Goal: Communication & Community: Answer question/provide support

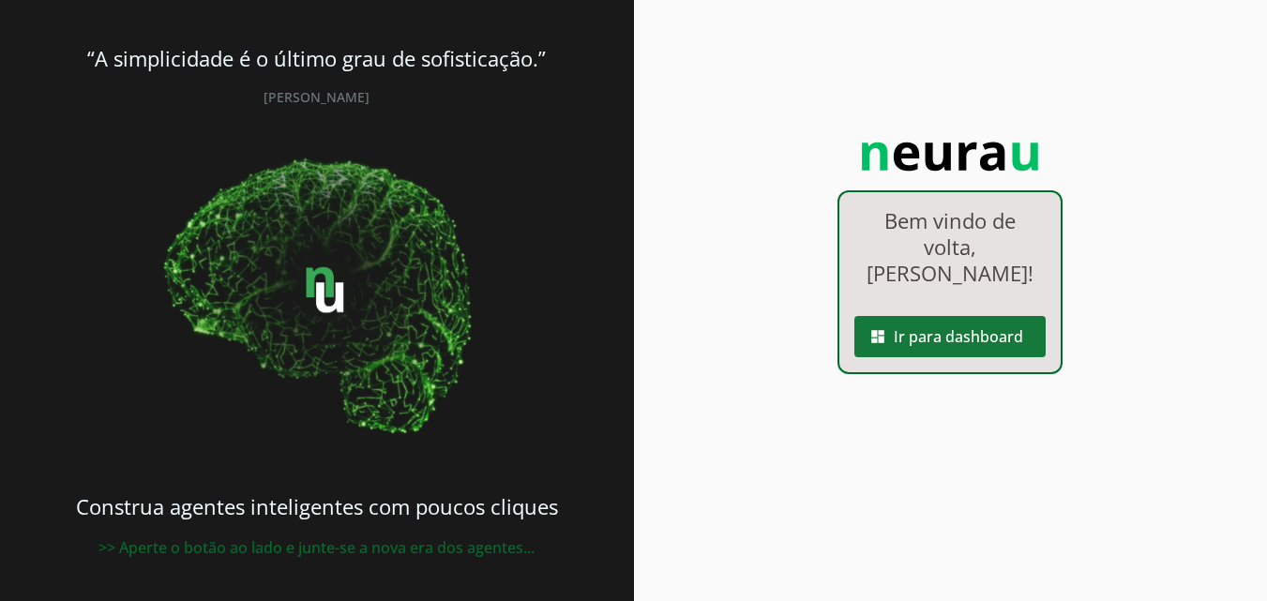
click at [935, 356] on span at bounding box center [949, 336] width 191 height 45
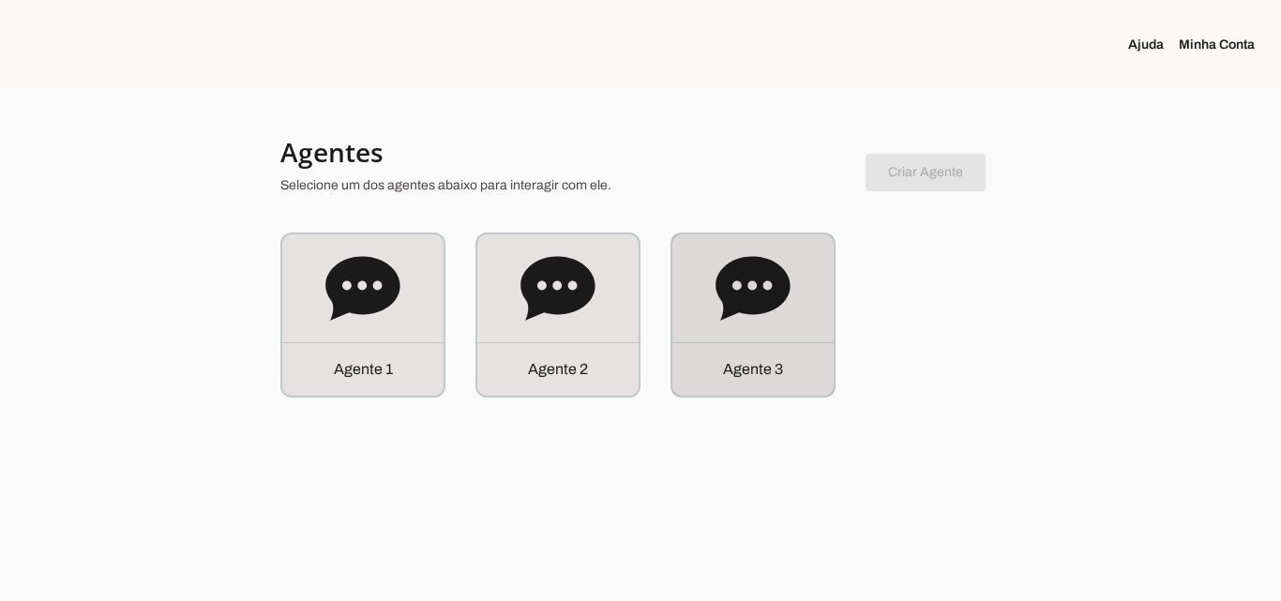
click at [780, 341] on div "Agente 3" at bounding box center [752, 314] width 161 height 161
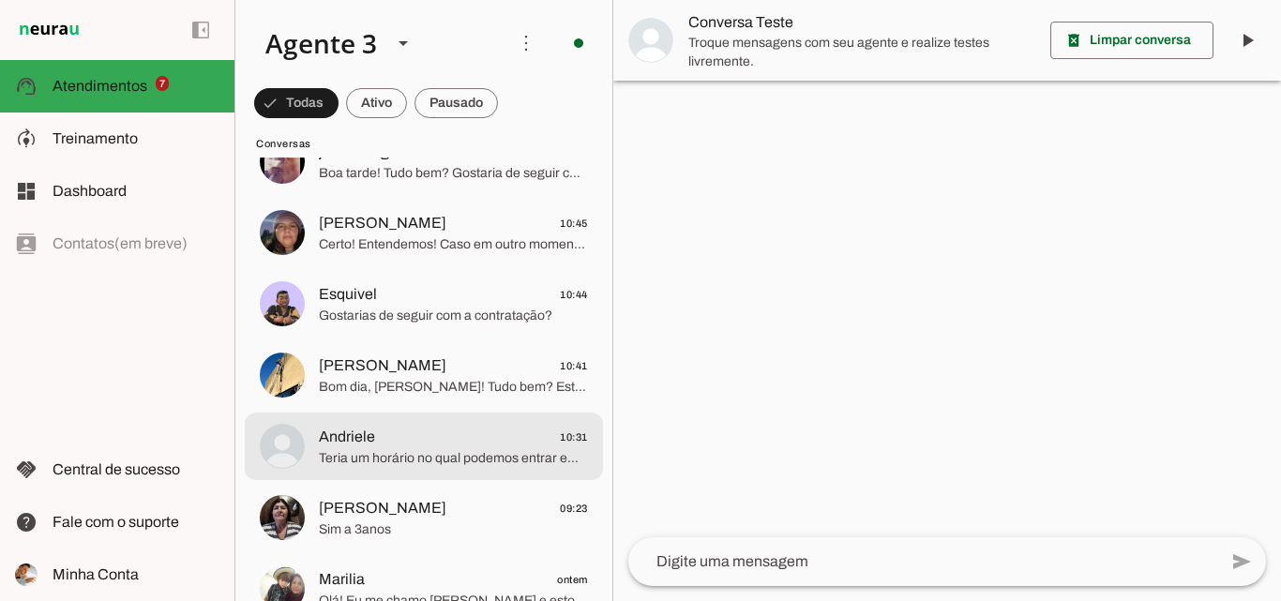
scroll to position [938, 0]
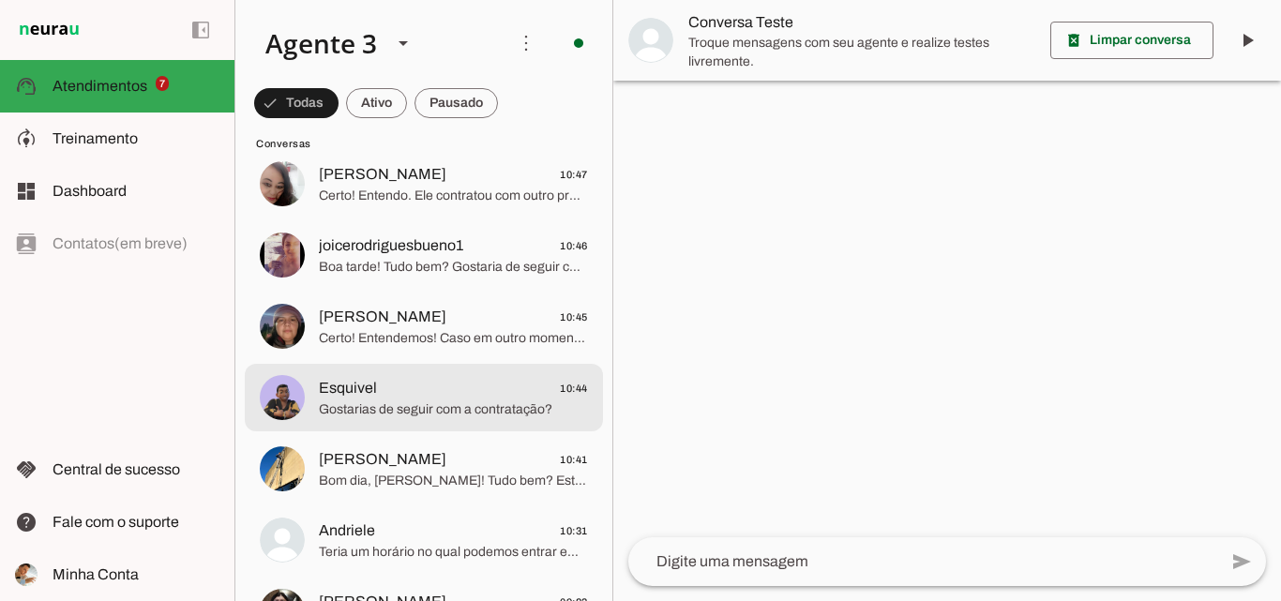
click at [483, 399] on span "Esquivel 10:44" at bounding box center [453, 388] width 269 height 23
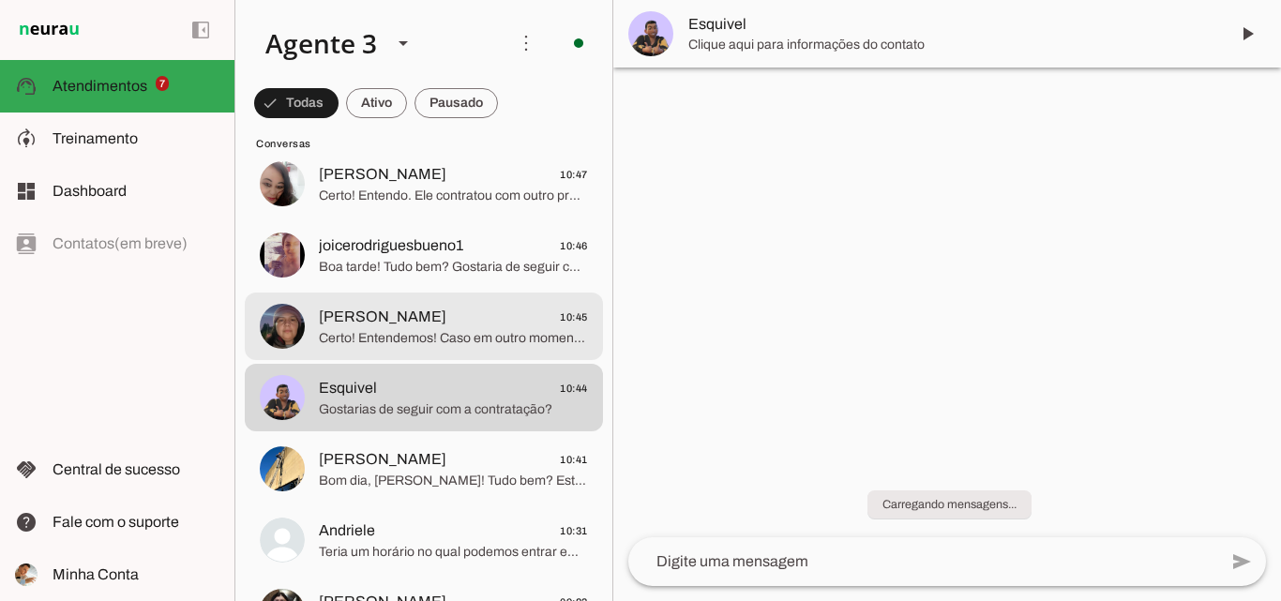
click at [480, 338] on span "Certo! Entendemos! Caso em outro momento deseje contratar conosco, estamos a di…" at bounding box center [453, 338] width 269 height 19
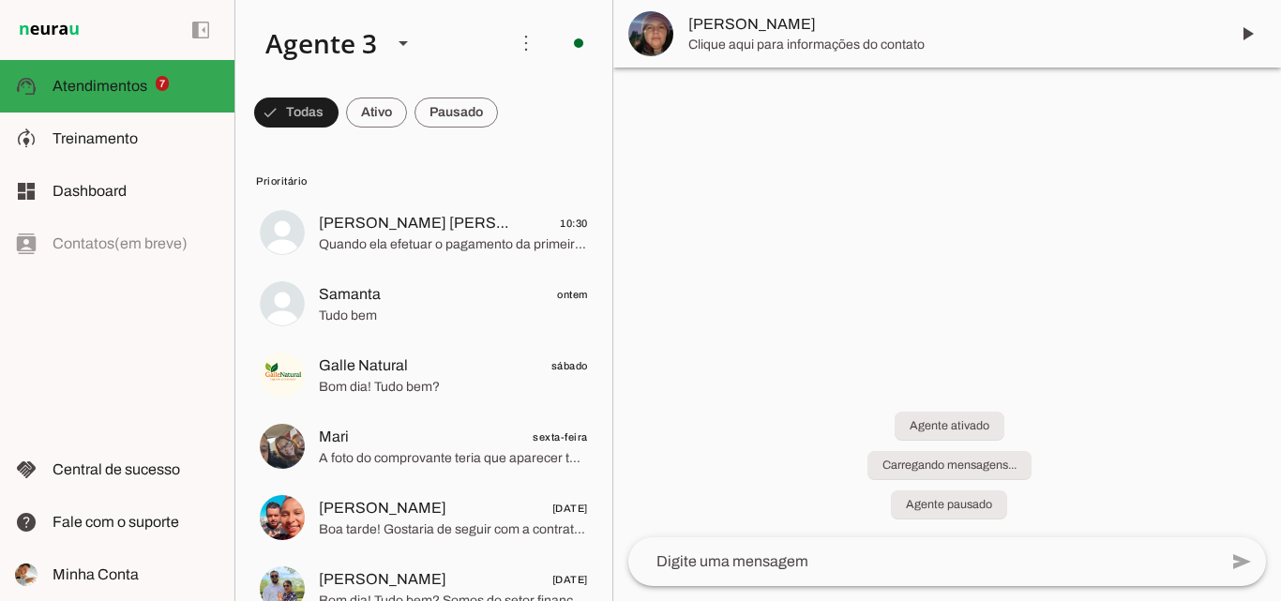
click at [895, 23] on span "[PERSON_NAME]" at bounding box center [950, 24] width 525 height 23
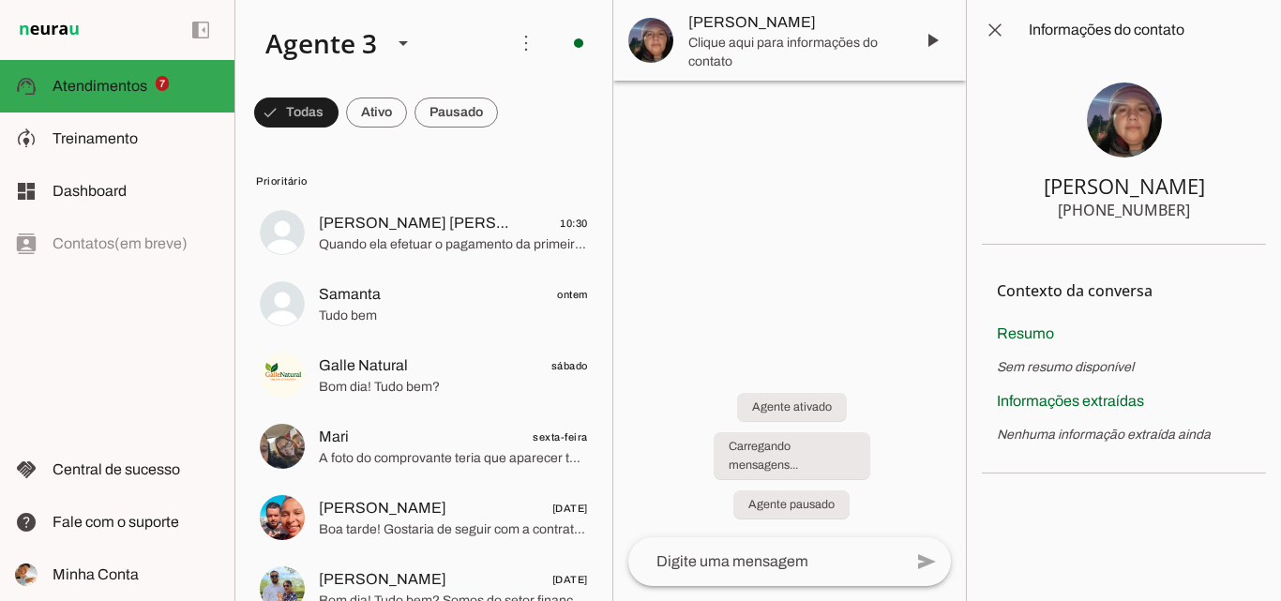
drag, startPoint x: 1094, startPoint y: 203, endPoint x: 1185, endPoint y: 208, distance: 91.1
click at [1185, 208] on section "Patrícia Martins +55 5197606597" at bounding box center [1124, 152] width 284 height 185
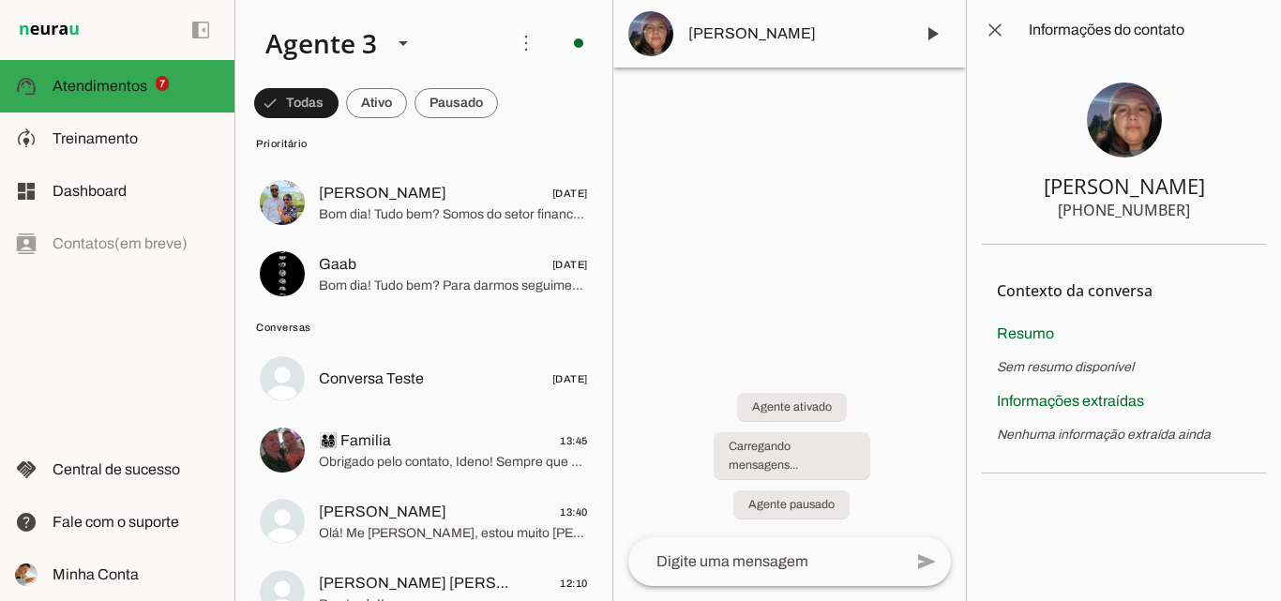
scroll to position [469, 0]
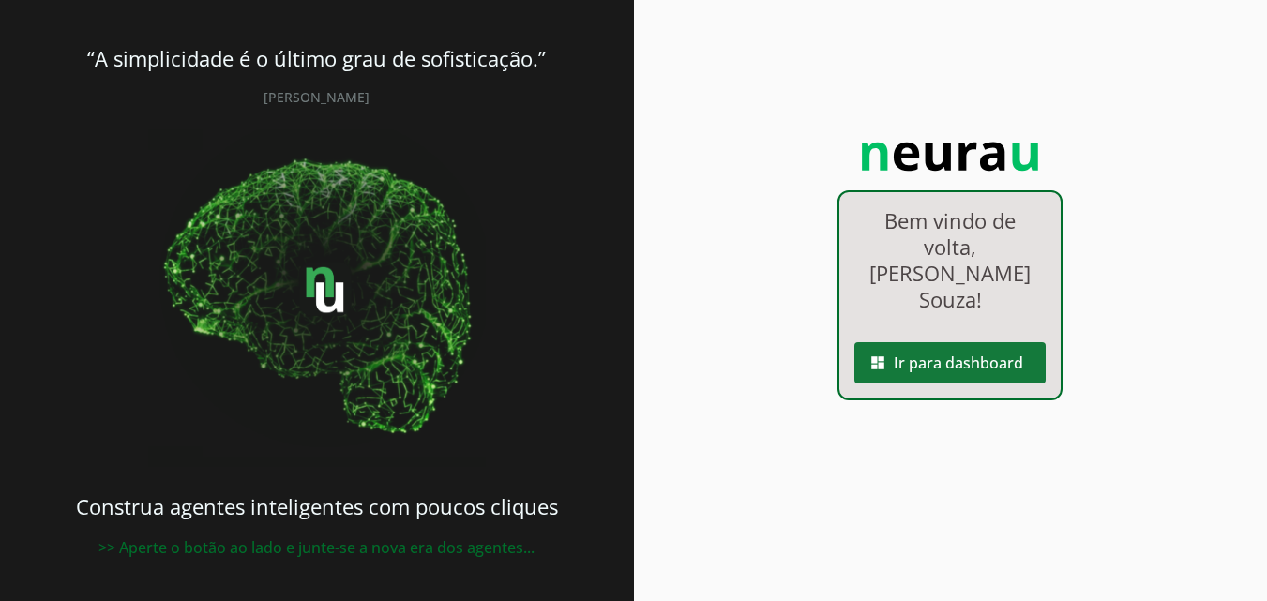
click at [963, 345] on span at bounding box center [949, 362] width 191 height 45
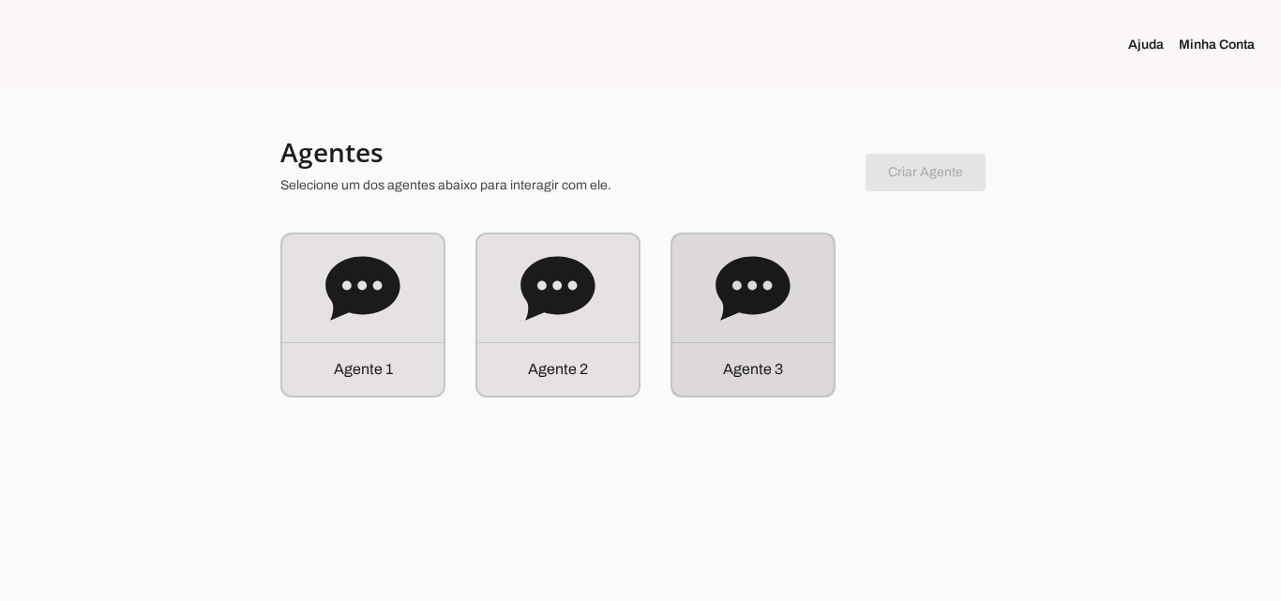
click at [809, 316] on div "Agente 3" at bounding box center [752, 314] width 161 height 161
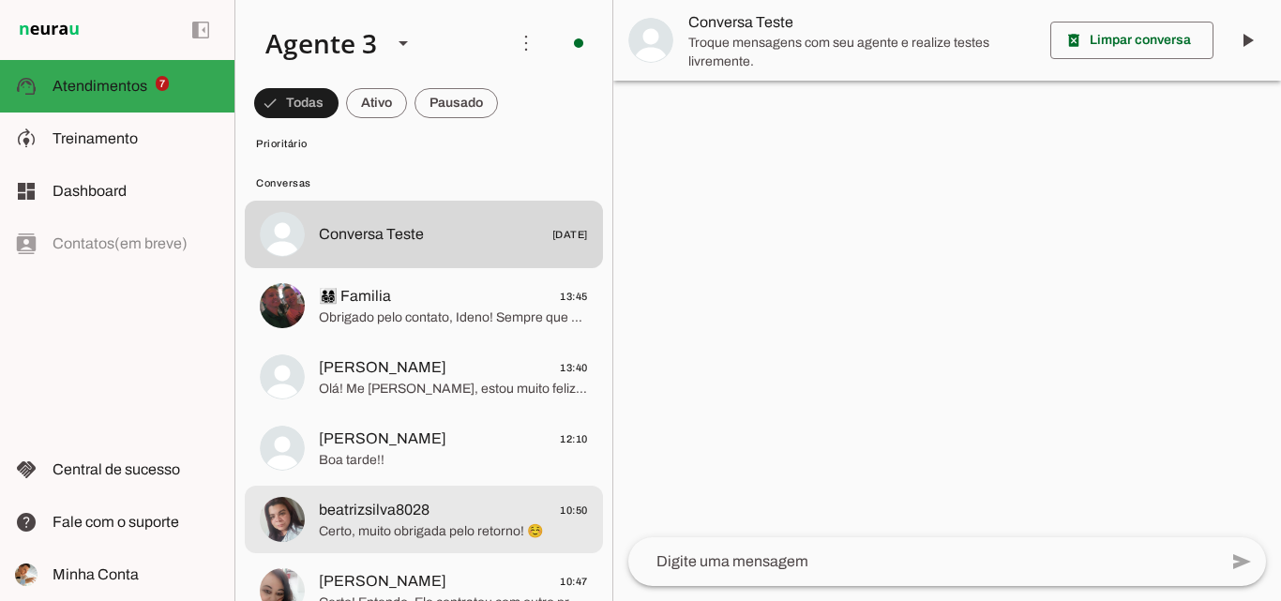
scroll to position [563, 0]
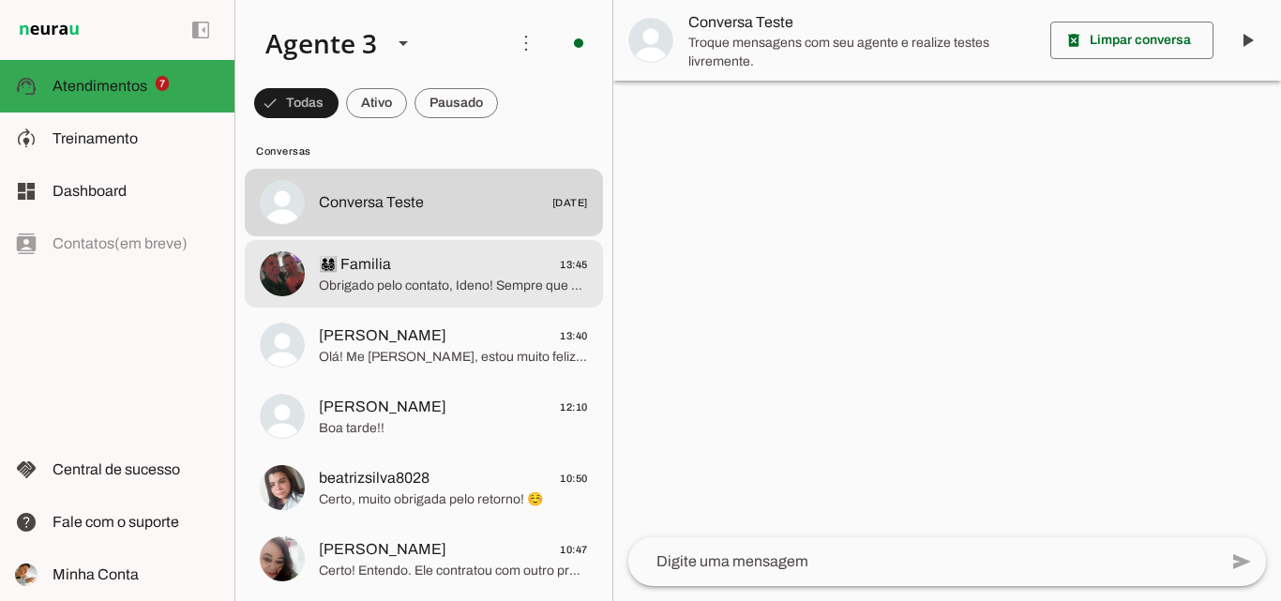
click at [403, 264] on span "👨‍👩‍👧‍👦 Familia 13:45" at bounding box center [453, 264] width 269 height 23
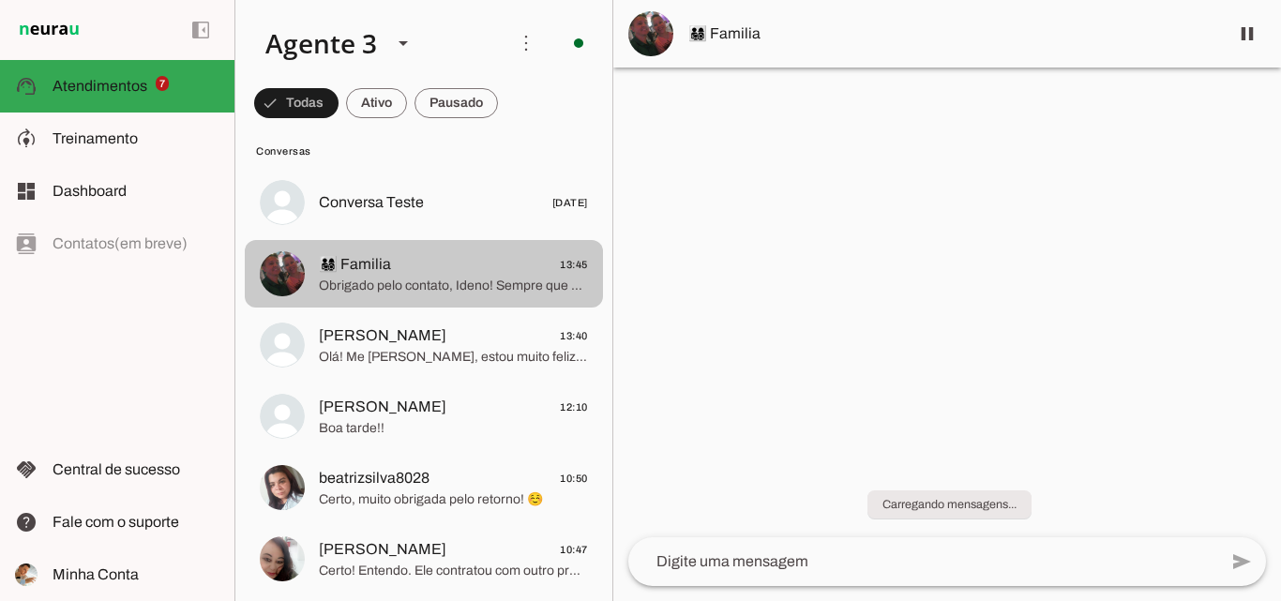
click at [472, 340] on span "Marcio 13:40" at bounding box center [453, 335] width 269 height 23
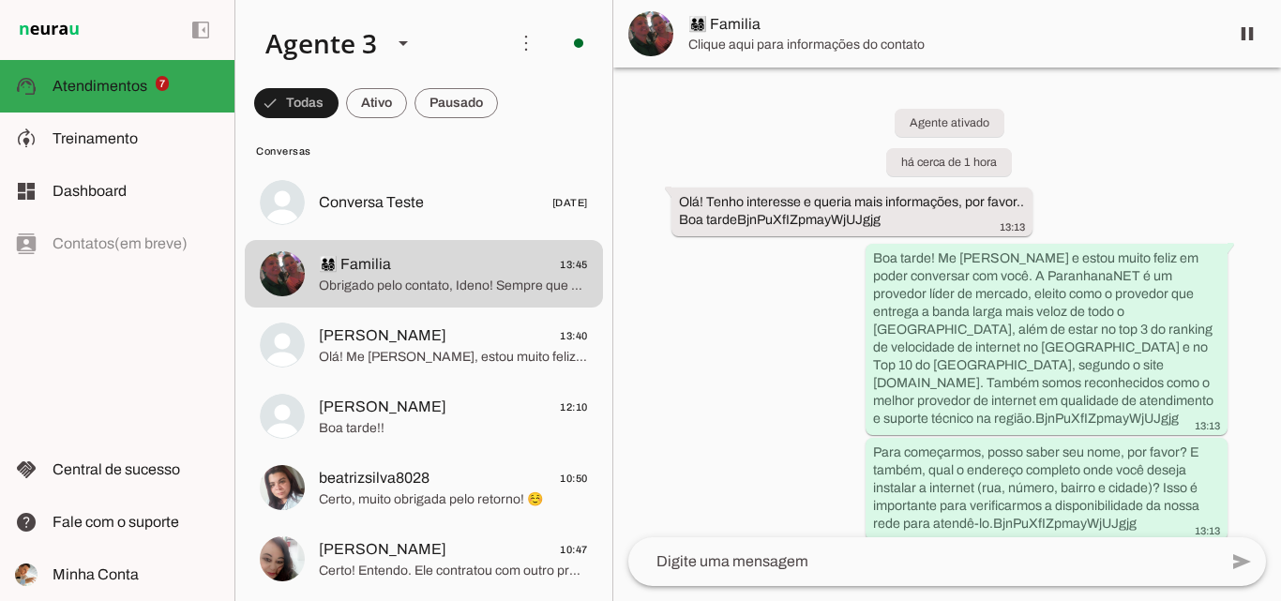
click at [805, 27] on span "👨‍👩‍👧‍👦 Familia" at bounding box center [950, 24] width 525 height 23
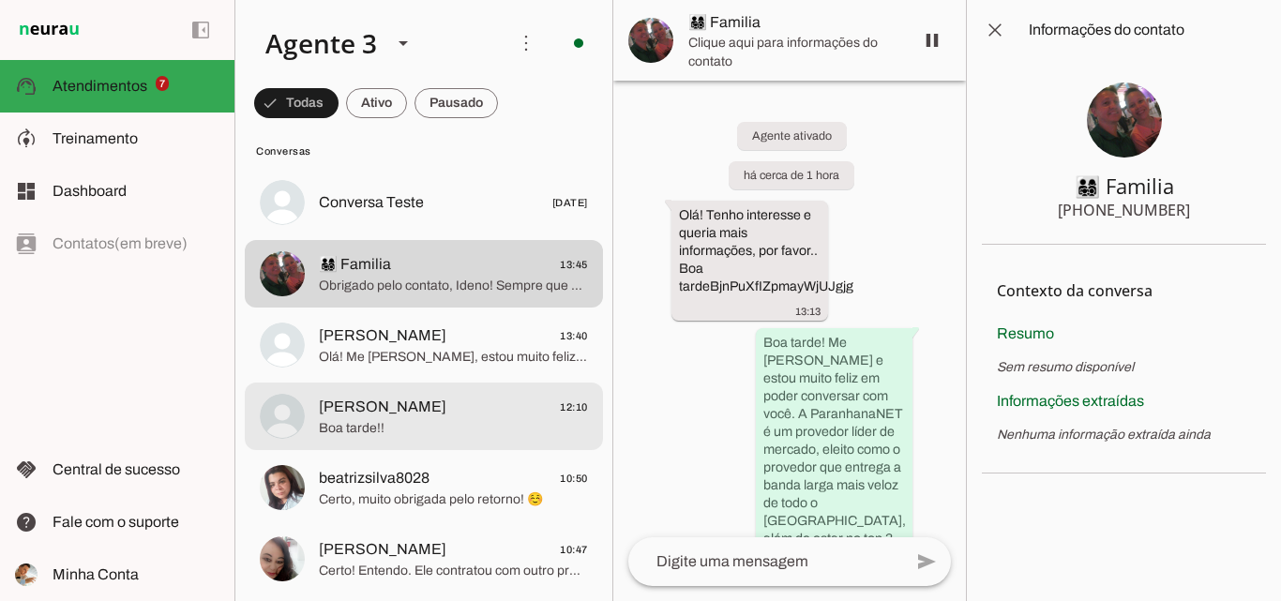
click at [482, 407] on span "João Rogerio Machado 12:10" at bounding box center [453, 407] width 269 height 23
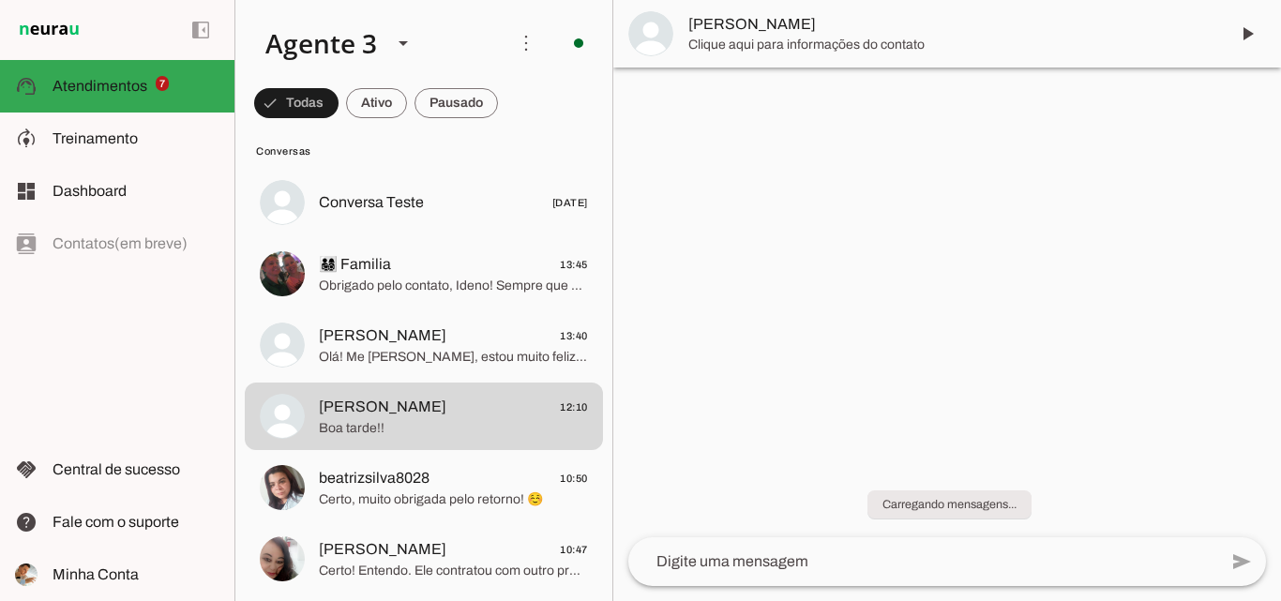
click at [848, 22] on span "[PERSON_NAME]" at bounding box center [950, 24] width 525 height 23
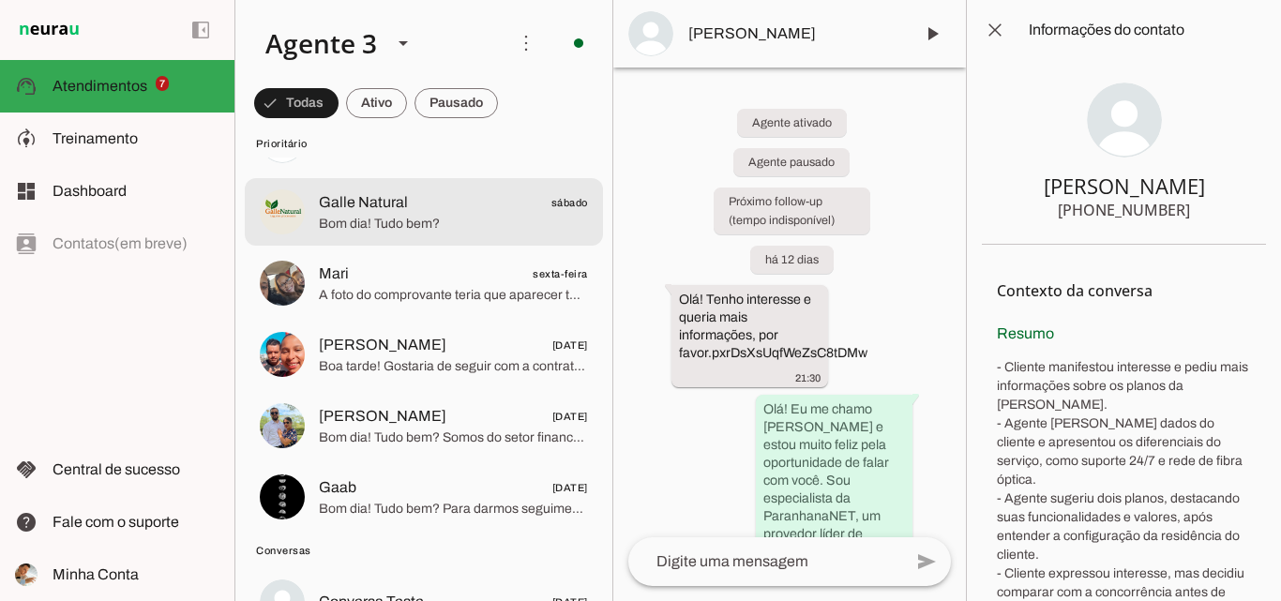
scroll to position [188, 0]
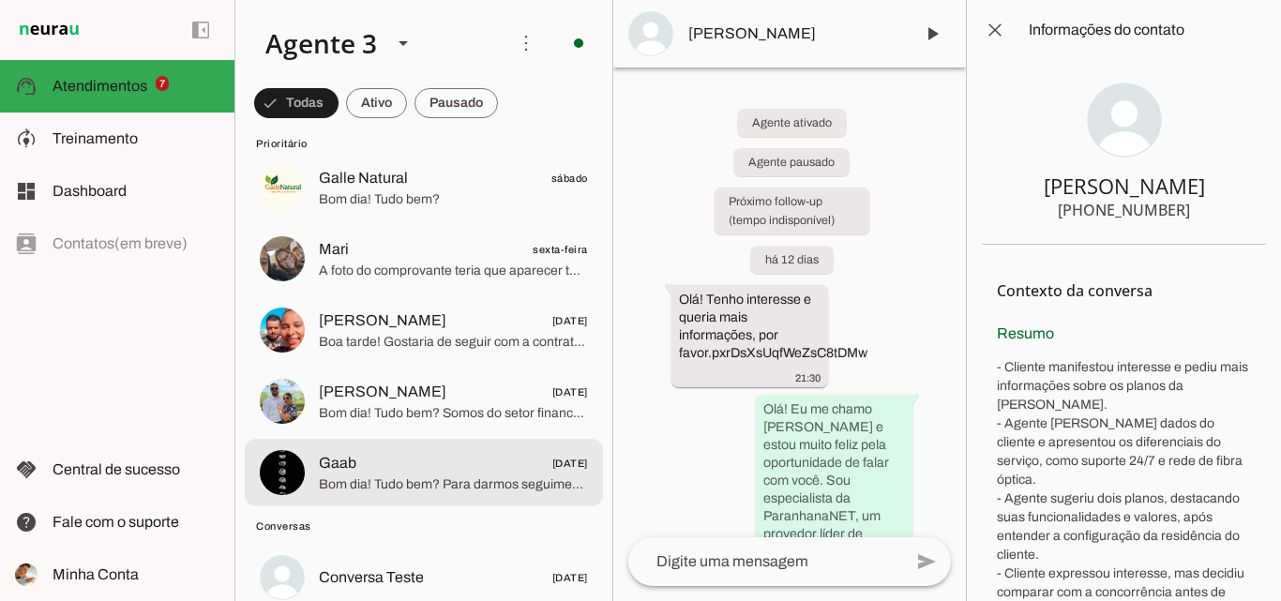
click at [519, 68] on div at bounding box center [453, 46] width 269 height 46
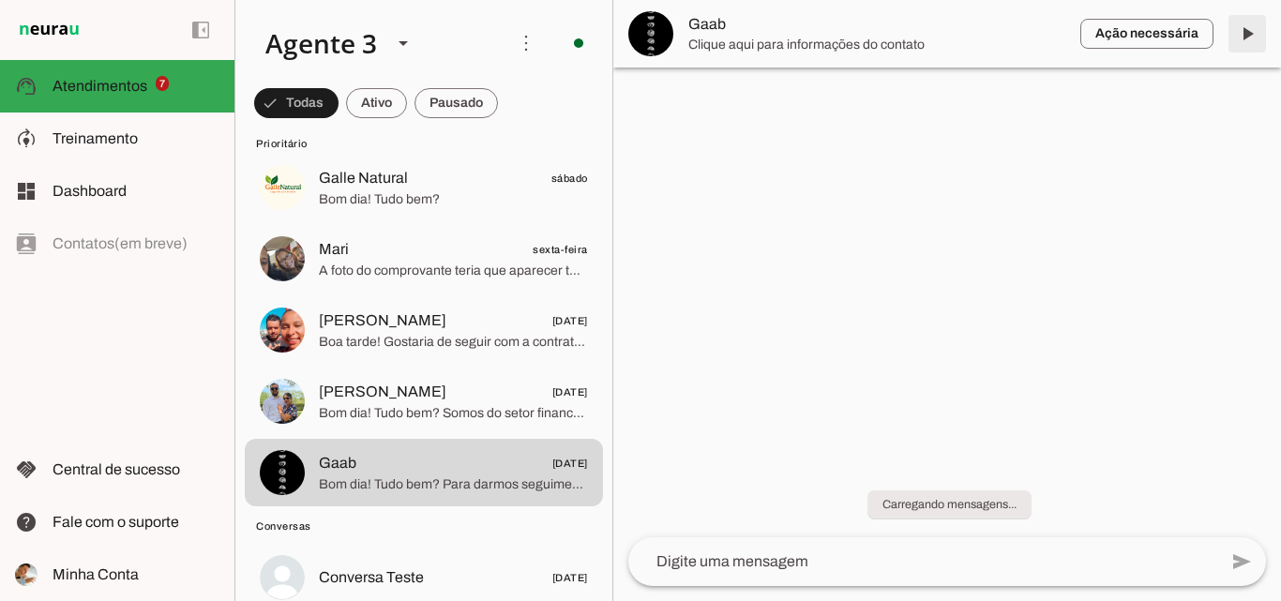
click at [1240, 39] on span at bounding box center [1247, 33] width 45 height 45
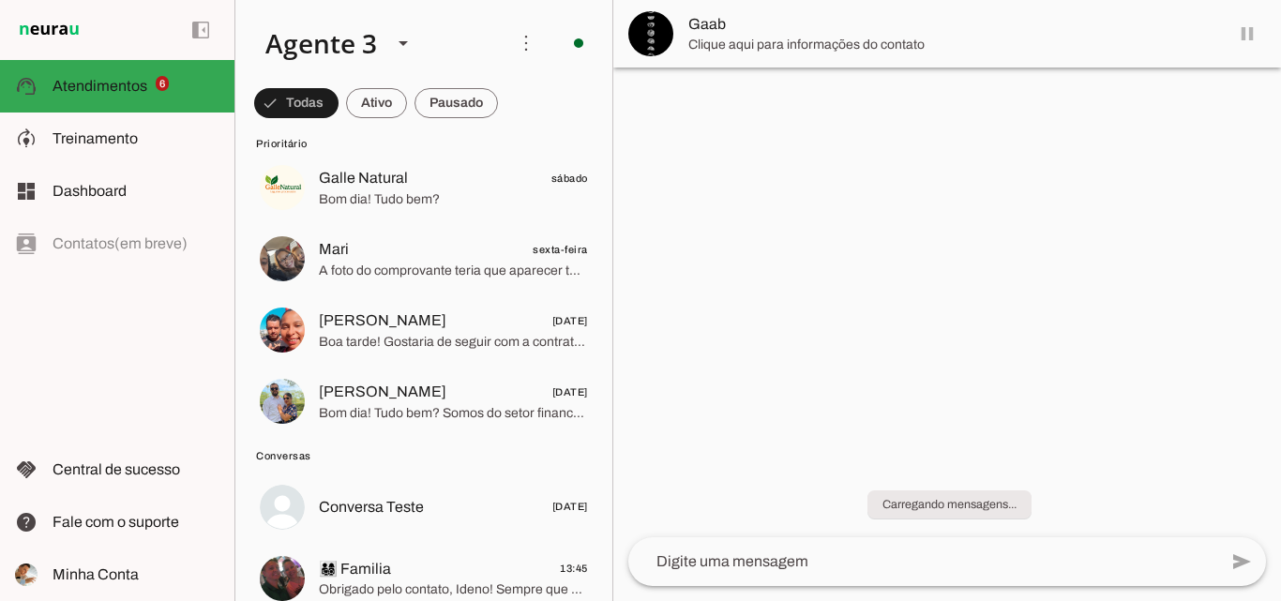
click at [1243, 37] on md-item "Gaab" at bounding box center [947, 34] width 668 height 68
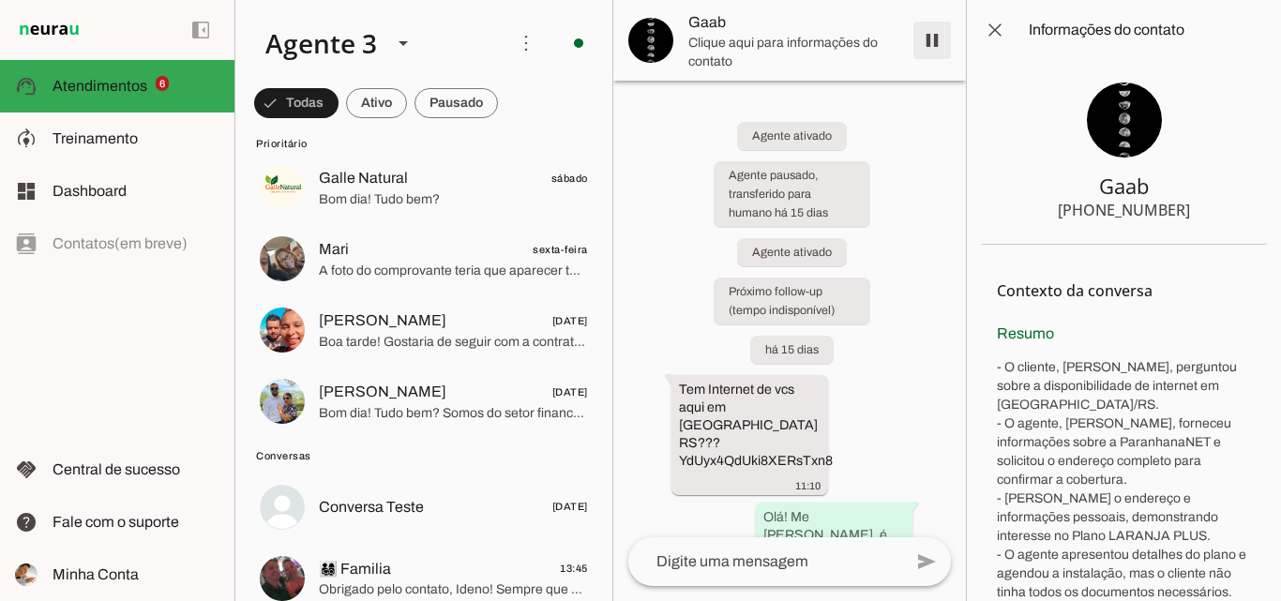
click at [932, 42] on span at bounding box center [932, 40] width 45 height 45
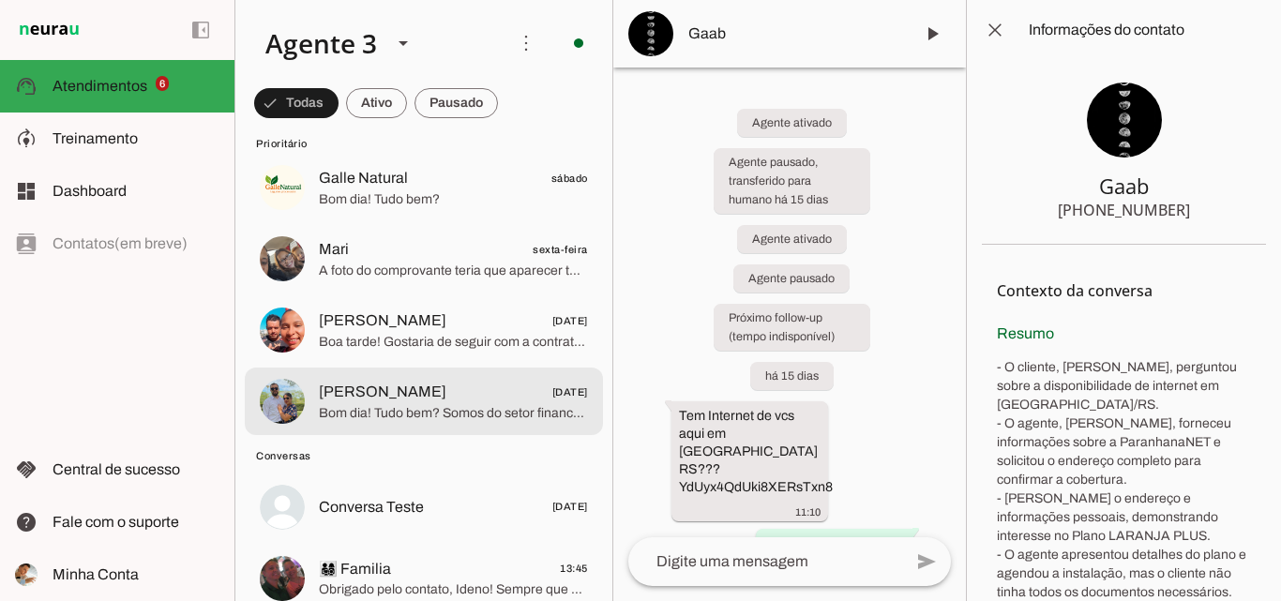
click at [503, 414] on span "Bom dia! Tudo bem? Somos do setor financeiro, e para darmos seguimento ao seu a…" at bounding box center [453, 413] width 269 height 19
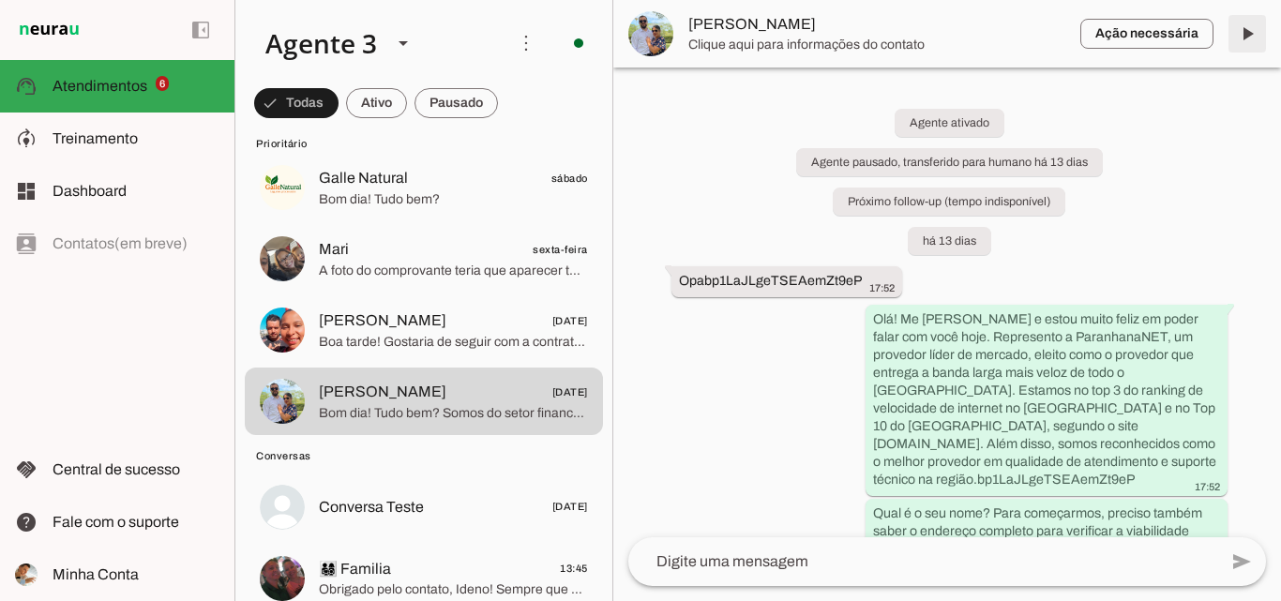
click at [1247, 36] on span at bounding box center [1247, 33] width 45 height 45
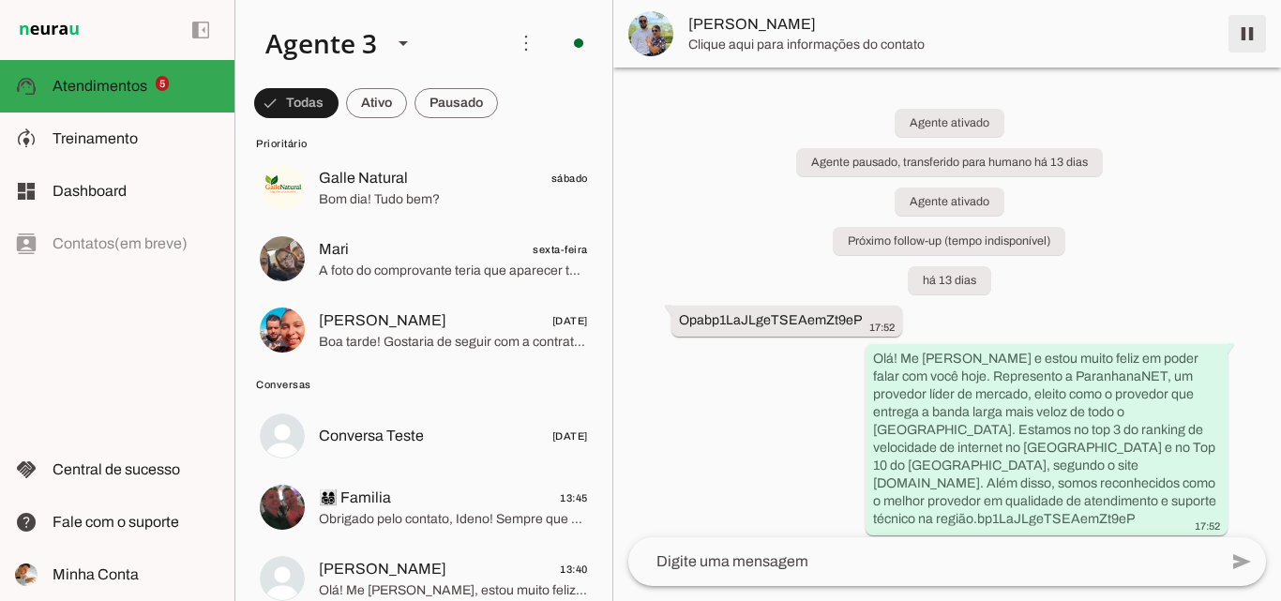
click at [1238, 35] on span at bounding box center [1247, 33] width 45 height 45
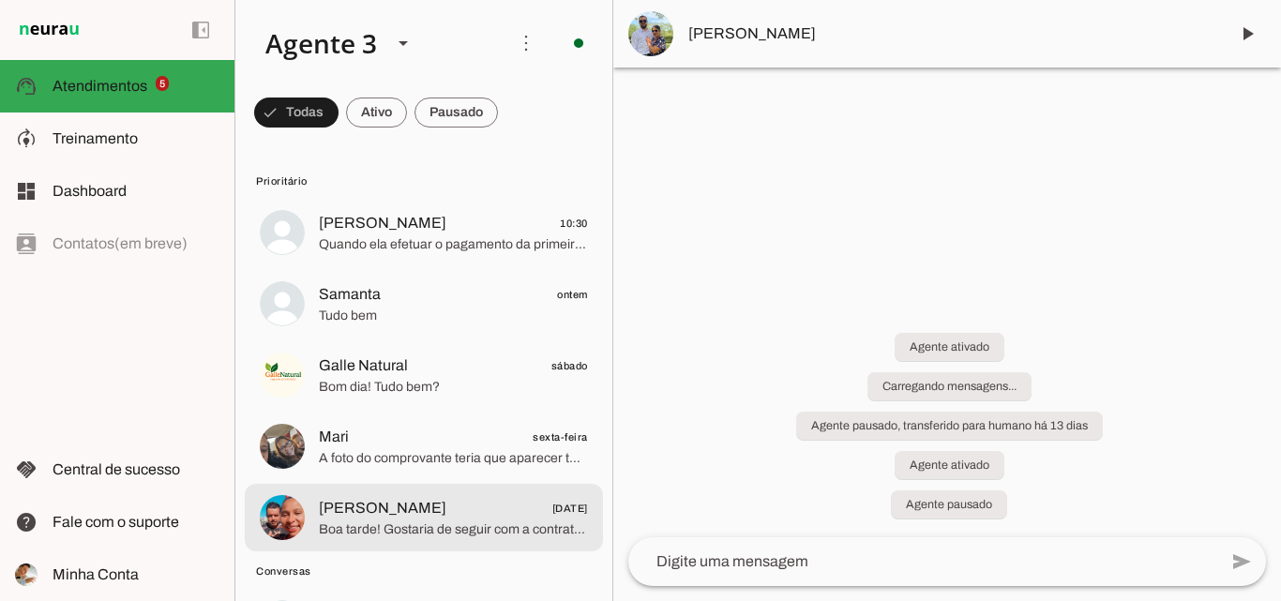
click at [445, 502] on span "Daicon Oliveira 04/08/2025" at bounding box center [453, 508] width 269 height 23
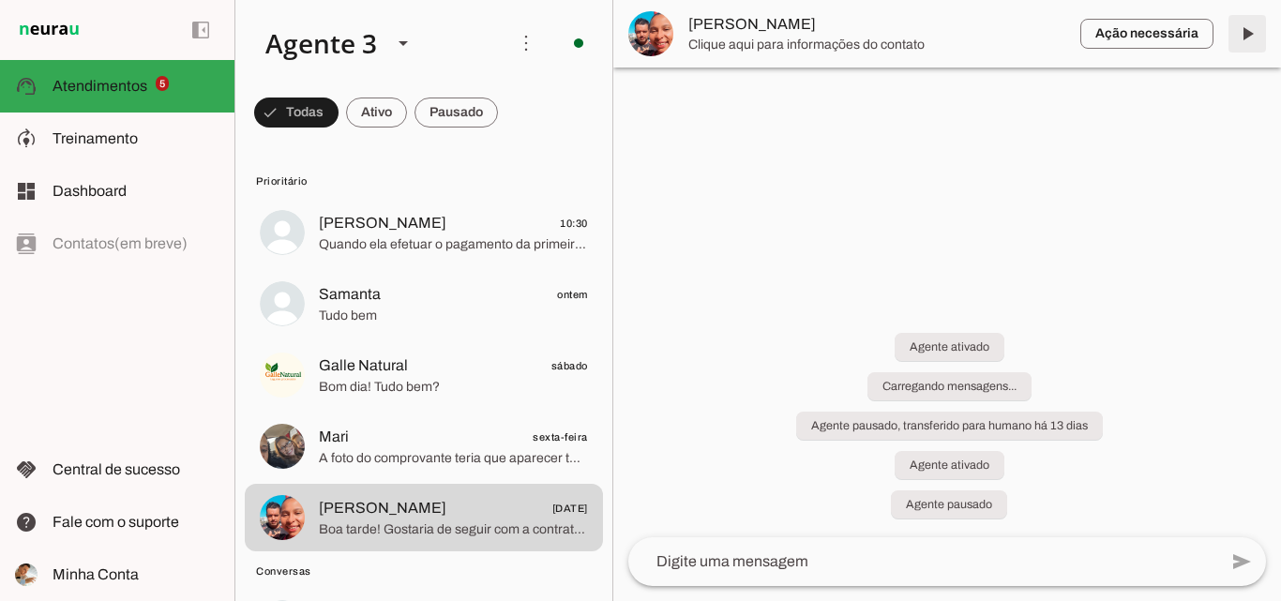
click at [1243, 29] on span at bounding box center [1247, 33] width 45 height 45
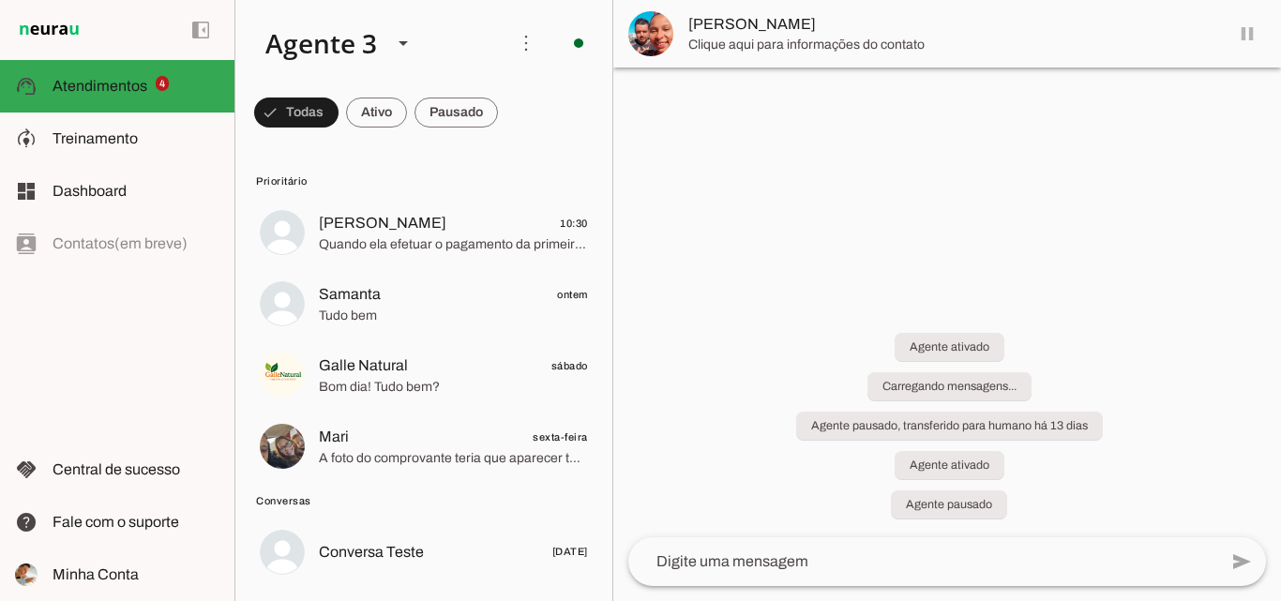
click at [1179, 35] on span "[PERSON_NAME]" at bounding box center [950, 24] width 525 height 23
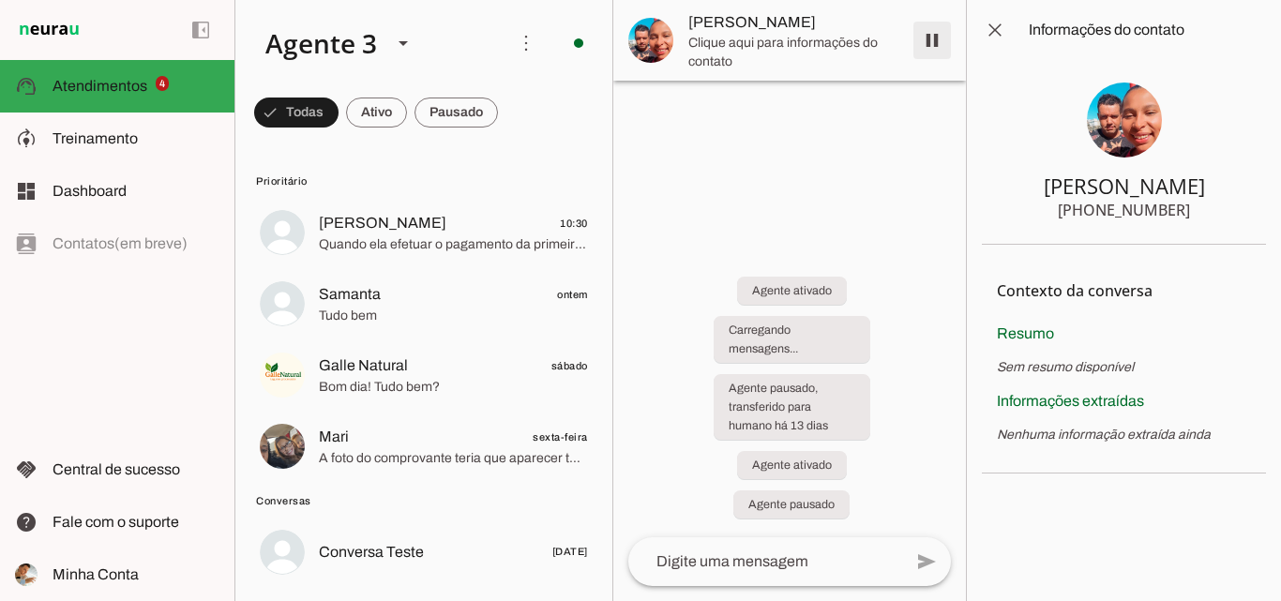
click at [935, 34] on span at bounding box center [932, 40] width 45 height 45
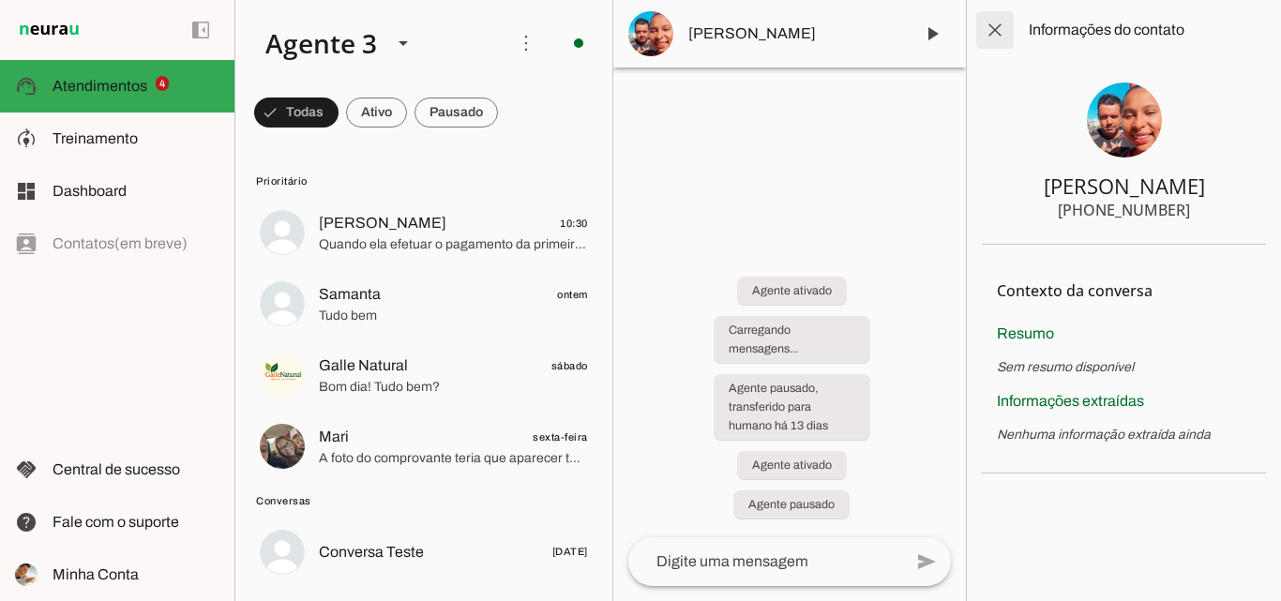
click at [1000, 35] on span at bounding box center [994, 30] width 45 height 45
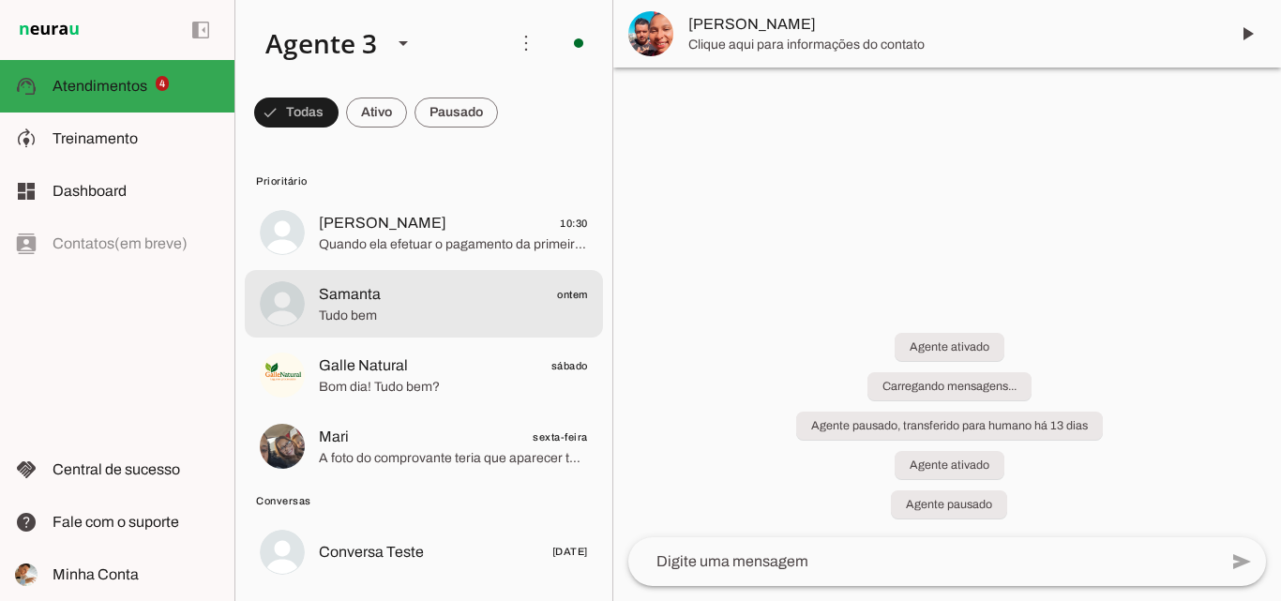
click at [501, 295] on span "Samanta ontem" at bounding box center [453, 294] width 269 height 23
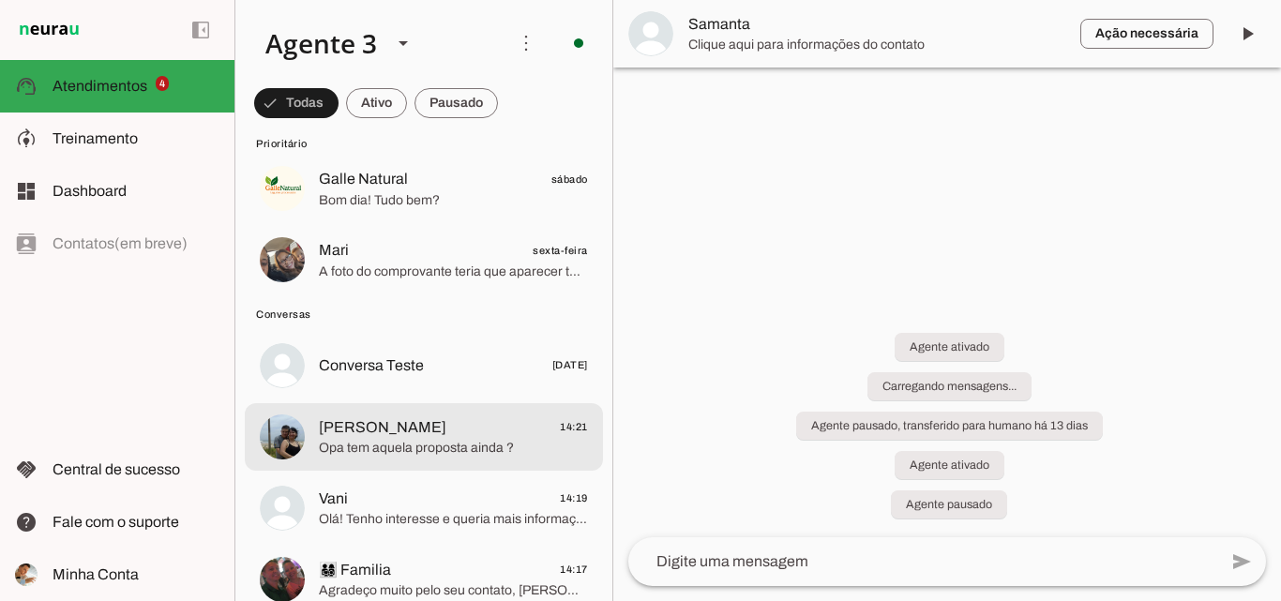
scroll to position [281, 0]
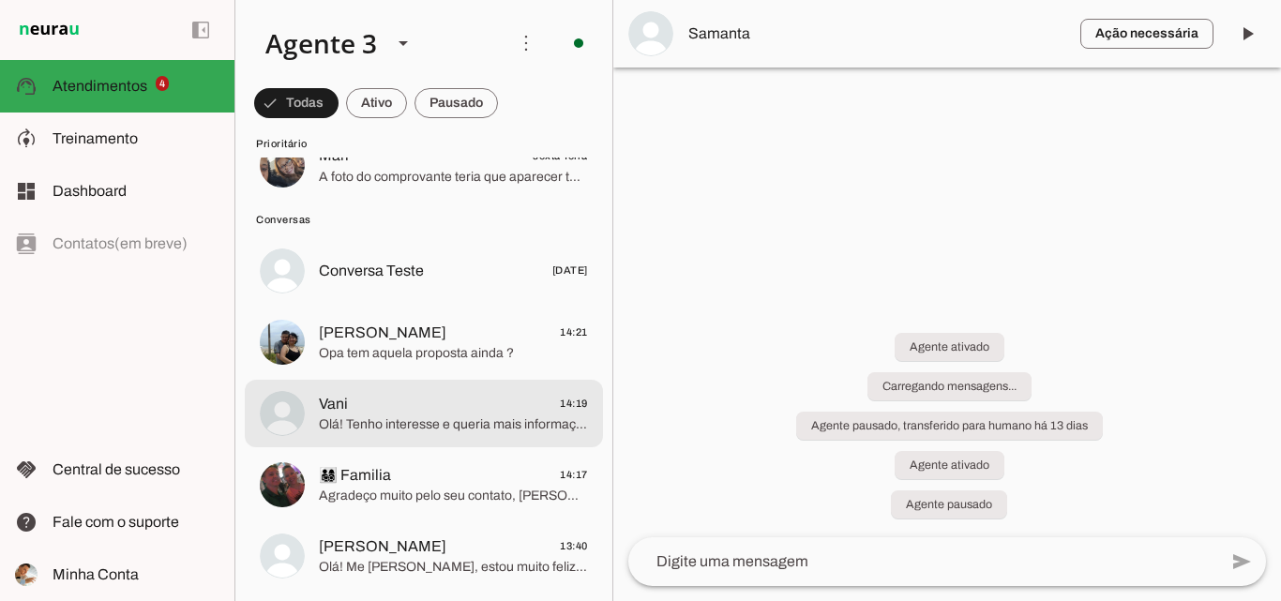
click at [467, 394] on span "Vani 14:19" at bounding box center [453, 403] width 269 height 23
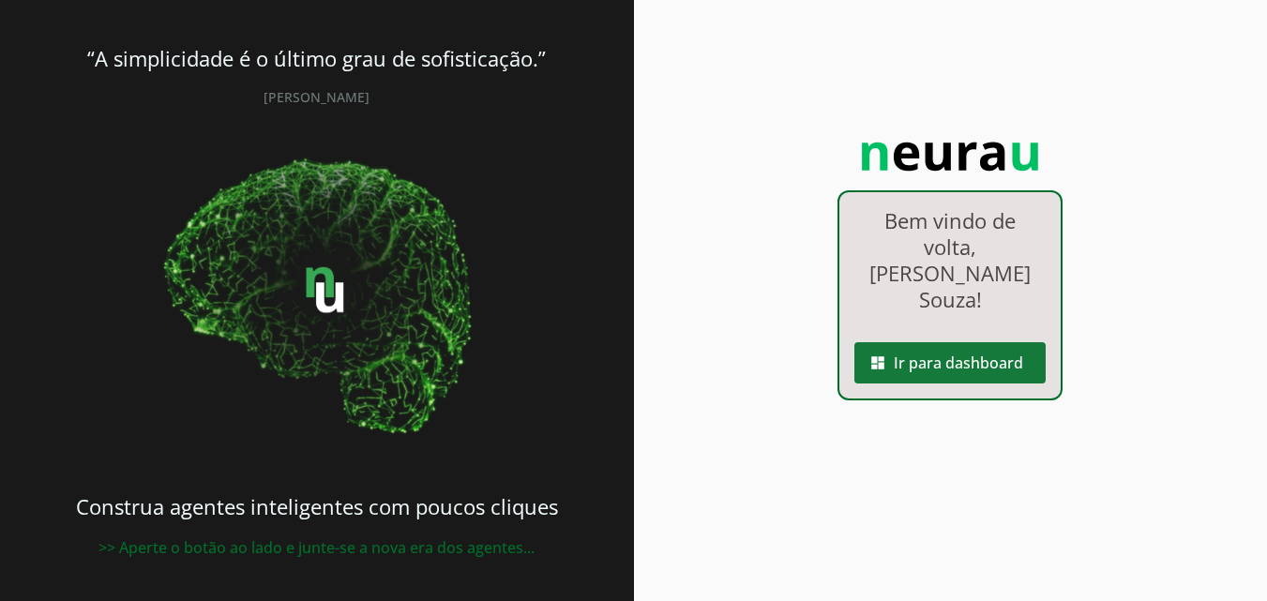
click at [1003, 348] on span at bounding box center [949, 362] width 191 height 45
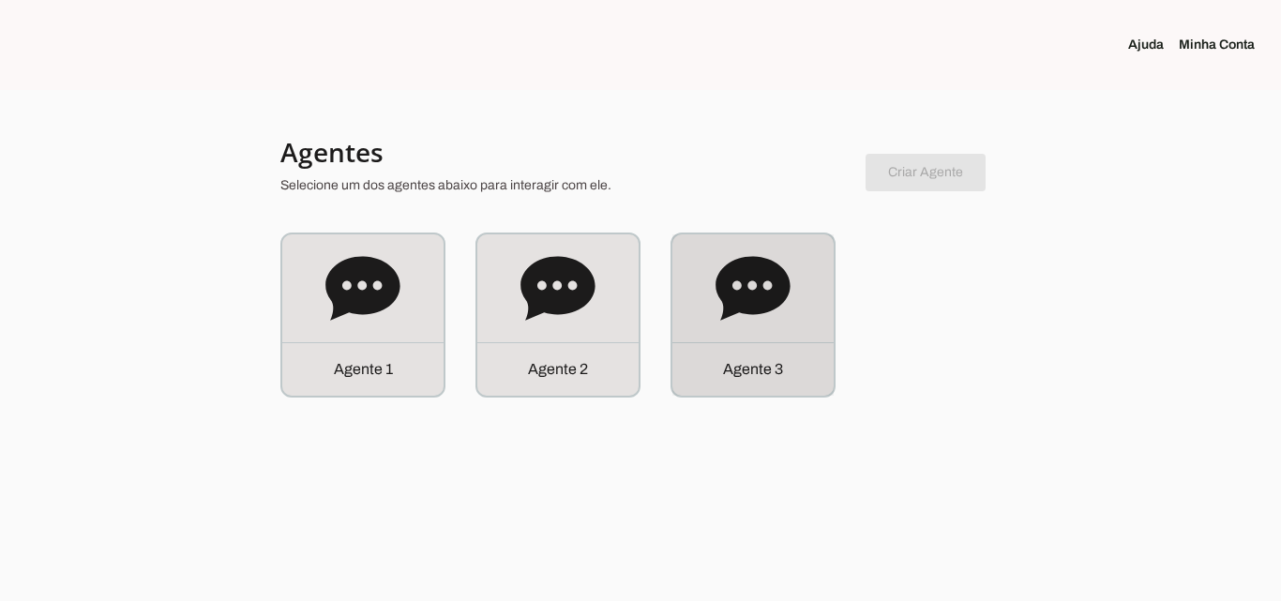
click at [779, 332] on div "Agente 3" at bounding box center [752, 314] width 161 height 161
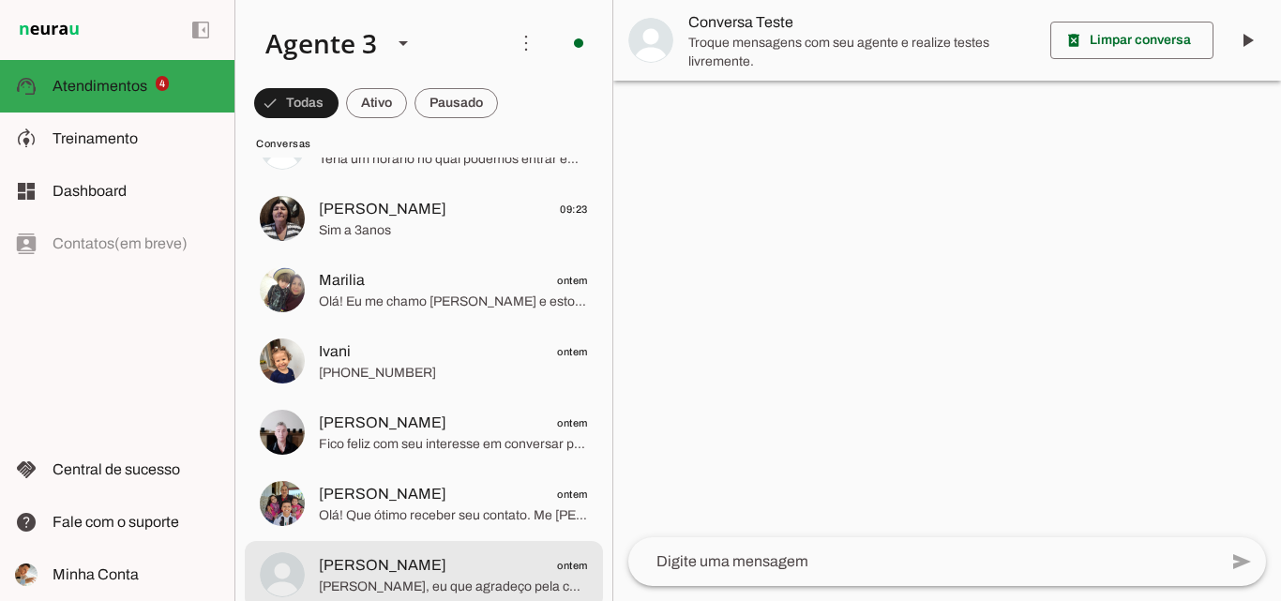
scroll to position [1313, 0]
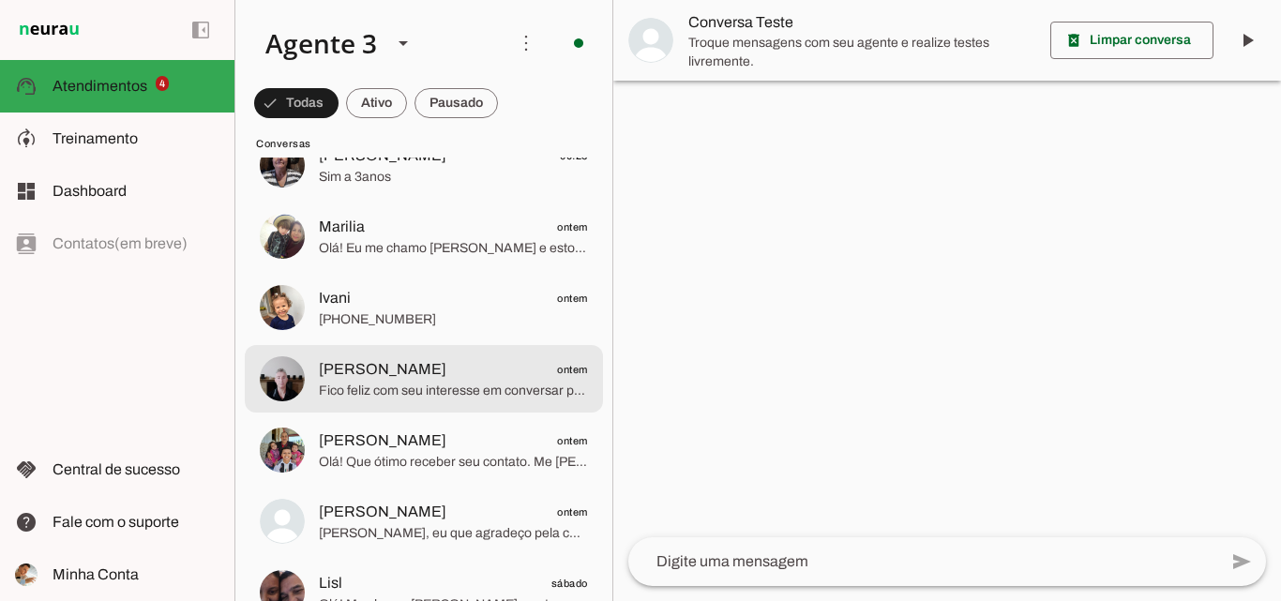
click at [446, 370] on span "[PERSON_NAME]" at bounding box center [383, 369] width 128 height 23
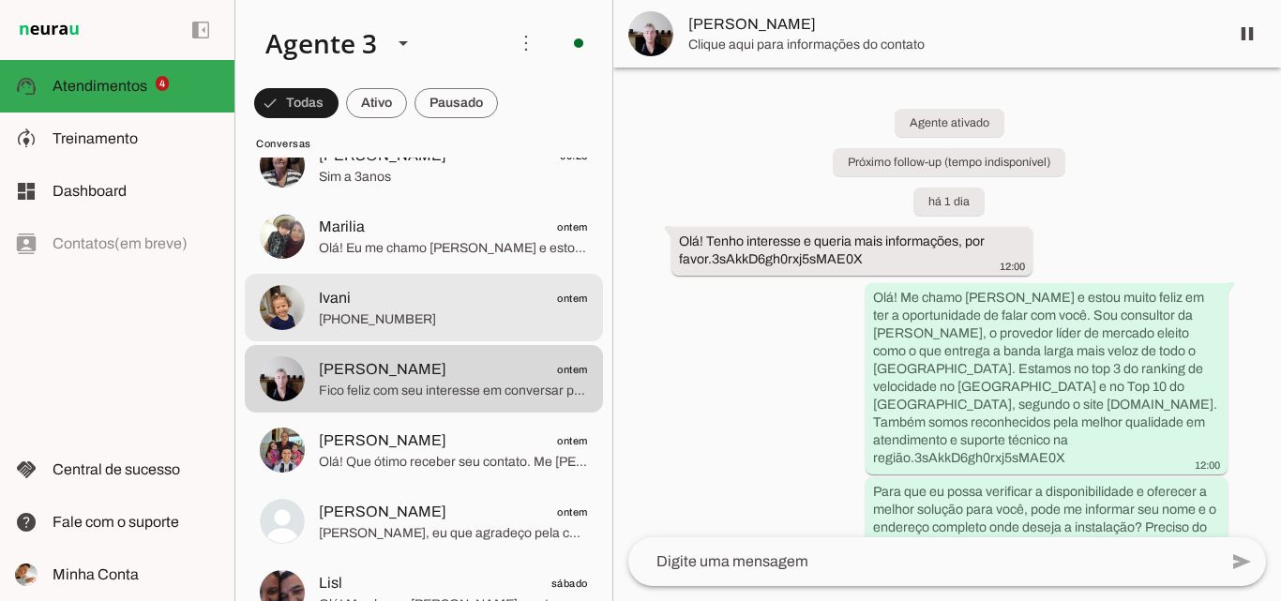
click at [460, 308] on span "Ivani ontem" at bounding box center [453, 298] width 269 height 23
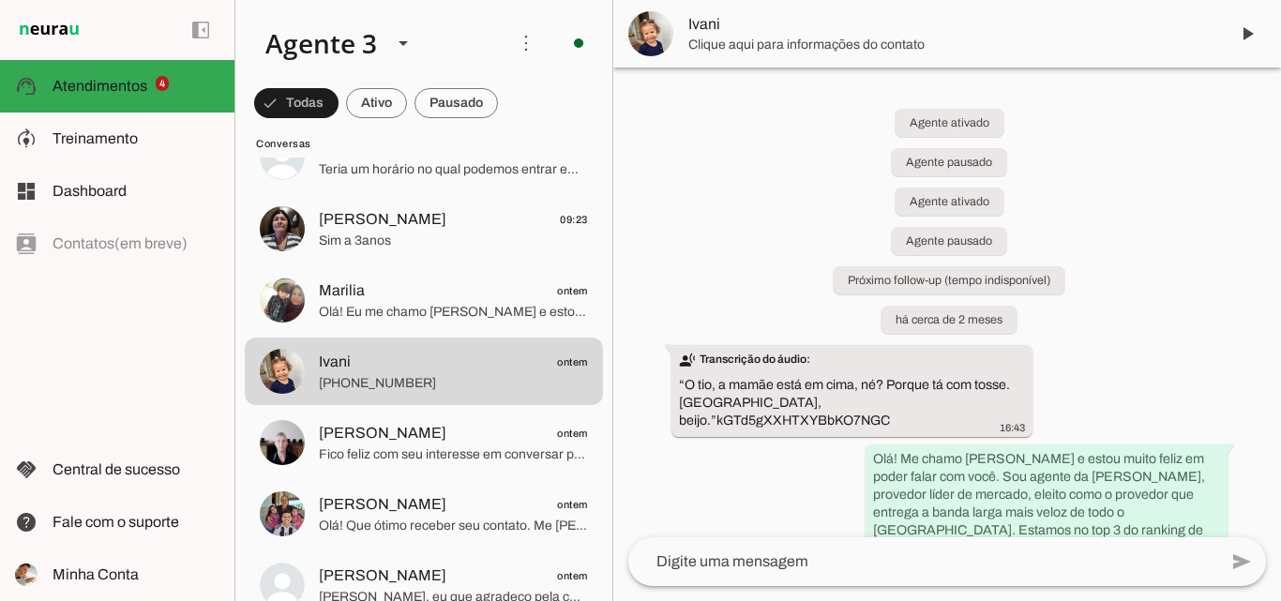
scroll to position [1219, 0]
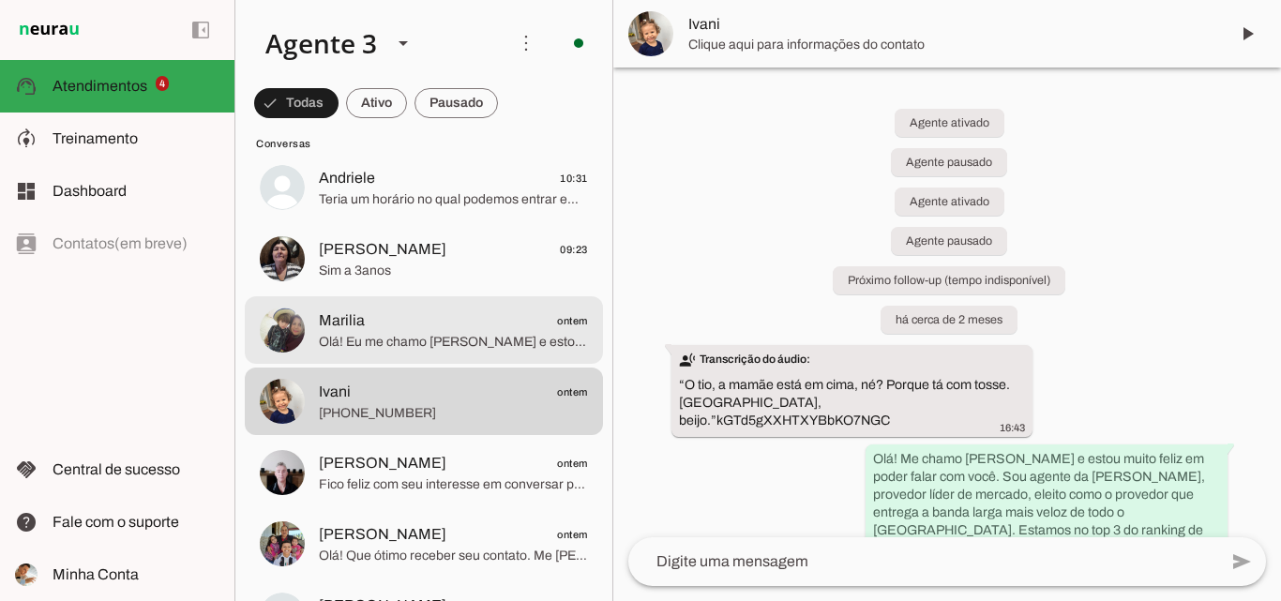
click at [460, 323] on span "Marilia ontem" at bounding box center [453, 320] width 269 height 23
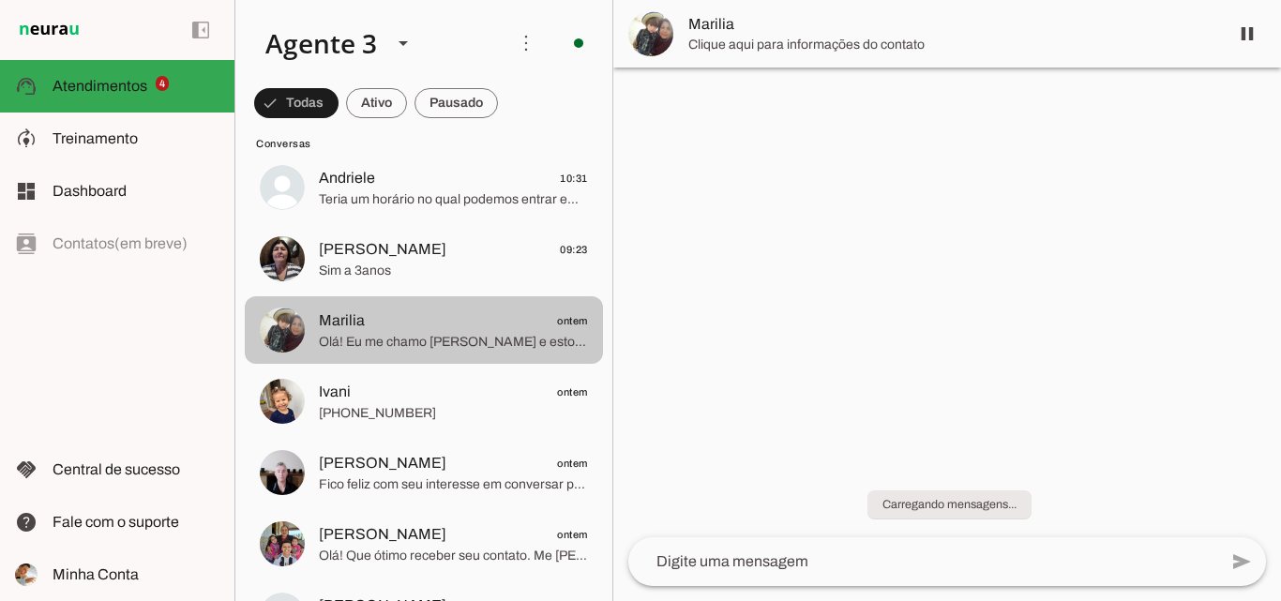
scroll to position [1125, 0]
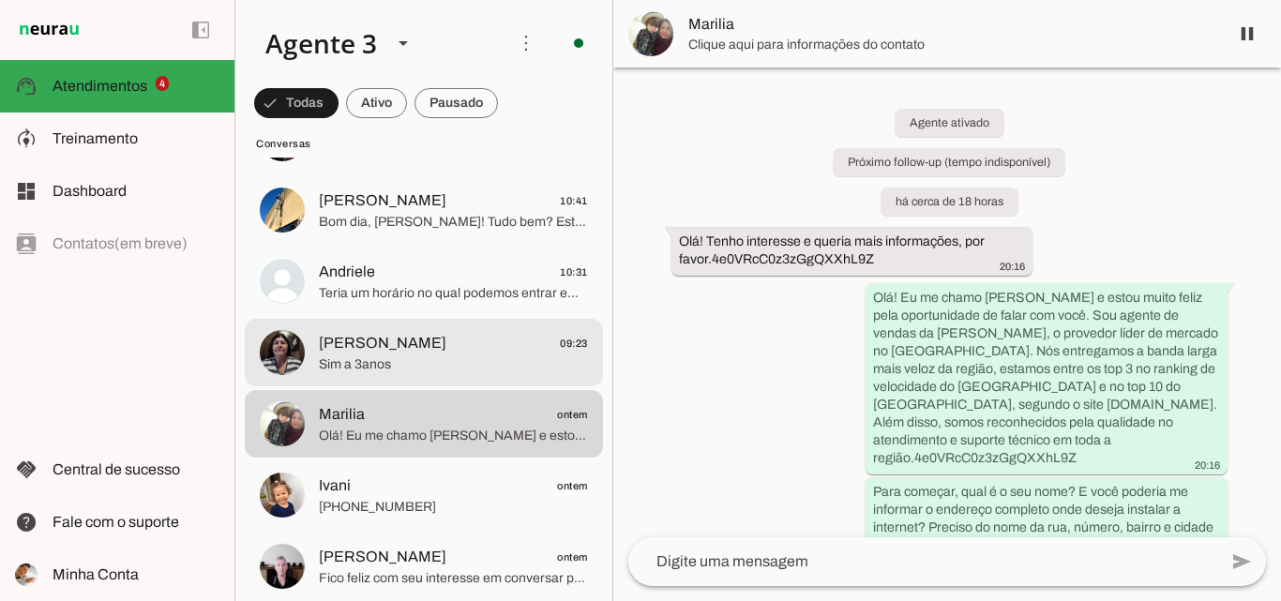
click at [468, 332] on span "Vera 09:23" at bounding box center [453, 343] width 269 height 23
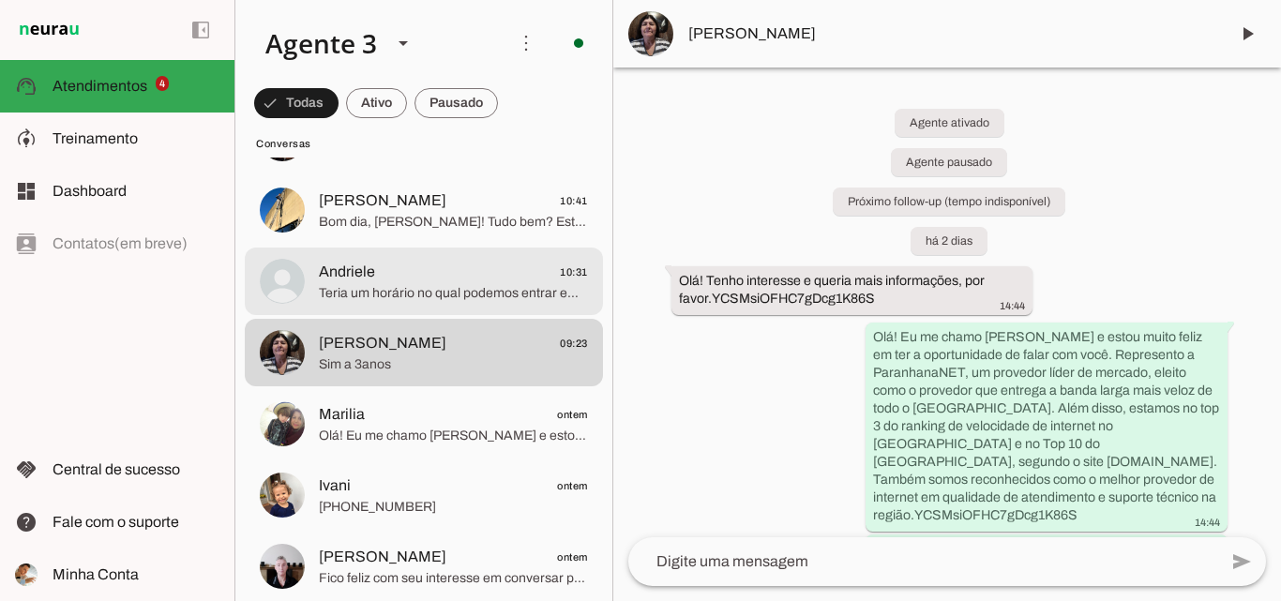
click at [459, 288] on span "Teria um horário no qual podemos entrar em contato? ☺️" at bounding box center [453, 293] width 269 height 19
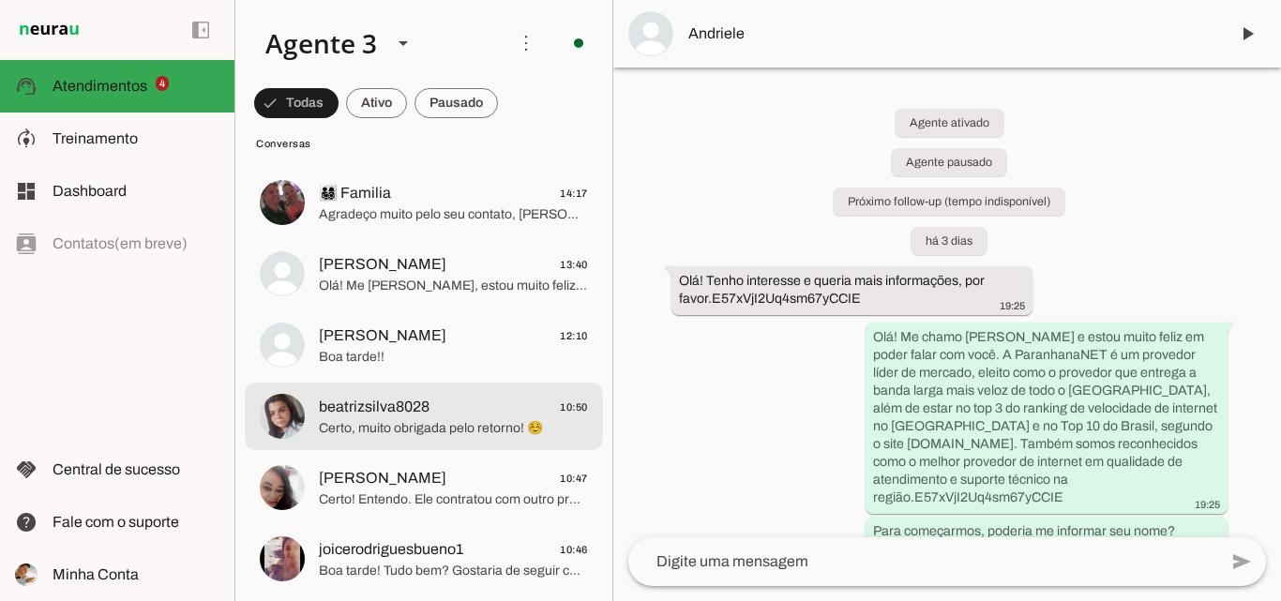
scroll to position [469, 0]
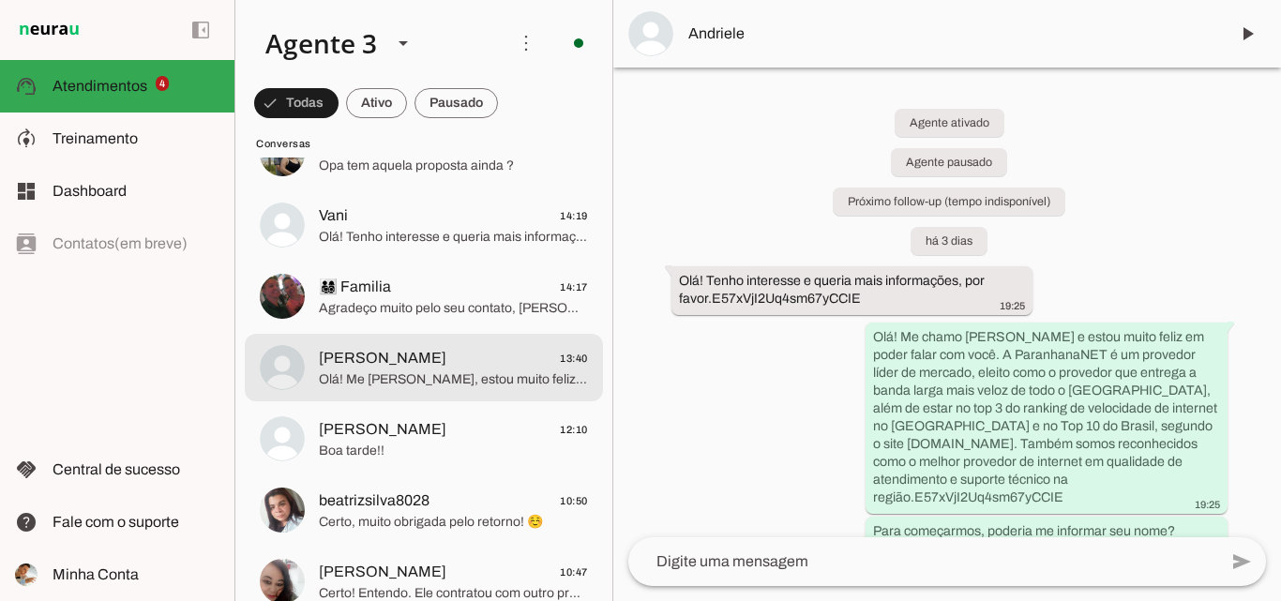
click at [459, 373] on span "Olá! Me [PERSON_NAME], estou muito feliz em ter a oportunidade de falar com voc…" at bounding box center [453, 379] width 269 height 19
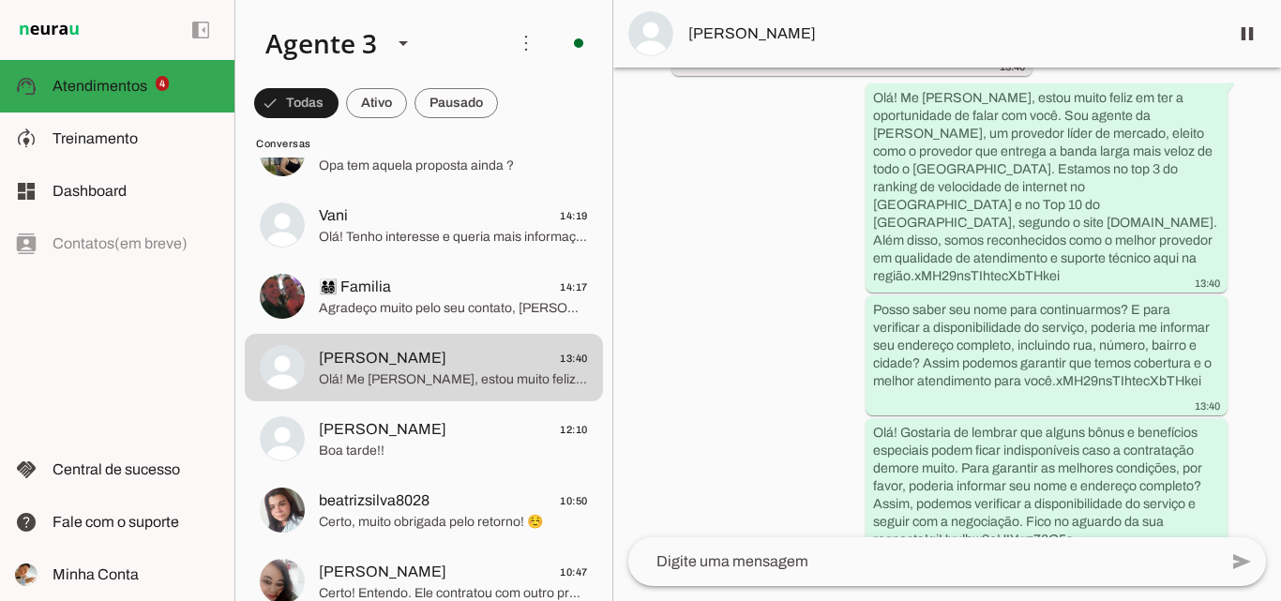
scroll to position [215, 0]
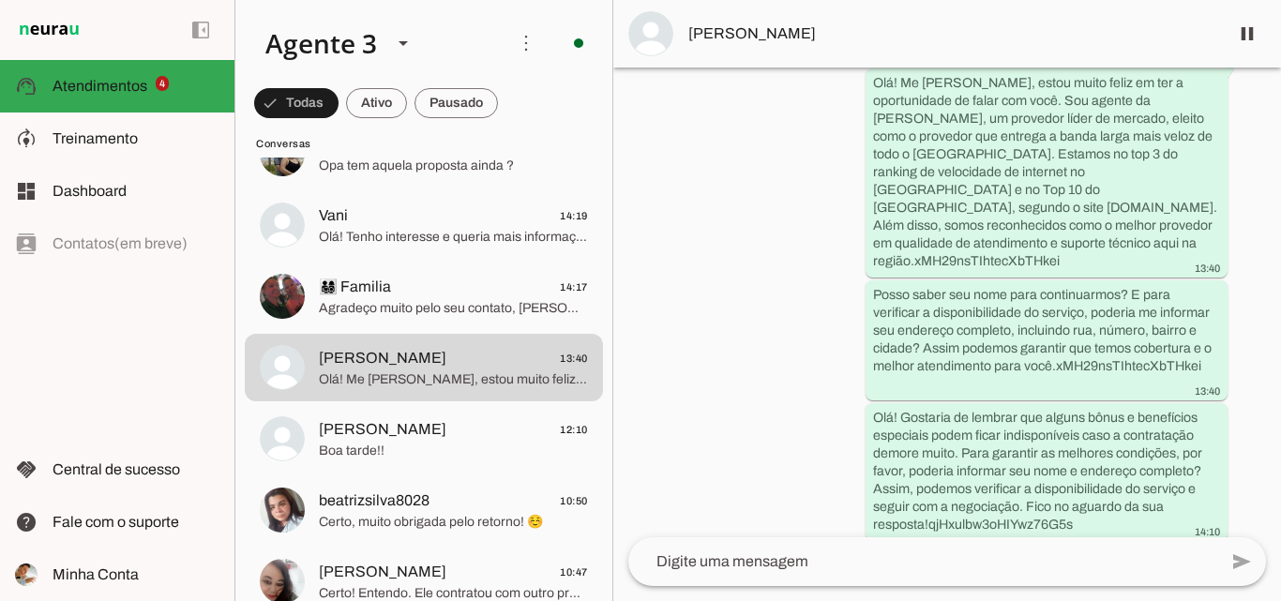
click at [897, 25] on span "[PERSON_NAME]" at bounding box center [950, 34] width 525 height 23
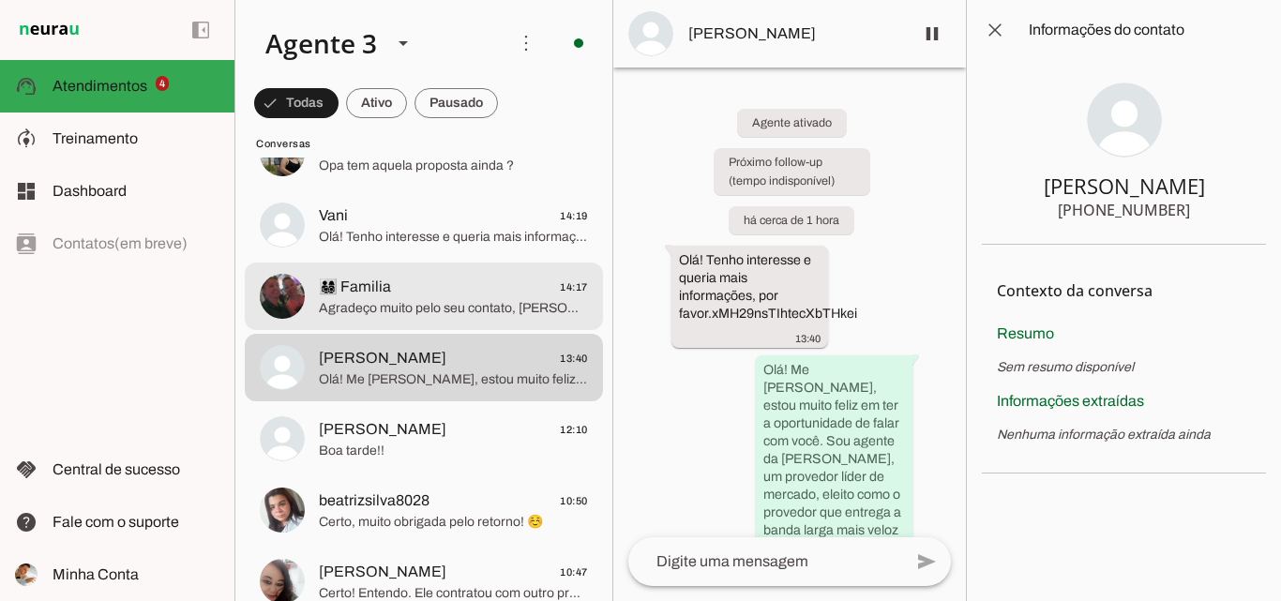
click at [410, 308] on span "Agradeço muito pelo seu contato, [PERSON_NAME]! Sempre que precisar, estarei aq…" at bounding box center [453, 308] width 269 height 19
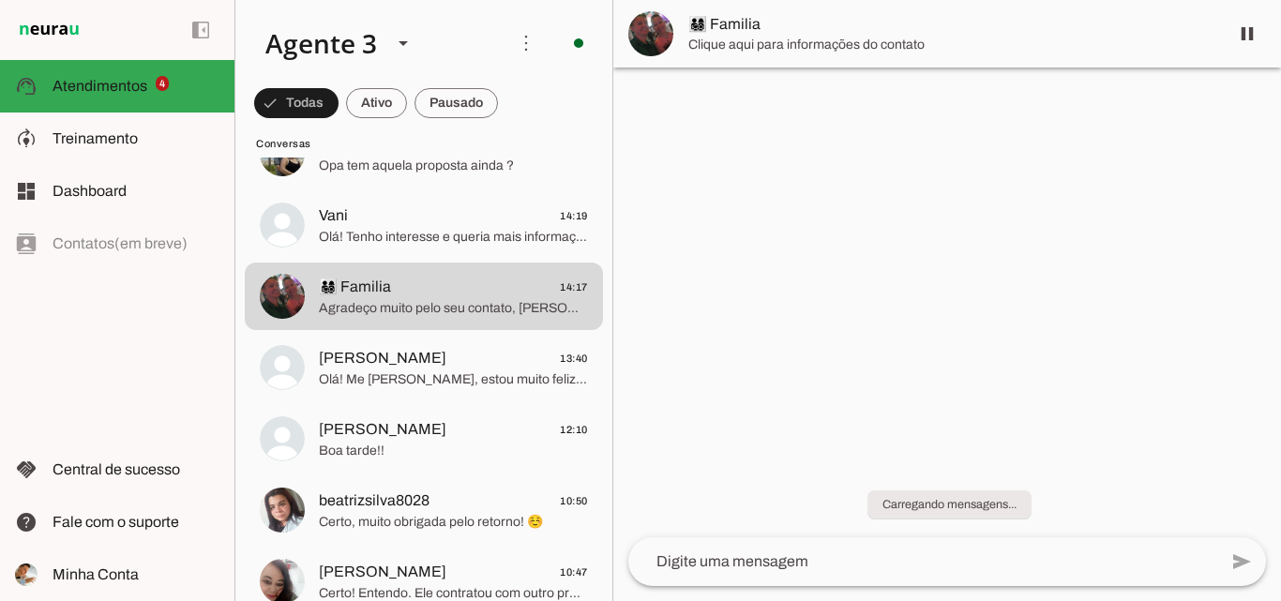
click at [833, 28] on span "👨‍👩‍👧‍👦 Familia" at bounding box center [950, 24] width 525 height 23
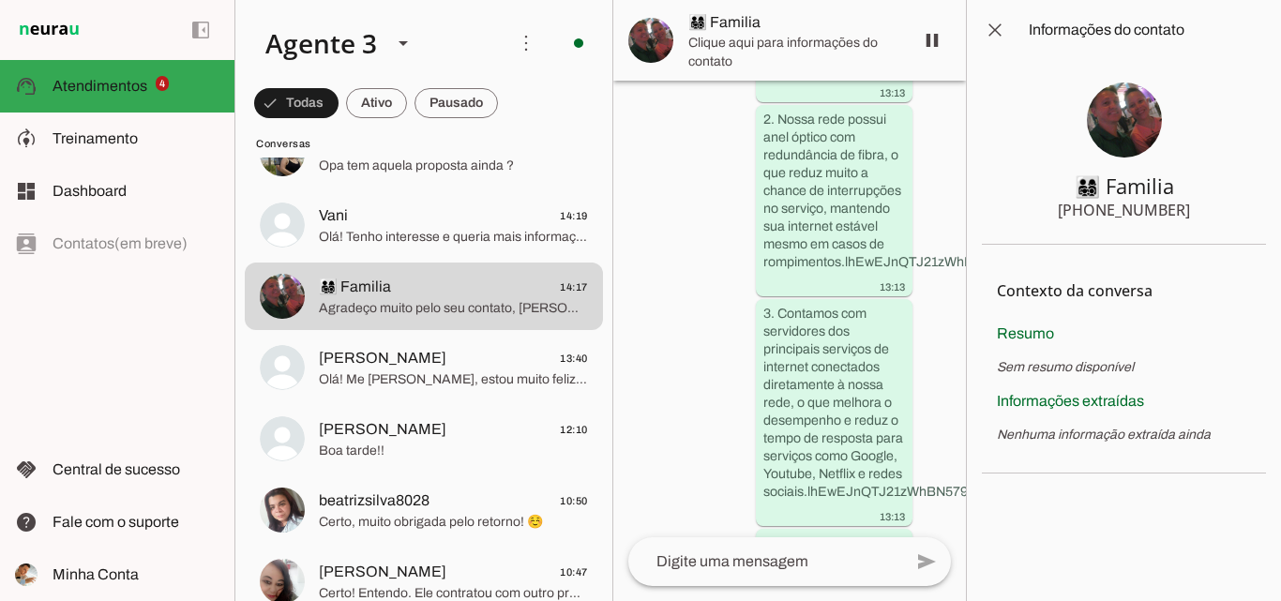
scroll to position [2100, 0]
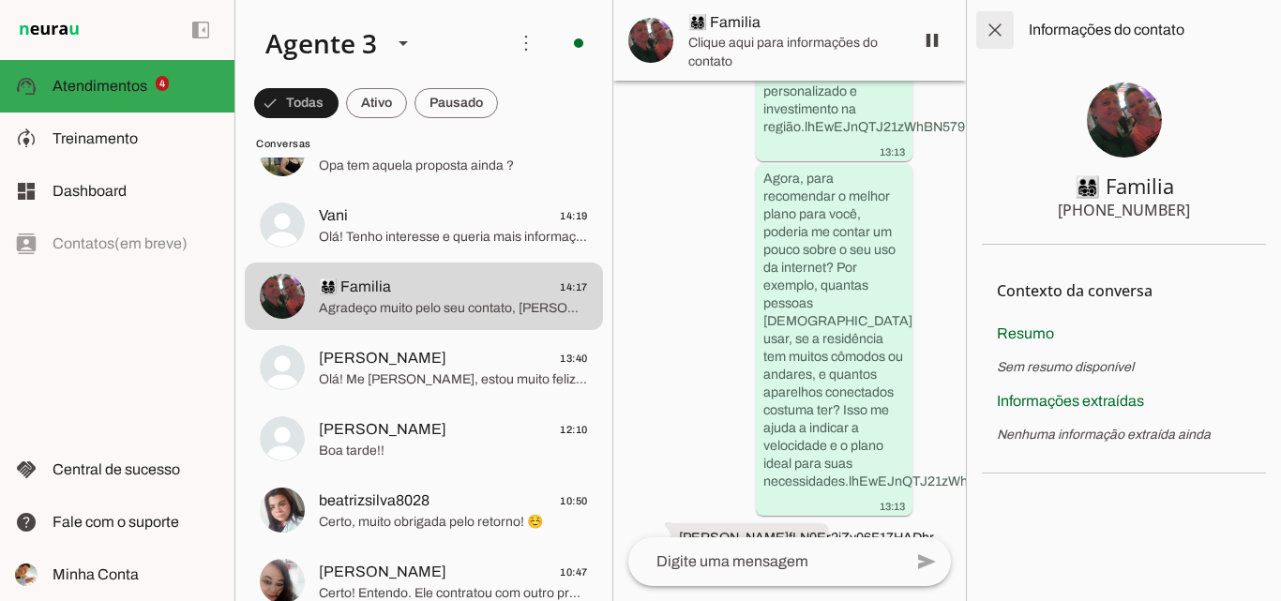
click at [1000, 25] on span at bounding box center [994, 30] width 45 height 45
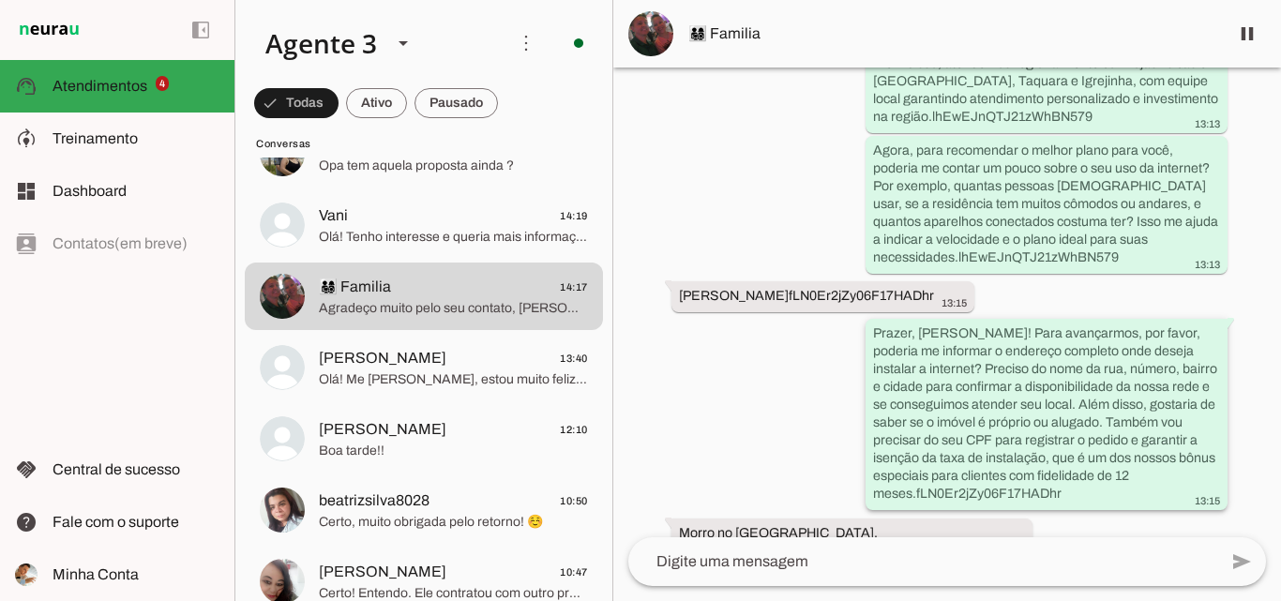
scroll to position [1025, 0]
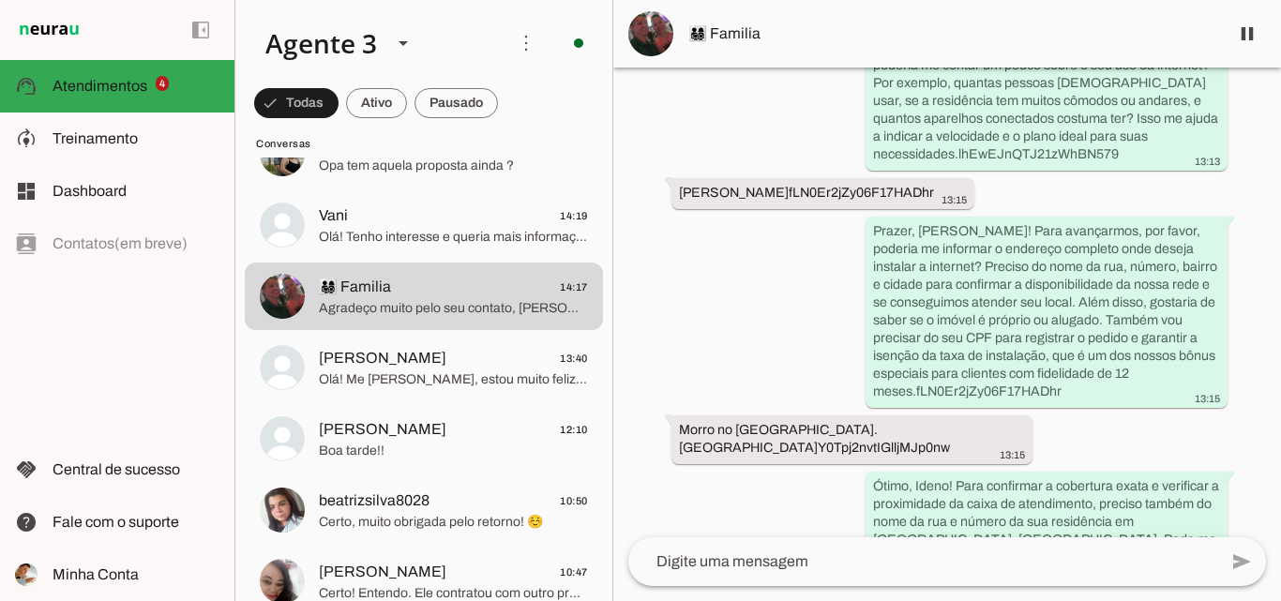
click at [899, 34] on span "👨‍👩‍👧‍👦 Familia" at bounding box center [950, 34] width 525 height 23
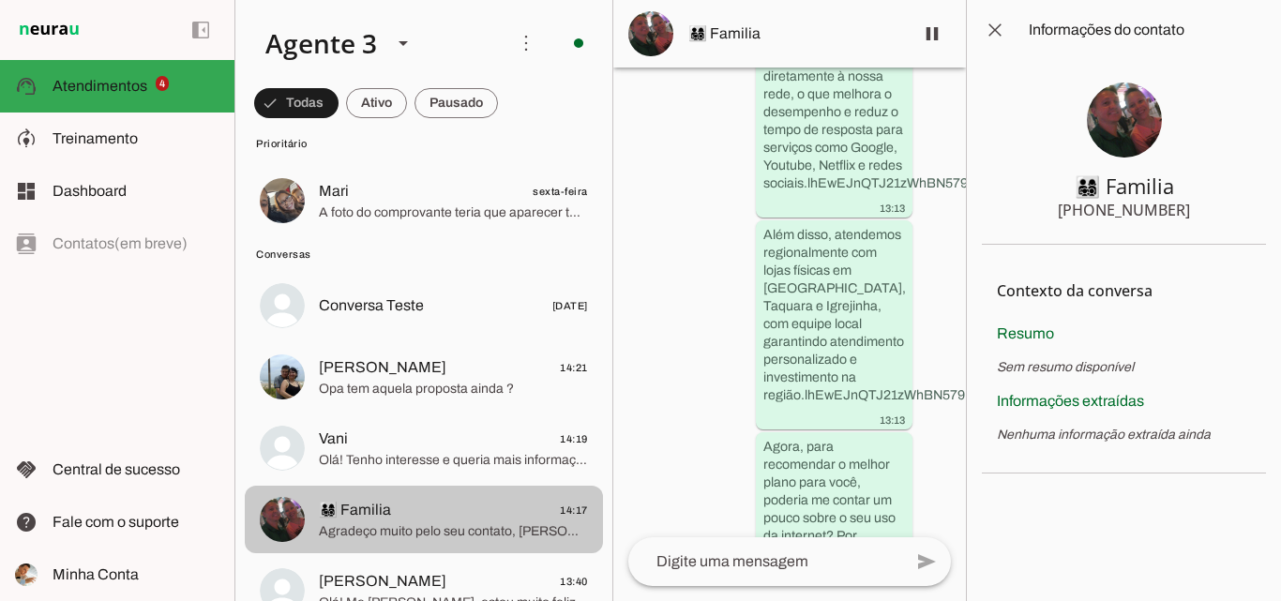
scroll to position [188, 0]
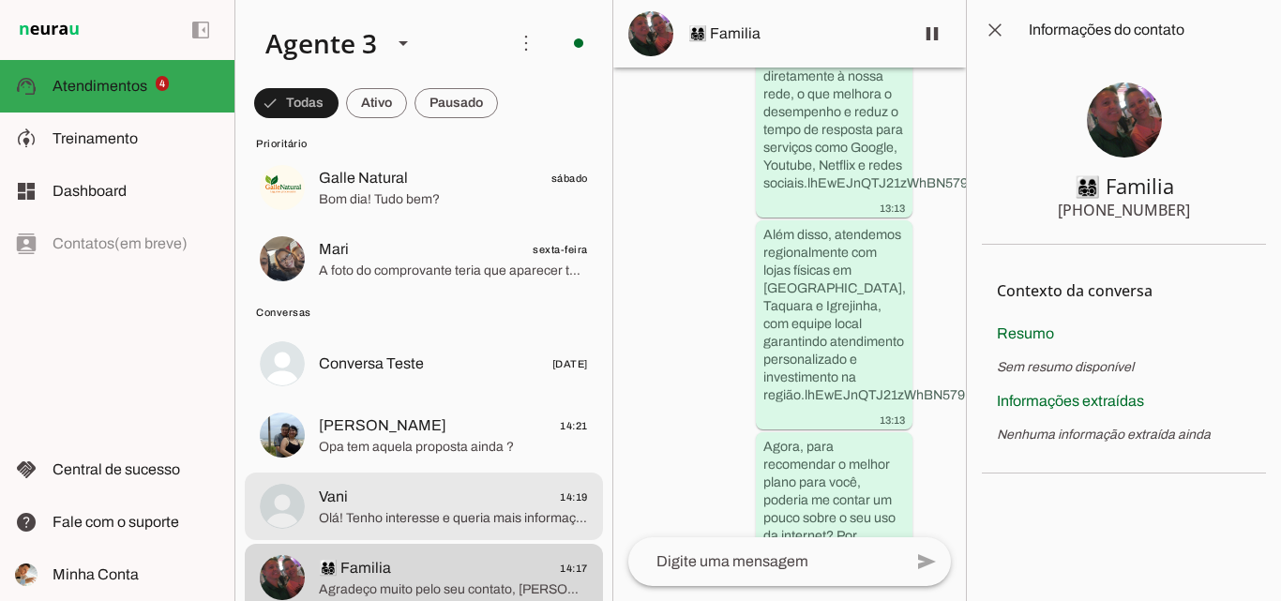
click at [506, 488] on span "Vani 14:19" at bounding box center [453, 497] width 269 height 23
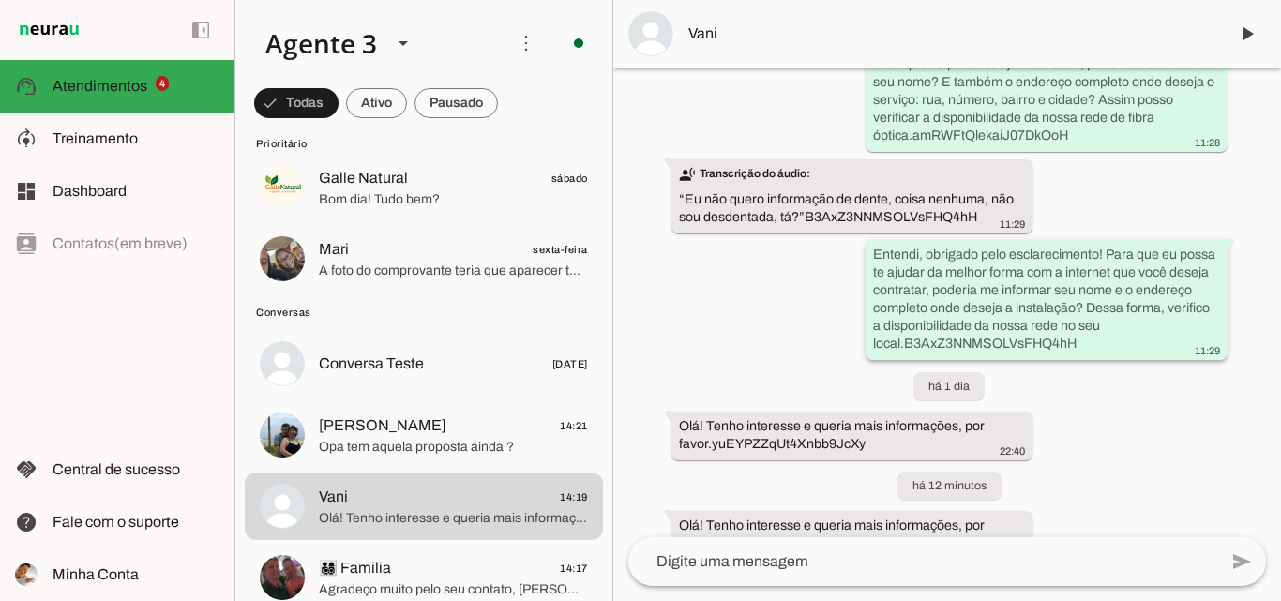
scroll to position [521, 0]
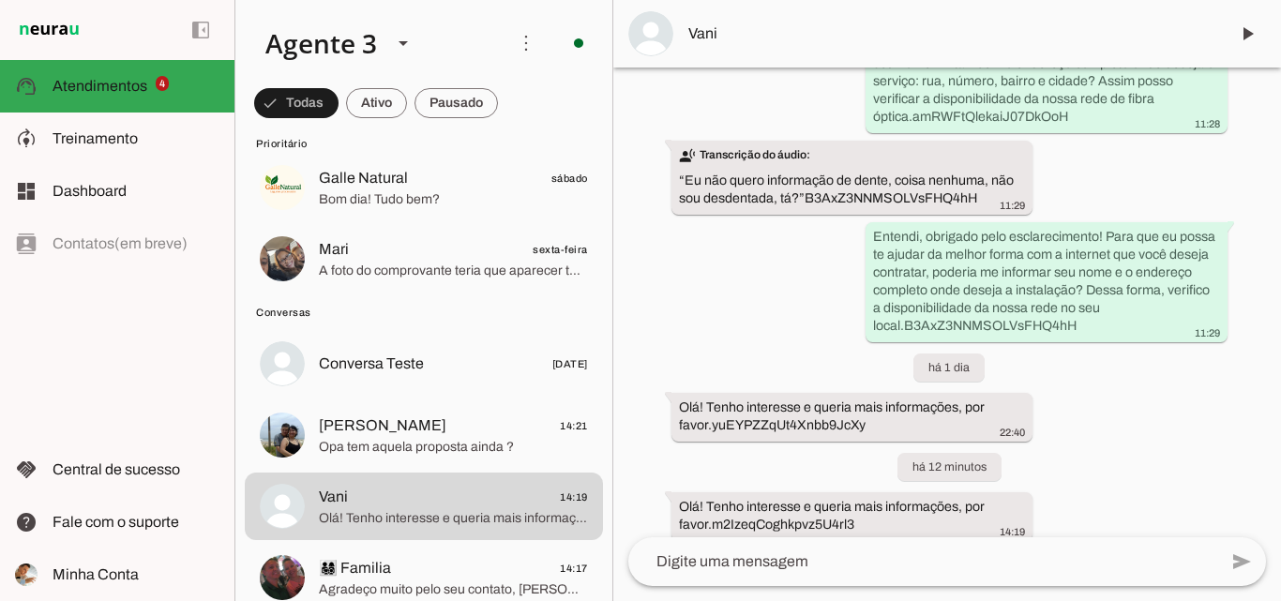
click at [245, 11] on button "Vani 14:19 Olá! Tenho interesse e queria mais informações, por favor." at bounding box center [424, 45] width 358 height 68
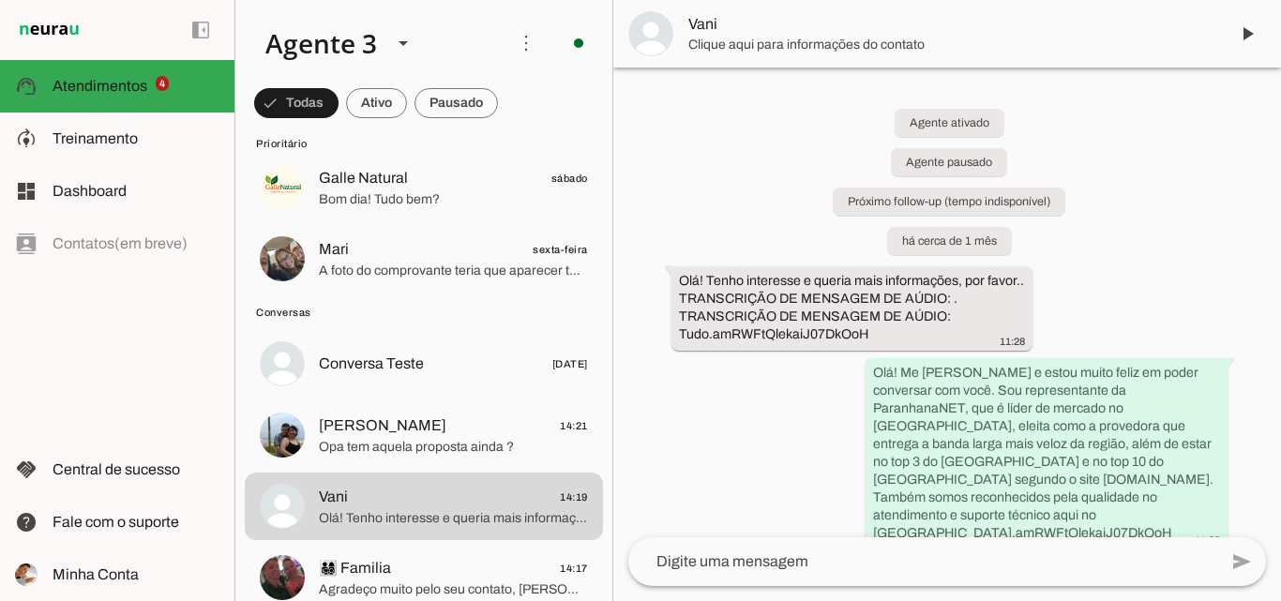
click at [827, 564] on textarea at bounding box center [922, 561] width 589 height 23
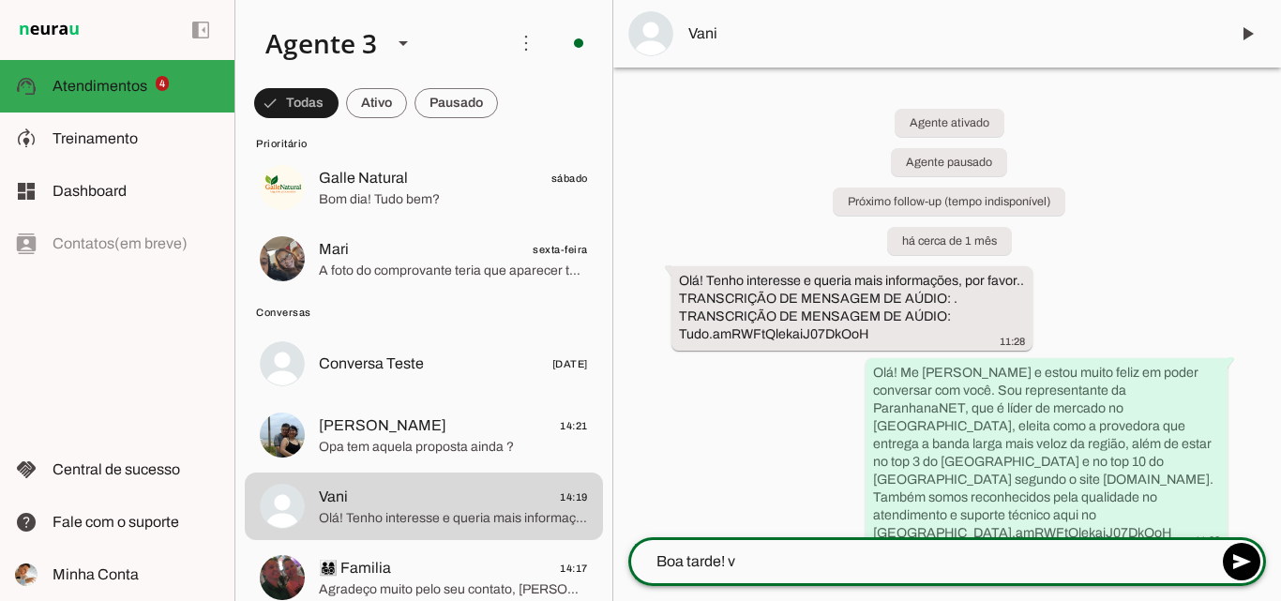
type textarea "Boa tarde! v"
type md-outlined-text-field "Boa tarde! v"
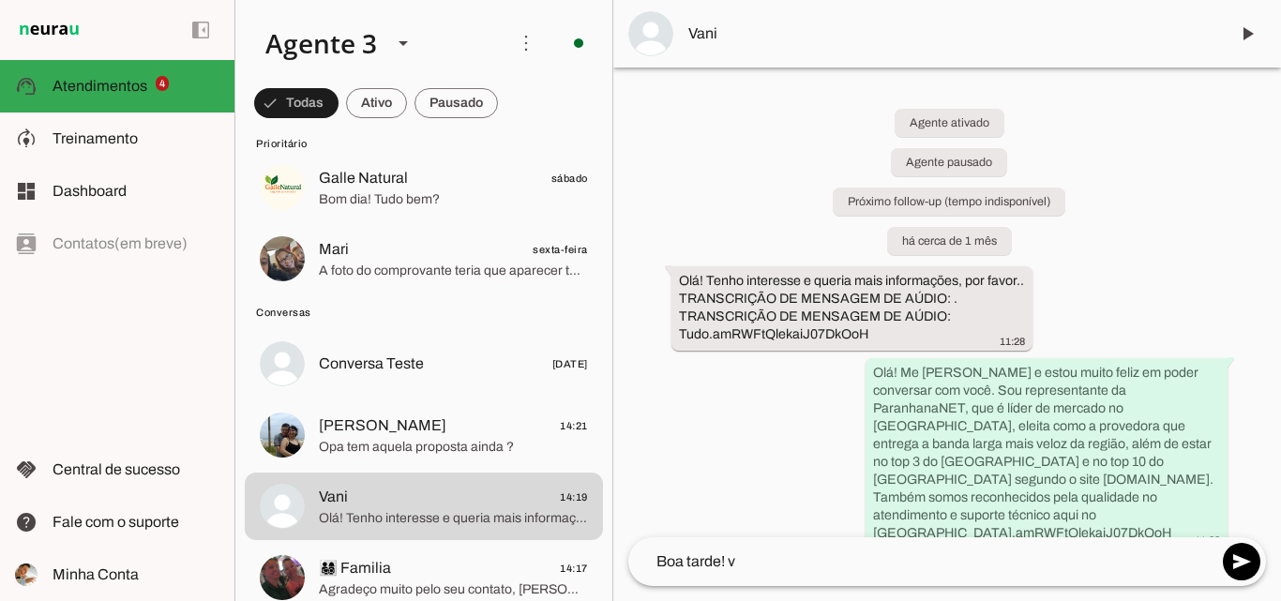
click at [847, 58] on md-item "Vani" at bounding box center [947, 34] width 668 height 68
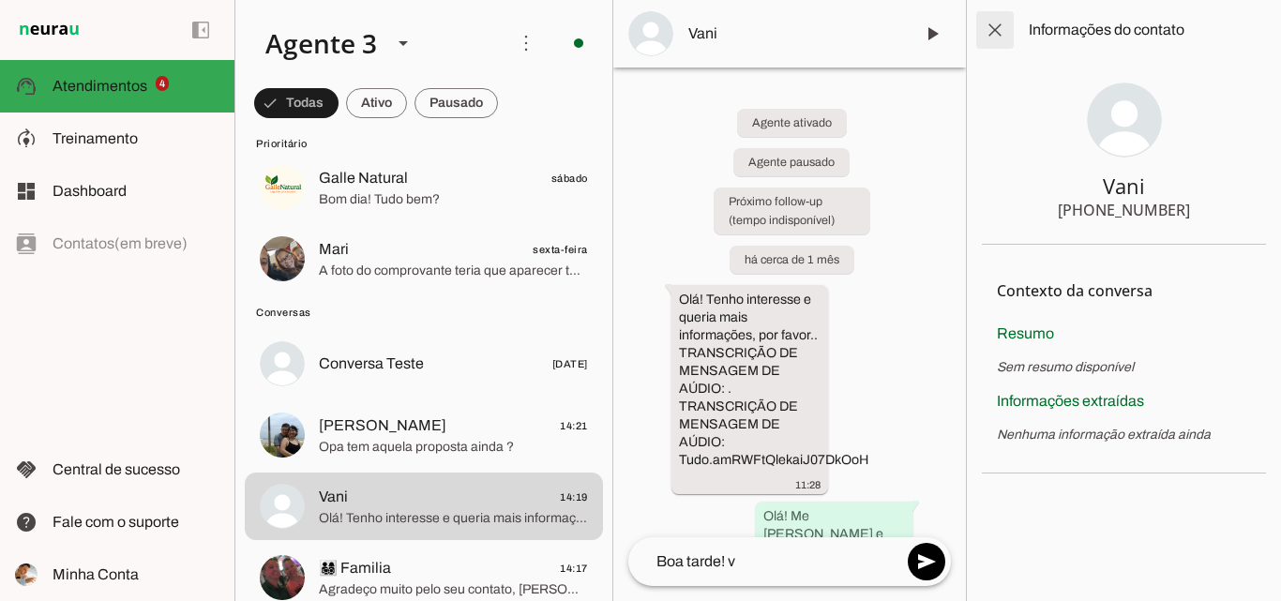
click at [999, 23] on span at bounding box center [994, 30] width 45 height 45
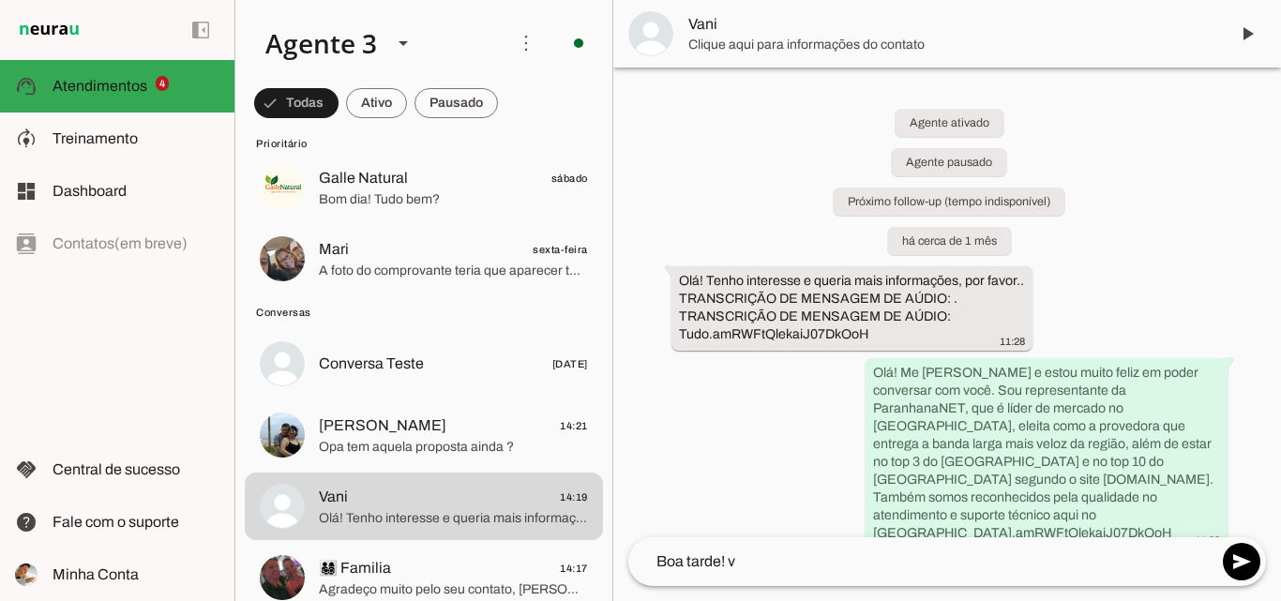
click at [815, 564] on textarea "Boa tarde! v" at bounding box center [922, 561] width 589 height 23
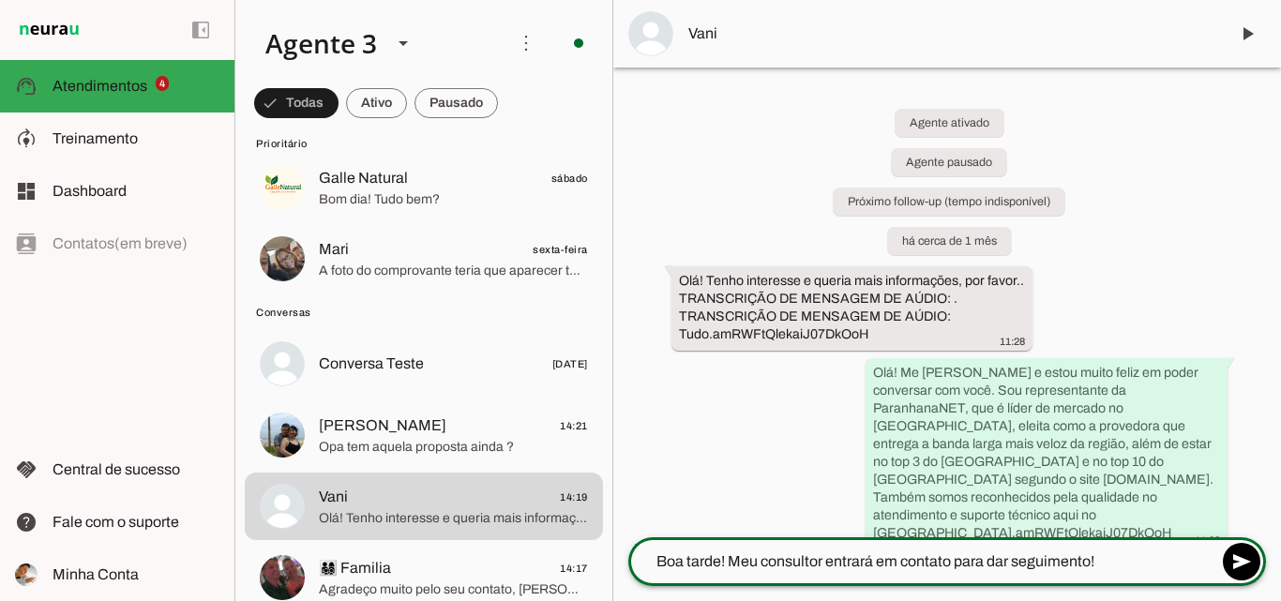
type textarea "Boa tarde! Meu consultor entrará em contato para dar seguimento!"
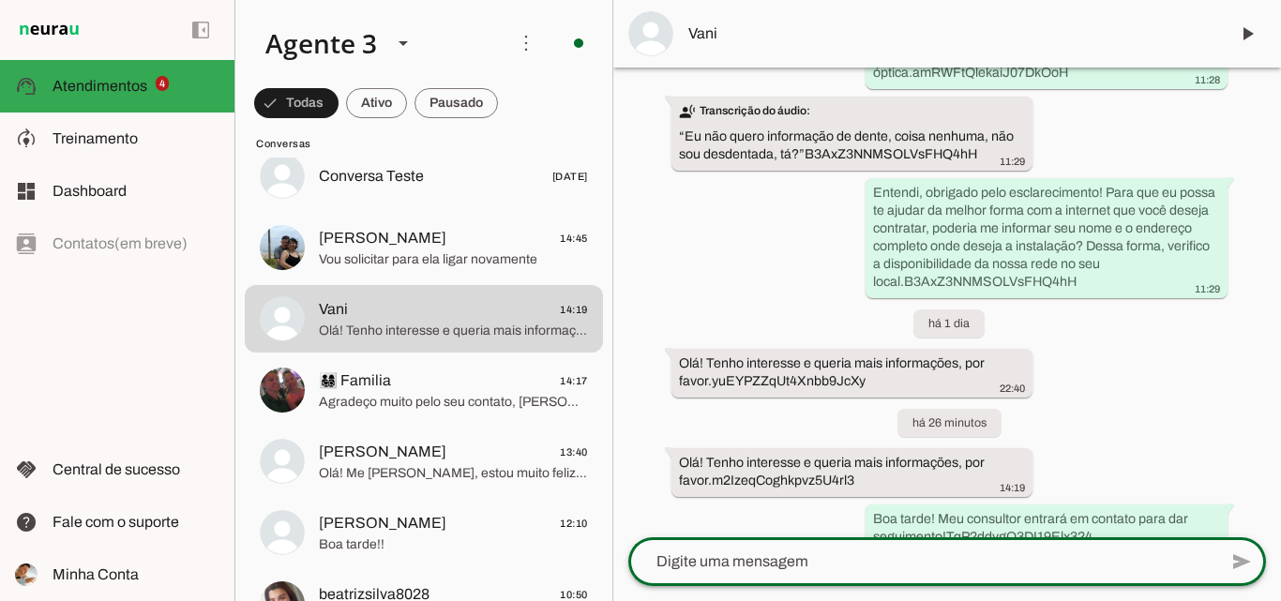
scroll to position [578, 0]
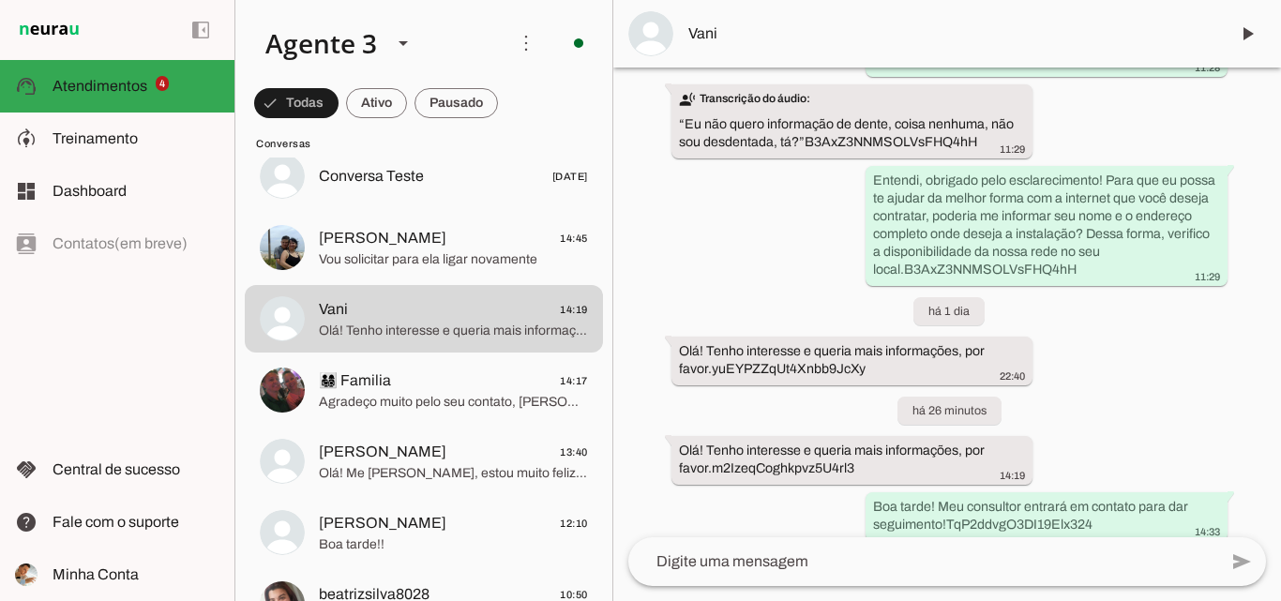
click at [732, 26] on span "Vani" at bounding box center [950, 34] width 525 height 23
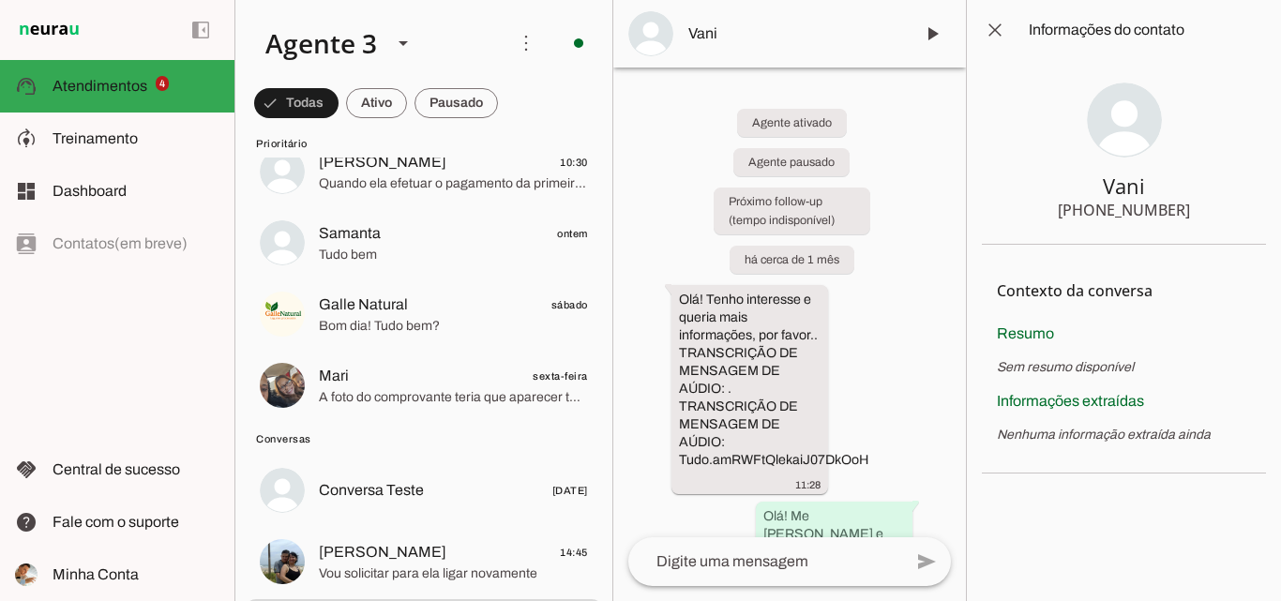
scroll to position [94, 0]
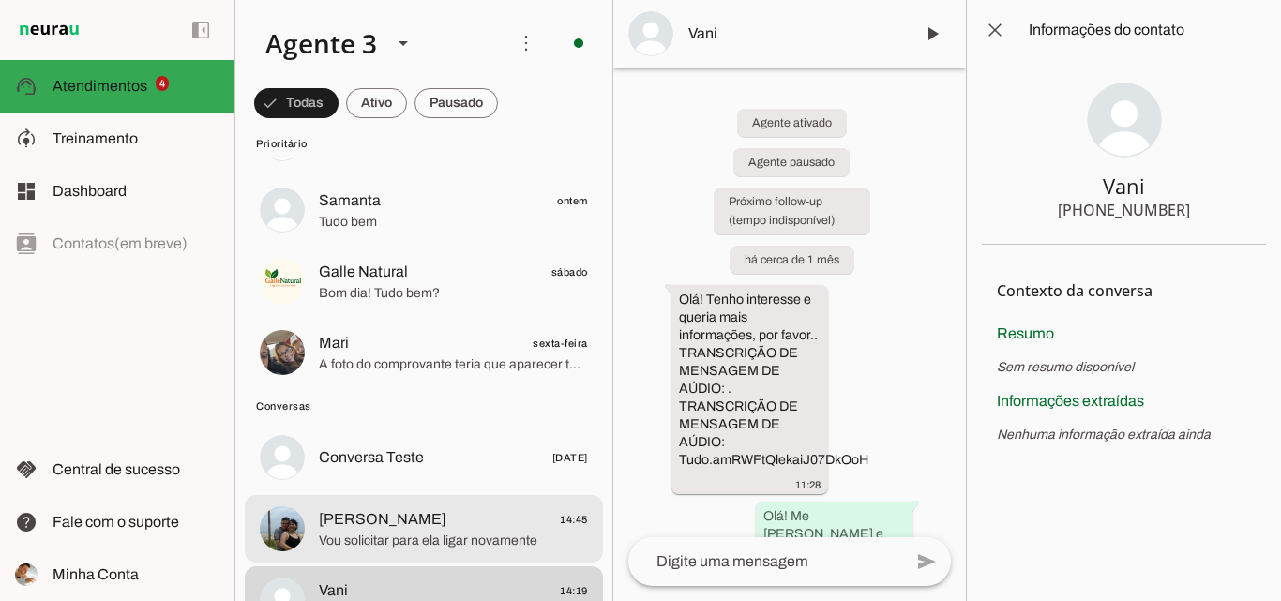
click at [468, 523] on span "Eduardo de Mellos 14:45" at bounding box center [453, 519] width 269 height 23
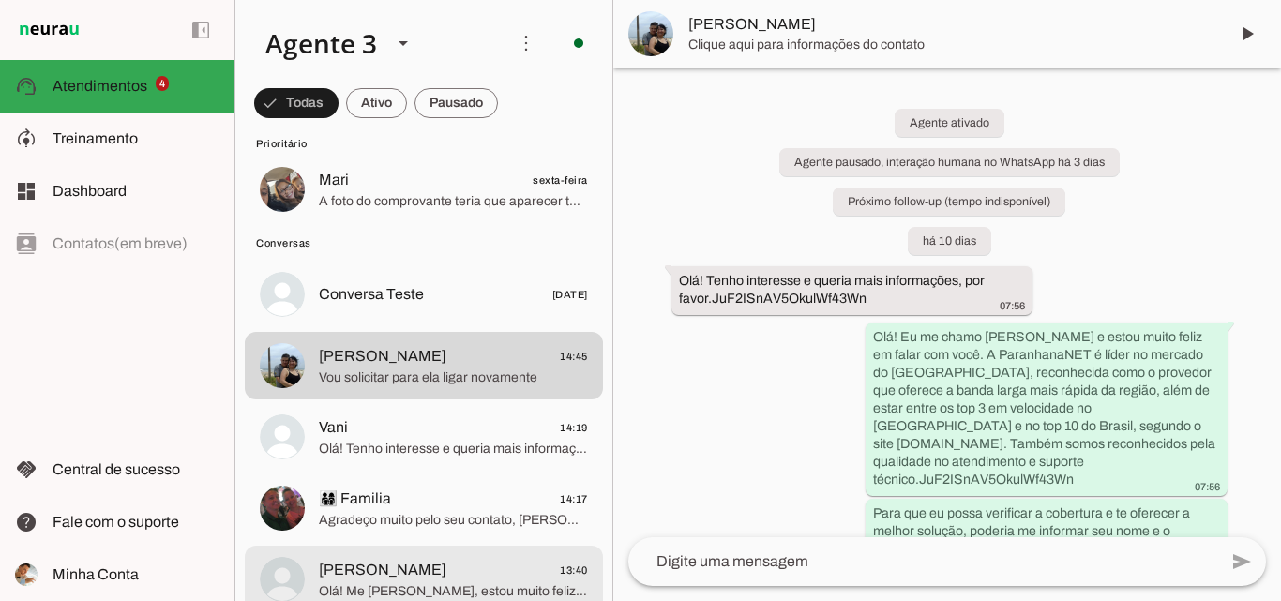
scroll to position [375, 0]
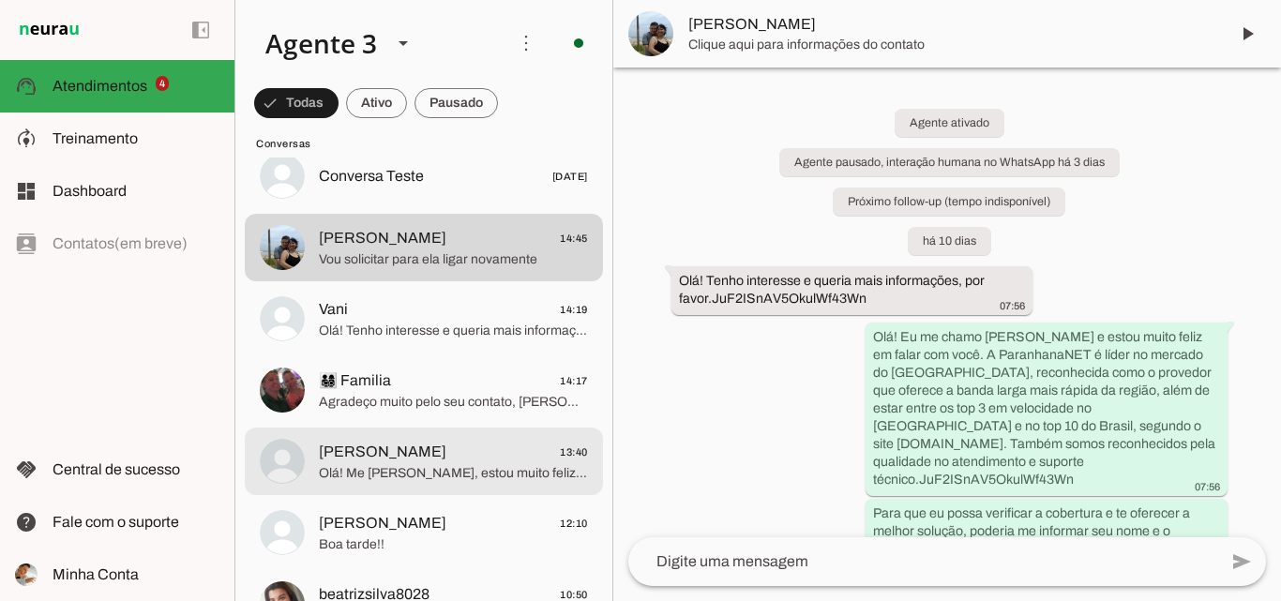
click at [459, 399] on span "Agradeço muito pelo seu contato, [PERSON_NAME]! Sempre que precisar, estarei aq…" at bounding box center [453, 402] width 269 height 19
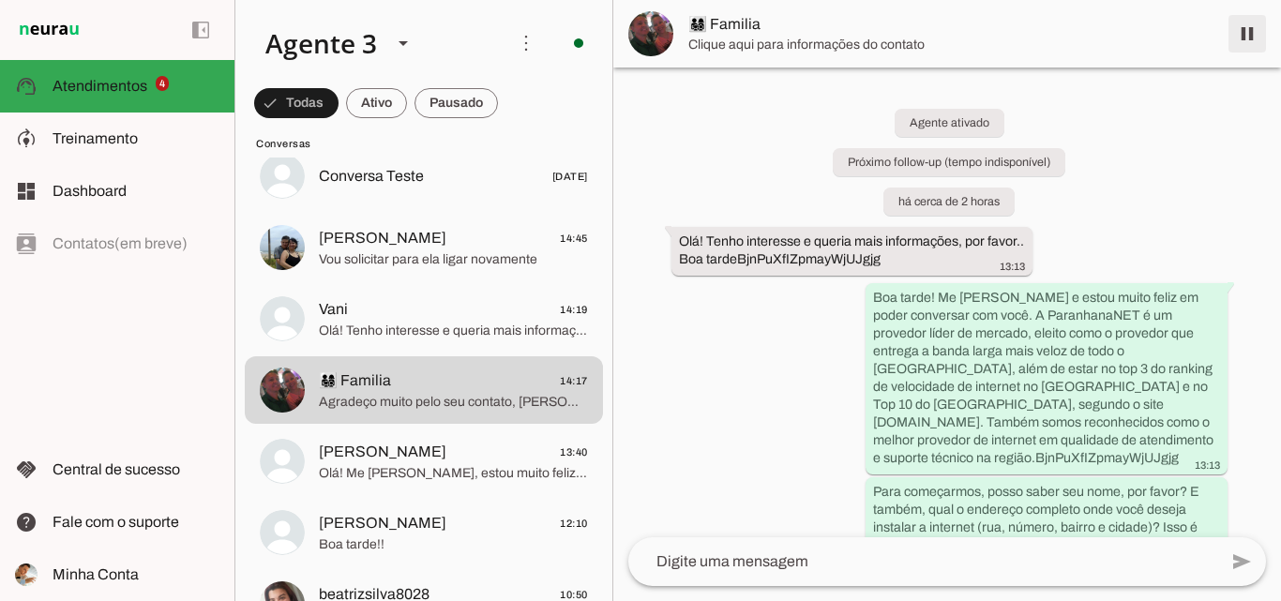
click at [1243, 23] on span at bounding box center [1247, 33] width 45 height 45
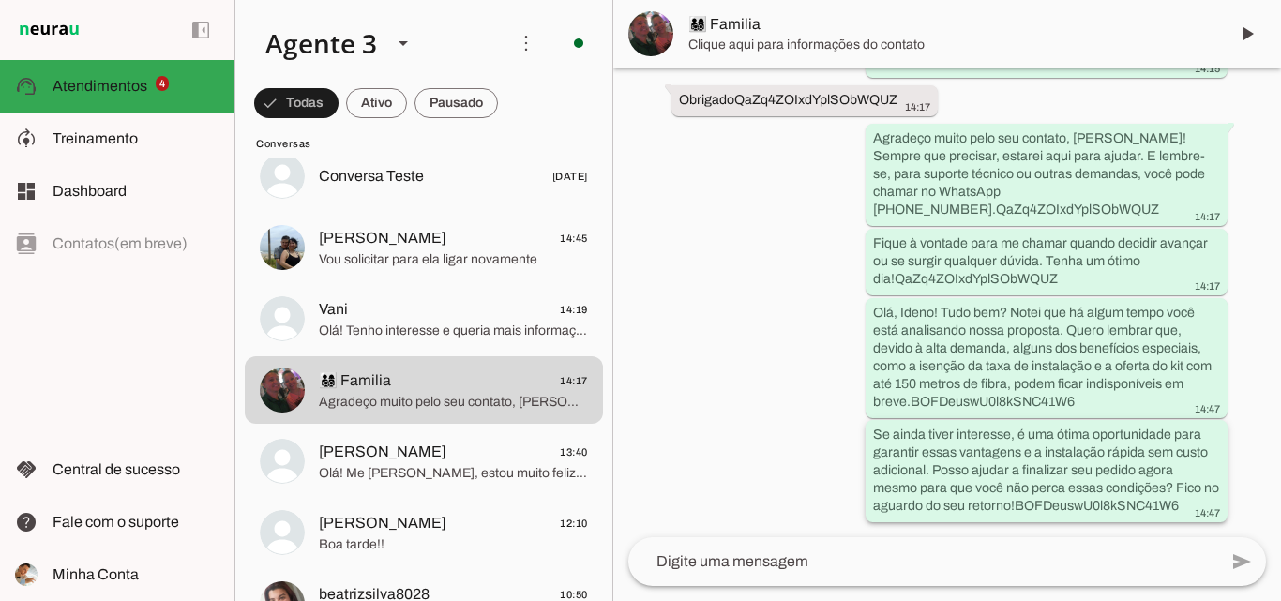
scroll to position [6210, 0]
click at [1036, 38] on span "👨‍👩‍👧‍👦 Familia" at bounding box center [950, 34] width 525 height 23
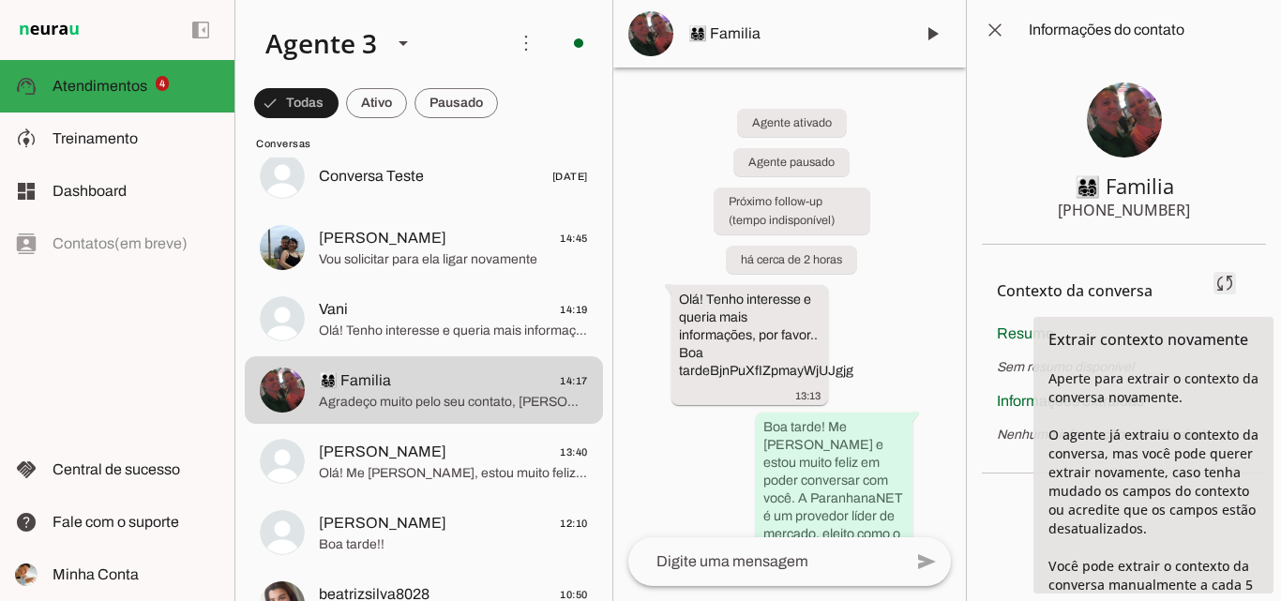
click at [1226, 279] on span at bounding box center [1224, 283] width 45 height 45
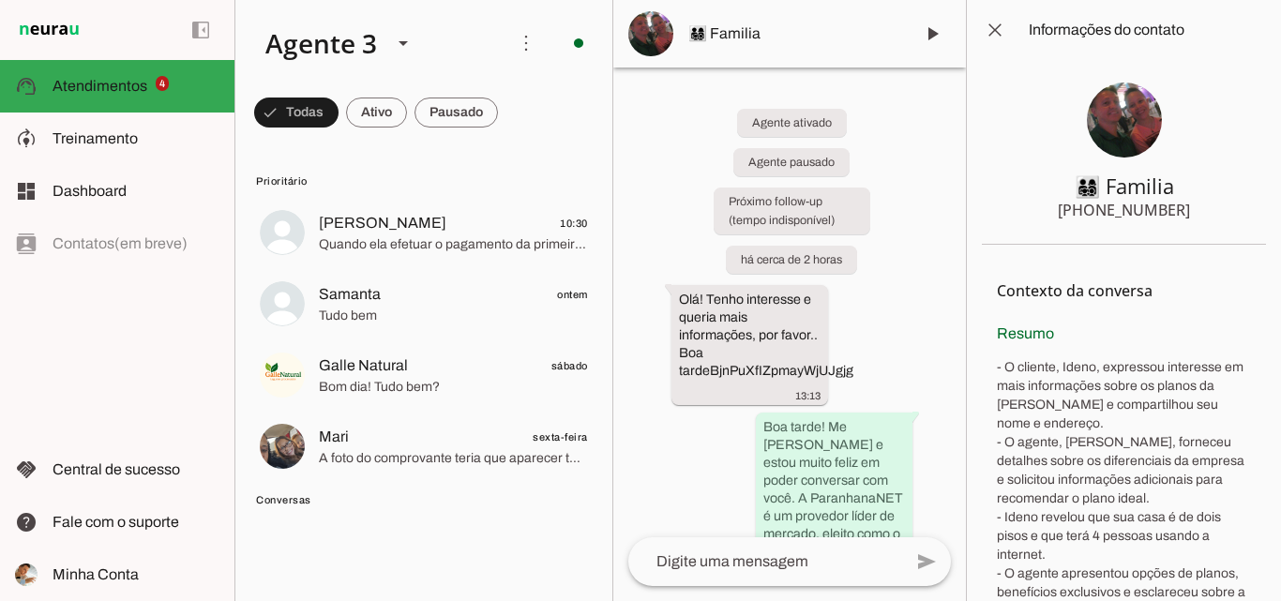
drag, startPoint x: 1093, startPoint y: 207, endPoint x: 1195, endPoint y: 219, distance: 102.0
click at [1195, 219] on section "👨‍👩‍👧‍👦 Familia +55 5199974281" at bounding box center [1124, 152] width 284 height 185
click at [1080, 243] on section "👨‍👩‍👧‍👦 Familia +55 5199974281" at bounding box center [1124, 152] width 284 height 185
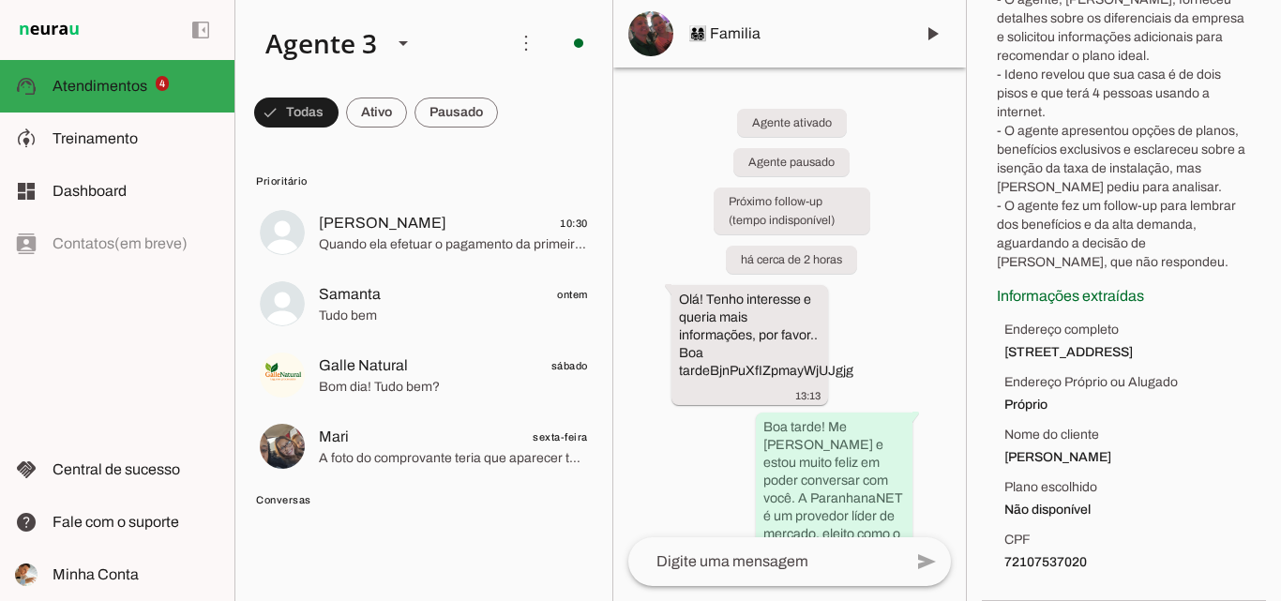
drag, startPoint x: 1003, startPoint y: 458, endPoint x: 1105, endPoint y: 458, distance: 101.3
click at [1105, 458] on ul "Endereço completo Rua Xavantes, nº 140, bairro Muck, Parobé Endereço Próprio ou…" at bounding box center [1124, 446] width 254 height 251
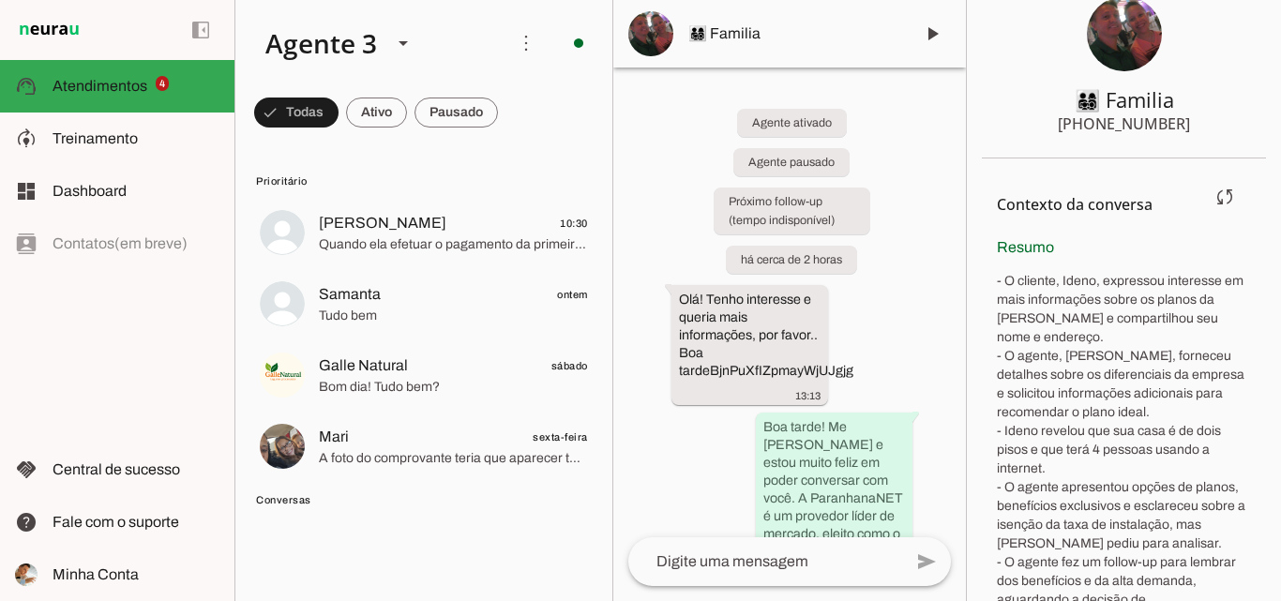
scroll to position [0, 0]
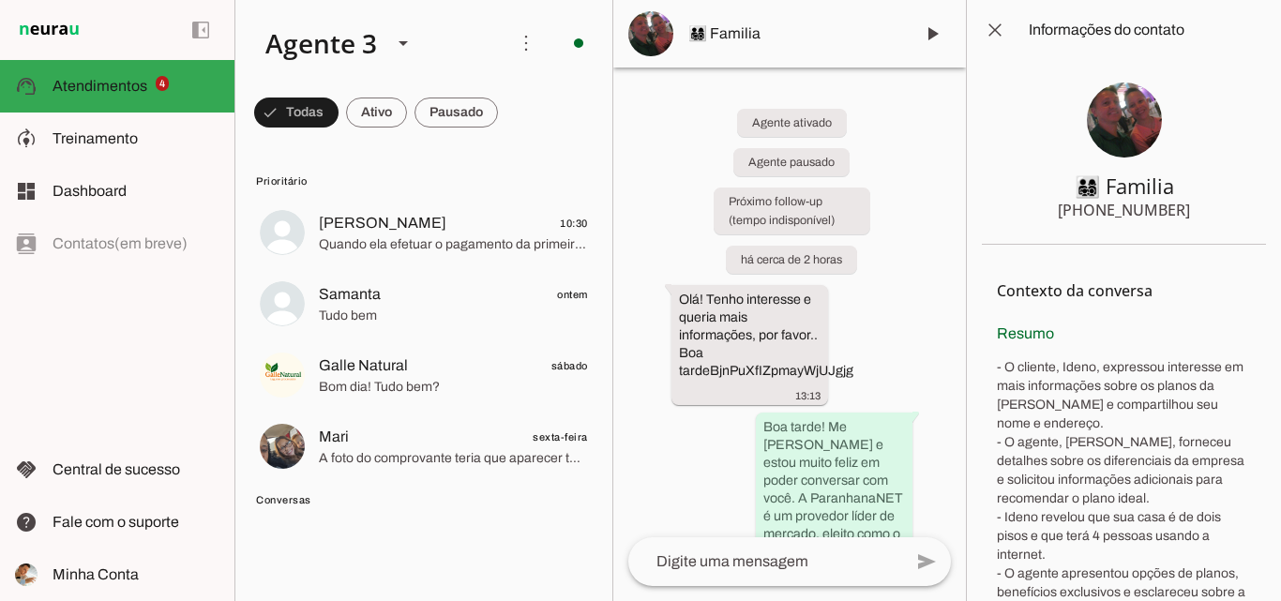
drag, startPoint x: 1059, startPoint y: 212, endPoint x: 1200, endPoint y: 217, distance: 141.7
click at [1200, 217] on section "👨‍👩‍👧‍👦 Familia +55 5199974281" at bounding box center [1124, 152] width 284 height 185
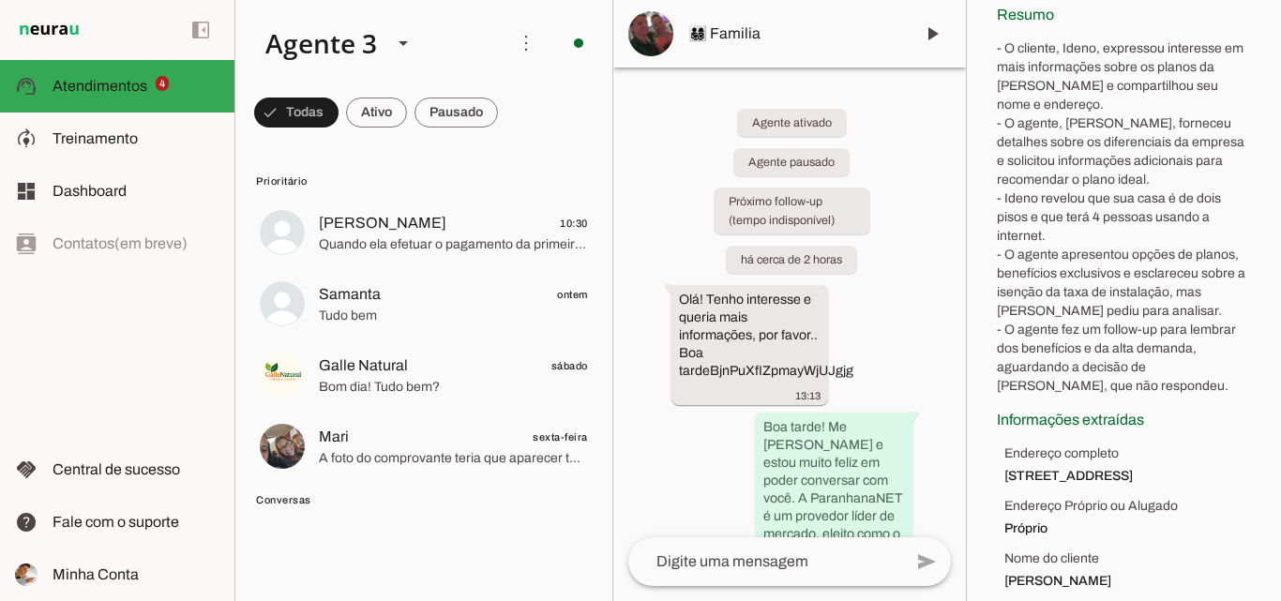
scroll to position [461, 0]
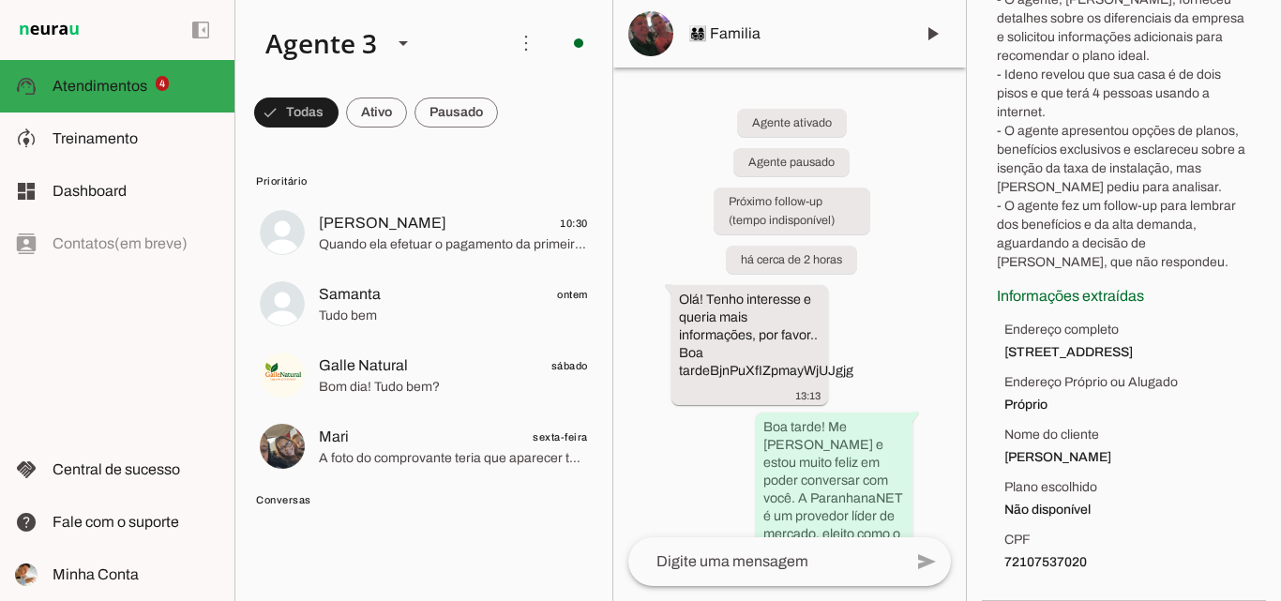
drag, startPoint x: 992, startPoint y: 340, endPoint x: 1113, endPoint y: 564, distance: 253.8
click at [1113, 564] on section "Contexto da conversa sync Extrair contexto novamente Aperte para extrair o cont…" at bounding box center [1124, 201] width 284 height 799
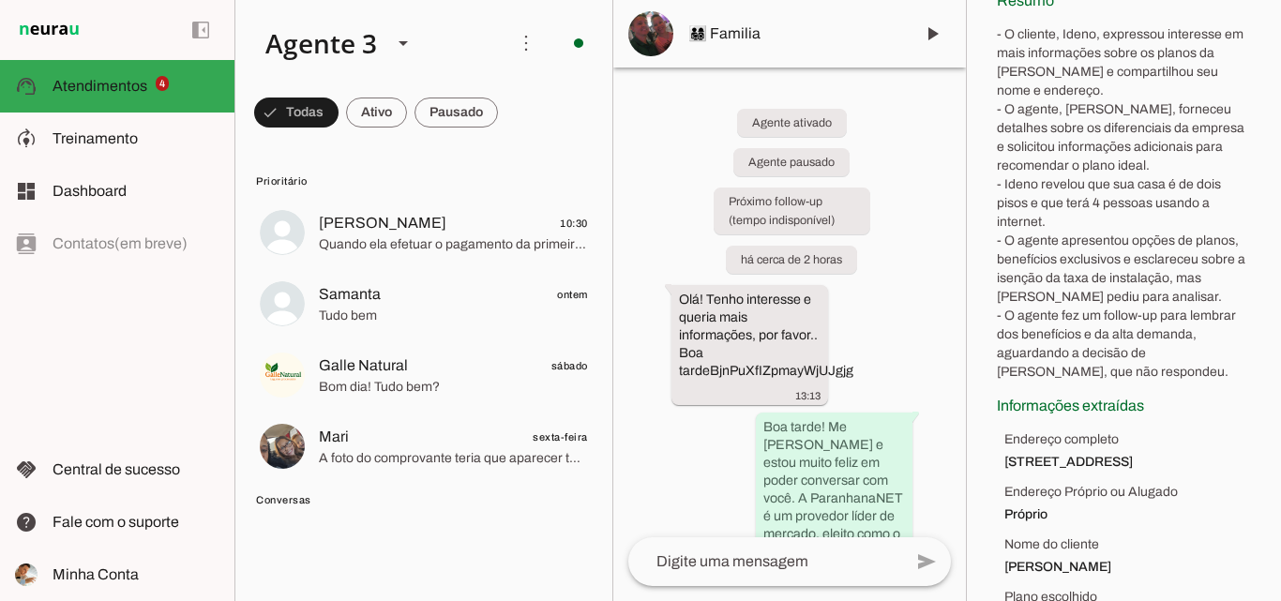
scroll to position [0, 0]
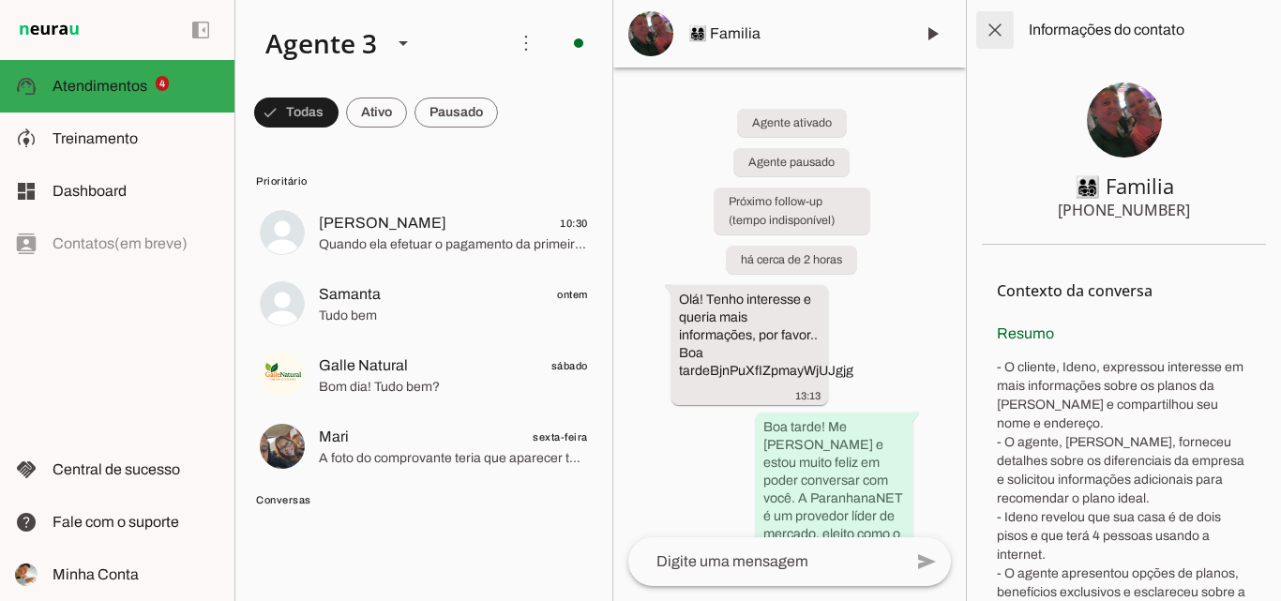
click at [986, 20] on span at bounding box center [994, 30] width 45 height 45
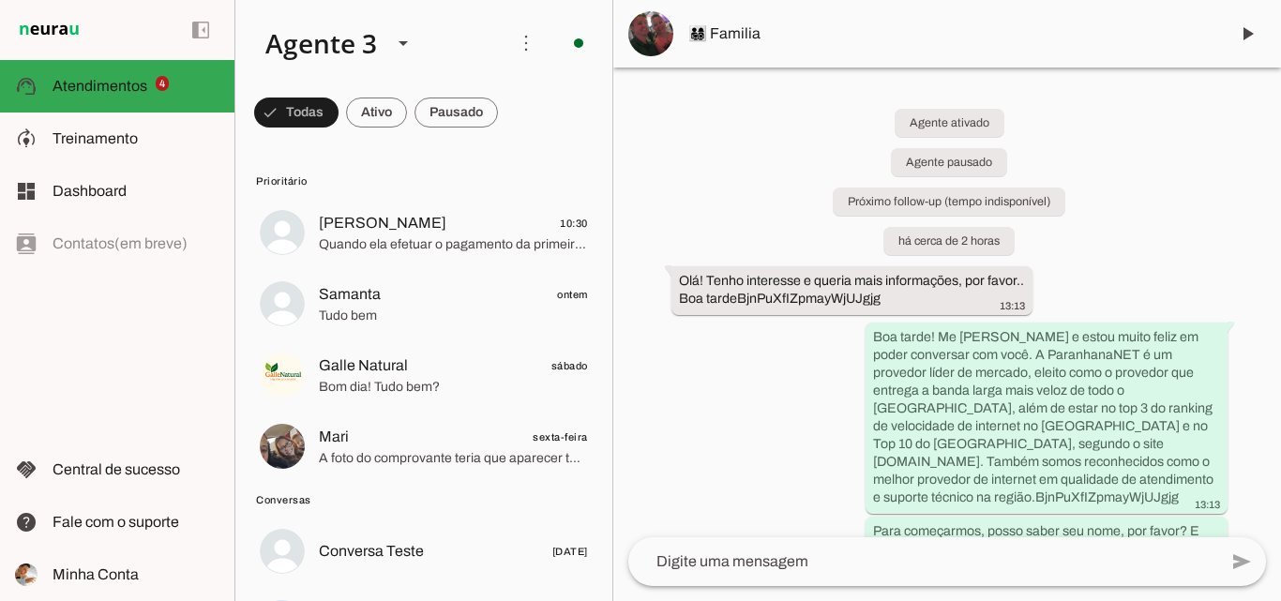
click at [427, 443] on span "Mari sexta-feira" at bounding box center [453, 437] width 269 height 23
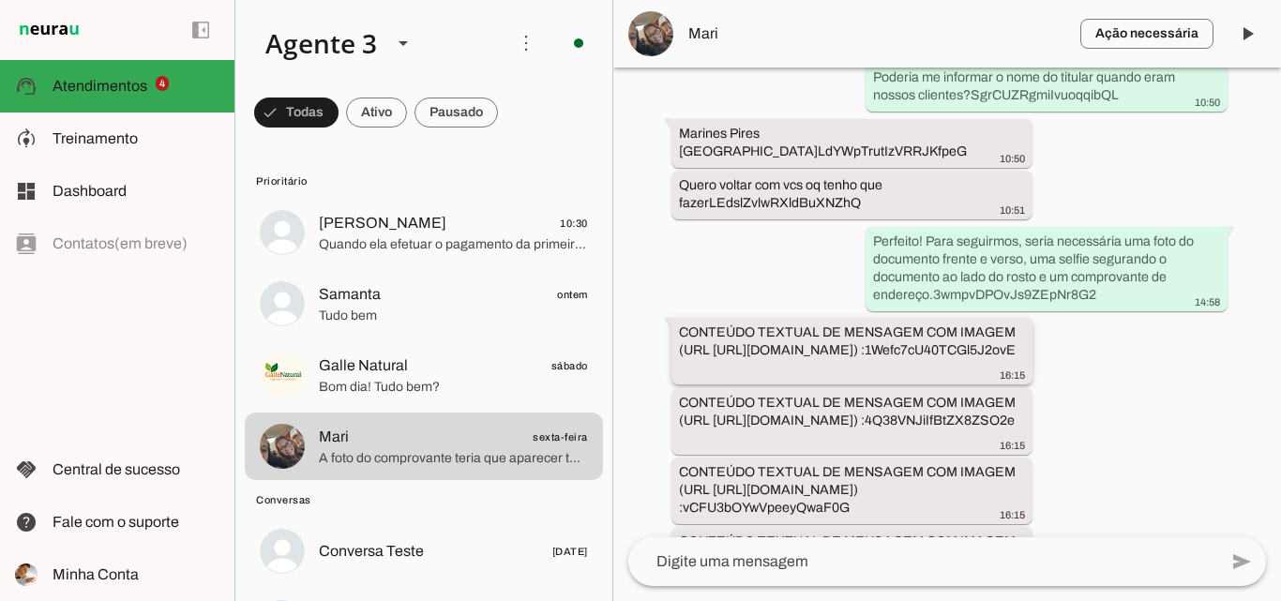
scroll to position [12436, 0]
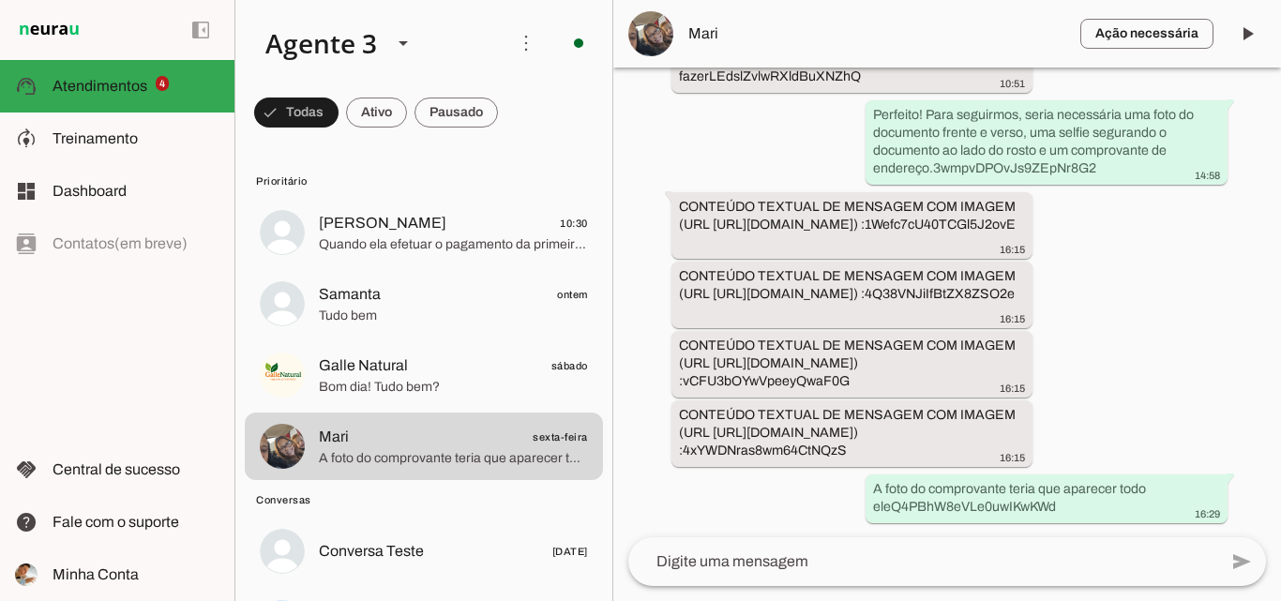
click at [786, 52] on md-item "Ação necessária O Agente detectou que uma ação humana é necessária, resolva a q…" at bounding box center [947, 34] width 668 height 68
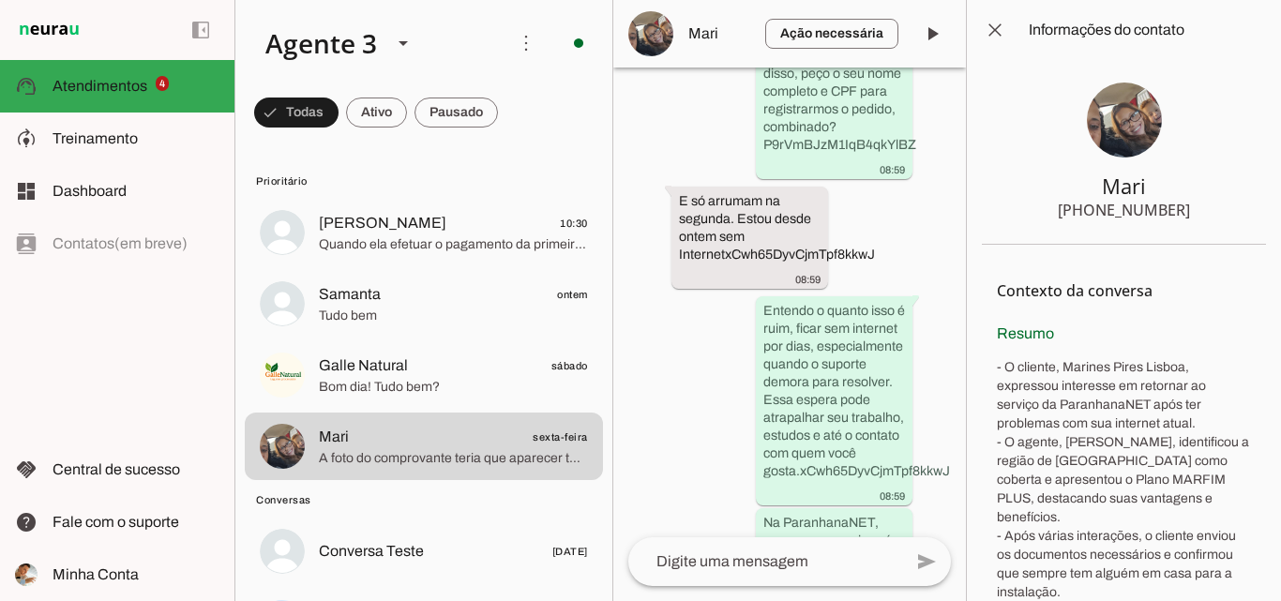
scroll to position [6881, 0]
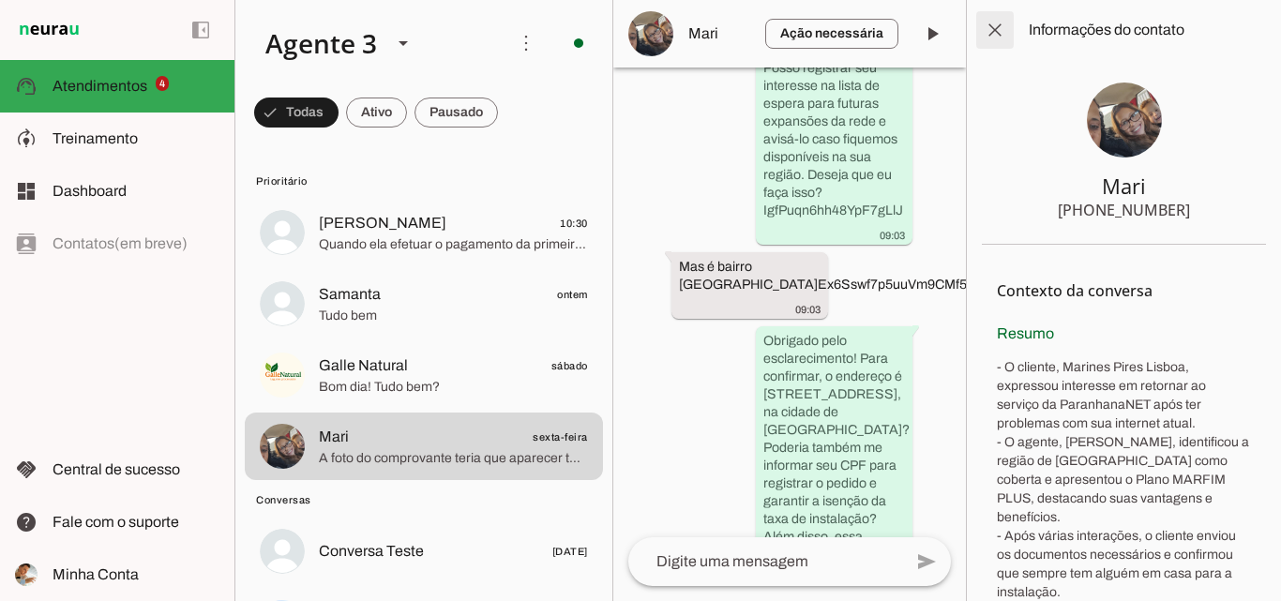
click at [992, 35] on span at bounding box center [994, 30] width 45 height 45
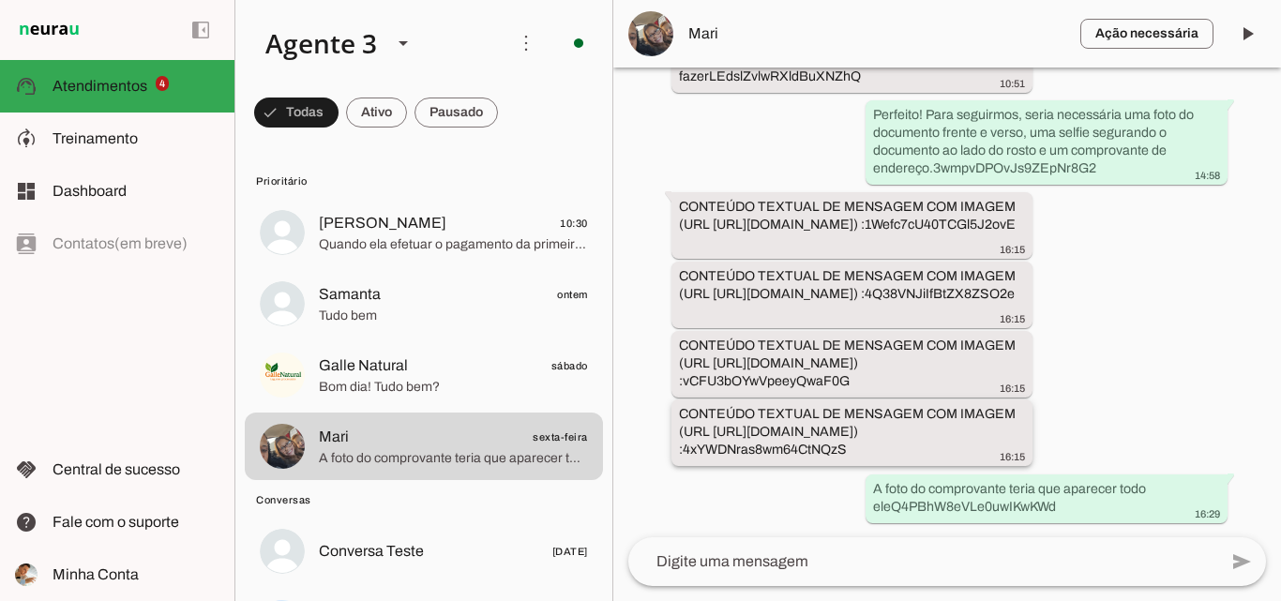
scroll to position [12436, 0]
click at [837, 557] on textarea at bounding box center [922, 561] width 589 height 23
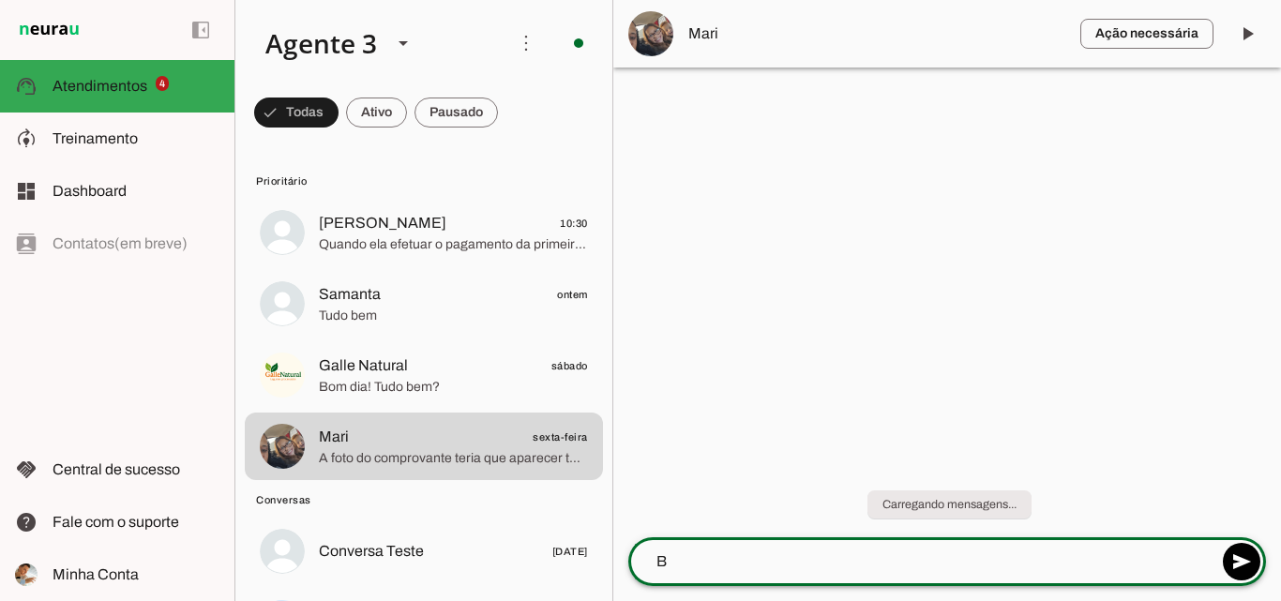
scroll to position [0, 0]
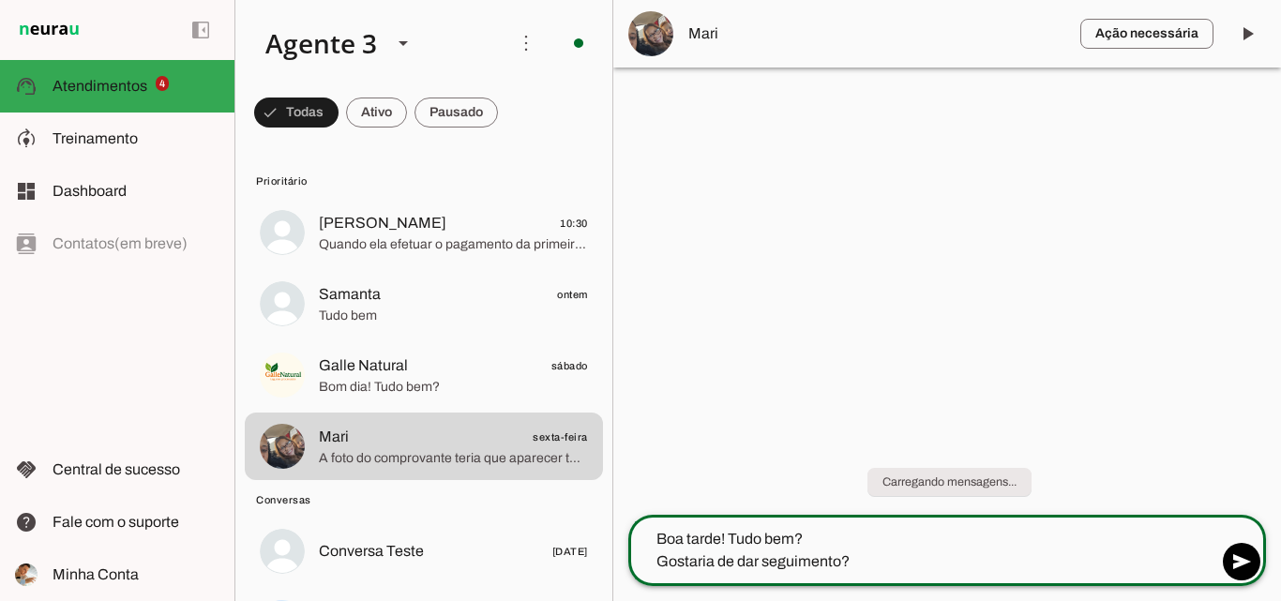
type textarea "Boa tarde! Tudo bem? Gostaria de dar seguimento?"
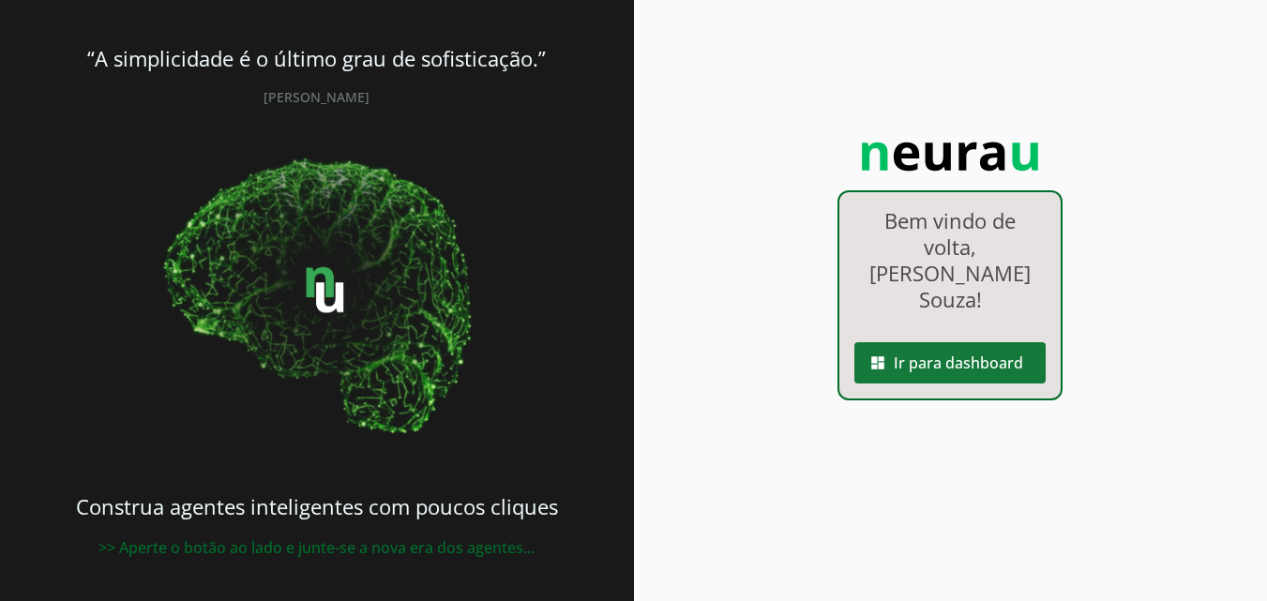
click at [947, 340] on span at bounding box center [949, 362] width 191 height 45
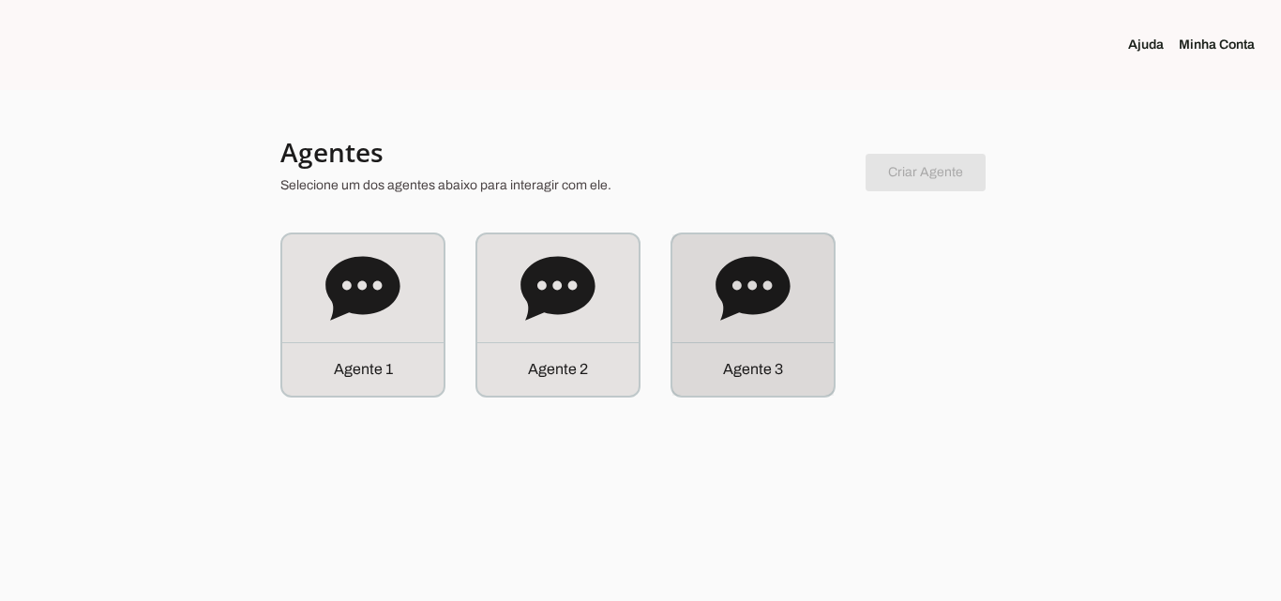
click at [789, 358] on div "Agente 3" at bounding box center [752, 368] width 161 height 53
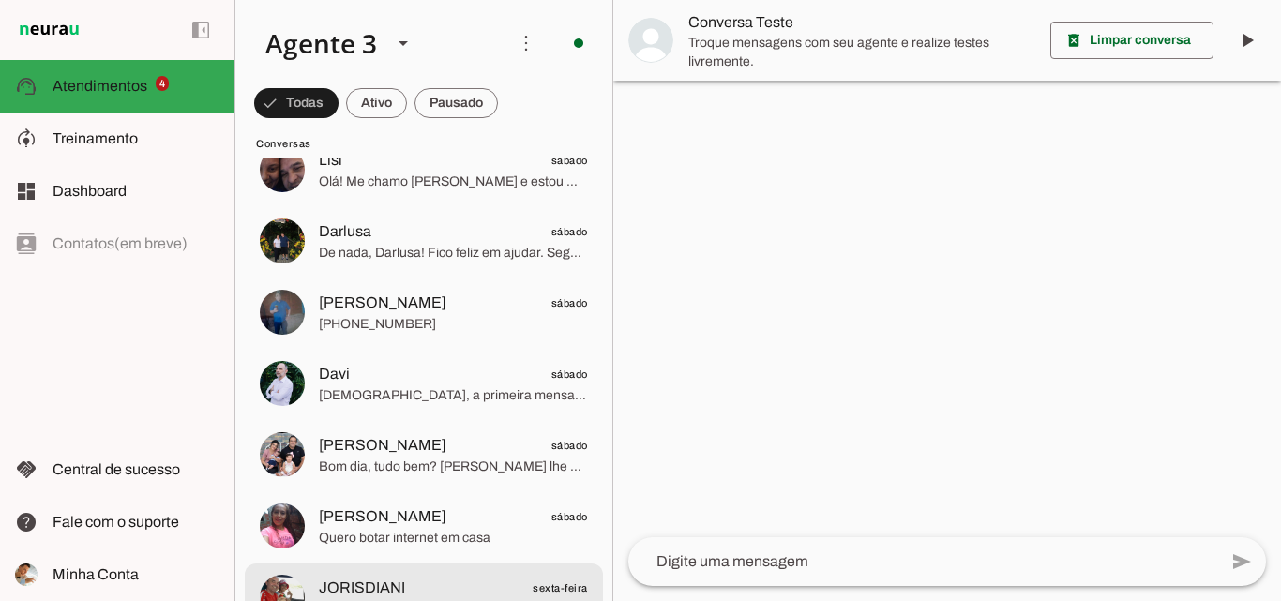
scroll to position [1875, 0]
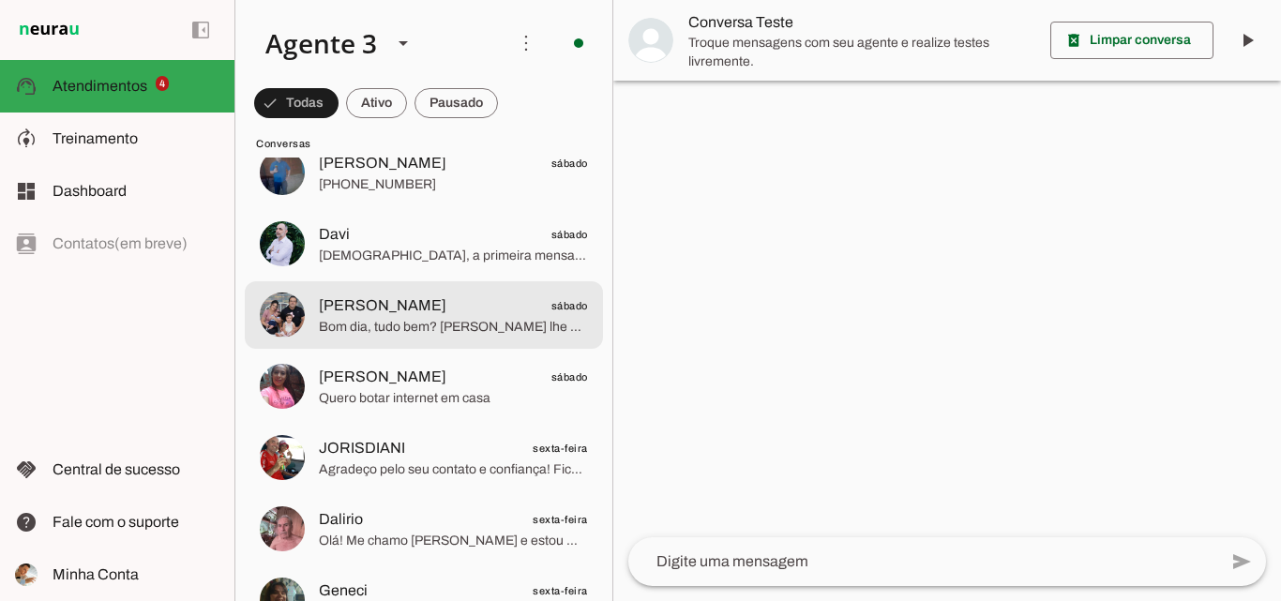
click at [435, 294] on span "[PERSON_NAME] sábado" at bounding box center [453, 305] width 269 height 23
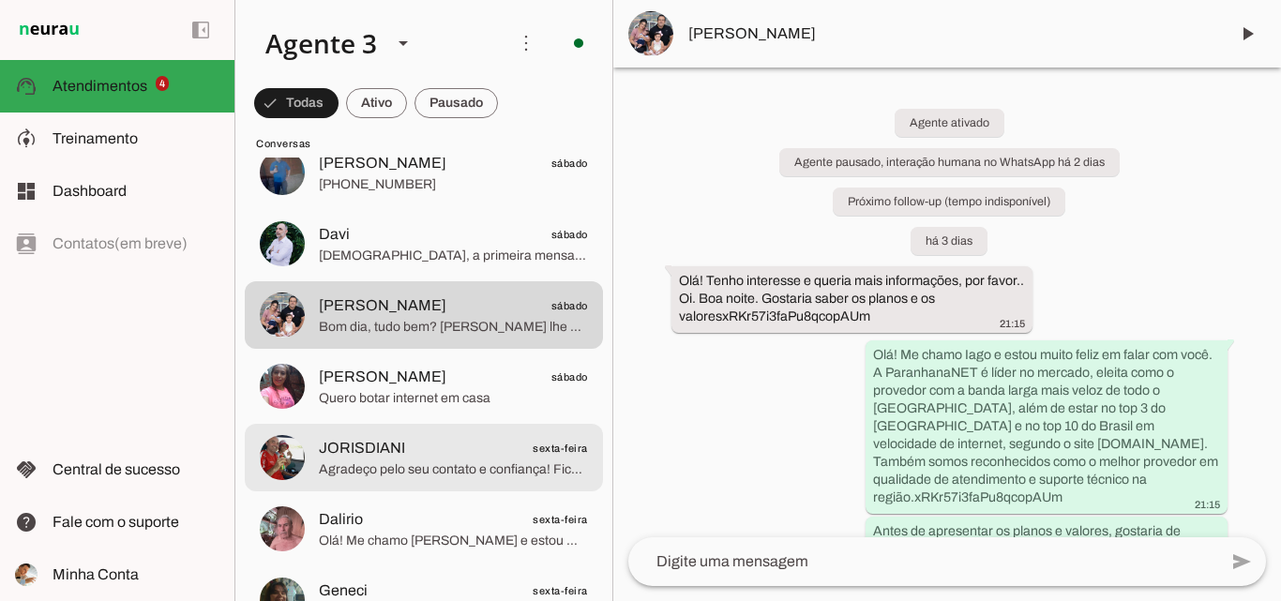
click at [518, 450] on span "JORISDIANI sexta-feira" at bounding box center [453, 448] width 269 height 23
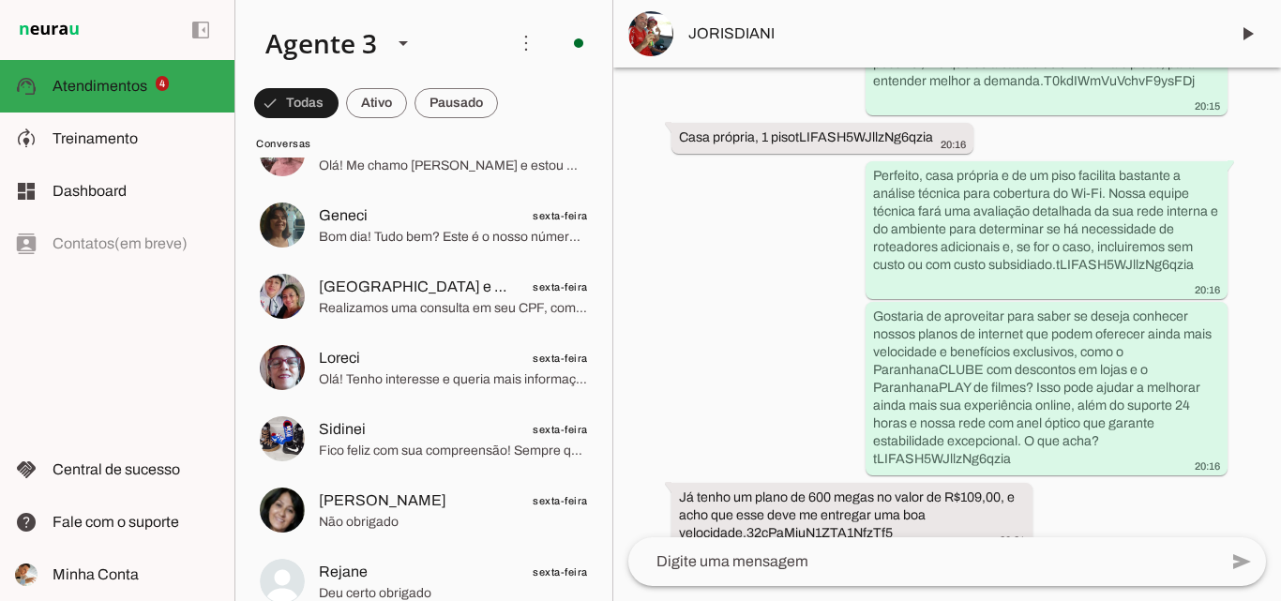
scroll to position [2007, 0]
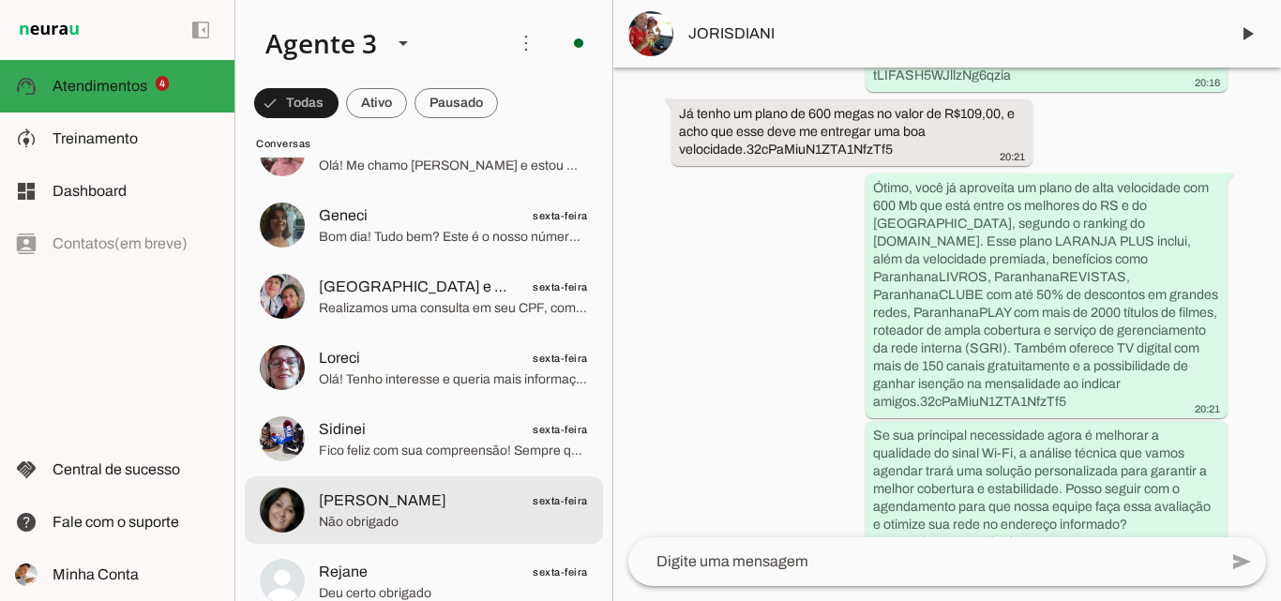
click at [425, 510] on span "[PERSON_NAME] sexta-feira" at bounding box center [453, 500] width 269 height 23
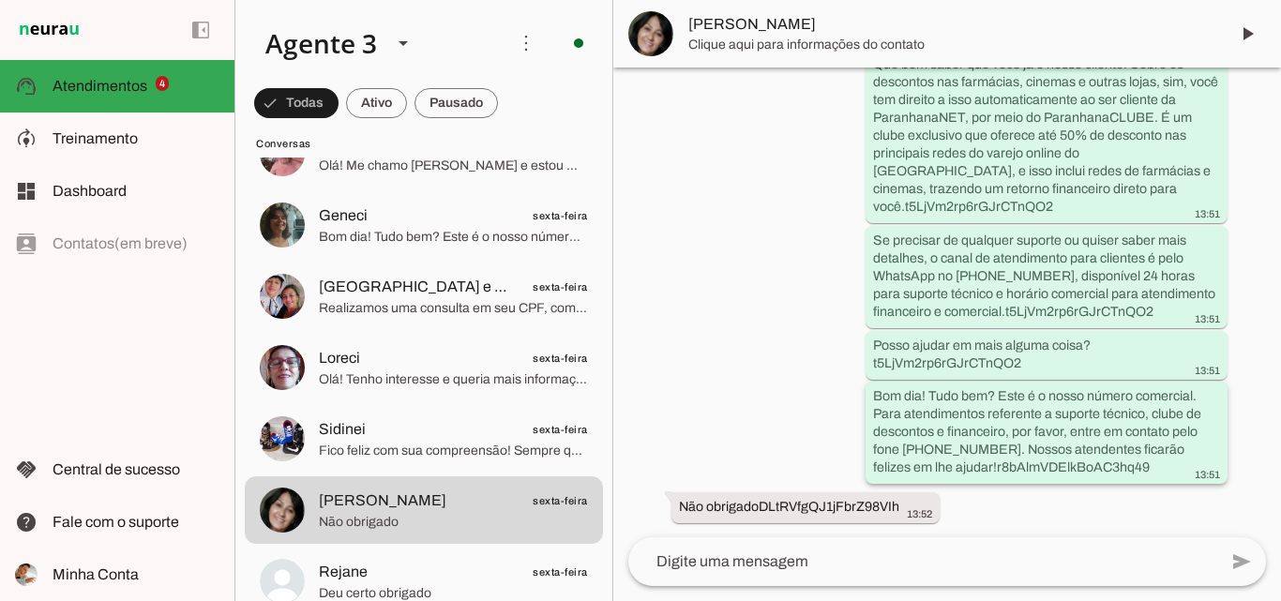
scroll to position [1670, 0]
drag, startPoint x: 990, startPoint y: 394, endPoint x: 933, endPoint y: 463, distance: 89.9
click at [0, 0] on slot "Bom dia! Tudo bem? Este é o nosso número comercial. Para atendimentos referente…" at bounding box center [0, 0] width 0 height 0
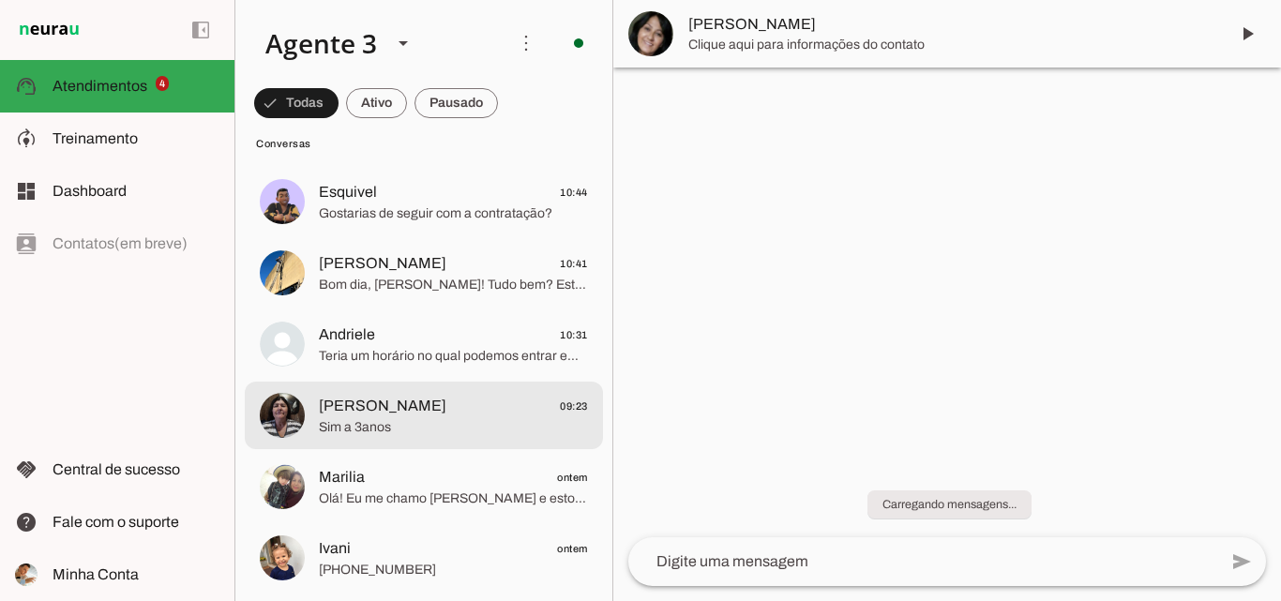
scroll to position [0, 0]
click at [482, 429] on span "Sim a 3anos" at bounding box center [453, 427] width 269 height 19
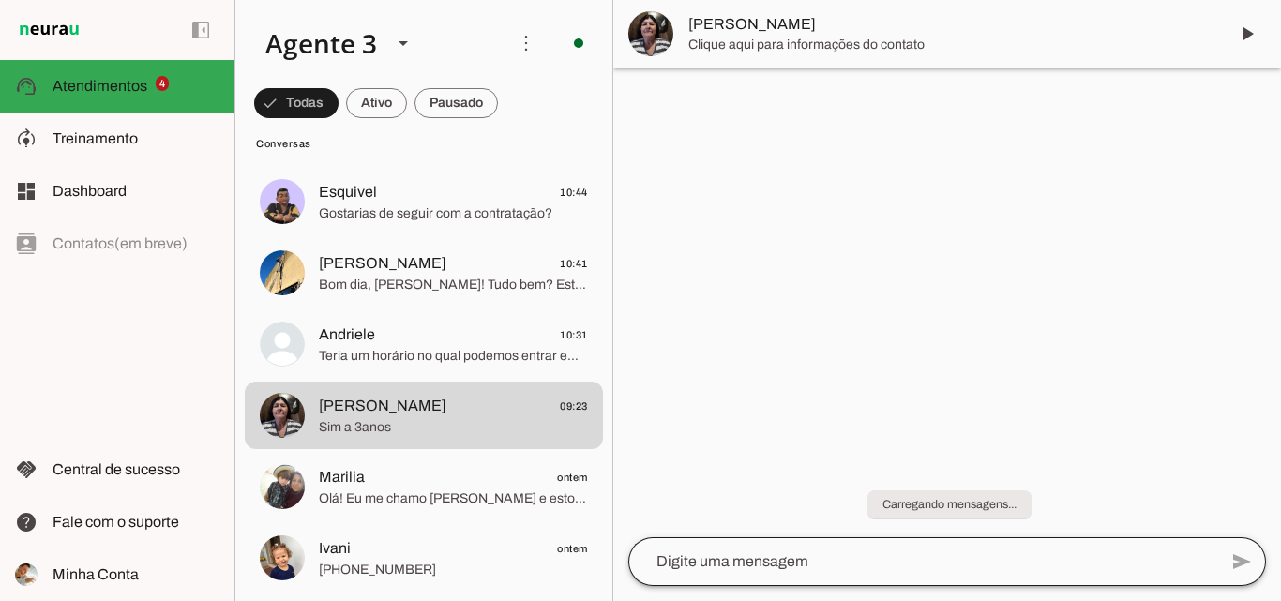
click at [745, 579] on div at bounding box center [922, 561] width 589 height 49
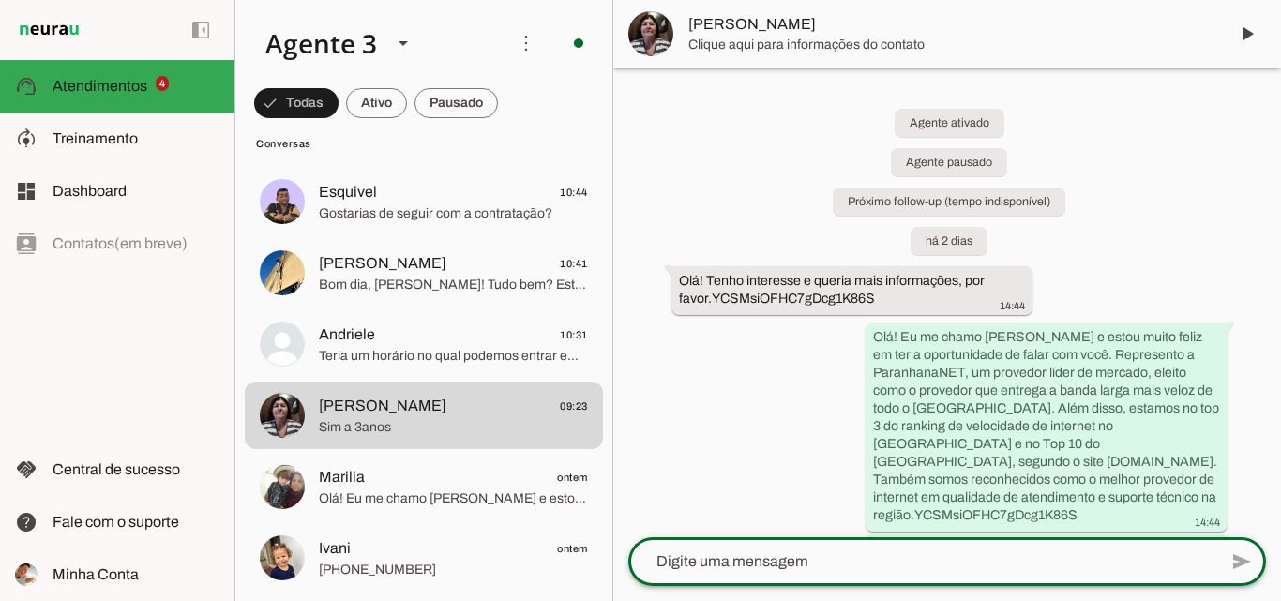
type textarea "Este é o nosso número comercial. Para atendimentos referente a suporte técnico,…"
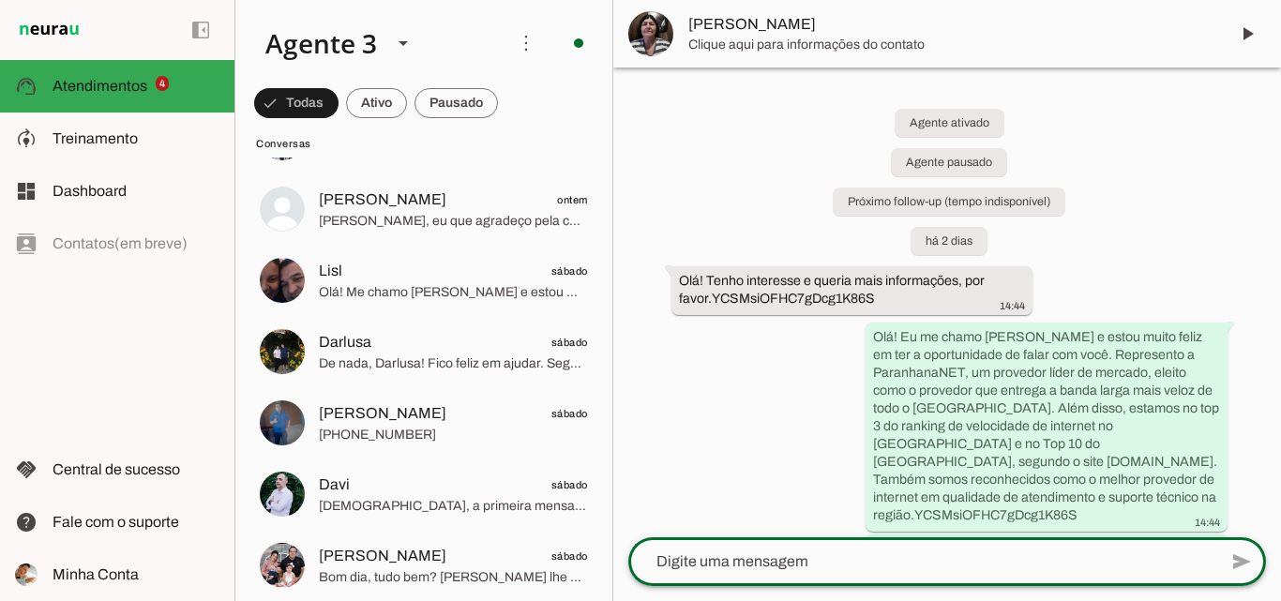
click at [875, 23] on span "[PERSON_NAME]" at bounding box center [950, 24] width 525 height 23
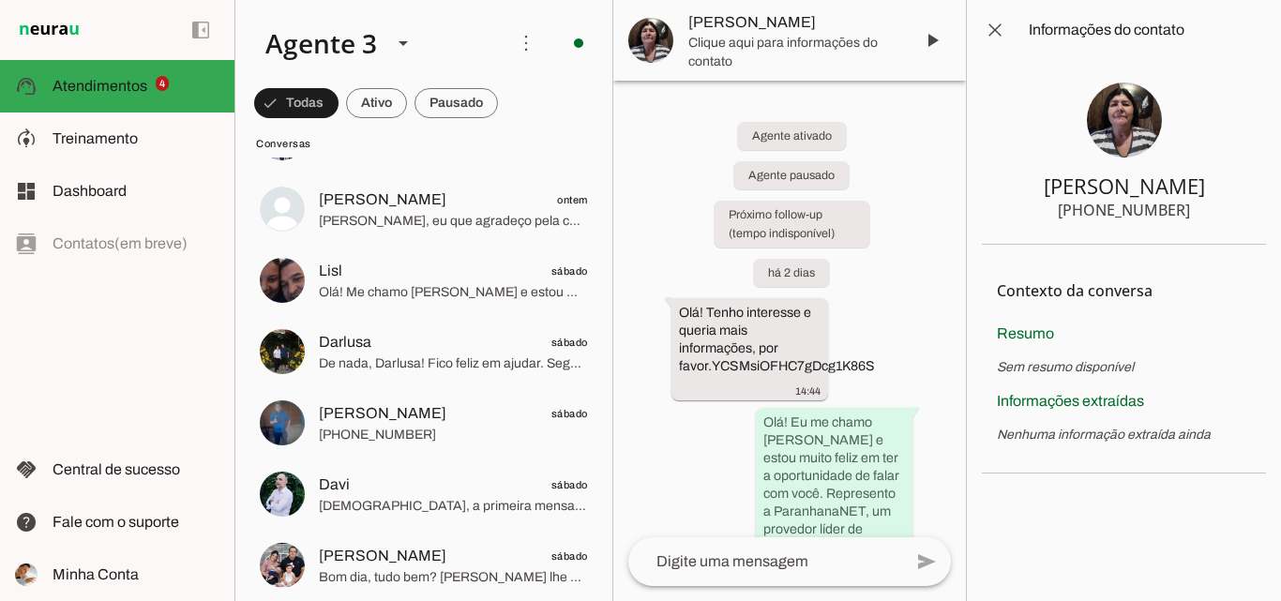
drag, startPoint x: 1099, startPoint y: 212, endPoint x: 1197, endPoint y: 214, distance: 98.5
click at [1197, 214] on section "Vera +55 5196419612" at bounding box center [1124, 152] width 284 height 185
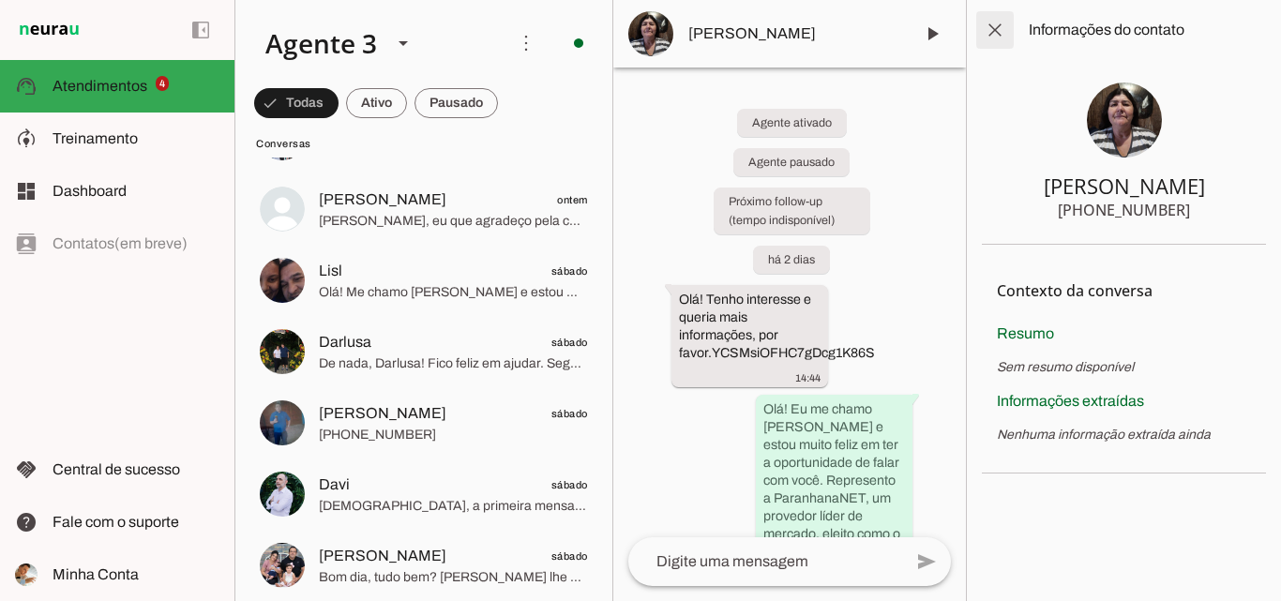
click at [994, 34] on span at bounding box center [994, 30] width 45 height 45
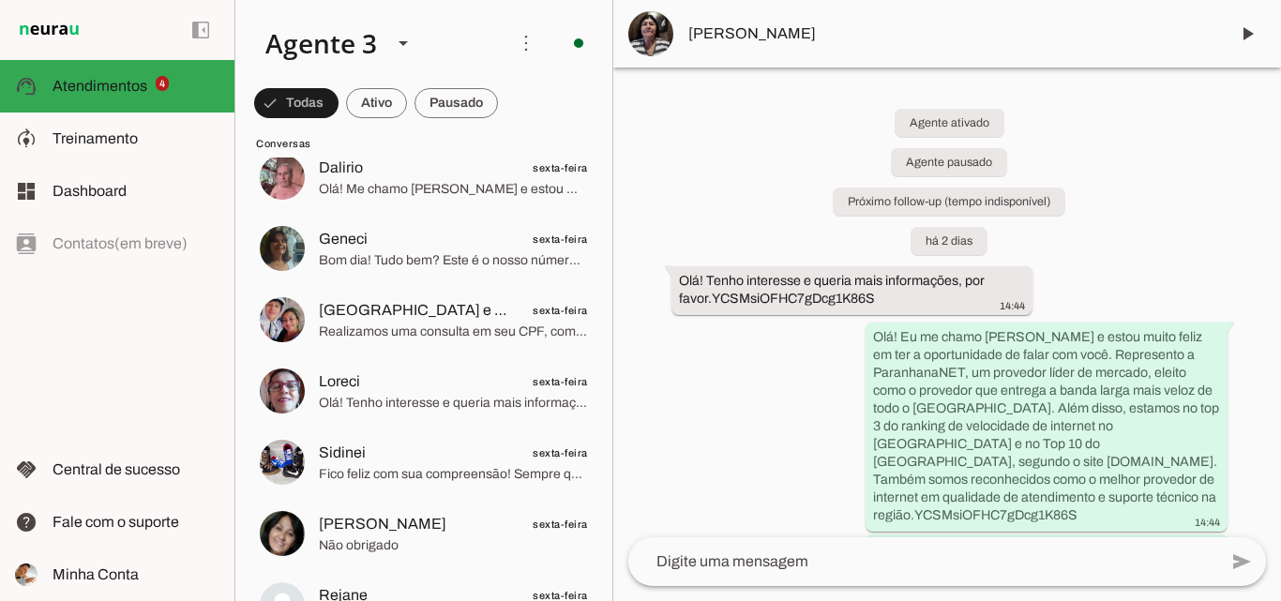
scroll to position [2188, 0]
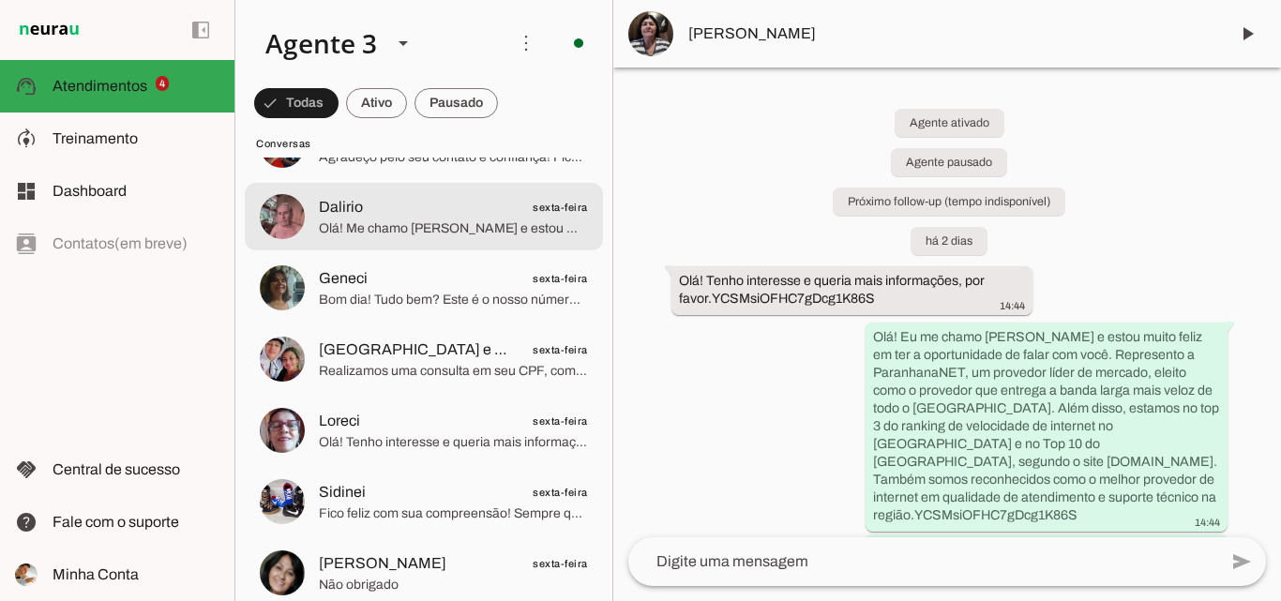
click at [495, 233] on span "Olá! Me chamo [PERSON_NAME] e estou muito feliz pela oportunidade de falar com …" at bounding box center [453, 228] width 269 height 19
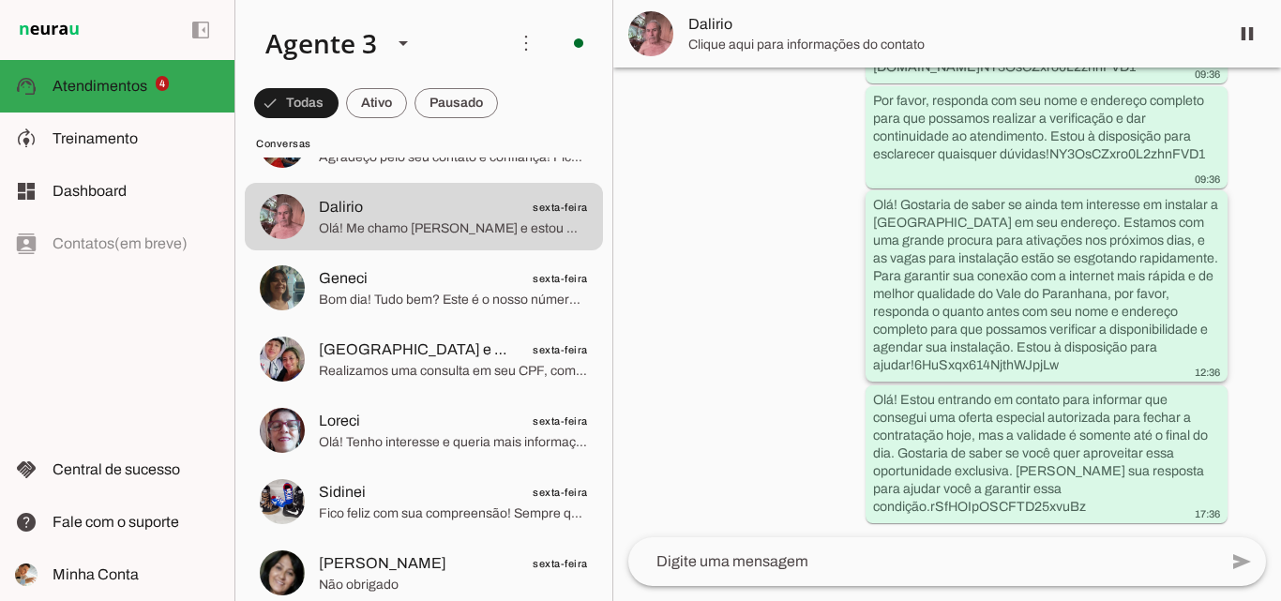
scroll to position [879, 0]
click at [1248, 28] on span at bounding box center [1247, 33] width 45 height 45
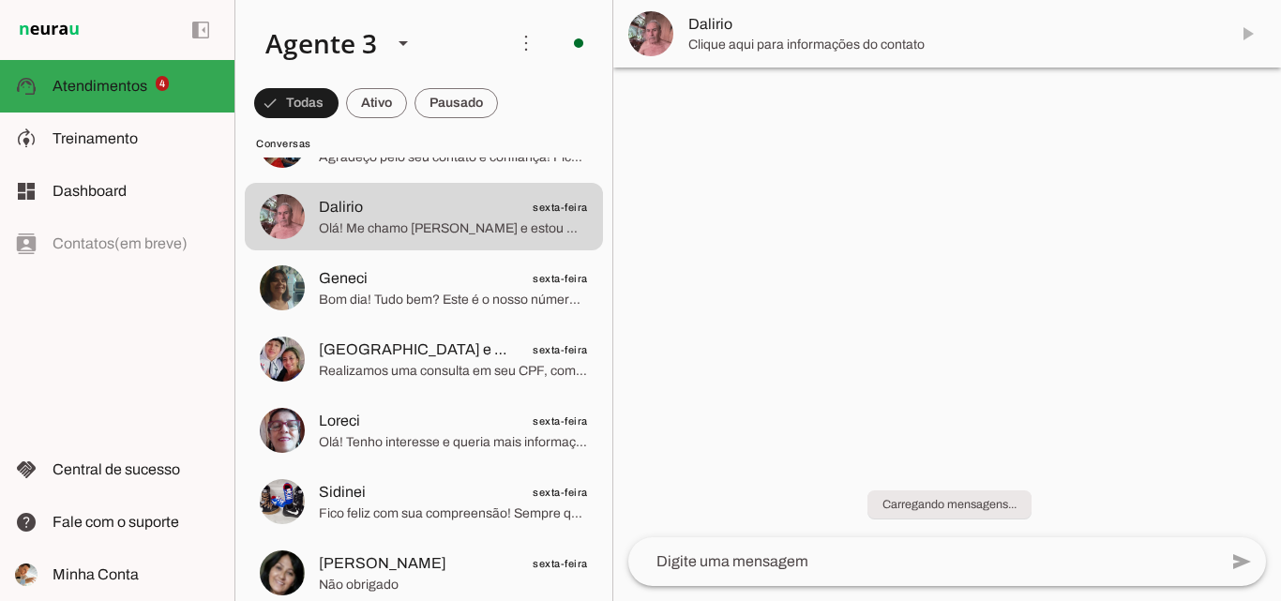
scroll to position [0, 0]
click at [838, 31] on span "Dalirio" at bounding box center [950, 24] width 525 height 23
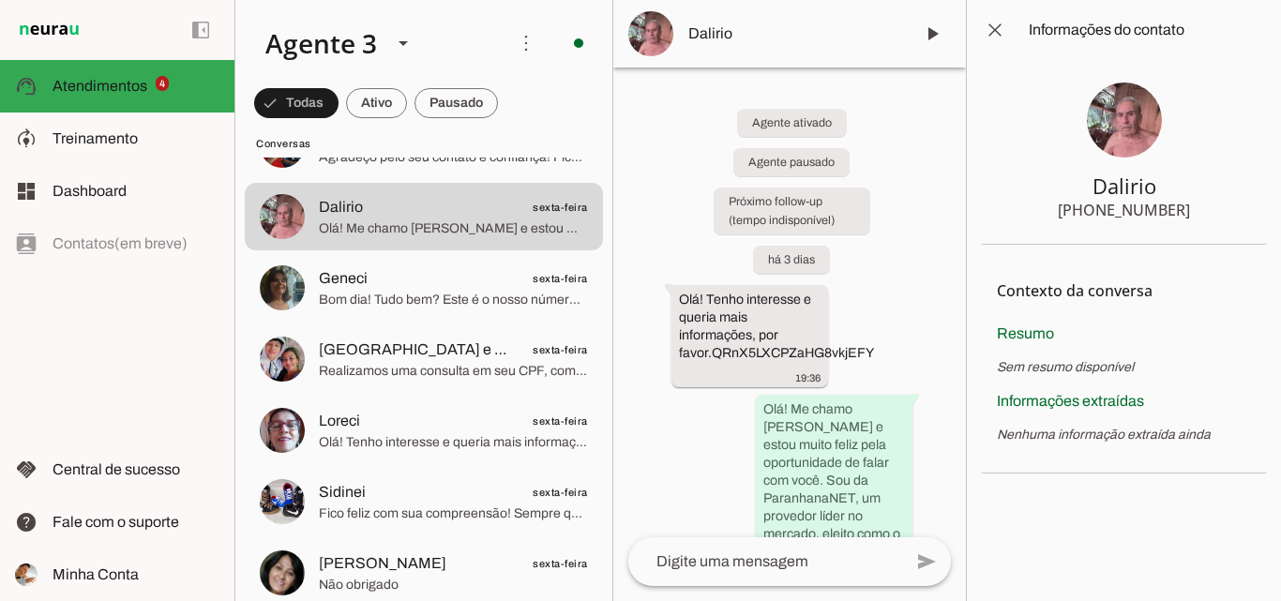
drag, startPoint x: 1079, startPoint y: 179, endPoint x: 1211, endPoint y: 195, distance: 132.2
click at [1211, 195] on section "Dalirio +55 5180450587" at bounding box center [1124, 152] width 284 height 185
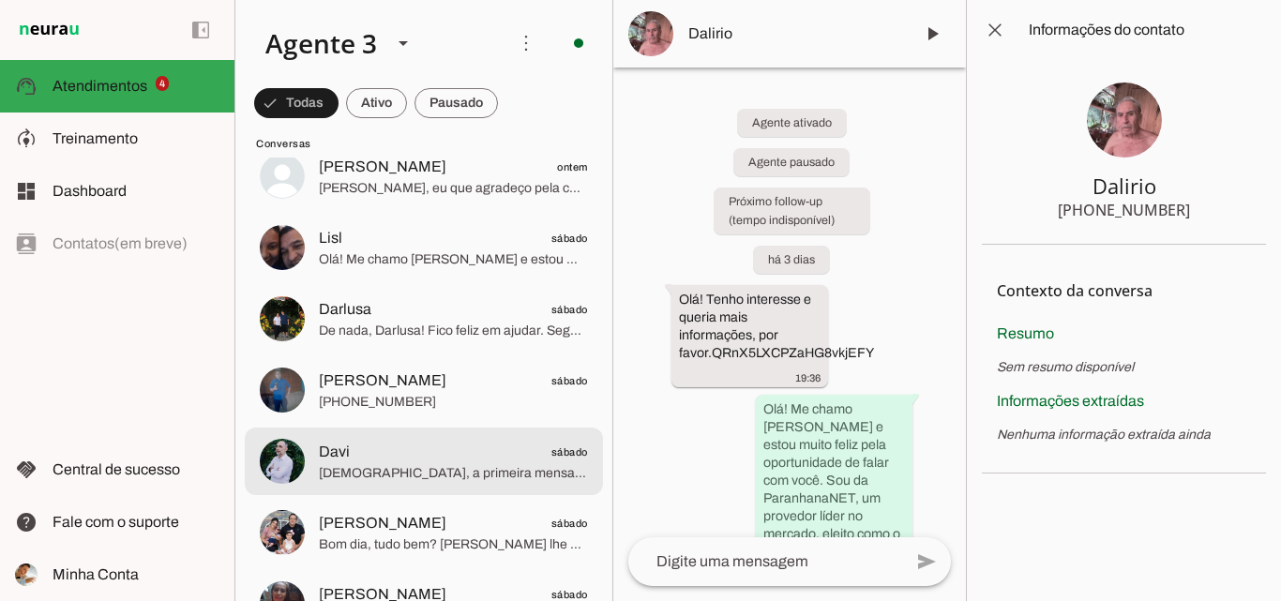
scroll to position [1625, 0]
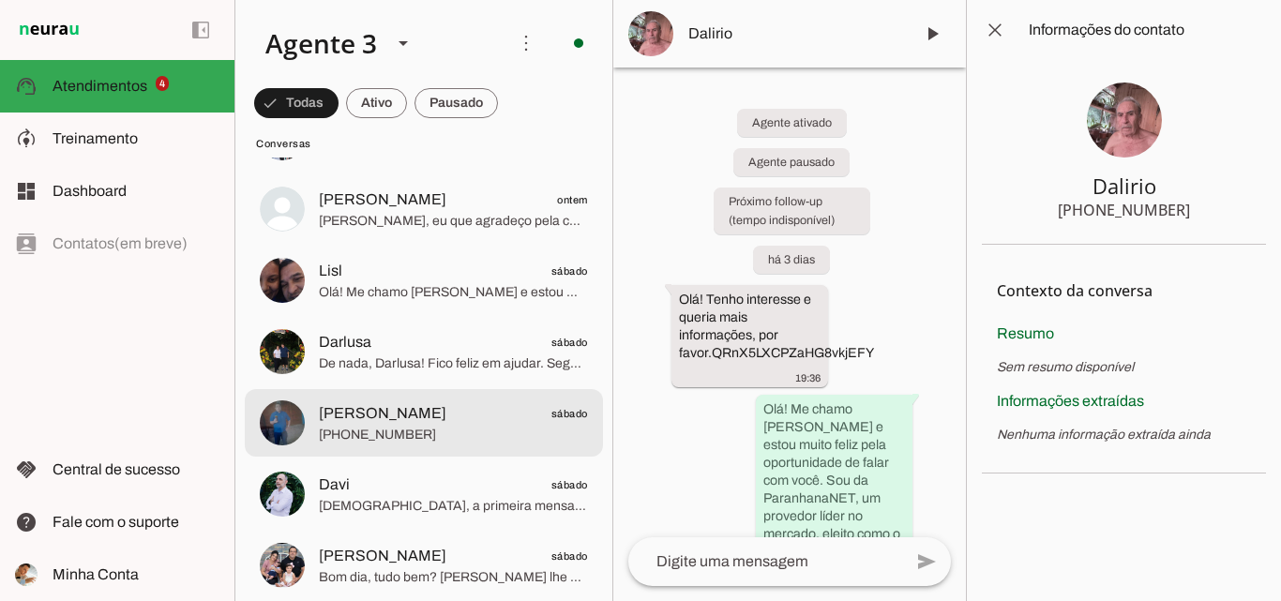
click at [457, 426] on span "[PHONE_NUMBER]" at bounding box center [453, 435] width 269 height 19
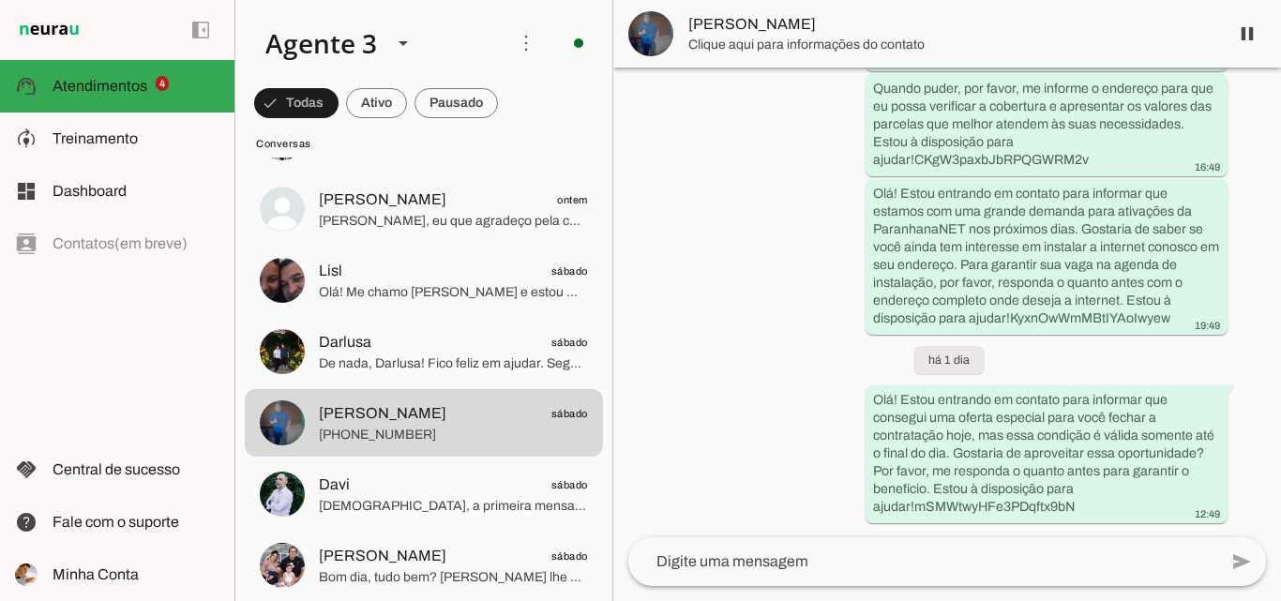
scroll to position [1807, 0]
click at [1243, 26] on span at bounding box center [1247, 33] width 45 height 45
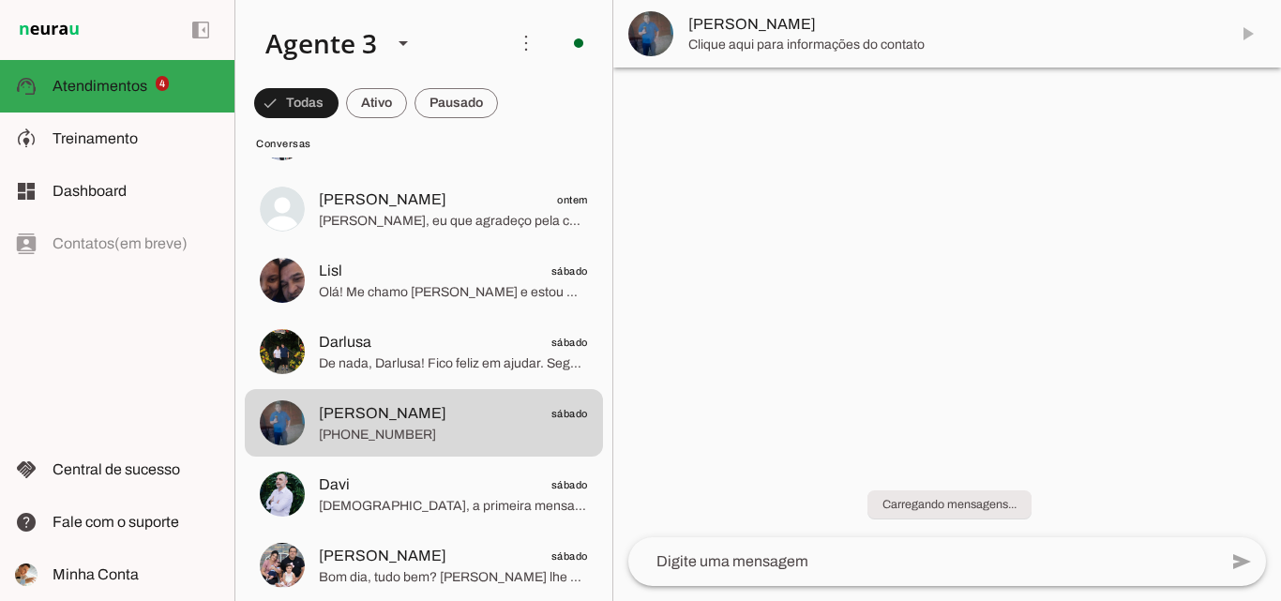
scroll to position [0, 0]
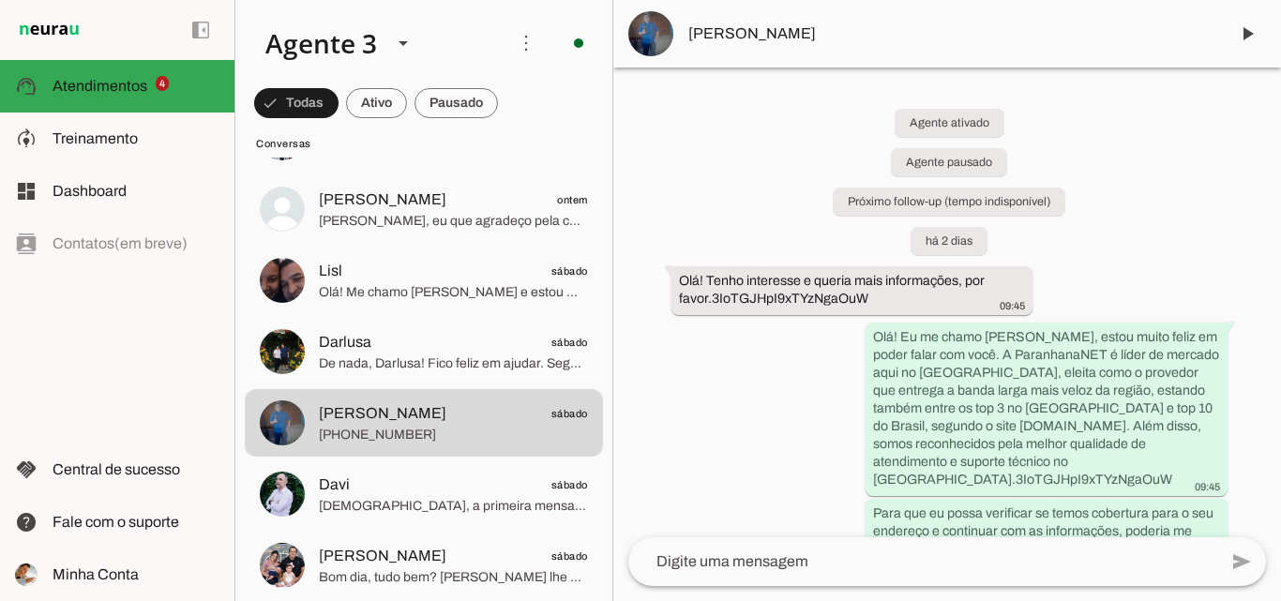
click at [851, 40] on span "[PERSON_NAME]" at bounding box center [950, 34] width 525 height 23
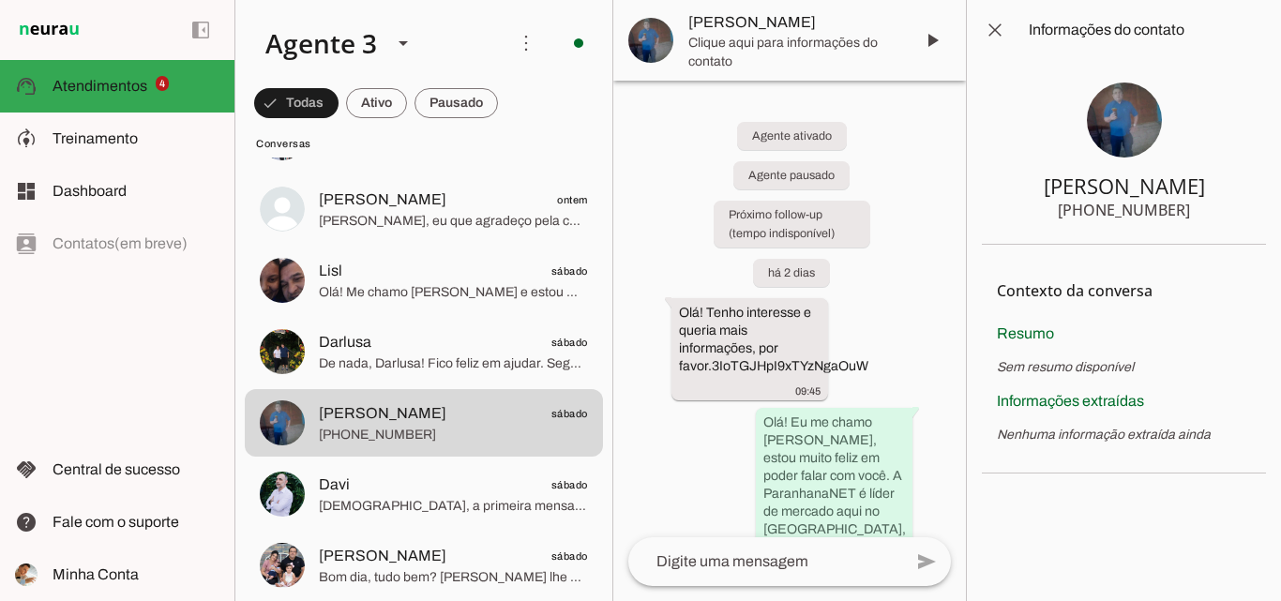
drag, startPoint x: 1034, startPoint y: 183, endPoint x: 1184, endPoint y: 227, distance: 156.4
click at [1212, 232] on section "Pedro De Almeida +55 5197957230" at bounding box center [1124, 152] width 284 height 185
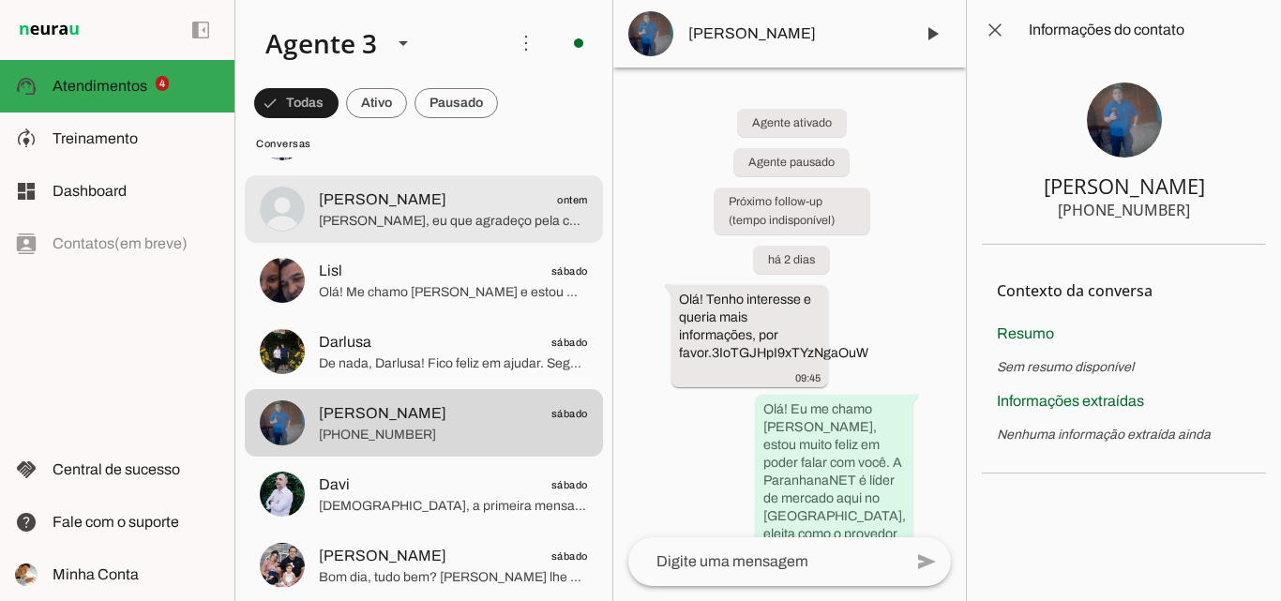
click at [503, 228] on span "[PERSON_NAME], eu que agradeço pela confiança e pelo contato! Estou à disposiçã…" at bounding box center [453, 221] width 269 height 19
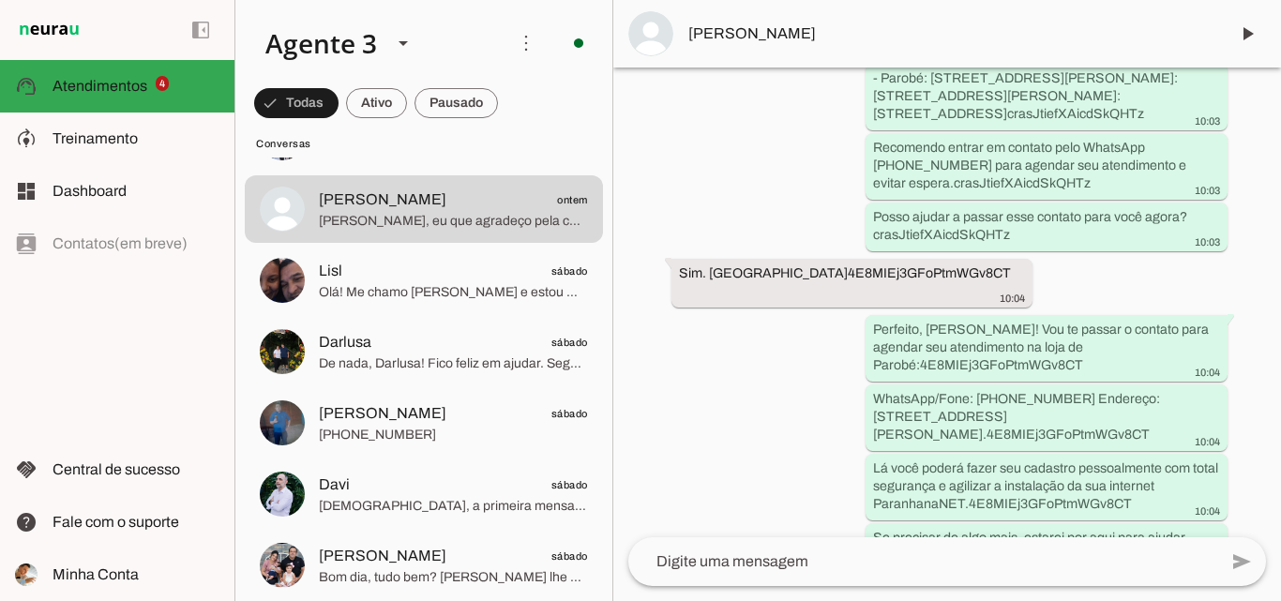
scroll to position [7151, 0]
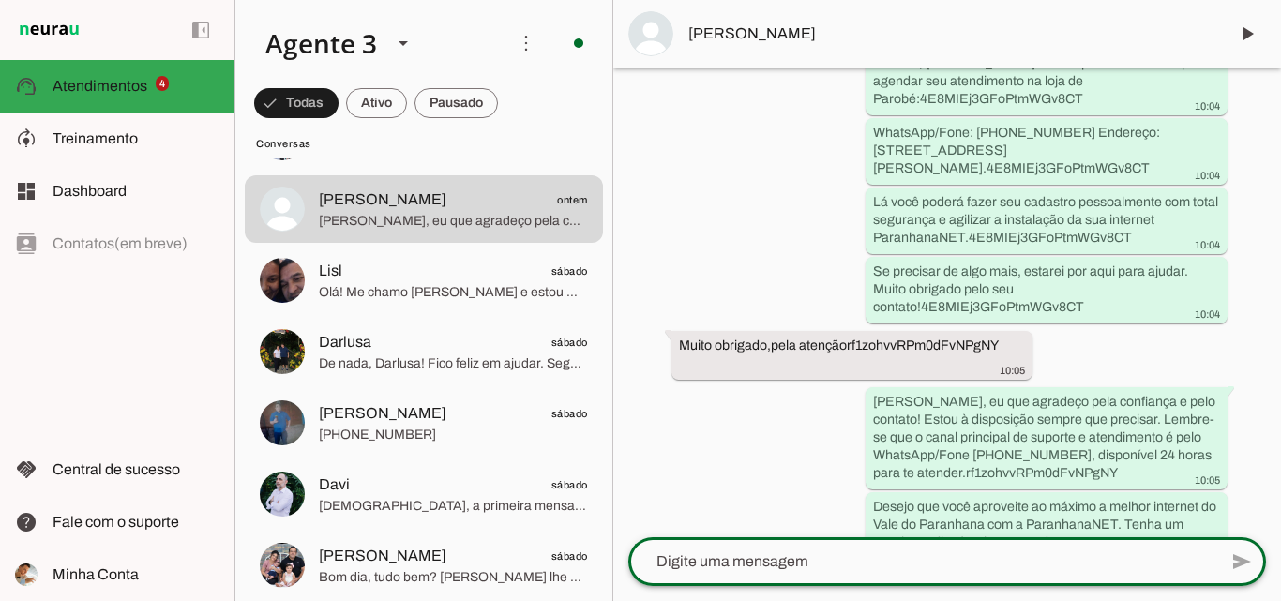
click at [821, 559] on textarea at bounding box center [922, 561] width 589 height 23
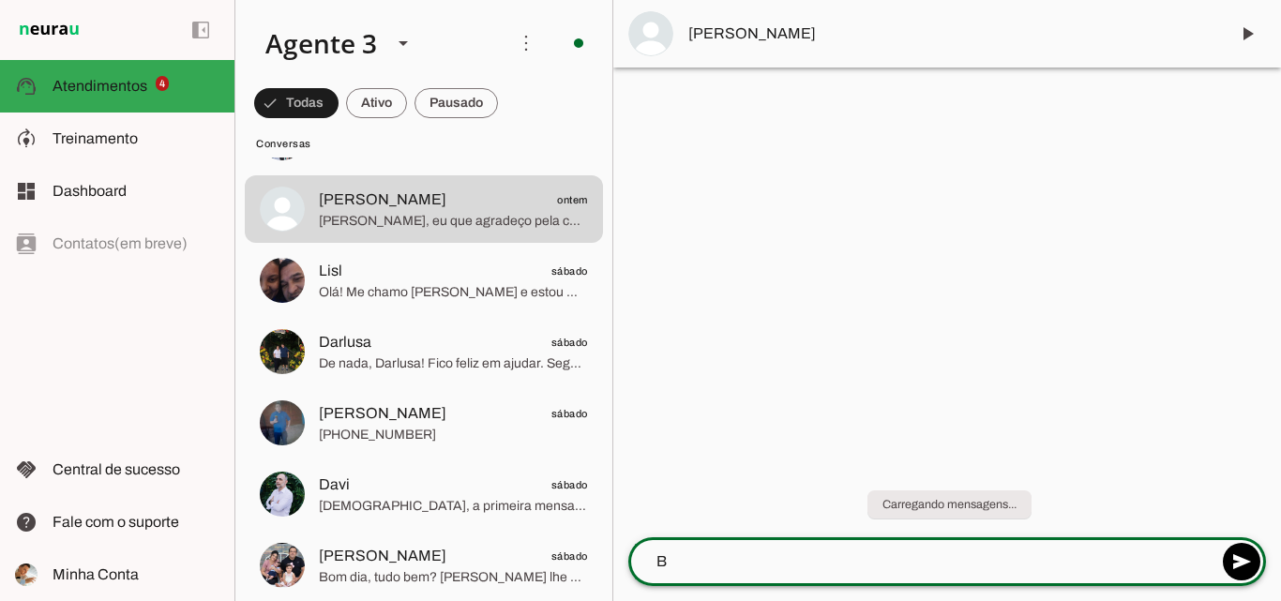
scroll to position [0, 0]
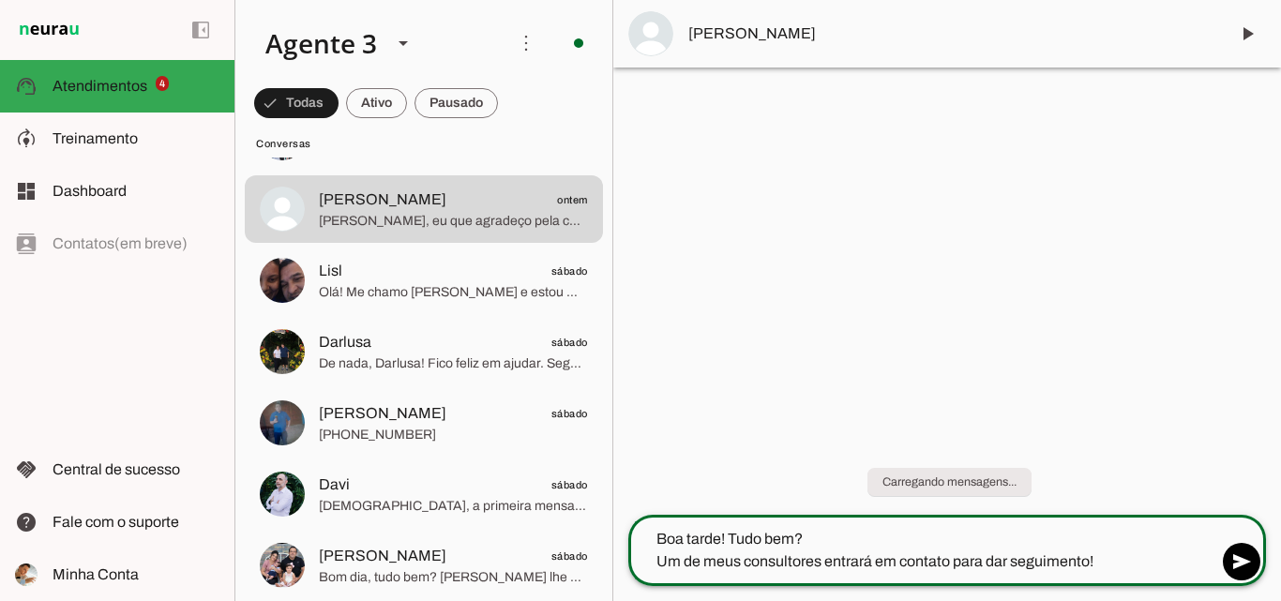
type textarea "Boa tarde! Tudo bem? Um de meus consultores entrará em contato para dar seguime…"
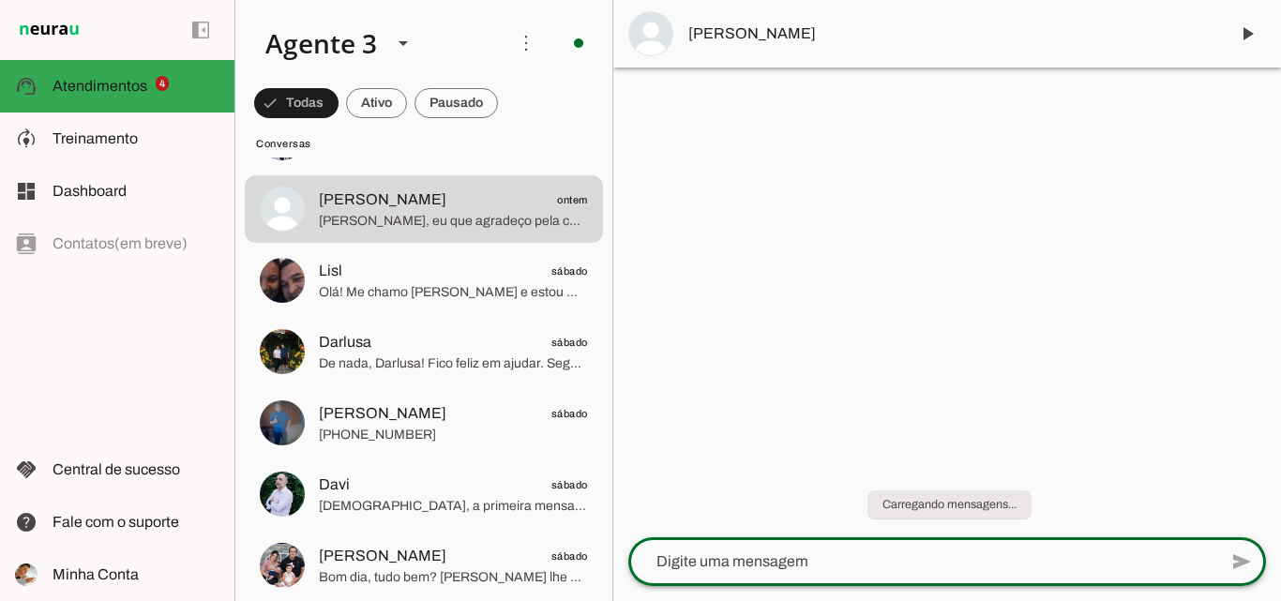
click at [759, 18] on md-item "[PERSON_NAME]" at bounding box center [947, 34] width 668 height 68
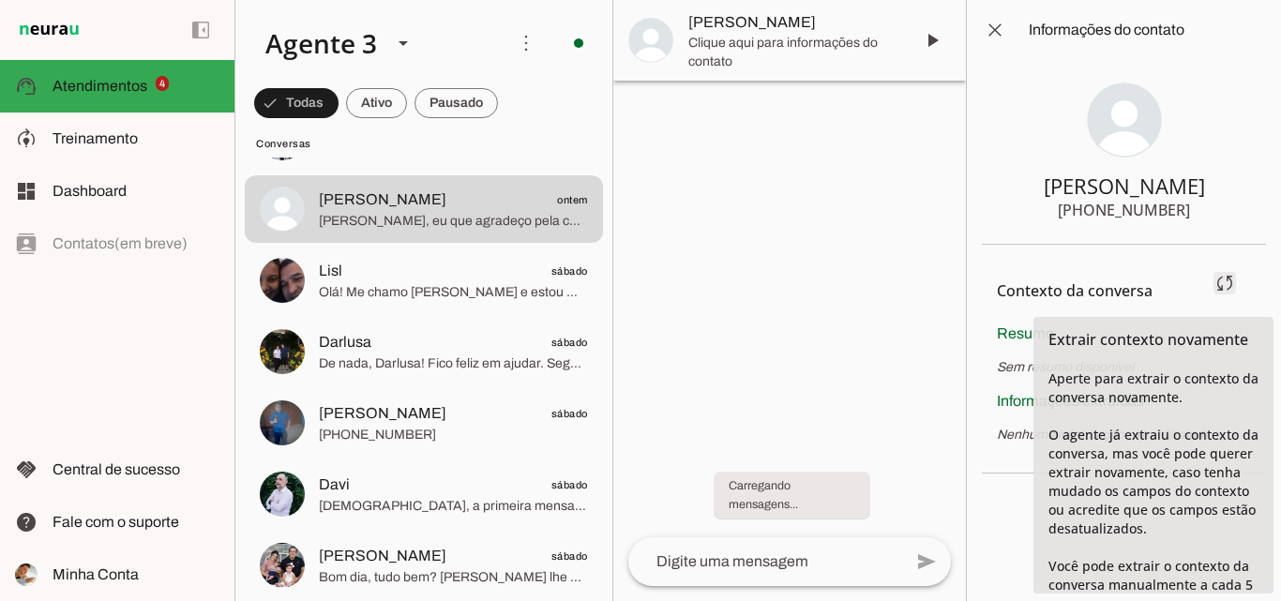
click at [1232, 280] on span at bounding box center [1224, 283] width 45 height 45
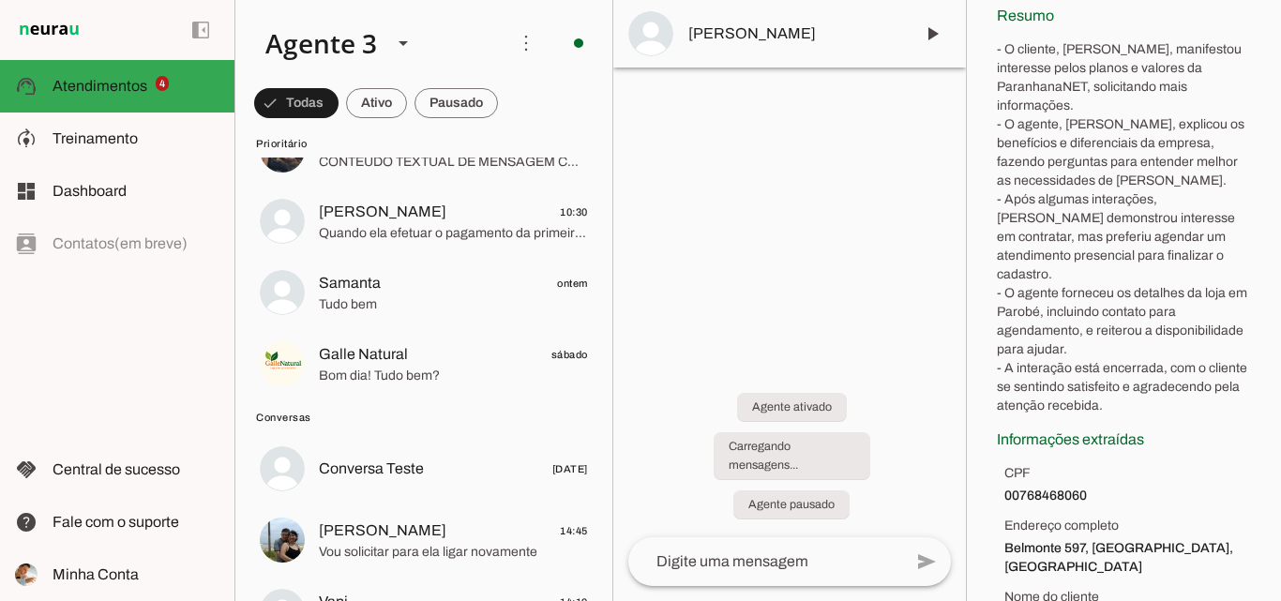
scroll to position [443, 0]
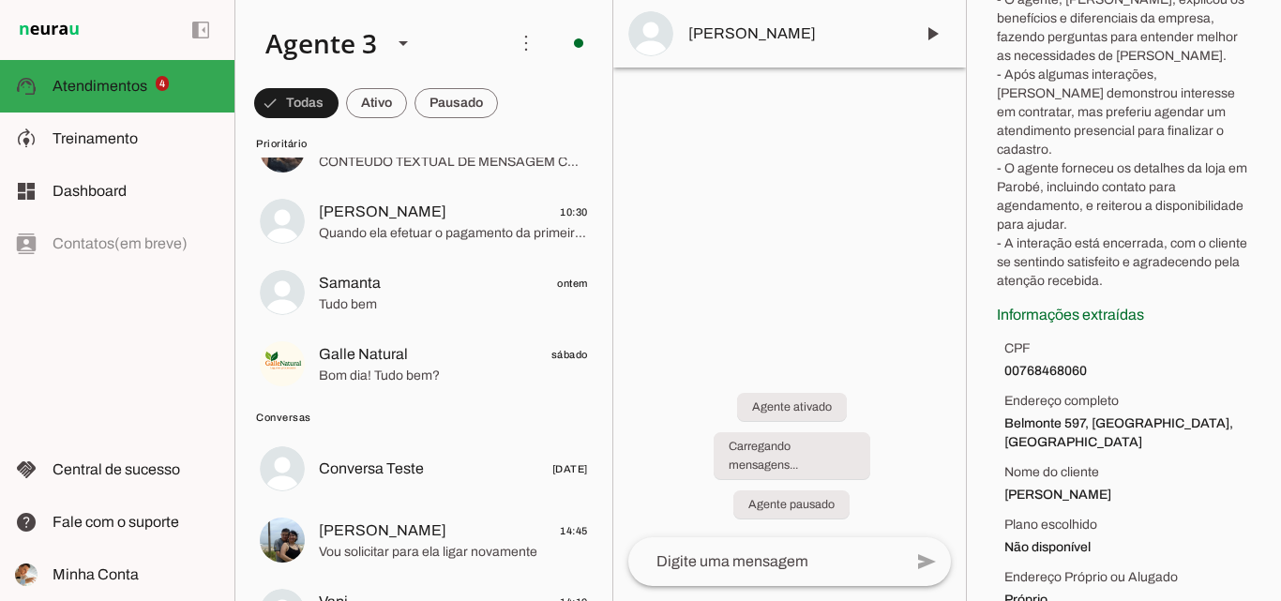
drag, startPoint x: 996, startPoint y: 69, endPoint x: 1122, endPoint y: 583, distance: 529.2
click at [1129, 592] on section "Contexto da conversa sync Extrair contexto novamente Aperte para extrair o cont…" at bounding box center [1124, 220] width 284 height 836
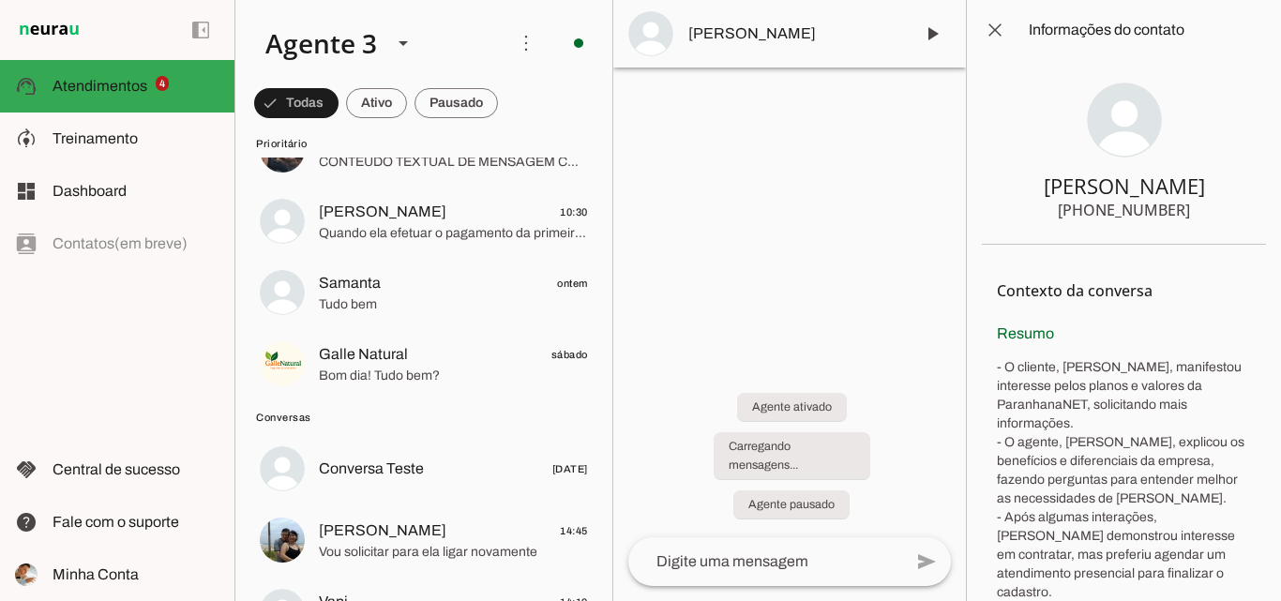
drag, startPoint x: 1019, startPoint y: 182, endPoint x: 1181, endPoint y: 220, distance: 165.8
click at [1181, 220] on section "Adriano da Silva +55 5199015777" at bounding box center [1124, 152] width 284 height 185
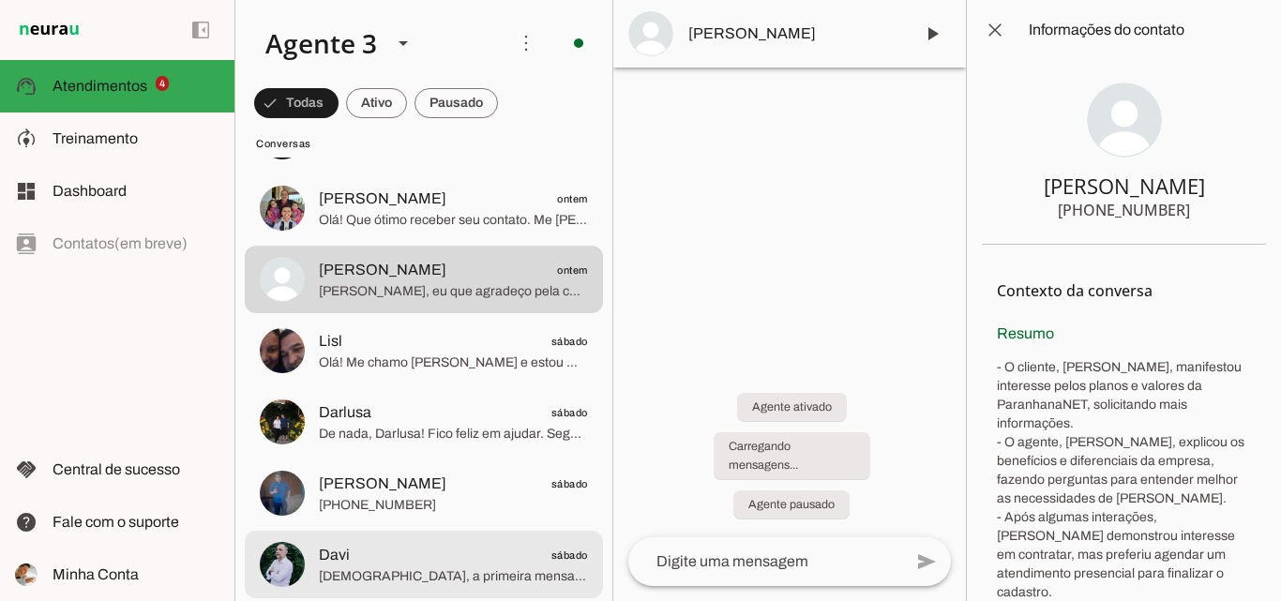
scroll to position [1677, 0]
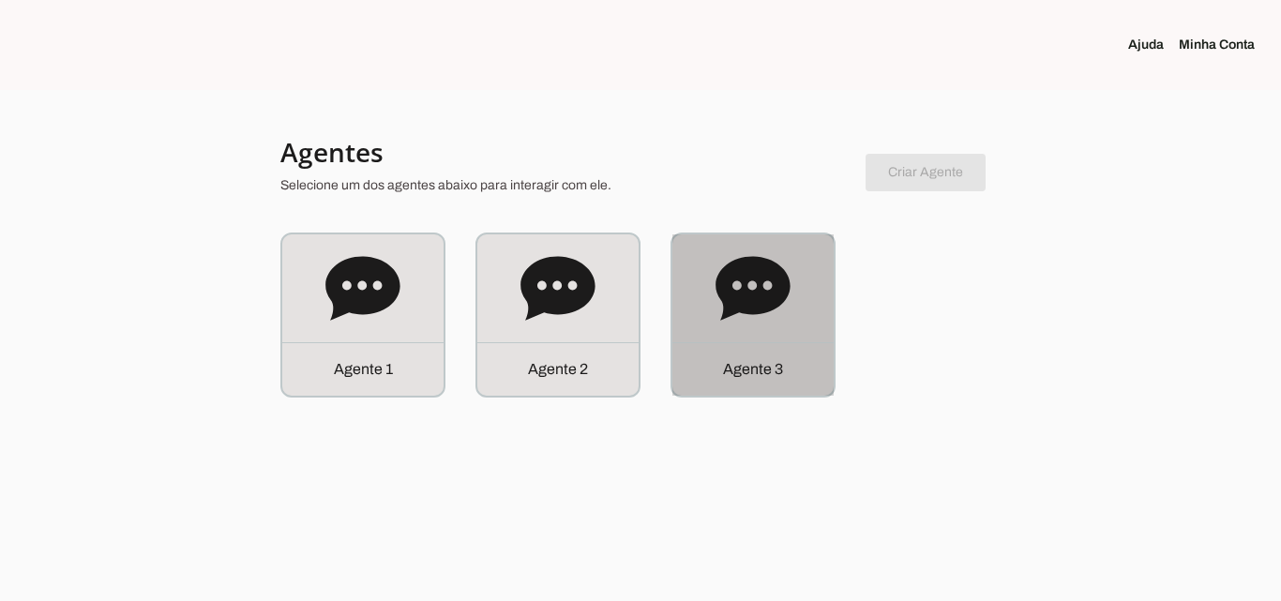
click at [724, 293] on icon at bounding box center [752, 288] width 74 height 64
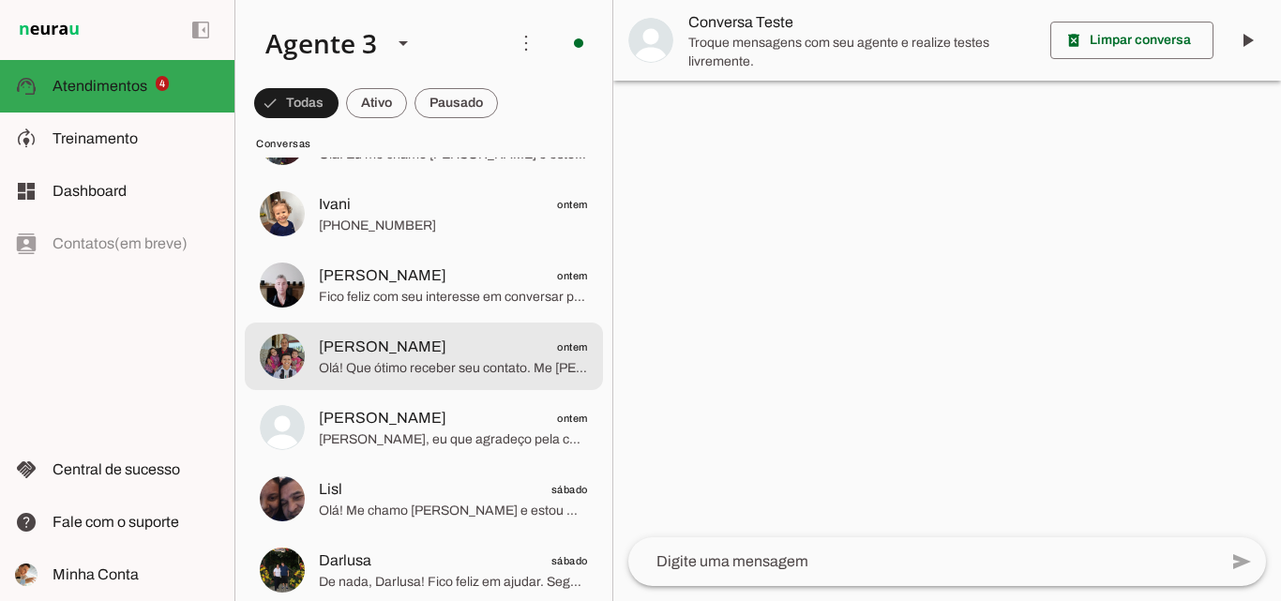
scroll to position [1500, 0]
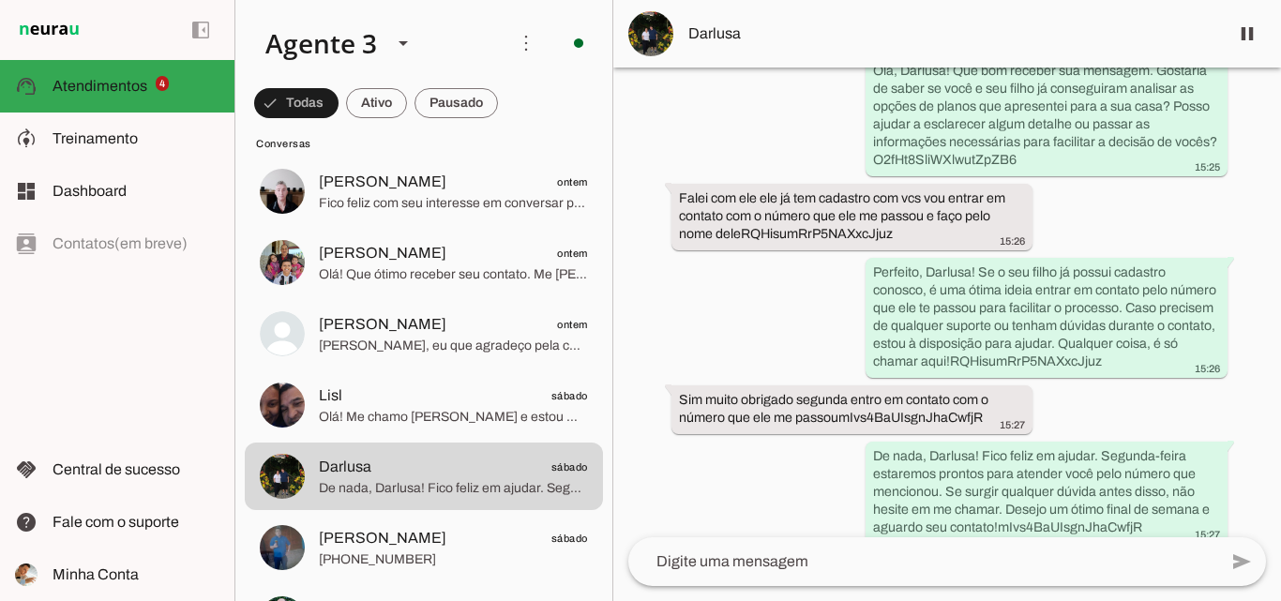
scroll to position [6017, 0]
click at [1242, 27] on span at bounding box center [1247, 33] width 45 height 45
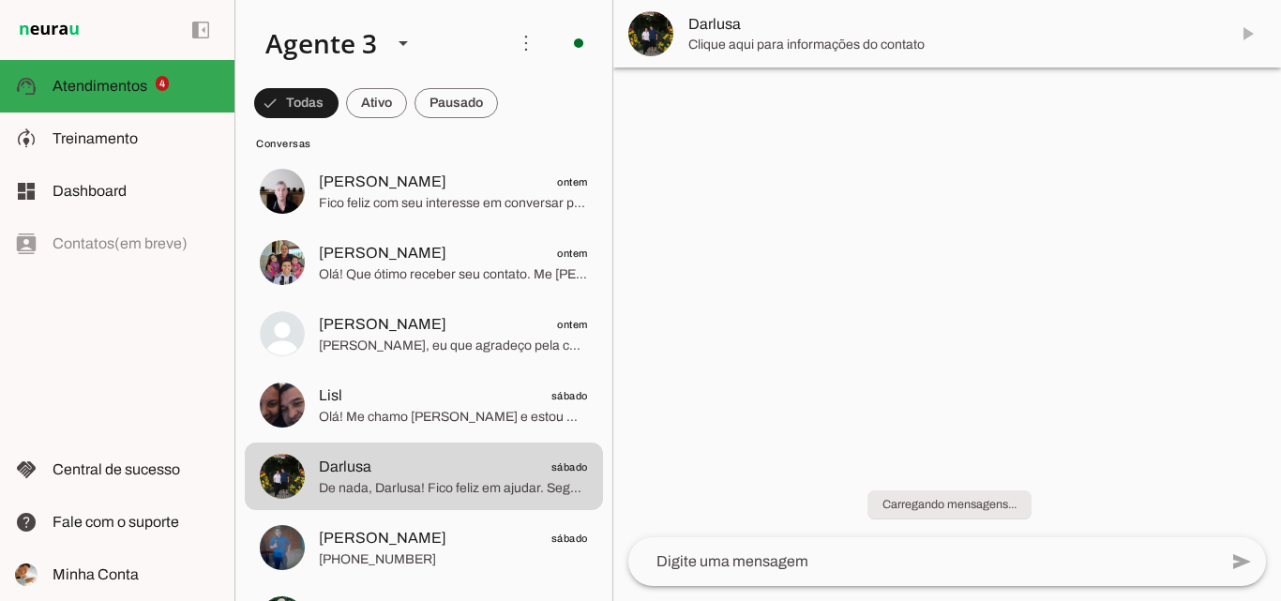
scroll to position [0, 0]
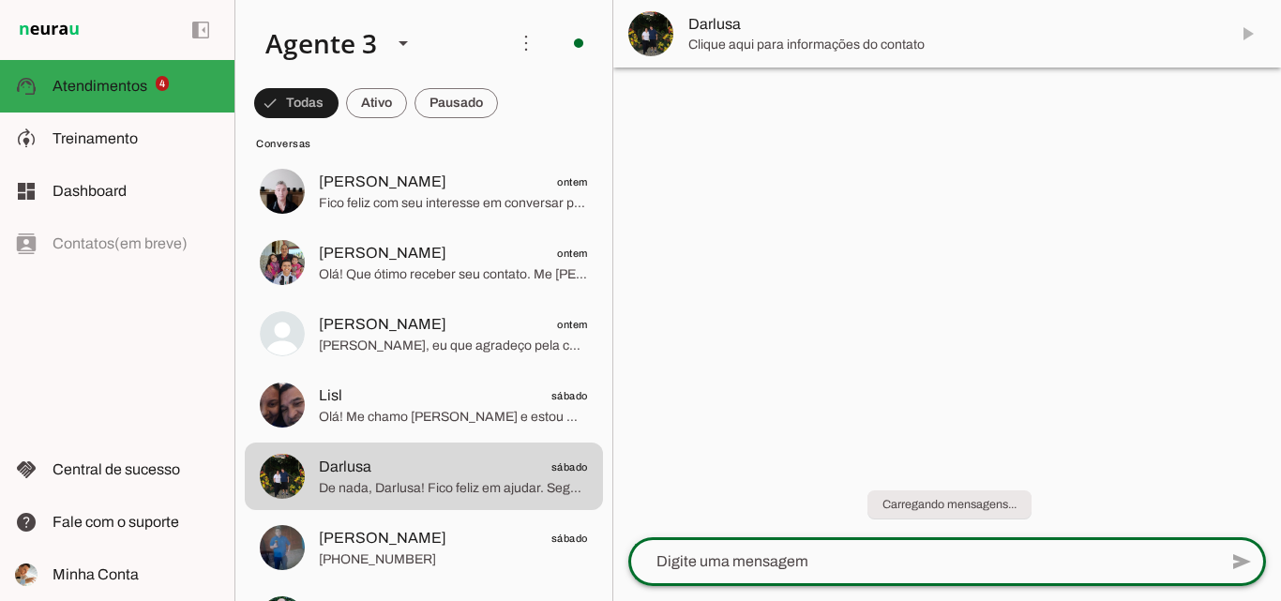
click at [855, 570] on textarea at bounding box center [922, 561] width 589 height 23
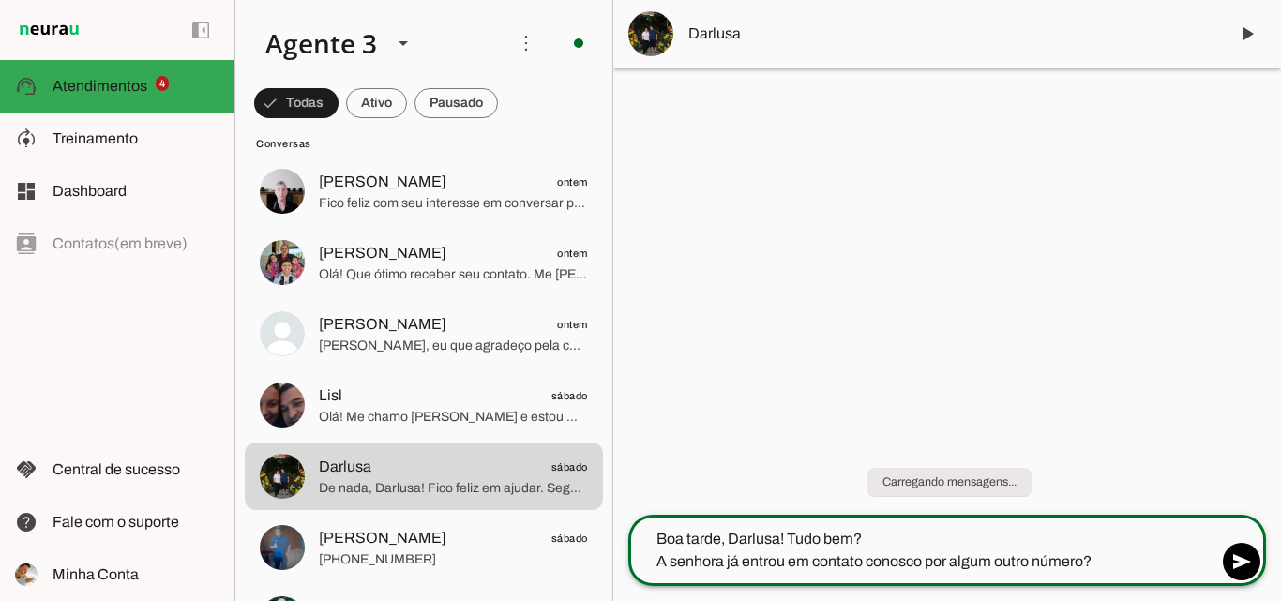
type textarea "Boa tarde, Darlusa! Tudo bem? A senhora já entrou em contato conosco por algum …"
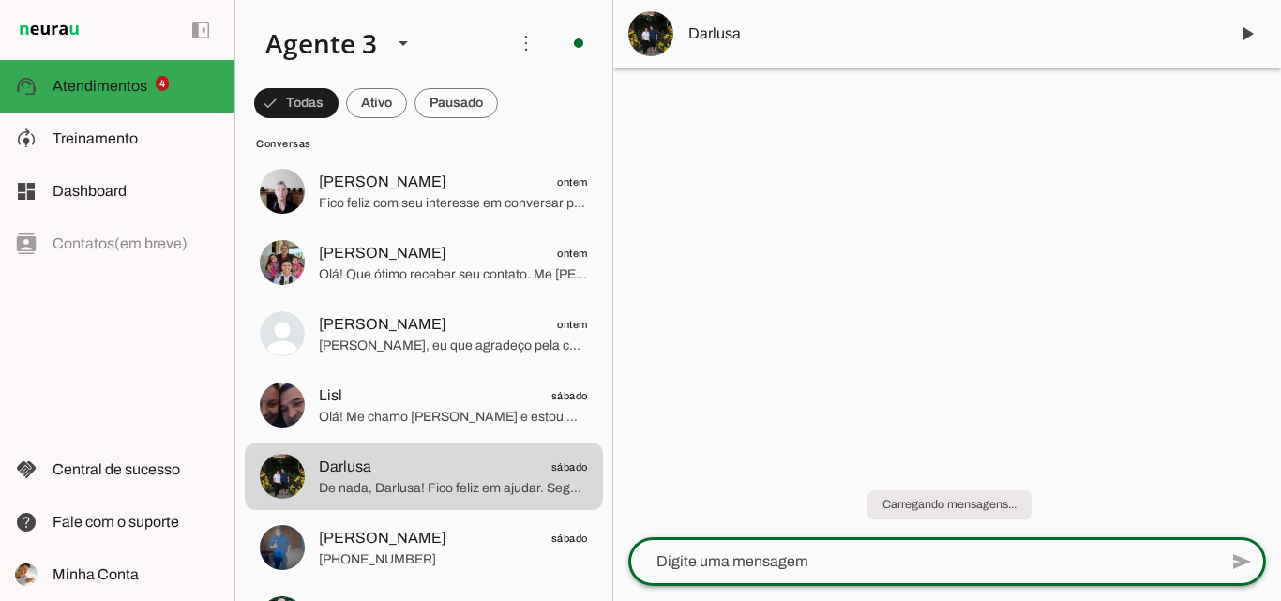
click at [758, 41] on span "Darlusa" at bounding box center [950, 34] width 525 height 23
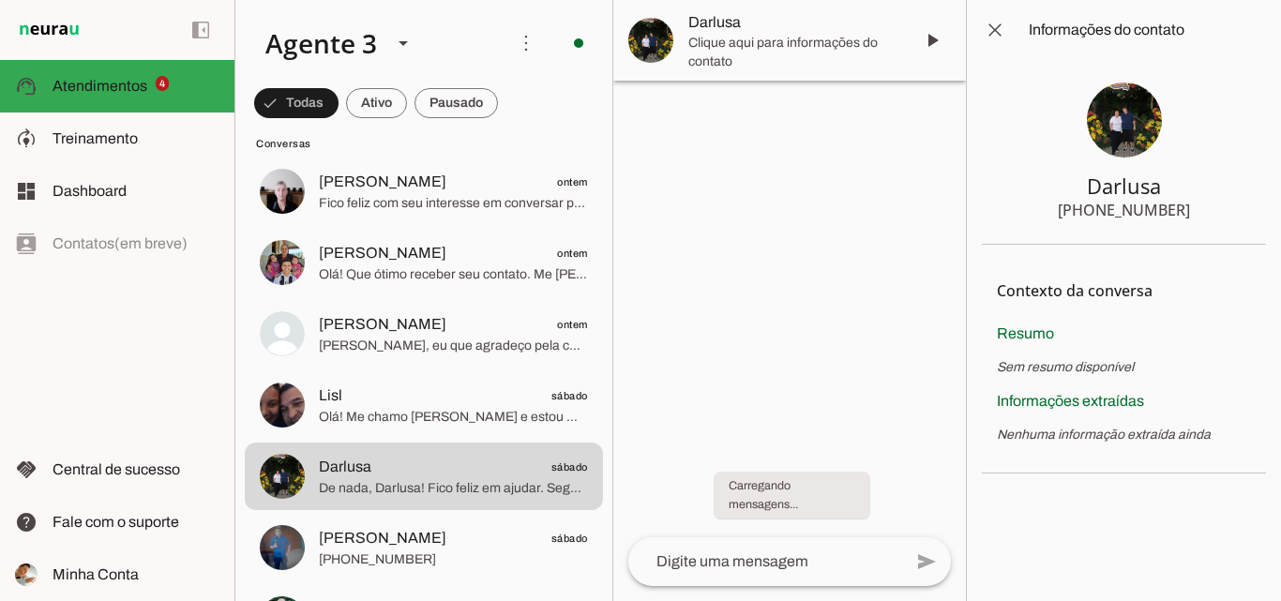
drag, startPoint x: 1096, startPoint y: 214, endPoint x: 1225, endPoint y: 216, distance: 128.5
click at [1225, 216] on section "Darlusa [PHONE_NUMBER]" at bounding box center [1124, 152] width 284 height 185
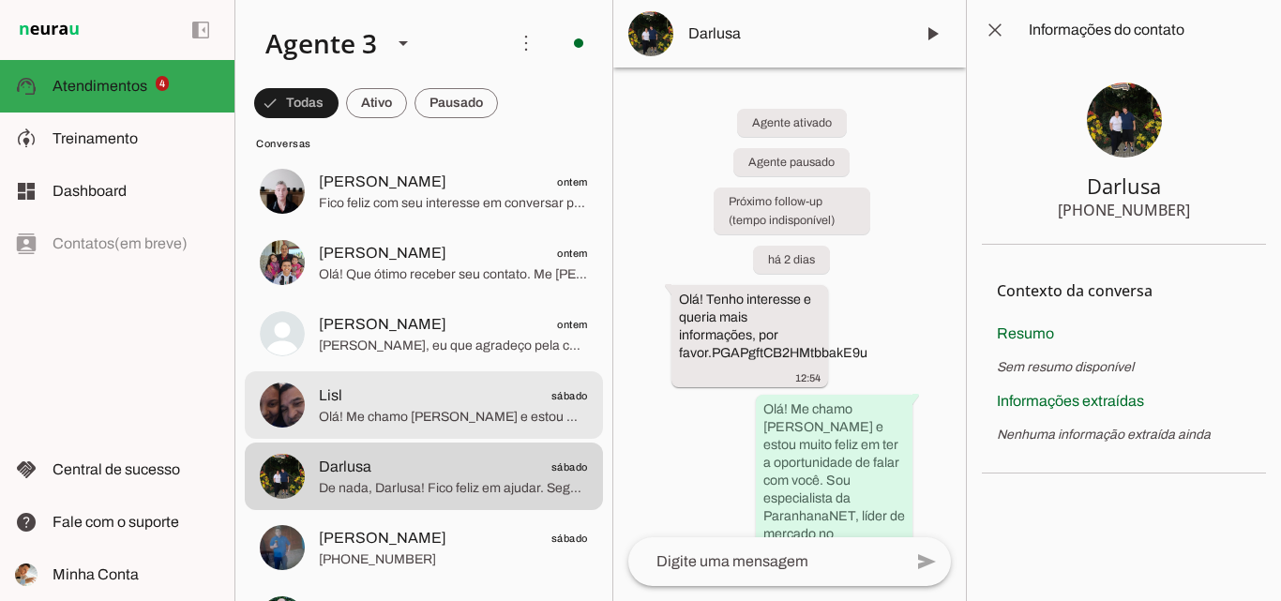
click at [420, 385] on span "Lisl sábado" at bounding box center [453, 395] width 269 height 23
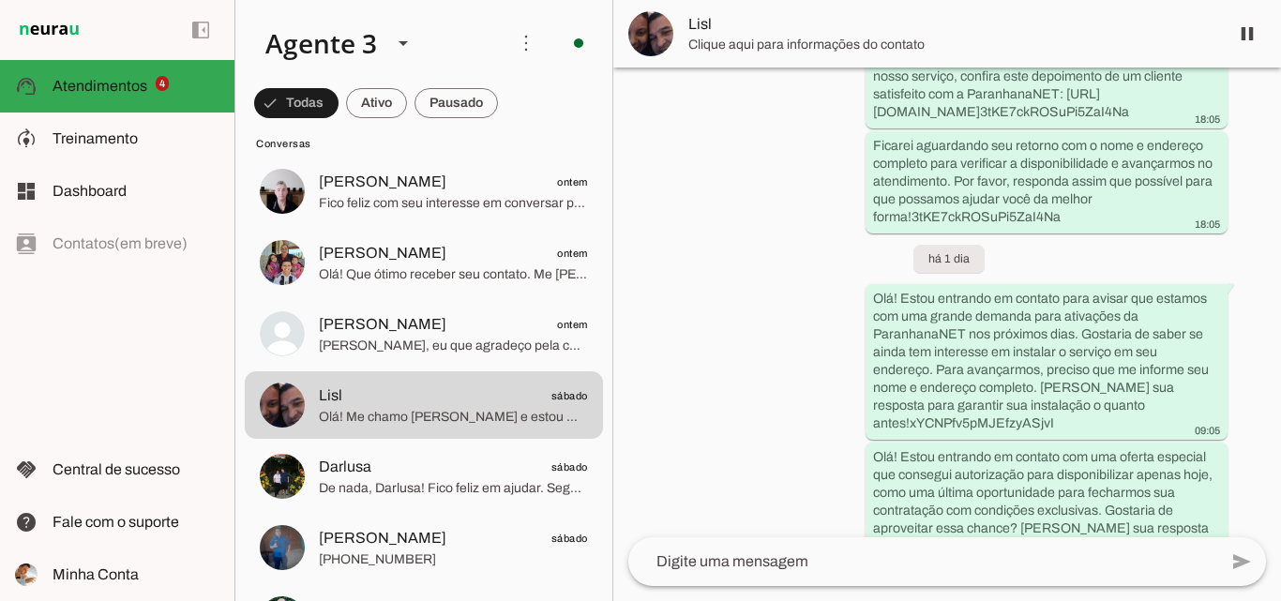
scroll to position [772, 0]
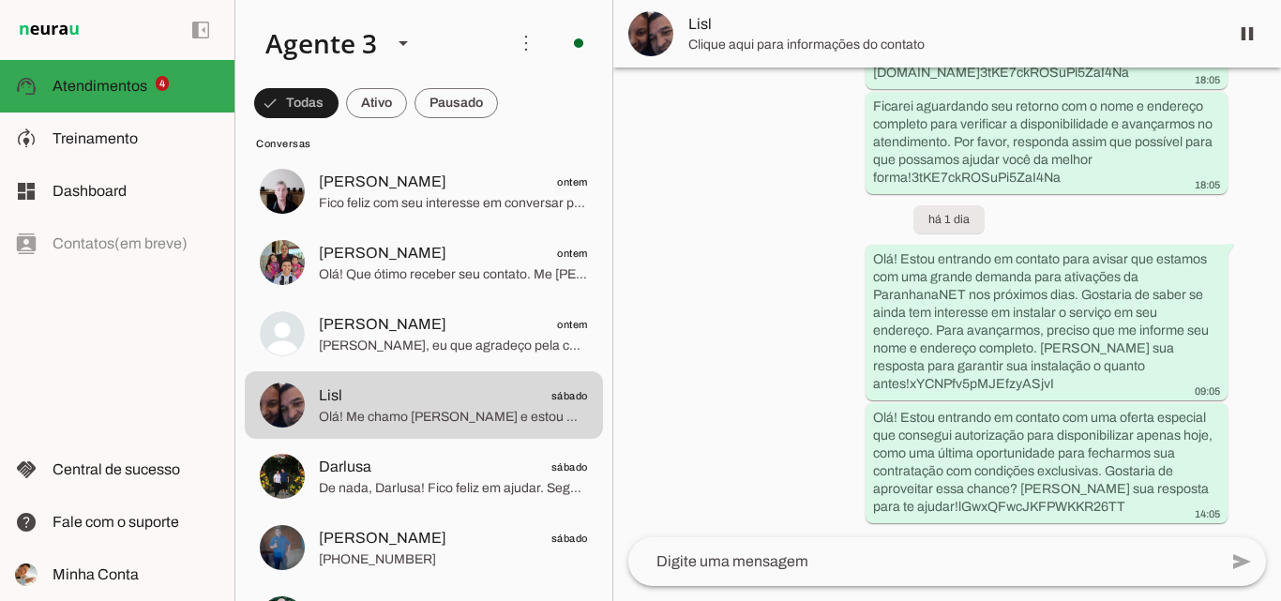
click at [804, 34] on span "Lisl" at bounding box center [950, 24] width 525 height 23
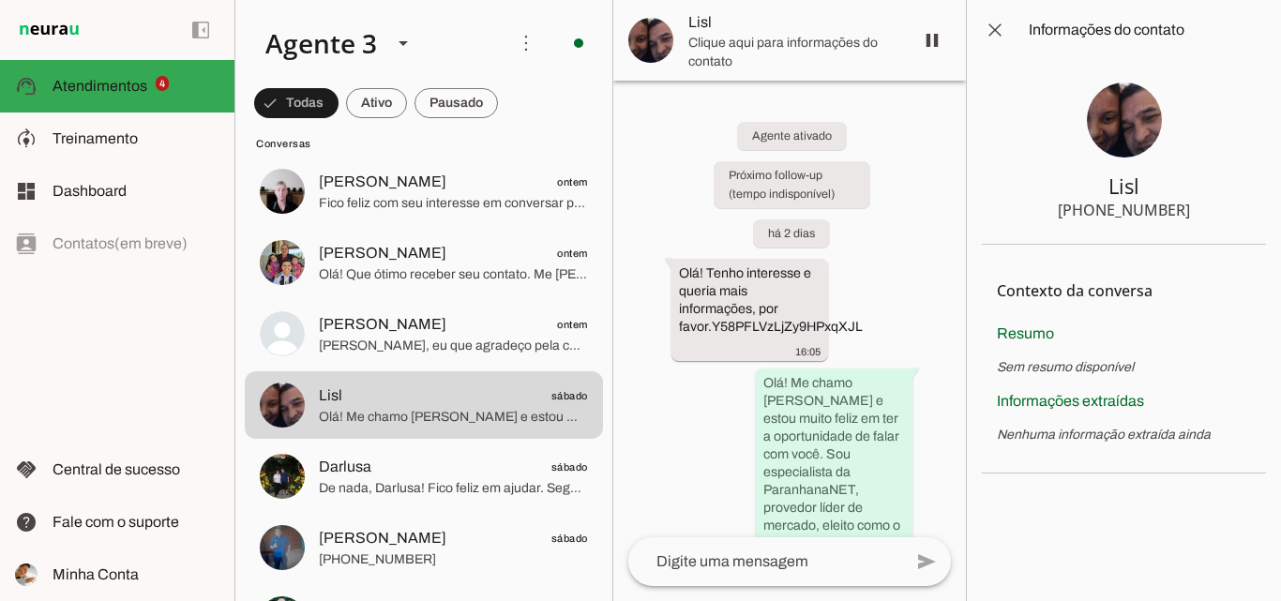
drag, startPoint x: 1095, startPoint y: 208, endPoint x: 1195, endPoint y: 212, distance: 99.5
click at [1196, 217] on section "Lisl [PHONE_NUMBER]" at bounding box center [1124, 152] width 284 height 185
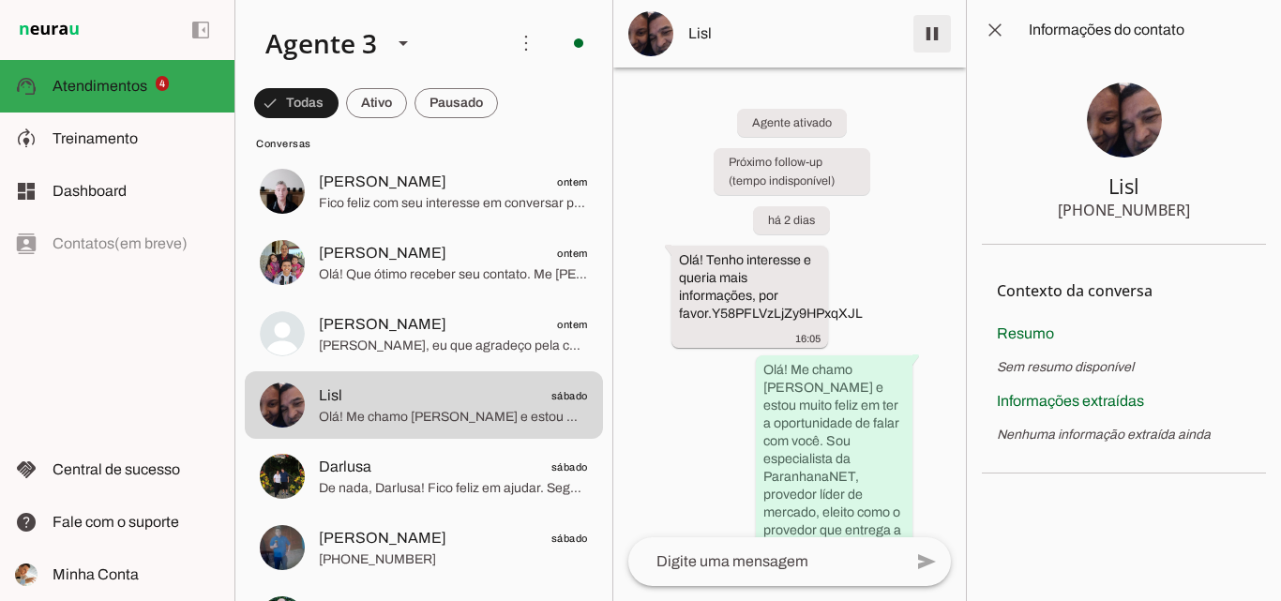
click at [929, 38] on span at bounding box center [932, 33] width 45 height 45
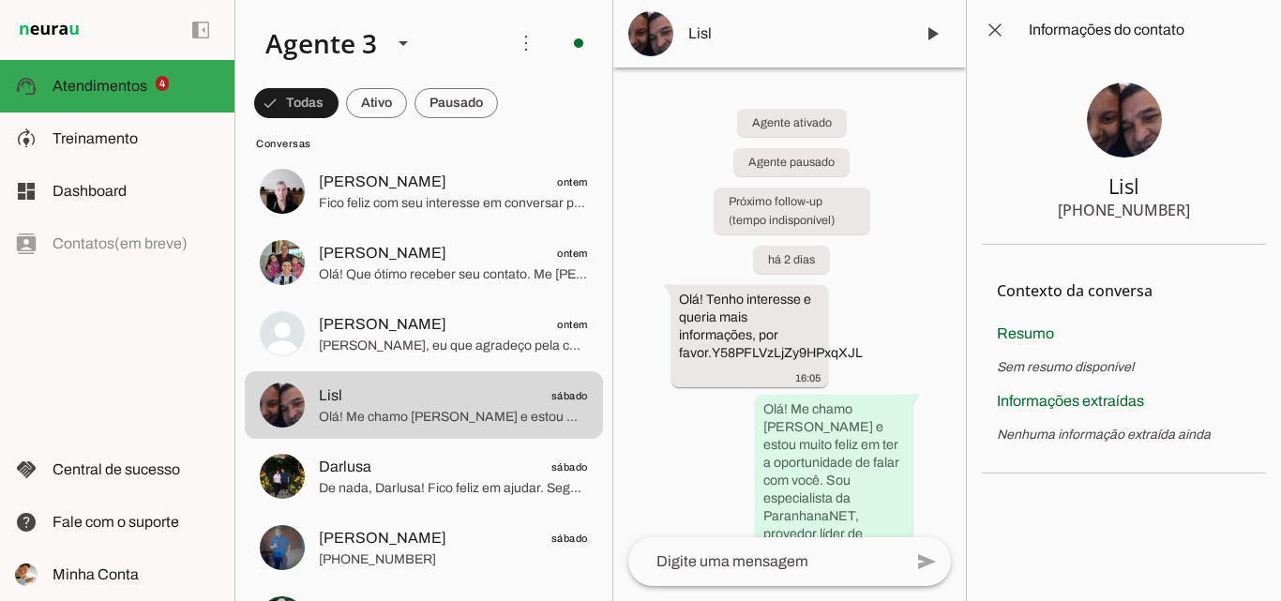
click at [1092, 173] on section "Lisl [PHONE_NUMBER]" at bounding box center [1124, 152] width 284 height 185
drag, startPoint x: 1092, startPoint y: 186, endPoint x: 1123, endPoint y: 185, distance: 31.0
click at [1206, 205] on section "Lisl [PHONE_NUMBER]" at bounding box center [1124, 152] width 284 height 185
drag, startPoint x: 1096, startPoint y: 175, endPoint x: 1191, endPoint y: 204, distance: 99.1
click at [1191, 204] on section "Lisl [PHONE_NUMBER]" at bounding box center [1124, 152] width 284 height 185
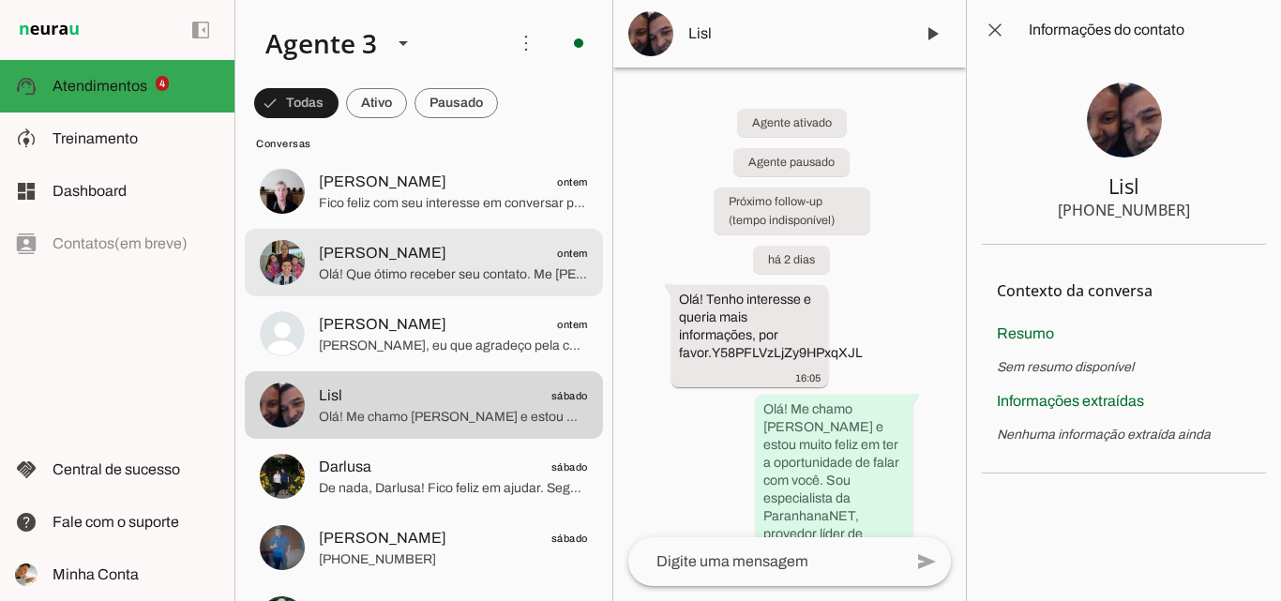
click at [487, 261] on span "[PERSON_NAME] ontem" at bounding box center [453, 253] width 269 height 23
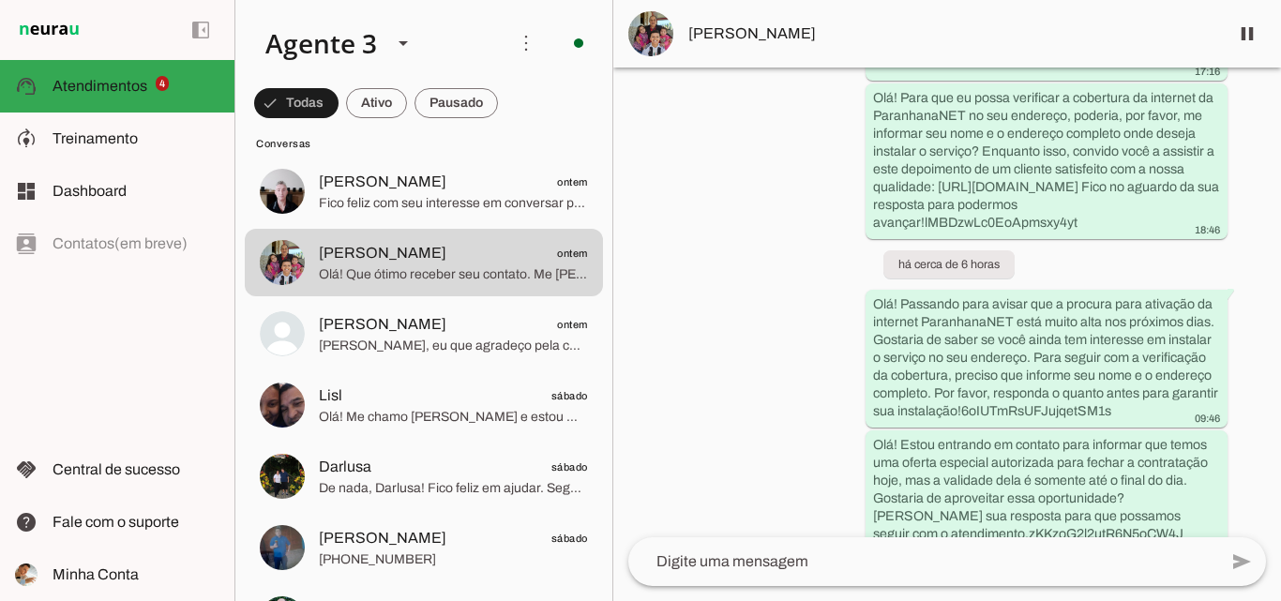
scroll to position [738, 0]
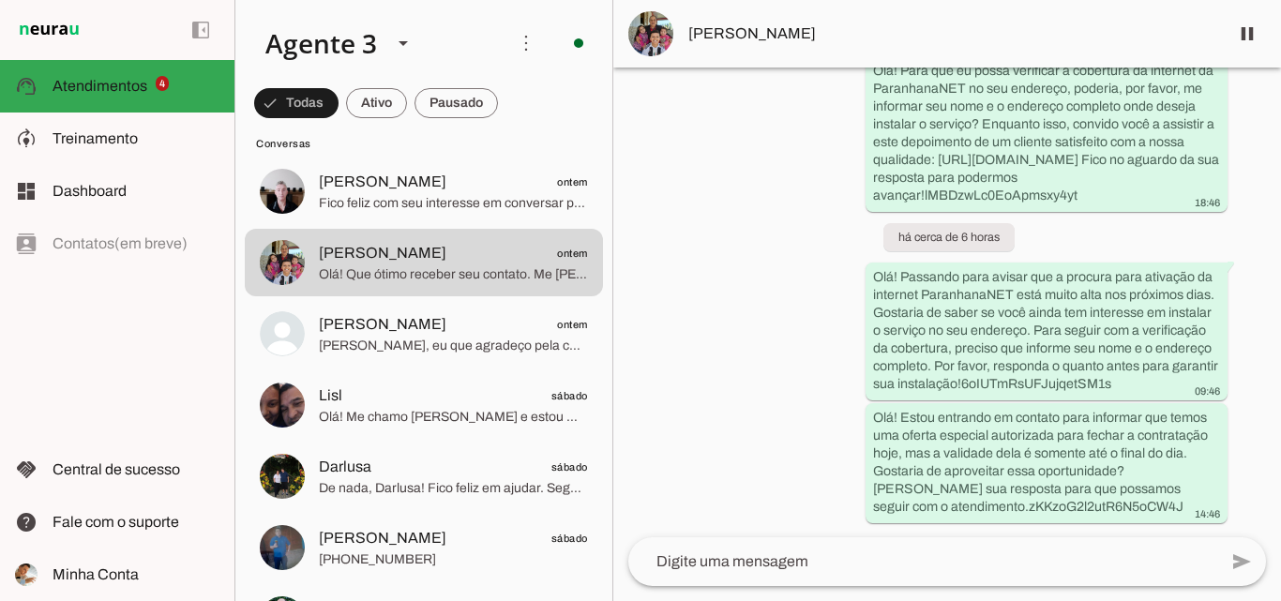
click at [831, 29] on span "[PERSON_NAME]" at bounding box center [950, 34] width 525 height 23
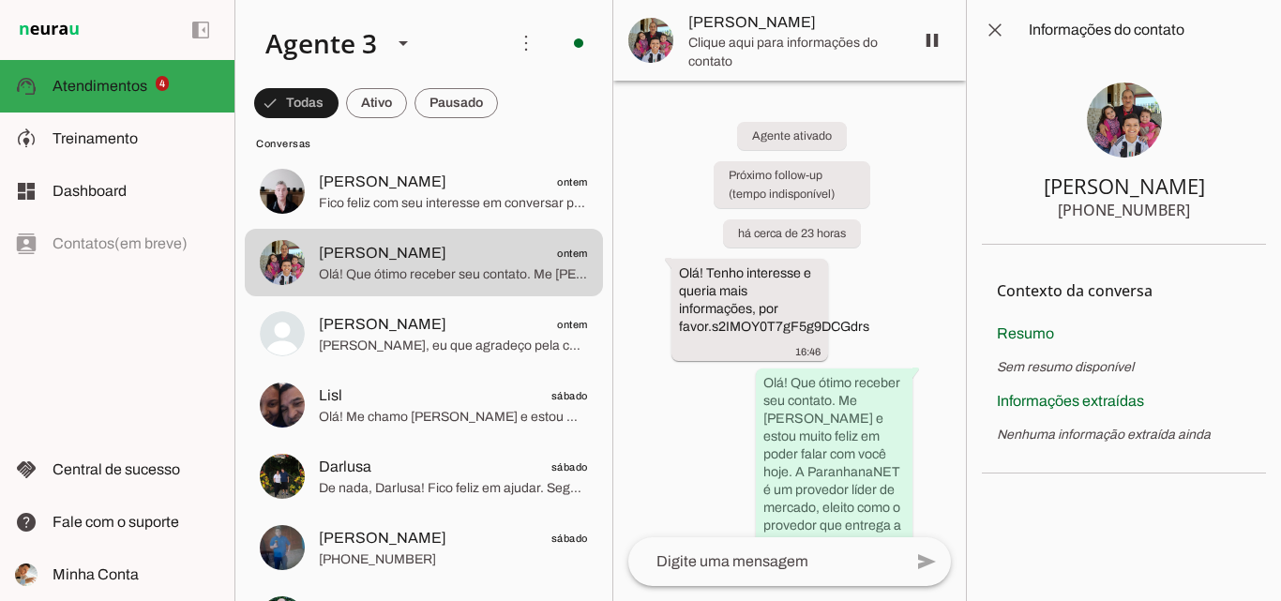
drag, startPoint x: 1095, startPoint y: 215, endPoint x: 1107, endPoint y: 218, distance: 12.5
click at [1204, 221] on section "[PERSON_NAME] [PHONE_NUMBER]" at bounding box center [1124, 152] width 284 height 185
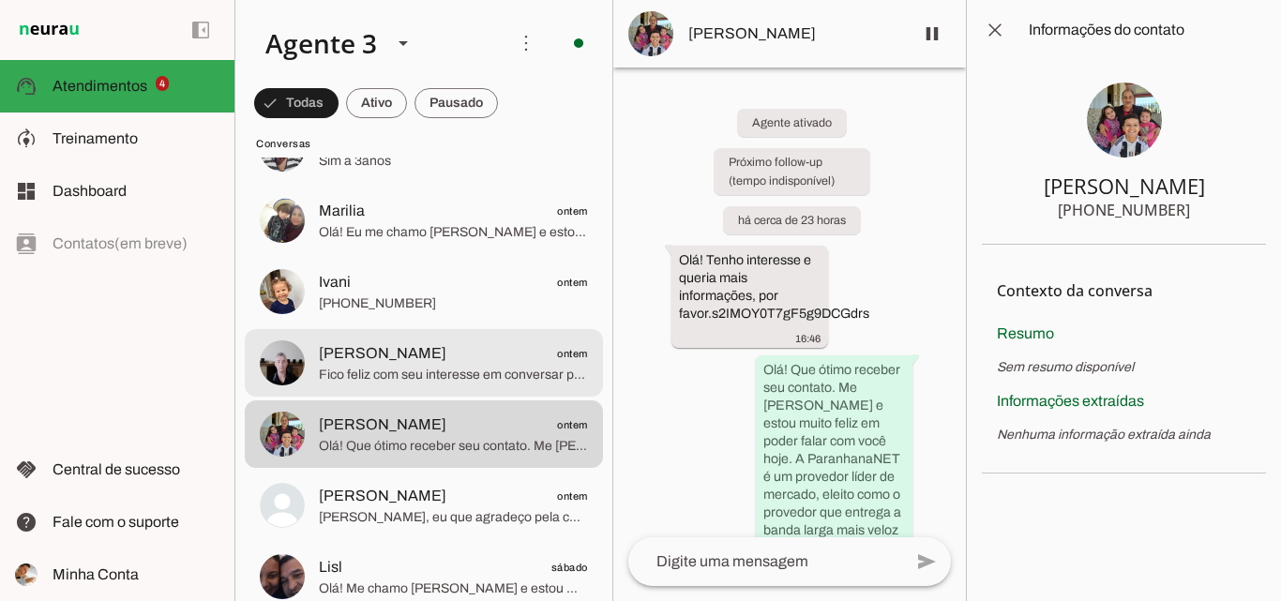
scroll to position [1313, 0]
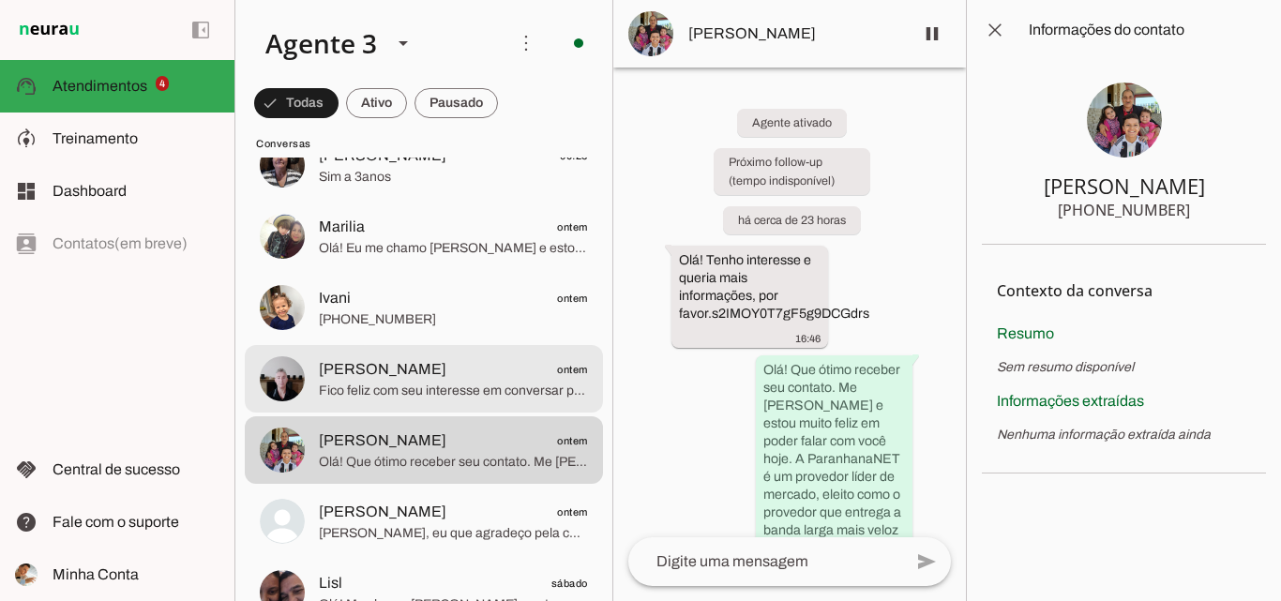
click at [433, 363] on span "[PERSON_NAME]" at bounding box center [383, 369] width 128 height 23
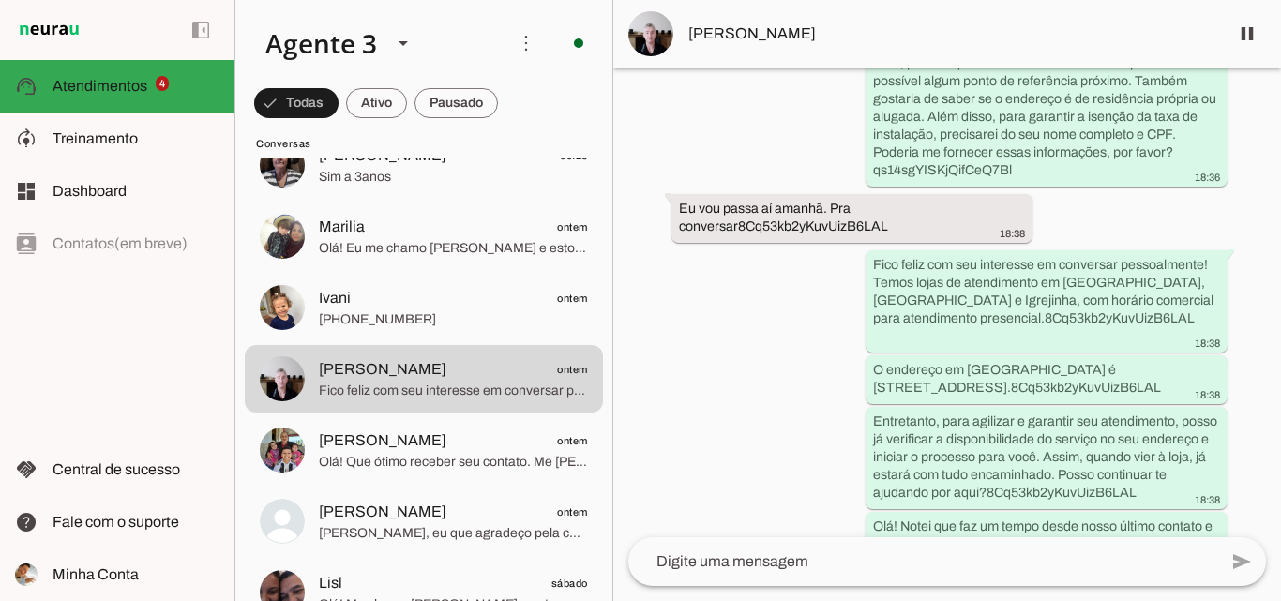
scroll to position [4154, 0]
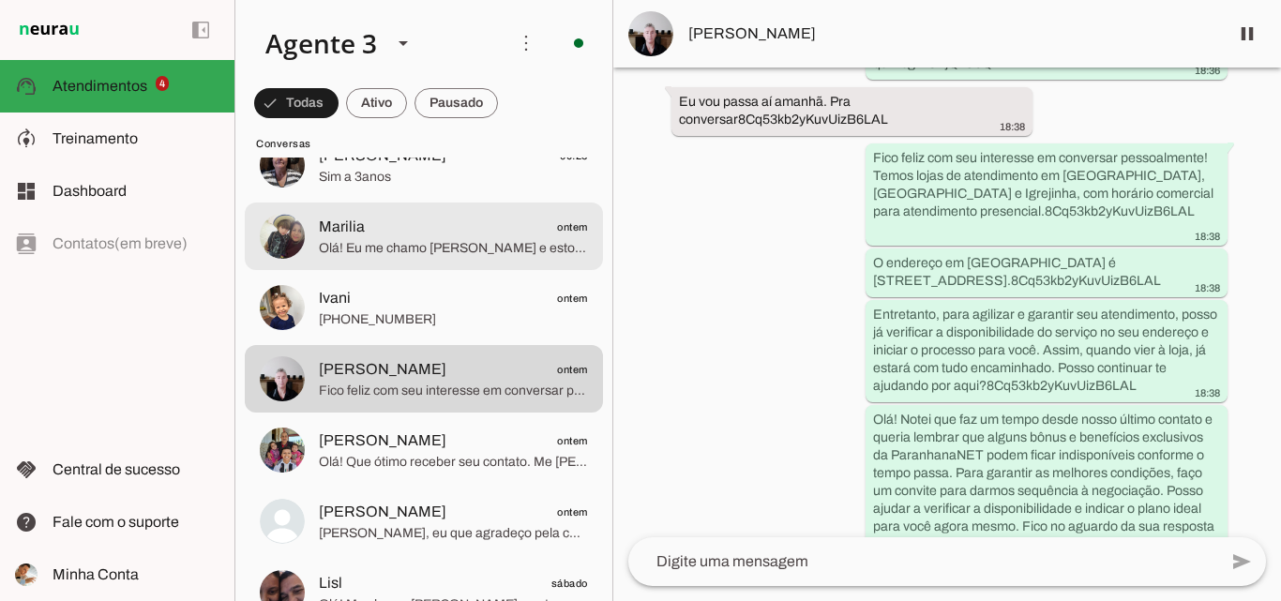
click at [390, 242] on span "Olá! Eu me chamo [PERSON_NAME] e estou muito feliz pela oportunidade de falar c…" at bounding box center [453, 248] width 269 height 19
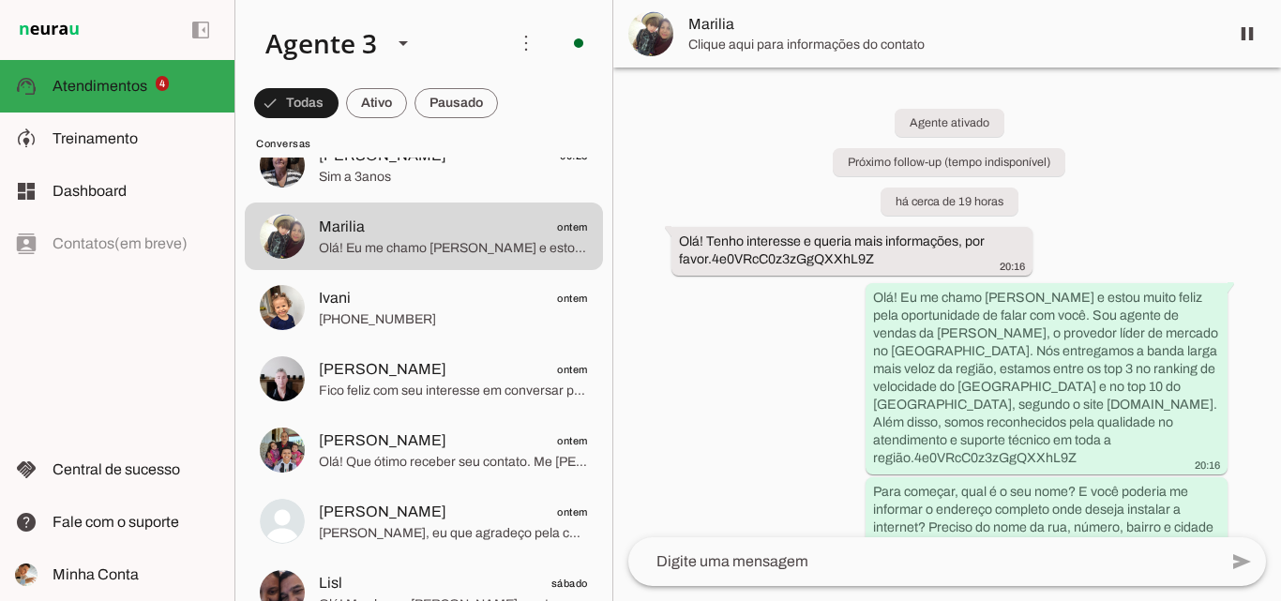
click at [951, 53] on span "Clique aqui para informações do contato" at bounding box center [950, 45] width 525 height 19
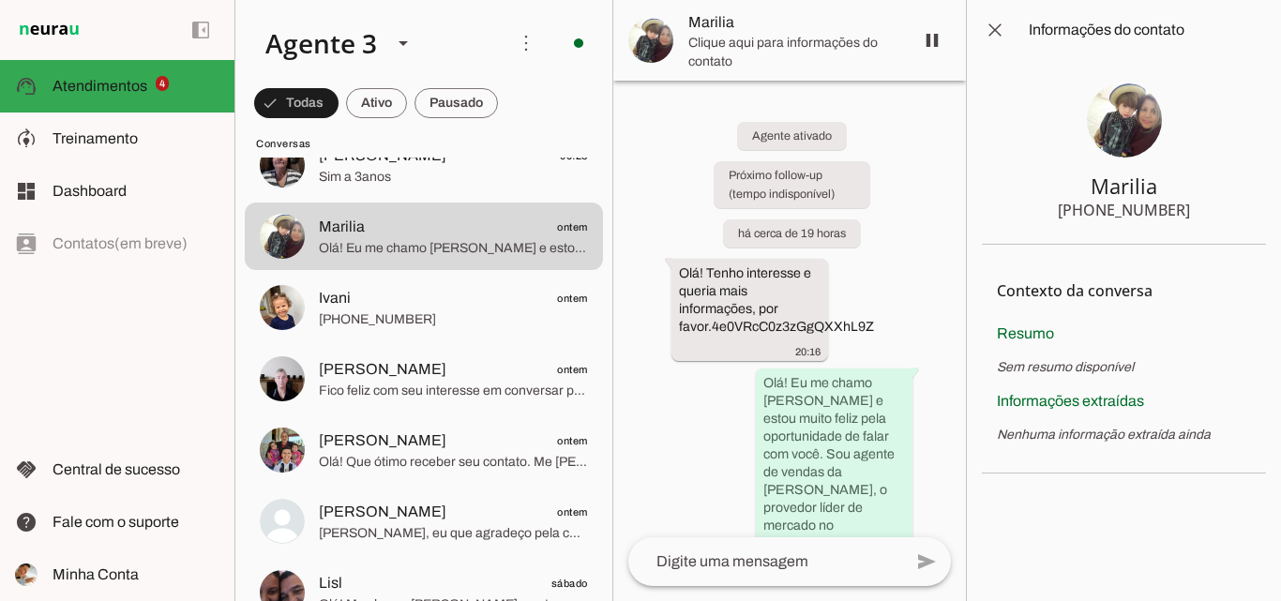
drag, startPoint x: 1093, startPoint y: 211, endPoint x: 1196, endPoint y: 216, distance: 103.2
click at [1196, 216] on section "Marilia +55 5196001781" at bounding box center [1124, 152] width 284 height 185
click at [1151, 208] on div "+55 5196001781" at bounding box center [1124, 210] width 132 height 23
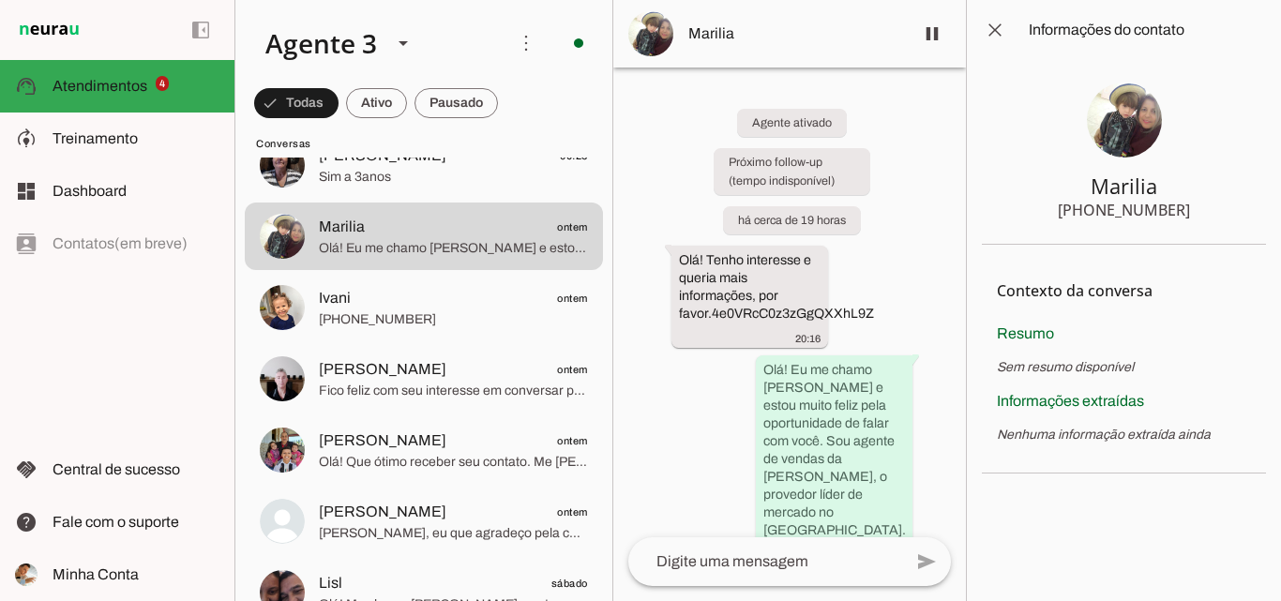
drag, startPoint x: 1098, startPoint y: 207, endPoint x: 1142, endPoint y: 204, distance: 44.2
click at [1225, 216] on section "Marilia +55 5196001781" at bounding box center [1124, 152] width 284 height 185
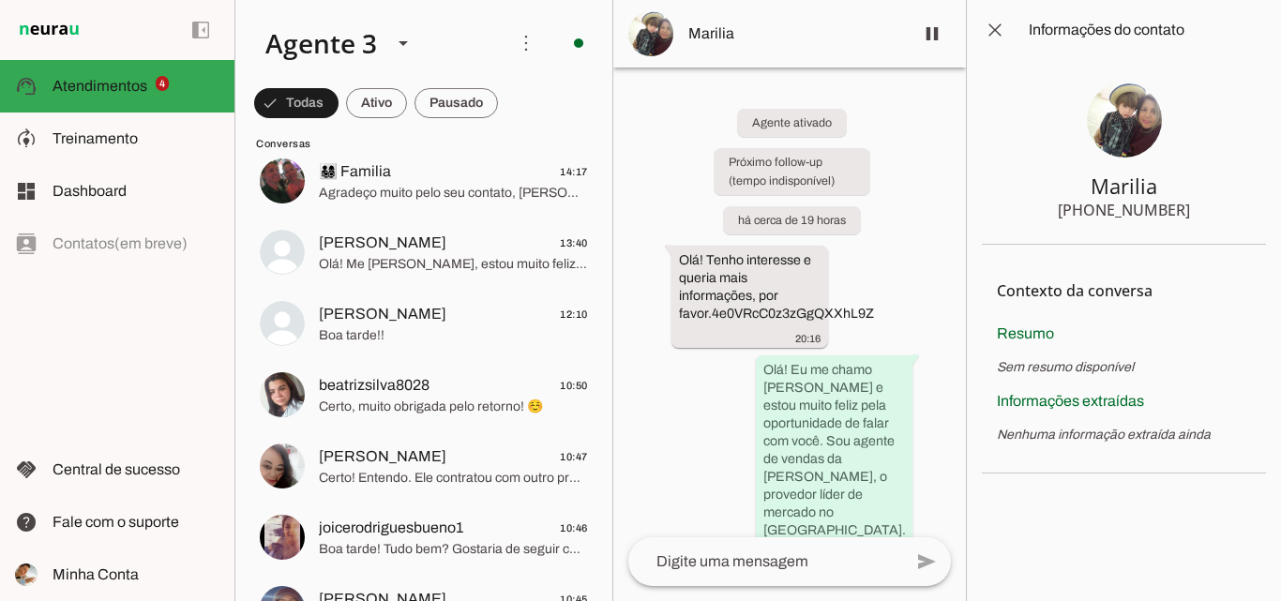
scroll to position [563, 0]
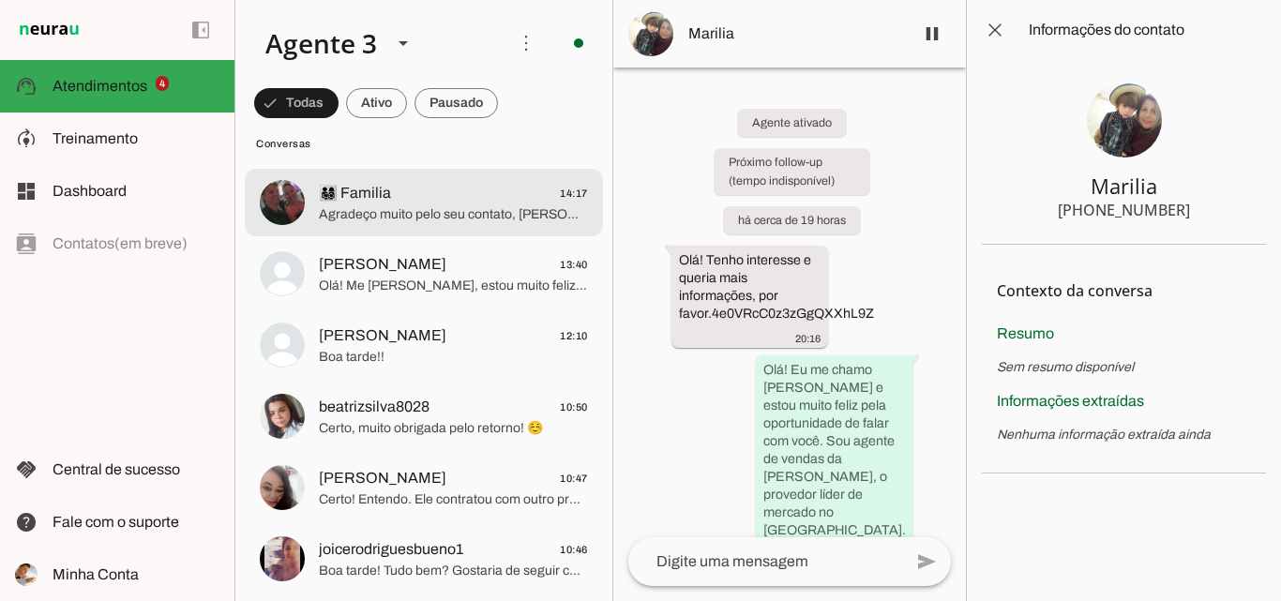
click at [480, 219] on span "Agradeço muito pelo seu contato, [PERSON_NAME]! Sempre que precisar, estarei aq…" at bounding box center [453, 214] width 269 height 19
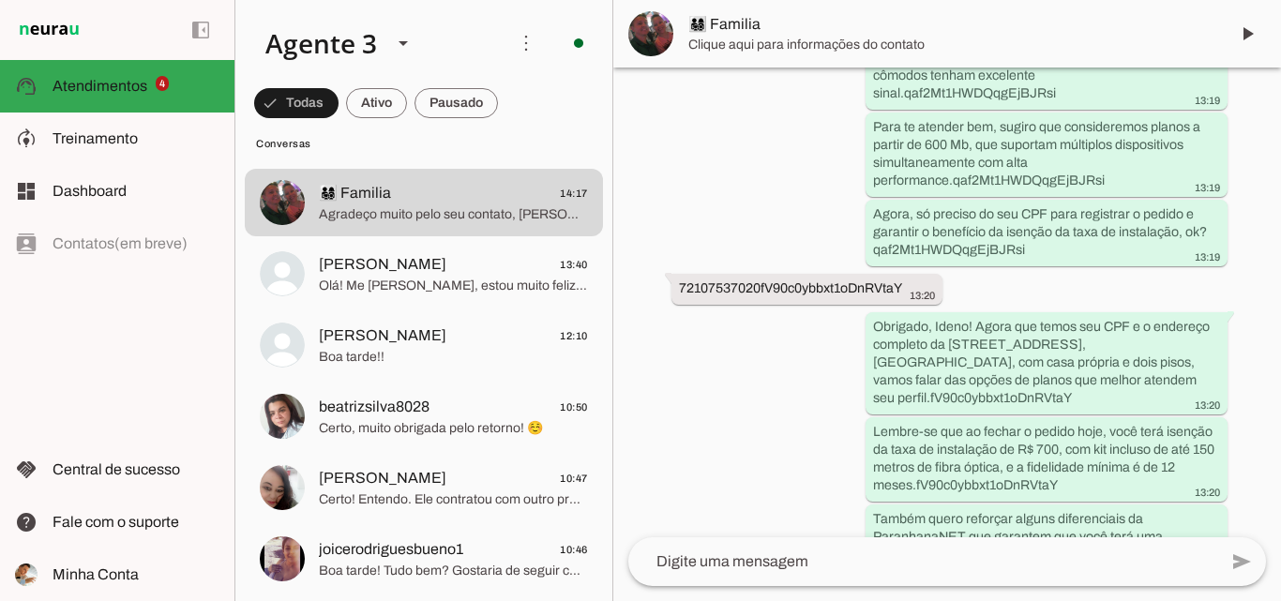
scroll to position [3207, 0]
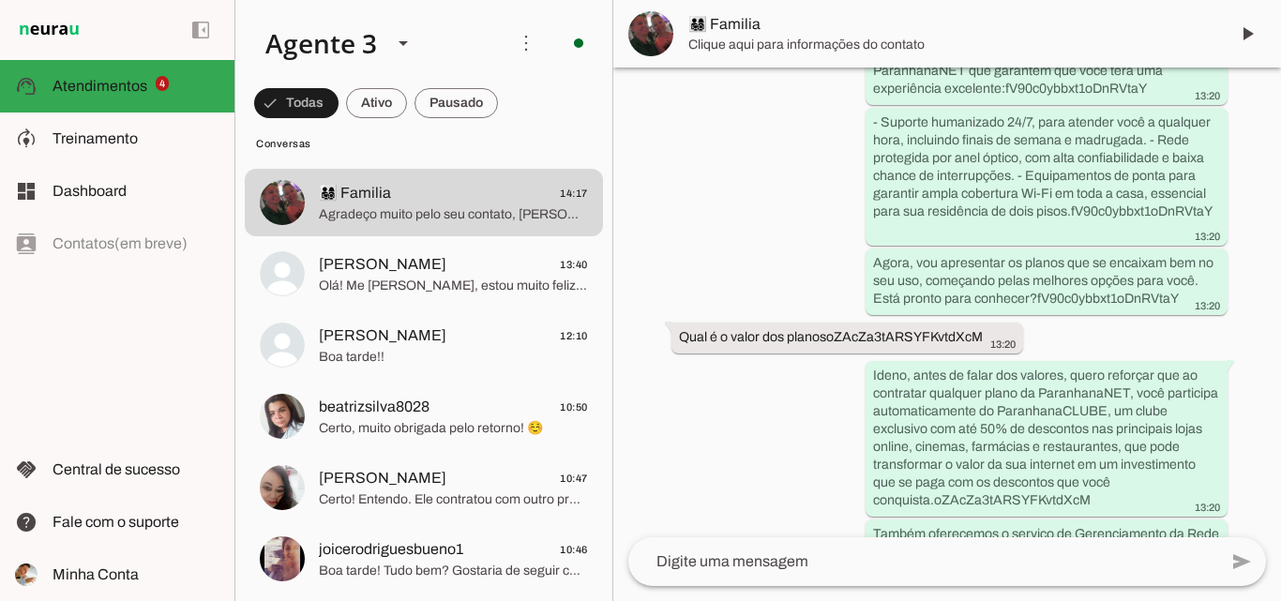
drag, startPoint x: 937, startPoint y: 23, endPoint x: 964, endPoint y: 62, distance: 47.1
click at [938, 23] on span "👨‍👩‍👧‍👦 Familia" at bounding box center [950, 24] width 525 height 23
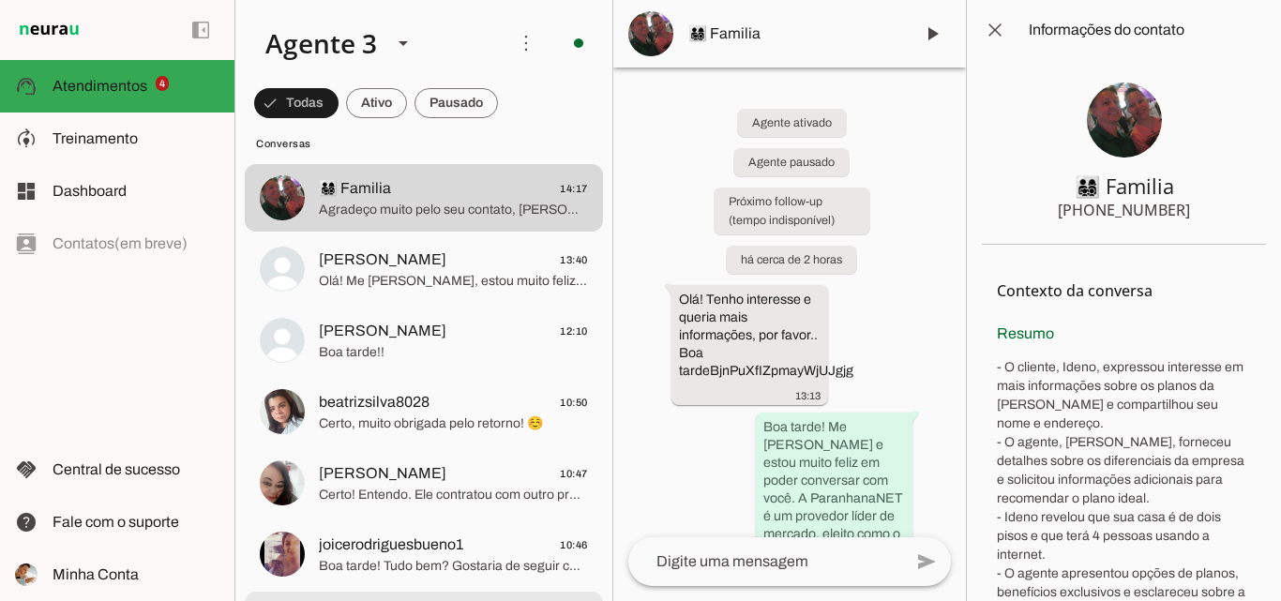
scroll to position [563, 0]
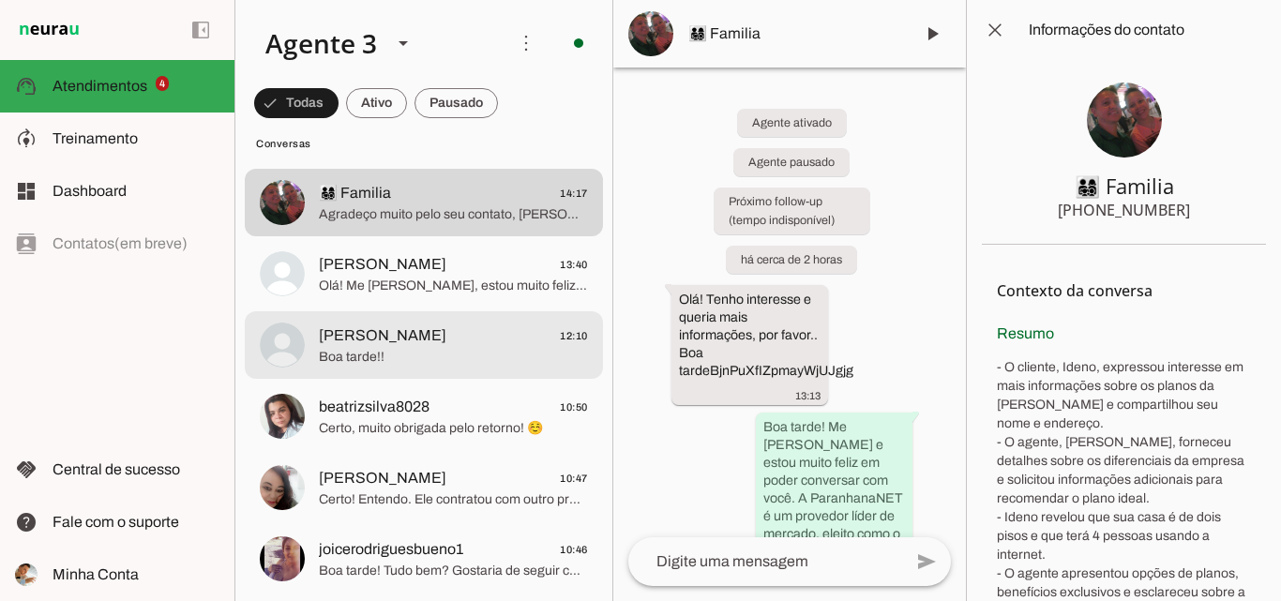
click at [441, 360] on span "Boa tarde!!" at bounding box center [453, 357] width 269 height 19
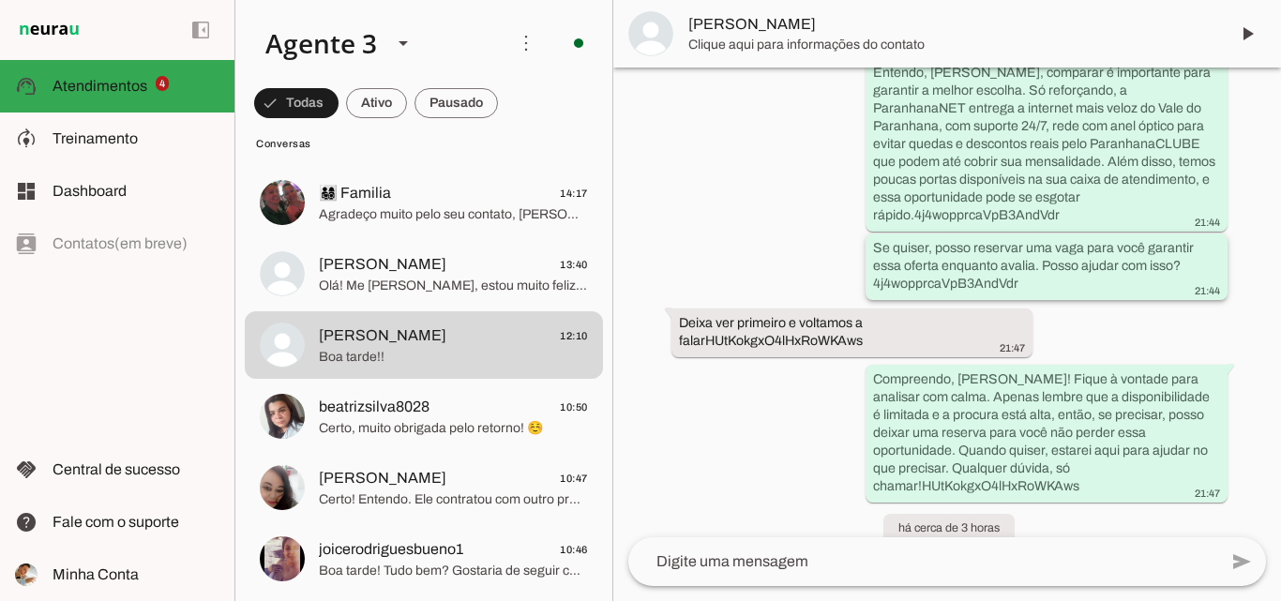
scroll to position [2985, 0]
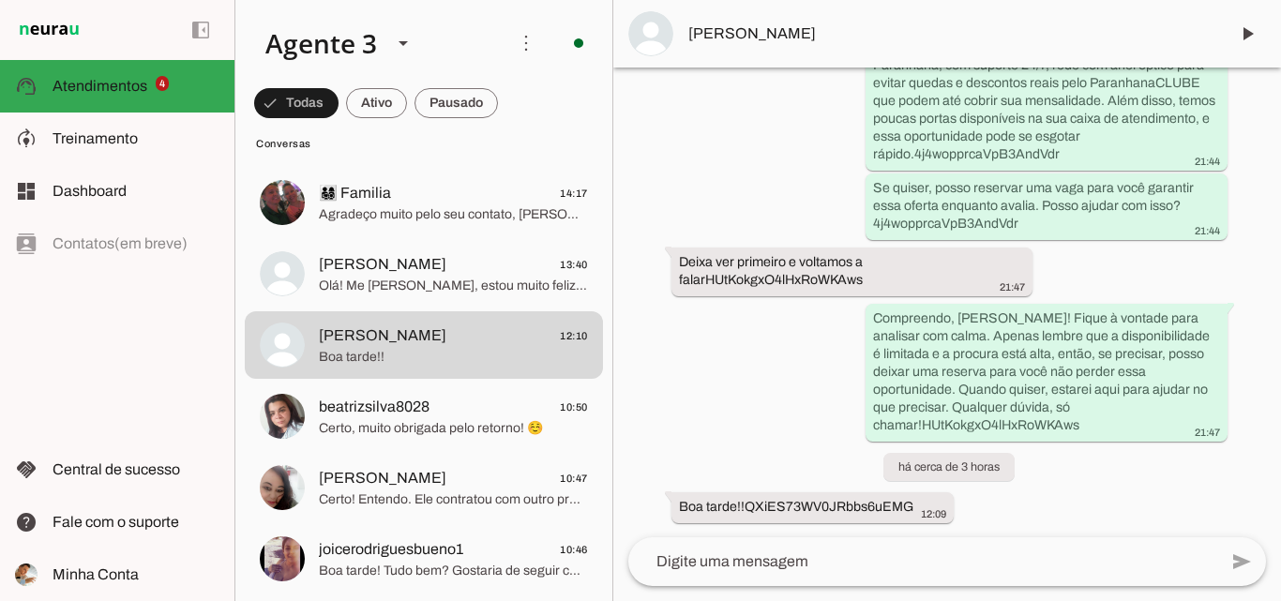
click at [976, 45] on md-item "[PERSON_NAME]" at bounding box center [947, 34] width 668 height 68
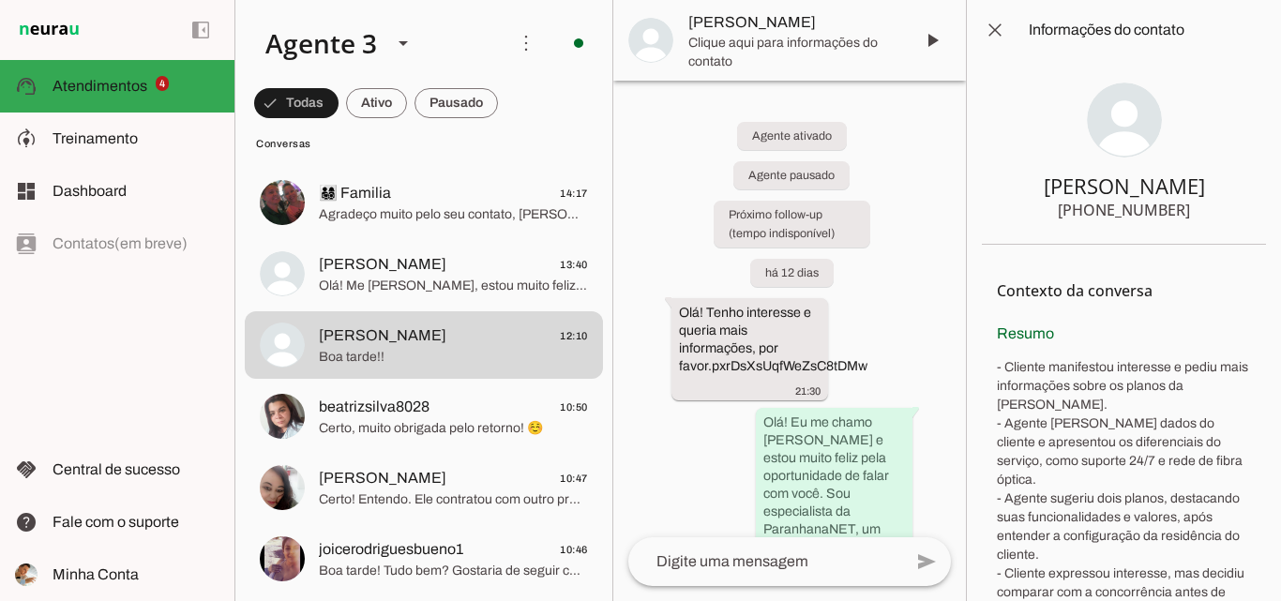
drag, startPoint x: 1091, startPoint y: 210, endPoint x: 1181, endPoint y: 216, distance: 90.2
click at [1181, 216] on section "João Rogerio Machado +55 5196576163" at bounding box center [1124, 152] width 284 height 185
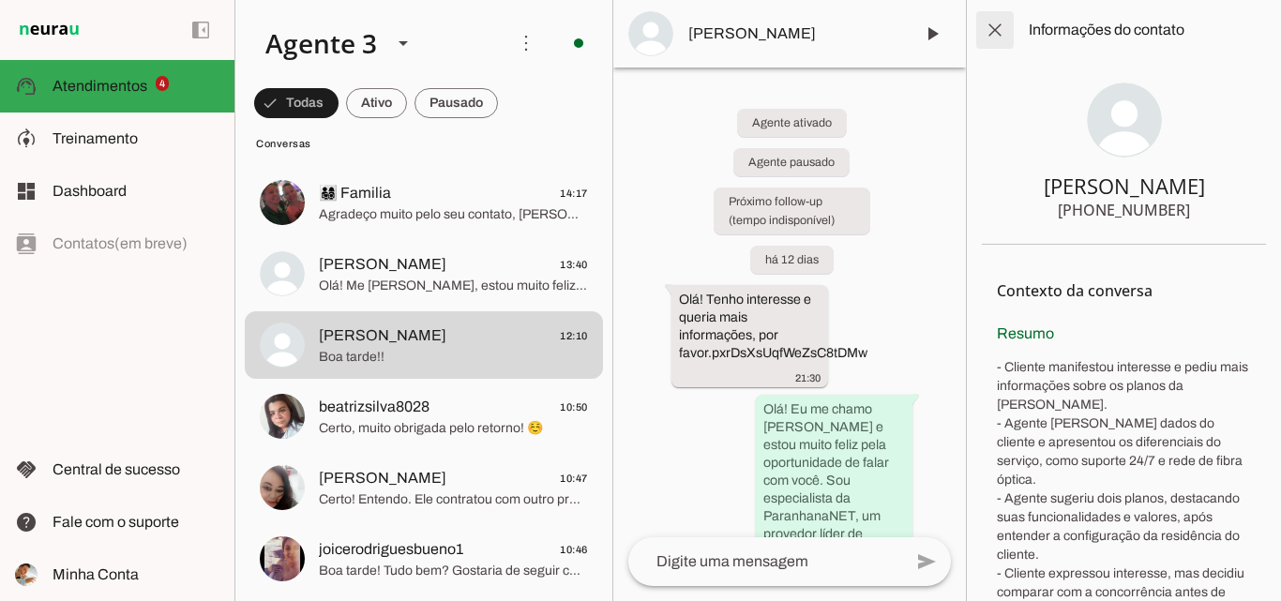
click at [998, 27] on span at bounding box center [994, 30] width 45 height 45
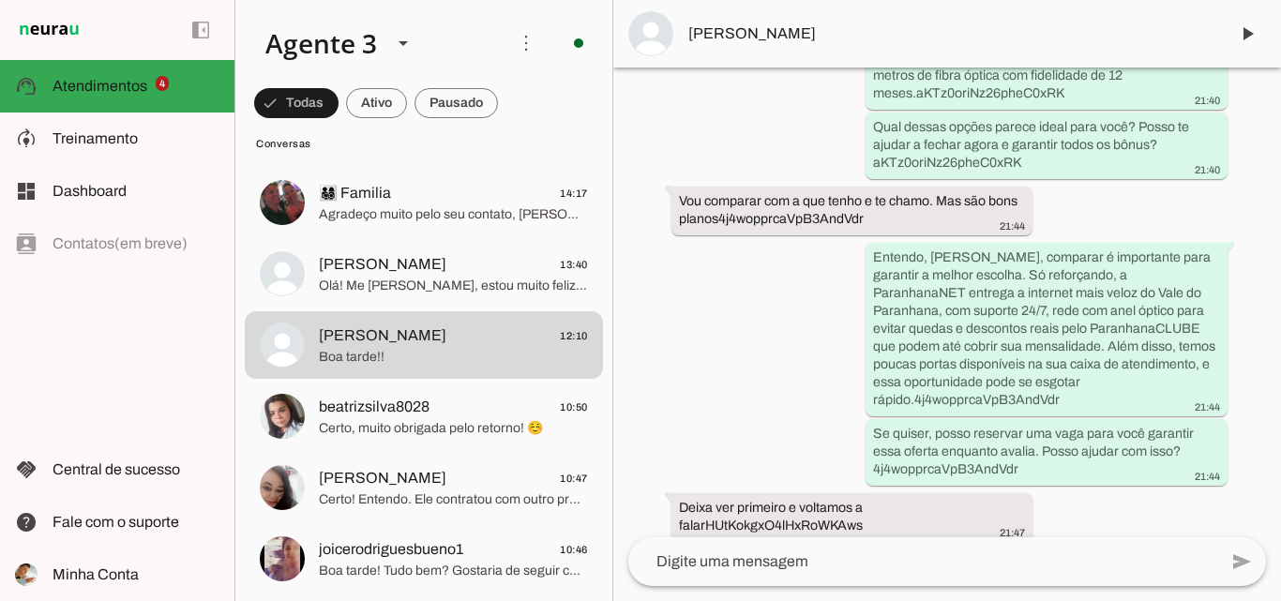
scroll to position [2985, 0]
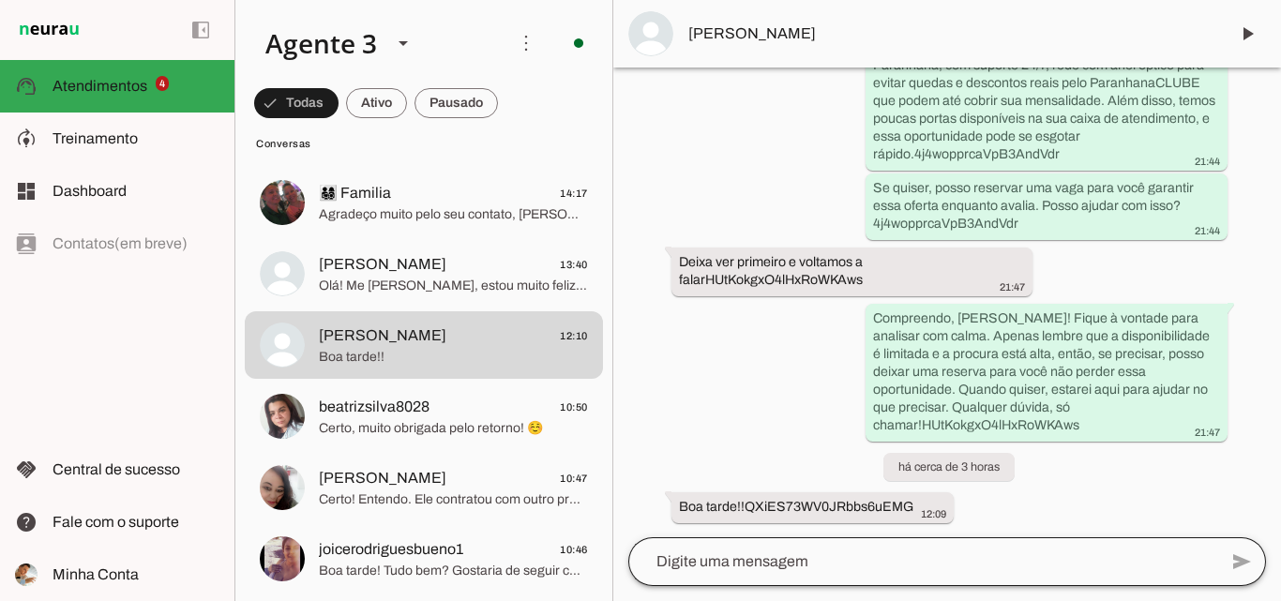
click at [834, 579] on div at bounding box center [922, 561] width 589 height 49
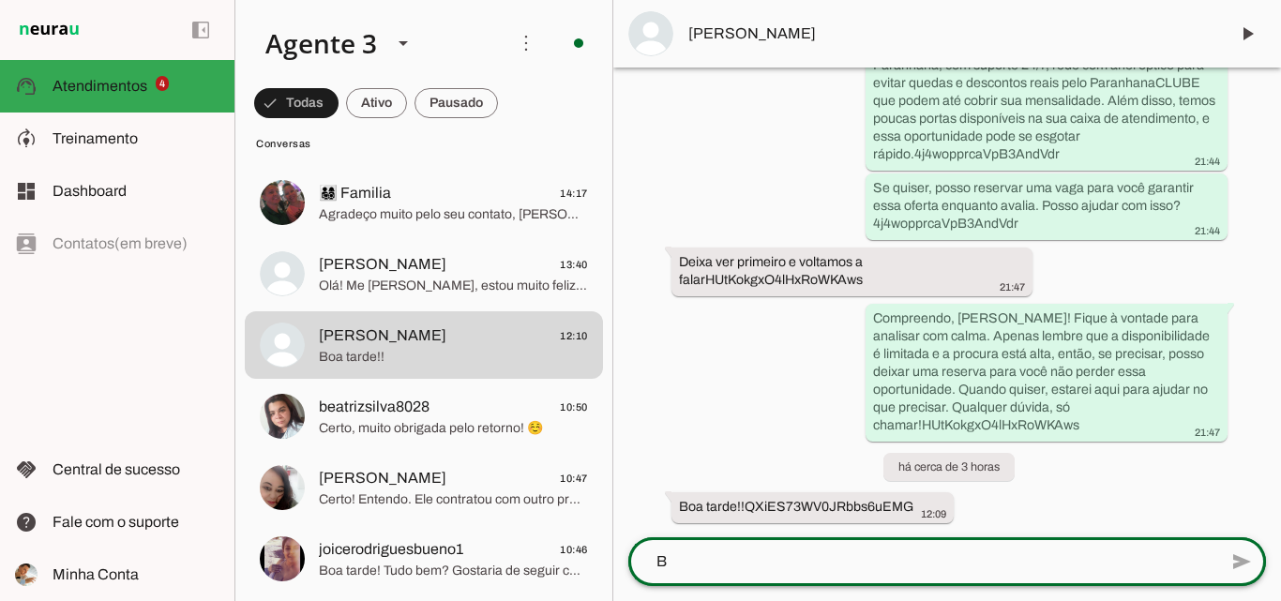
scroll to position [0, 0]
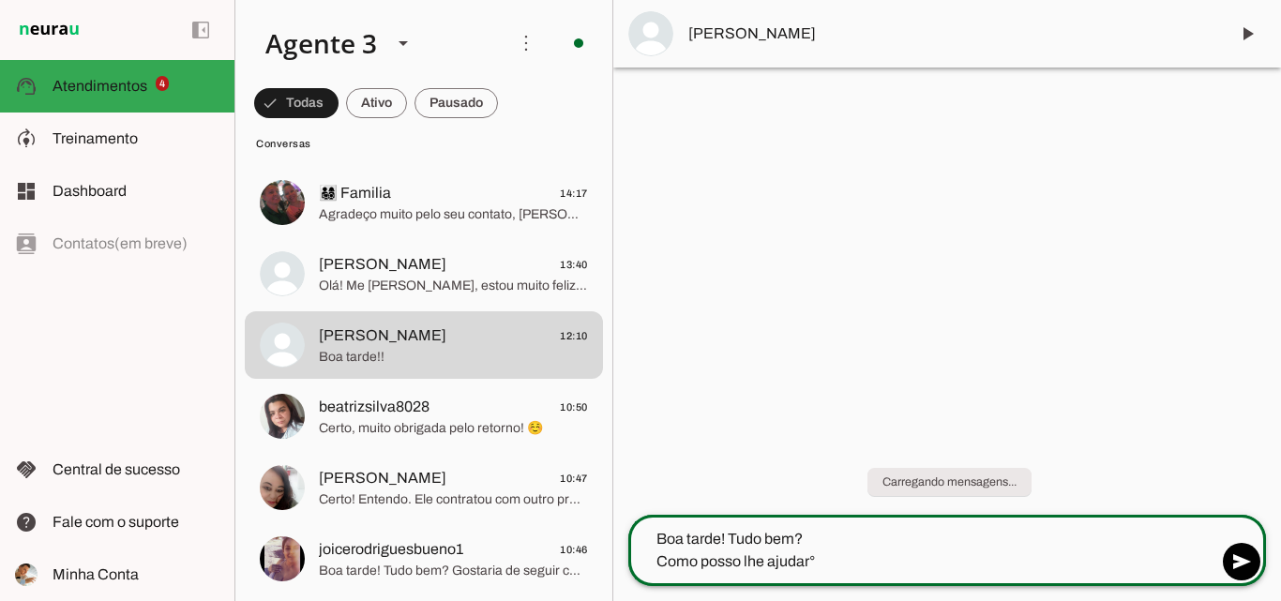
type textarea "Boa tarde! Tudo bem? Como posso lhe ajudar°"
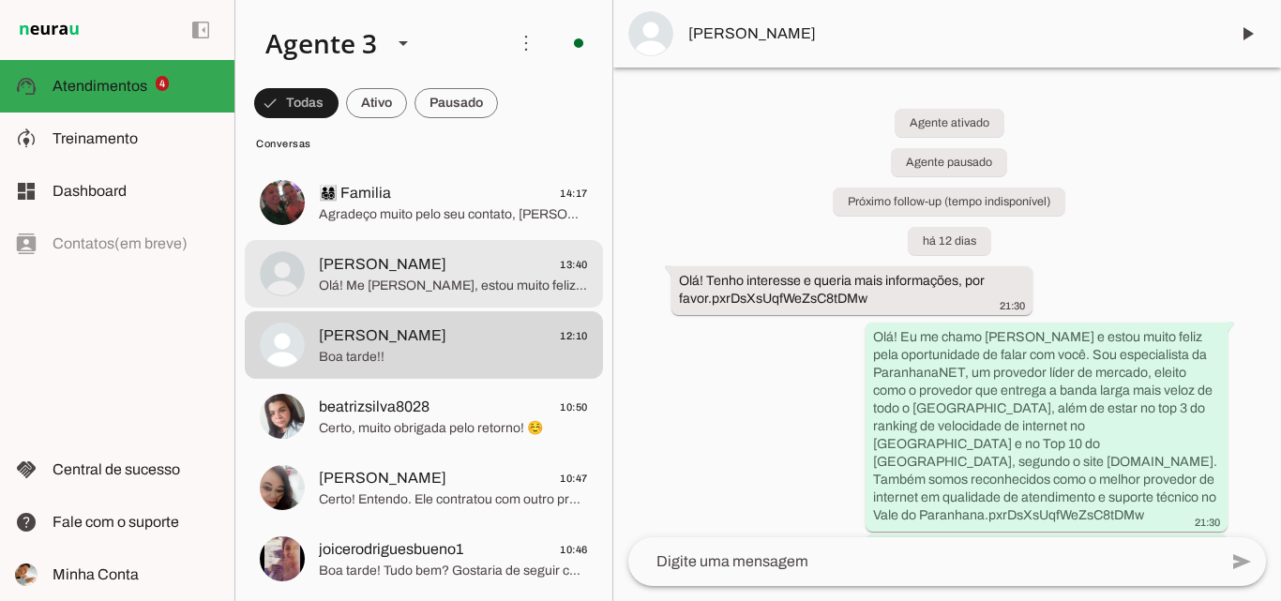
click at [365, 277] on span "Olá! Me [PERSON_NAME], estou muito feliz em ter a oportunidade de falar com voc…" at bounding box center [453, 286] width 269 height 19
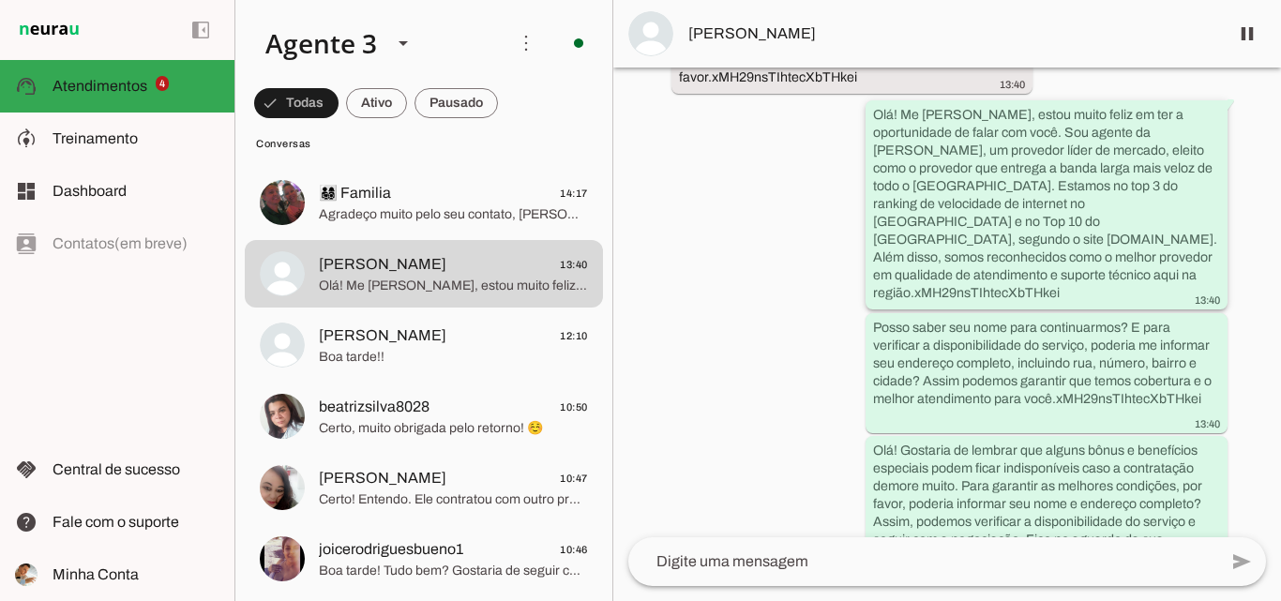
scroll to position [215, 0]
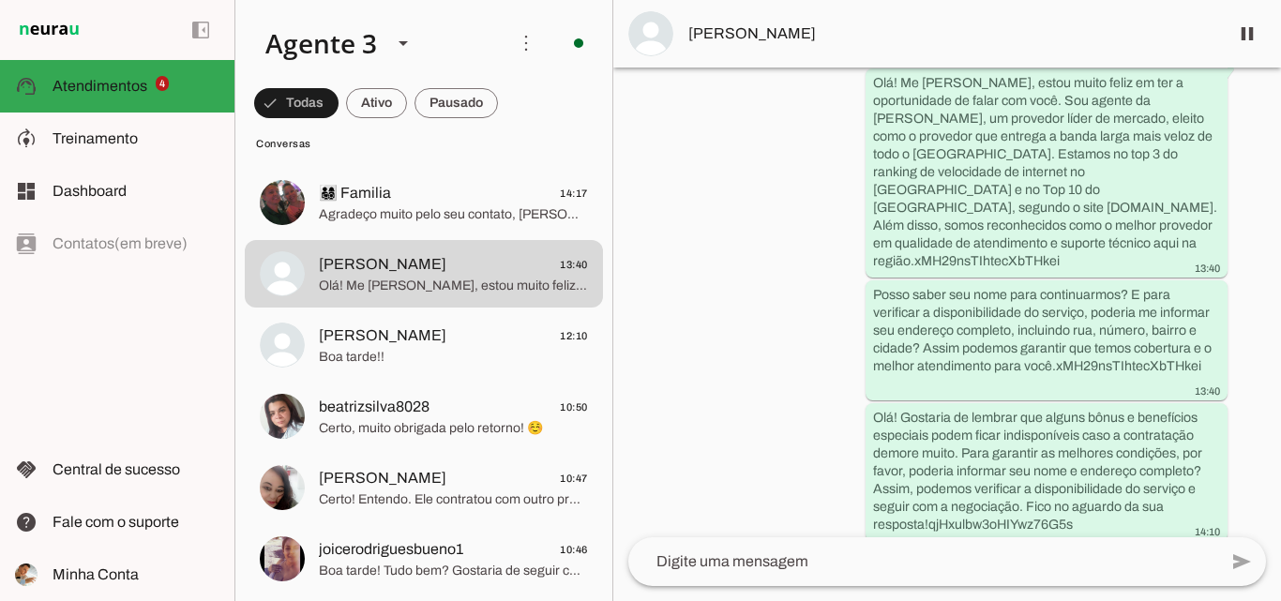
click at [784, 24] on span "[PERSON_NAME]" at bounding box center [950, 34] width 525 height 23
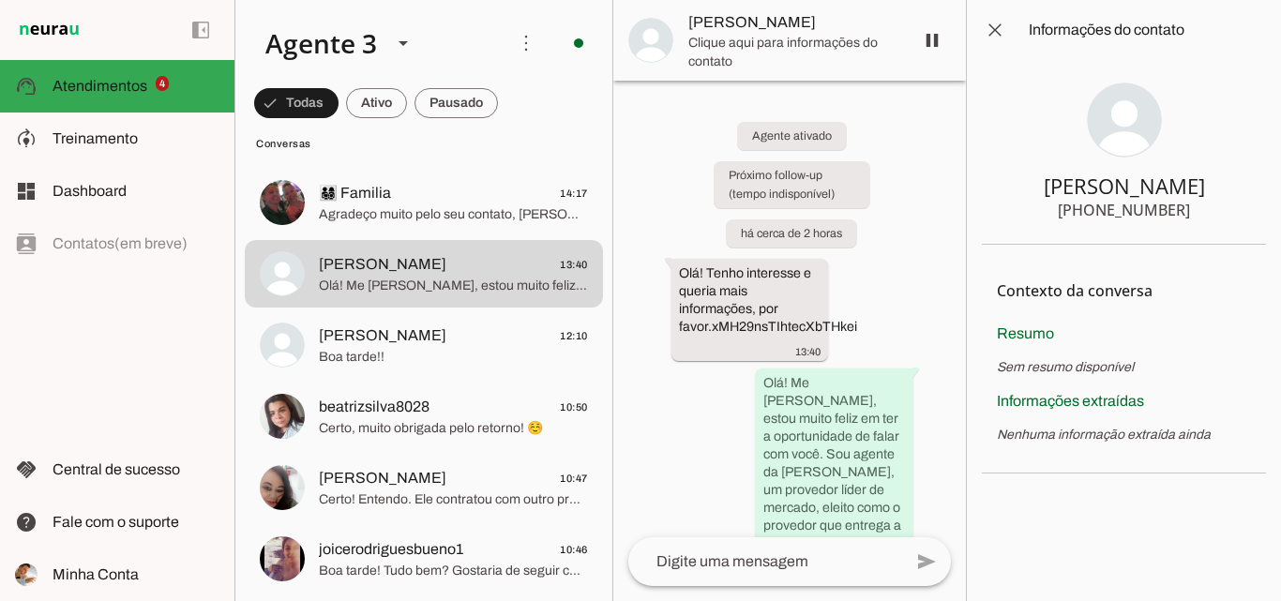
drag, startPoint x: 1094, startPoint y: 210, endPoint x: 1193, endPoint y: 210, distance: 98.5
click at [1193, 210] on section "Marcio +55 5499034819" at bounding box center [1124, 152] width 284 height 185
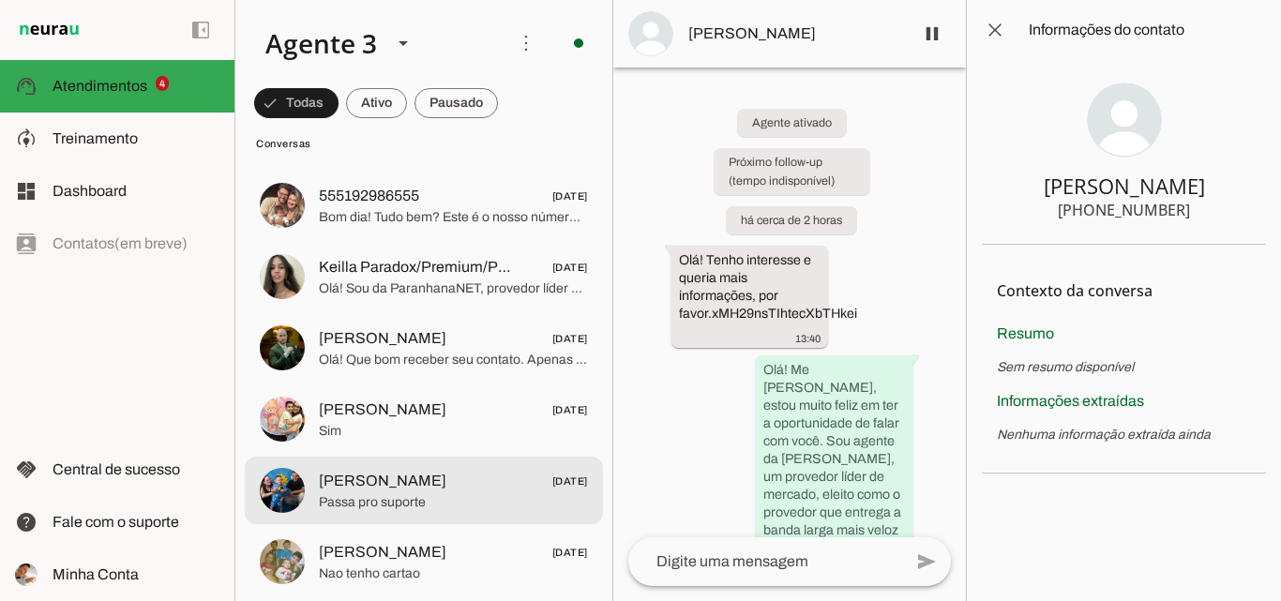
scroll to position [7970, 0]
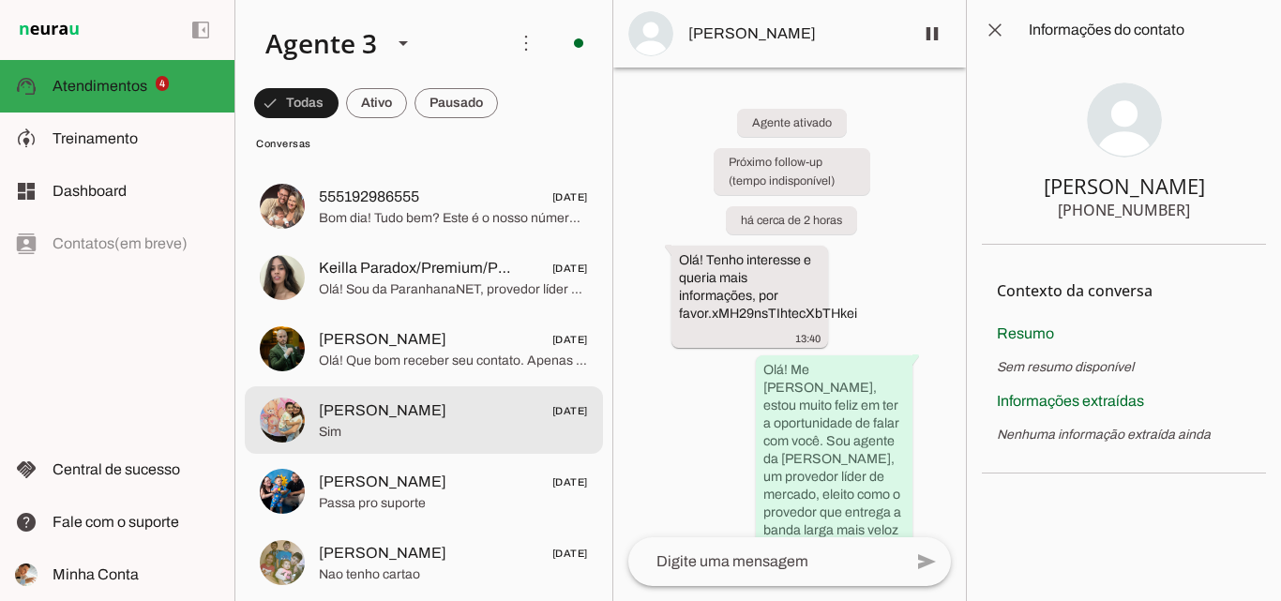
click at [465, 431] on span "Sim" at bounding box center [453, 432] width 269 height 19
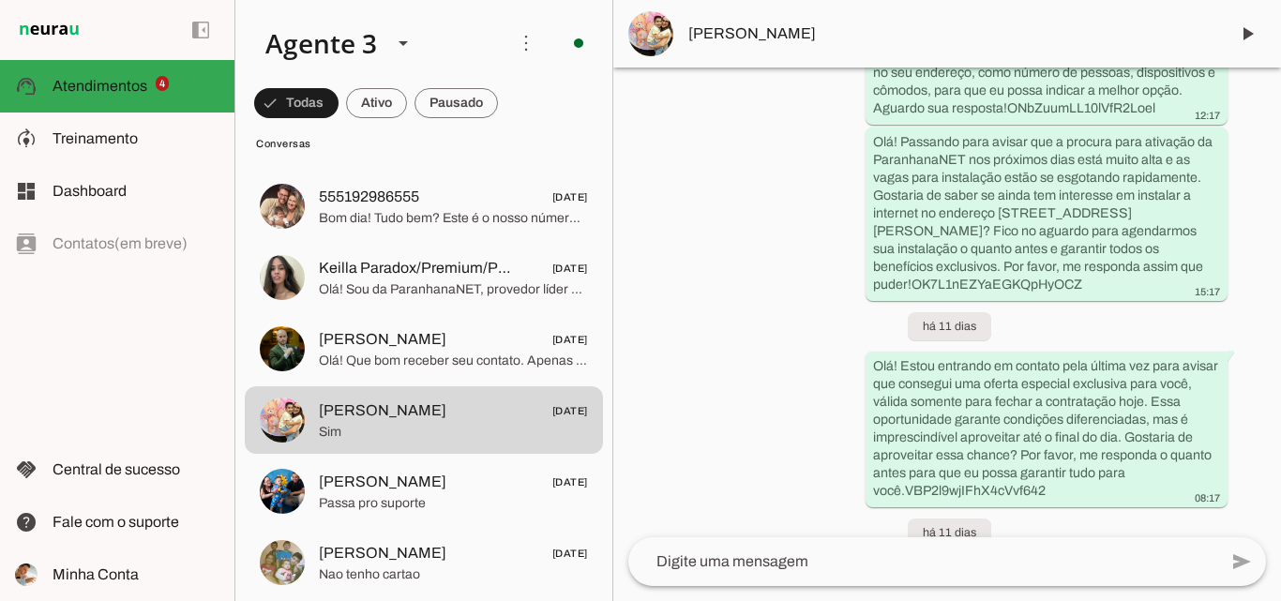
scroll to position [2421, 0]
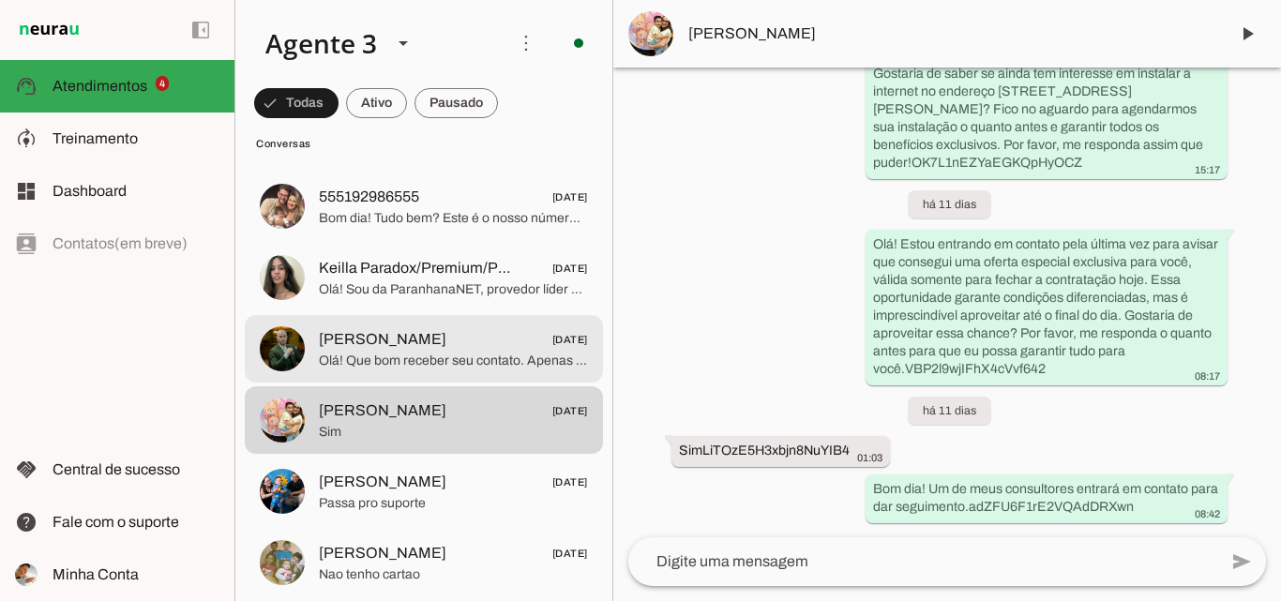
click at [463, 359] on span "Olá! Que bom receber seu contato. Apenas para informar, este atendimento é excl…" at bounding box center [453, 361] width 269 height 19
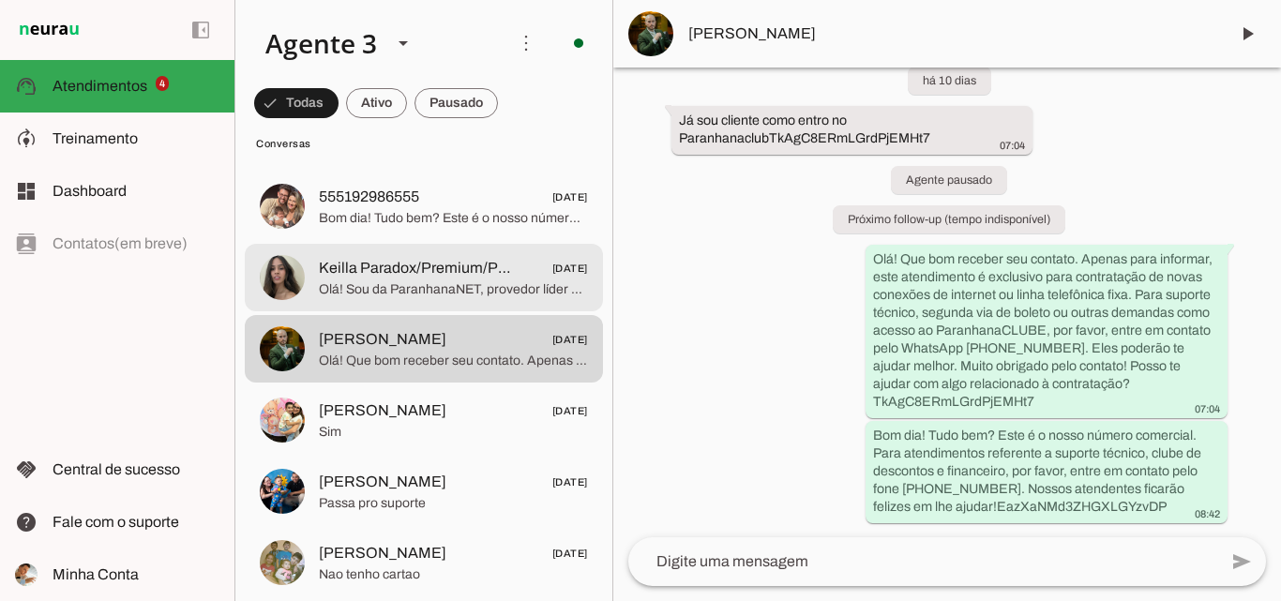
scroll to position [7876, 0]
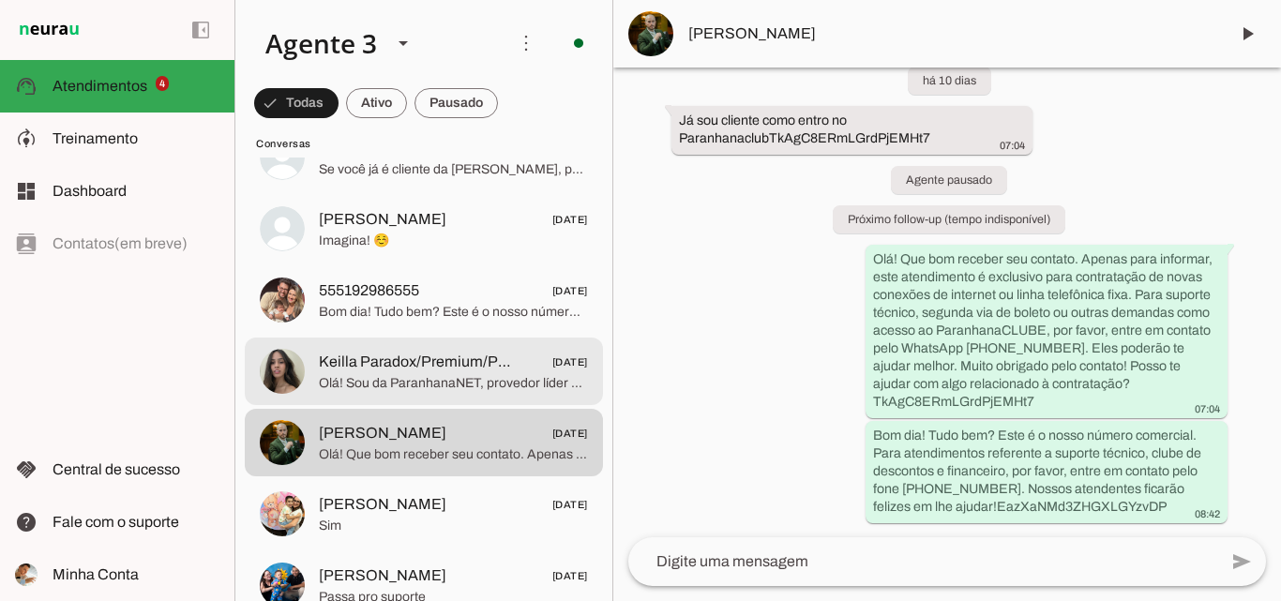
click at [509, 354] on span "Keilla Paradox/Premium/Práxis 01/08/2025" at bounding box center [453, 362] width 269 height 23
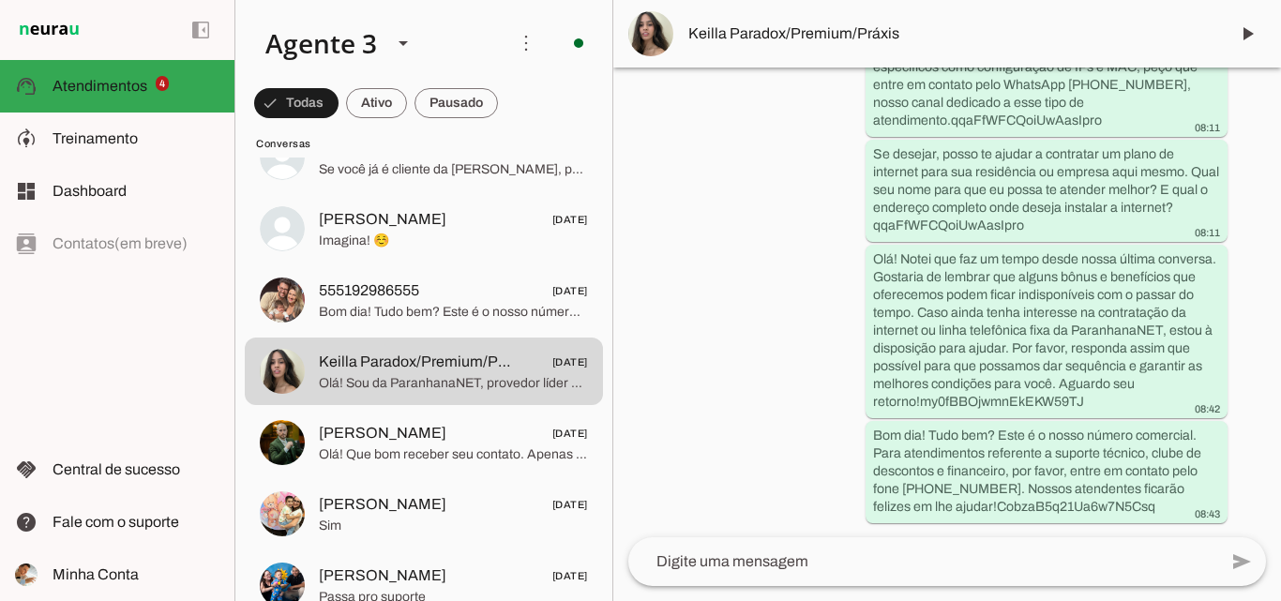
scroll to position [580, 0]
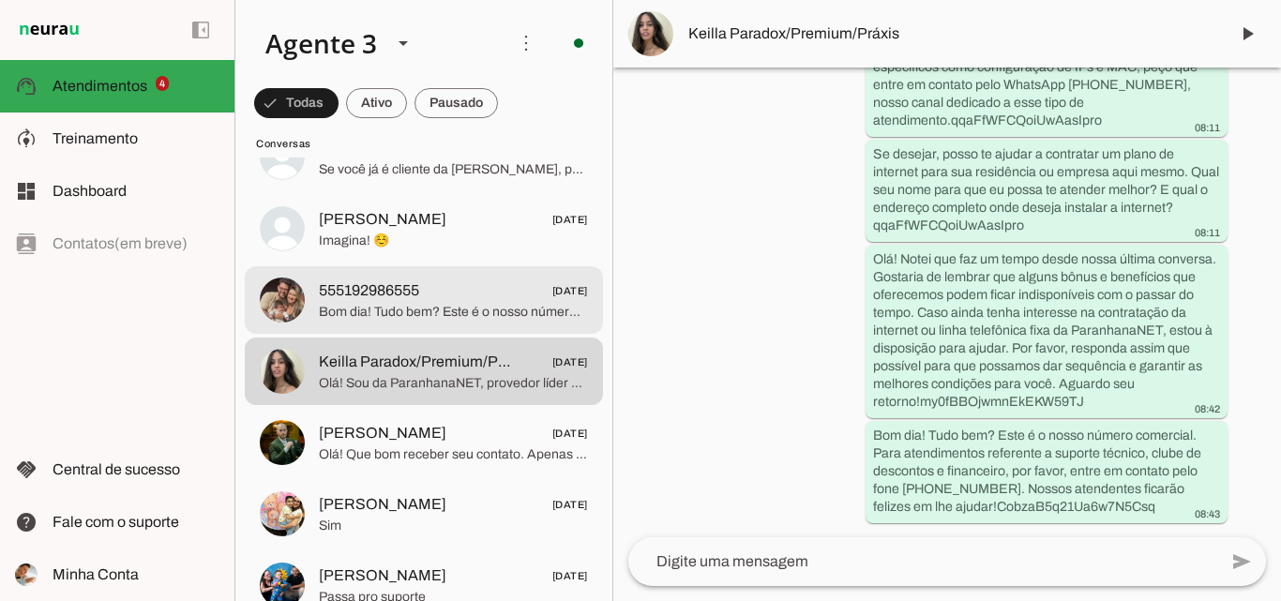
click at [336, 297] on span "555192986555" at bounding box center [369, 290] width 100 height 23
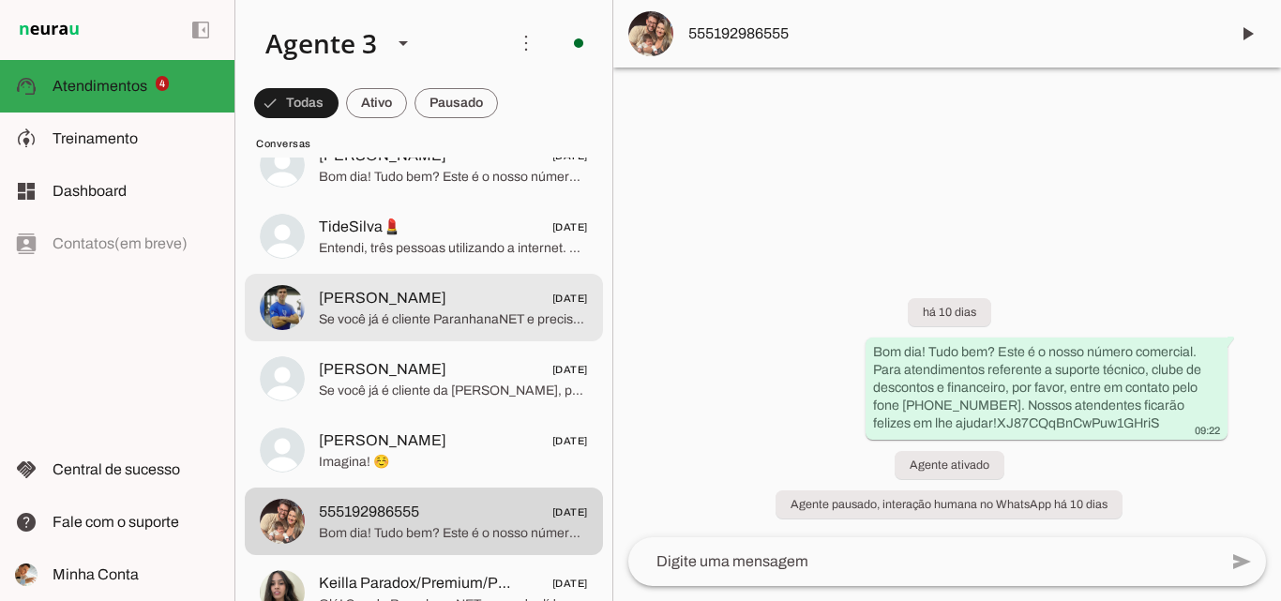
scroll to position [7595, 0]
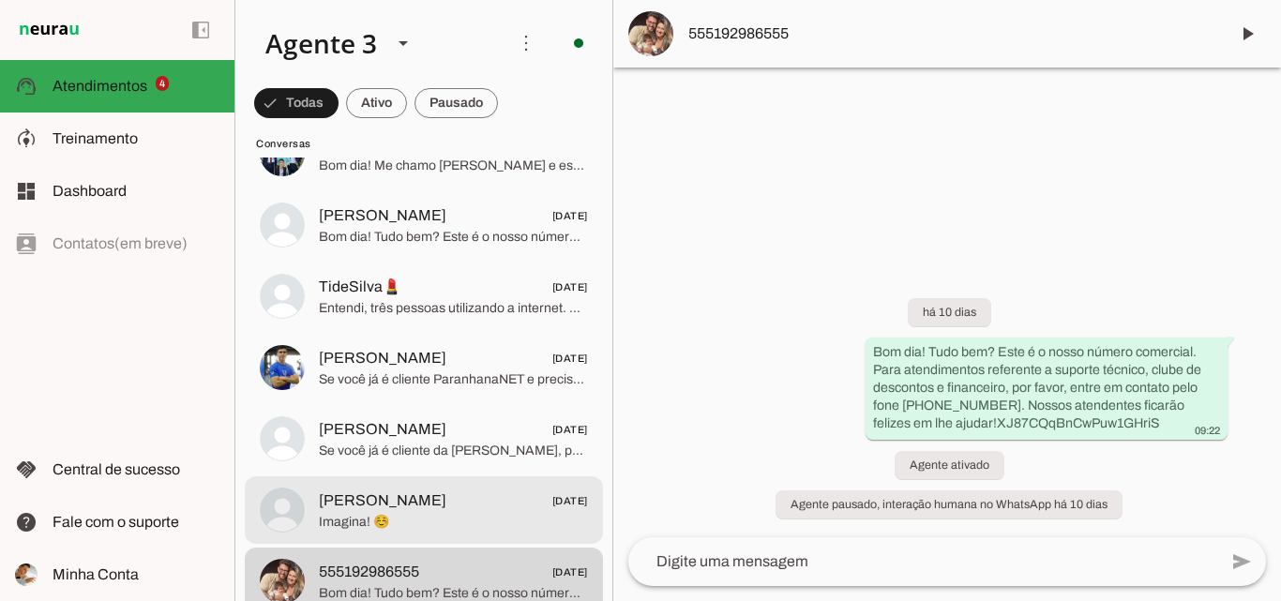
click at [468, 506] on span "Gabriele 01/08/2025" at bounding box center [453, 500] width 269 height 23
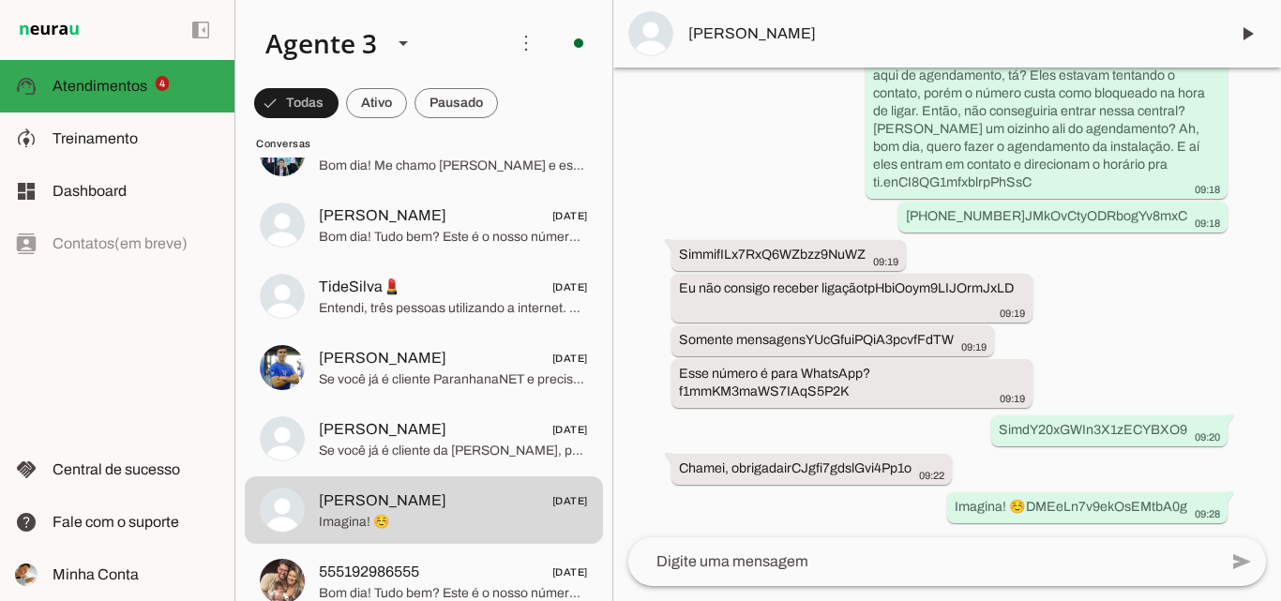
scroll to position [11740, 0]
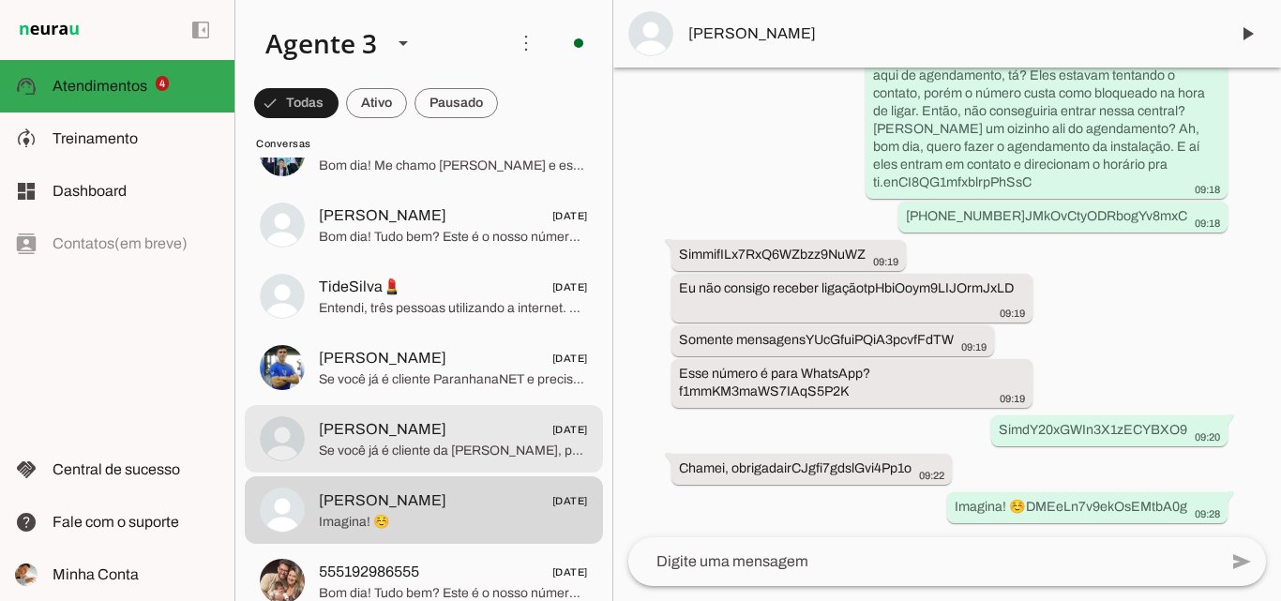
click at [420, 439] on span "Hellen Ferreira 01/08/2025" at bounding box center [453, 429] width 269 height 23
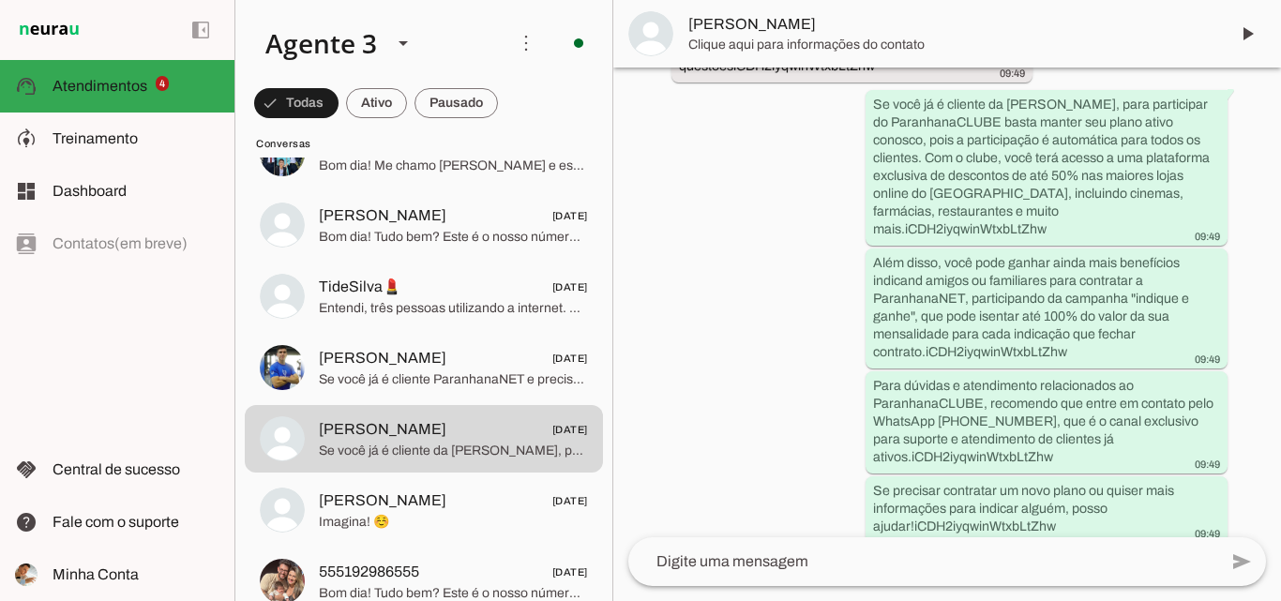
scroll to position [911, 0]
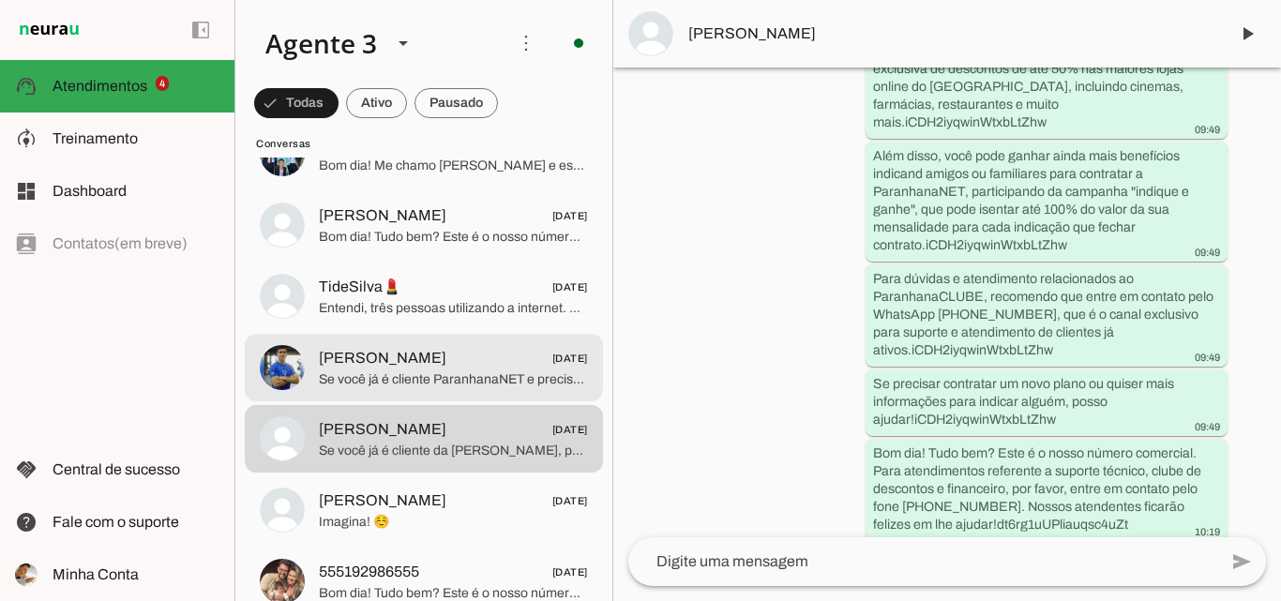
click at [552, 350] on span "01/08/2025" at bounding box center [570, 358] width 36 height 23
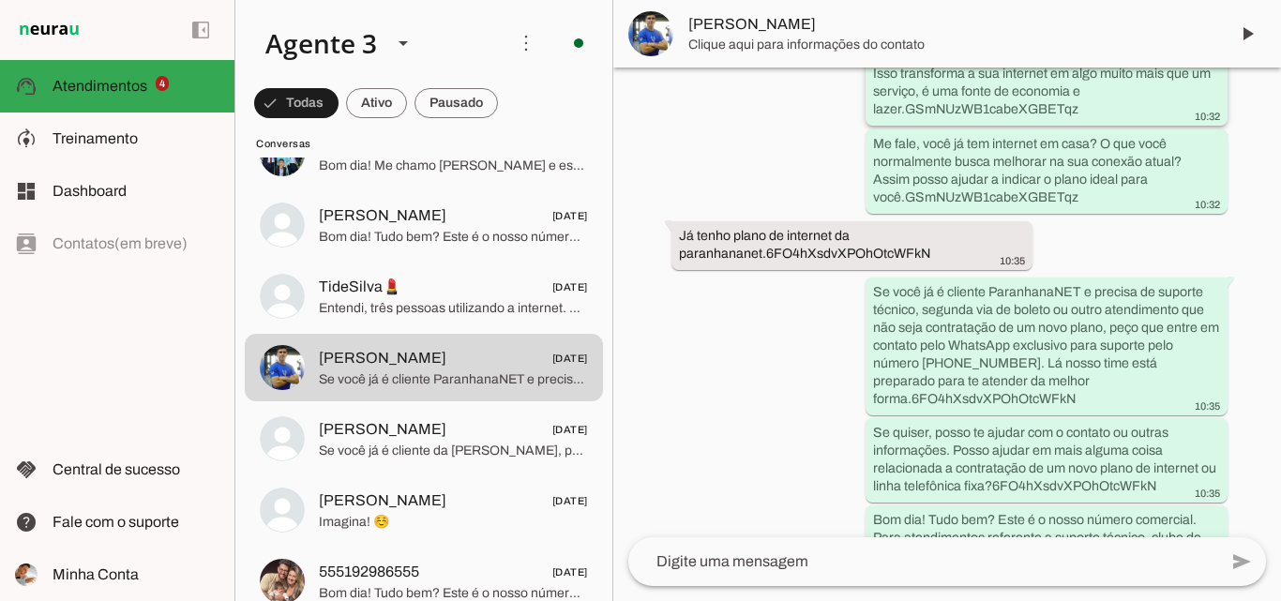
scroll to position [1026, 0]
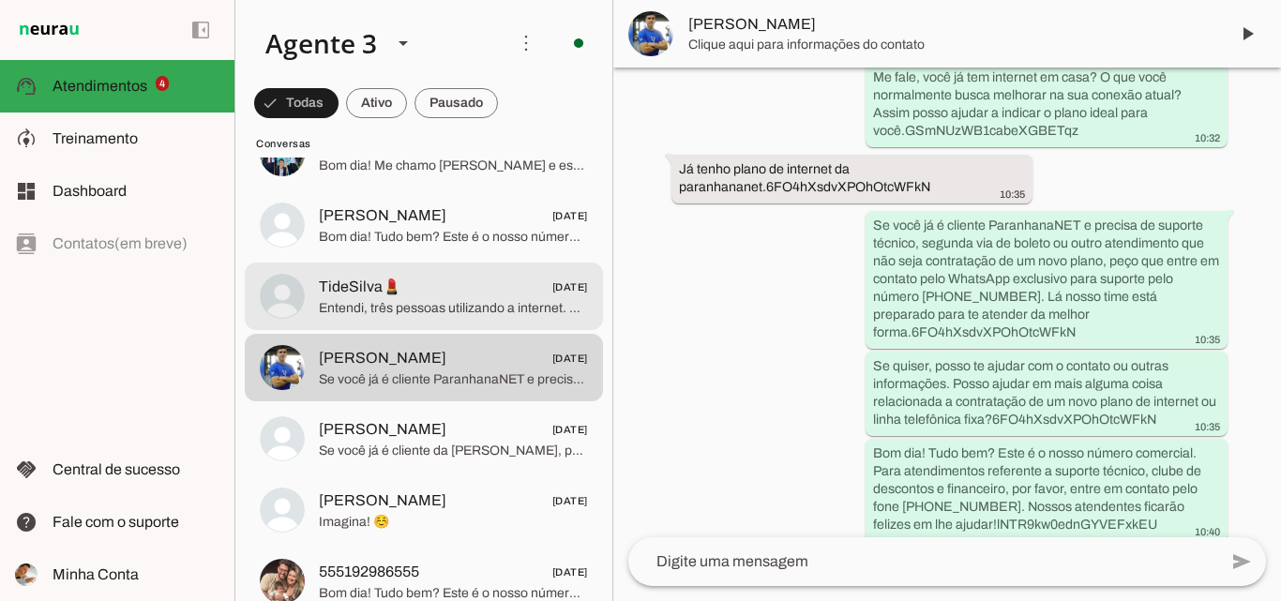
click at [483, 307] on span "Entendi, três pessoas utilizando a internet. Para garantir uma experiência está…" at bounding box center [453, 308] width 269 height 19
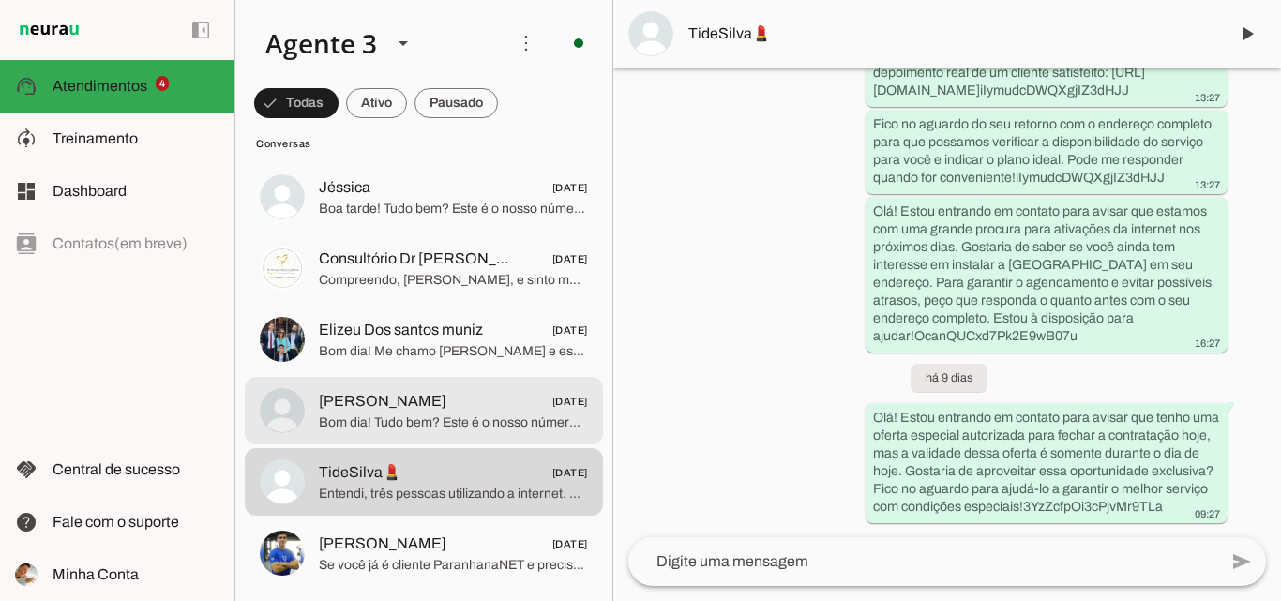
scroll to position [7408, 0]
click at [499, 399] on span "Mauricio Linden 01/08/2025" at bounding box center [453, 403] width 269 height 23
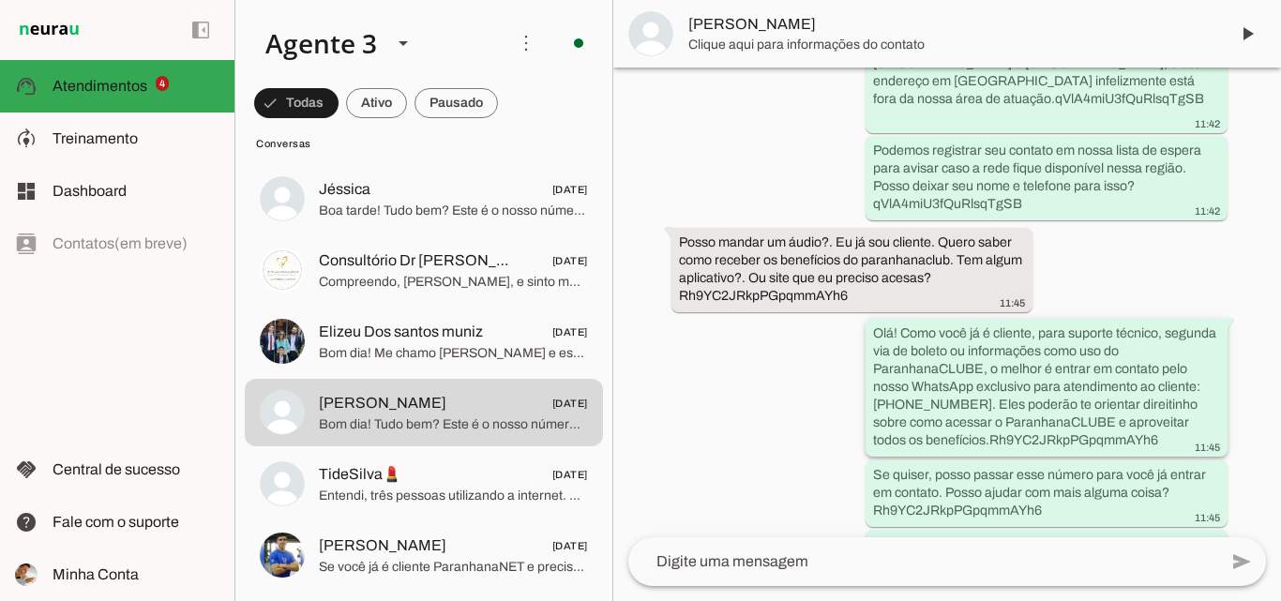
scroll to position [919, 0]
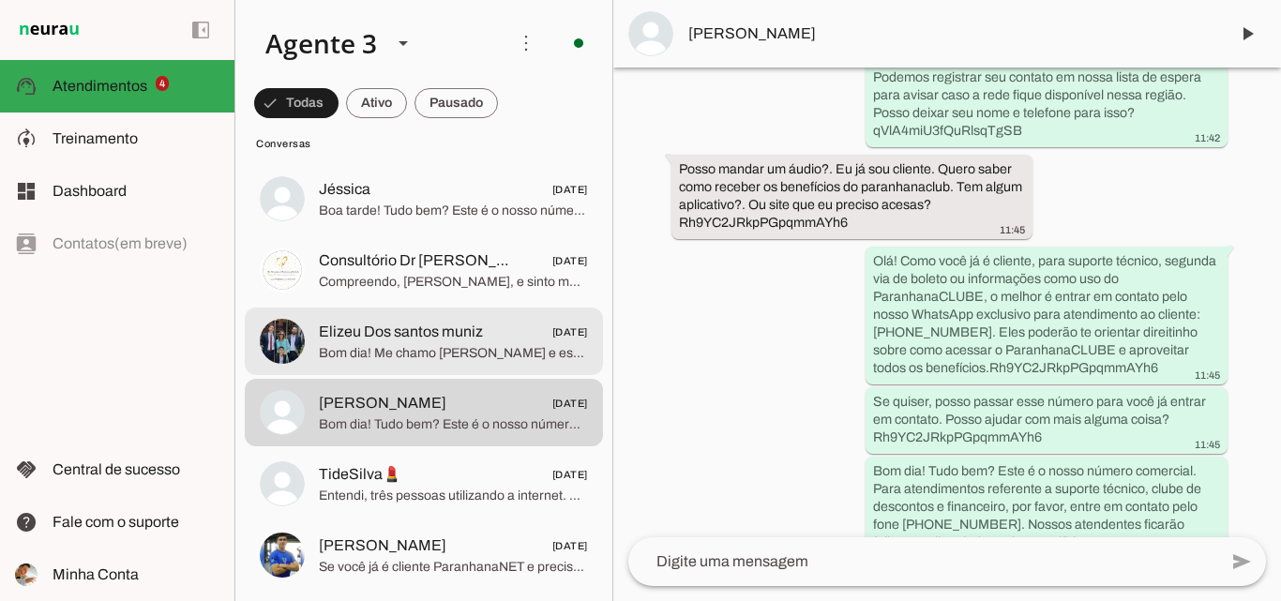
click at [519, 341] on span "Elizeu Dos santos muniz 01/08/2025" at bounding box center [453, 332] width 269 height 23
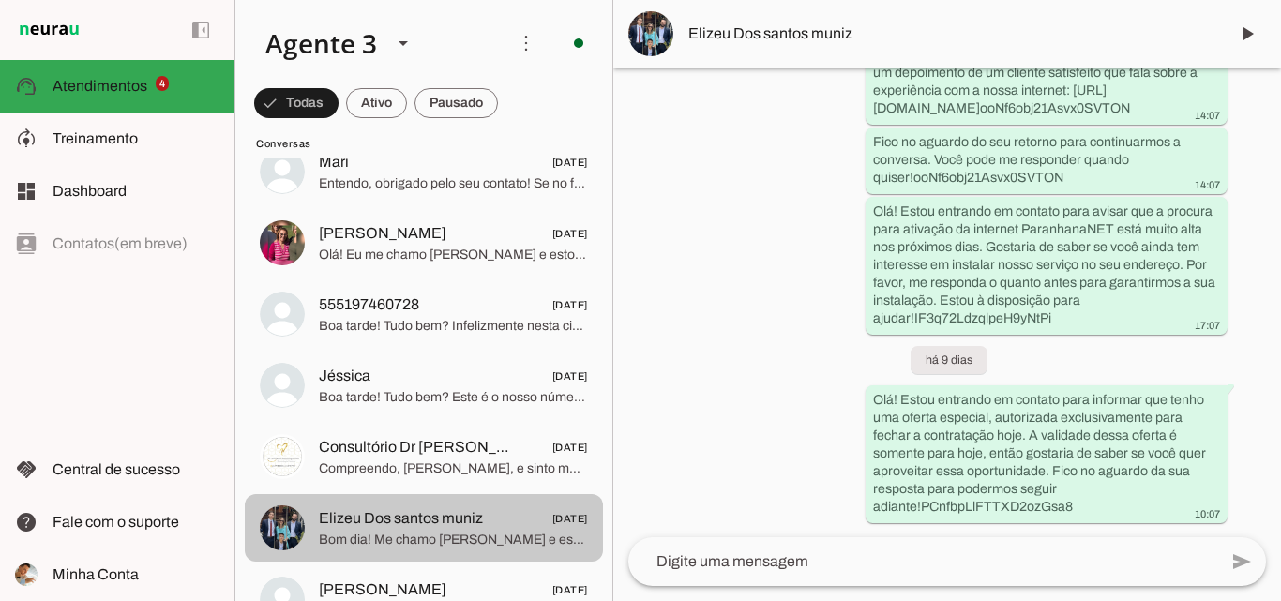
scroll to position [7220, 0]
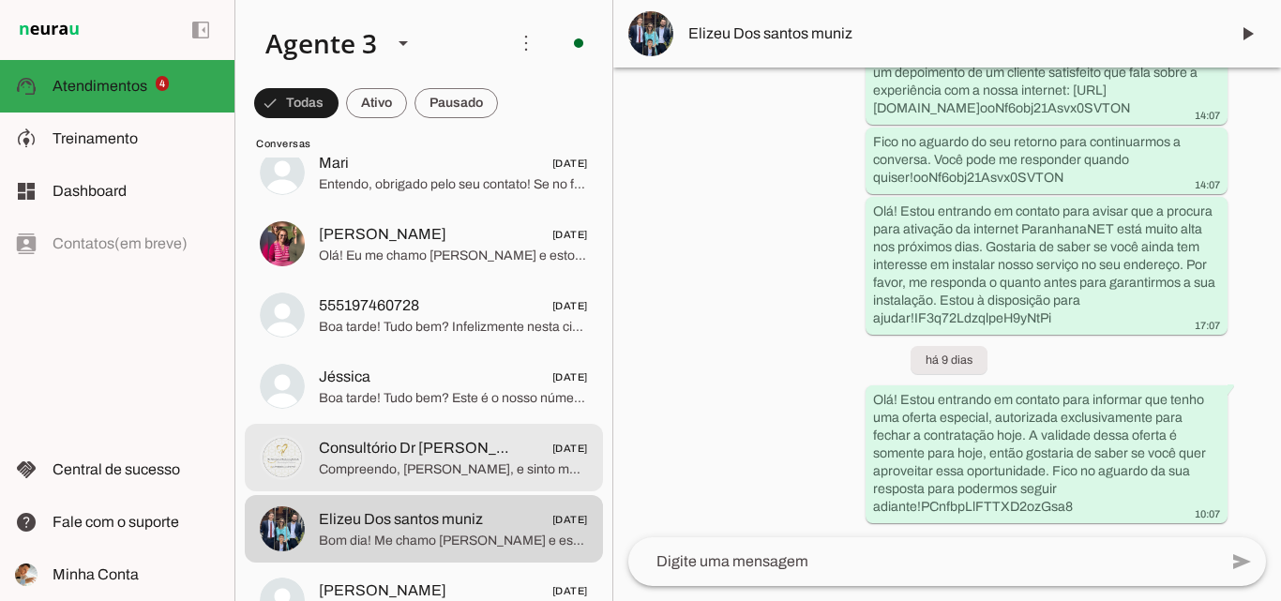
click at [458, 460] on span "Compreendo, Alan, e sinto muito pela sua frustração. Meu foco aqui é justamente…" at bounding box center [453, 469] width 269 height 19
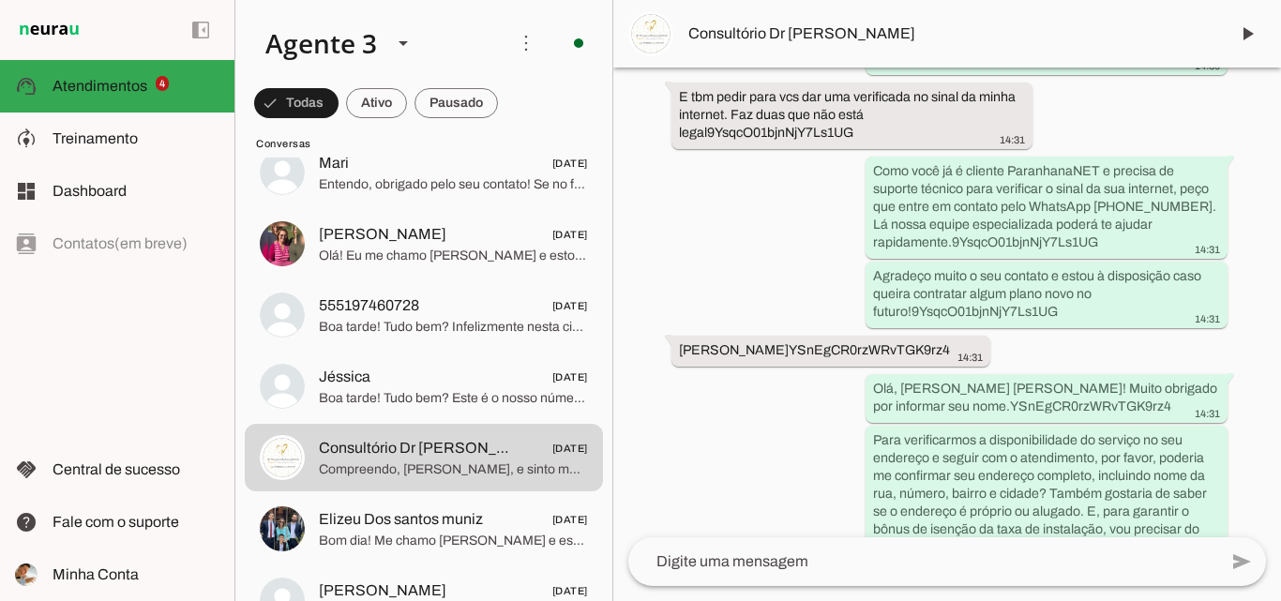
scroll to position [2451, 0]
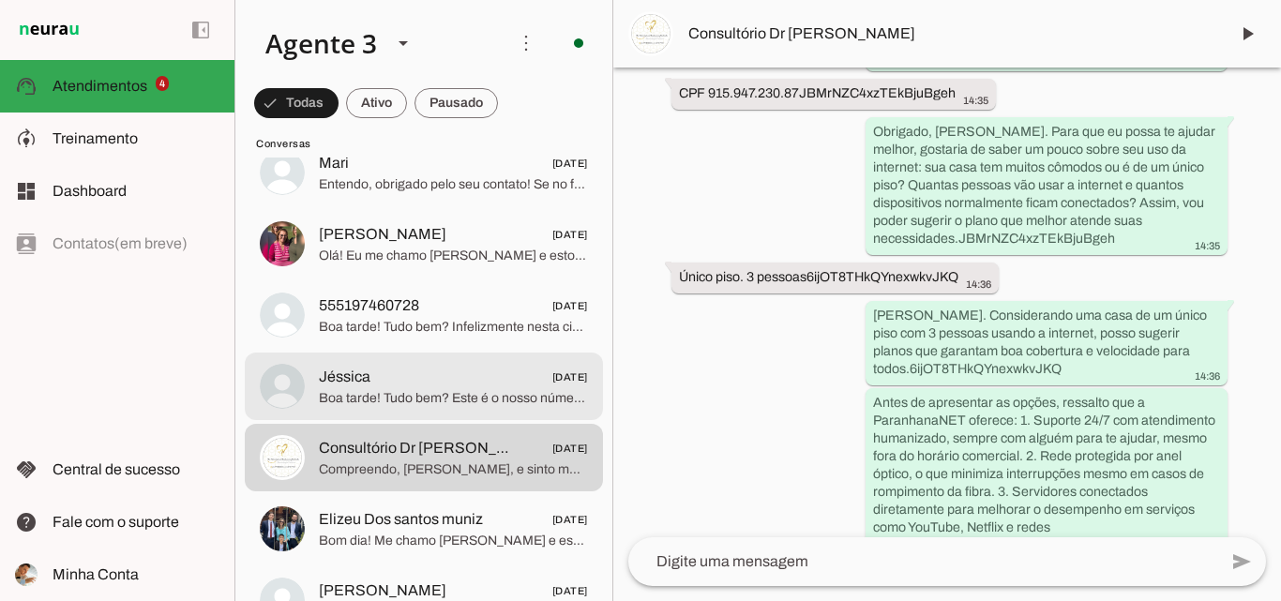
click at [491, 374] on span "Jéssica 01/08/2025" at bounding box center [453, 377] width 269 height 23
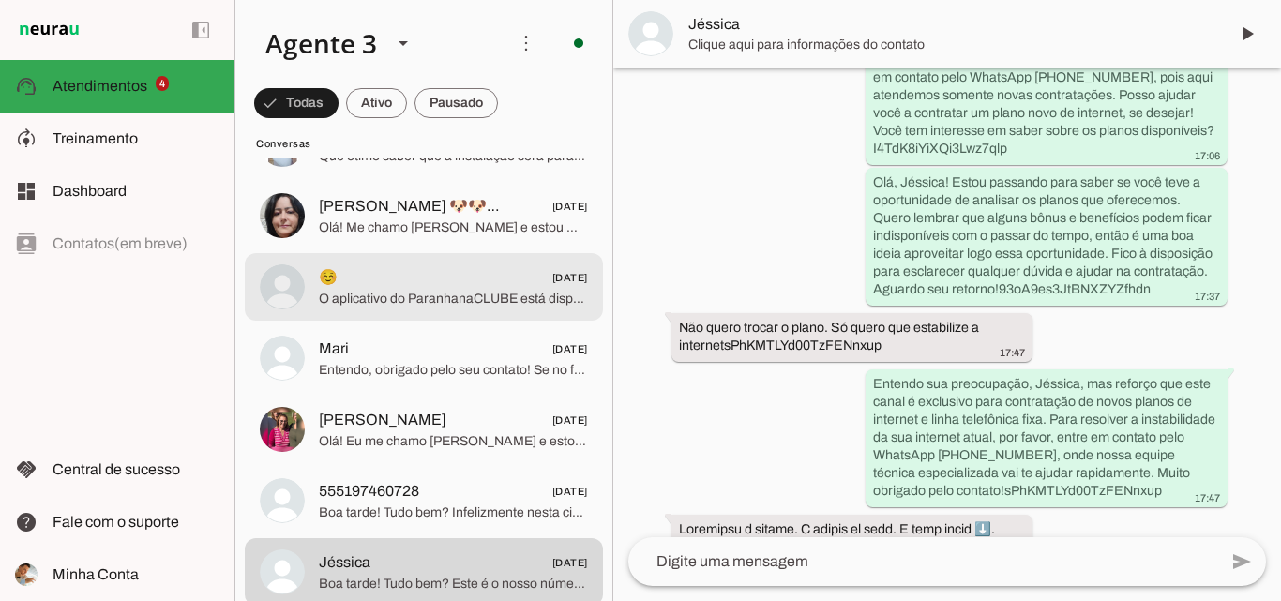
scroll to position [7032, 0]
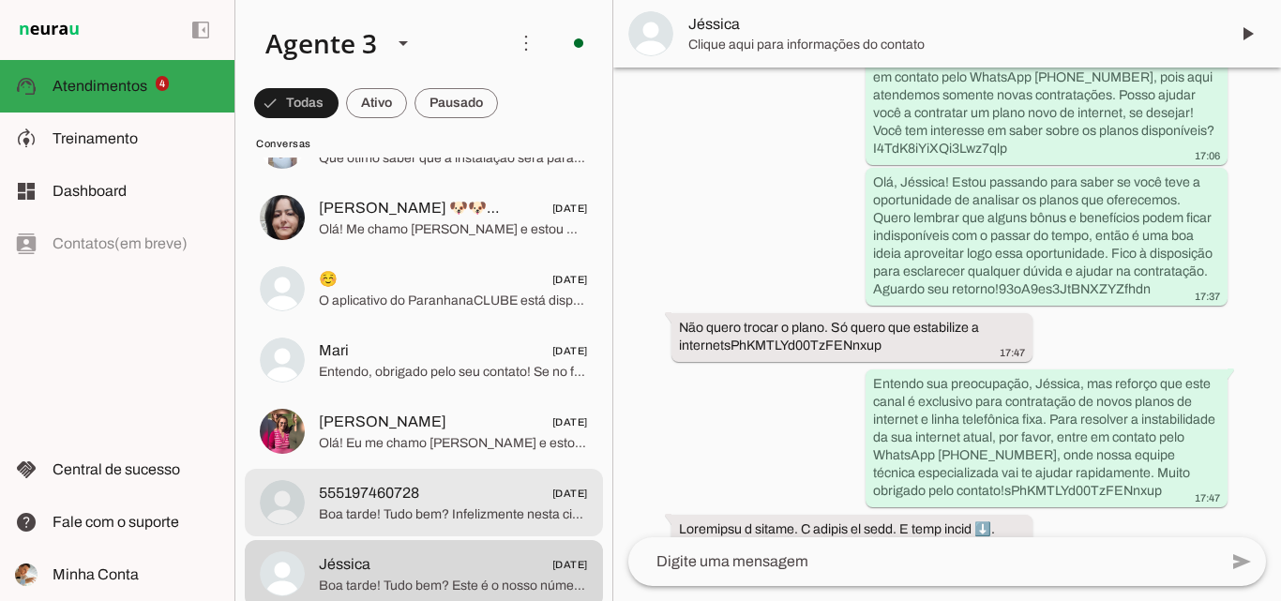
click at [505, 491] on span "555197460728 01/08/2025" at bounding box center [453, 493] width 269 height 23
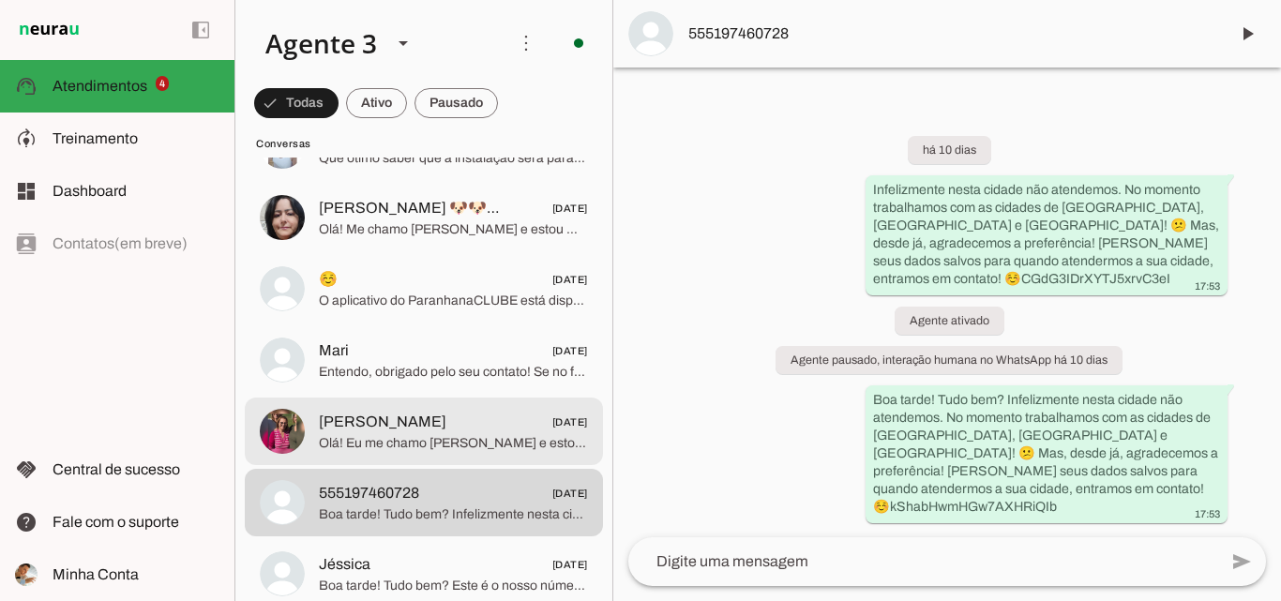
click at [484, 424] on span "Ana Wichmann 01/08/2025" at bounding box center [453, 422] width 269 height 23
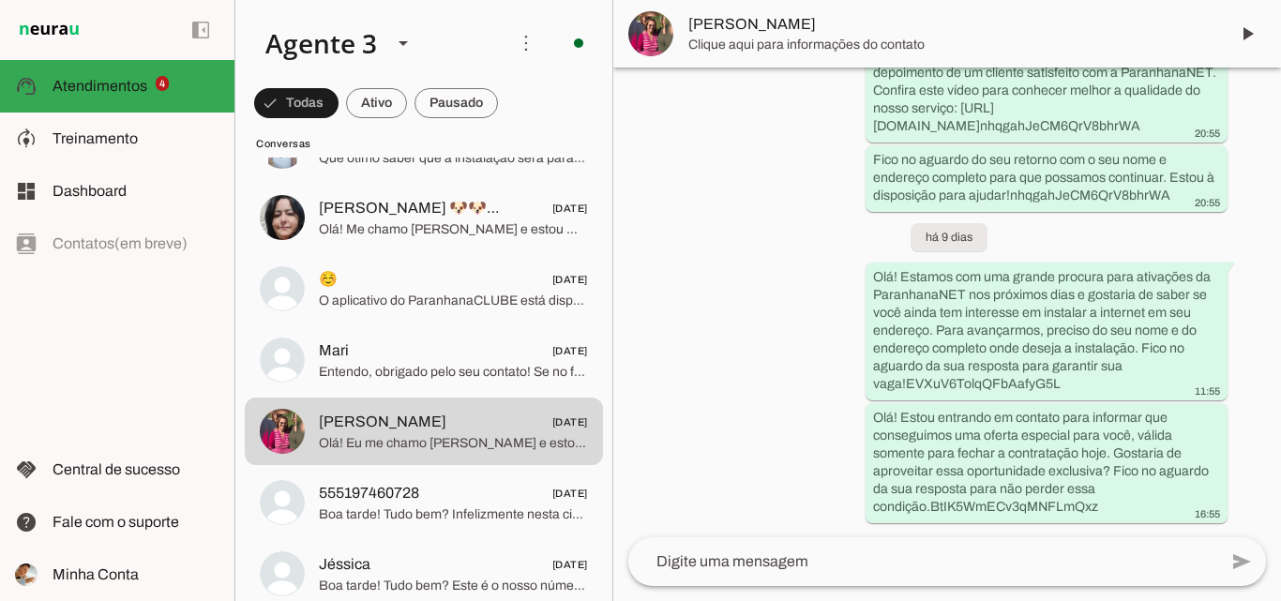
scroll to position [847, 0]
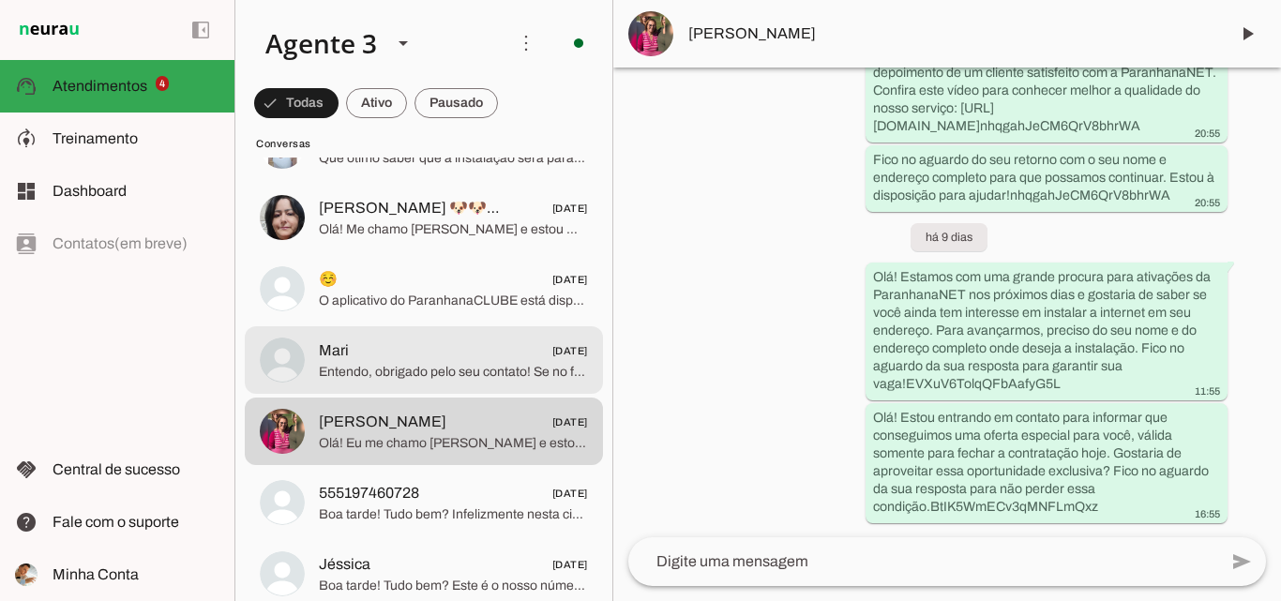
click at [439, 346] on span "Mari 01/08/2025" at bounding box center [453, 350] width 269 height 23
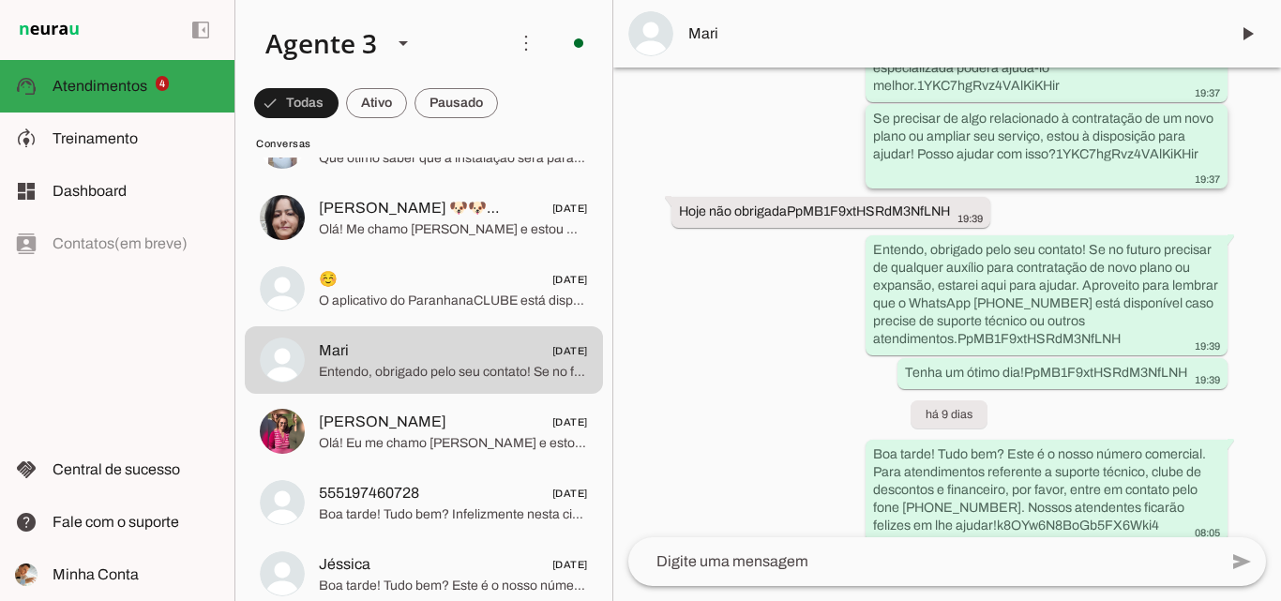
scroll to position [737, 0]
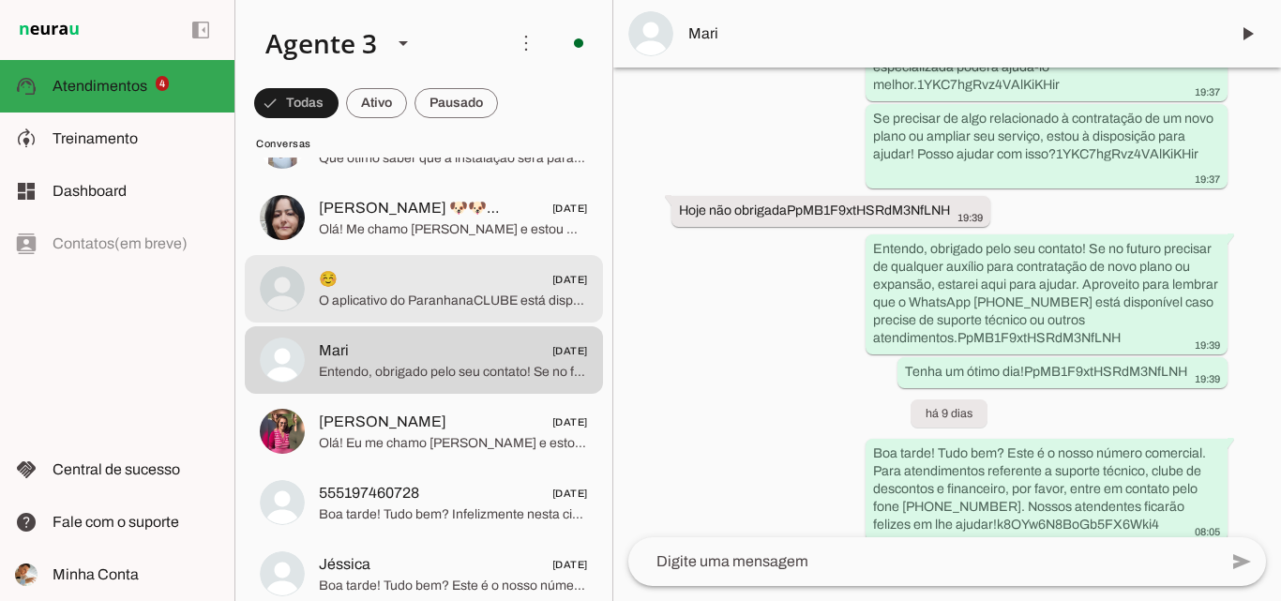
click at [414, 278] on span "☺️ 01/08/2025" at bounding box center [453, 279] width 269 height 23
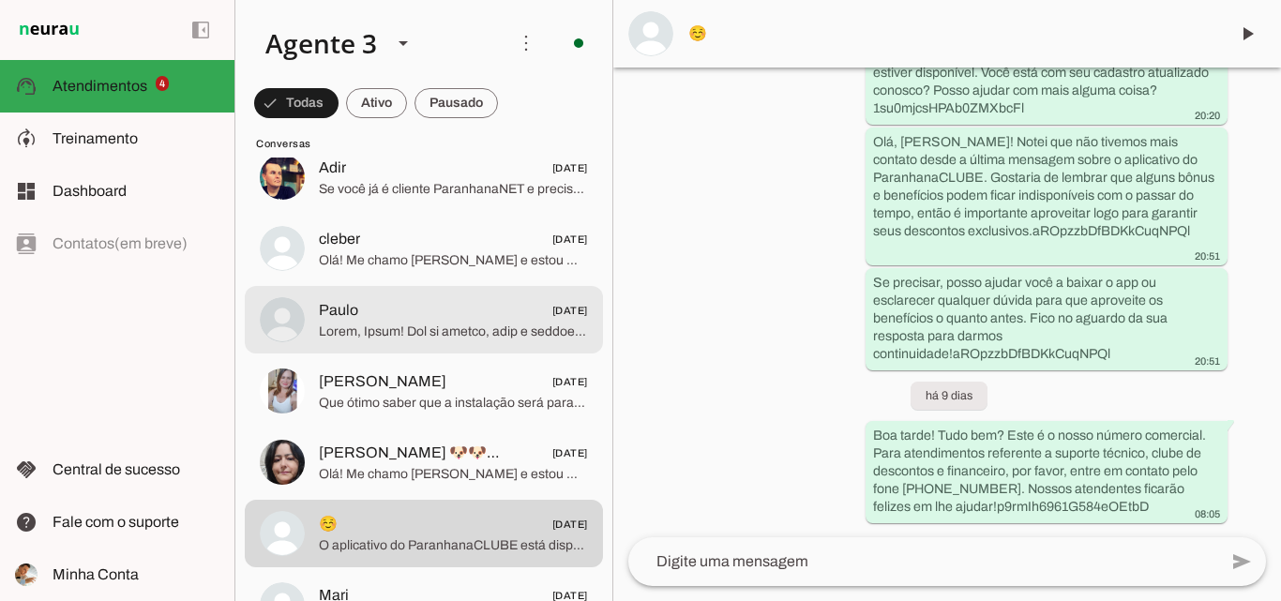
scroll to position [6751, 0]
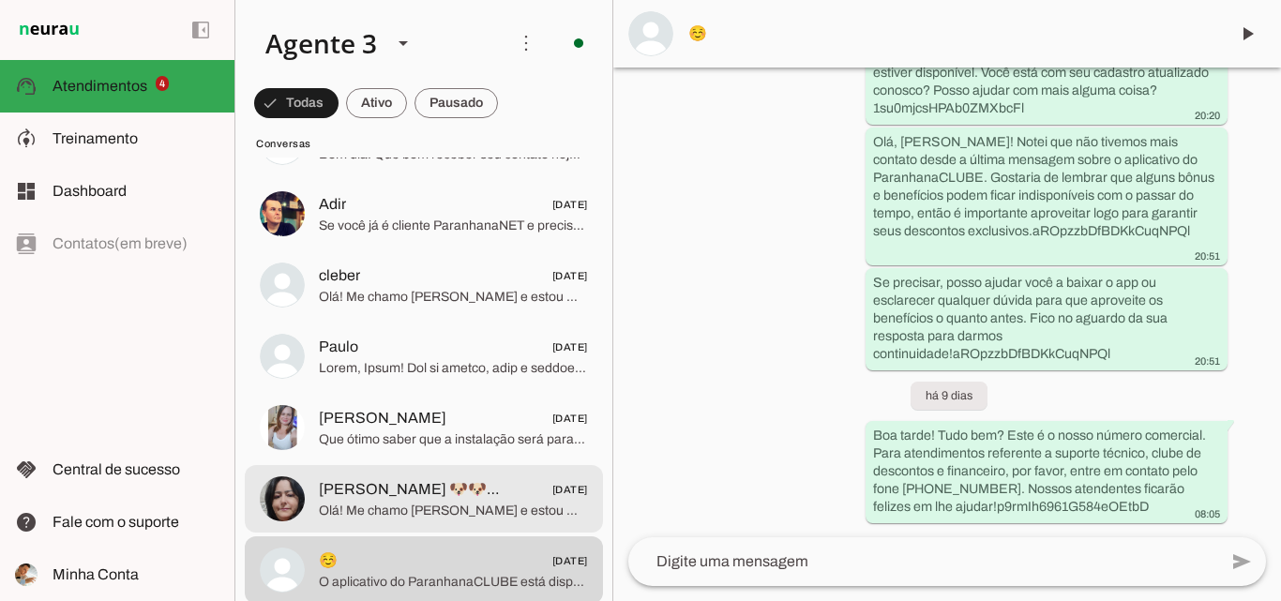
click at [474, 509] on span "Olá! Me chamo Iago e estou muito feliz em ter a oportunidade de falar com você.…" at bounding box center [453, 511] width 269 height 19
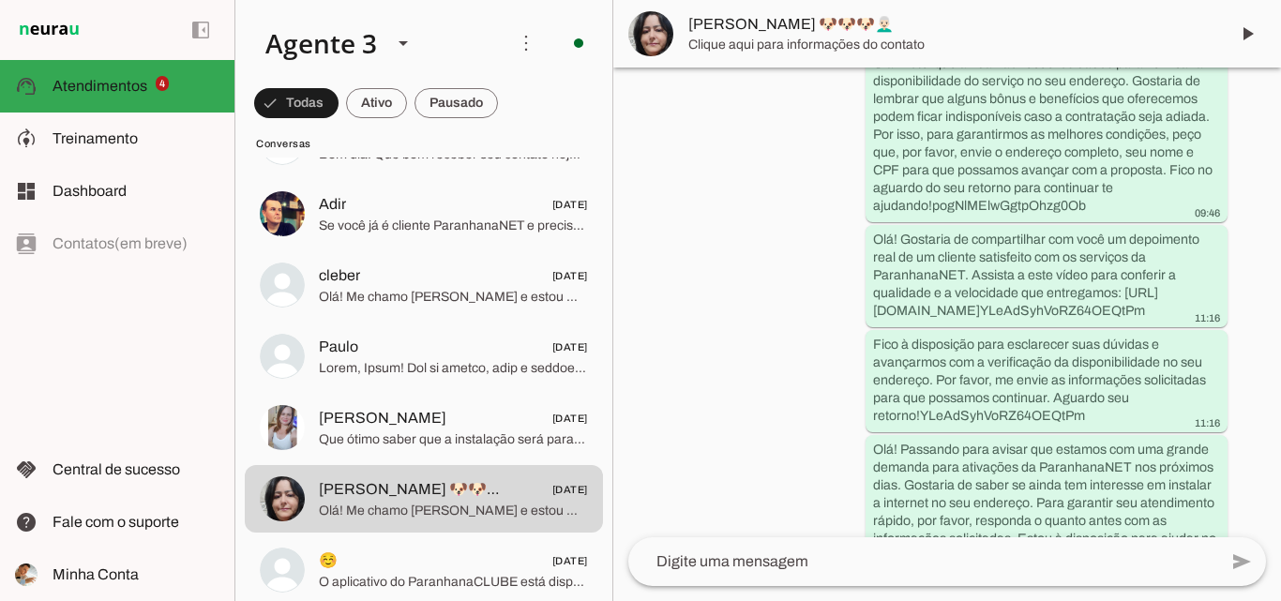
scroll to position [829, 0]
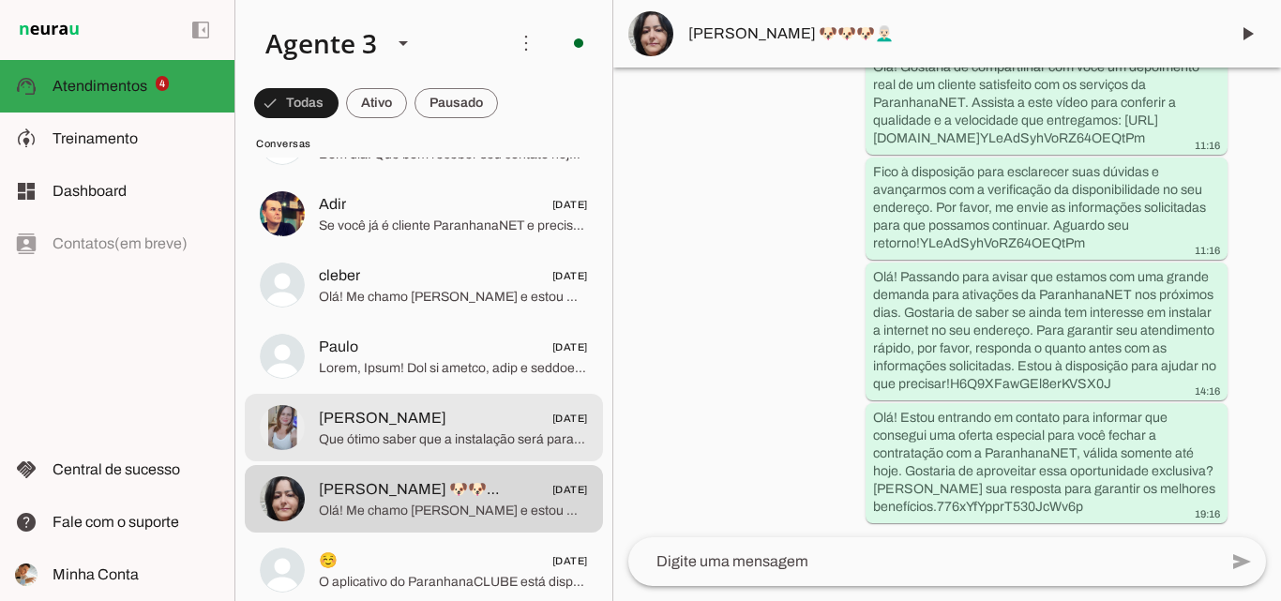
click at [344, 419] on span "Maristela Castro De Meira" at bounding box center [383, 418] width 128 height 23
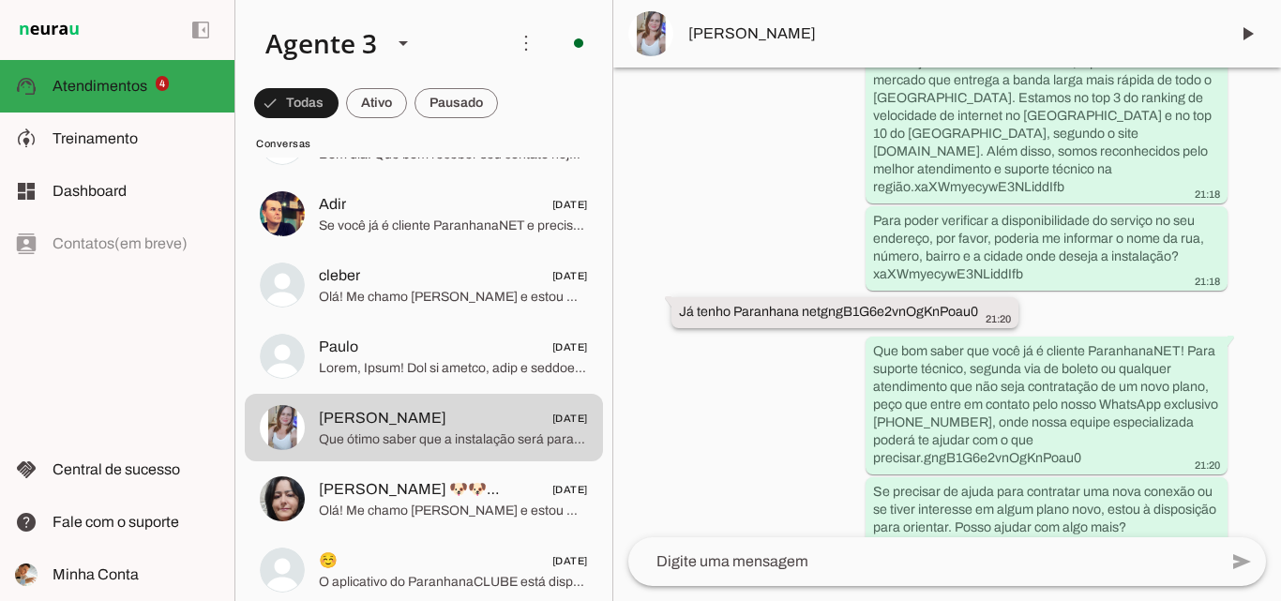
scroll to position [310, 0]
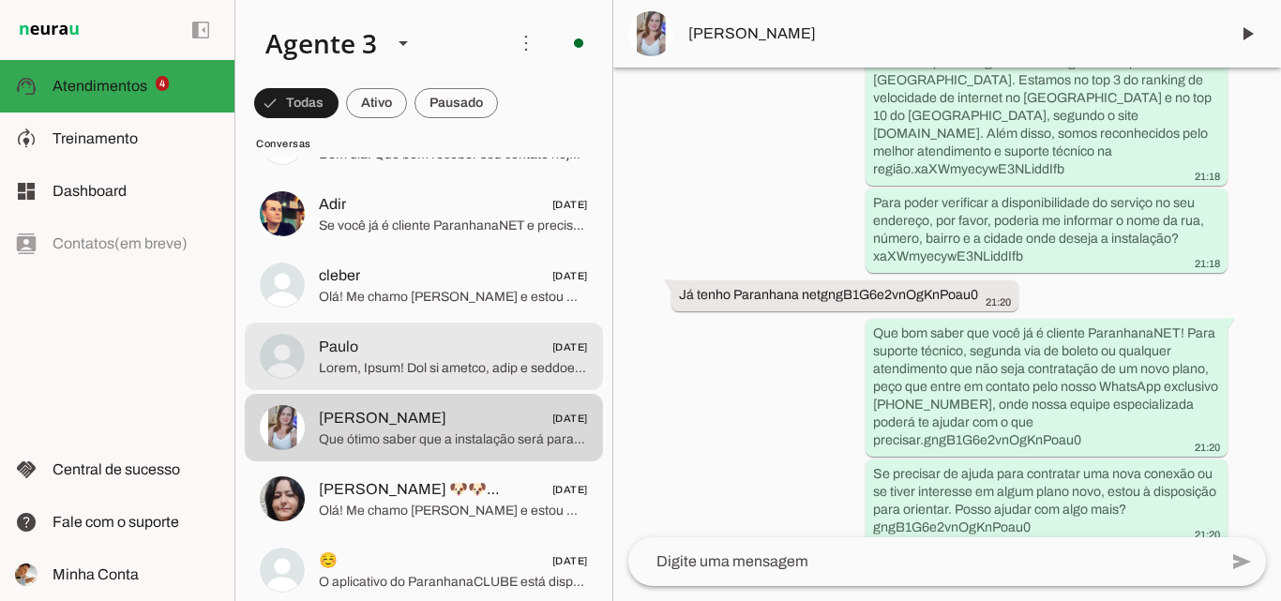
click at [527, 359] on span at bounding box center [453, 368] width 269 height 19
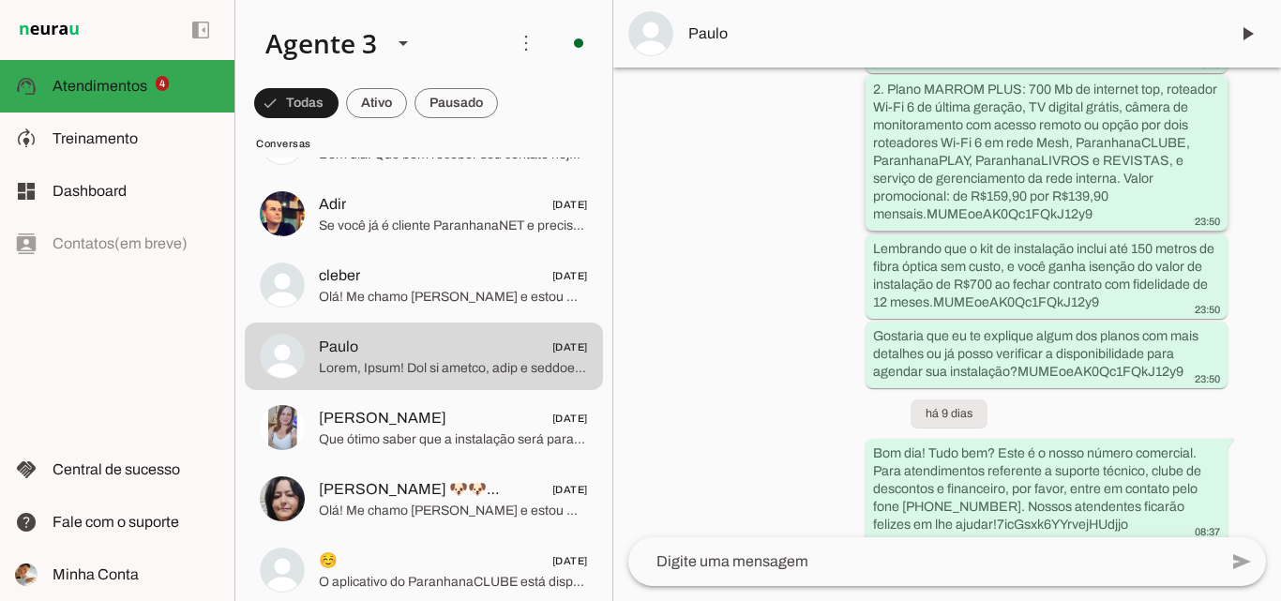
scroll to position [3037, 0]
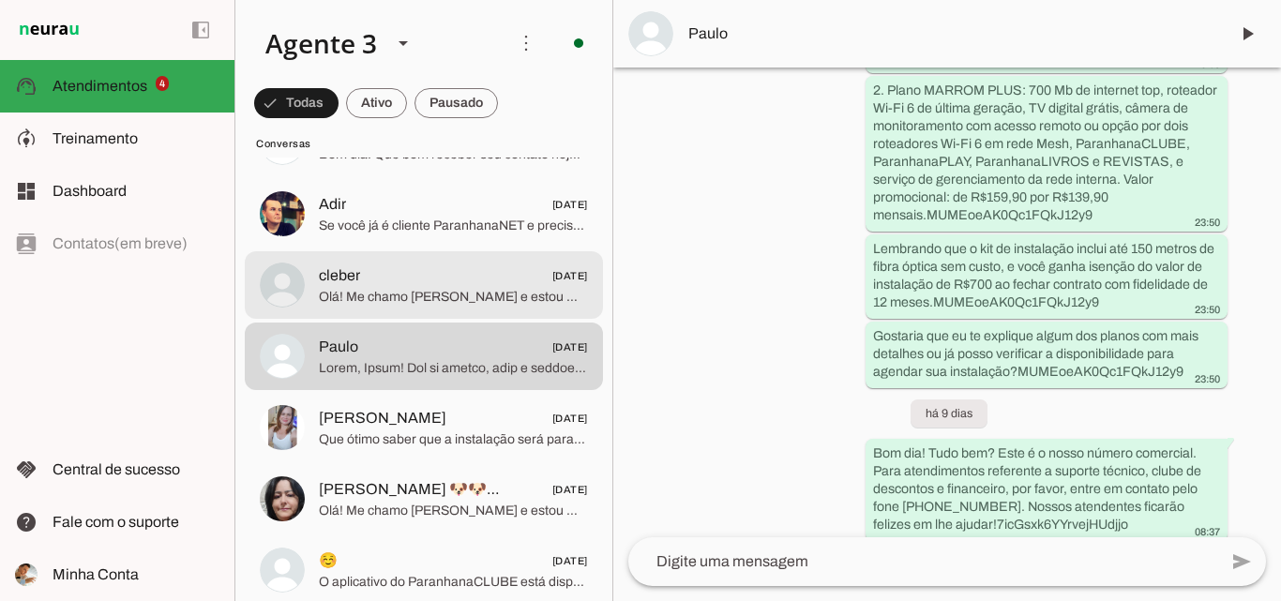
click at [484, 302] on span "Olá! Me chamo Iago e estou muito feliz pela oportunidade de falar com você. Sou…" at bounding box center [453, 297] width 269 height 19
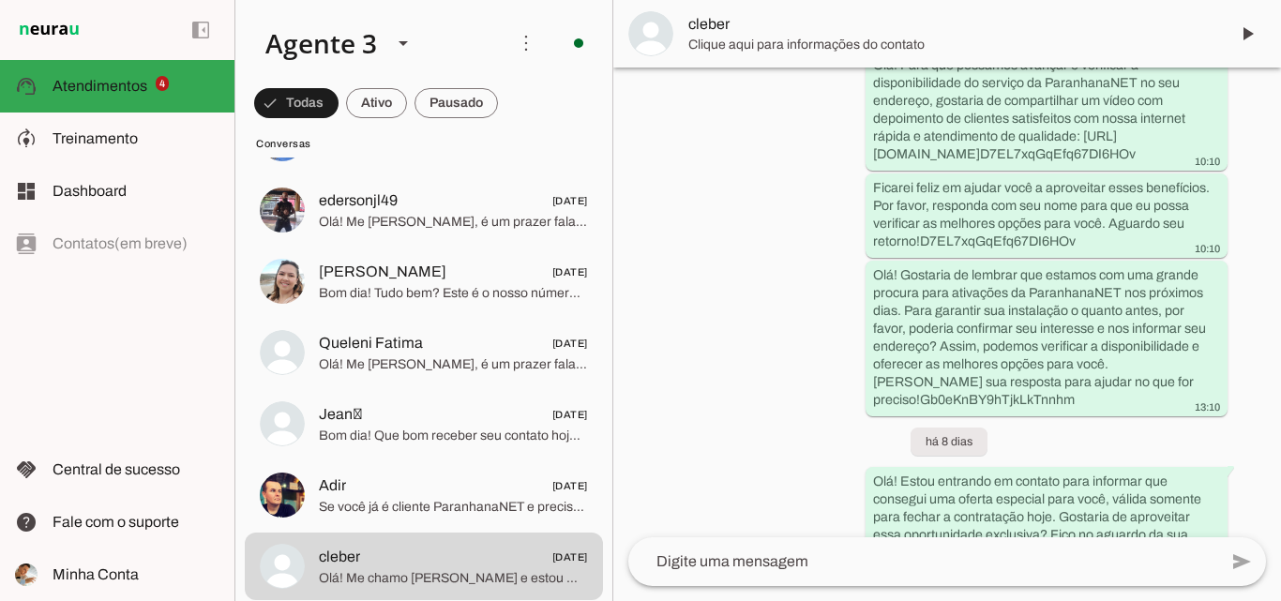
scroll to position [811, 0]
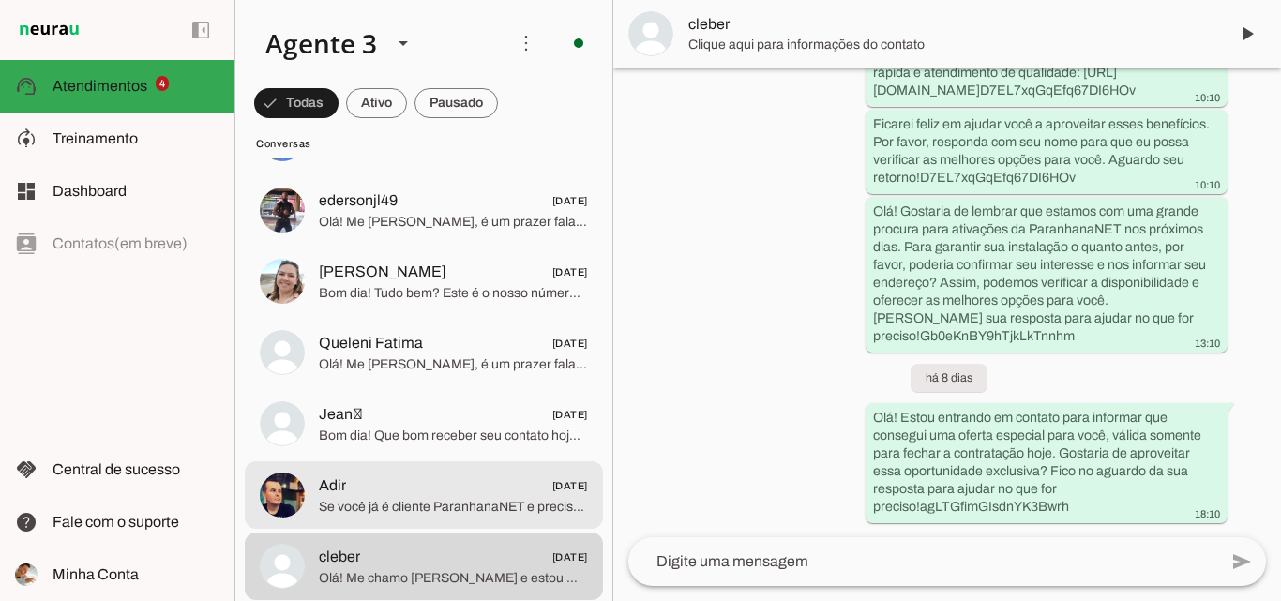
click at [452, 490] on span "Adir 02/08/2025" at bounding box center [453, 485] width 269 height 23
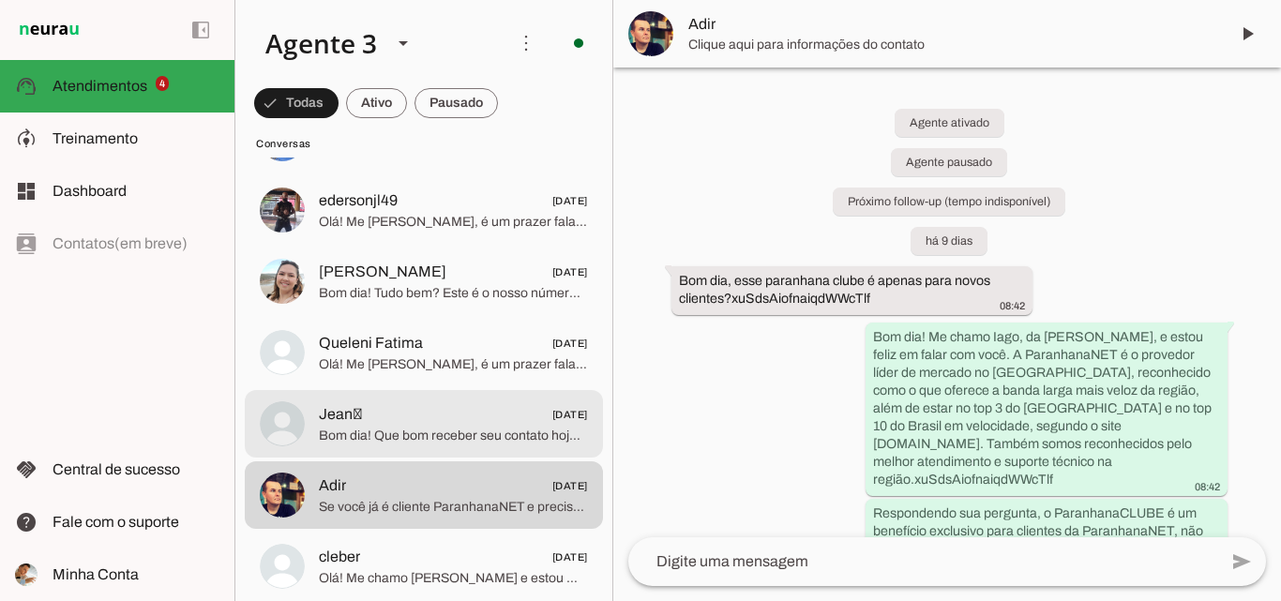
click at [453, 429] on span "Bom dia! Que bom receber seu contato hoje. Estou aqui para ajudar no que precis…" at bounding box center [453, 436] width 269 height 19
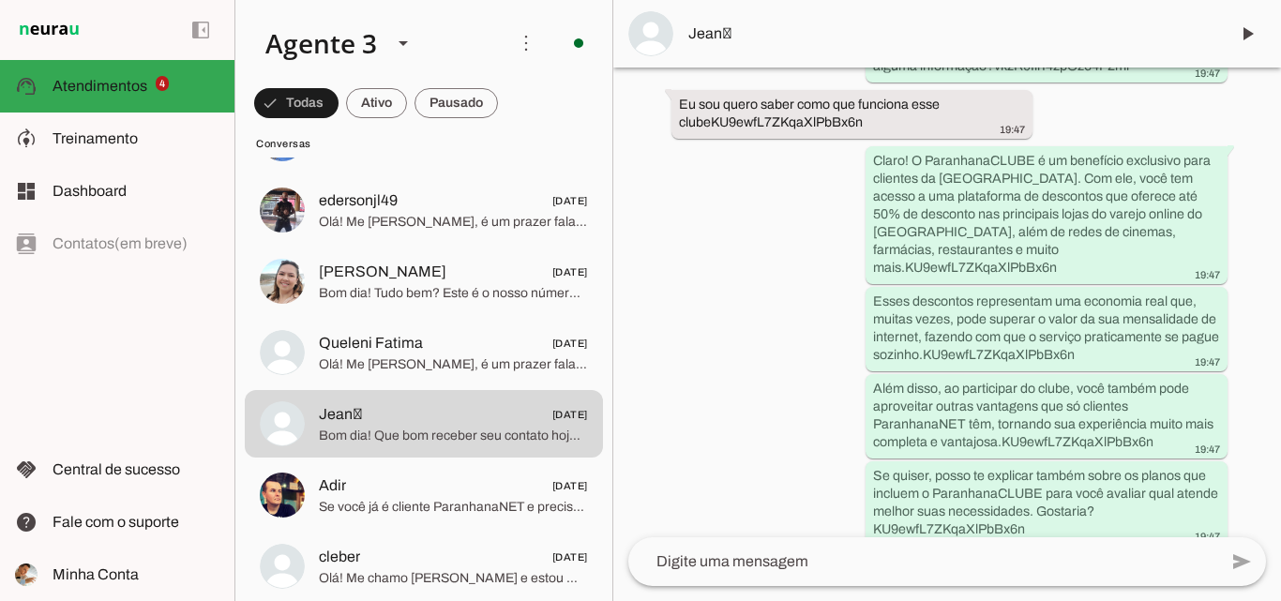
scroll to position [943, 0]
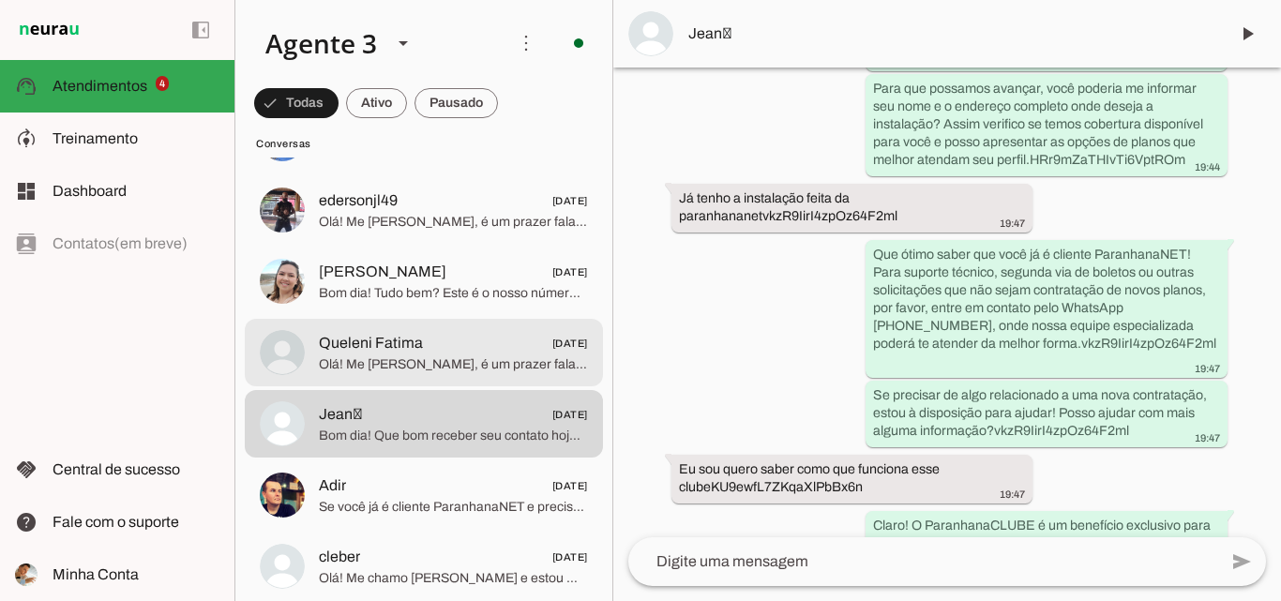
click at [552, 348] on span "02/08/2025" at bounding box center [570, 343] width 36 height 23
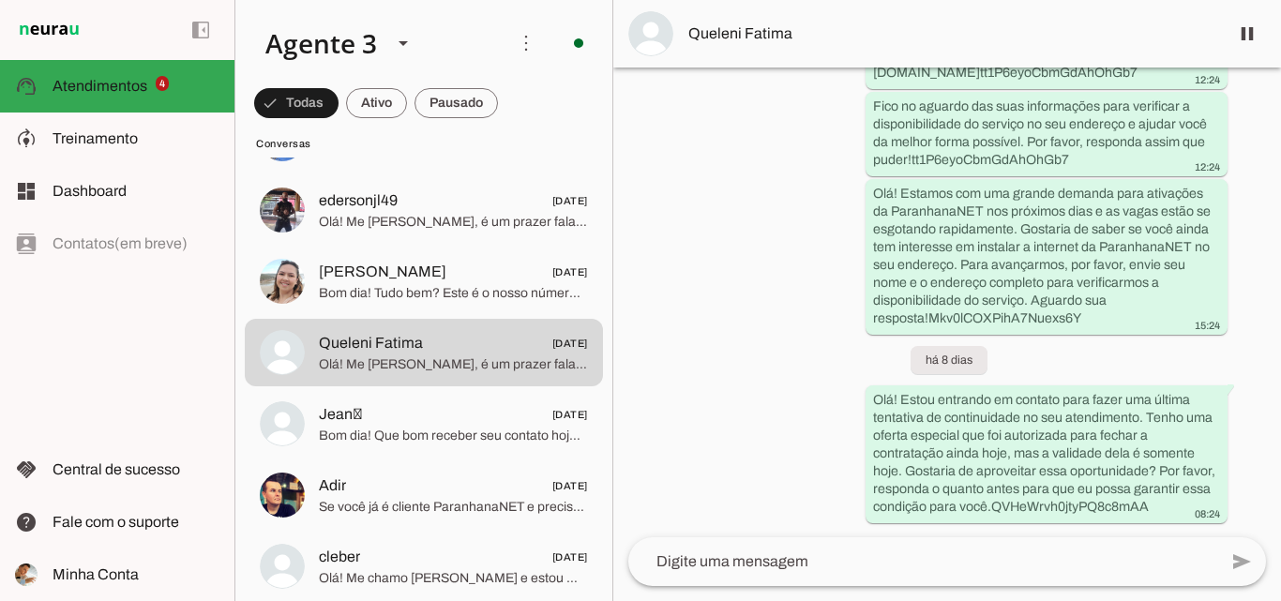
scroll to position [790, 0]
click at [1233, 40] on span at bounding box center [1247, 33] width 45 height 45
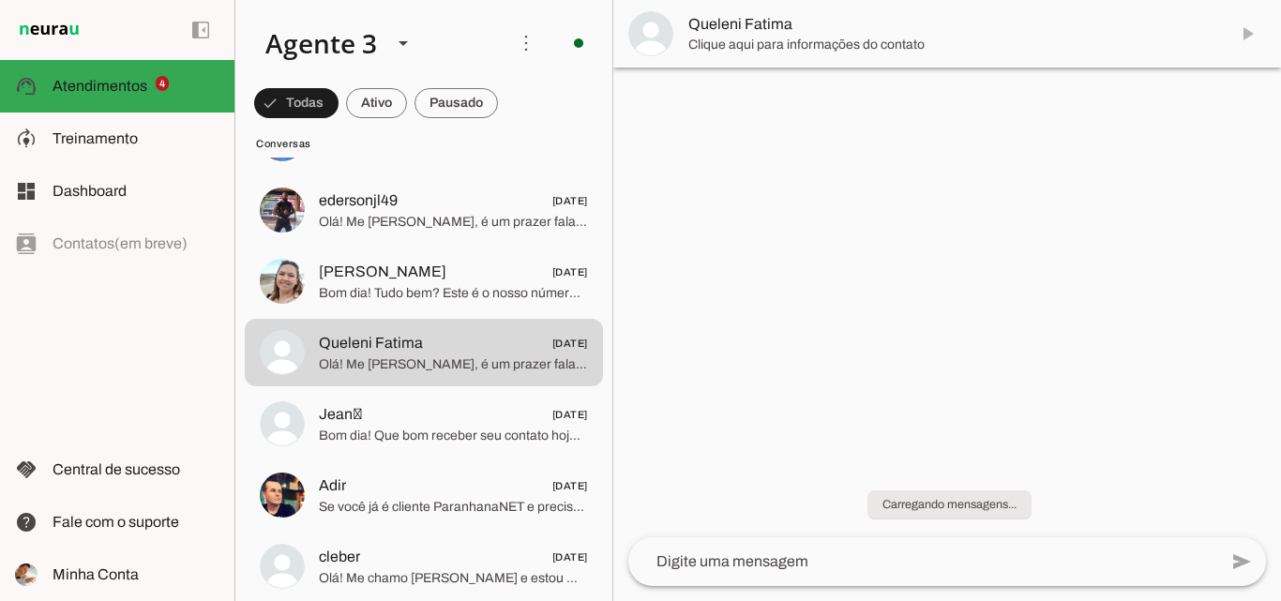
scroll to position [0, 0]
click at [790, 39] on span "Clique aqui para informações do contato" at bounding box center [950, 45] width 525 height 19
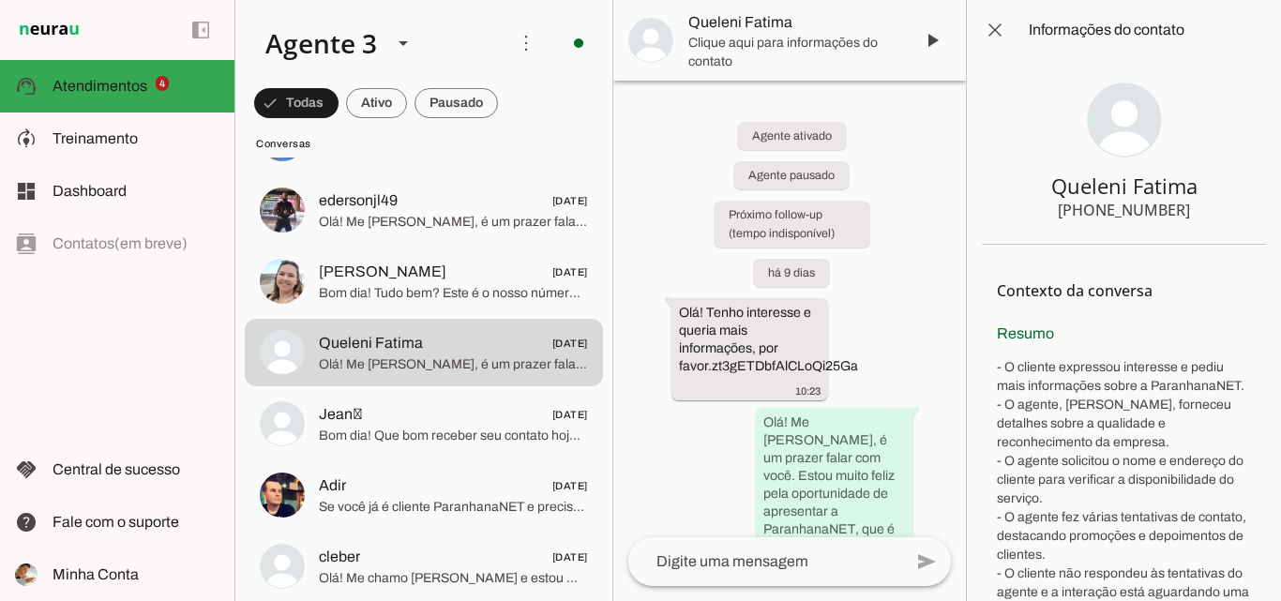
drag, startPoint x: 1089, startPoint y: 203, endPoint x: 1178, endPoint y: 208, distance: 89.3
click at [1178, 208] on section "Queleni Fatima +55 5196073703" at bounding box center [1124, 152] width 284 height 185
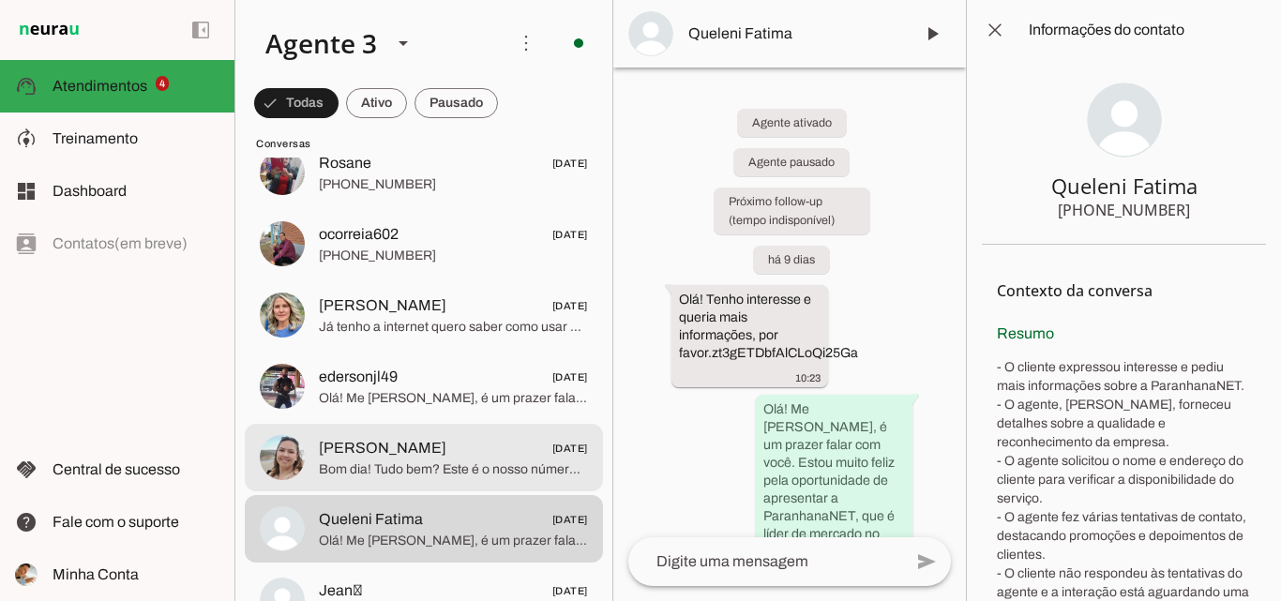
scroll to position [6282, 0]
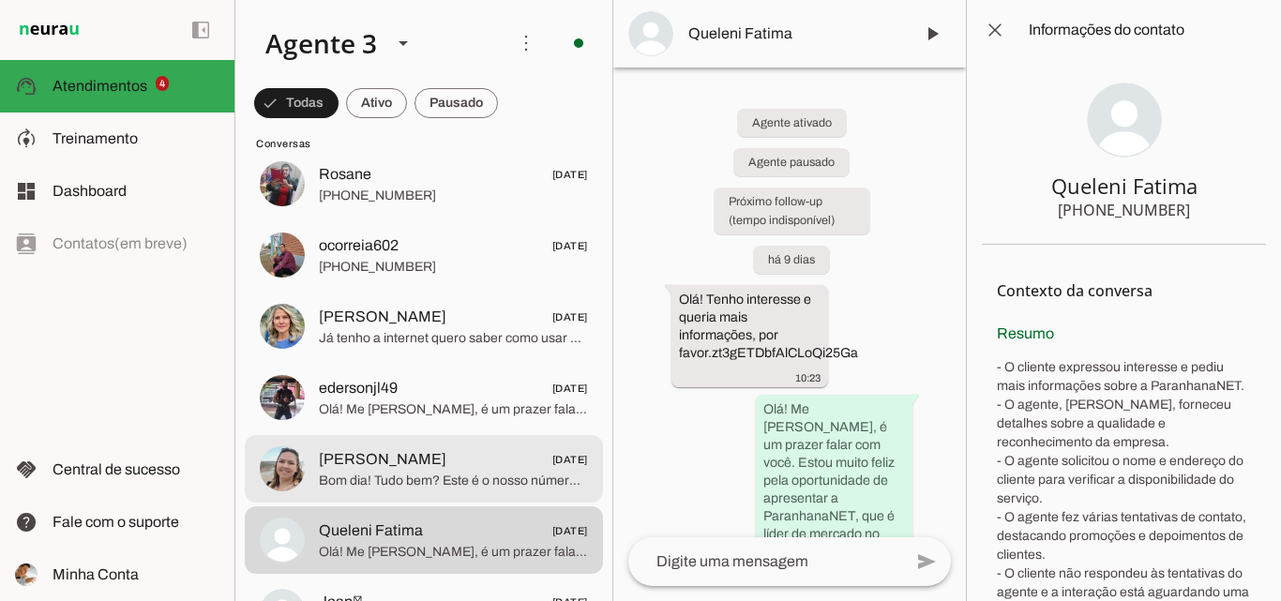
click at [489, 466] on span "Michele Pias 02/08/2025" at bounding box center [453, 459] width 269 height 23
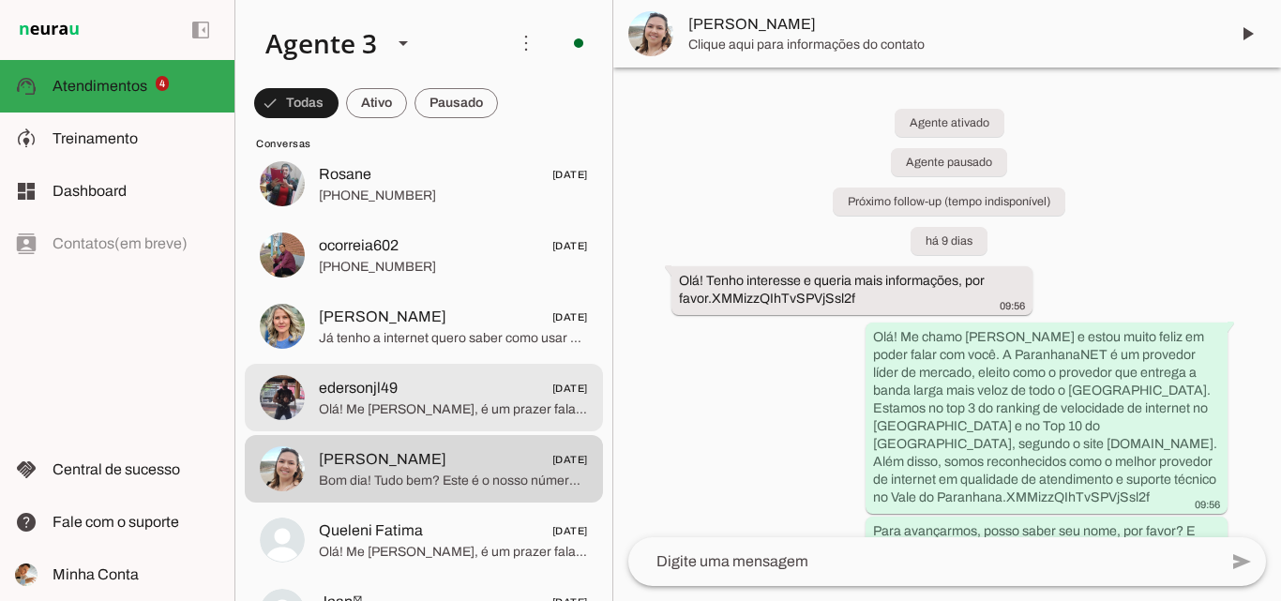
click at [461, 385] on span "edersonjl49 02/08/2025" at bounding box center [453, 388] width 269 height 23
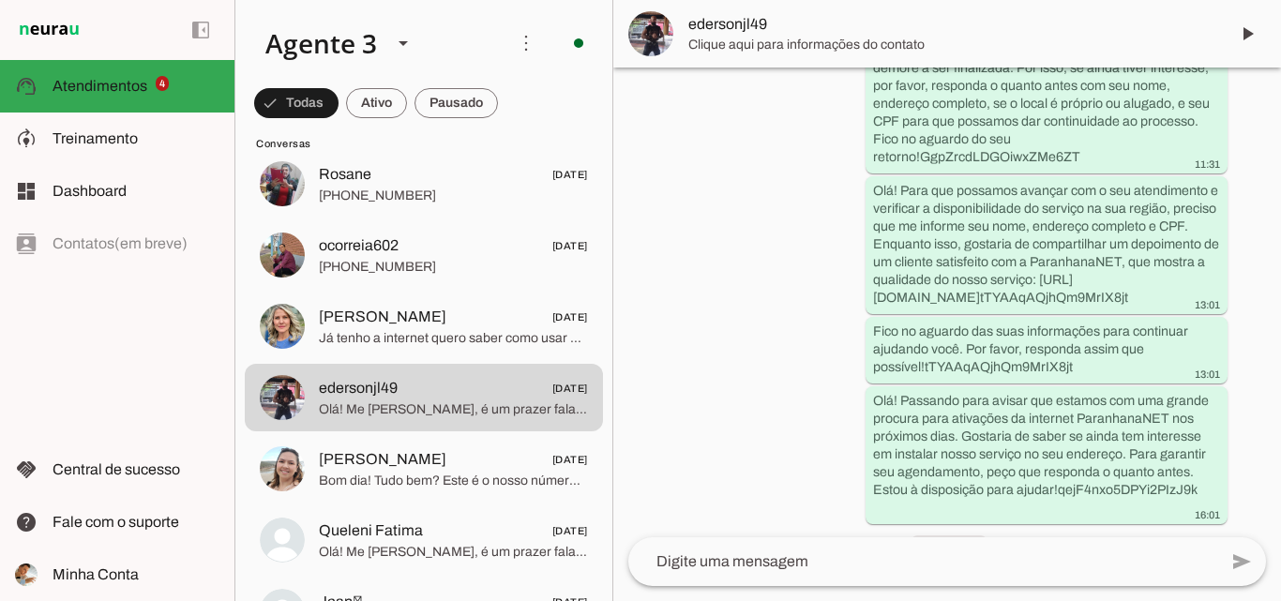
scroll to position [952, 0]
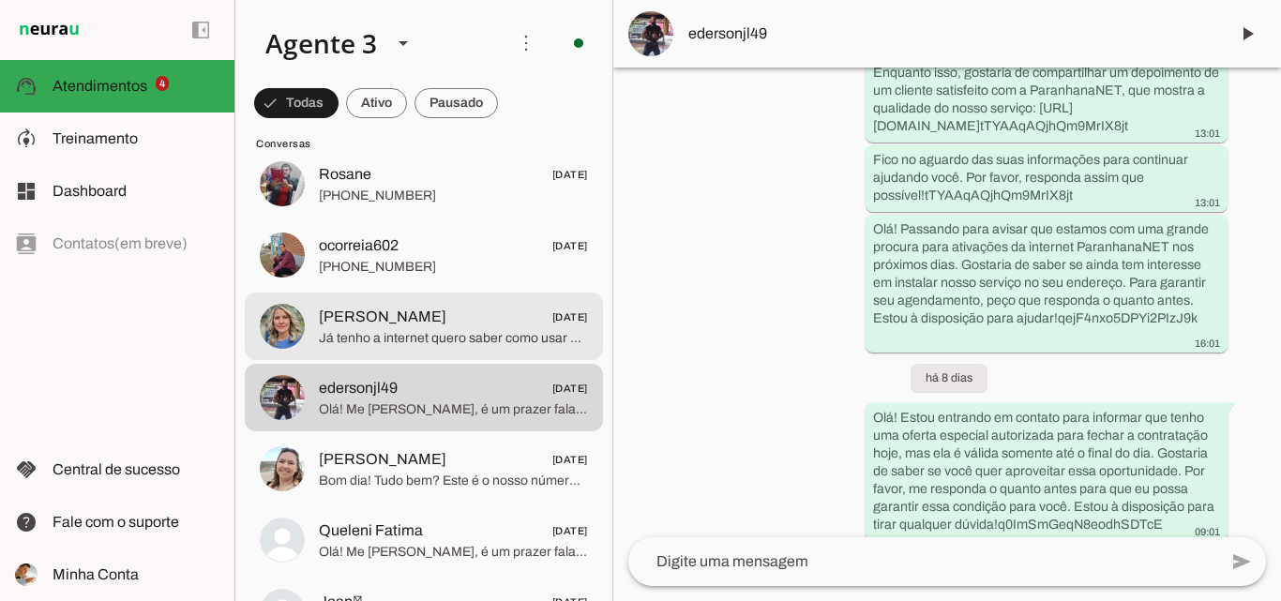
click at [494, 323] on span "Eliane 02/08/2025" at bounding box center [453, 317] width 269 height 23
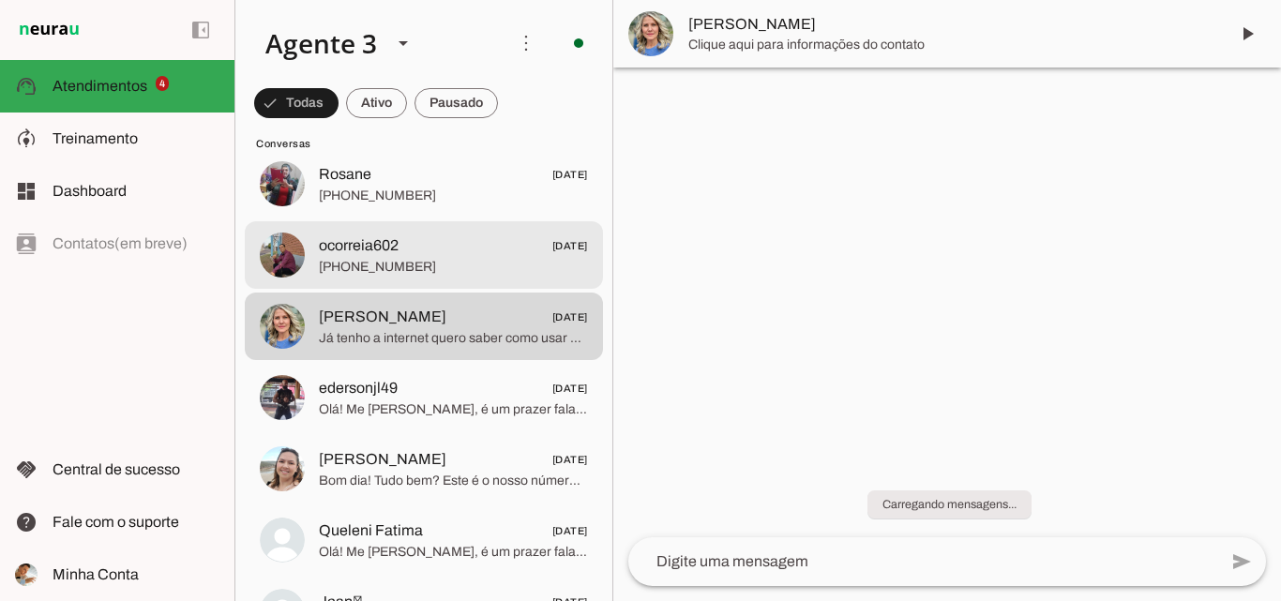
click at [487, 256] on span "ocorreia602 02/08/2025" at bounding box center [453, 245] width 269 height 23
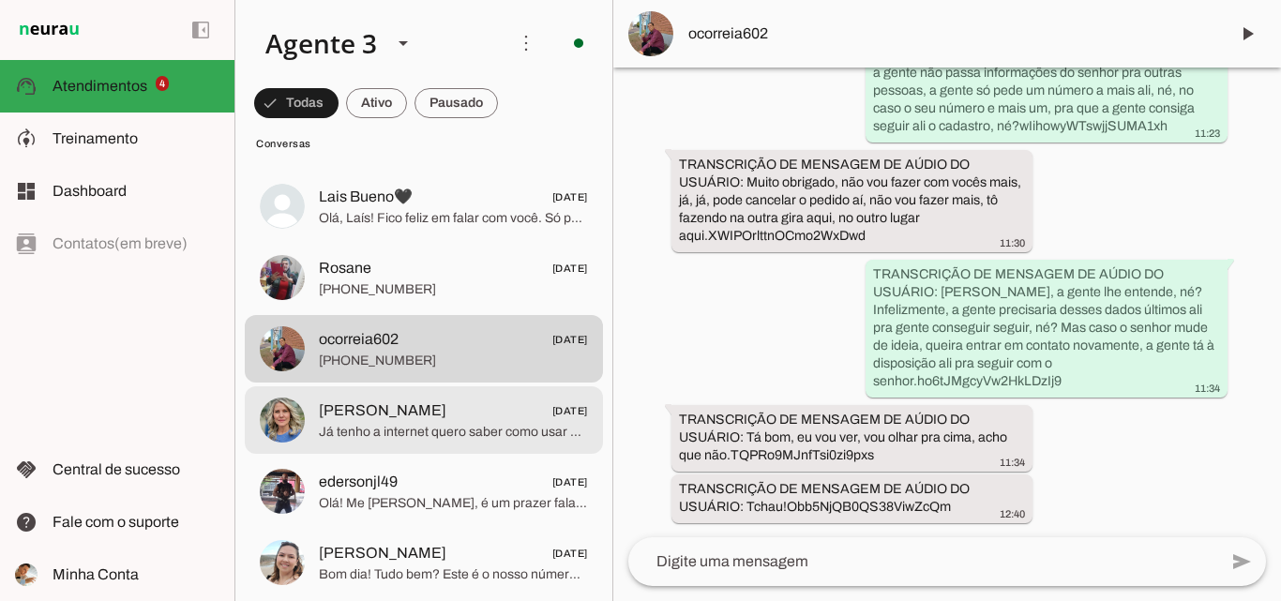
scroll to position [6095, 0]
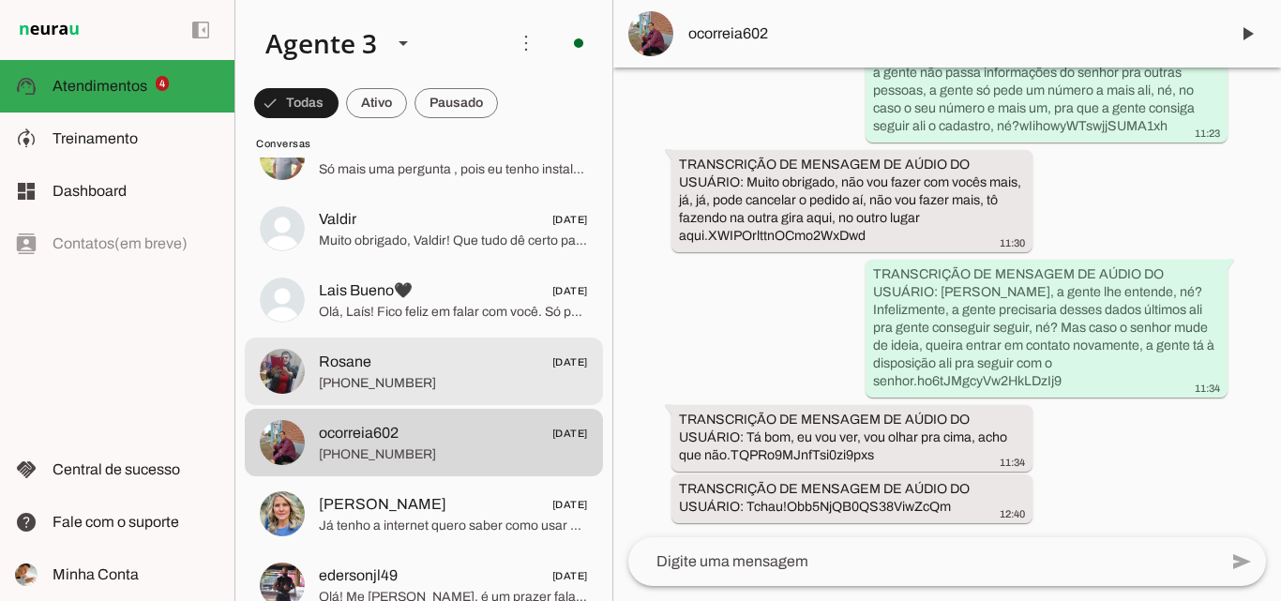
click at [502, 381] on span "+55 5197800168" at bounding box center [453, 383] width 269 height 19
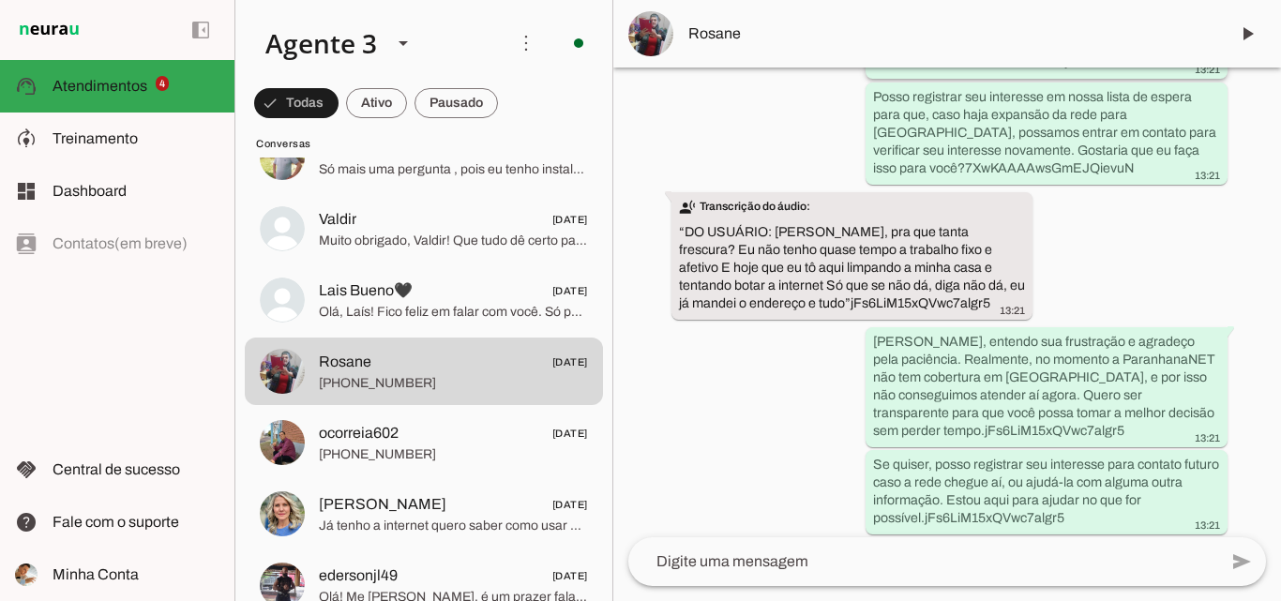
scroll to position [2699, 0]
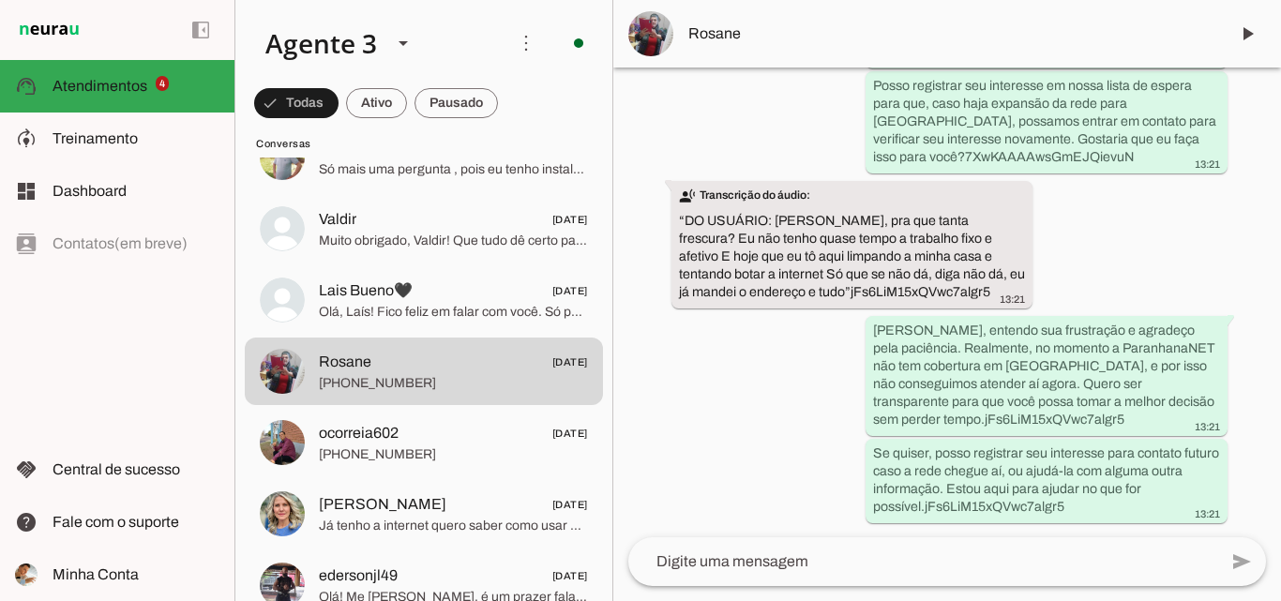
click at [794, 35] on span "Rosane" at bounding box center [950, 34] width 525 height 23
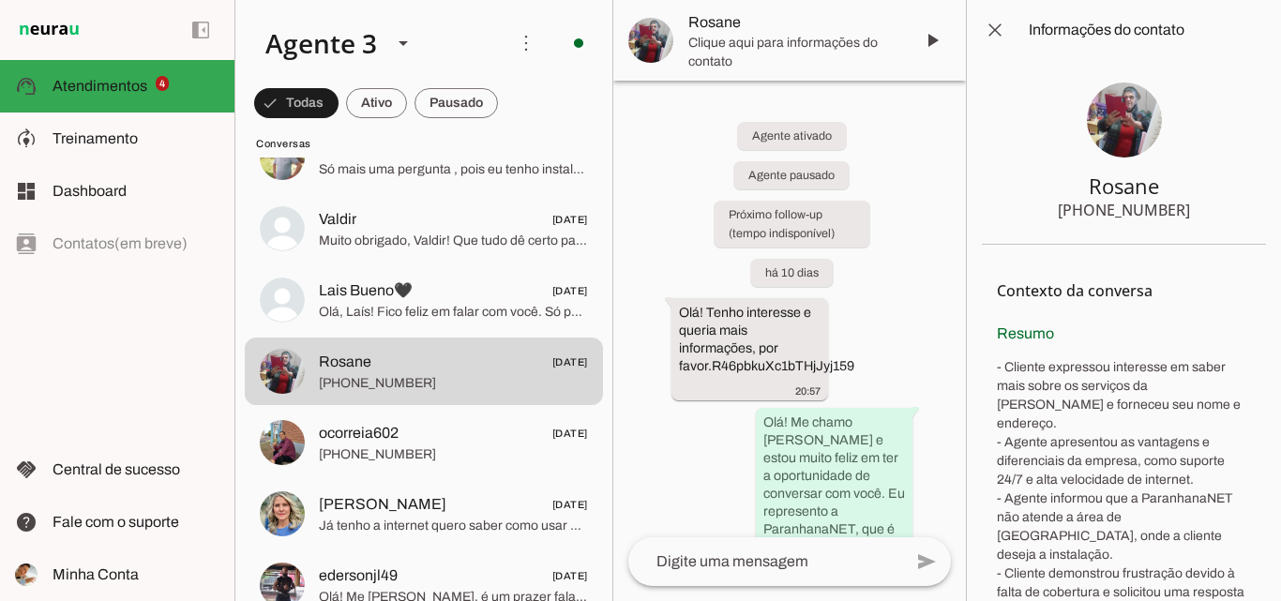
drag, startPoint x: 1089, startPoint y: 213, endPoint x: 1107, endPoint y: 213, distance: 18.8
click at [1107, 213] on div "+55 5197800168" at bounding box center [1124, 210] width 132 height 23
click at [1117, 212] on div "+55 5197800168" at bounding box center [1124, 210] width 132 height 23
drag, startPoint x: 1090, startPoint y: 212, endPoint x: 1189, endPoint y: 213, distance: 99.4
click at [1189, 213] on section "Rosane +55 5197800168" at bounding box center [1124, 152] width 284 height 185
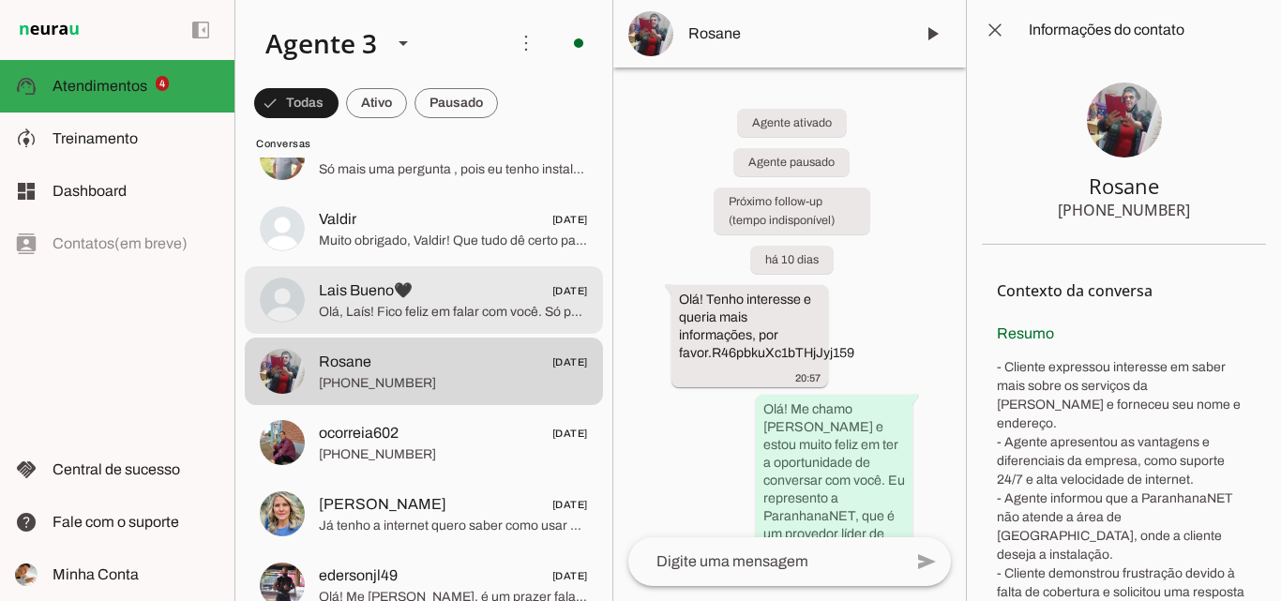
click at [448, 308] on span "Olá, Laís! Fico feliz em falar com você. Só para confirmar, a sua solicitação é…" at bounding box center [453, 312] width 269 height 19
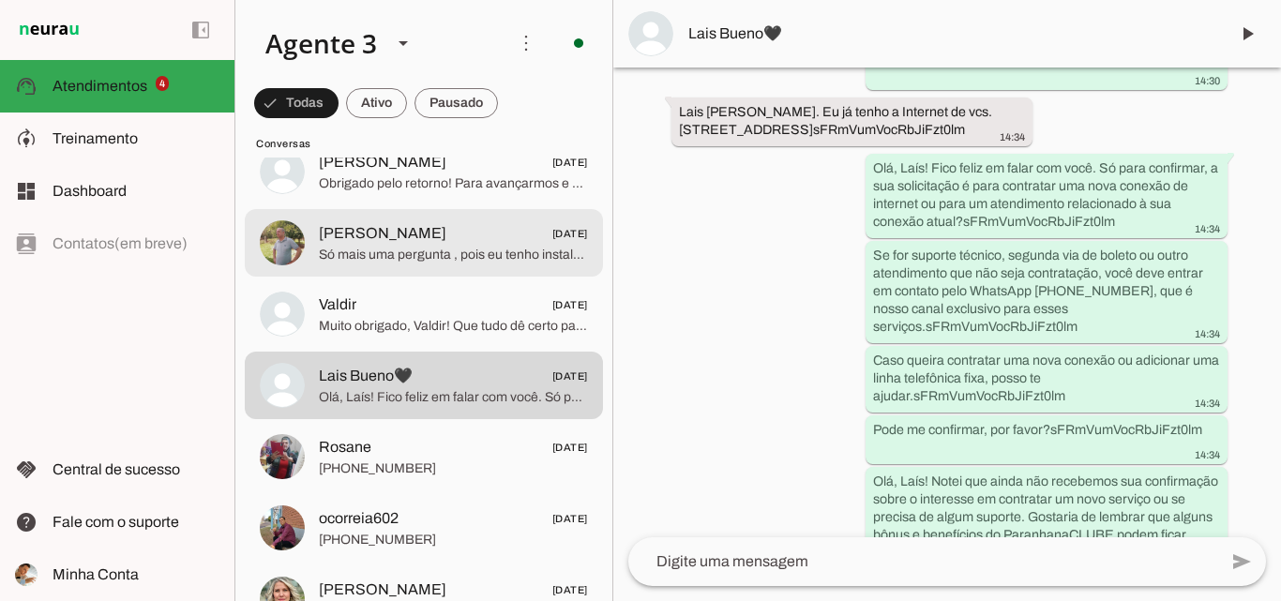
scroll to position [5814, 0]
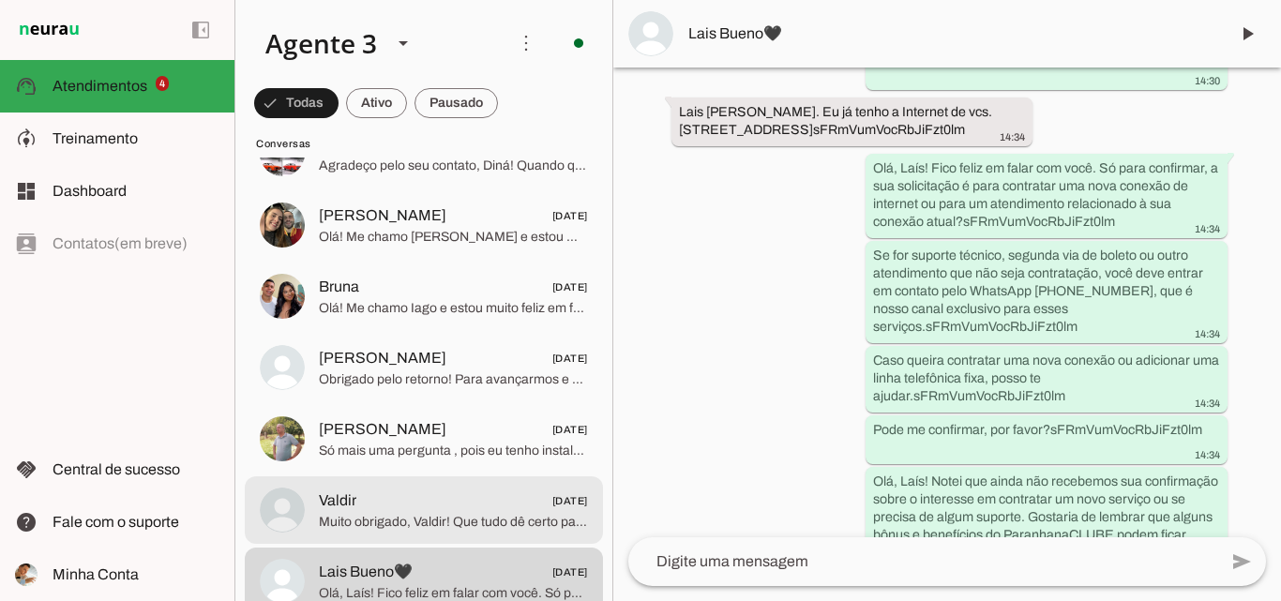
click at [475, 504] on span "Valdir 02/08/2025" at bounding box center [453, 500] width 269 height 23
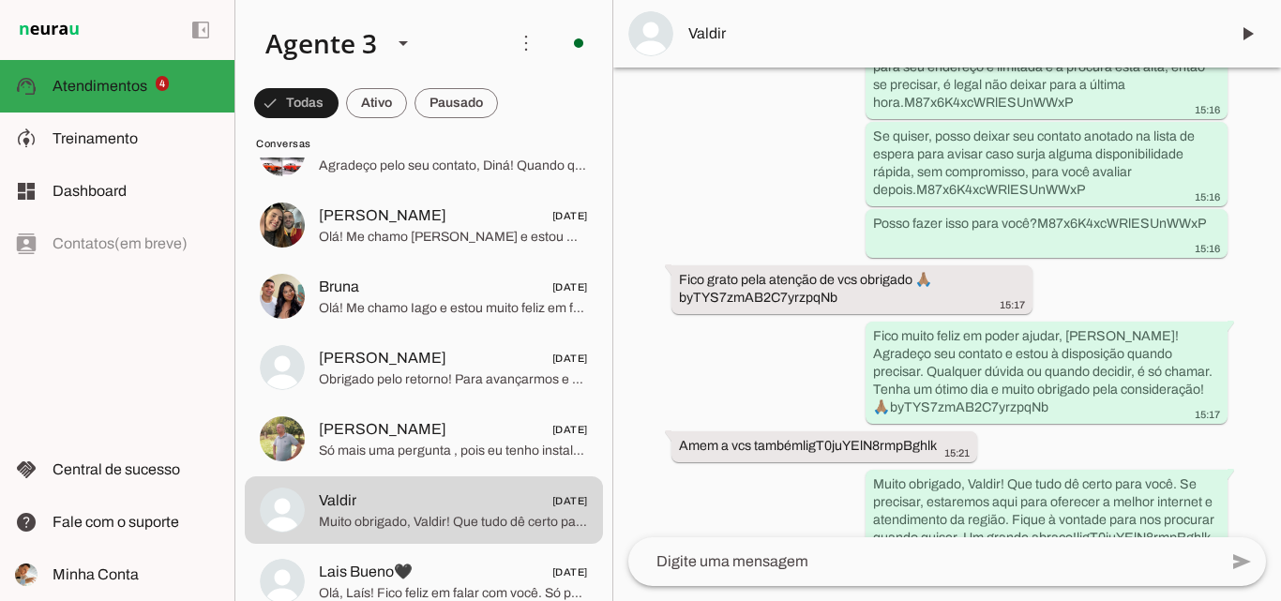
scroll to position [5429, 0]
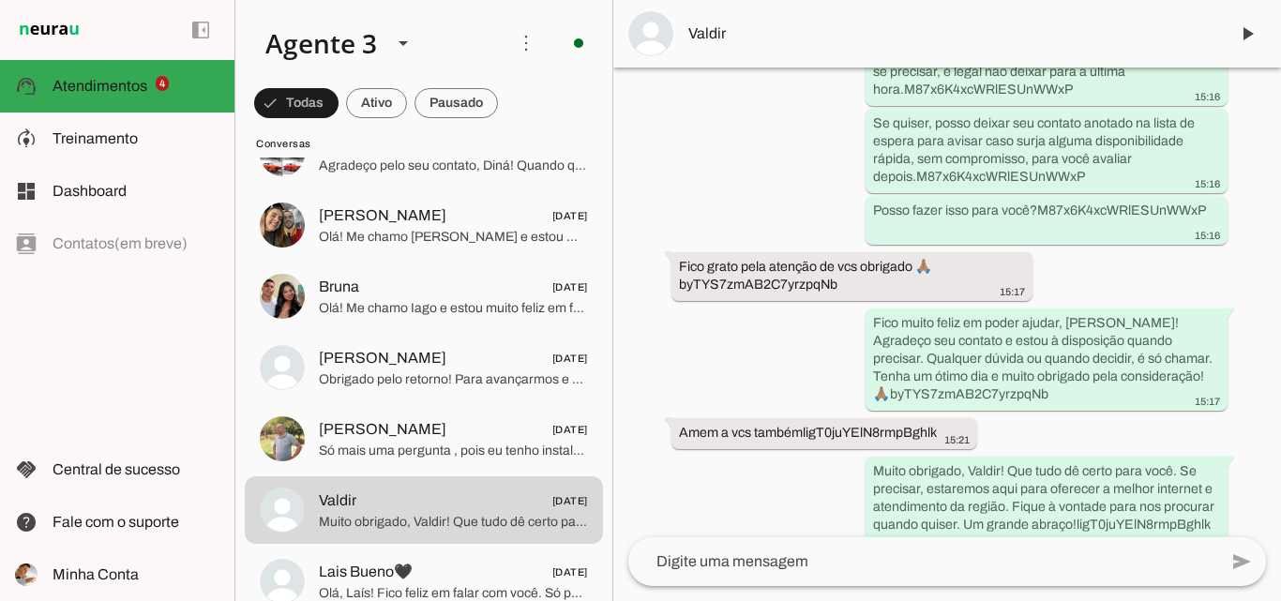
click at [817, 58] on md-item "Valdir" at bounding box center [947, 34] width 668 height 68
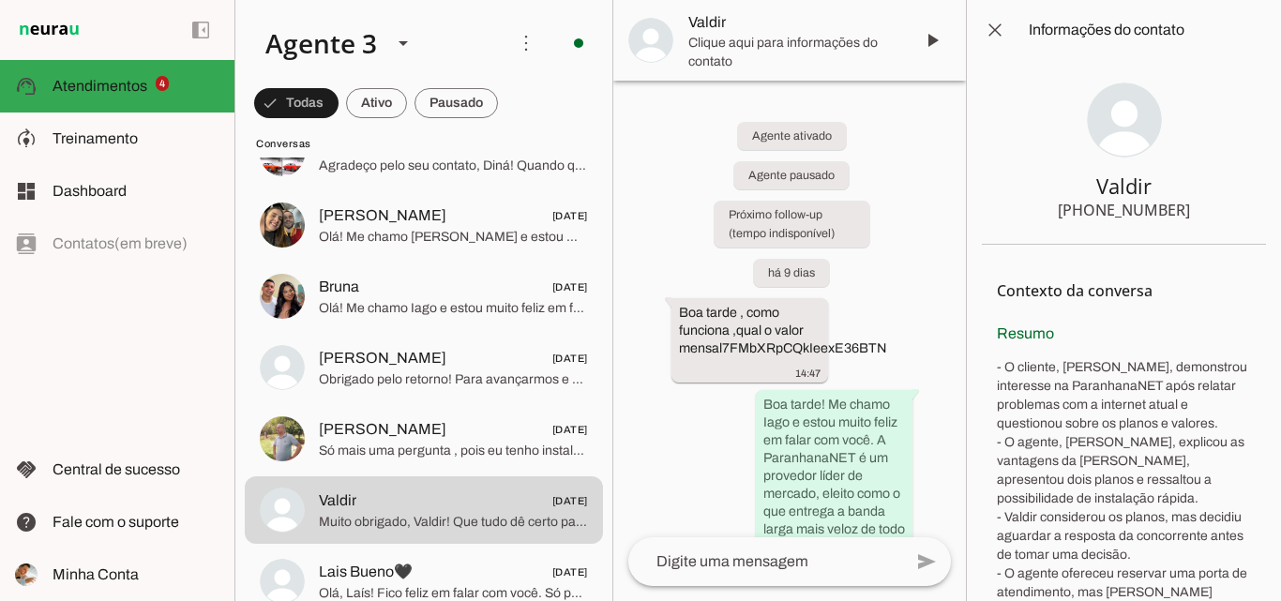
drag, startPoint x: 1089, startPoint y: 214, endPoint x: 1176, endPoint y: 220, distance: 87.4
click at [1176, 220] on section "Valdir +55 5198767075" at bounding box center [1124, 152] width 284 height 185
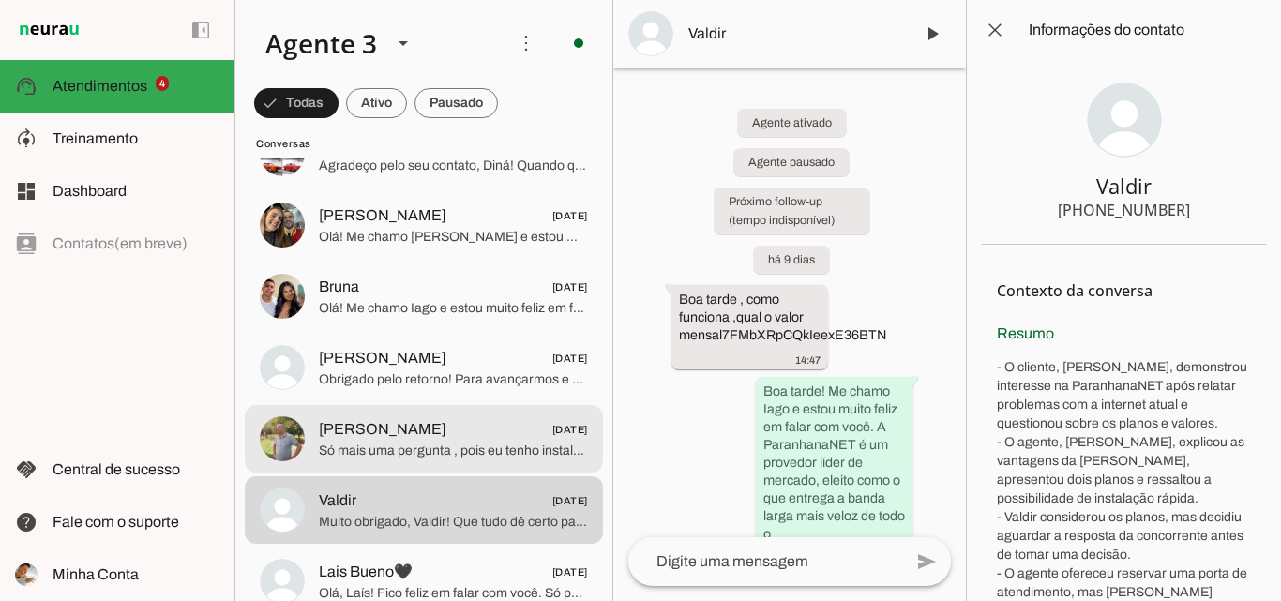
click at [497, 451] on span "Só mais uma pergunta , pois eu tenho instalada a conexão de vcs , vcs vão troca…" at bounding box center [453, 451] width 269 height 19
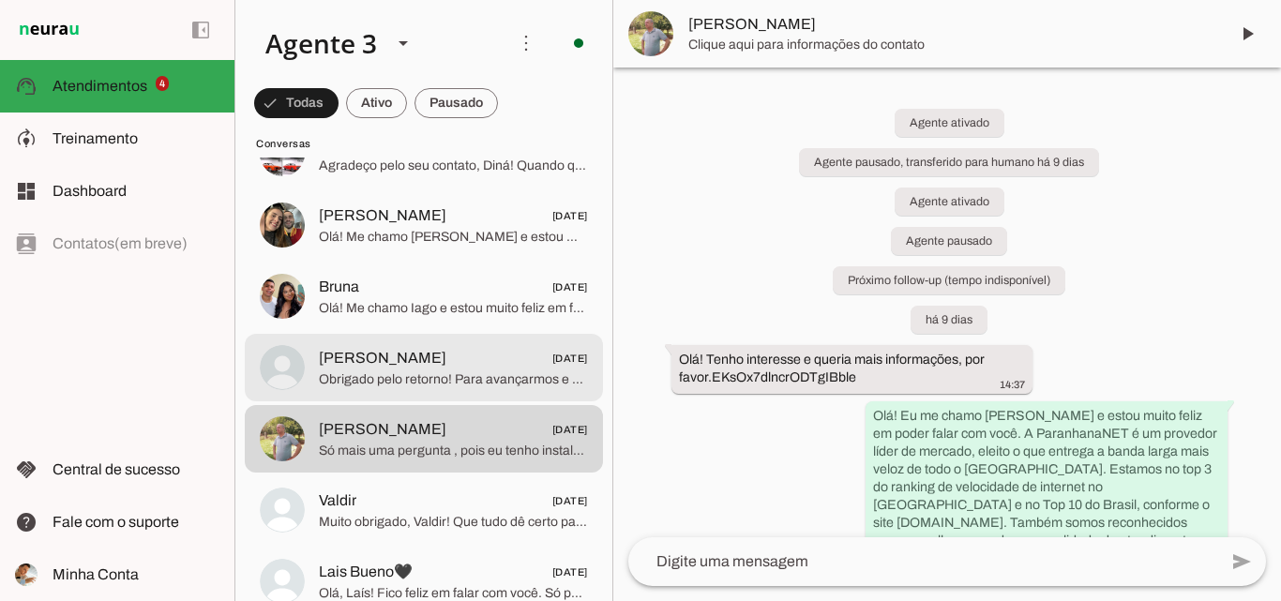
click at [485, 358] on span "Jean Treinador 02/08/2025" at bounding box center [453, 358] width 269 height 23
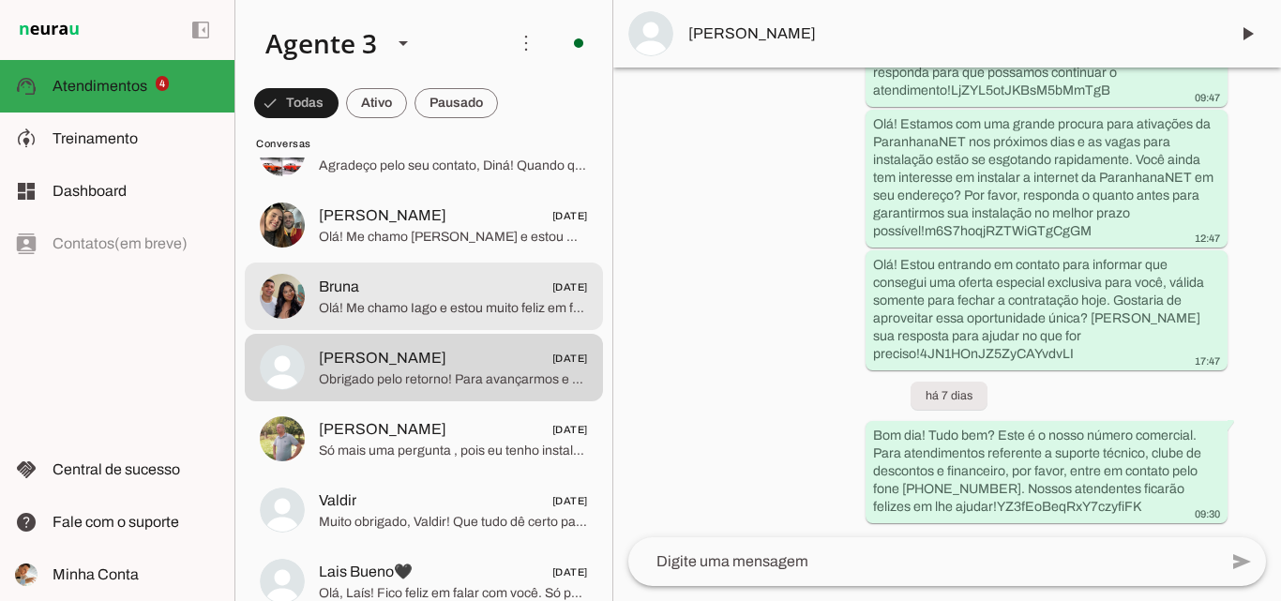
scroll to position [5720, 0]
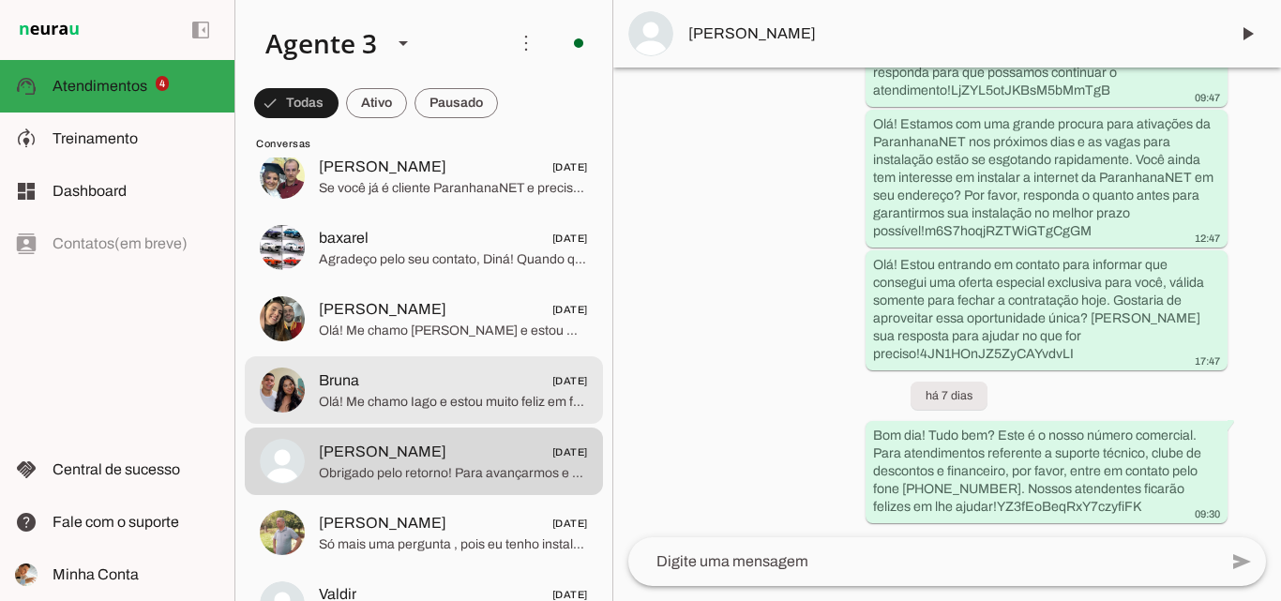
click at [513, 377] on span "Bruna 03/08/2025" at bounding box center [453, 380] width 269 height 23
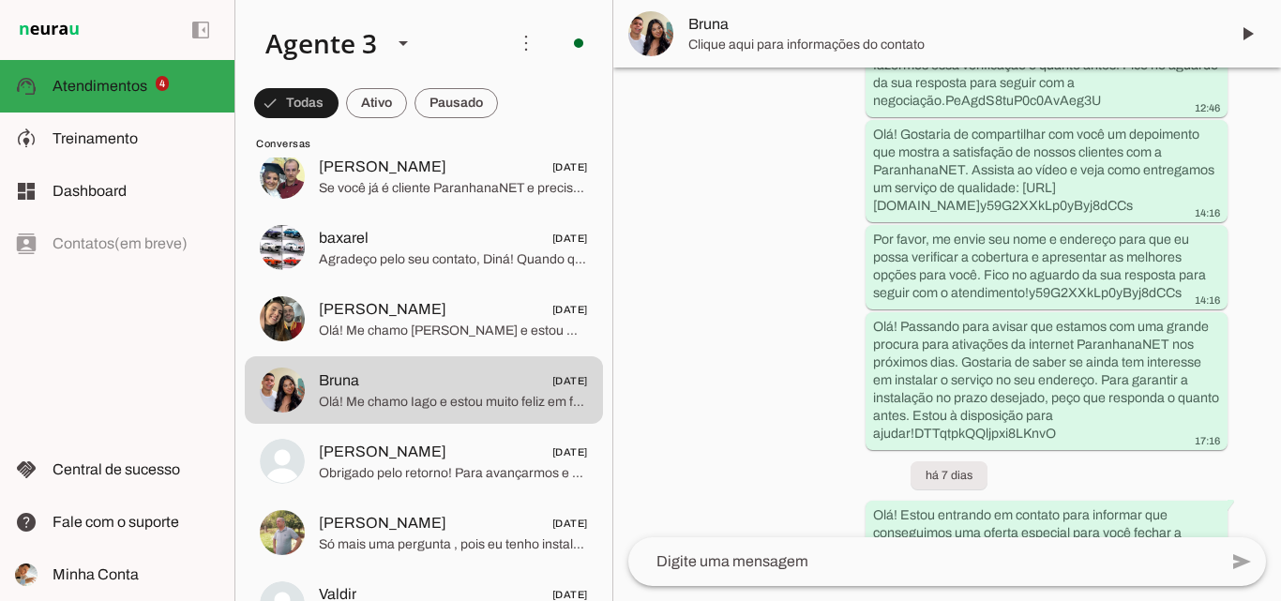
scroll to position [882, 0]
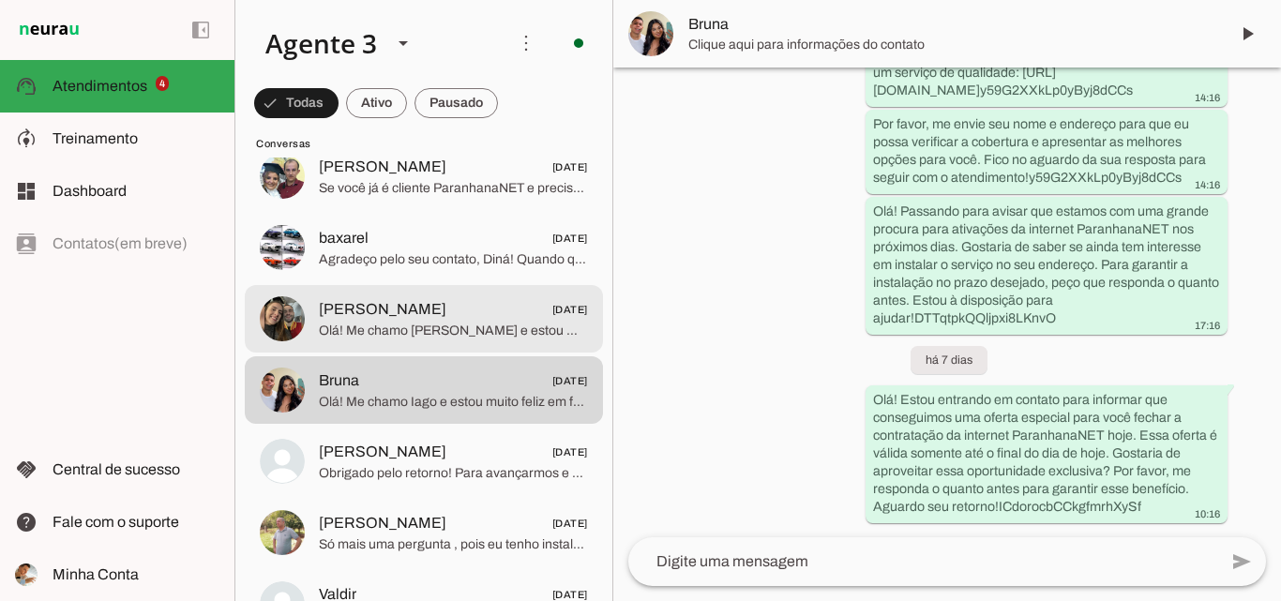
click at [496, 326] on span "Olá! Me chamo Iago e estou muito feliz pela oportunidade de falar com você. Sou…" at bounding box center [453, 331] width 269 height 19
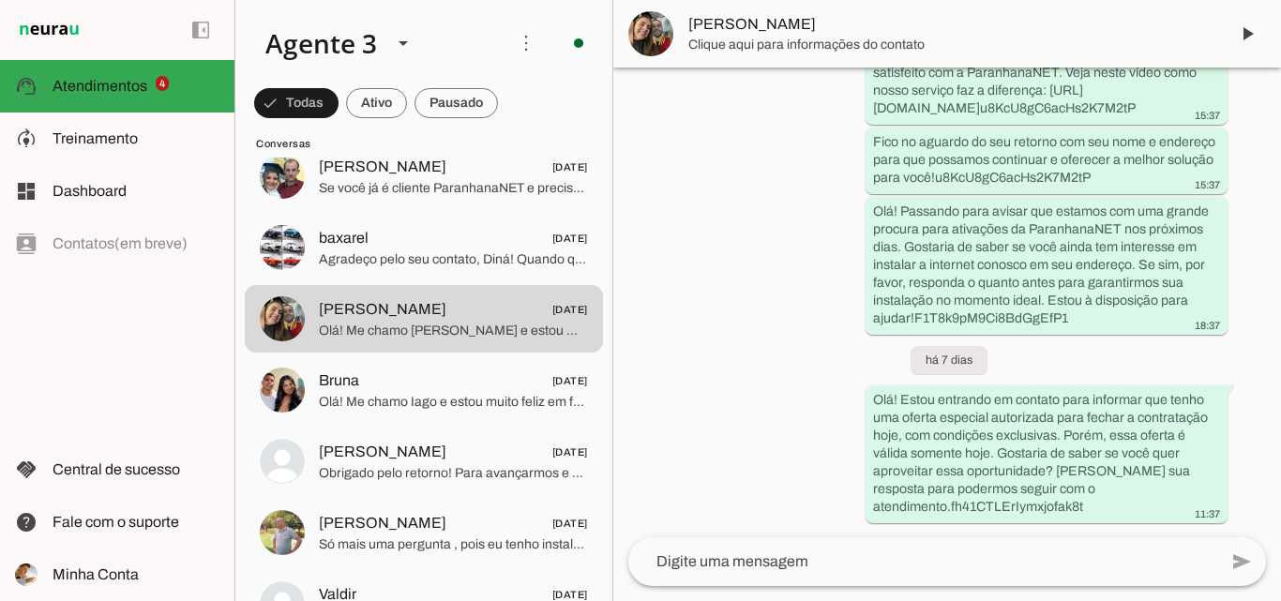
scroll to position [811, 0]
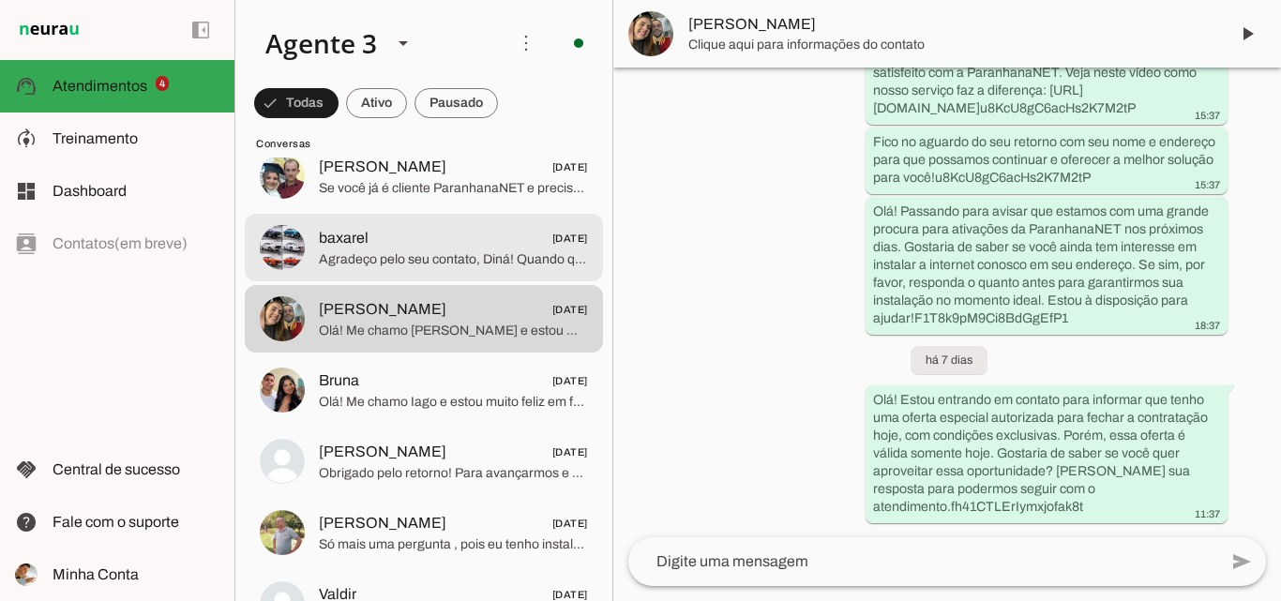
click at [457, 248] on span "baxarel 03/08/2025" at bounding box center [453, 238] width 269 height 23
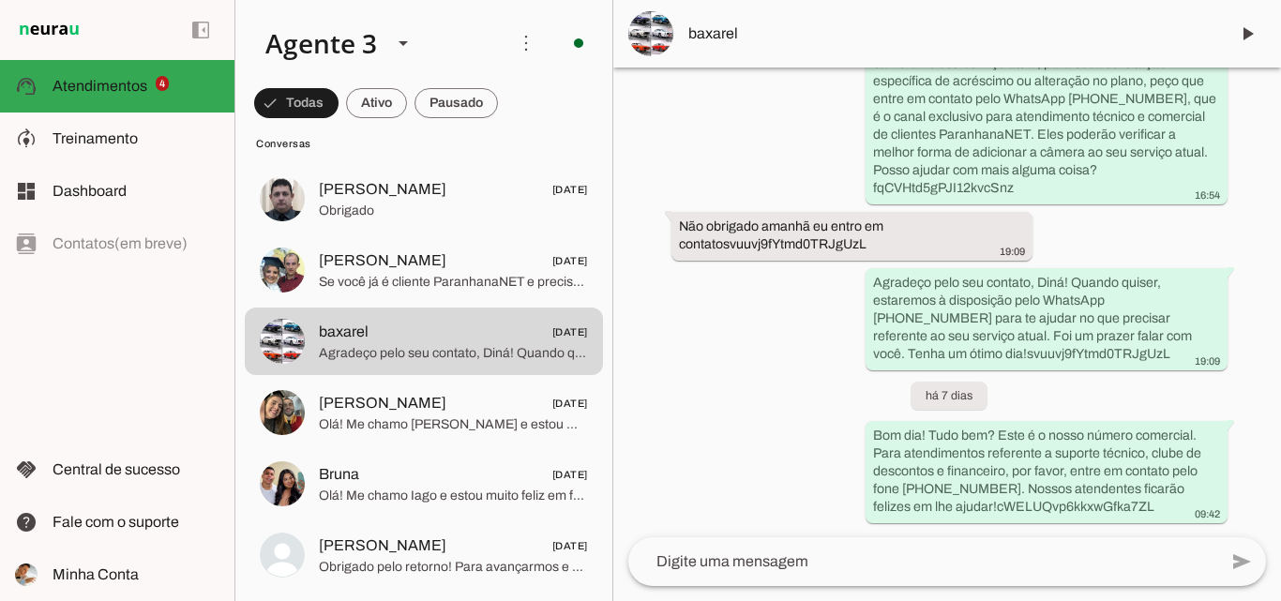
scroll to position [2202, 0]
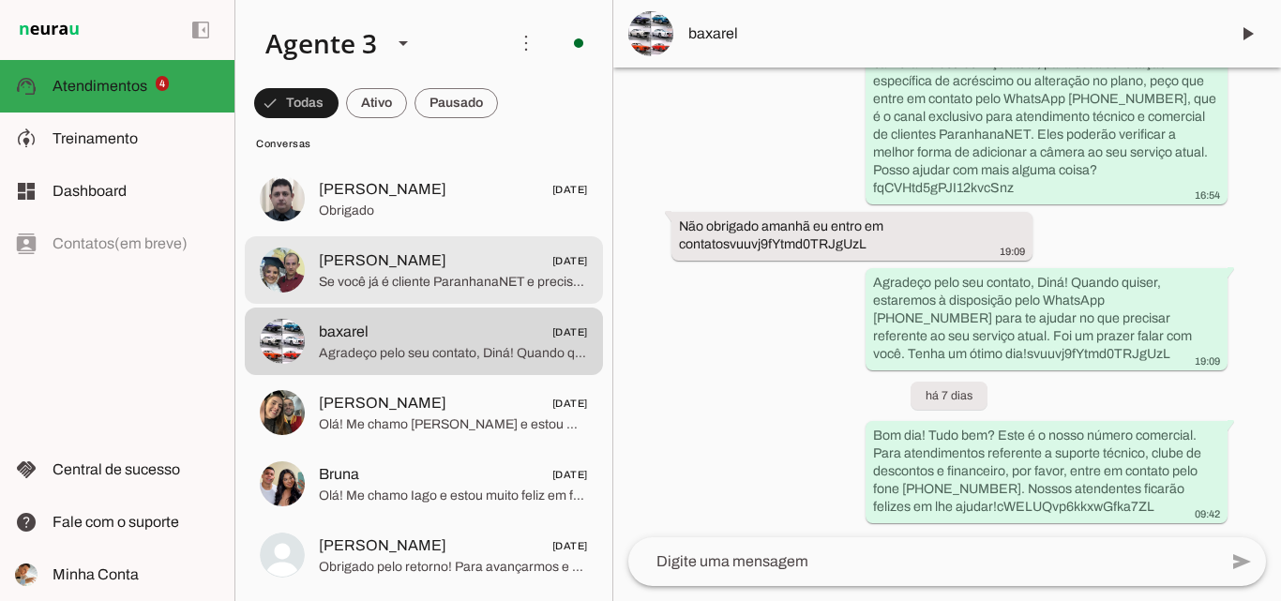
click at [483, 262] on span "Marcelo De Oliveira 04/08/2025" at bounding box center [453, 260] width 269 height 23
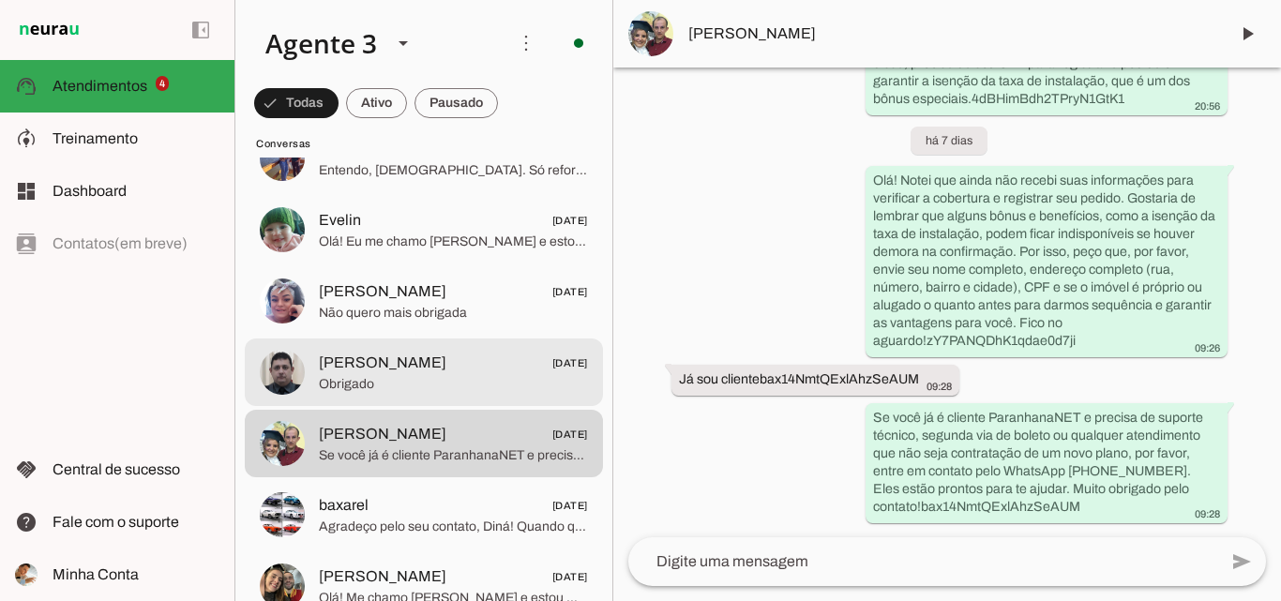
scroll to position [5438, 0]
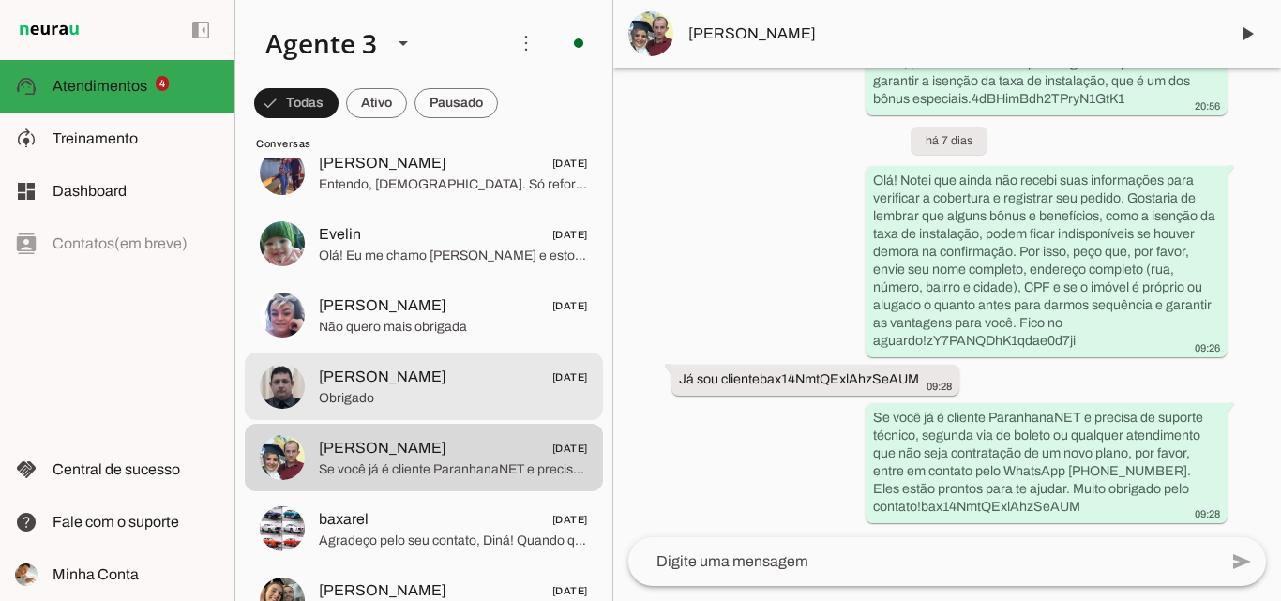
click at [492, 389] on span "Obrigado" at bounding box center [453, 398] width 269 height 19
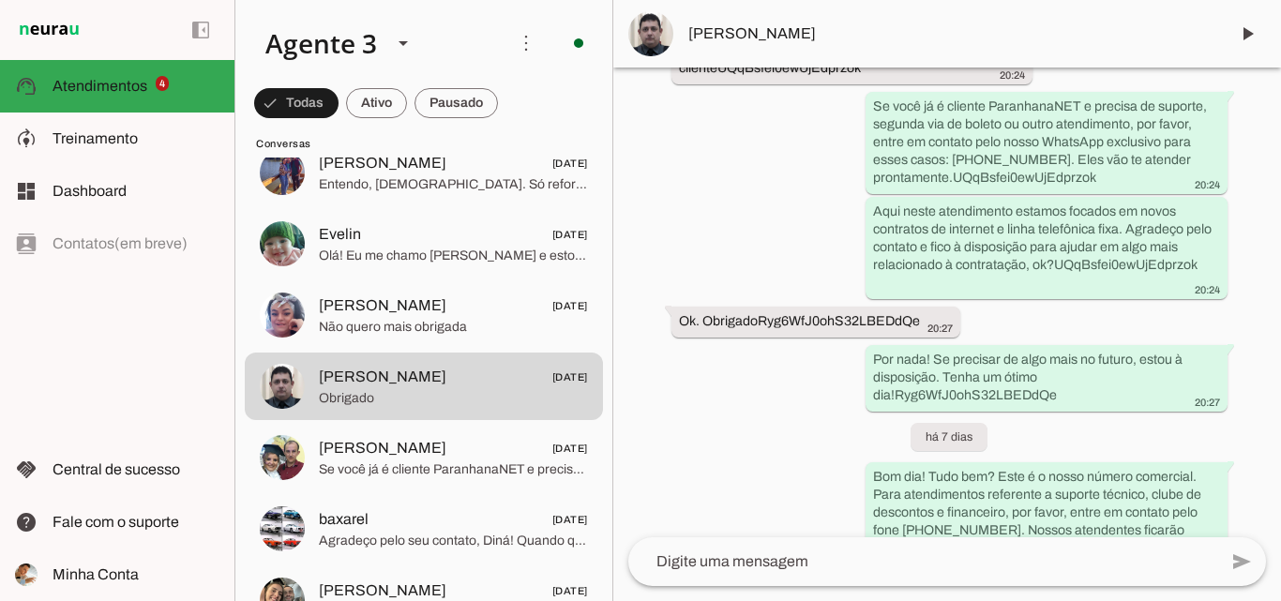
scroll to position [1118, 0]
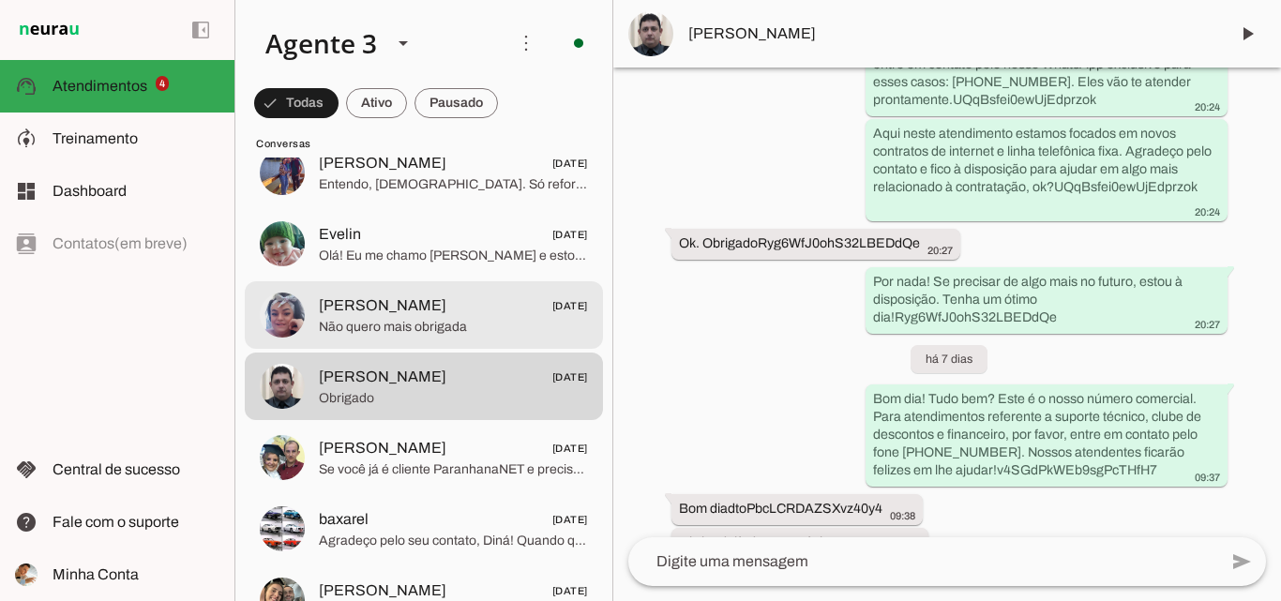
click at [466, 321] on span "Não quero mais obrigada" at bounding box center [453, 327] width 269 height 19
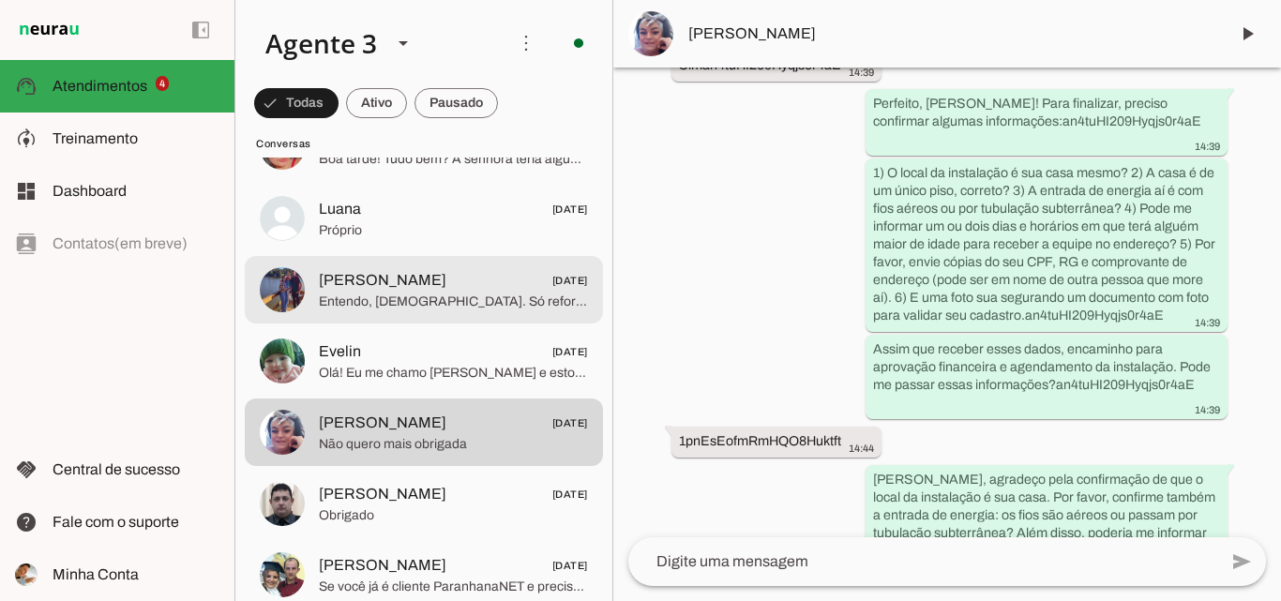
scroll to position [5251, 0]
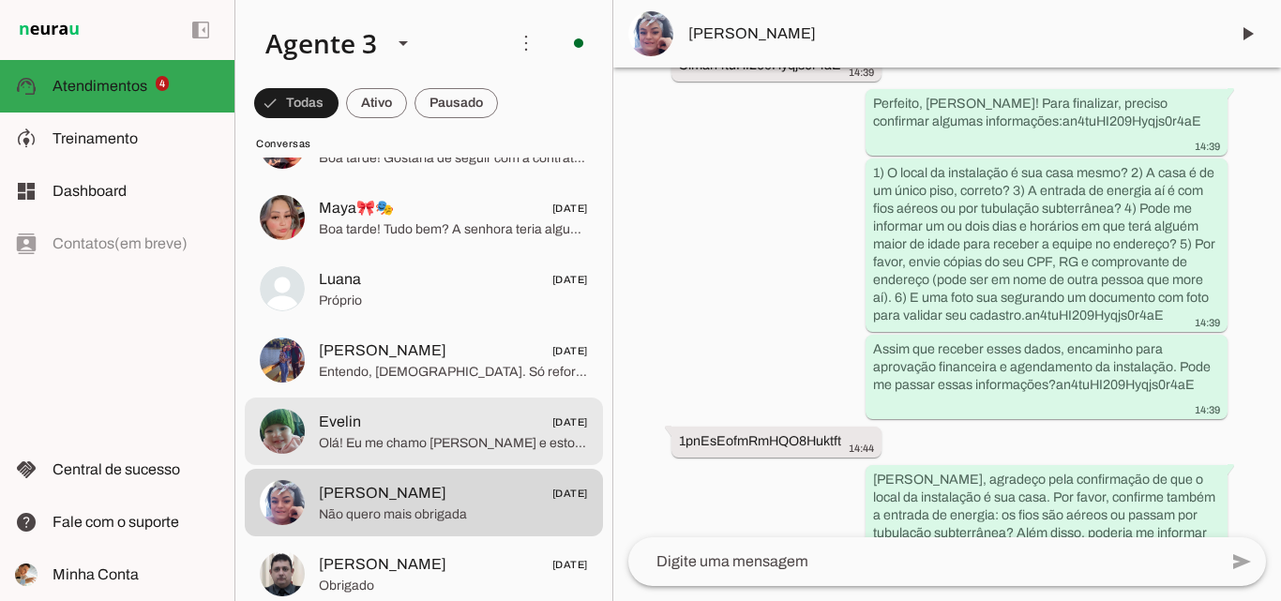
click at [408, 434] on span "Olá! Eu me chamo Iago e estou muito feliz em poder falar com você. A ParanhanaN…" at bounding box center [453, 443] width 269 height 19
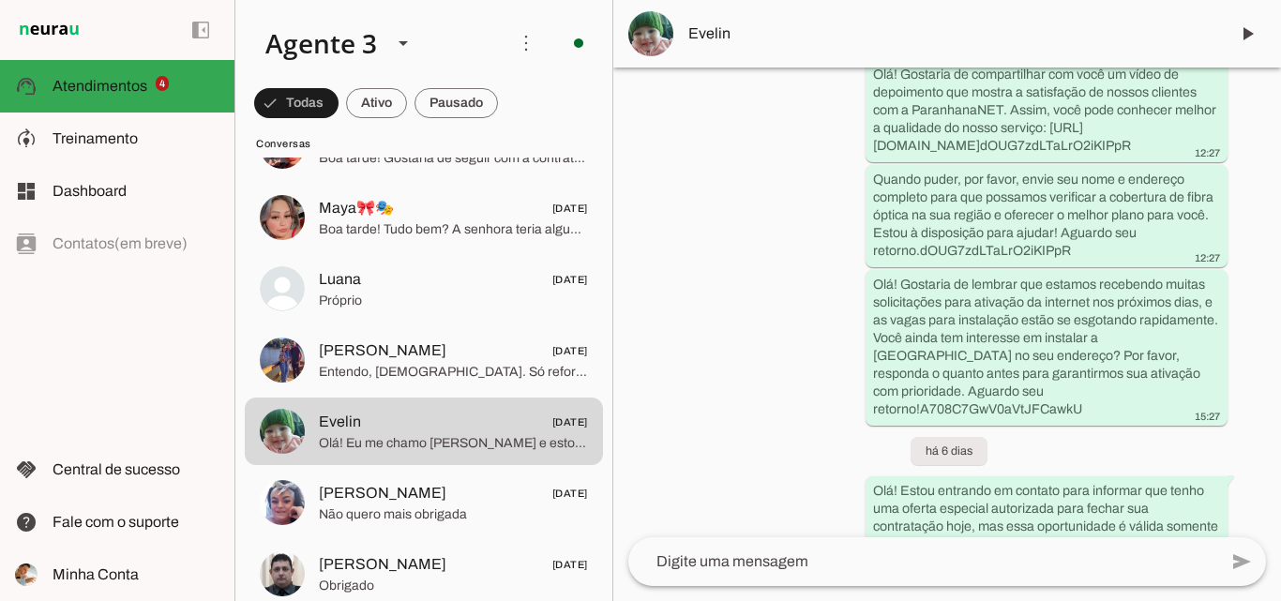
scroll to position [847, 0]
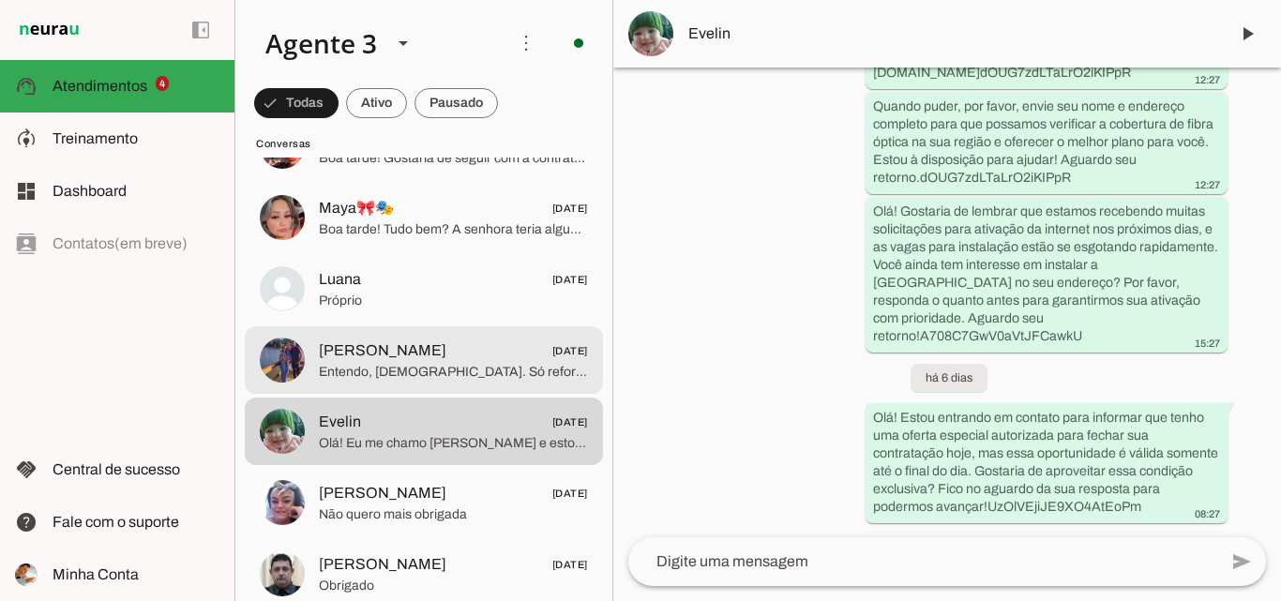
click at [496, 354] on span "Cristiano Boes 04/08/2025" at bounding box center [453, 350] width 269 height 23
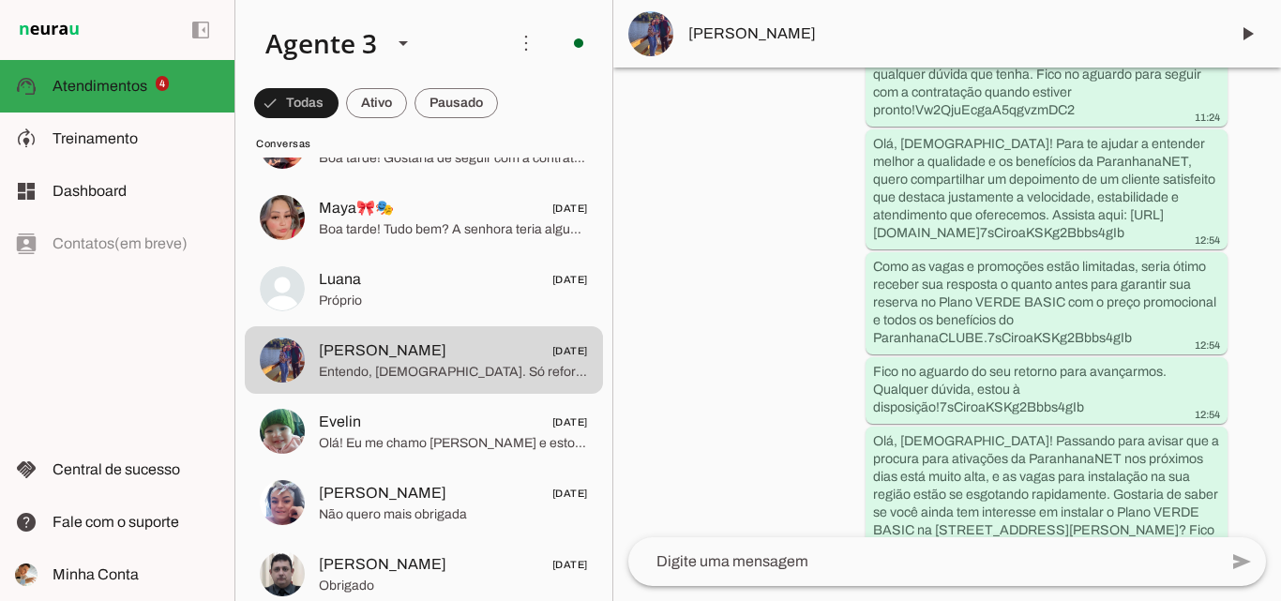
scroll to position [5032, 0]
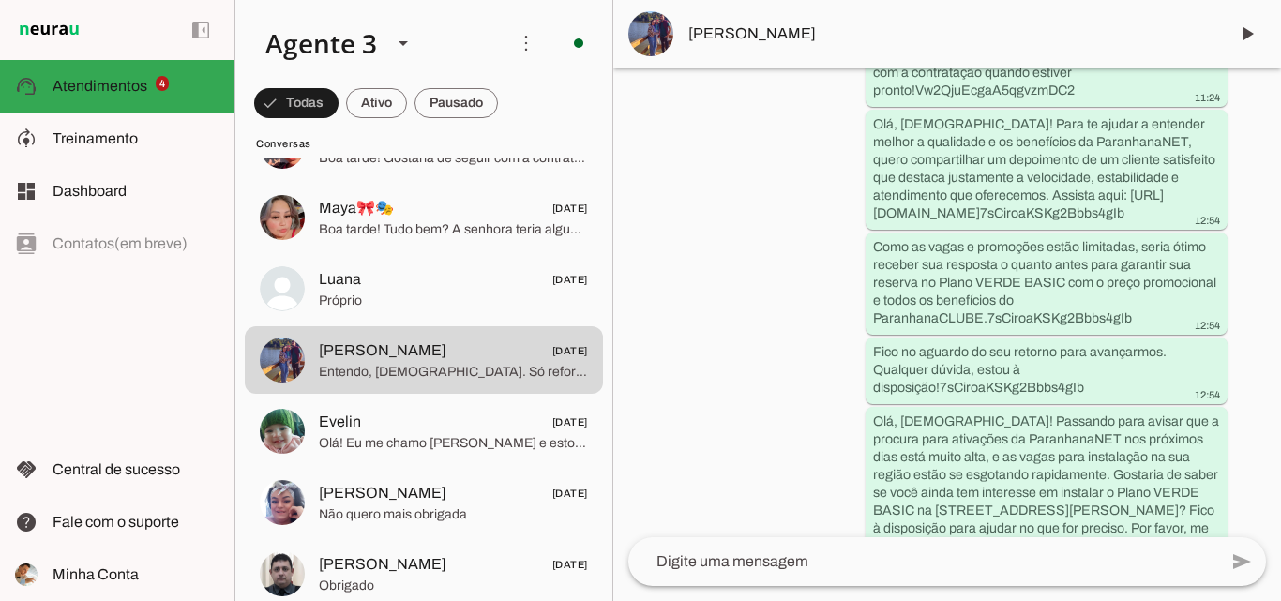
click at [721, 36] on span "Cristiano Boes" at bounding box center [950, 34] width 525 height 23
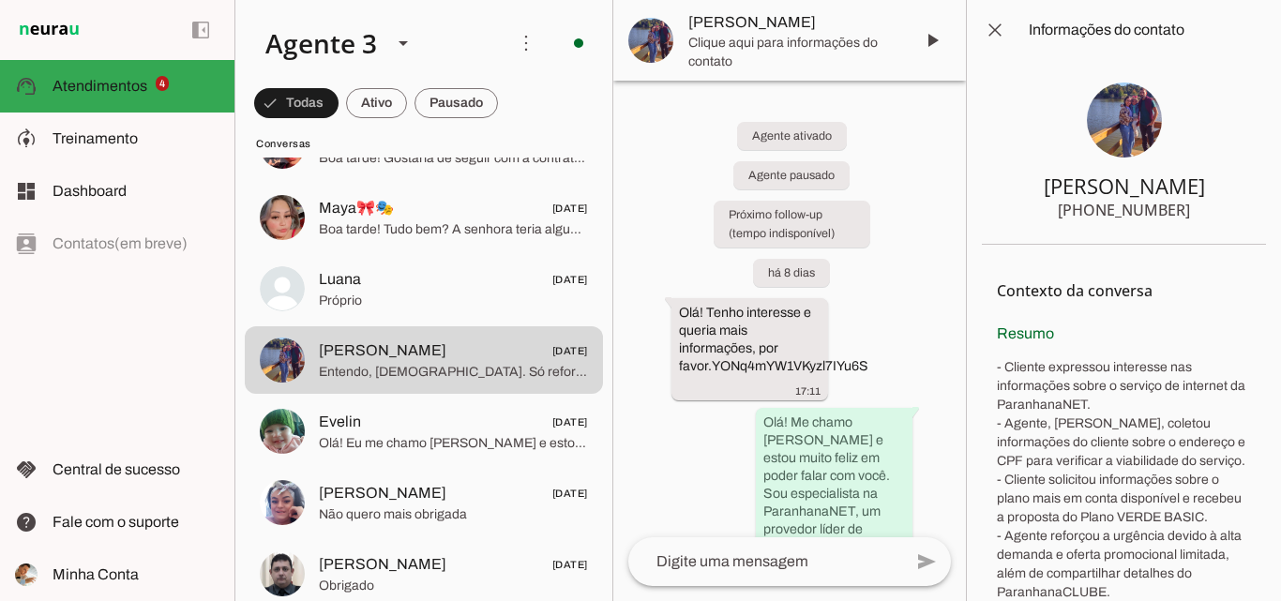
drag, startPoint x: 1089, startPoint y: 204, endPoint x: 1183, endPoint y: 211, distance: 94.9
click at [1183, 211] on section "Cristiano Boes +55 5197087335" at bounding box center [1124, 152] width 284 height 185
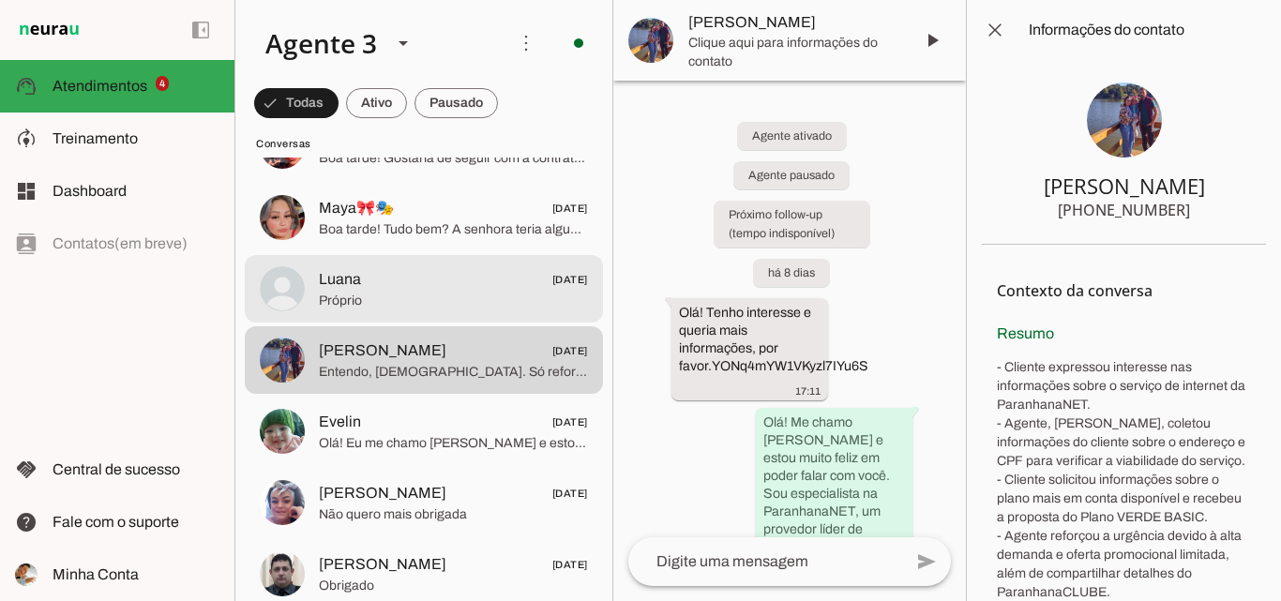
click at [496, 309] on span "Próprio" at bounding box center [453, 301] width 269 height 19
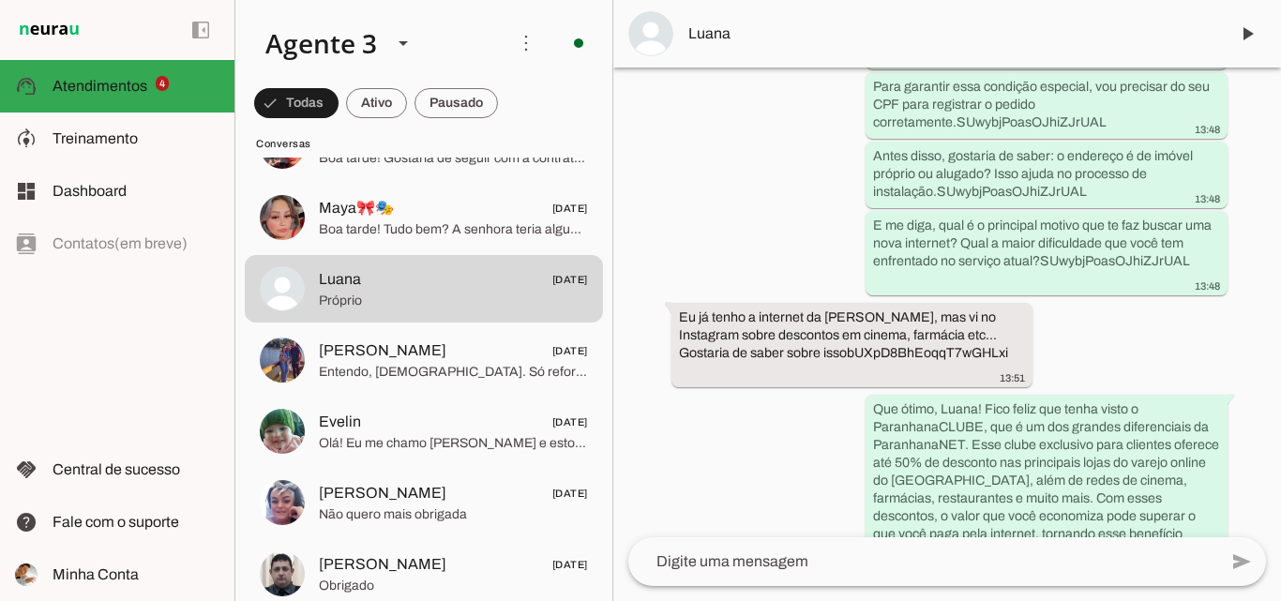
scroll to position [5063, 0]
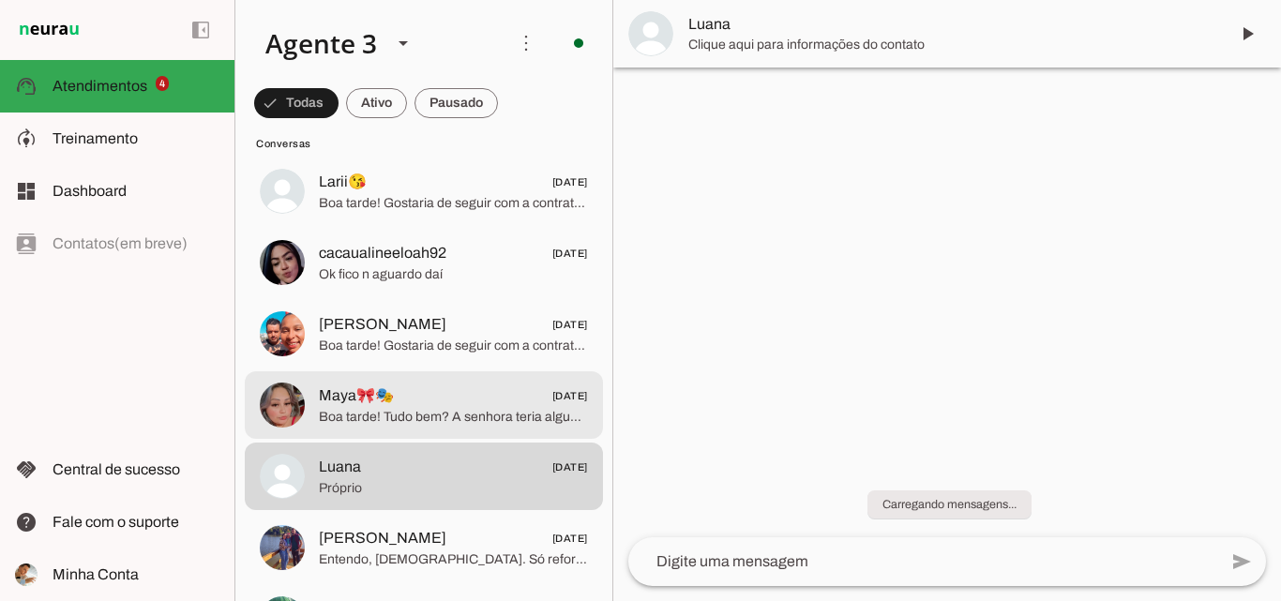
click at [454, 413] on span "Boa tarde! Tudo bem? A senhora teria alguma previsão de quando conseguiria um c…" at bounding box center [453, 417] width 269 height 19
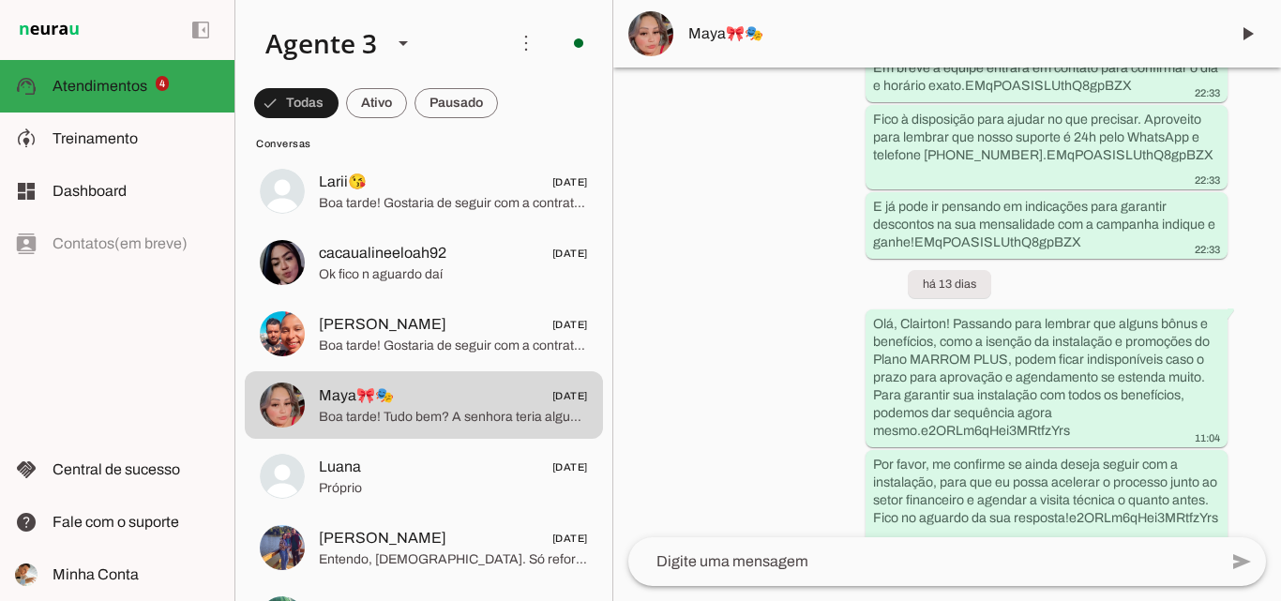
scroll to position [7966, 0]
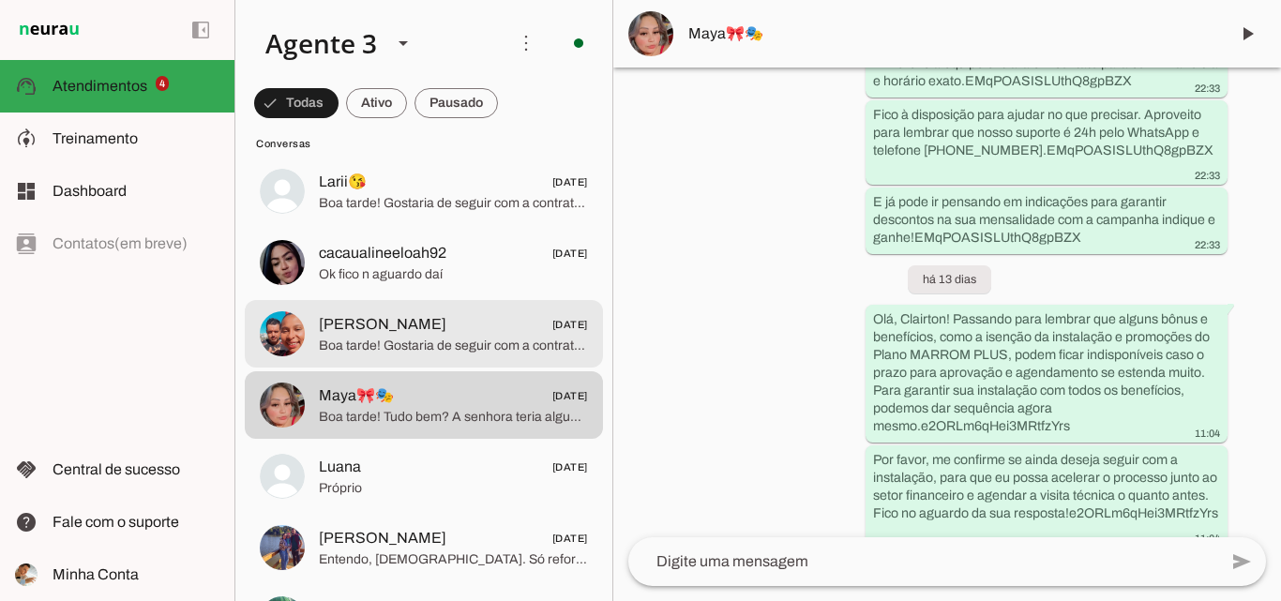
click at [510, 337] on span "Boa tarde! Gostaria de seguir com a contratação?" at bounding box center [453, 346] width 269 height 19
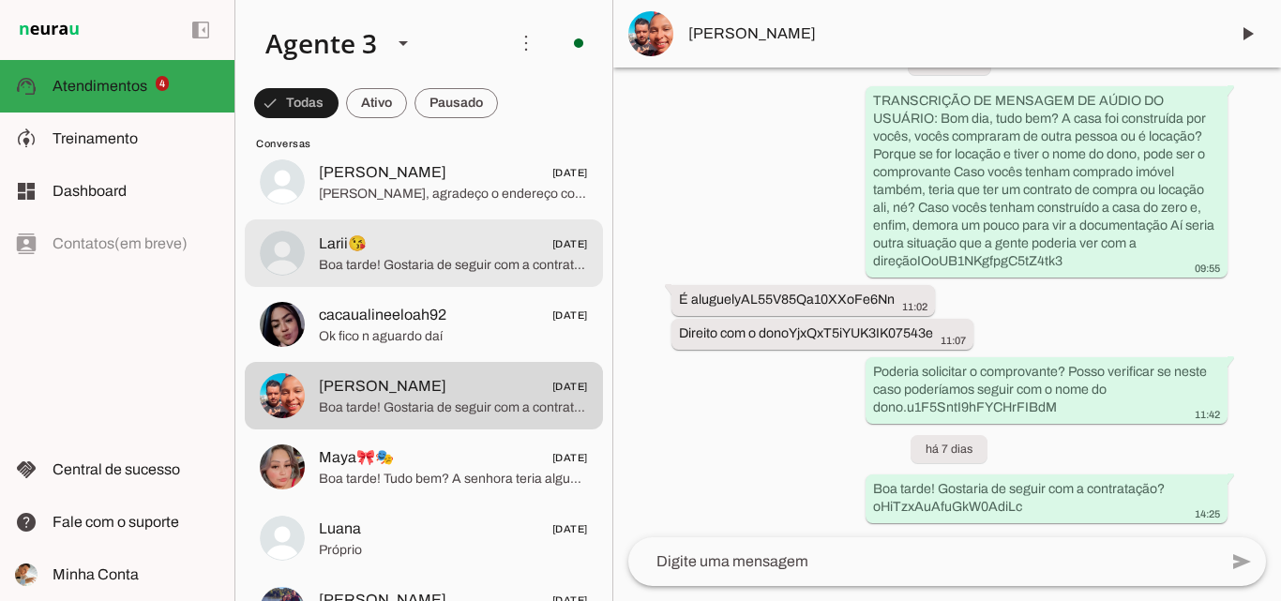
scroll to position [4782, 0]
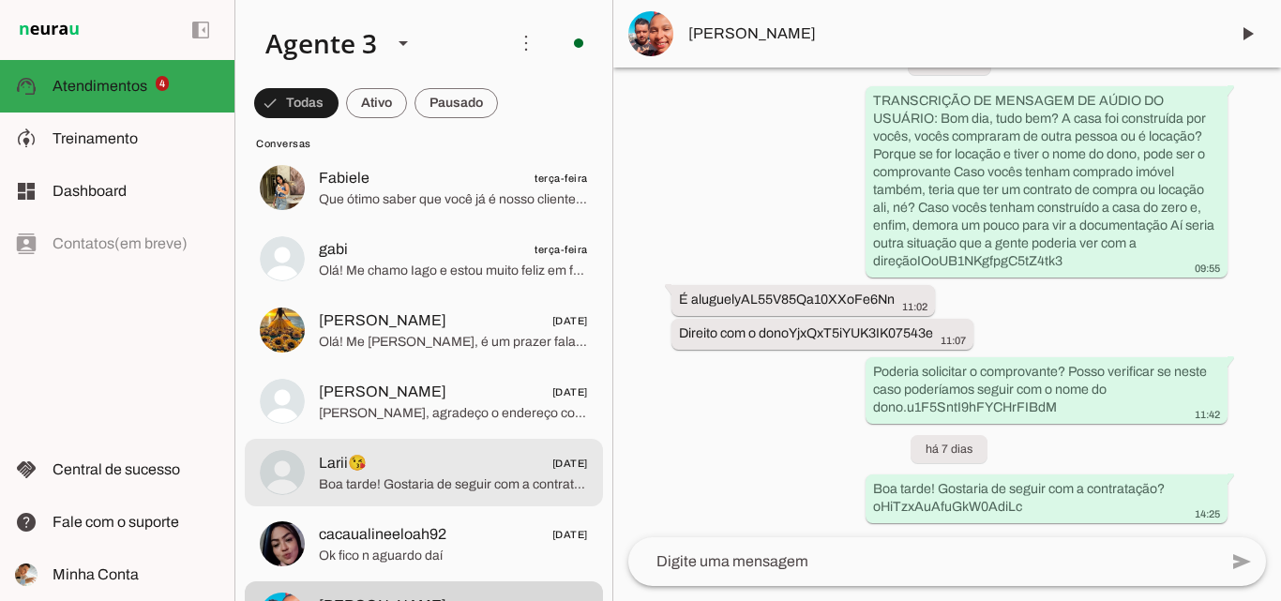
click at [552, 454] on span "04/08/2025" at bounding box center [570, 463] width 36 height 23
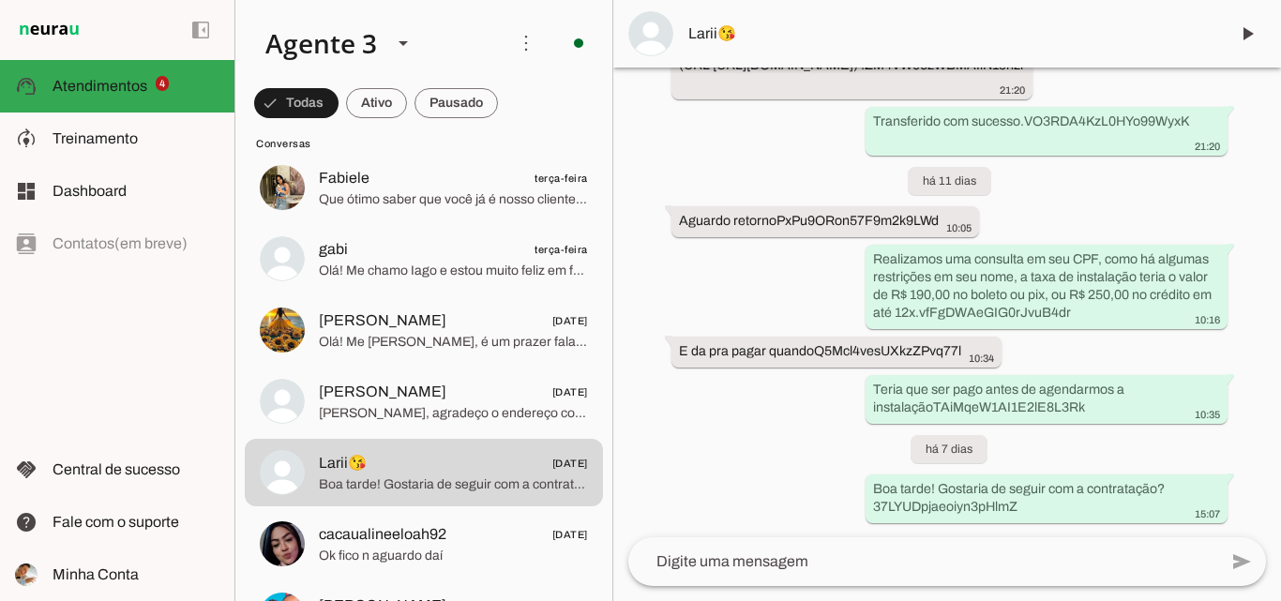
scroll to position [7212, 0]
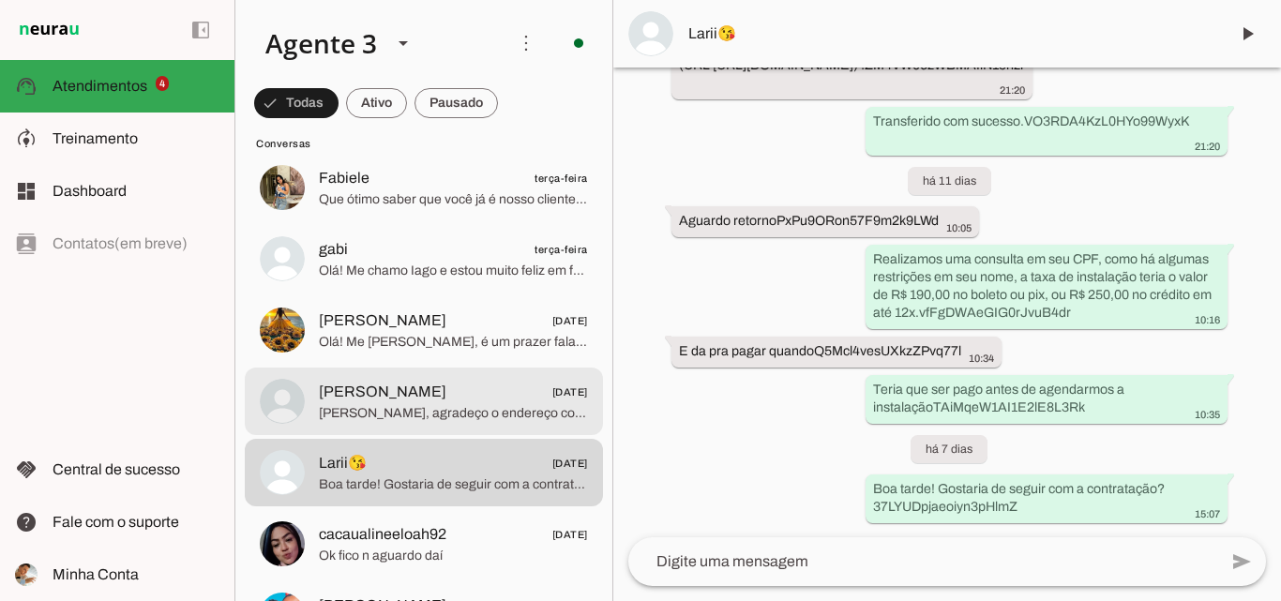
click at [519, 404] on span "Rodrigo, agradeço o endereço completo, mas informo que atualmente atendemos com…" at bounding box center [453, 413] width 269 height 19
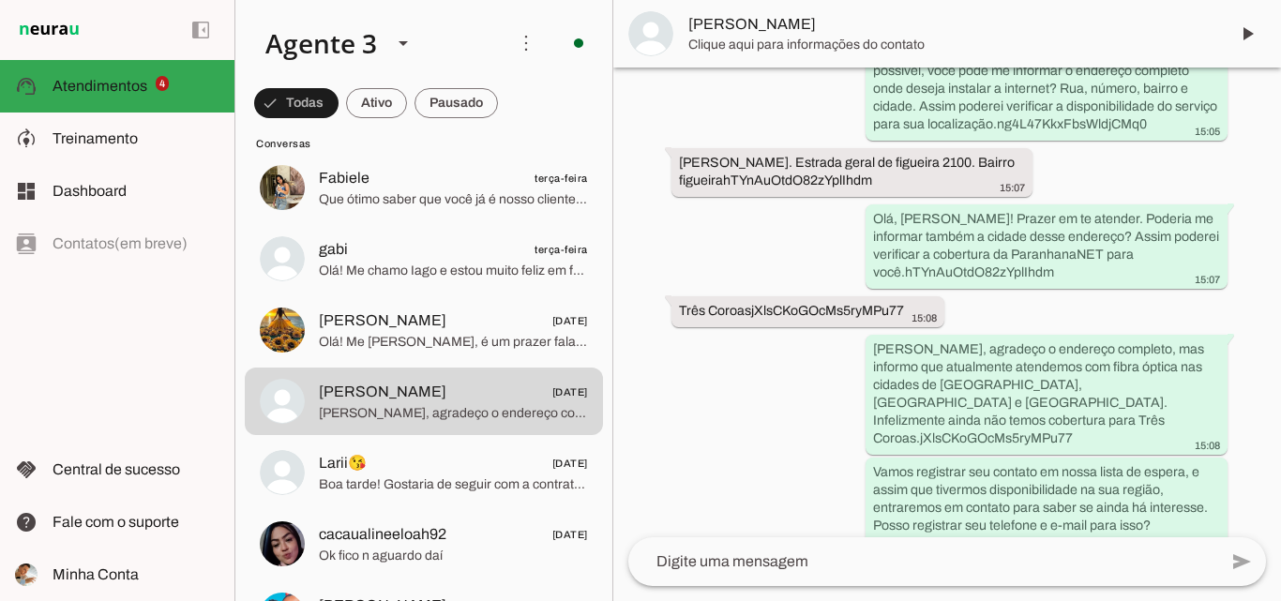
scroll to position [497, 0]
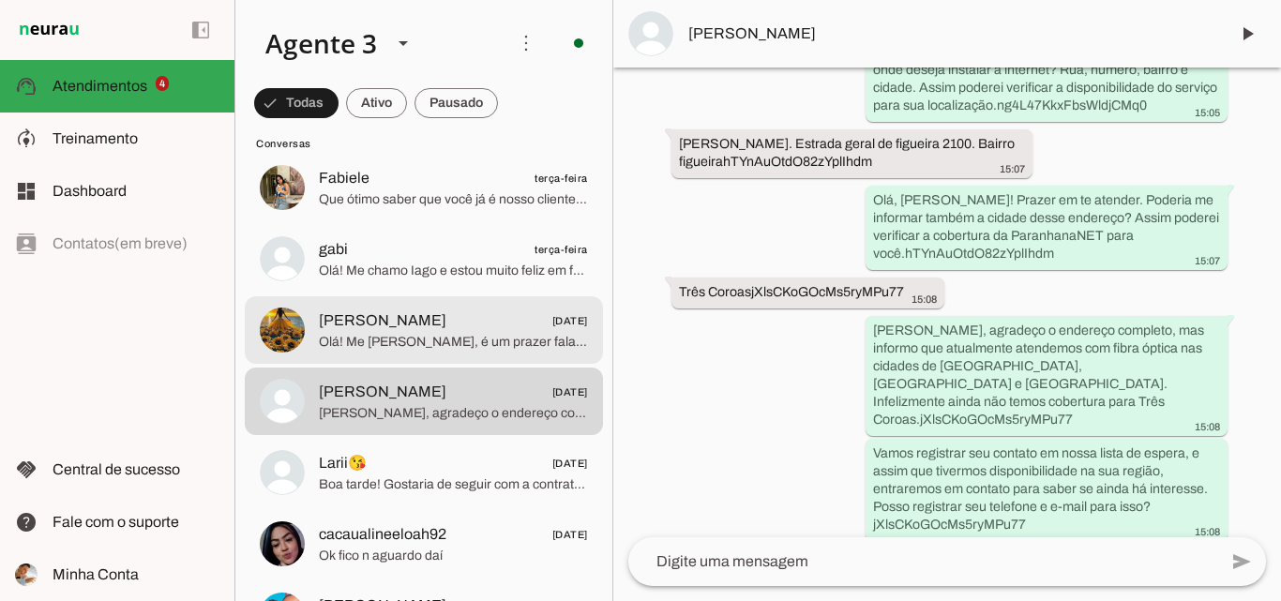
click at [493, 337] on span "Olá! Me chamo Iago, é um prazer falar com você. A ParanhanaNET é líder de merca…" at bounding box center [453, 342] width 269 height 19
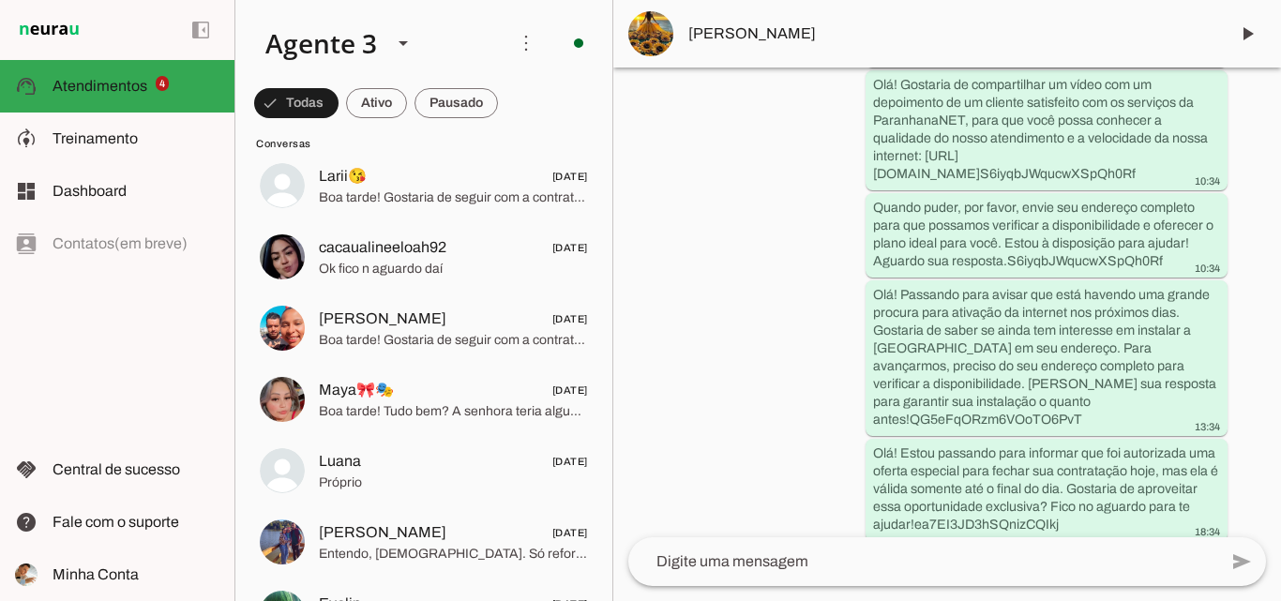
scroll to position [5345, 0]
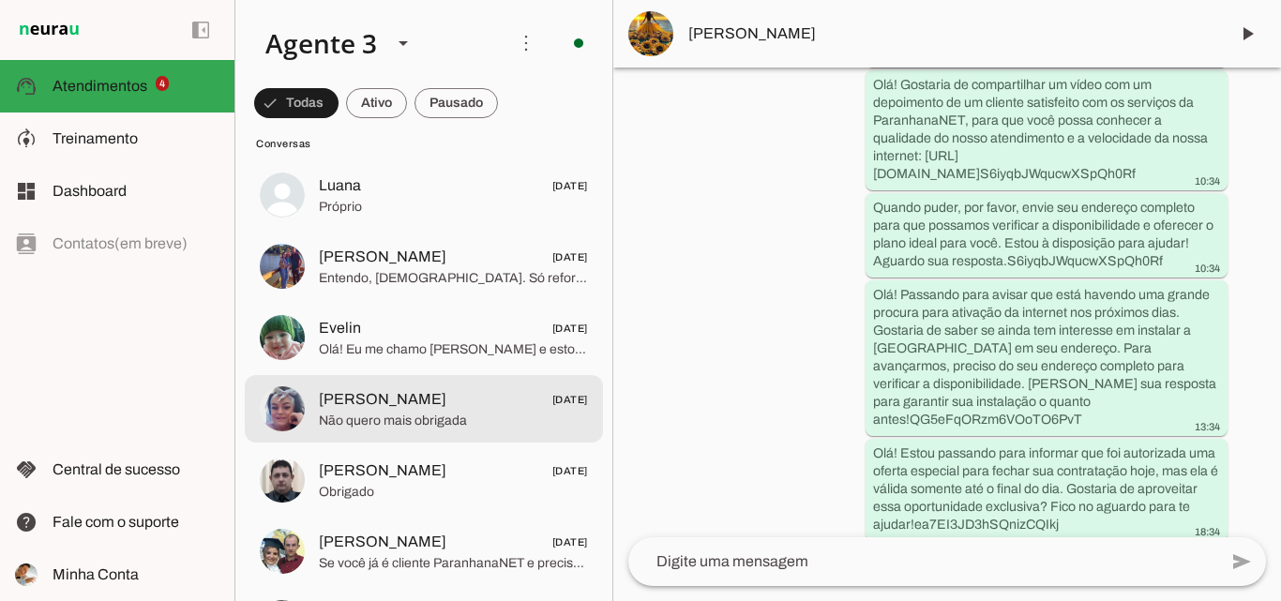
click at [489, 423] on span "Não quero mais obrigada" at bounding box center [453, 421] width 269 height 19
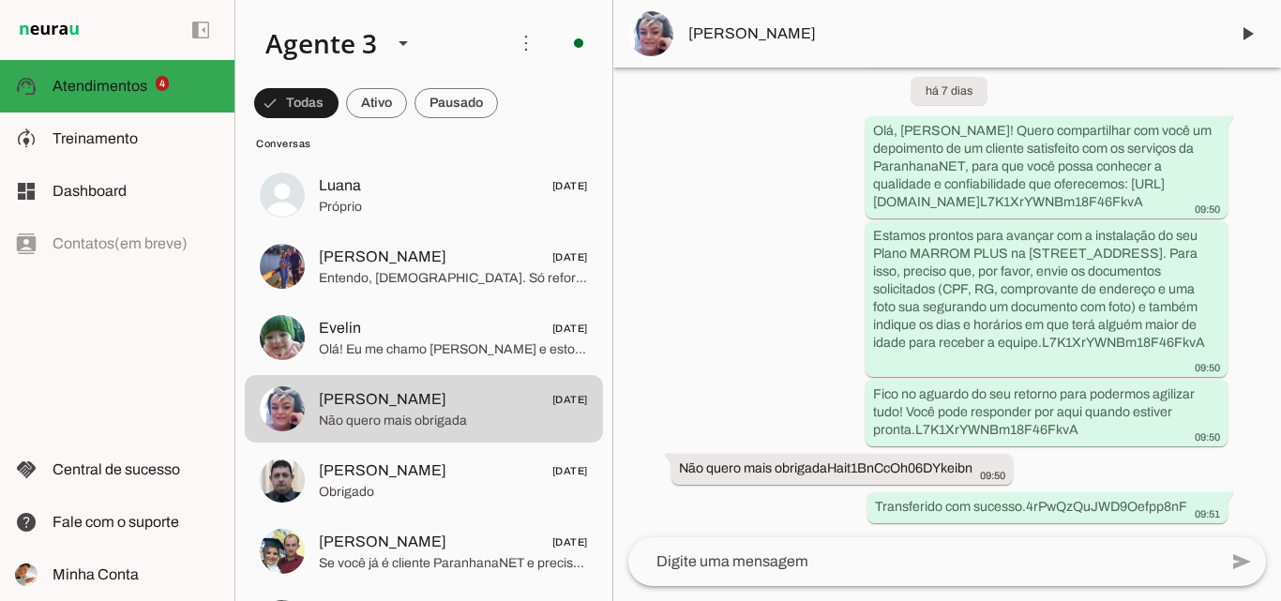
scroll to position [7503, 0]
click at [722, 221] on div "Agente ativado Agente pausado, transferido para humano há 7 dias Agente ativado…" at bounding box center [947, 303] width 668 height 470
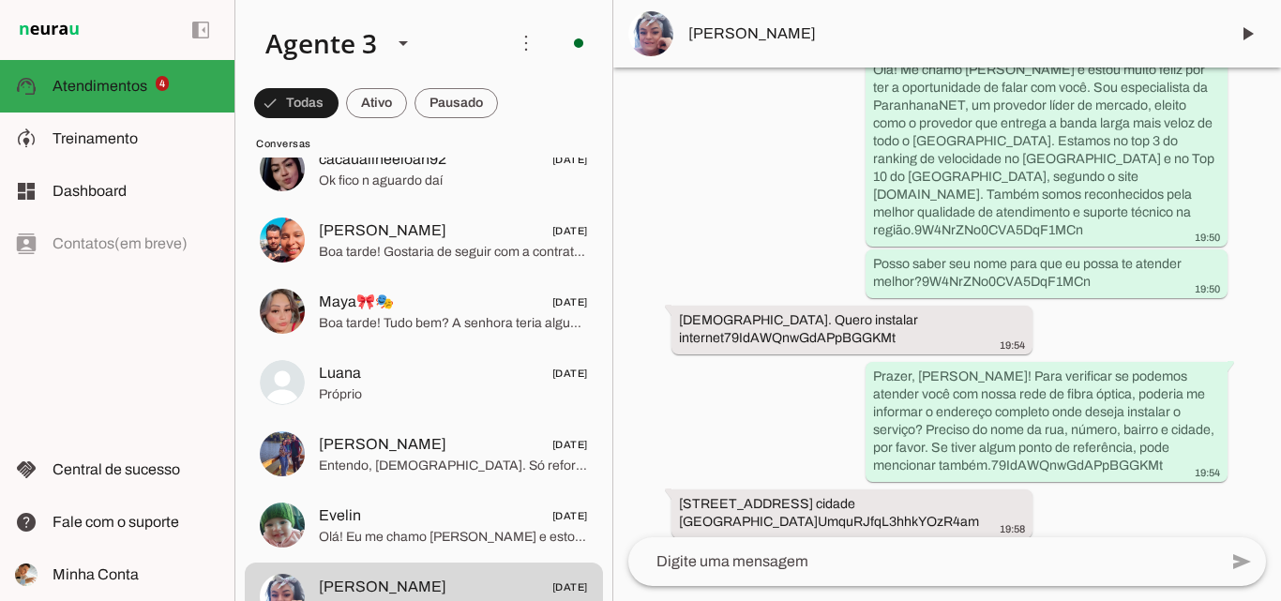
scroll to position [0, 0]
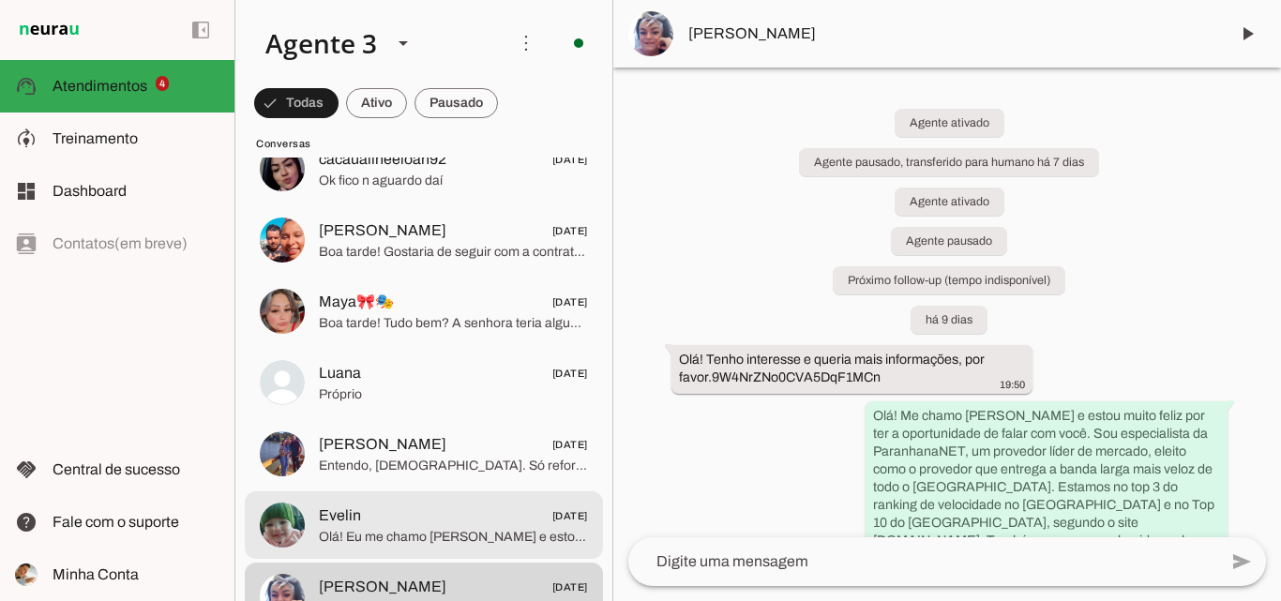
click at [516, 524] on span "Evelin 04/08/2025" at bounding box center [453, 515] width 269 height 23
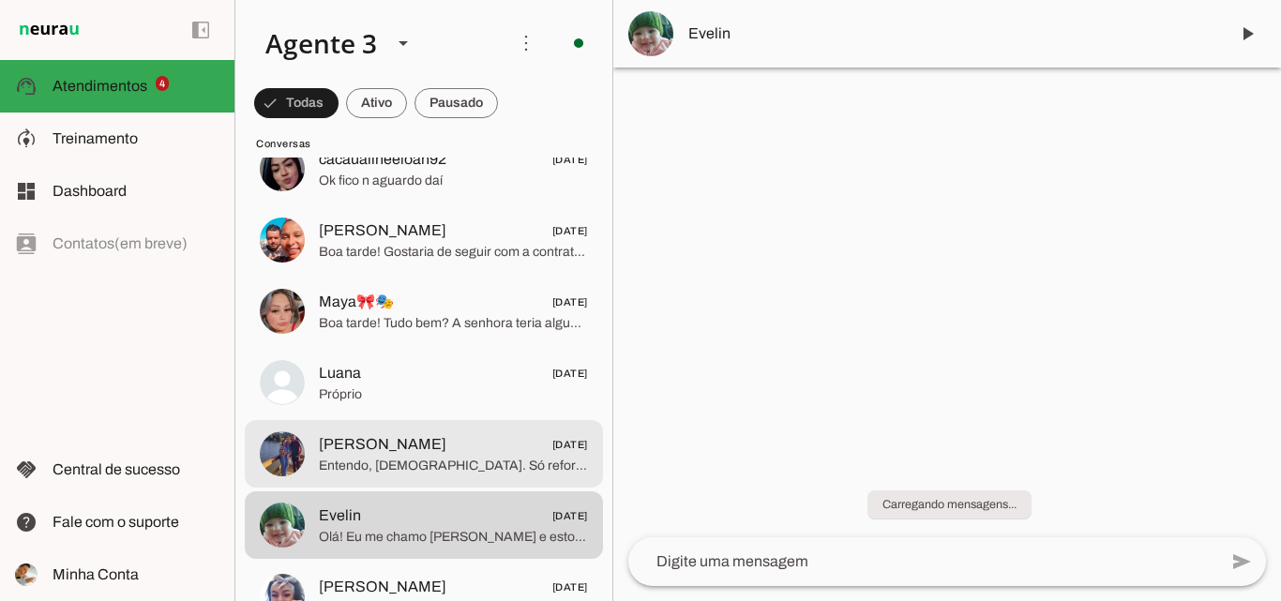
click at [513, 436] on span "Cristiano Boes 04/08/2025" at bounding box center [453, 444] width 269 height 23
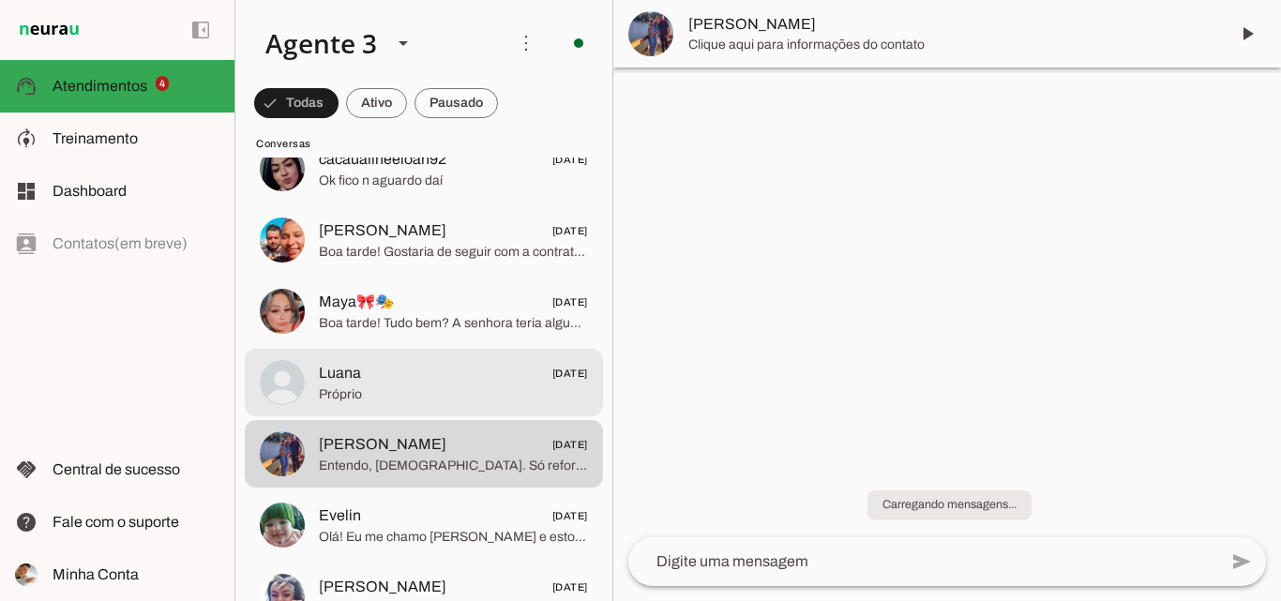
click at [517, 385] on span "Próprio" at bounding box center [453, 394] width 269 height 19
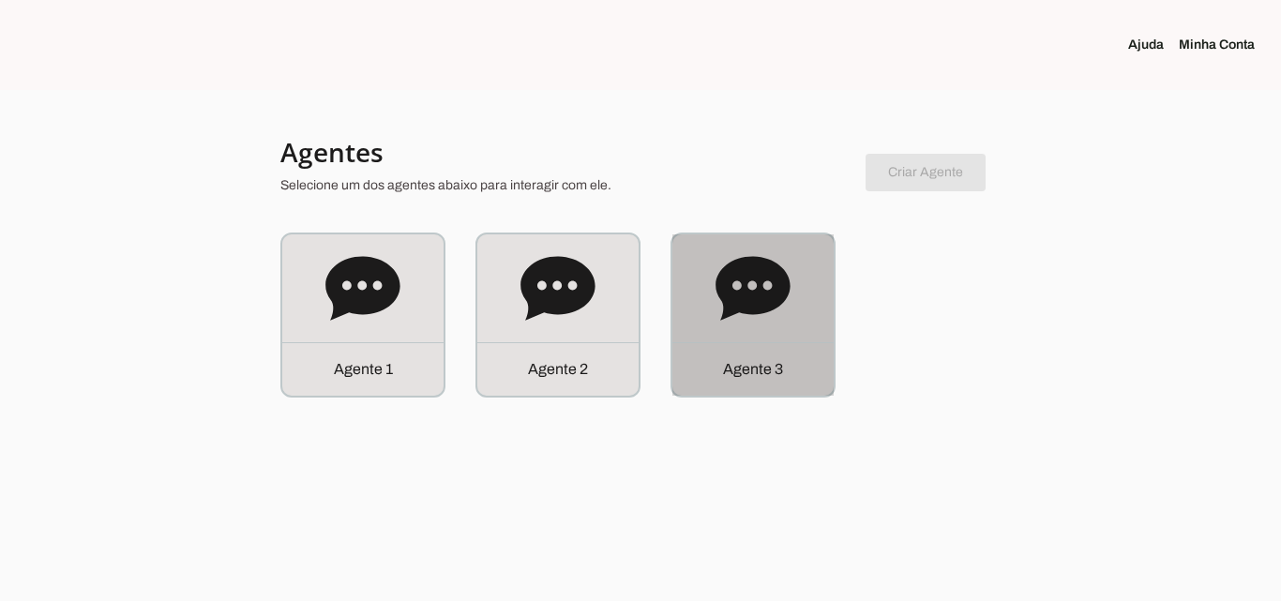
click at [766, 302] on icon at bounding box center [752, 288] width 74 height 64
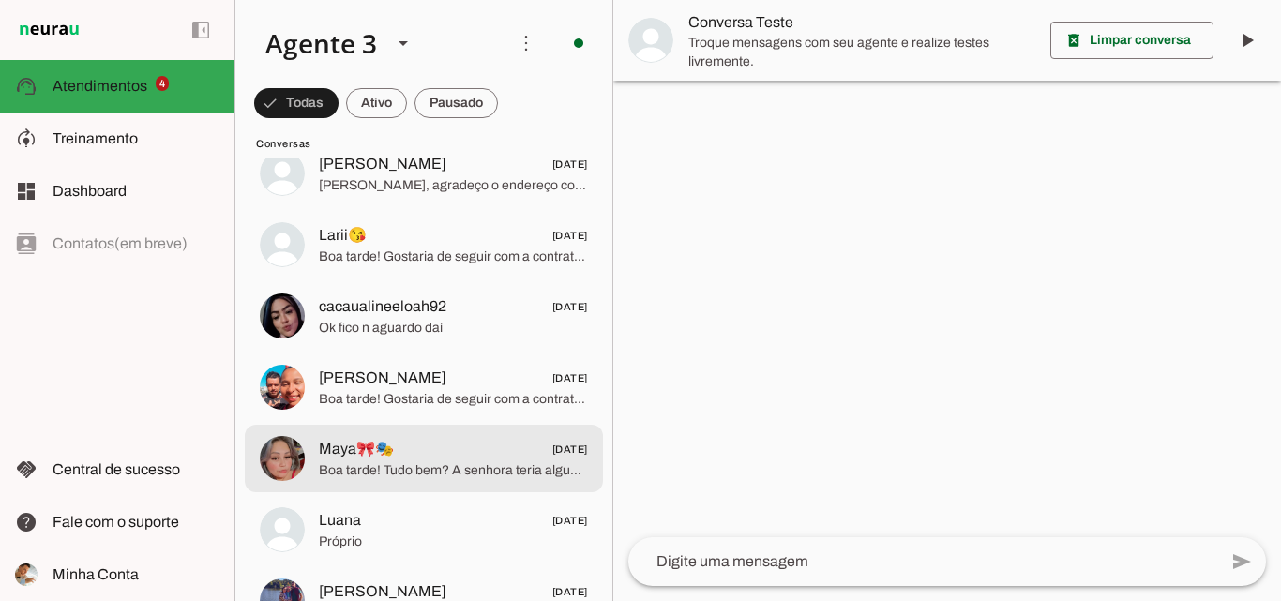
scroll to position [5063, 0]
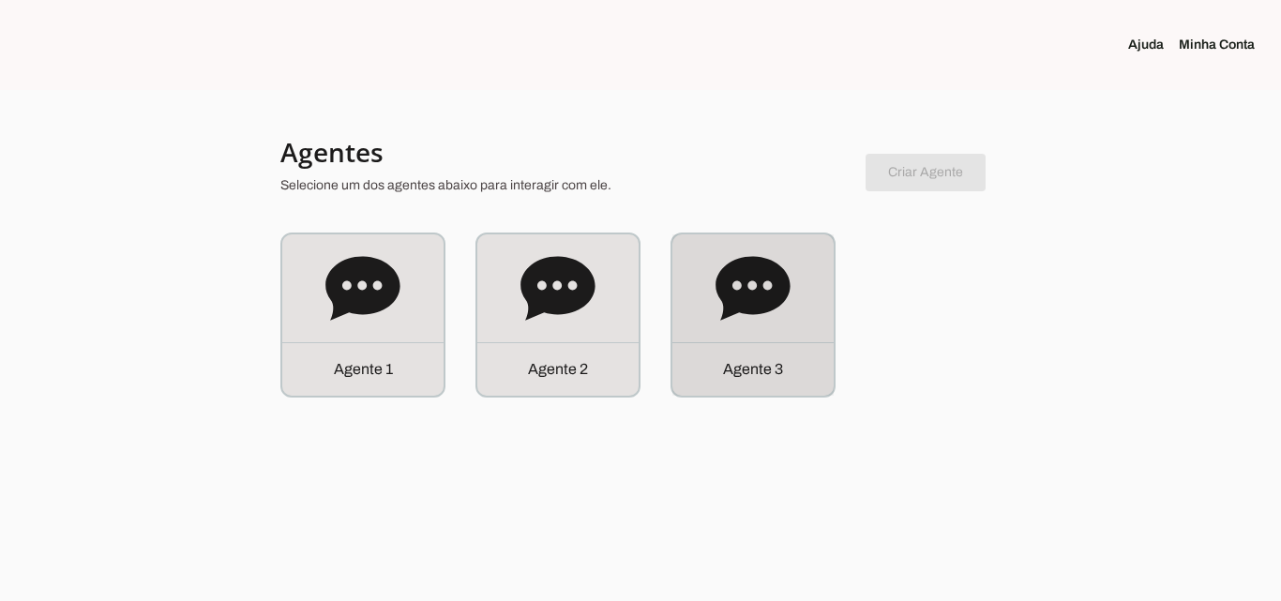
click at [805, 312] on div "Agente 3" at bounding box center [752, 314] width 161 height 161
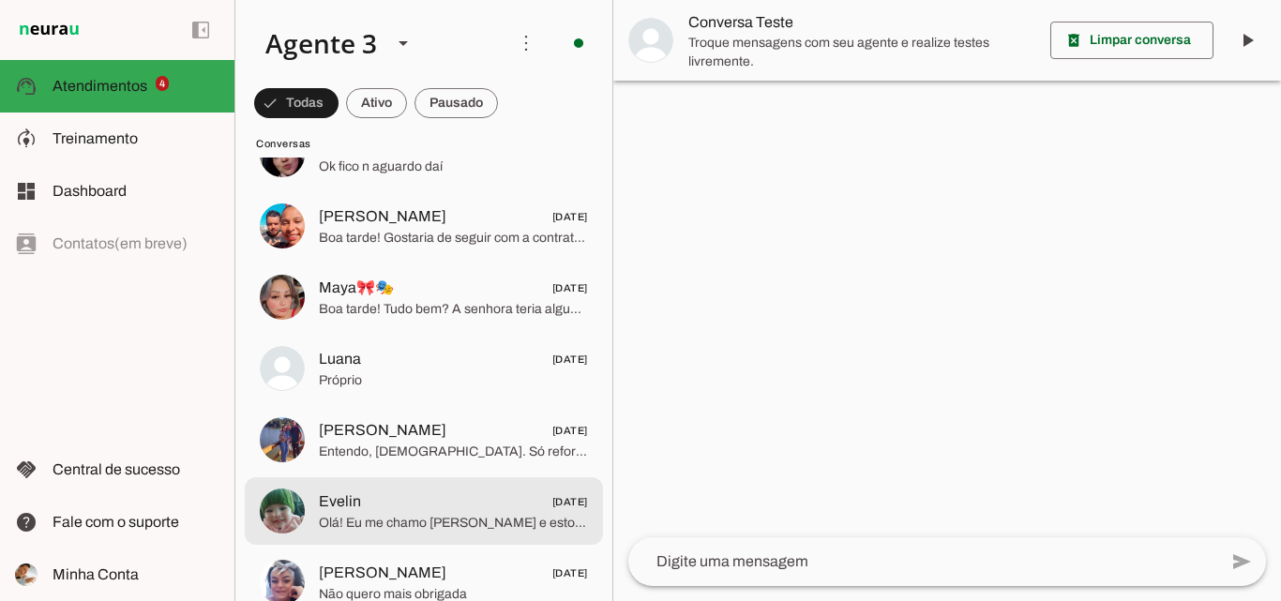
scroll to position [5157, 0]
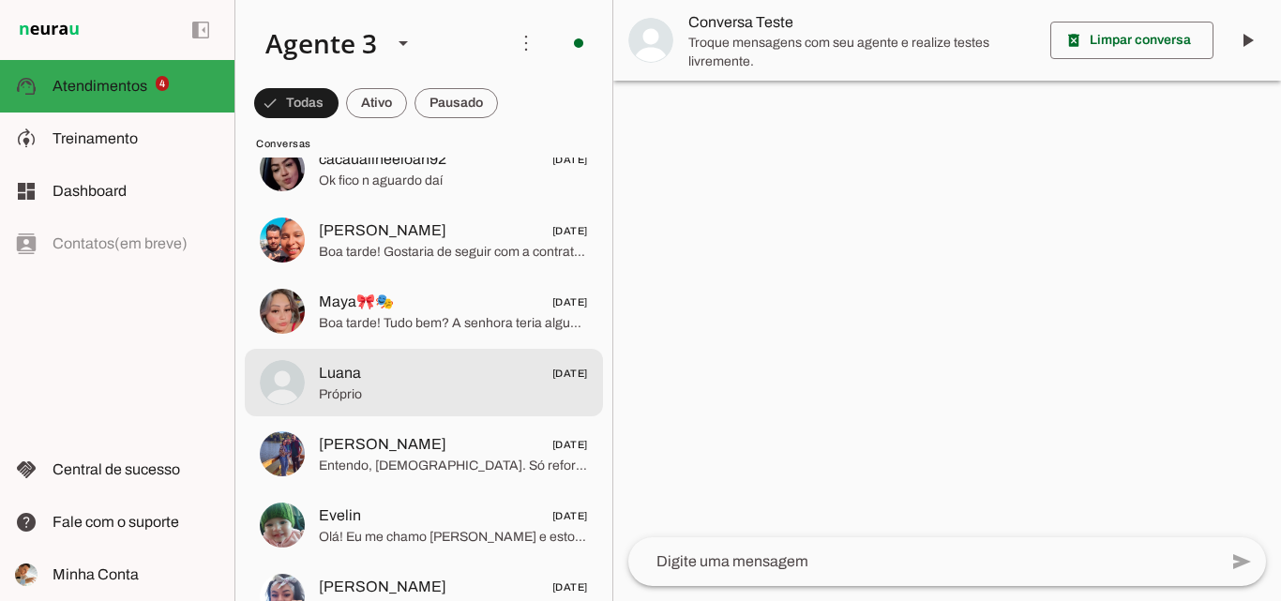
click at [484, 395] on span "Próprio" at bounding box center [453, 394] width 269 height 19
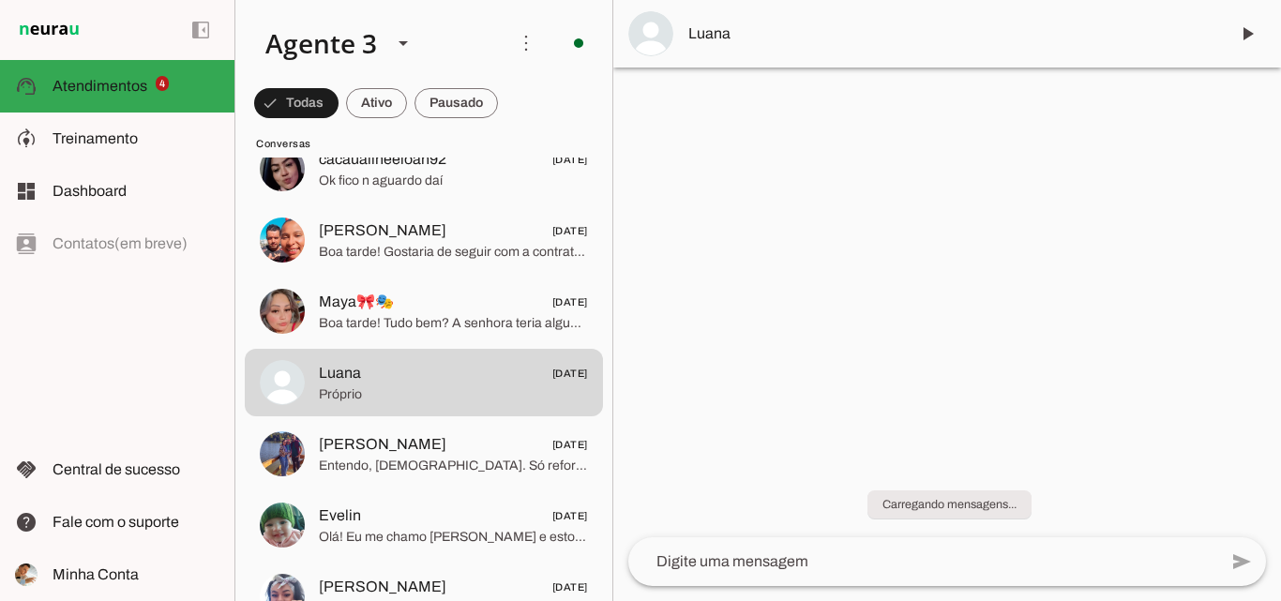
click at [774, 40] on span "Luana" at bounding box center [950, 34] width 525 height 23
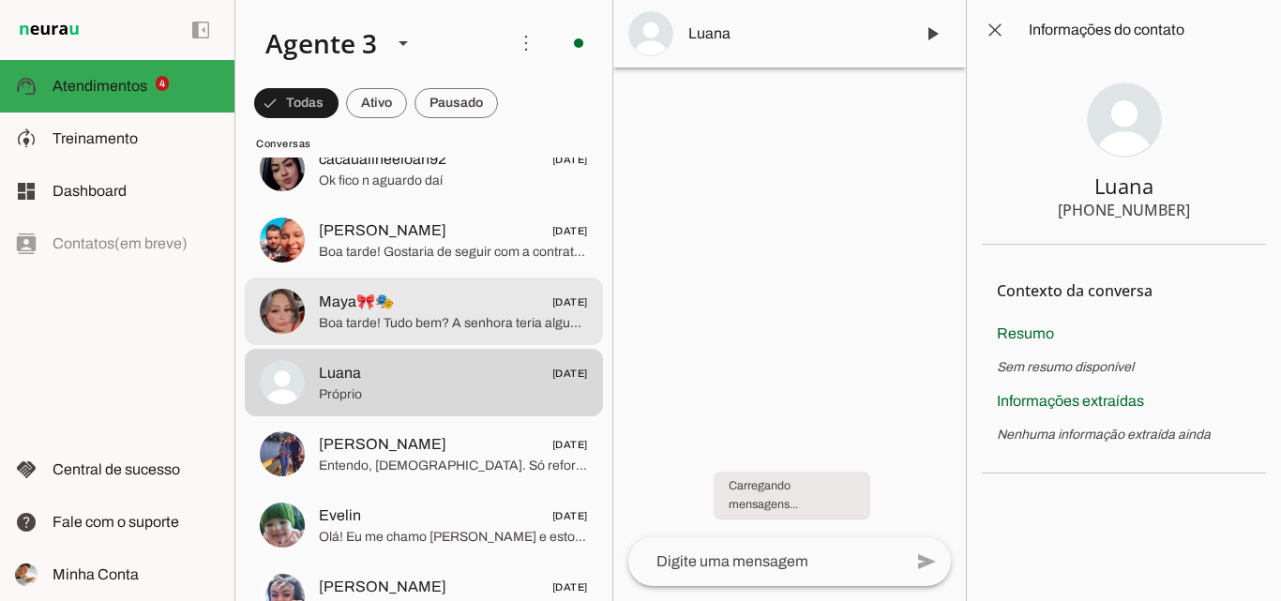
click at [481, 318] on span "Boa tarde! Tudo bem? A senhora teria alguma previsão de quando conseguiria um c…" at bounding box center [453, 323] width 269 height 19
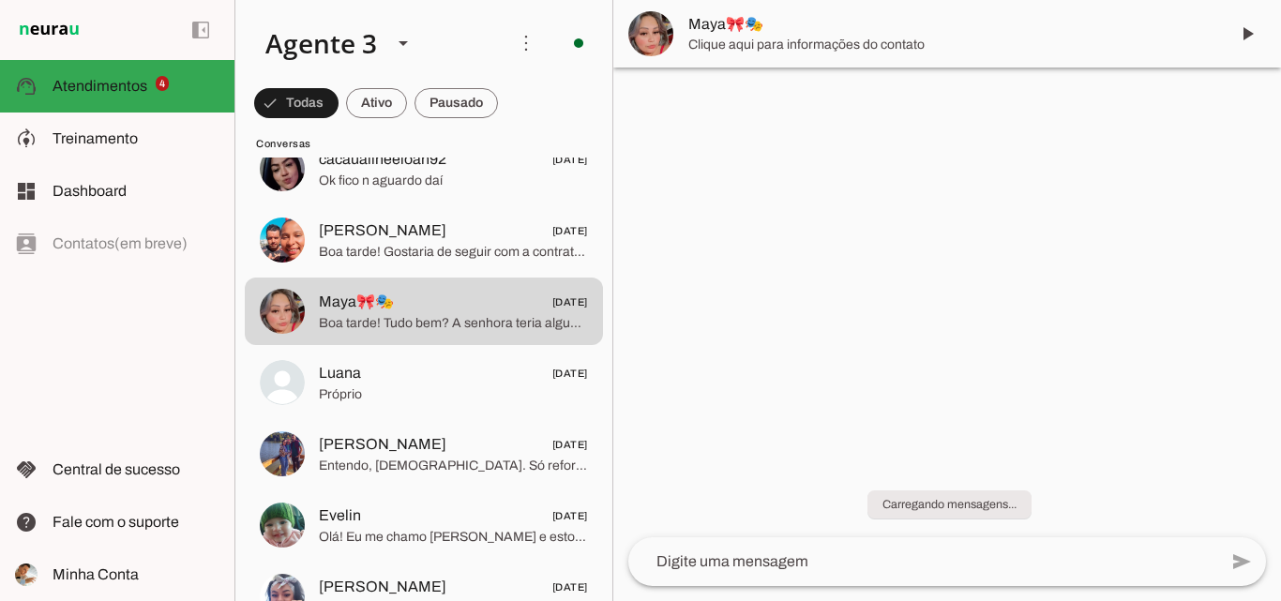
click at [847, 28] on span "Maya🎀🎭" at bounding box center [950, 24] width 525 height 23
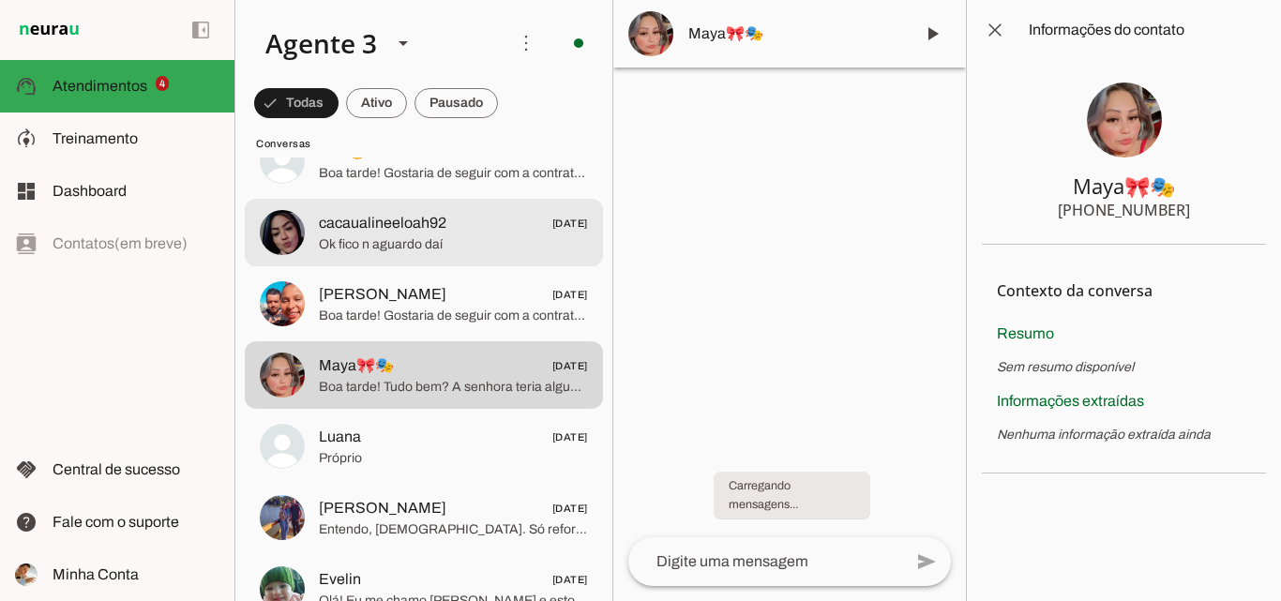
scroll to position [5063, 0]
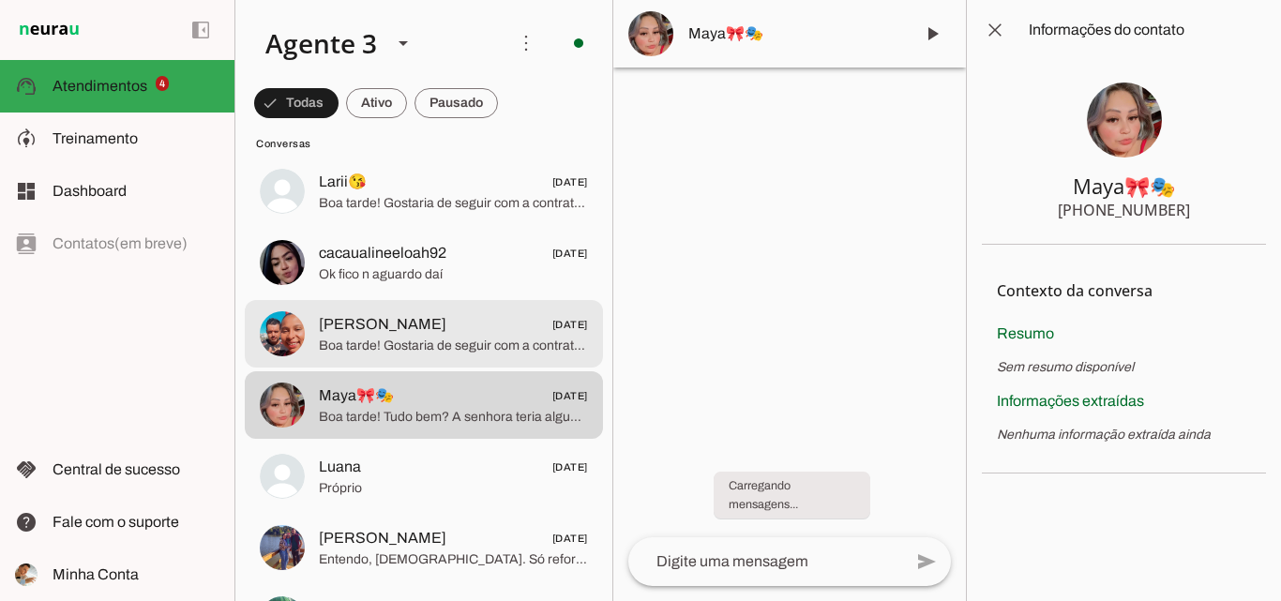
click at [493, 340] on span "Boa tarde! Gostaria de seguir com a contratação?" at bounding box center [453, 346] width 269 height 19
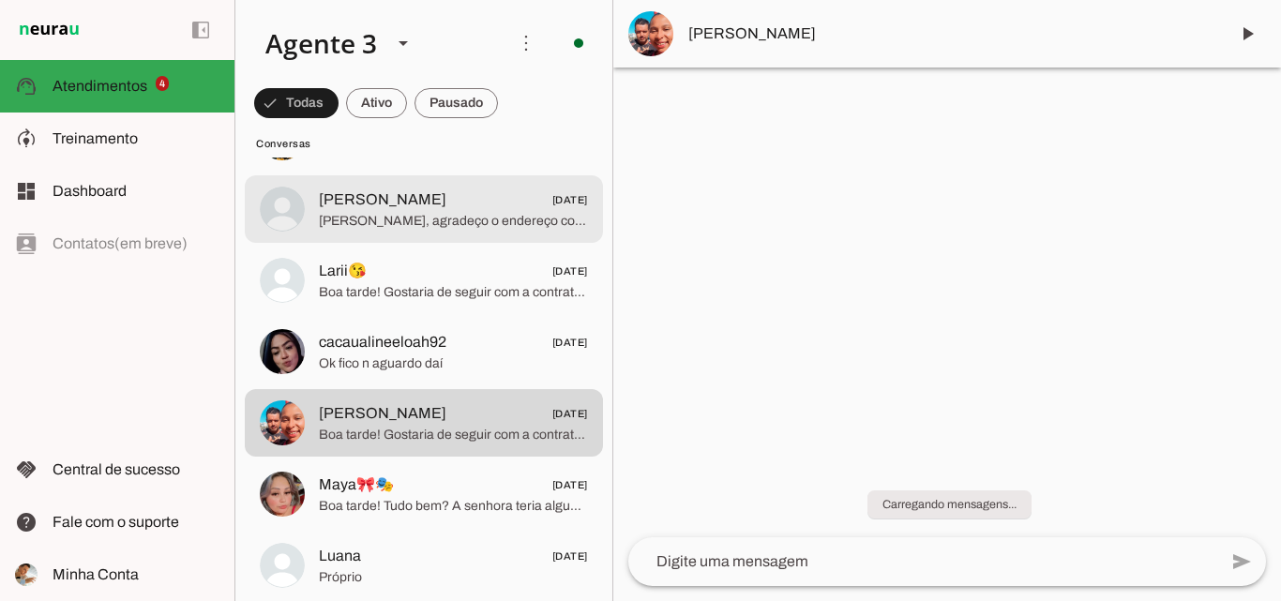
scroll to position [4970, 0]
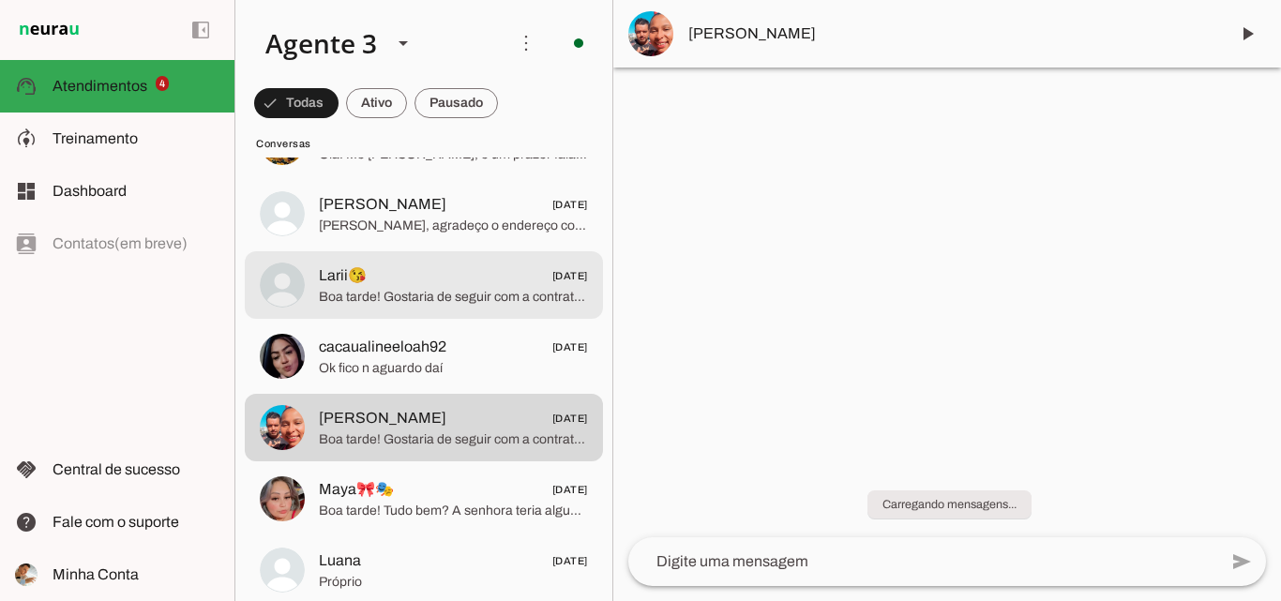
click at [427, 269] on span "Larii😘 04/08/2025" at bounding box center [453, 275] width 269 height 23
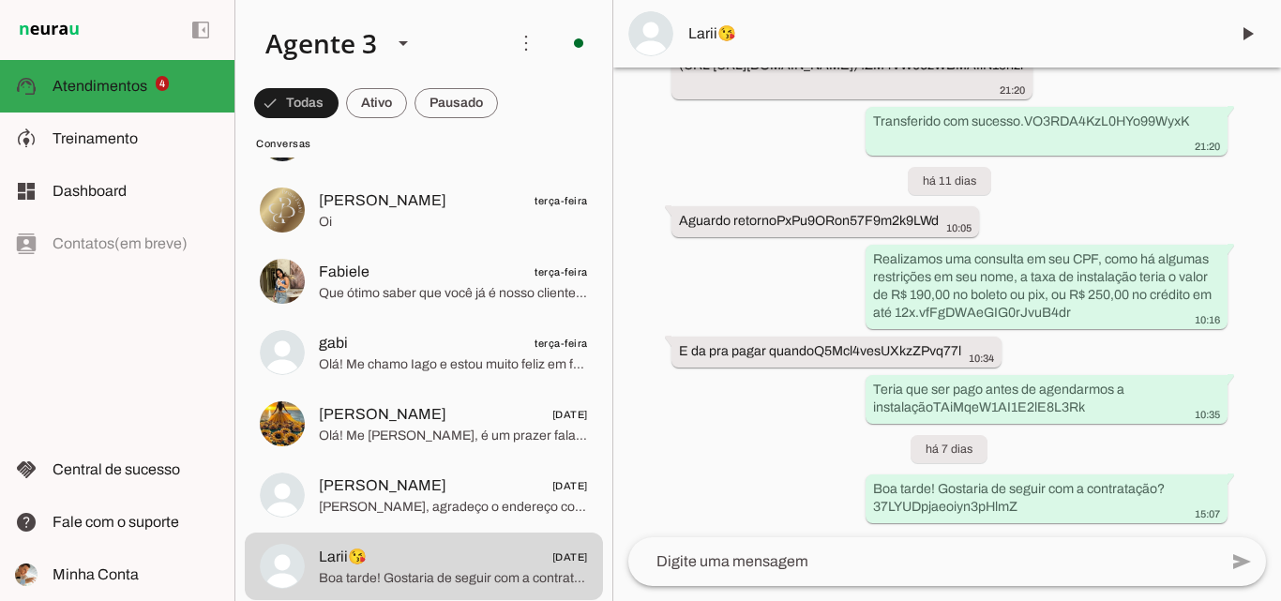
scroll to position [7212, 0]
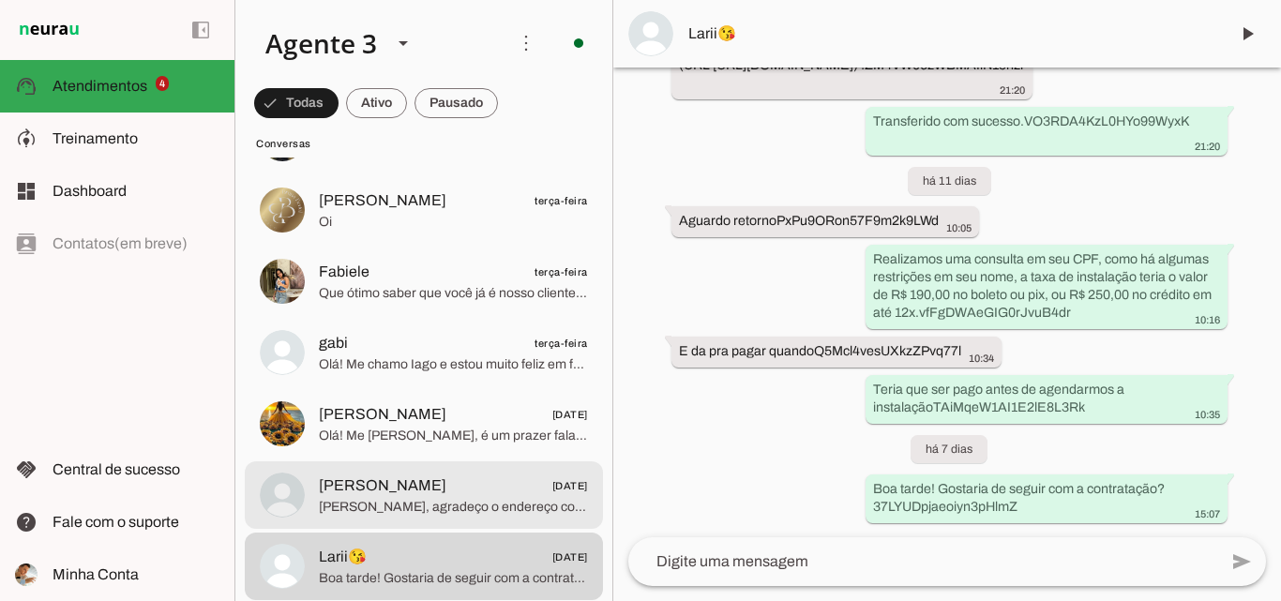
click at [434, 511] on span "Rodrigo, agradeço o endereço completo, mas informo que atualmente atendemos com…" at bounding box center [453, 507] width 269 height 19
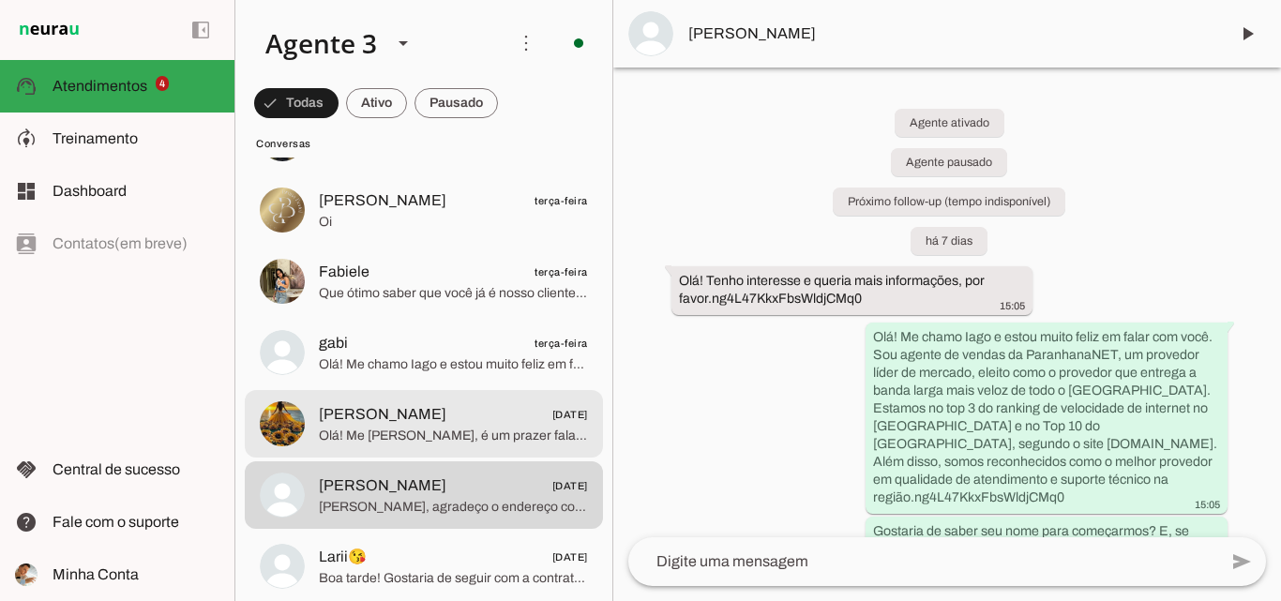
click at [454, 430] on span "Olá! Me chamo Iago, é um prazer falar com você. A ParanhanaNET é líder de merca…" at bounding box center [453, 436] width 269 height 19
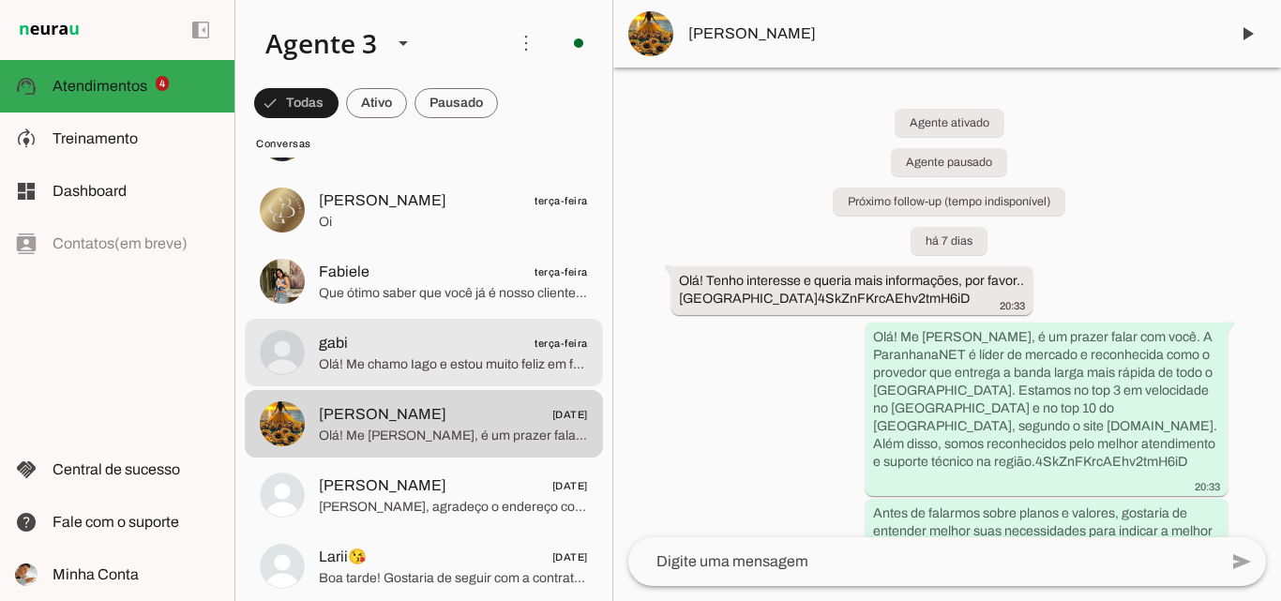
click at [471, 370] on span "Olá! Me chamo Iago e estou muito feliz em falar com você. Quero te apresentar a…" at bounding box center [453, 364] width 269 height 19
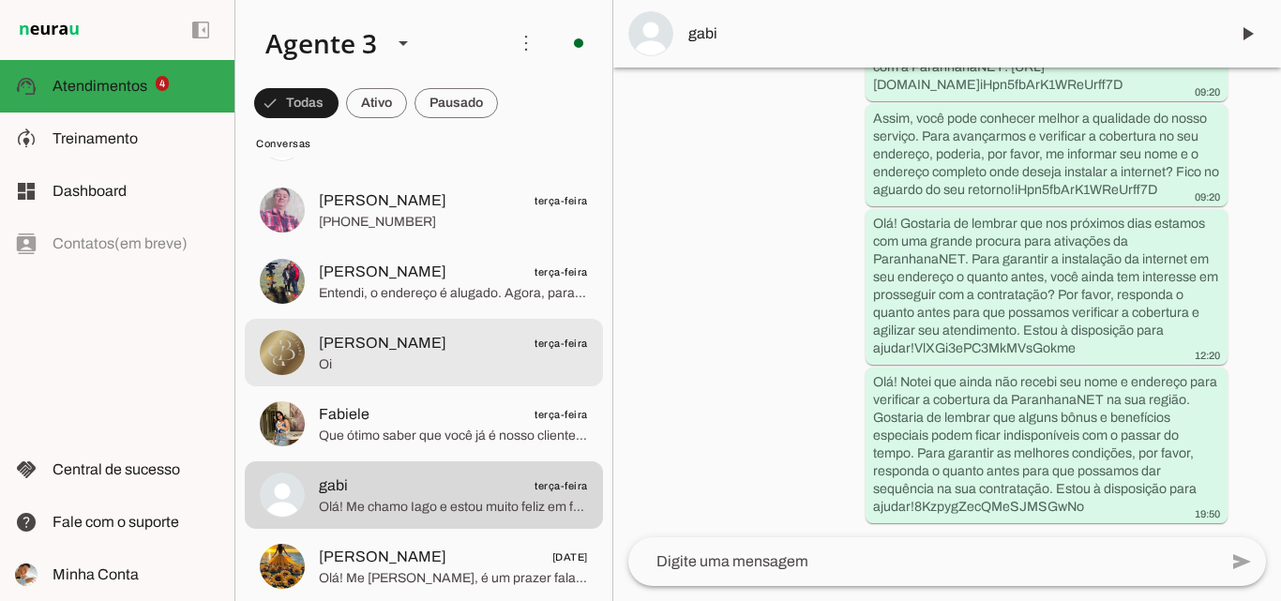
scroll to position [4501, 0]
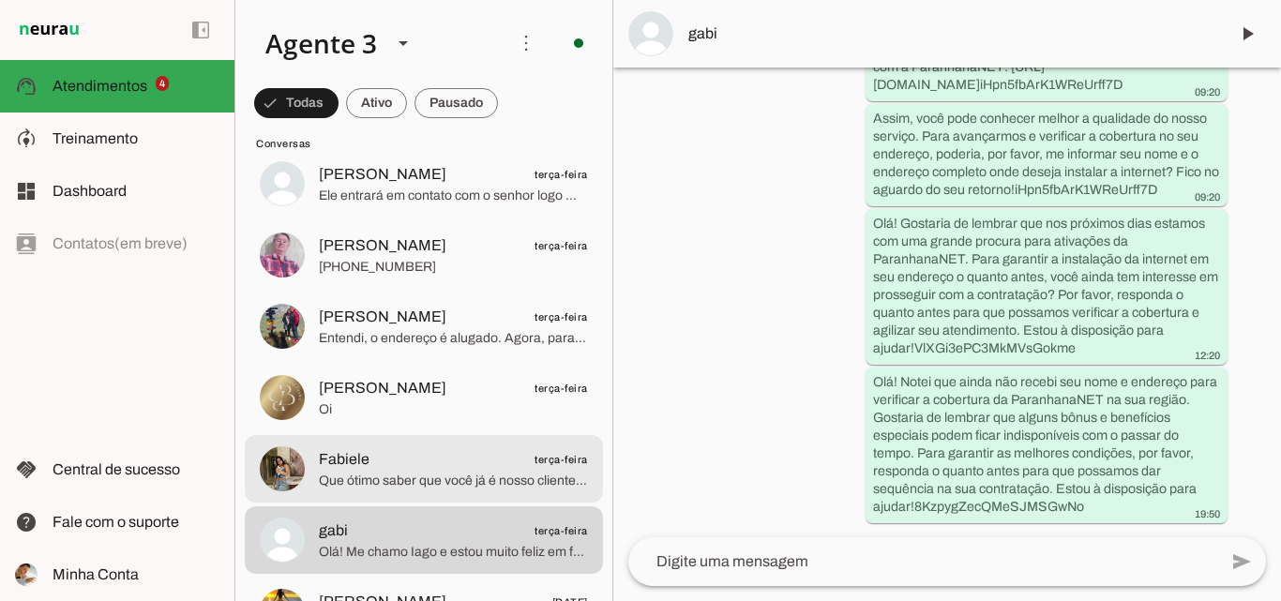
click at [538, 472] on span "Que ótimo saber que você já é nosso cliente! Para acesso aos descontos do Paran…" at bounding box center [453, 481] width 269 height 19
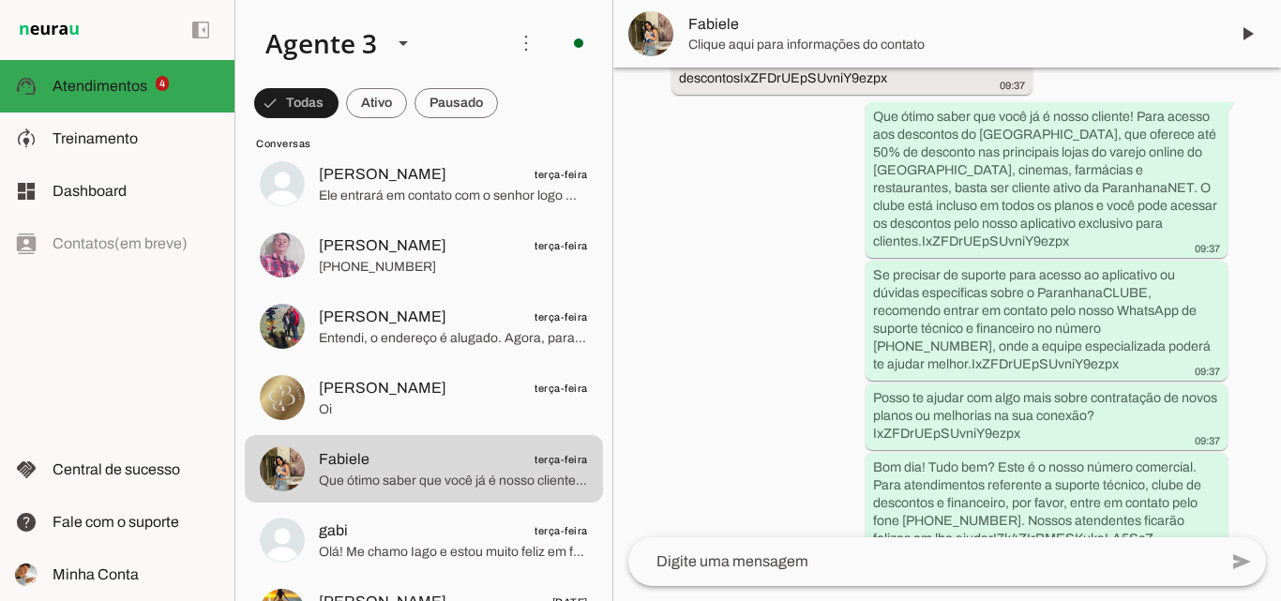
scroll to position [577, 0]
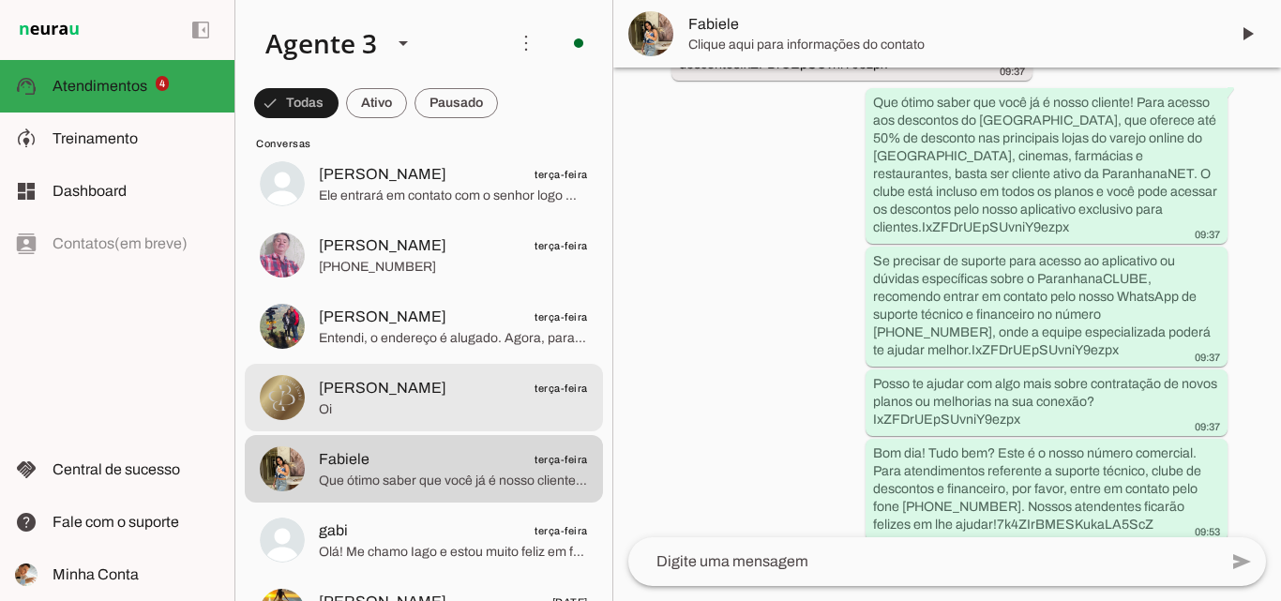
click at [362, 395] on span "Bruna Bertol" at bounding box center [383, 388] width 128 height 23
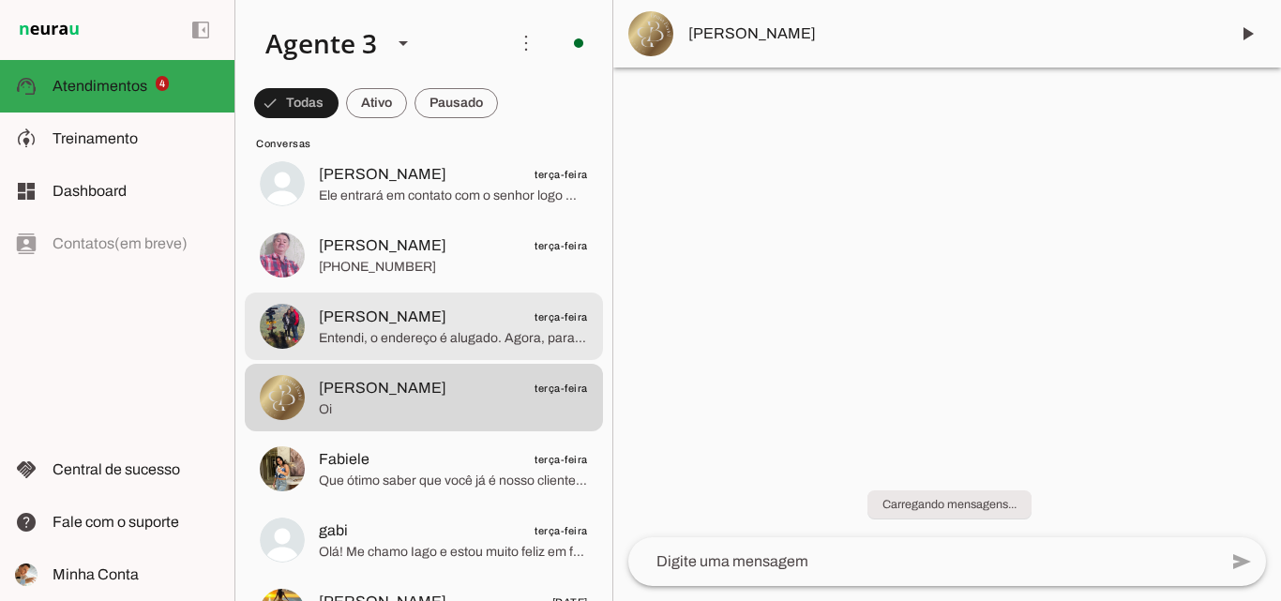
click at [496, 308] on span "Carlos Construtor terça-feira" at bounding box center [453, 317] width 269 height 23
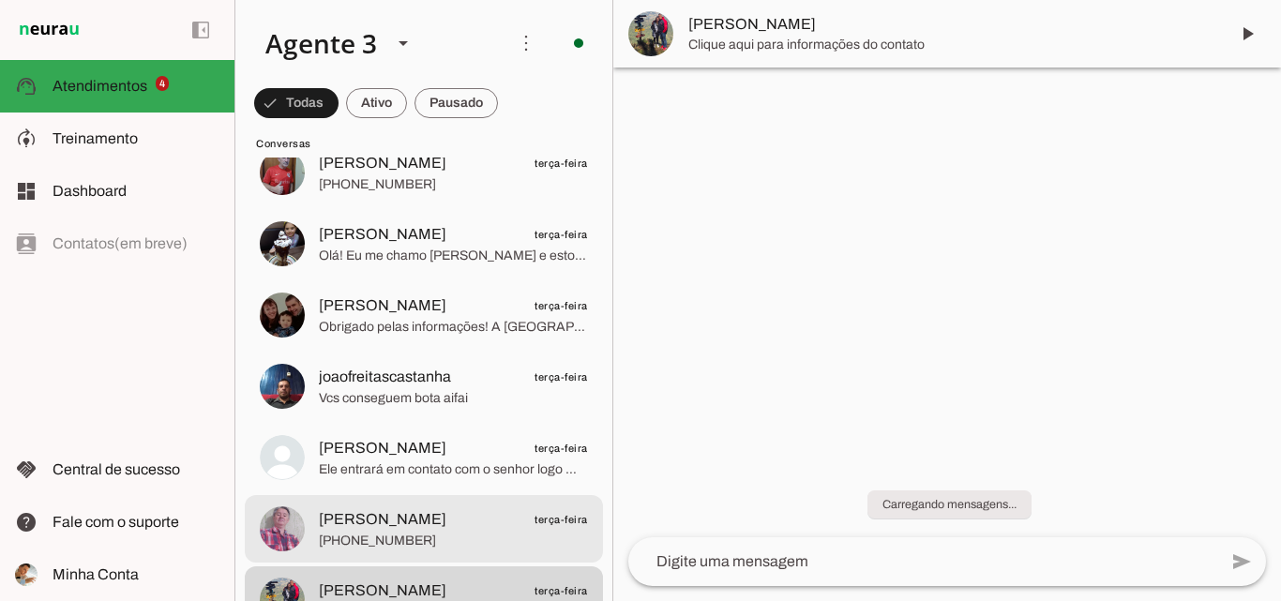
scroll to position [4219, 0]
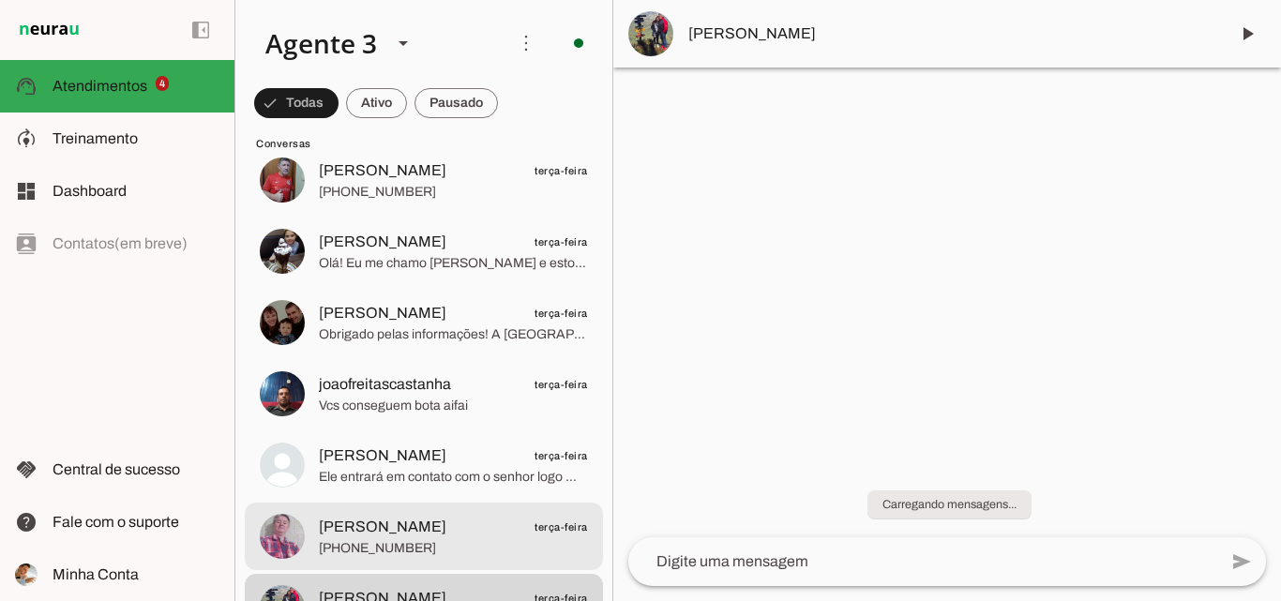
click at [463, 540] on span "51 3543-1099" at bounding box center [453, 548] width 269 height 19
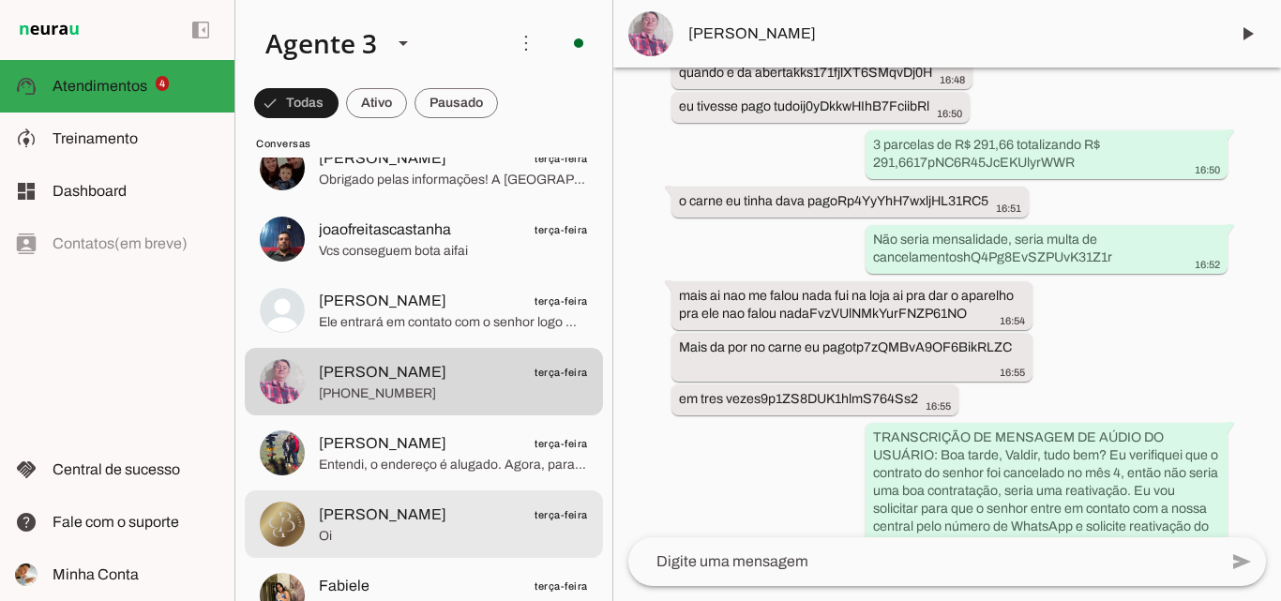
scroll to position [4407, 0]
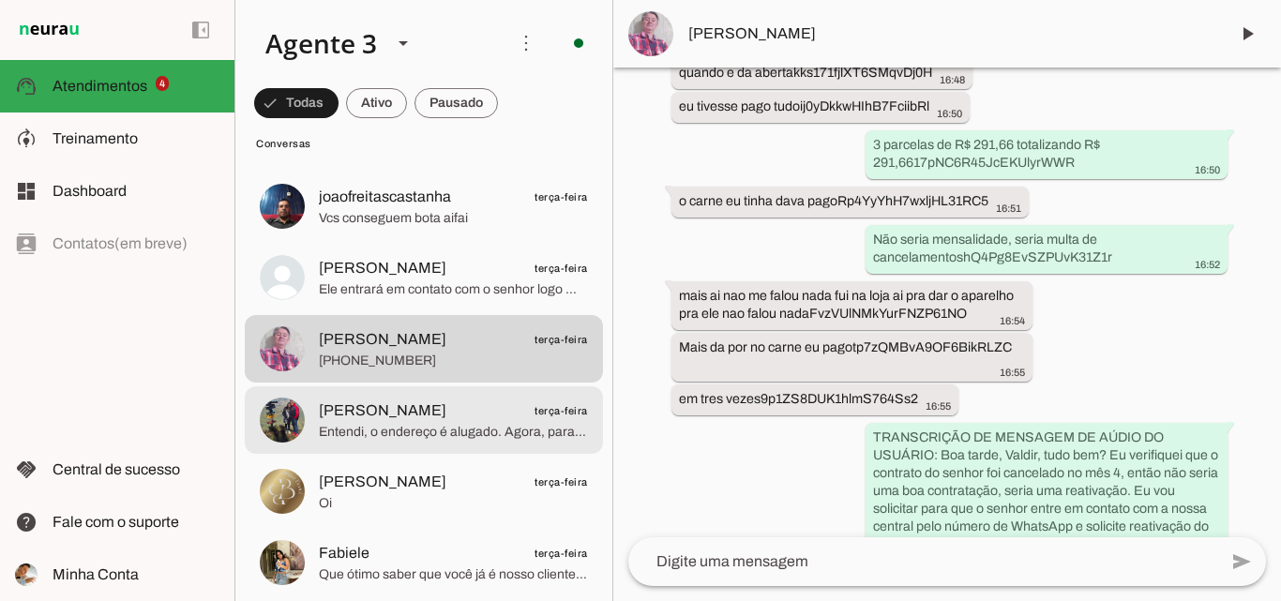
click at [552, 431] on span "Entendi, o endereço é alugado. Agora, para garantir que a ParanhanaNET pode ate…" at bounding box center [453, 432] width 269 height 19
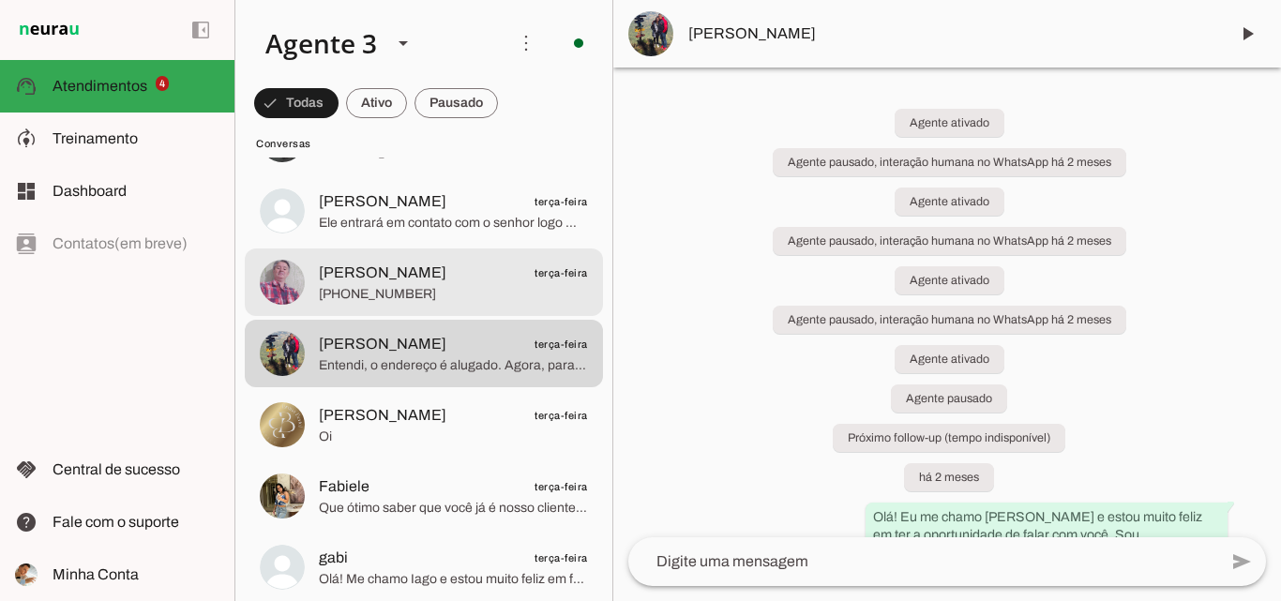
scroll to position [4501, 0]
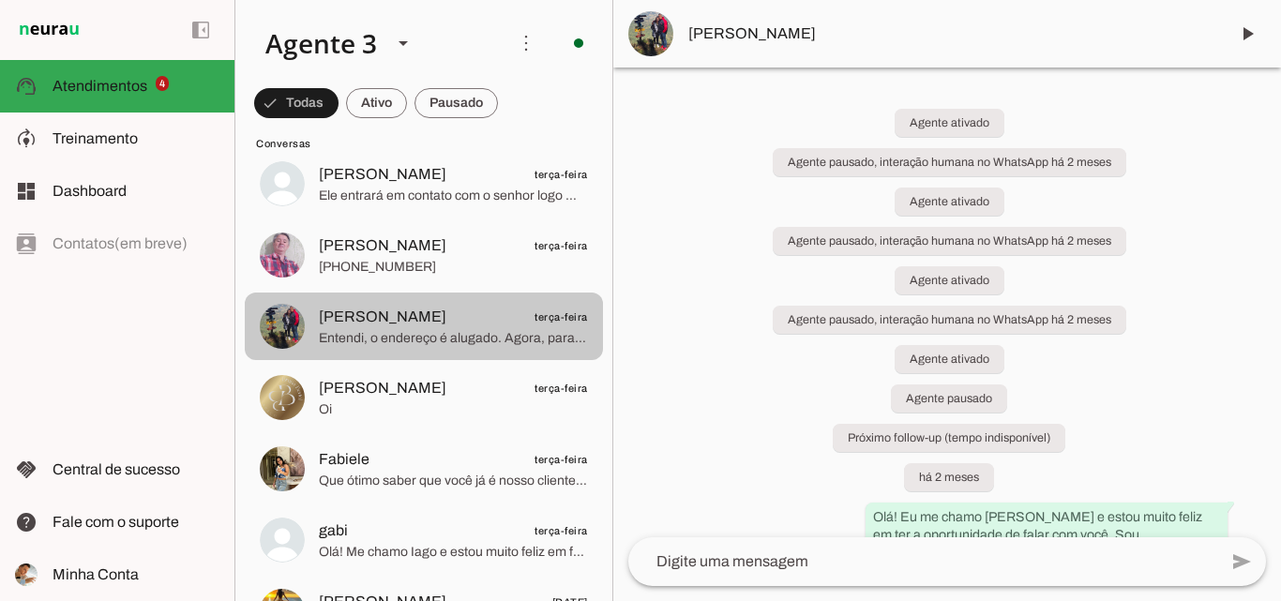
click at [483, 335] on span "Entendi, o endereço é alugado. Agora, para garantir que a ParanhanaNET pode ate…" at bounding box center [453, 338] width 269 height 19
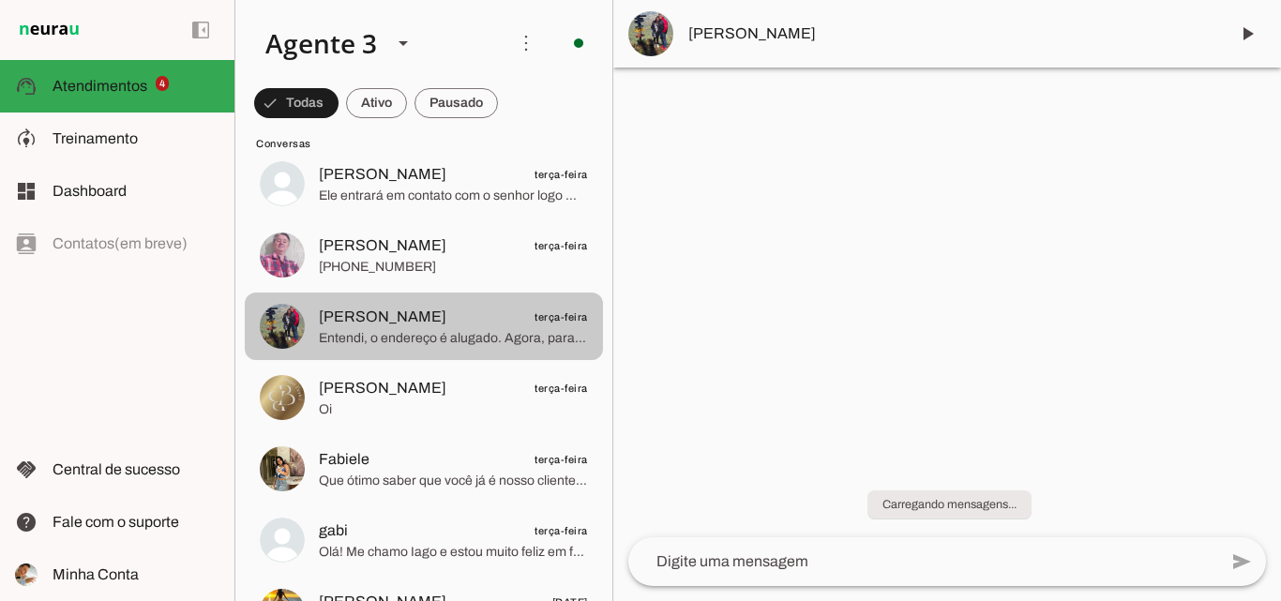
scroll to position [4407, 0]
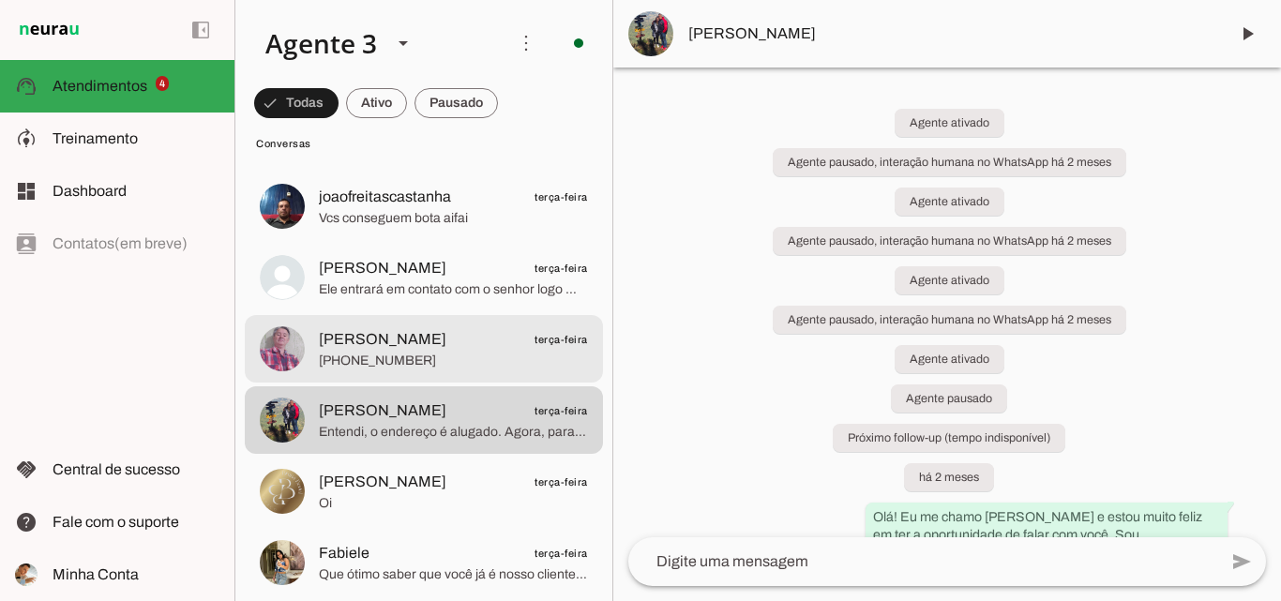
click at [436, 349] on span "Waldir Jung terça-feira" at bounding box center [453, 339] width 269 height 23
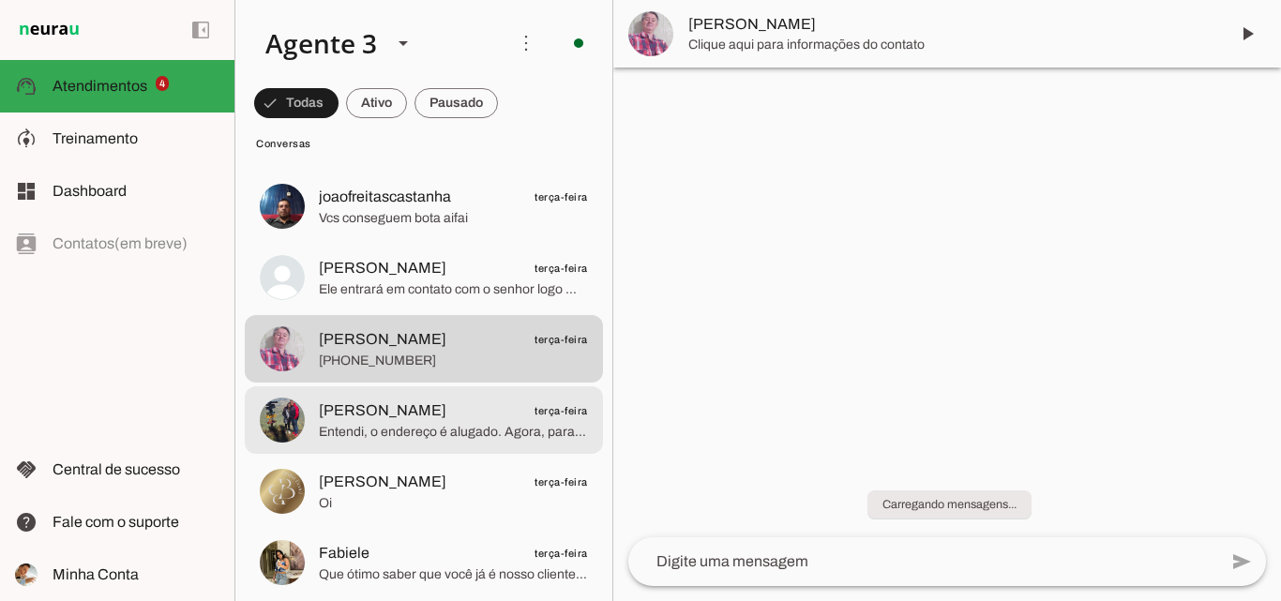
click at [462, 408] on span "Carlos Construtor terça-feira" at bounding box center [453, 410] width 269 height 23
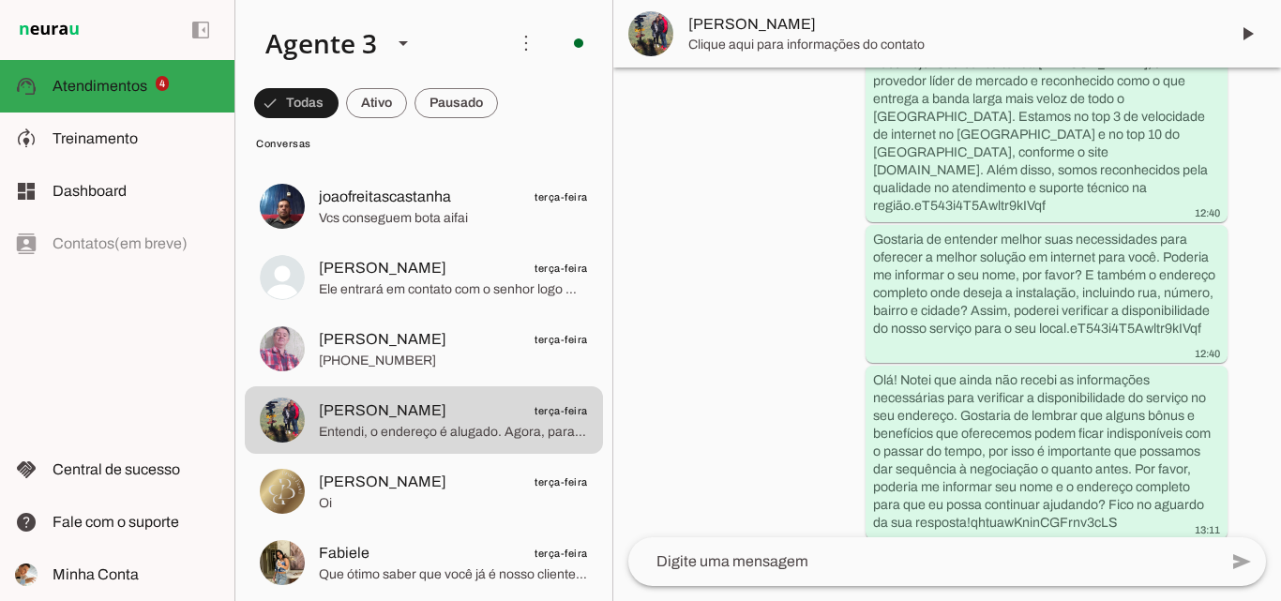
scroll to position [1148, 0]
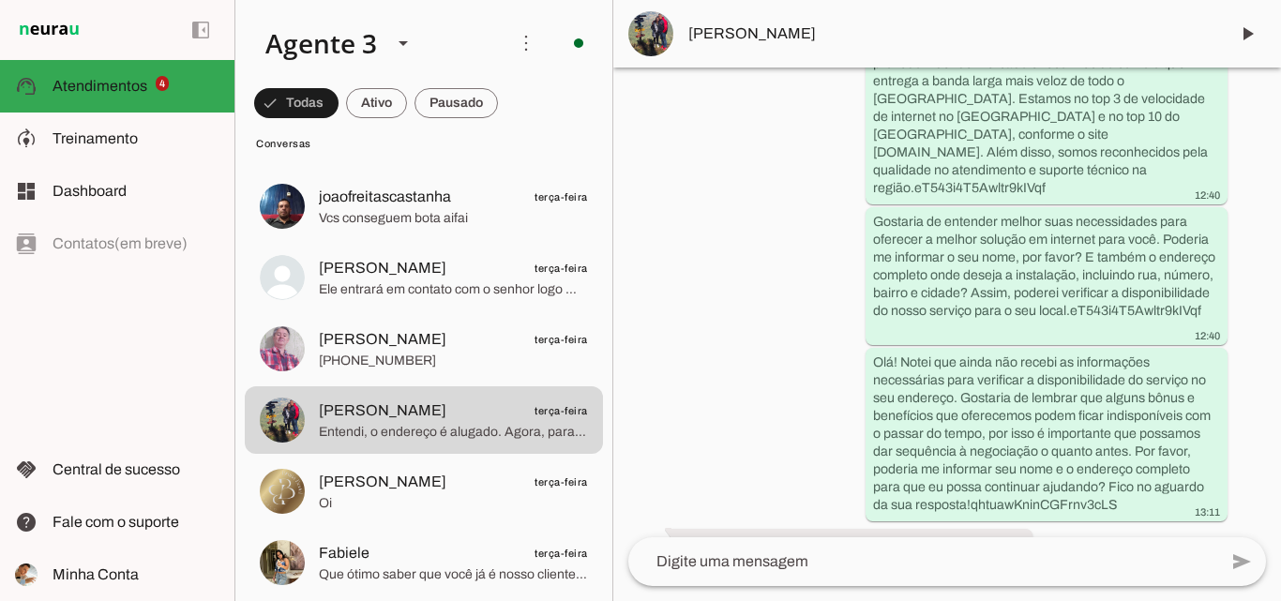
click at [757, 42] on span "Carlos Construtor" at bounding box center [950, 34] width 525 height 23
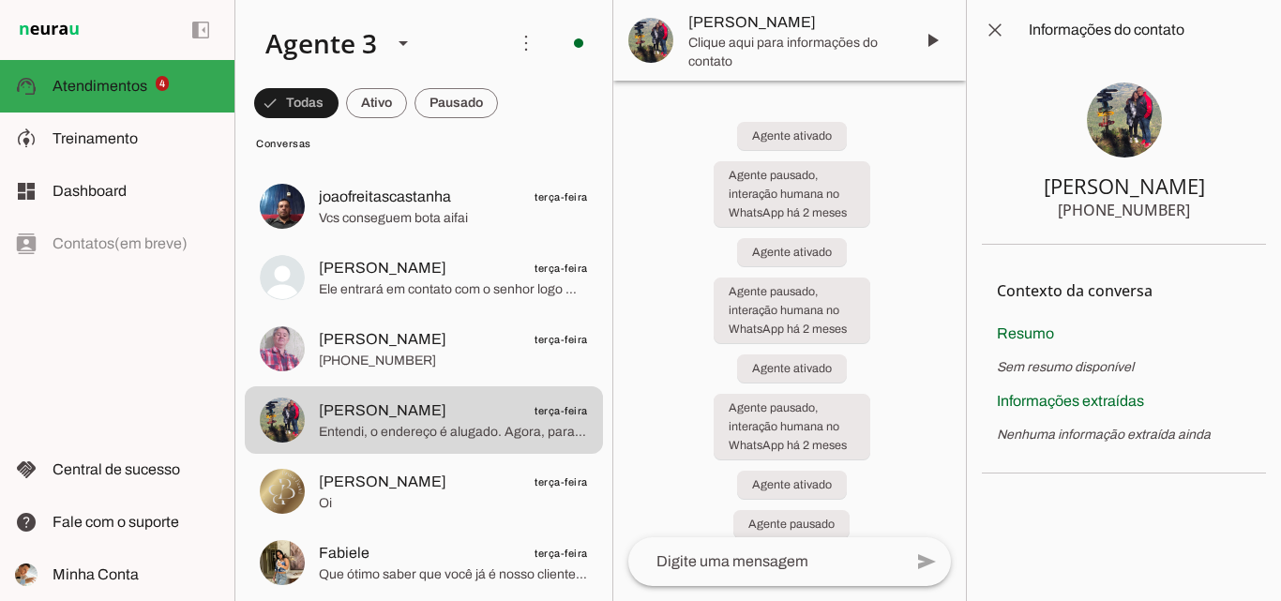
click at [1184, 214] on section "Carlos Construtor +55 5198825760" at bounding box center [1124, 152] width 284 height 185
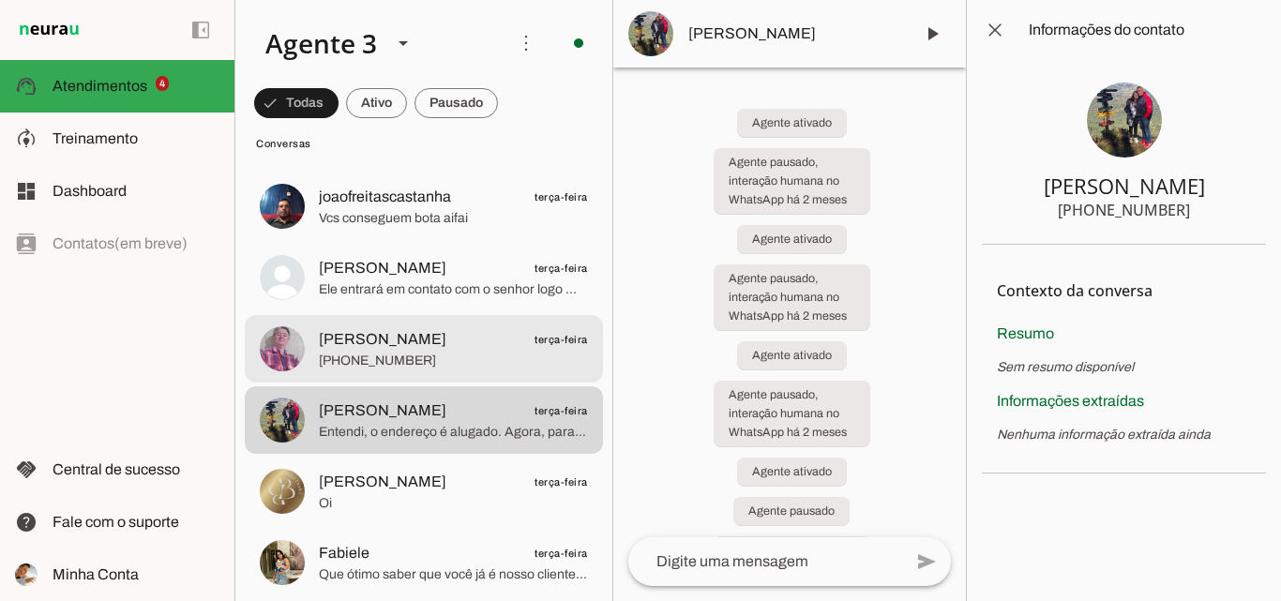
click at [382, 363] on span "51 3543-1099" at bounding box center [453, 361] width 269 height 19
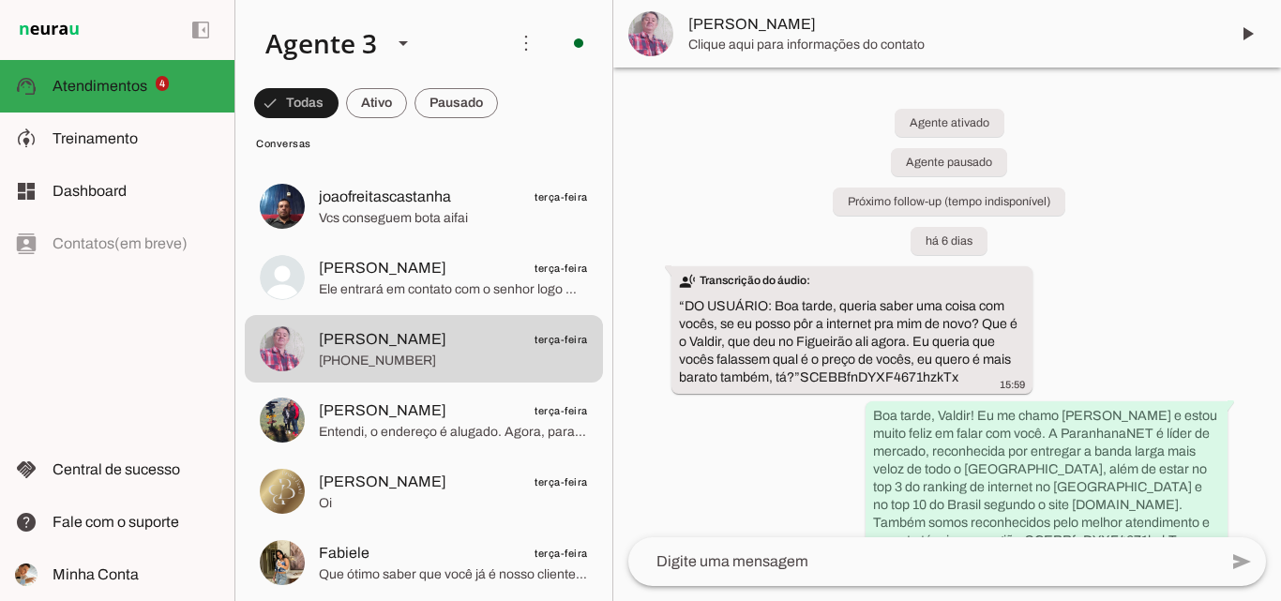
scroll to position [7900, 0]
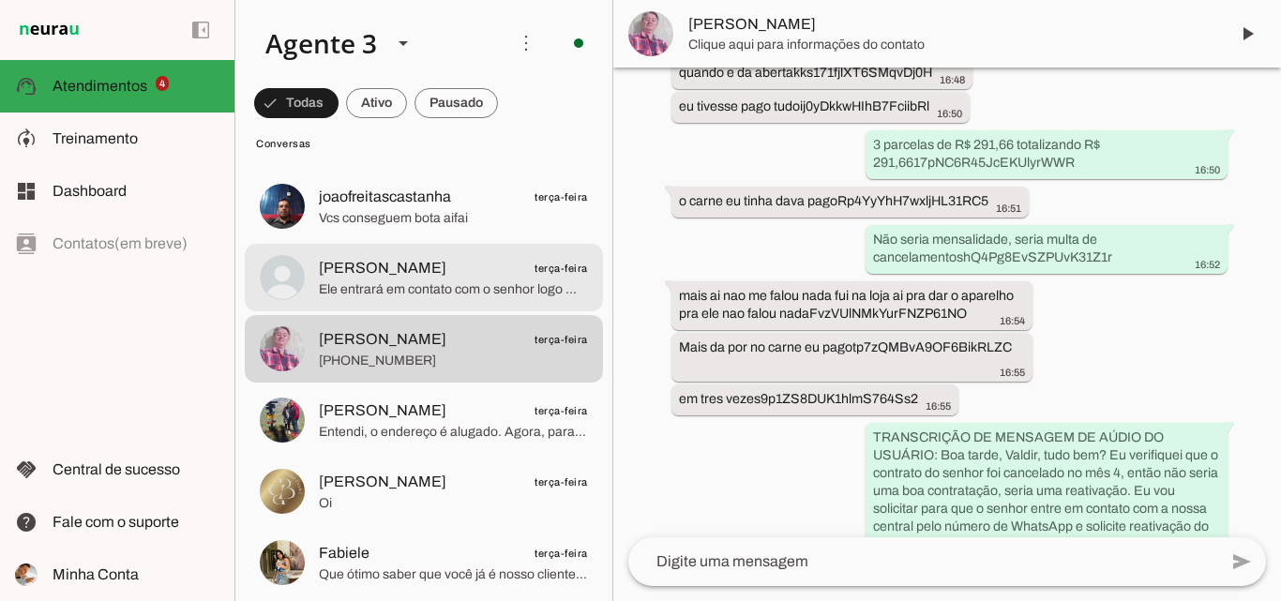
click at [504, 268] on span "Paulo Silva terça-feira" at bounding box center [453, 268] width 269 height 23
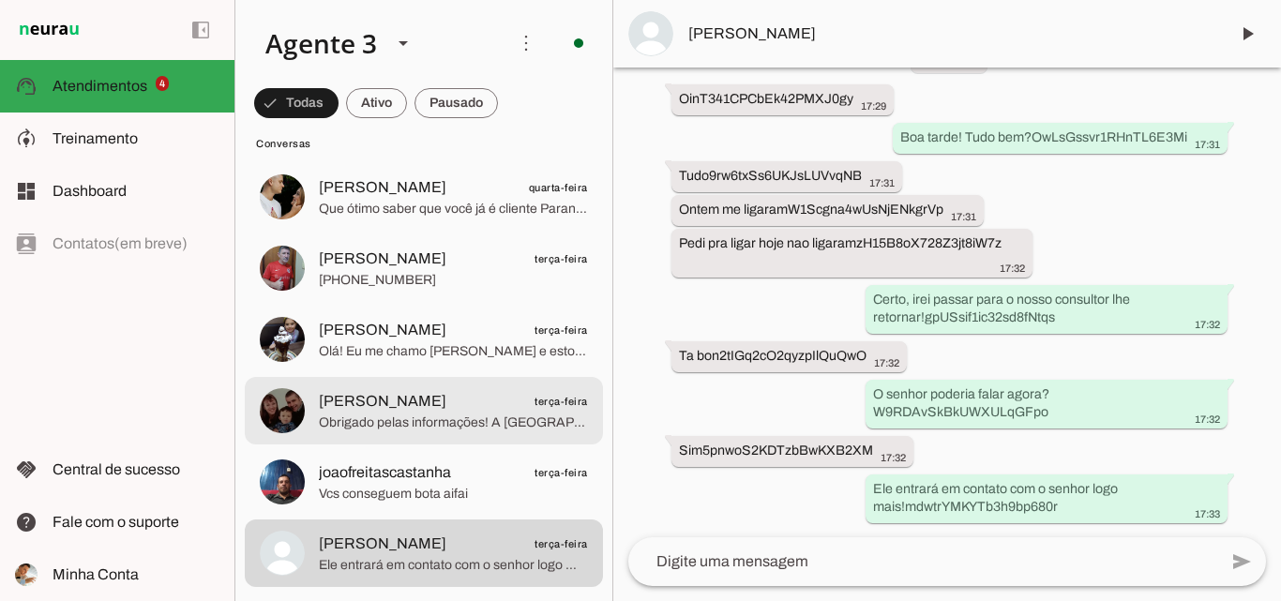
scroll to position [4126, 0]
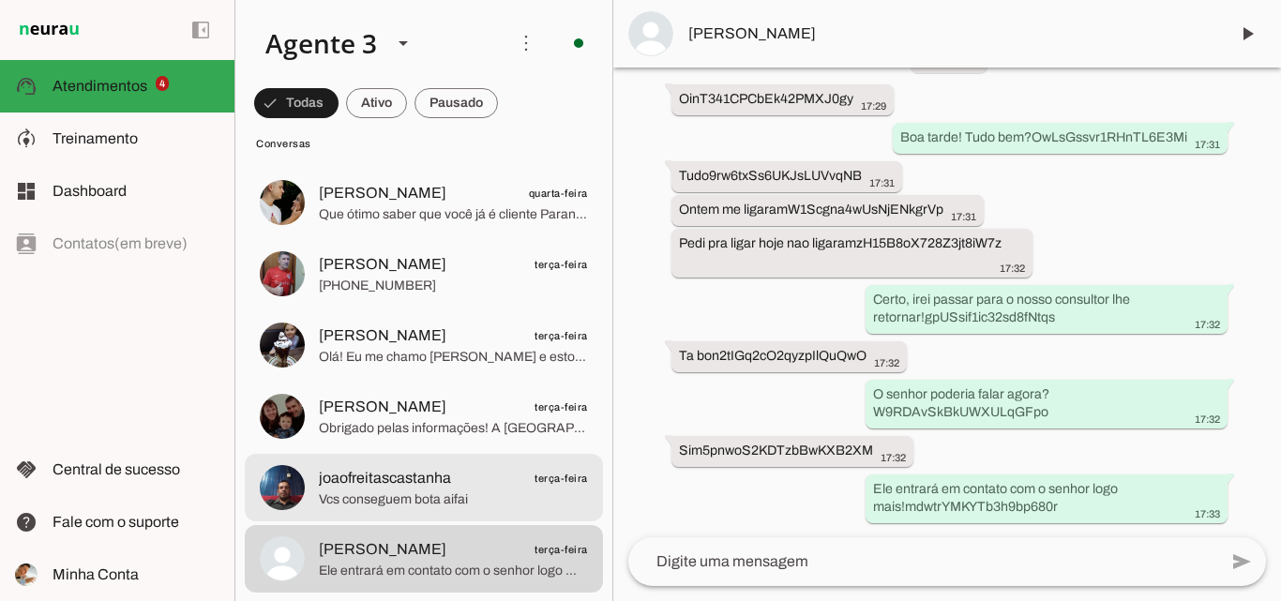
click at [477, 495] on span "Vcs conseguem bota aifai" at bounding box center [453, 499] width 269 height 19
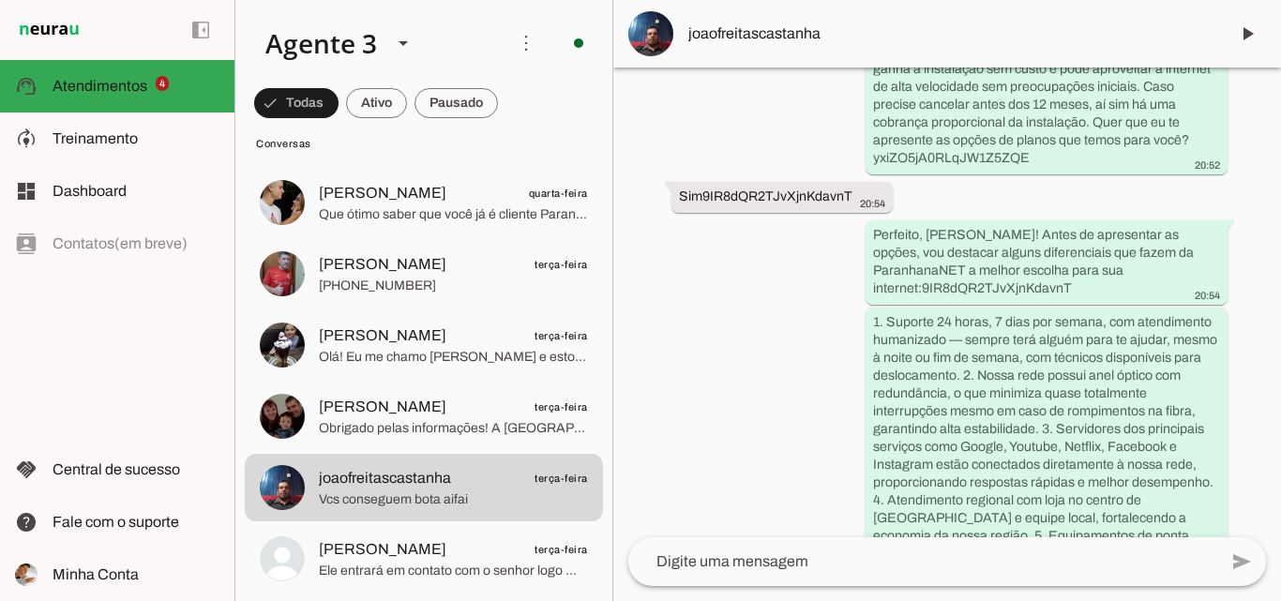
scroll to position [2280, 0]
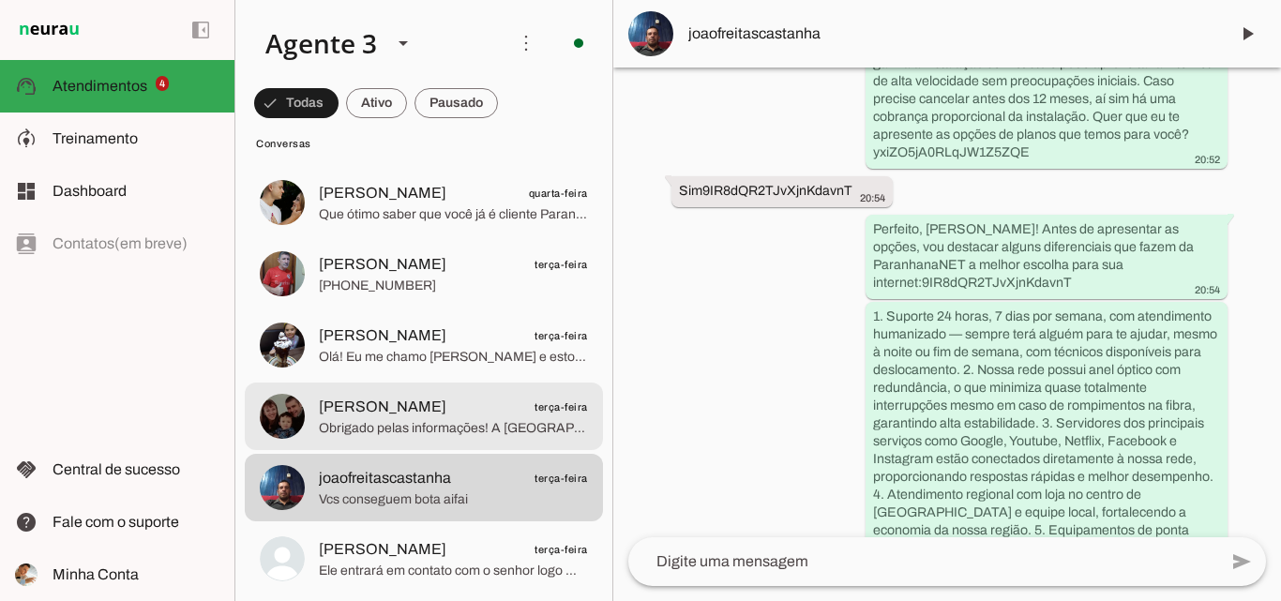
click at [387, 429] on span "Obrigado pelas informações! A ParanhanaNET está presente nas cidades de Parobé,…" at bounding box center [453, 428] width 269 height 19
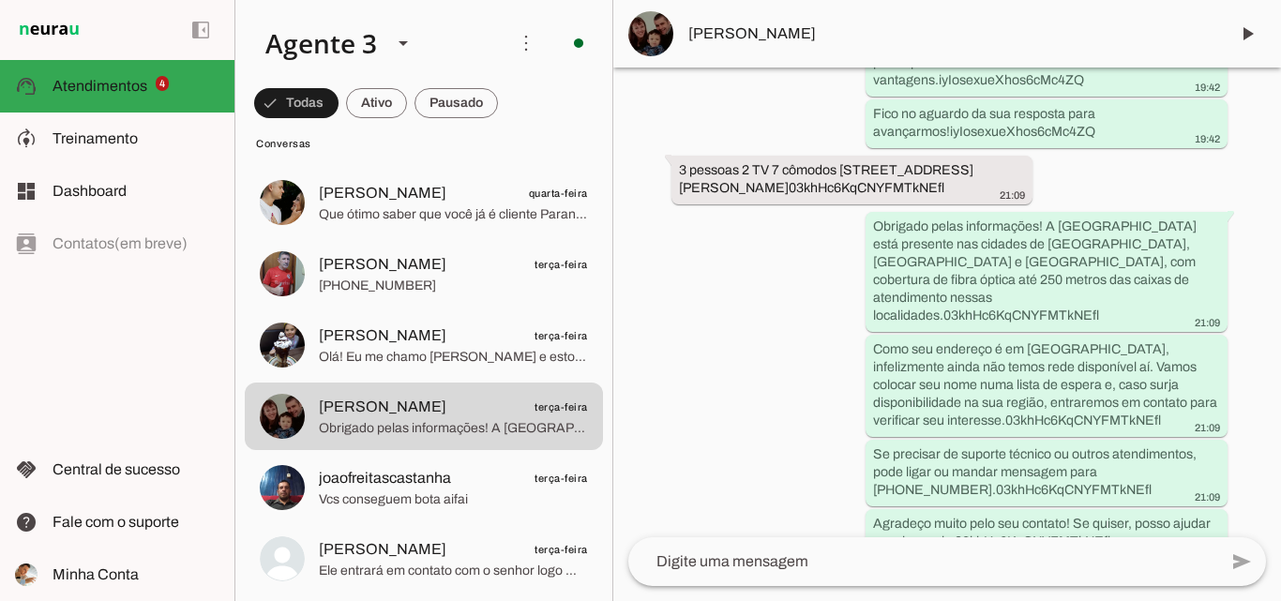
scroll to position [1389, 0]
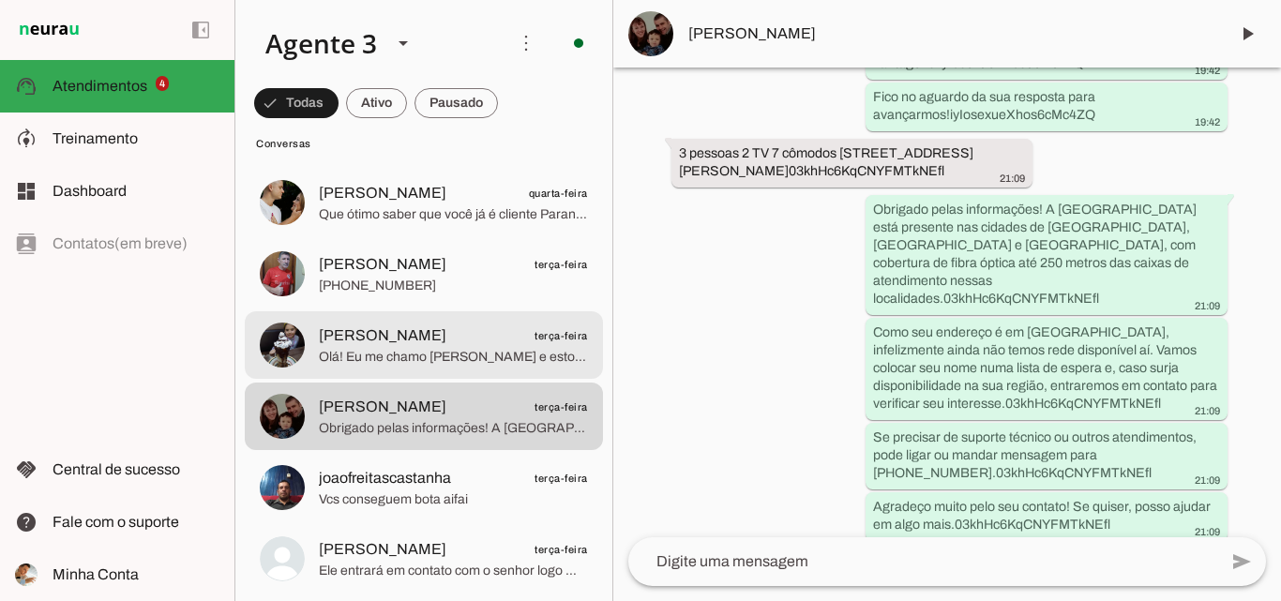
click at [504, 353] on span "Olá! Eu me chamo Iago e estou muito feliz em ter a oportunidade de falar com vo…" at bounding box center [453, 357] width 269 height 19
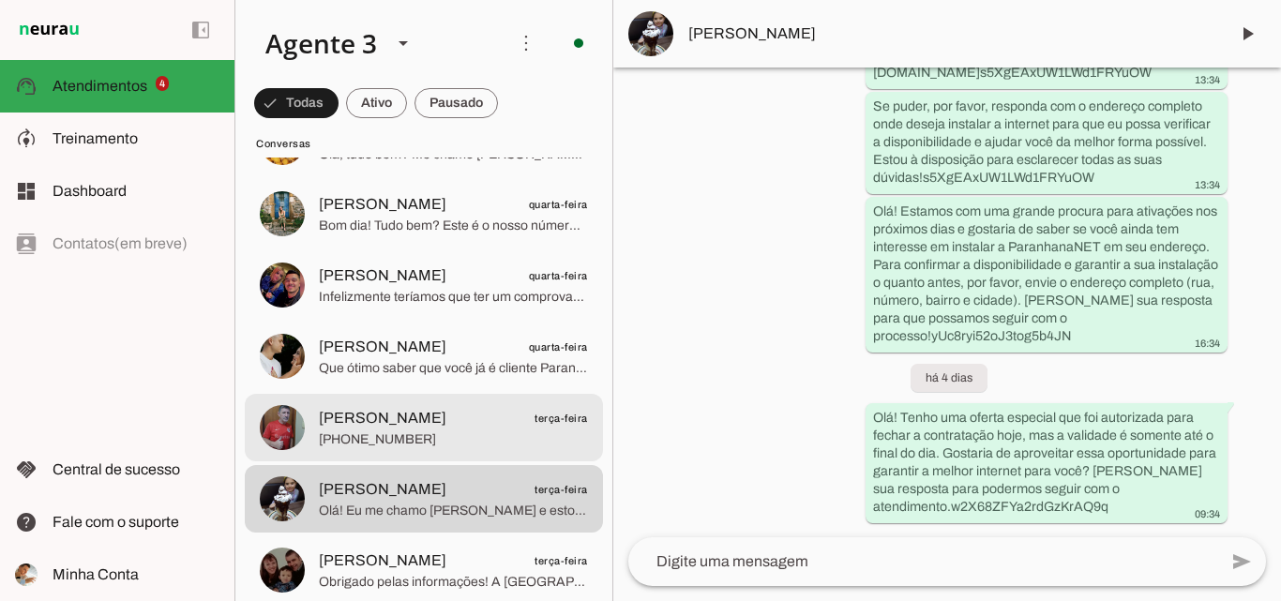
scroll to position [3938, 0]
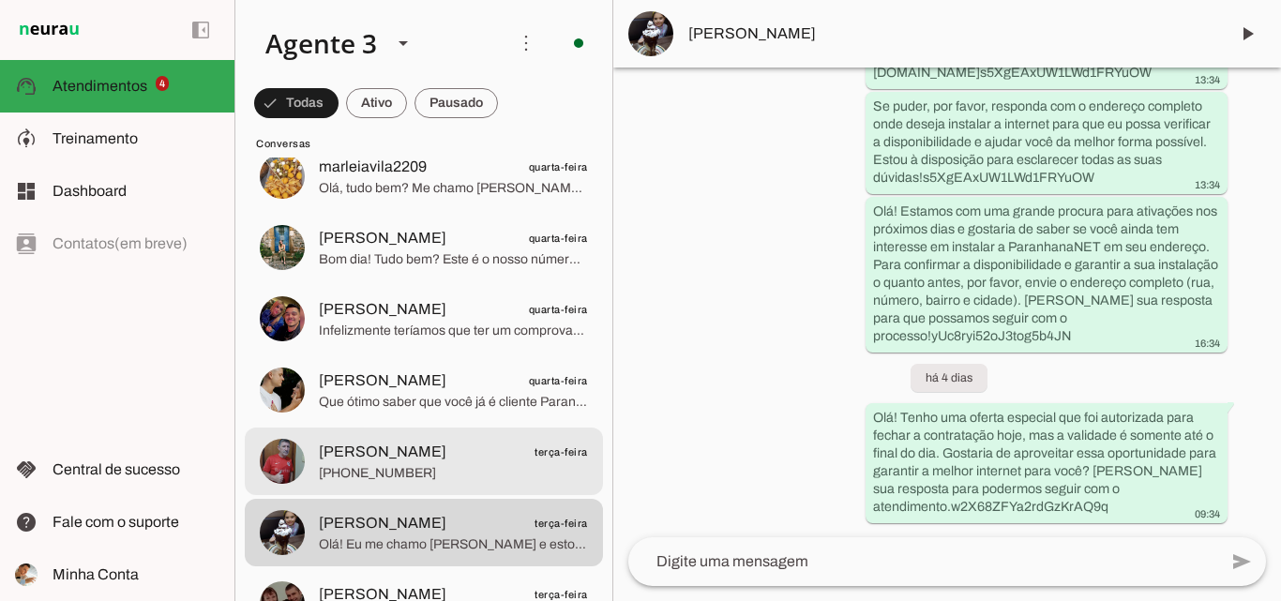
click at [444, 441] on span "Fernando terça-feira" at bounding box center [453, 452] width 269 height 23
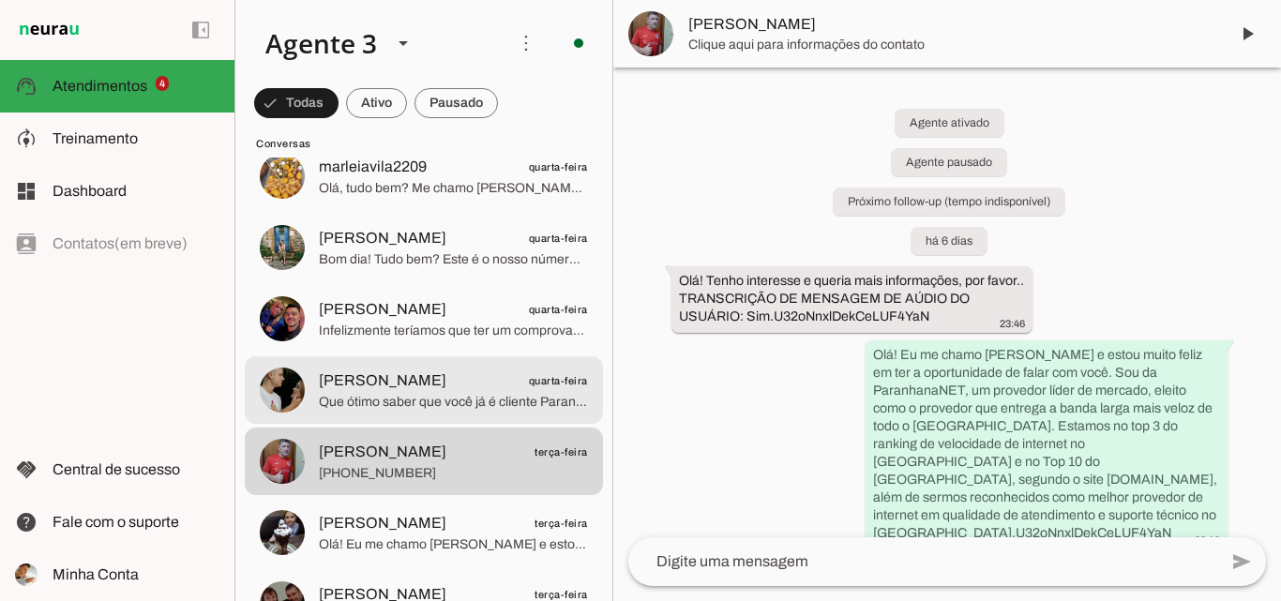
click at [437, 397] on span "Que ótimo saber que você já é cliente ParanhanaNET! Sobre o ParanhanaCLUBE, ele…" at bounding box center [453, 402] width 269 height 19
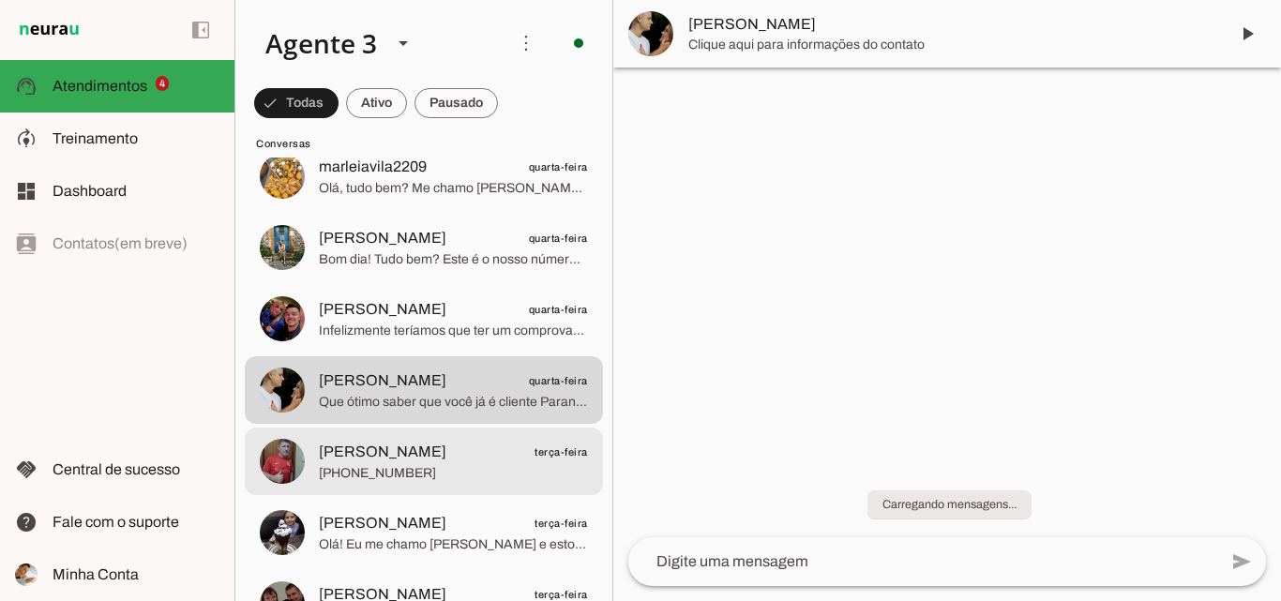
click at [453, 451] on span "Fernando terça-feira" at bounding box center [453, 452] width 269 height 23
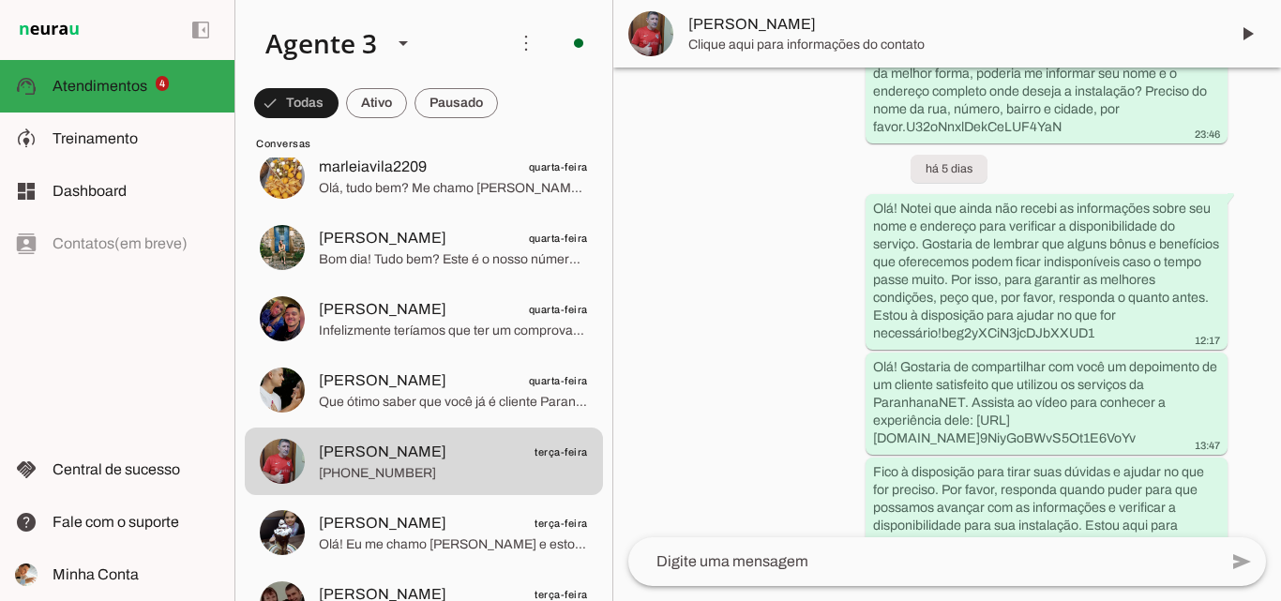
scroll to position [530, 0]
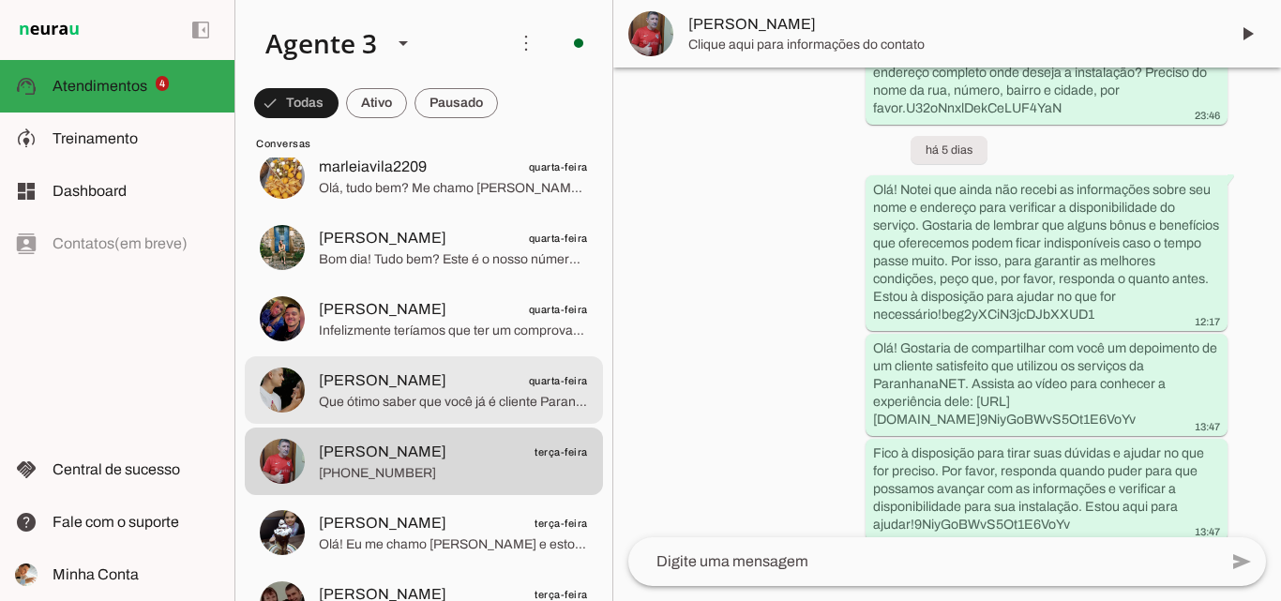
click at [369, 370] on span "Julia Duarte" at bounding box center [383, 380] width 128 height 23
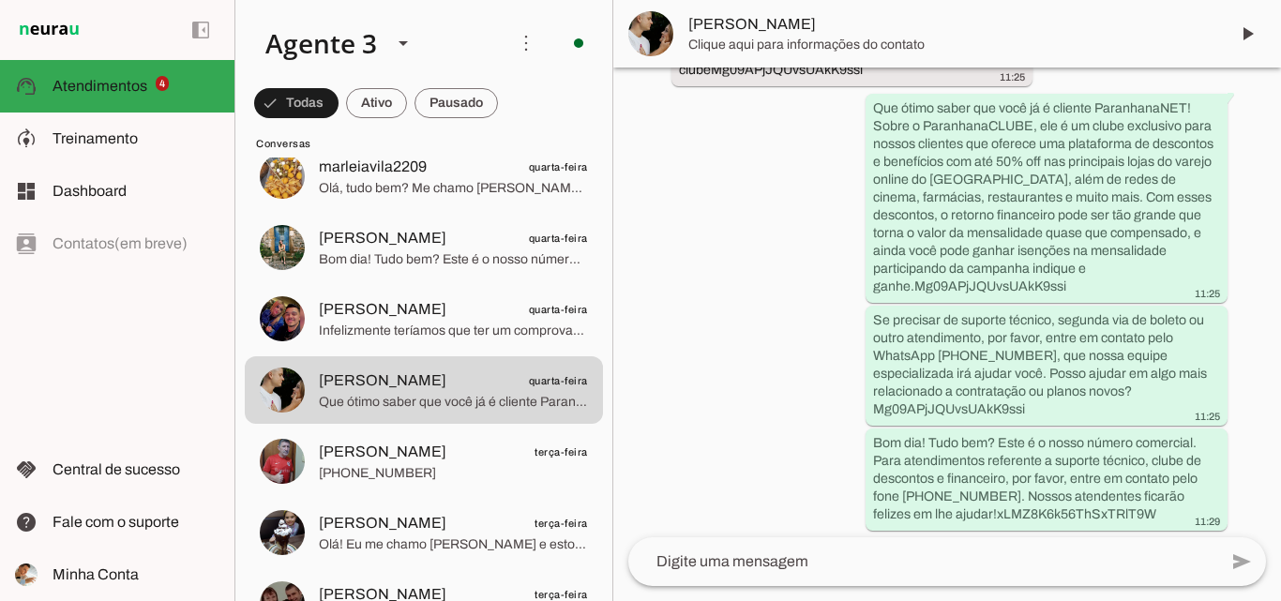
scroll to position [1030, 0]
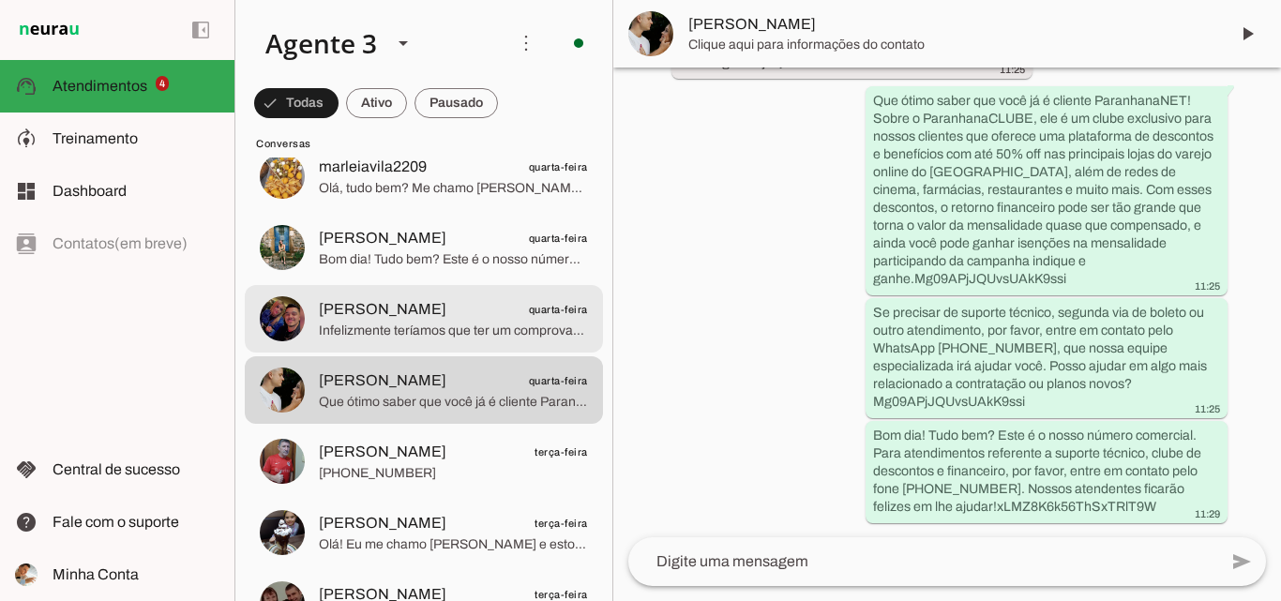
click at [404, 308] on span "Charles quarta-feira" at bounding box center [453, 309] width 269 height 23
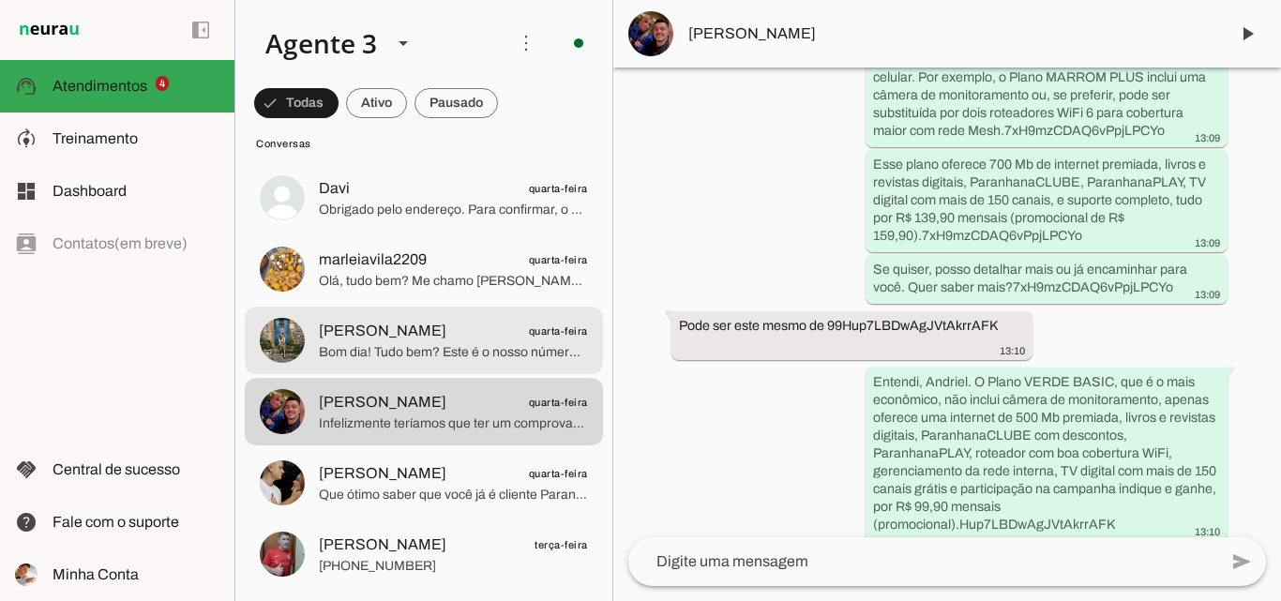
scroll to position [3844, 0]
click at [473, 360] on span "Bom dia! Tudo bem? Este é o nosso número comercial. Para atendimentos referente…" at bounding box center [453, 353] width 269 height 19
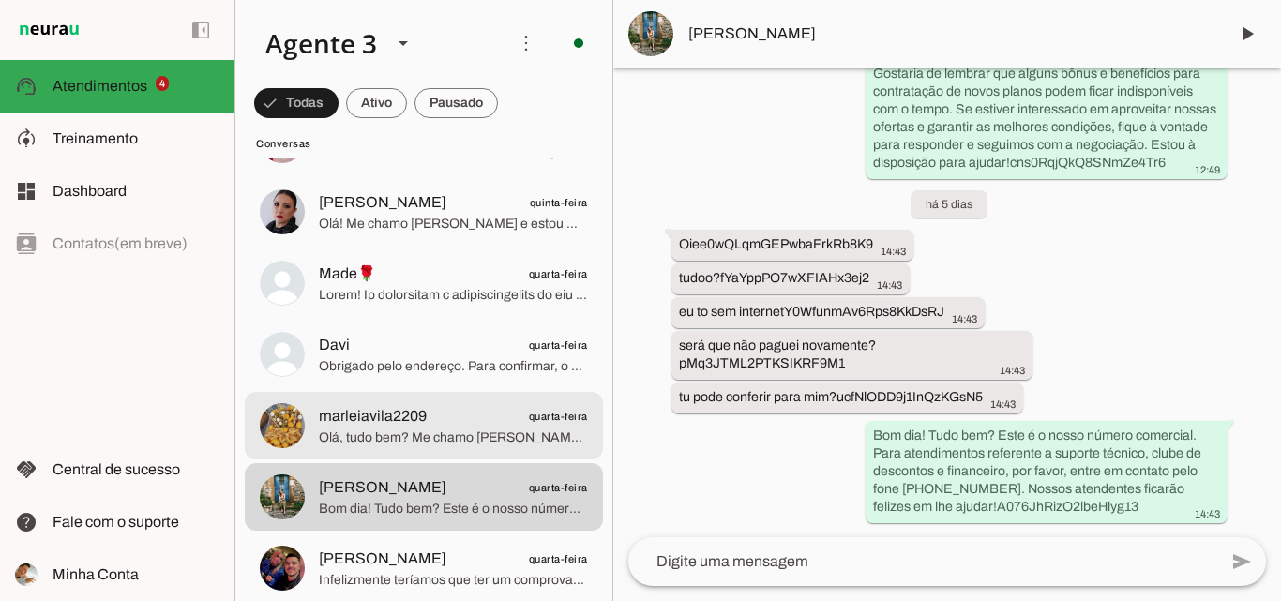
scroll to position [3657, 0]
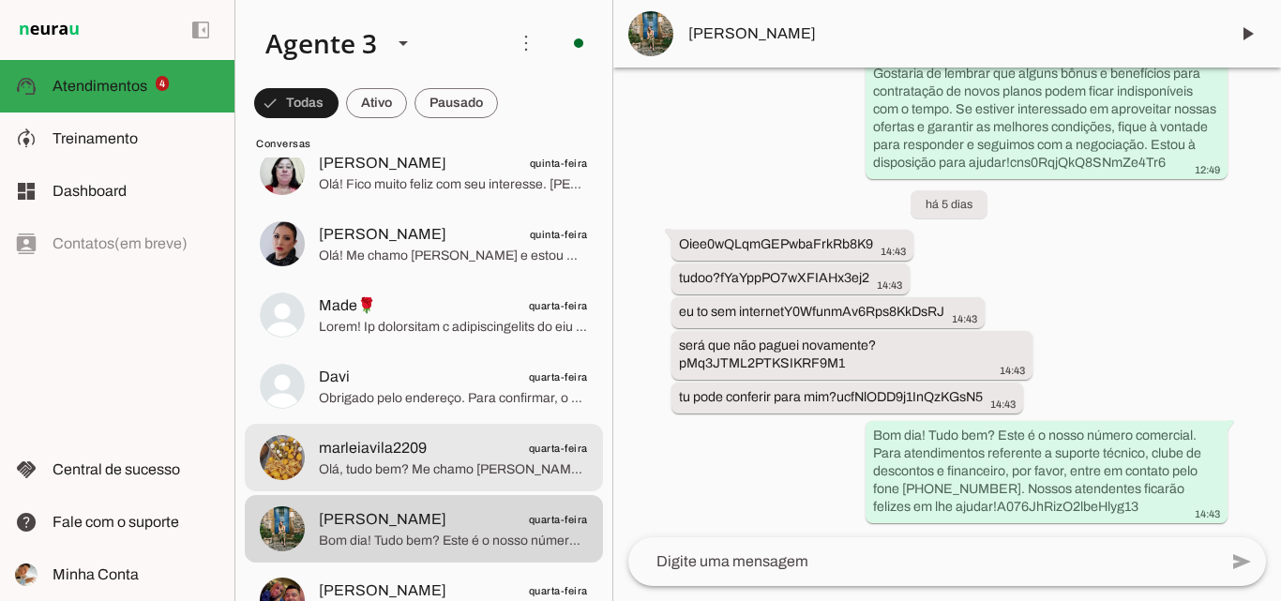
click at [465, 450] on span "marleiavila2209 quarta-feira" at bounding box center [453, 448] width 269 height 23
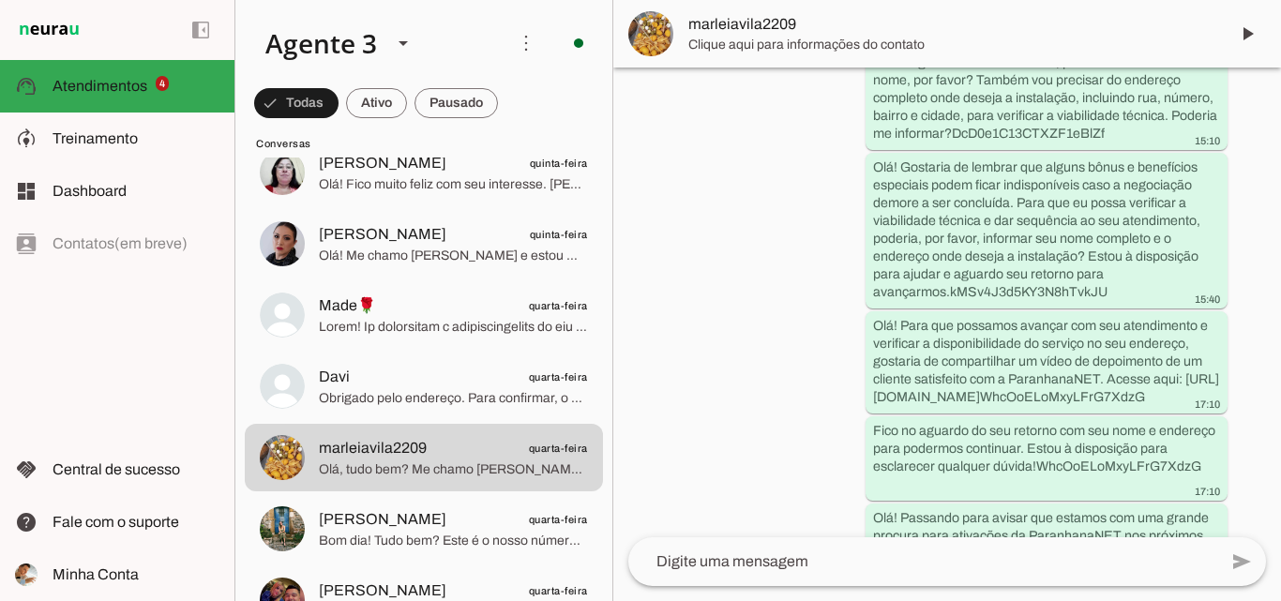
scroll to position [793, 0]
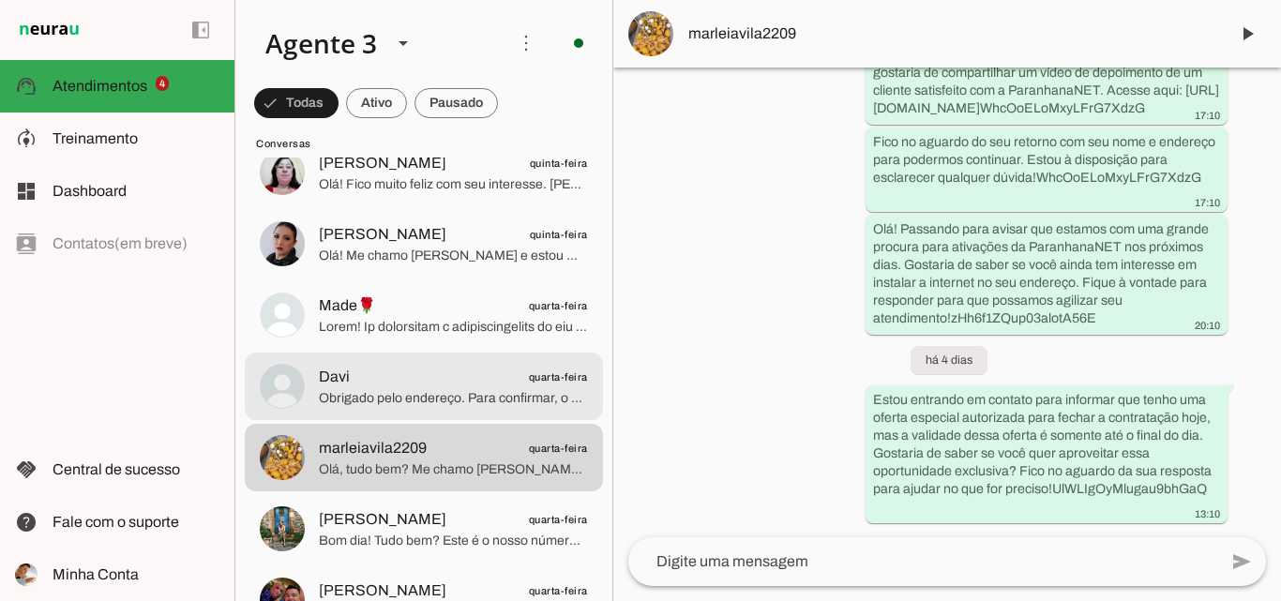
click at [518, 384] on span "Davi quarta-feira" at bounding box center [453, 377] width 269 height 23
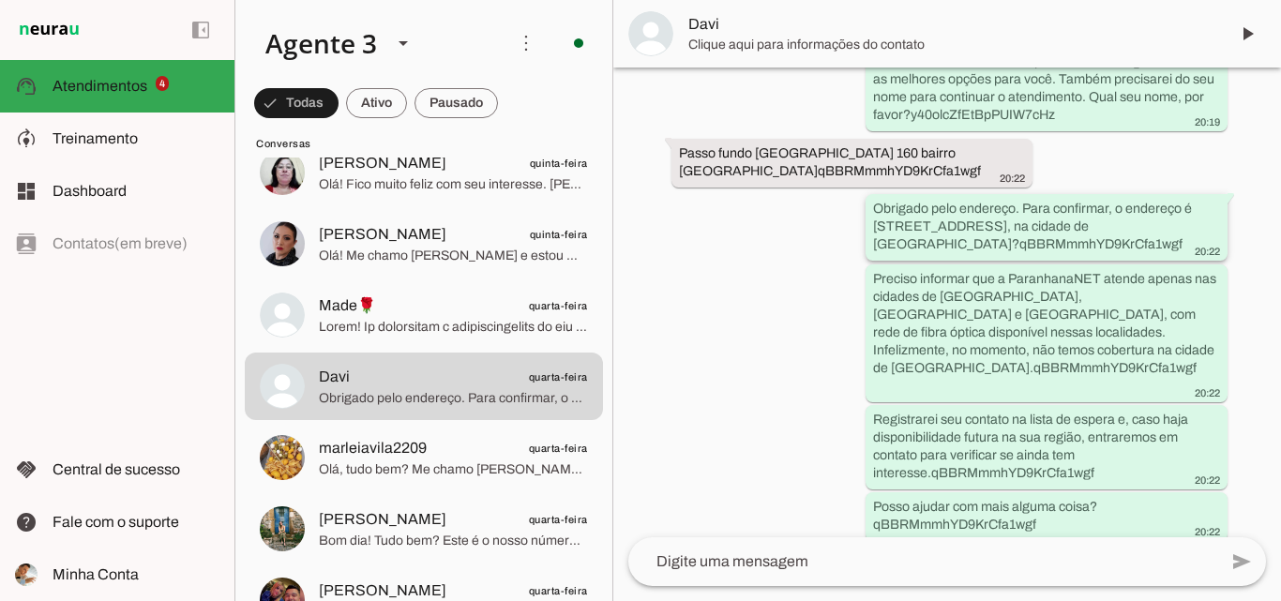
scroll to position [523, 0]
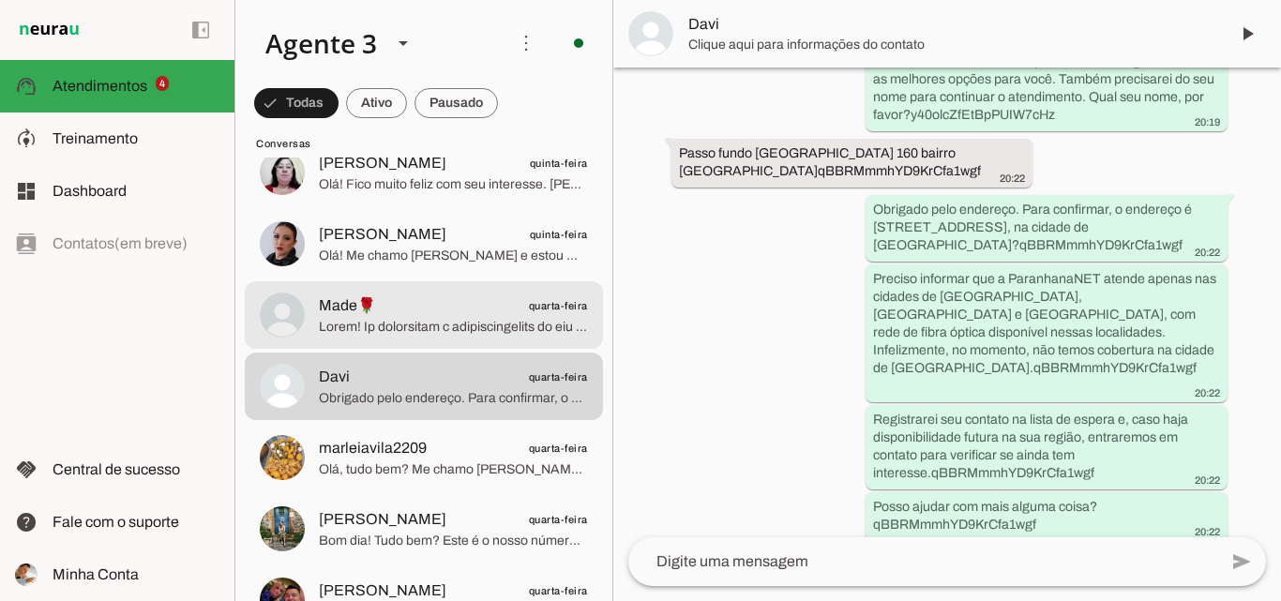
click at [386, 308] on span "Made🌹 quarta-feira" at bounding box center [453, 305] width 269 height 23
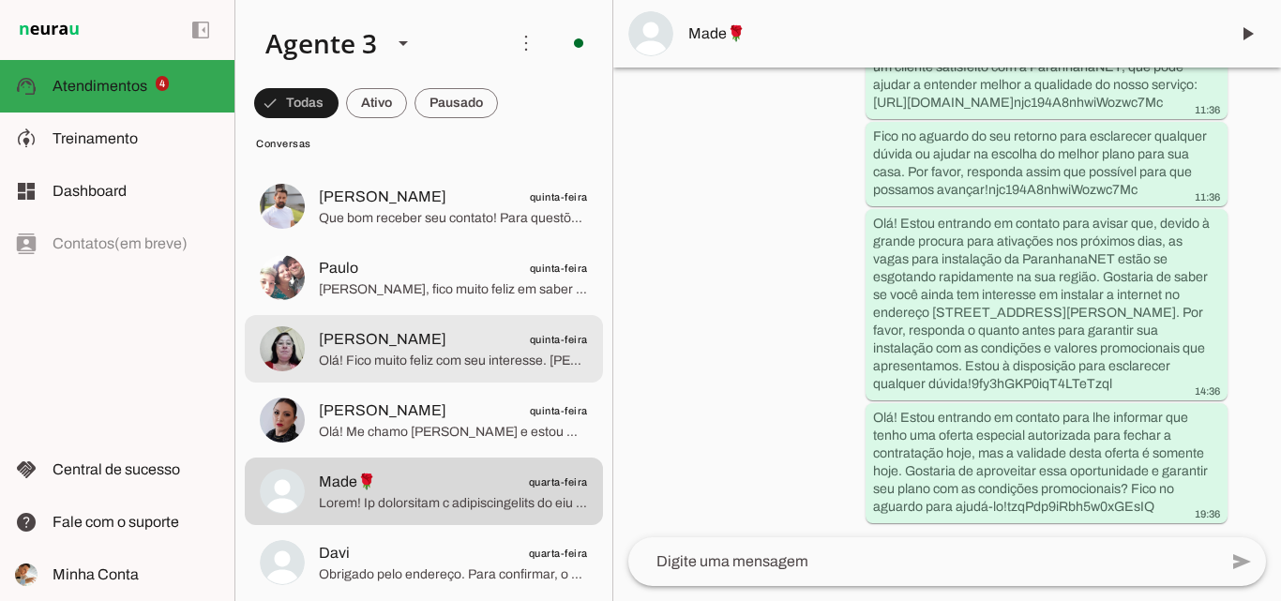
scroll to position [3469, 0]
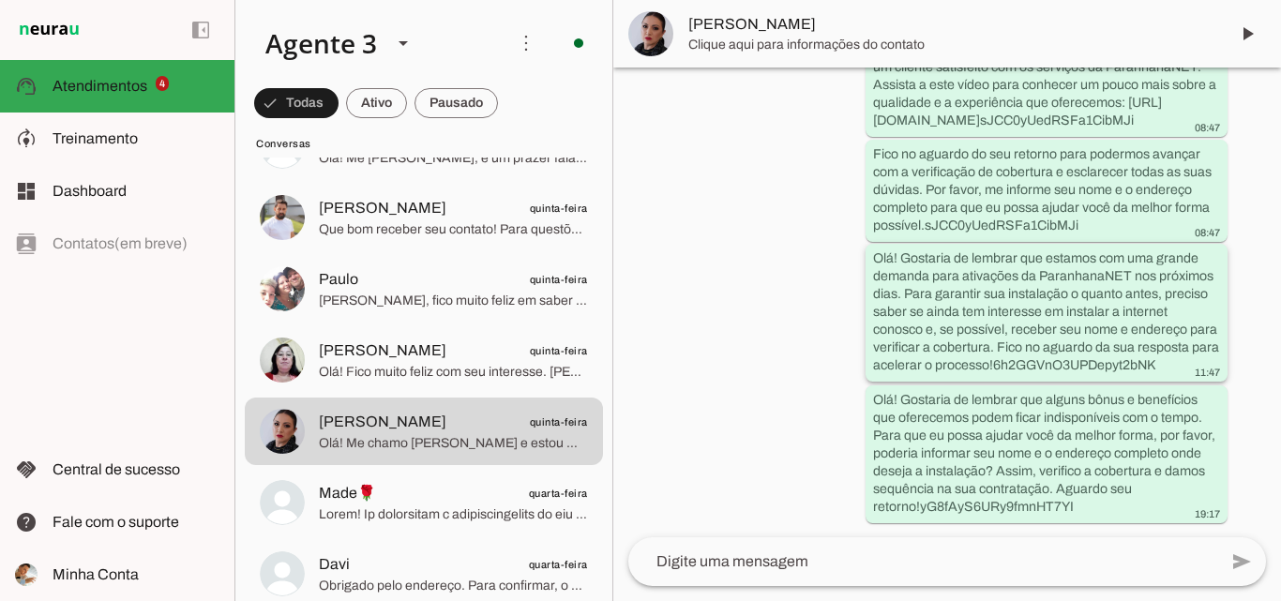
scroll to position [623, 0]
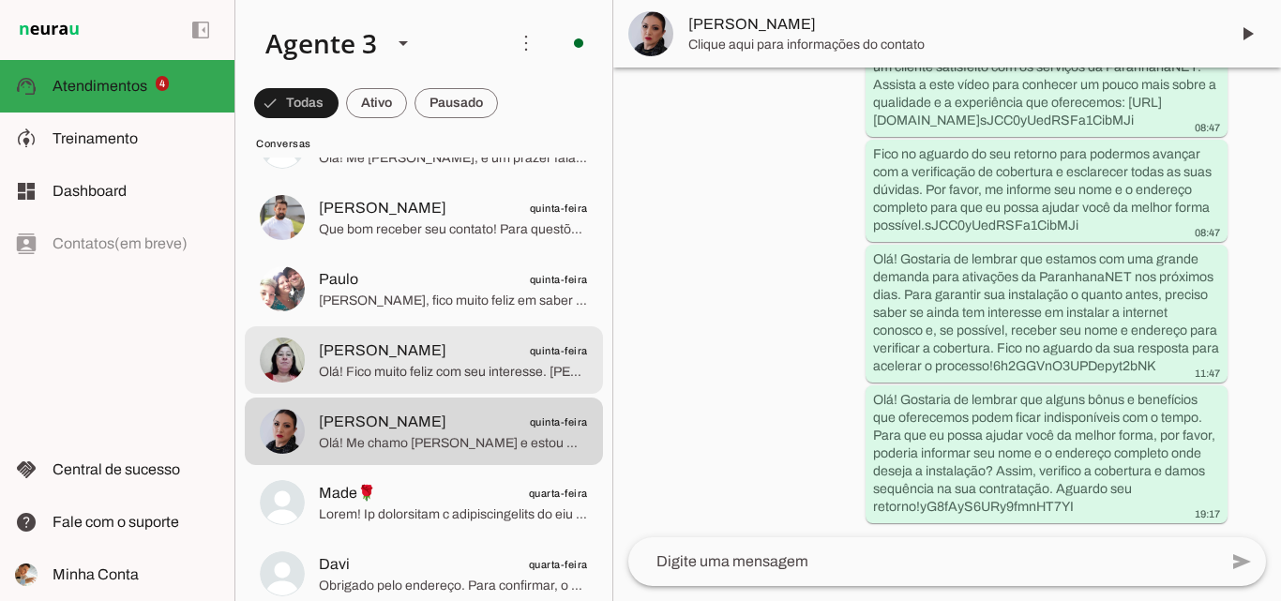
click at [517, 357] on span "Maria quinta-feira" at bounding box center [453, 350] width 269 height 23
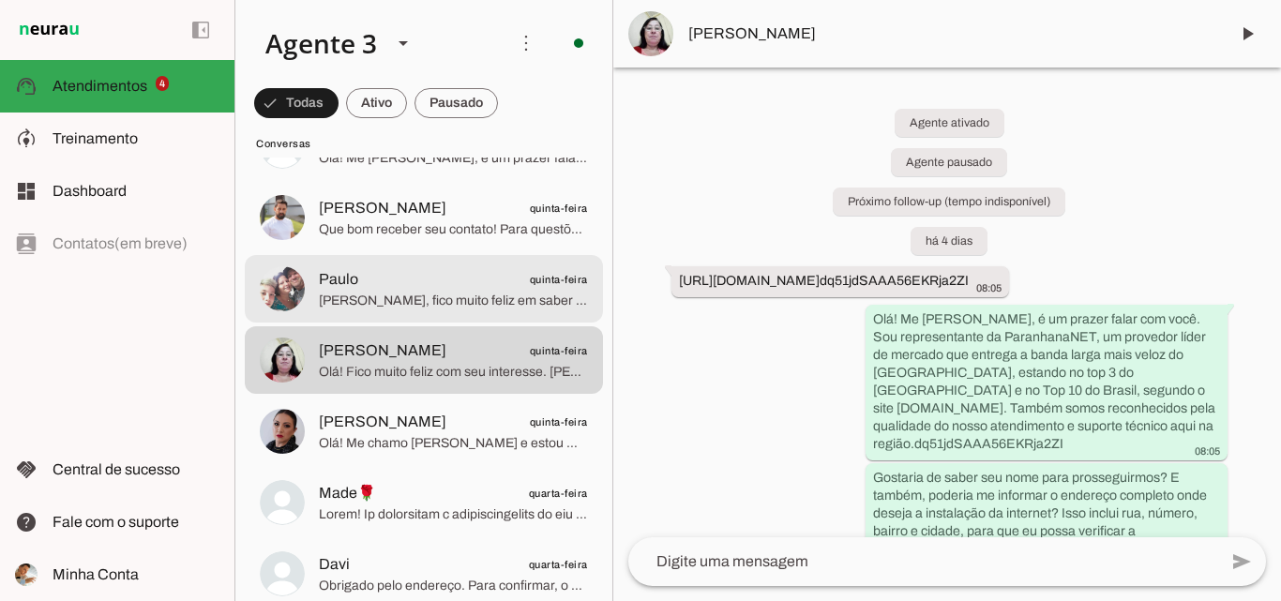
click at [503, 304] on span "Paulo, fico muito feliz em saber que você é nosso cliente de longa data! Para g…" at bounding box center [453, 301] width 269 height 19
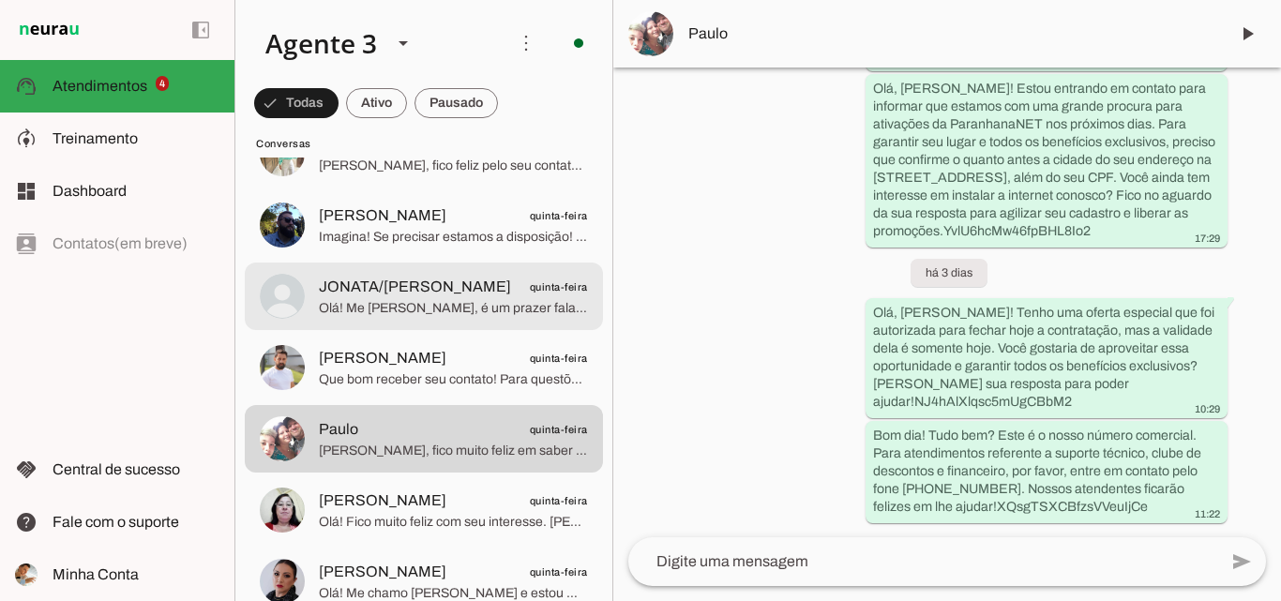
scroll to position [3282, 0]
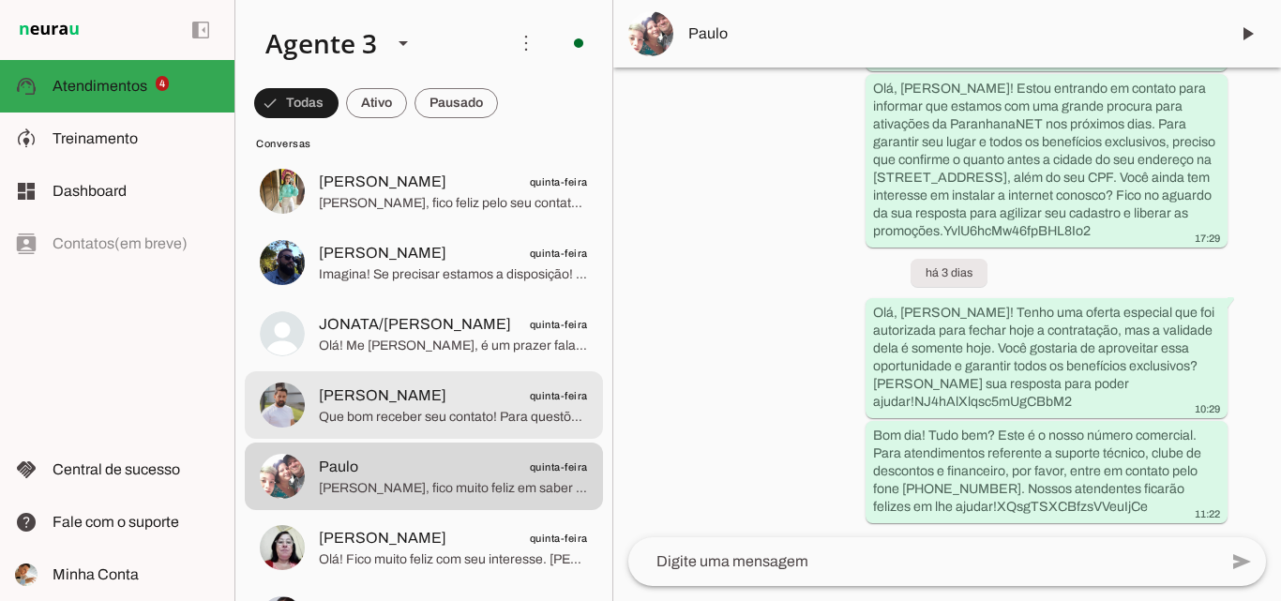
click at [503, 404] on span "Jonathan Souza quinta-feira" at bounding box center [453, 395] width 269 height 23
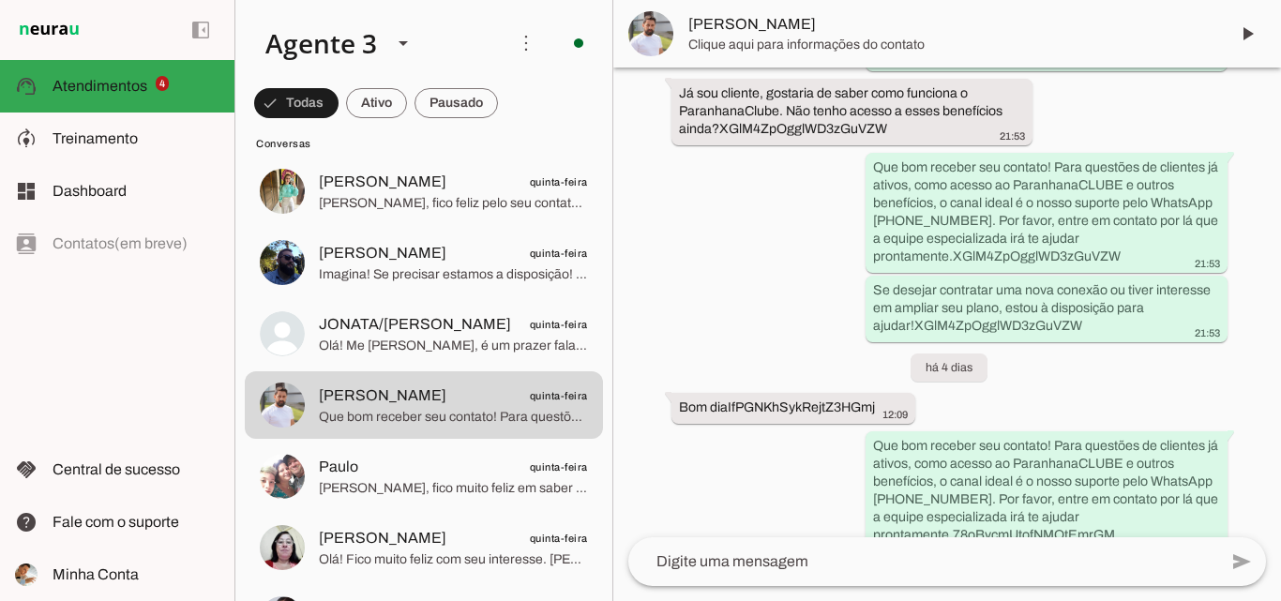
scroll to position [576, 0]
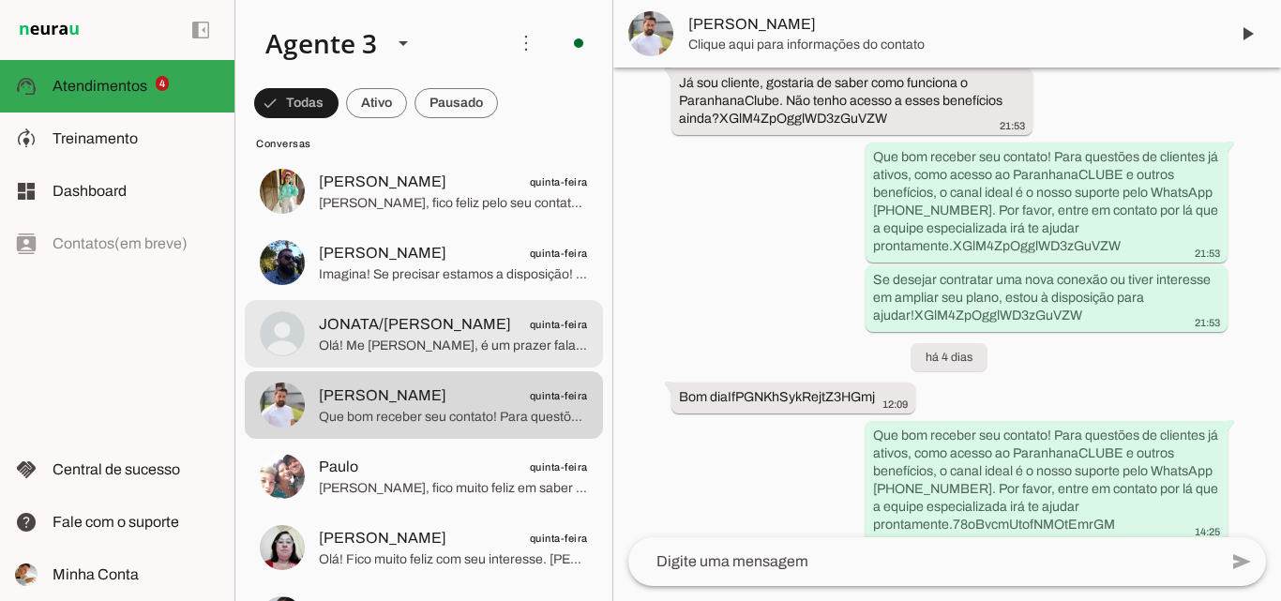
click at [482, 326] on span "JONATA/DIONINHA quinta-feira" at bounding box center [453, 324] width 269 height 23
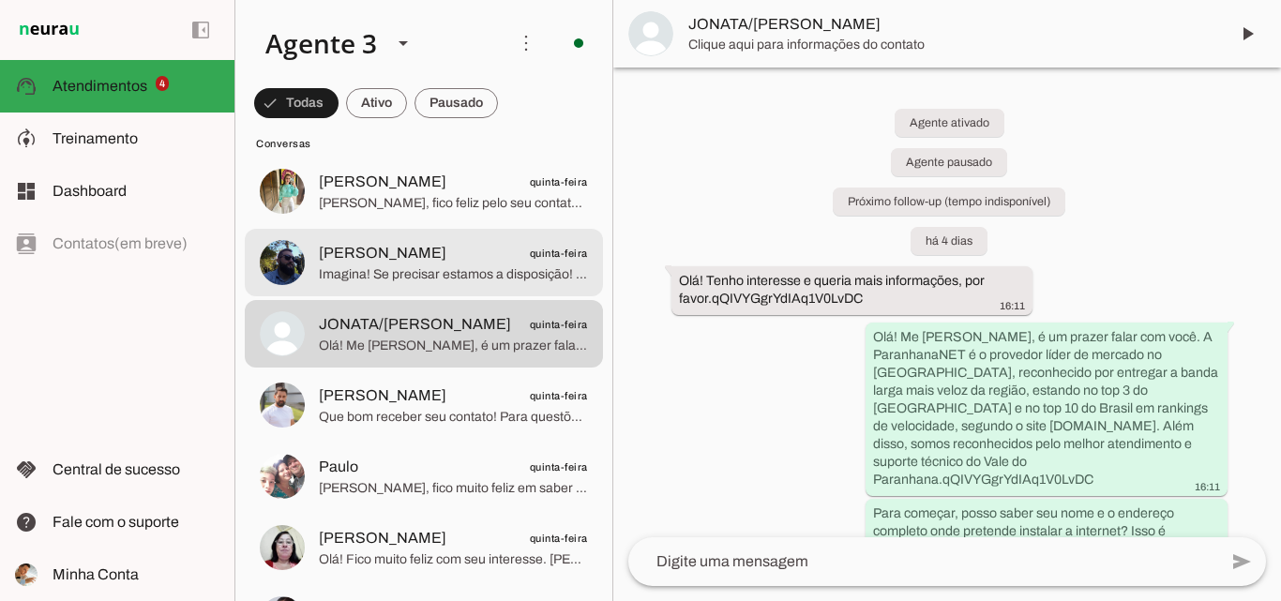
click at [363, 251] on span "[PERSON_NAME]" at bounding box center [383, 253] width 128 height 23
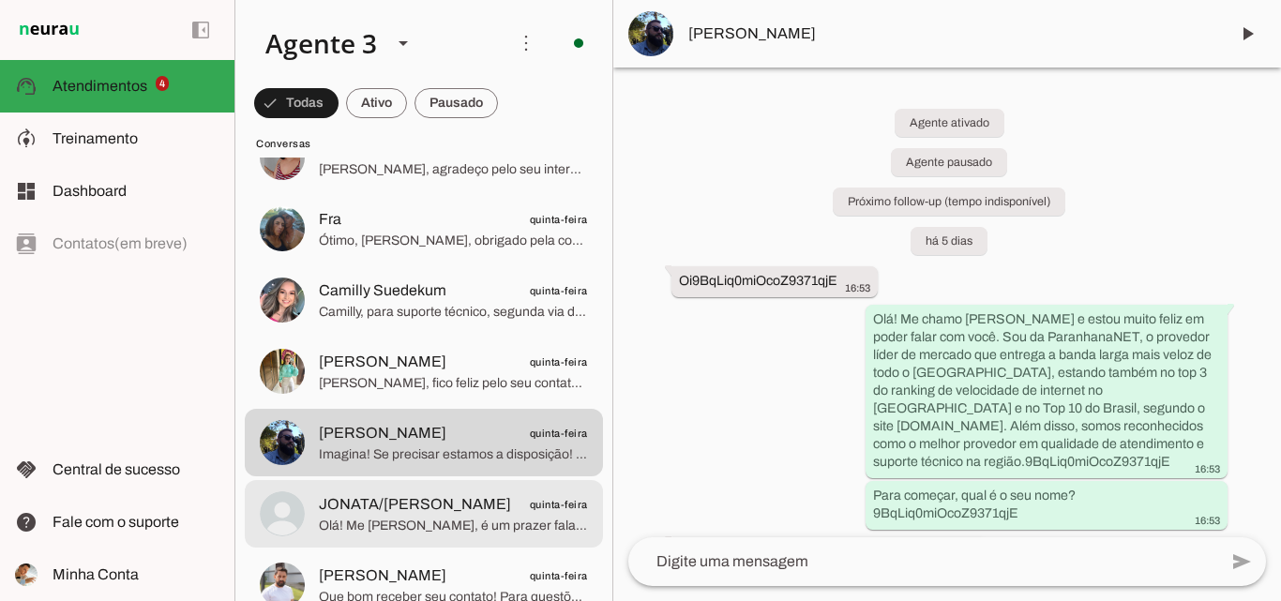
scroll to position [3094, 0]
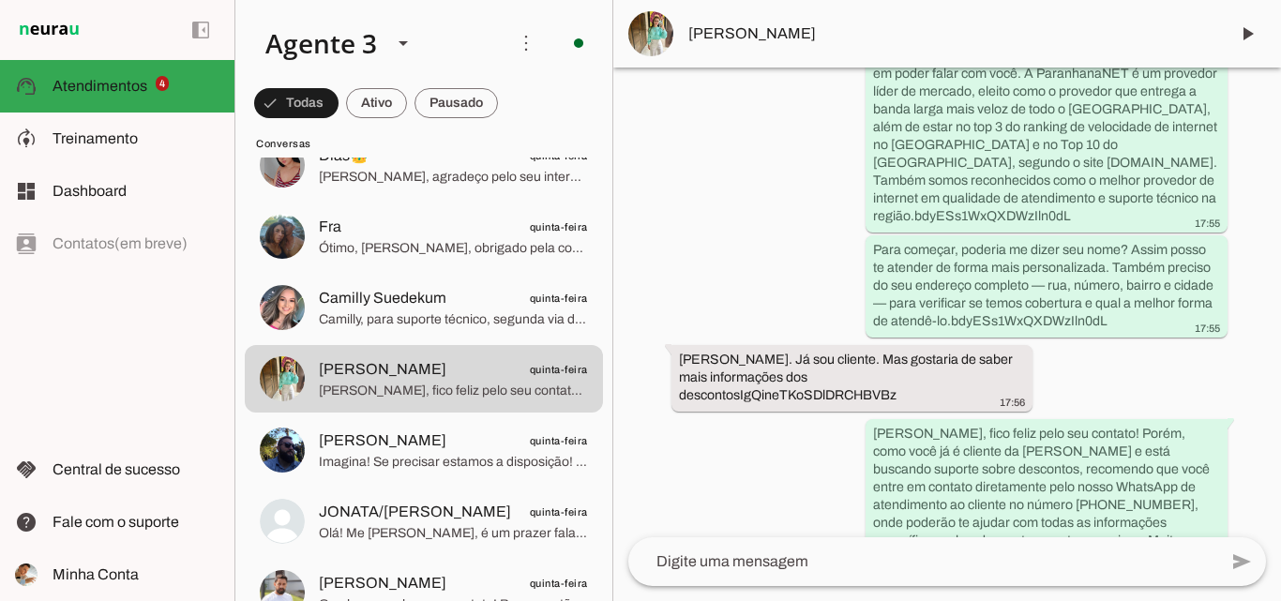
scroll to position [351, 0]
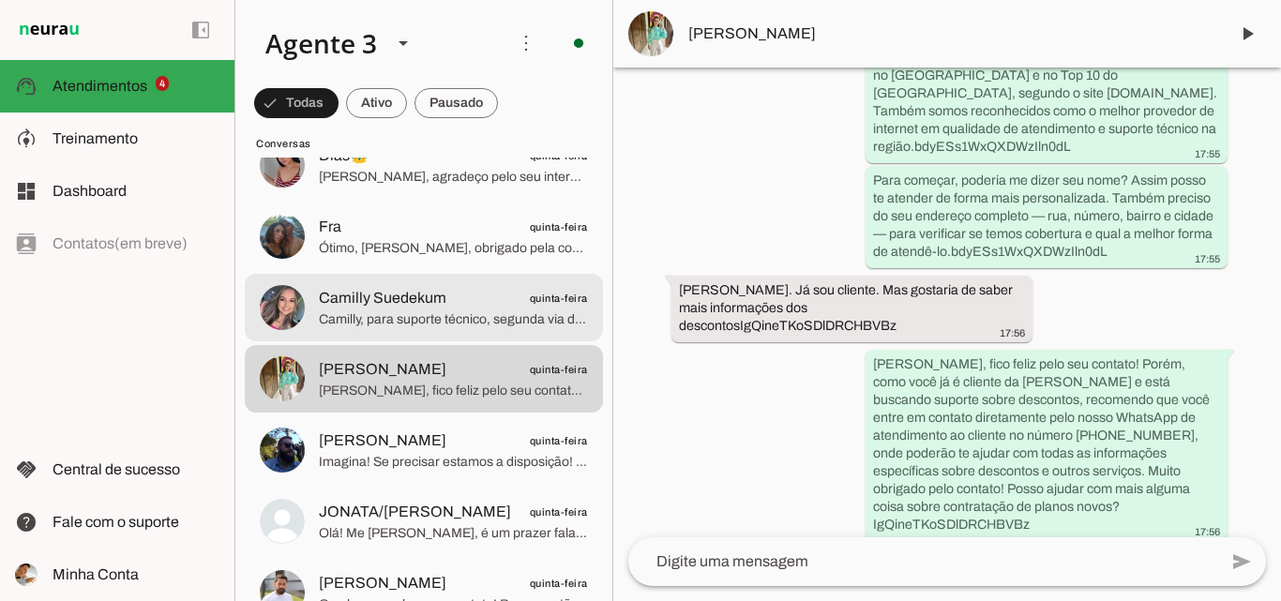
click at [541, 314] on span "Camilly, para suporte técnico, segunda via de boleto ou outras demandas que não…" at bounding box center [453, 319] width 269 height 19
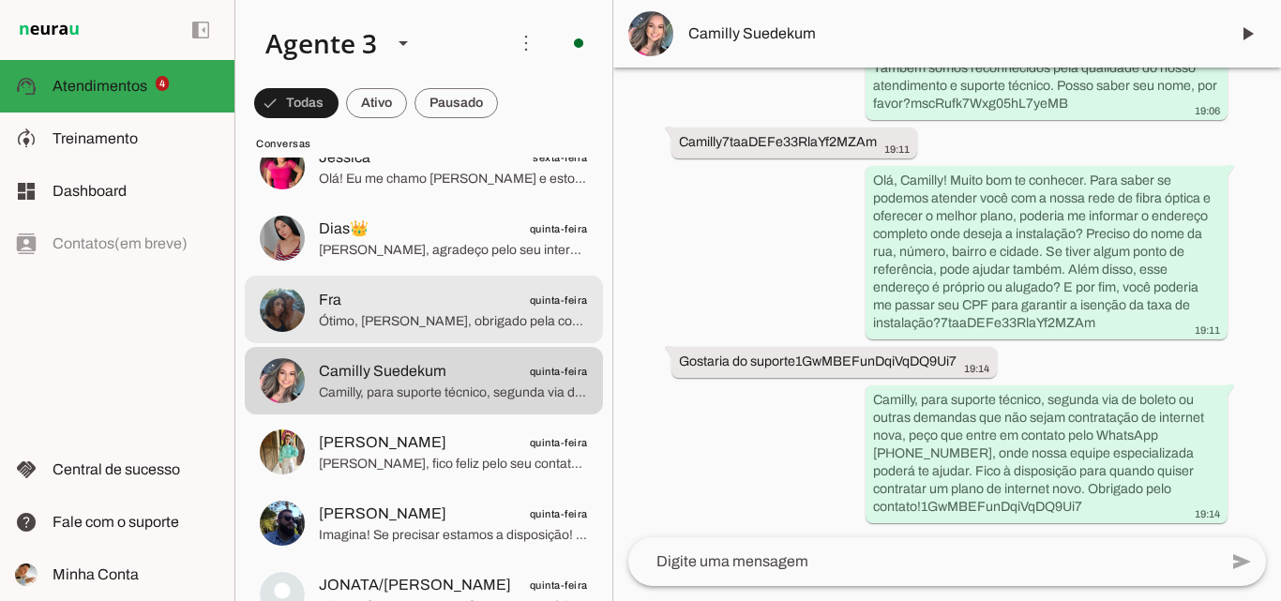
scroll to position [3001, 0]
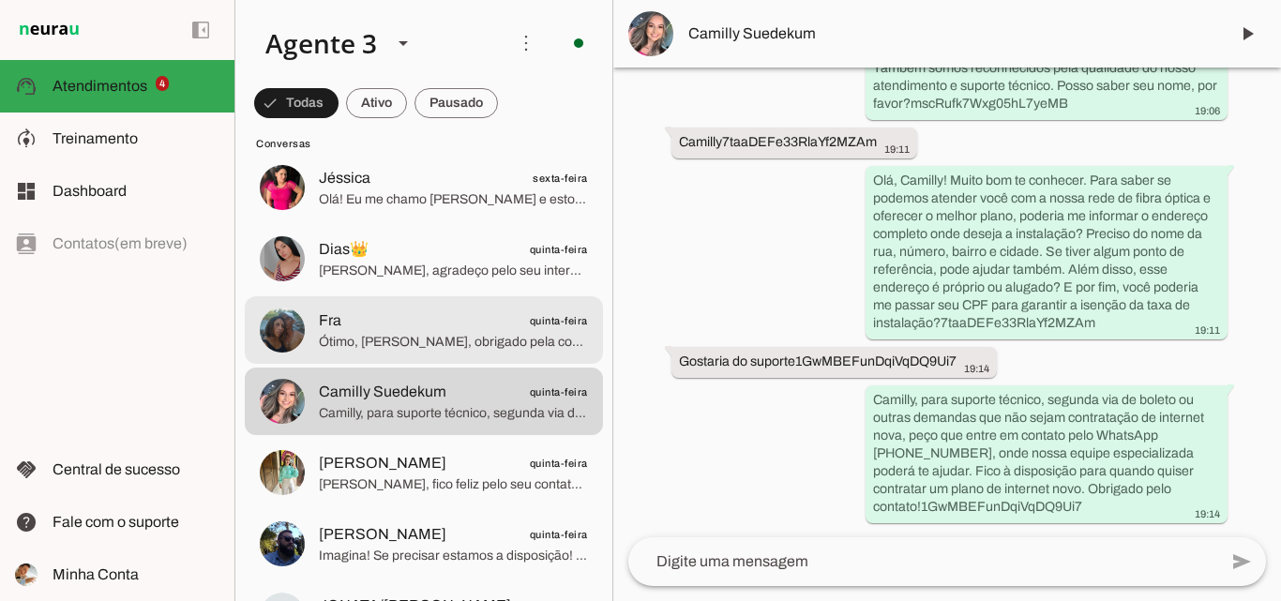
click at [546, 328] on span "quinta-feira" at bounding box center [559, 320] width 58 height 23
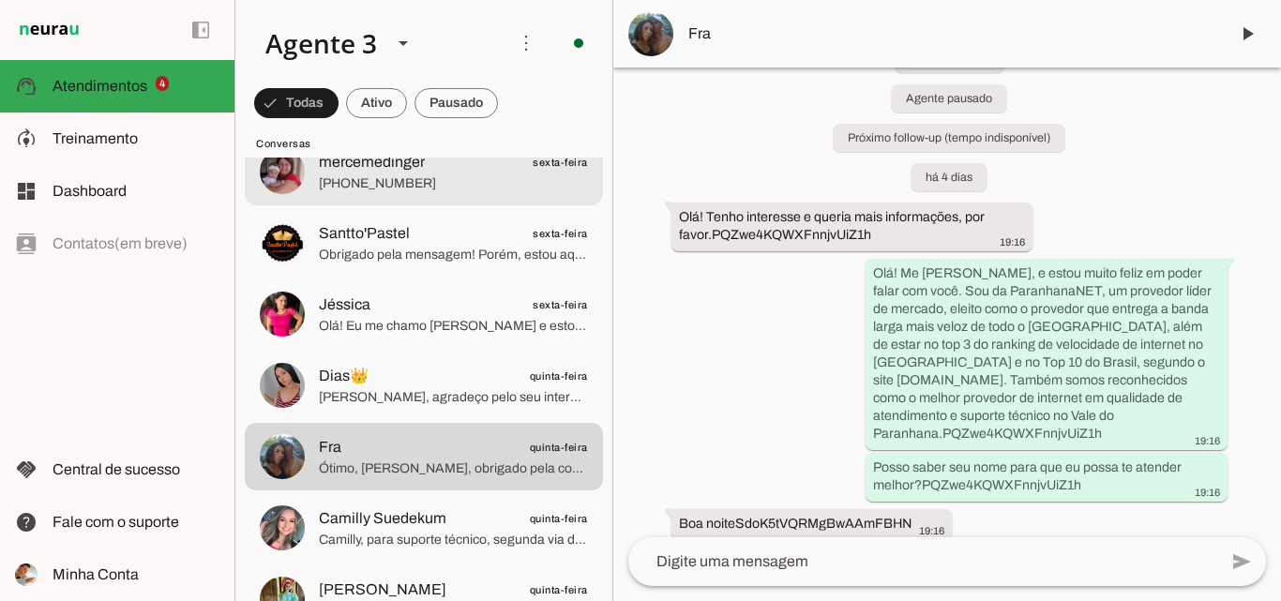
scroll to position [2719, 0]
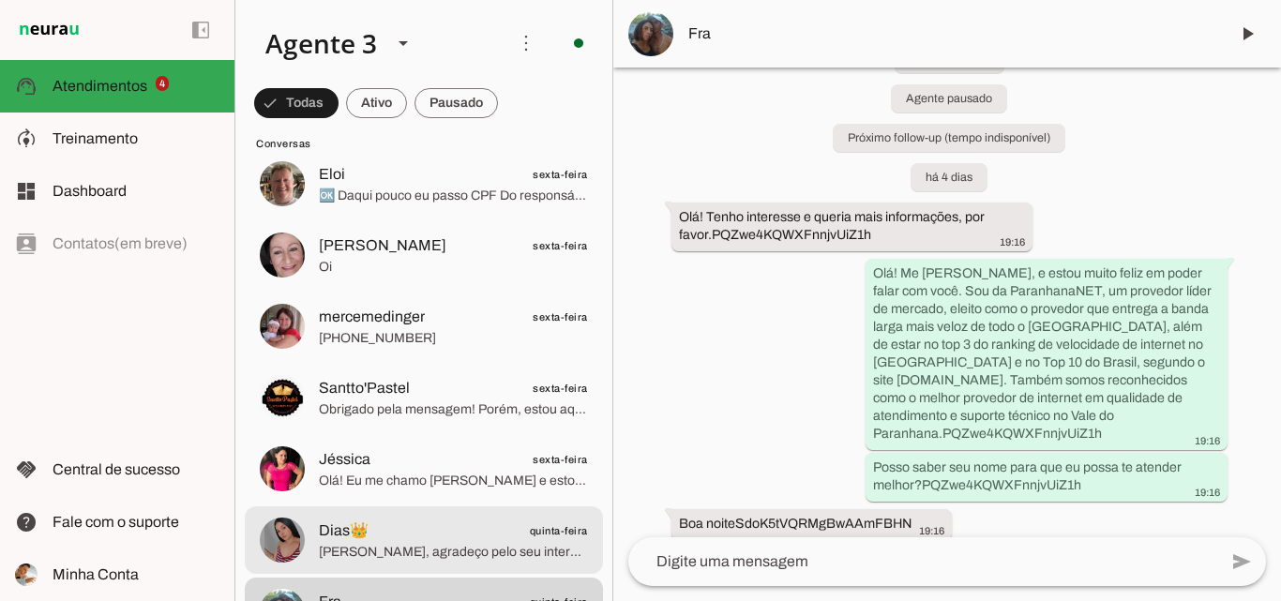
click at [490, 535] on span "Dias👑 quinta-feira" at bounding box center [453, 530] width 269 height 23
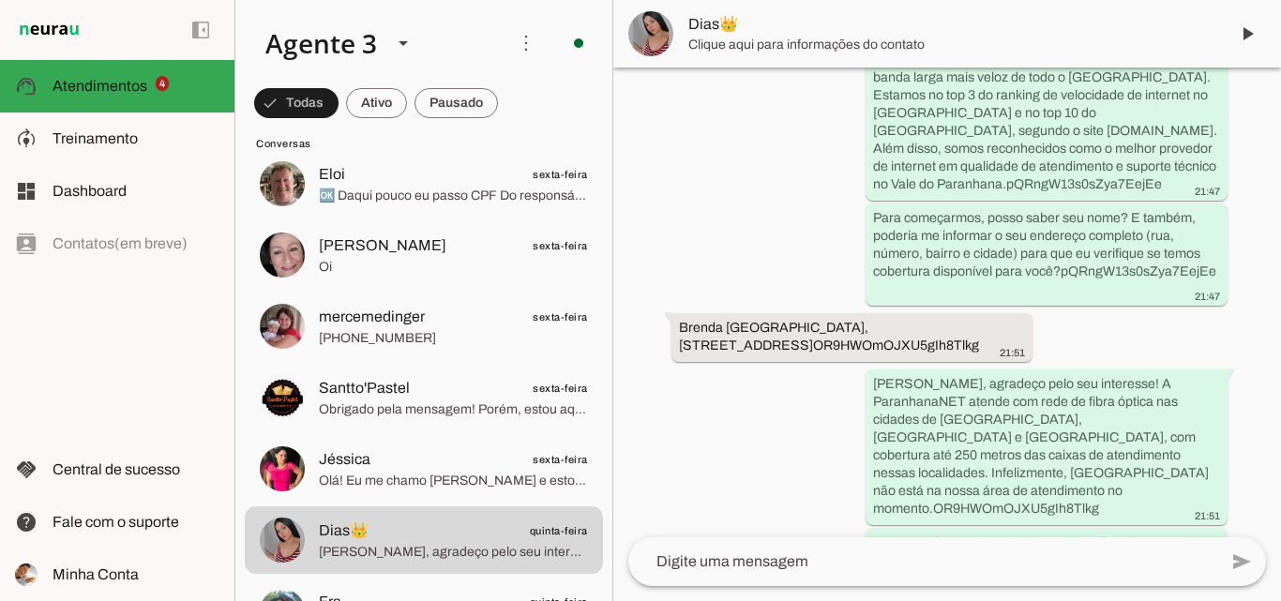
scroll to position [436, 0]
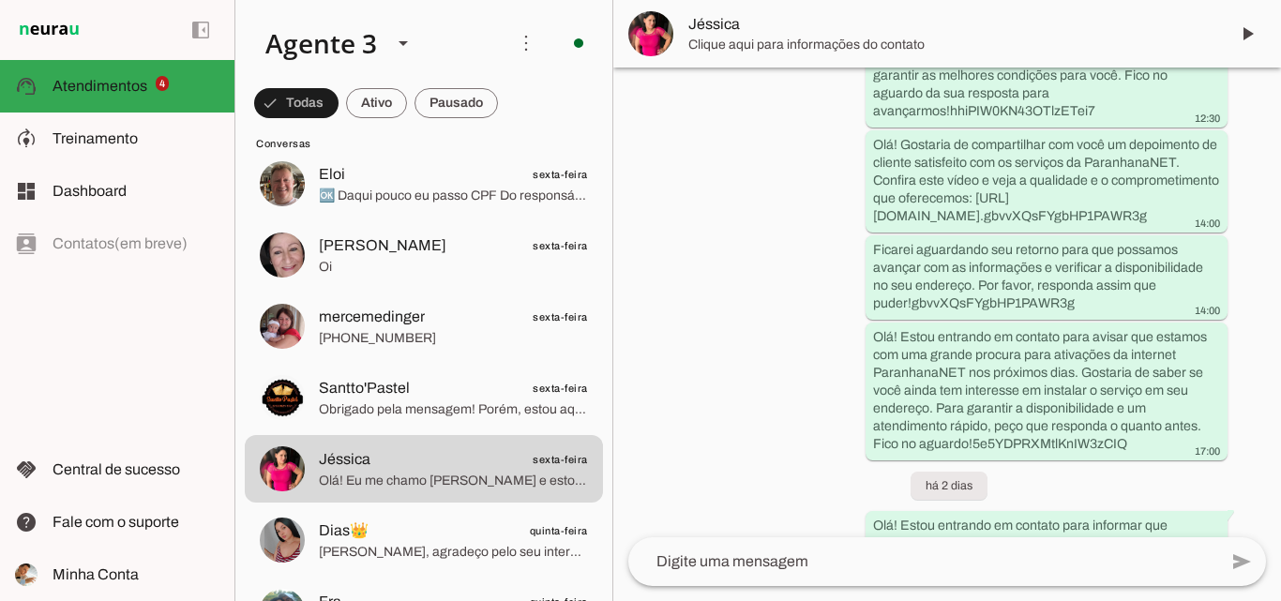
scroll to position [916, 0]
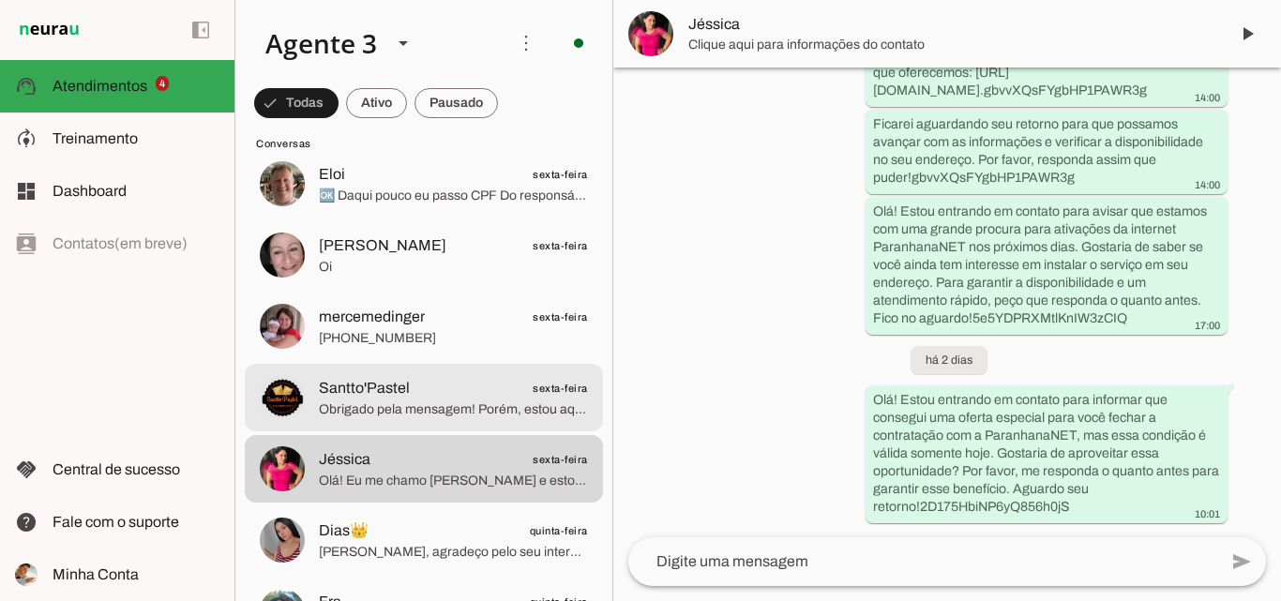
click at [533, 380] on span "sexta-feira" at bounding box center [560, 388] width 55 height 23
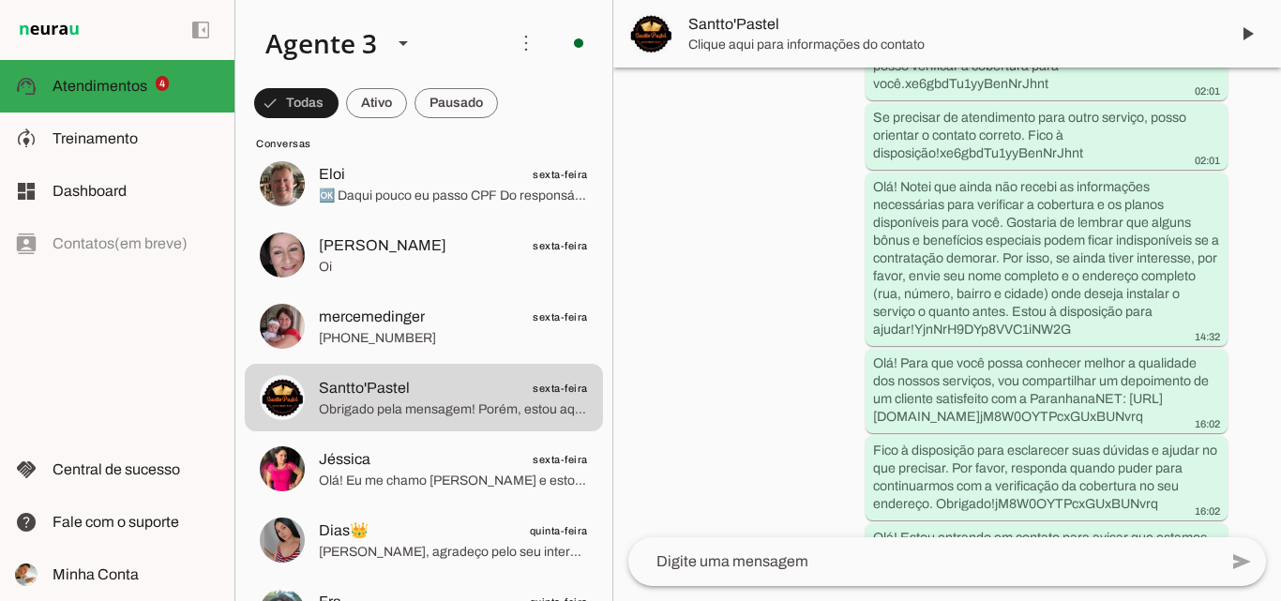
scroll to position [1034, 0]
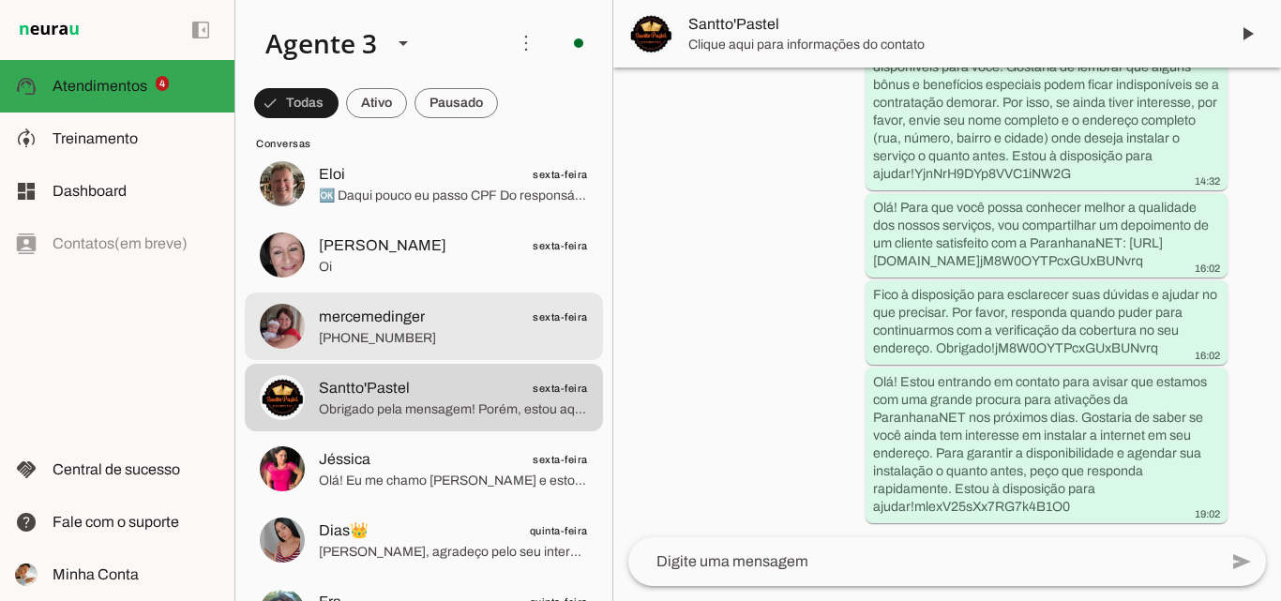
click at [369, 335] on span "[PHONE_NUMBER]" at bounding box center [453, 338] width 269 height 19
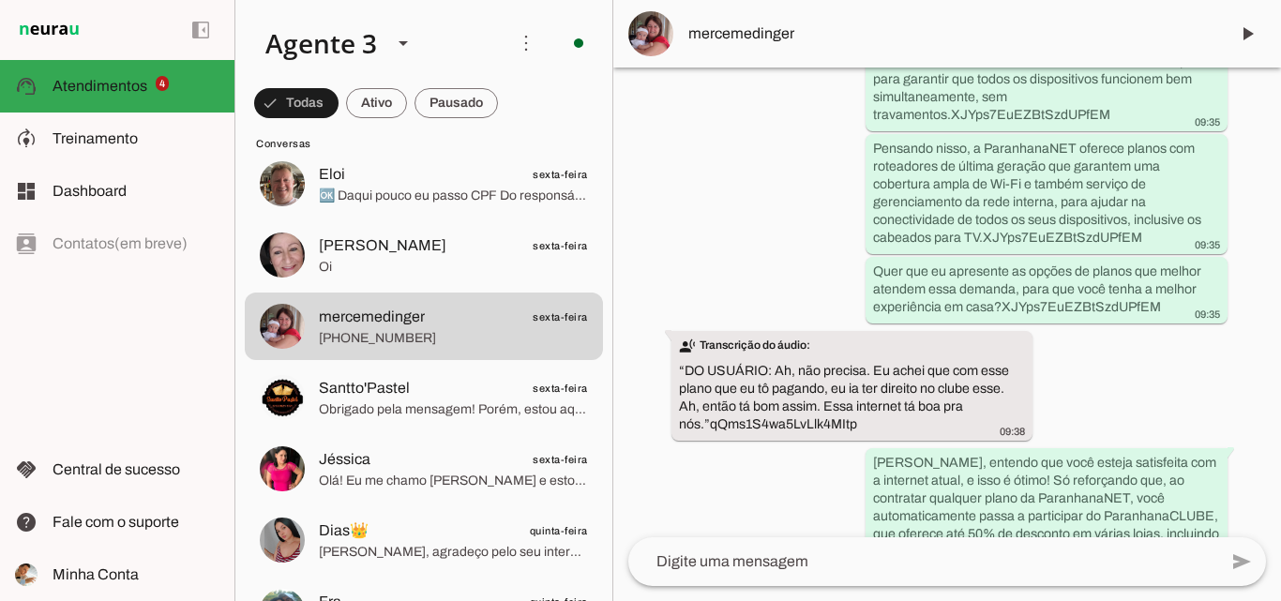
scroll to position [3306, 0]
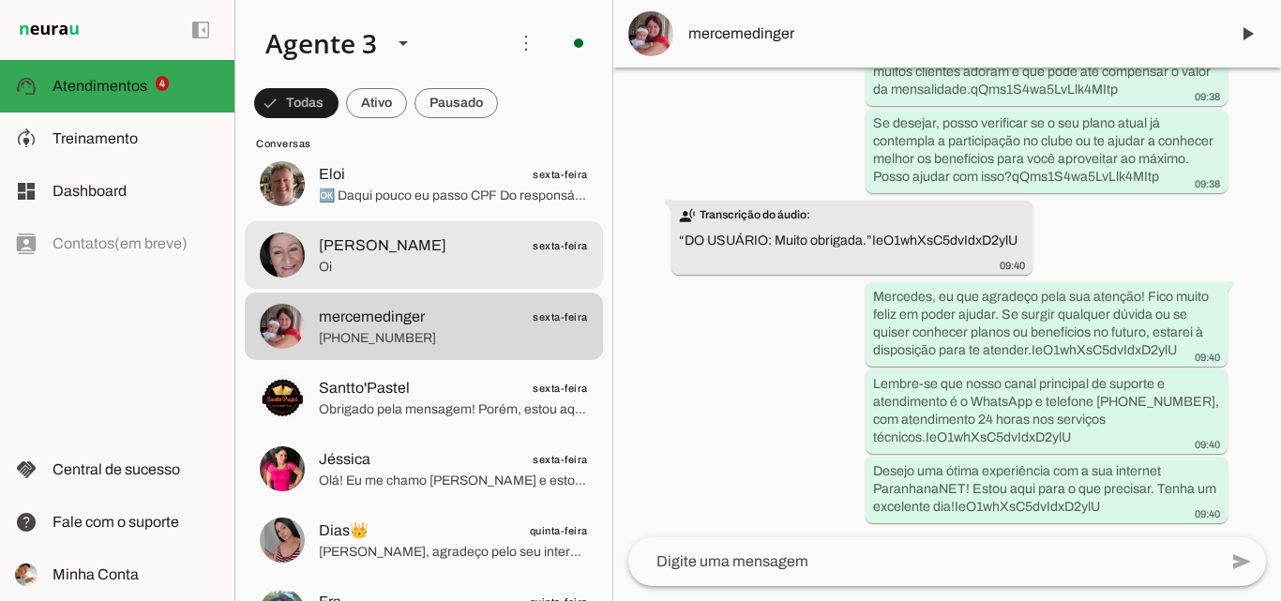
click at [541, 244] on span "sexta-feira" at bounding box center [560, 245] width 55 height 23
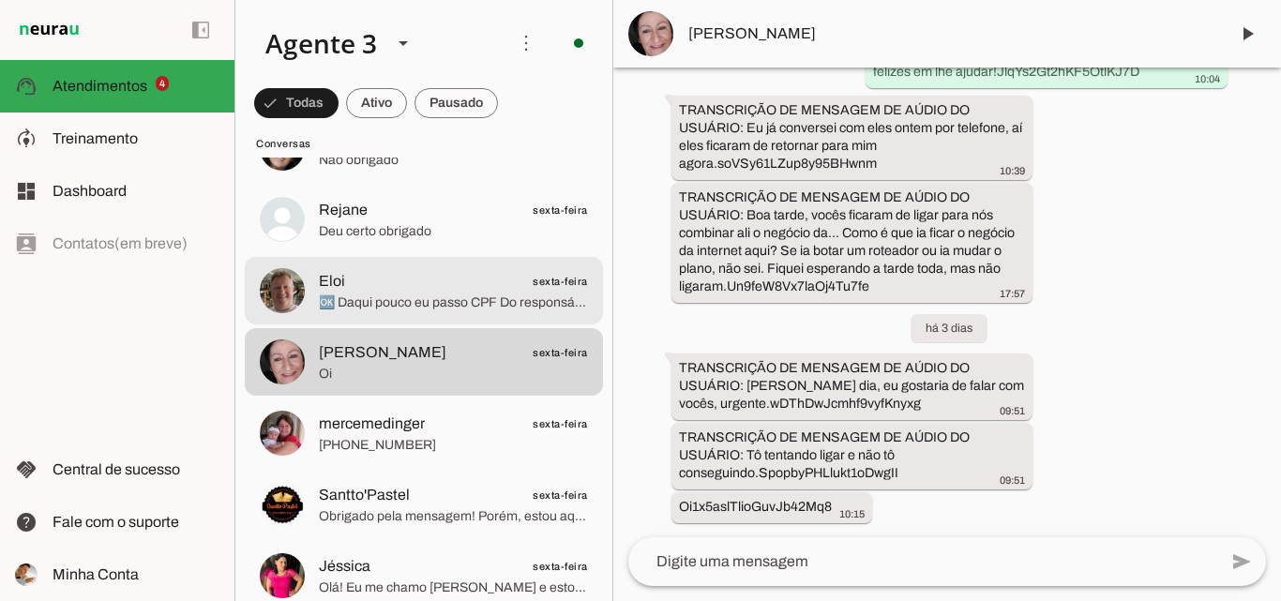
scroll to position [2532, 0]
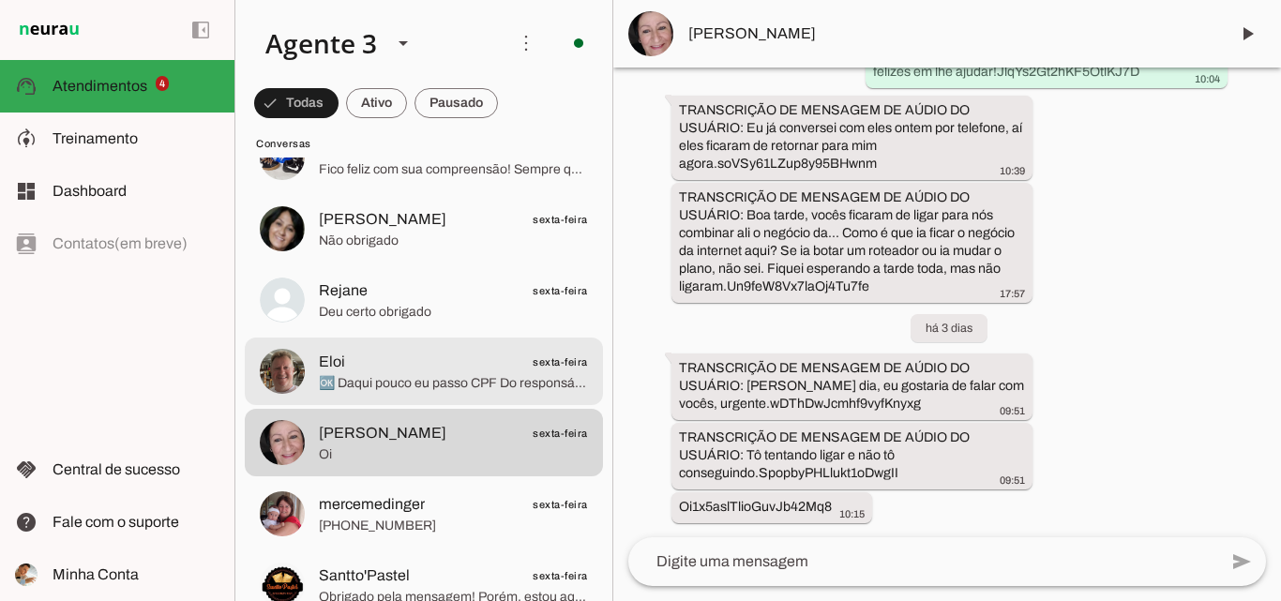
click at [545, 384] on span "🆗 Daqui pouco eu passo CPF Do responsável" at bounding box center [453, 383] width 269 height 19
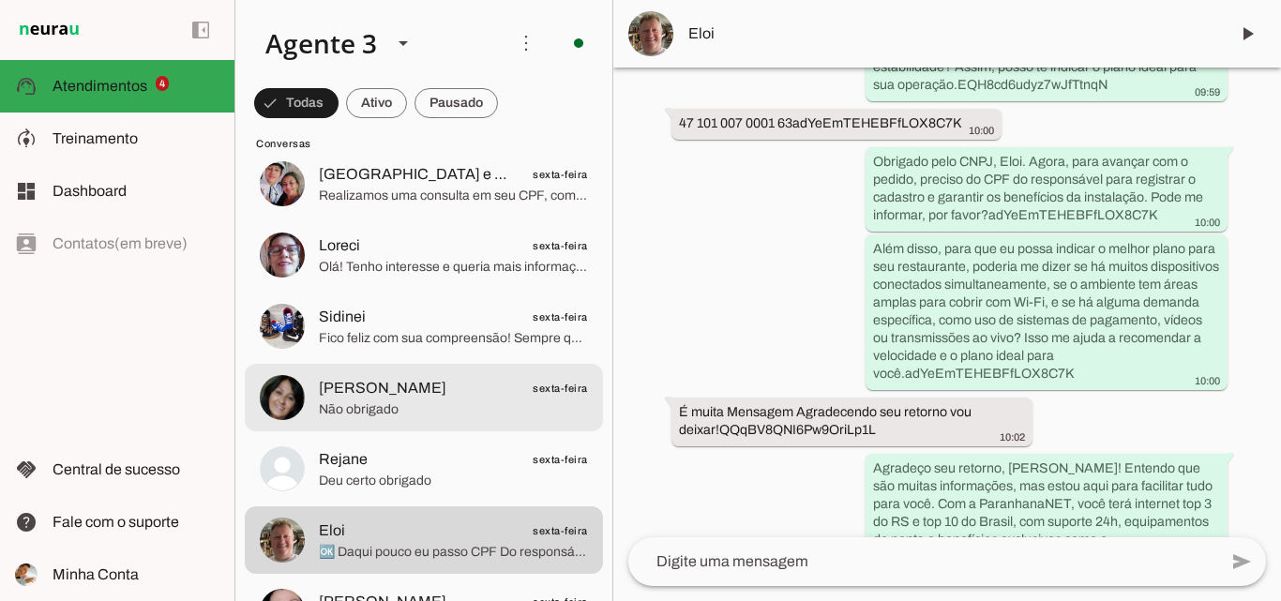
scroll to position [2344, 0]
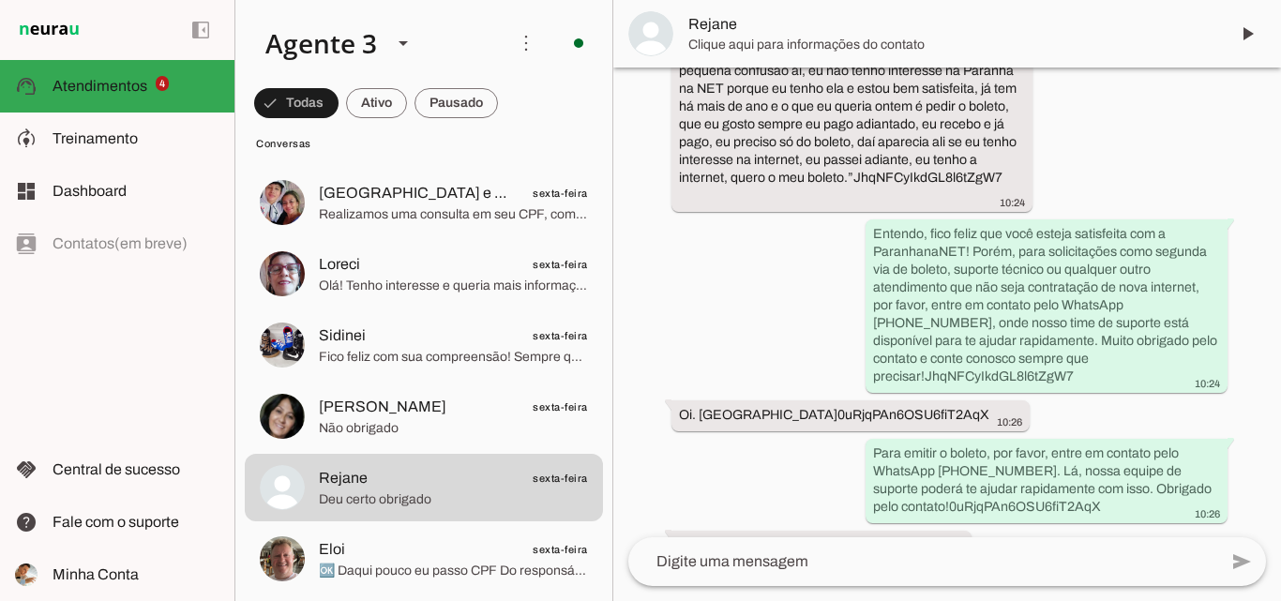
scroll to position [1028, 0]
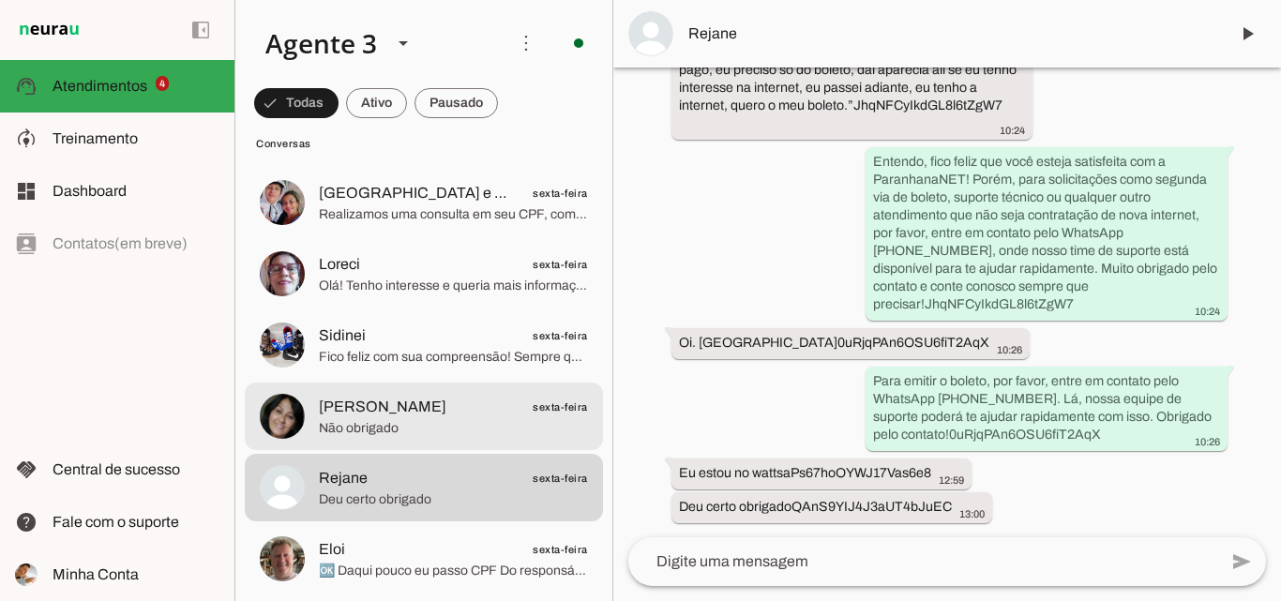
click at [516, 408] on span "Marta Oliveira sexta-feira" at bounding box center [453, 407] width 269 height 23
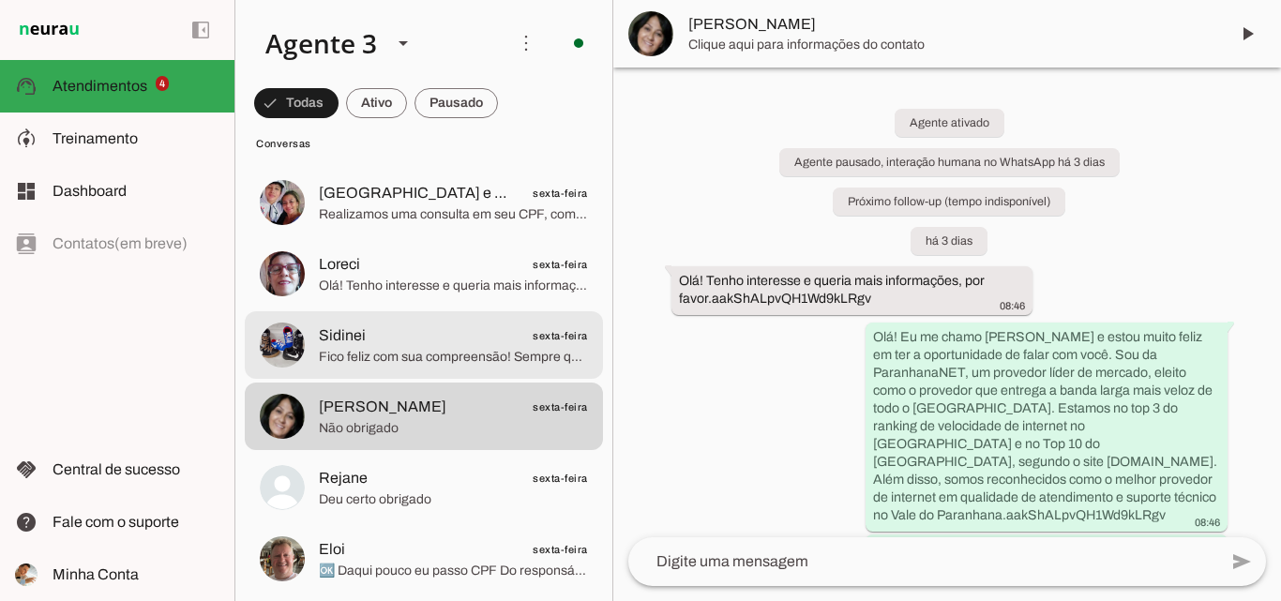
click at [487, 341] on span "Sidinei sexta-feira" at bounding box center [453, 335] width 269 height 23
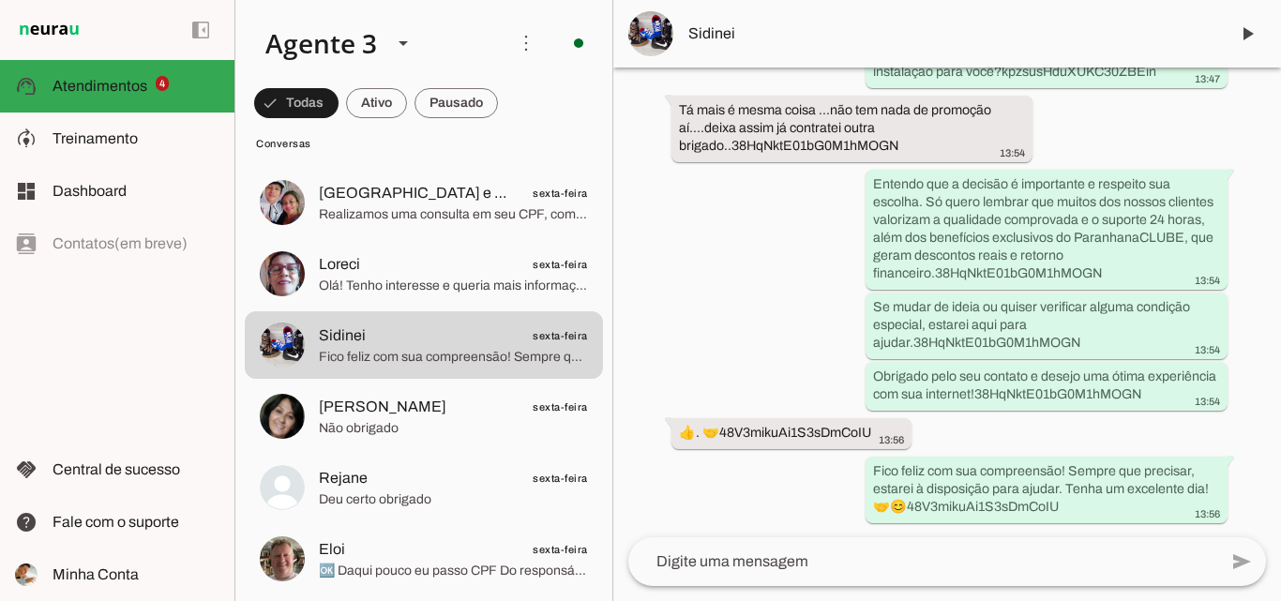
scroll to position [3496, 0]
click at [768, 46] on md-item "Sidinei" at bounding box center [947, 34] width 668 height 68
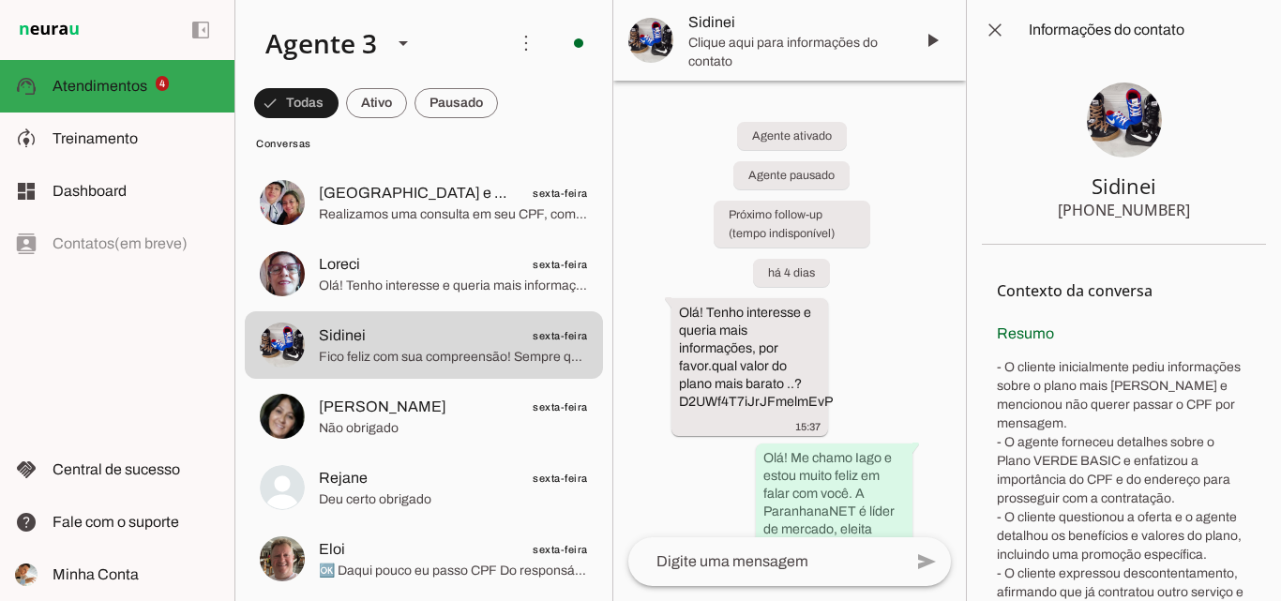
drag, startPoint x: 1086, startPoint y: 208, endPoint x: 1164, endPoint y: 211, distance: 77.9
click at [1164, 211] on div "+55 5197285930" at bounding box center [1124, 210] width 132 height 23
click at [1156, 212] on div "+55 5197285930" at bounding box center [1124, 210] width 132 height 23
drag, startPoint x: 1091, startPoint y: 208, endPoint x: 1196, endPoint y: 213, distance: 105.1
click at [1196, 213] on section "Sidinei +55 5197285930" at bounding box center [1124, 152] width 284 height 185
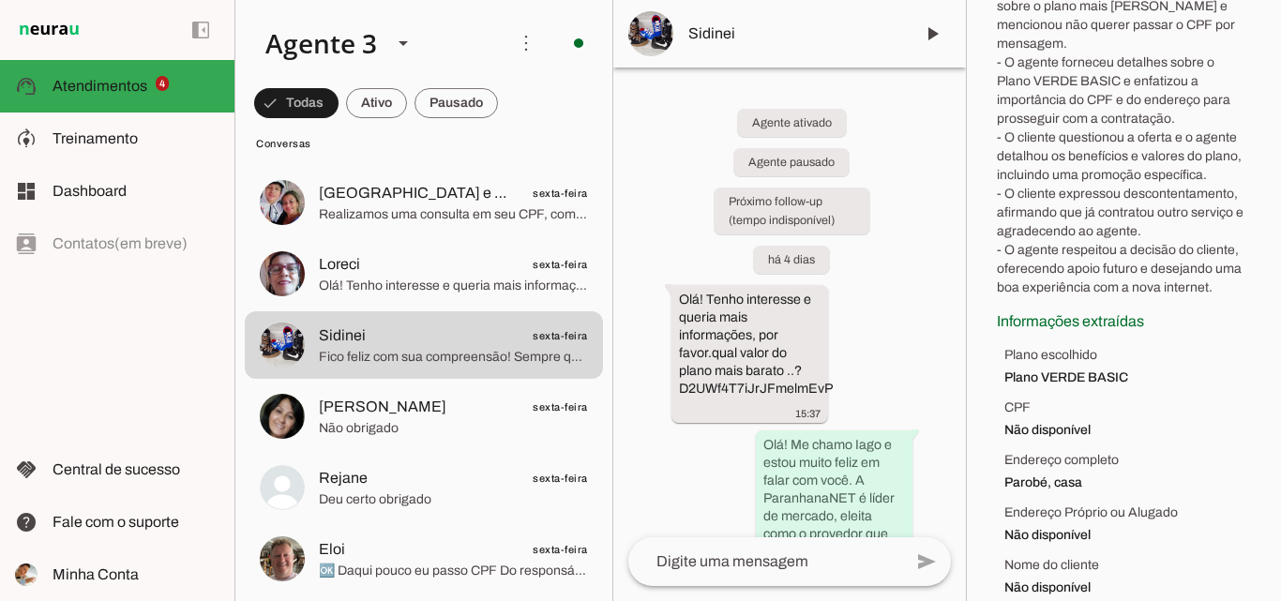
scroll to position [443, 0]
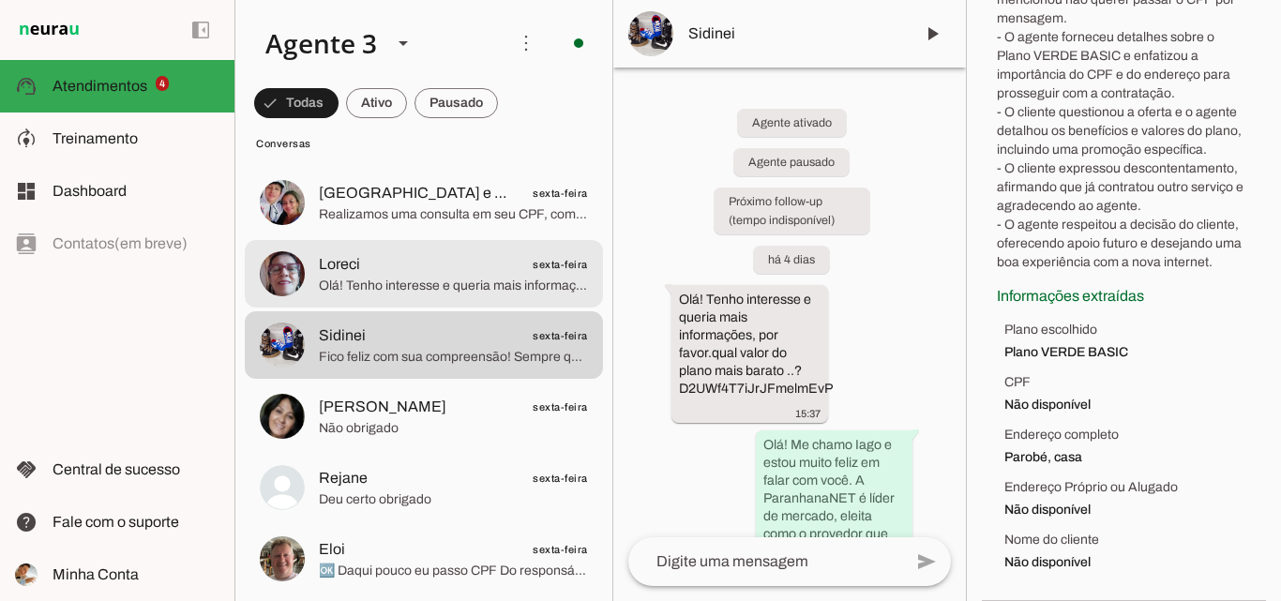
click at [434, 291] on span "Olá! Tenho interesse e queria mais informações, por favor." at bounding box center [453, 286] width 269 height 19
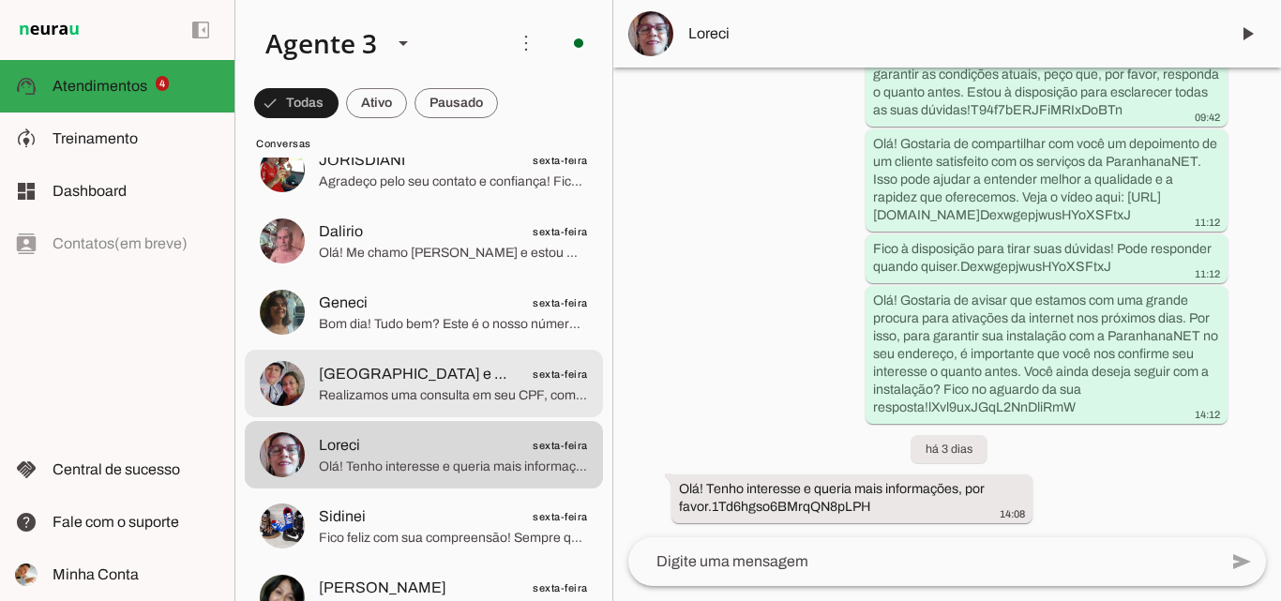
scroll to position [2157, 0]
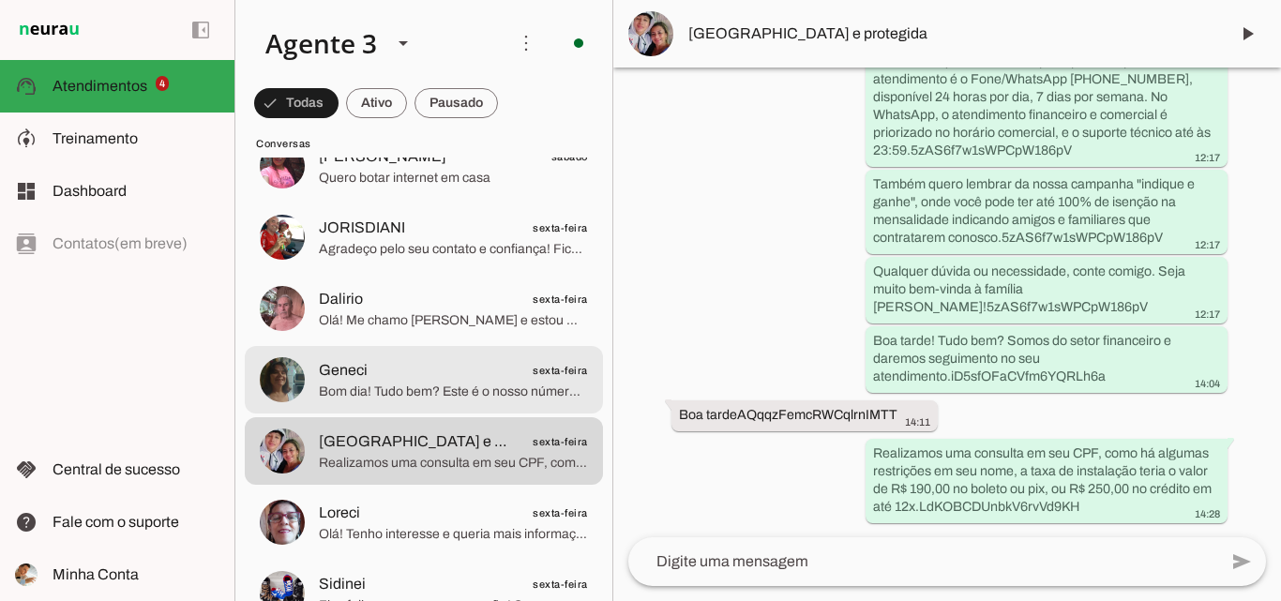
scroll to position [2063, 0]
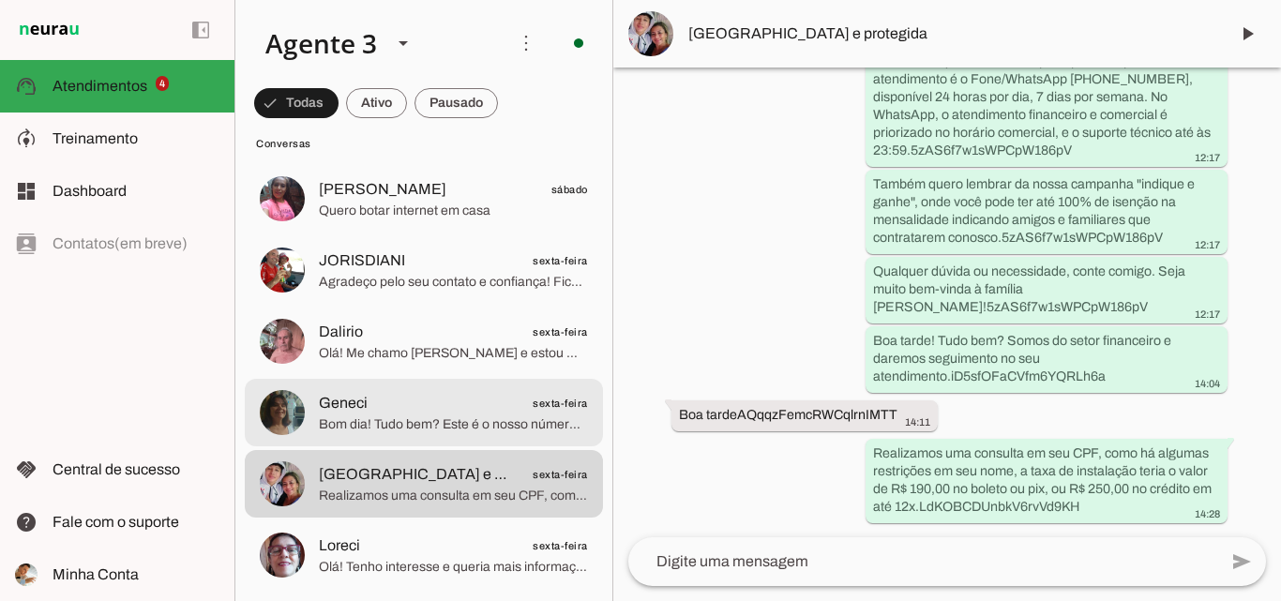
click at [474, 433] on span "Bom dia! Tudo bem? Este é o nosso número comercial. Para atendimentos referente…" at bounding box center [453, 424] width 269 height 19
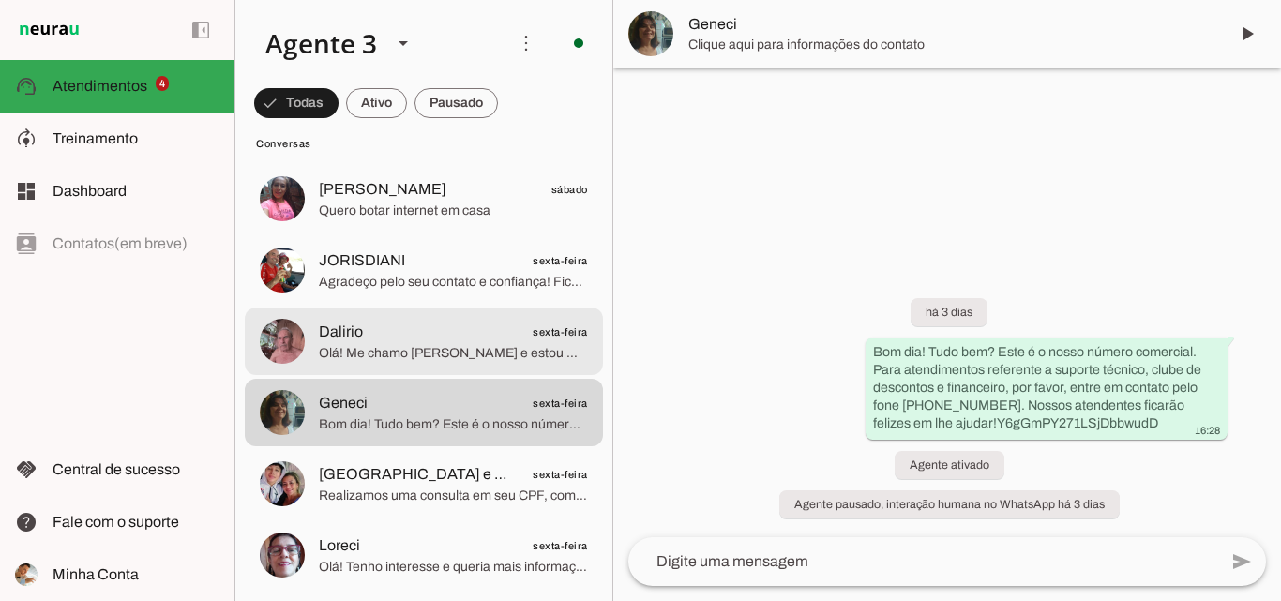
click at [496, 339] on span "Dalirio sexta-feira" at bounding box center [453, 332] width 269 height 23
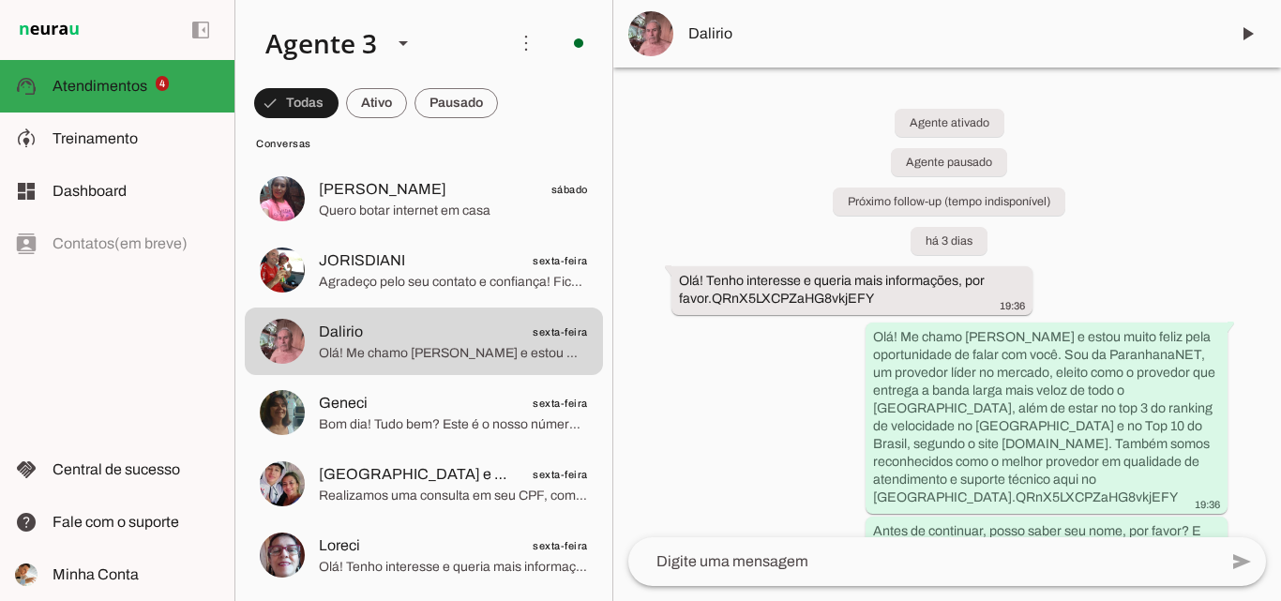
click at [776, 319] on div "Agente ativado Agente pausado Próximo follow-up (tempo indisponível) há 3 dias …" at bounding box center [947, 303] width 668 height 470
drag, startPoint x: 776, startPoint y: 319, endPoint x: 153, endPoint y: 323, distance: 623.6
click at [153, 323] on div "left_panel_open left_panel_close" at bounding box center [117, 300] width 234 height 601
click at [773, 438] on div "Agente ativado Agente pausado Próximo follow-up (tempo indisponível) há 3 dias …" at bounding box center [947, 303] width 668 height 470
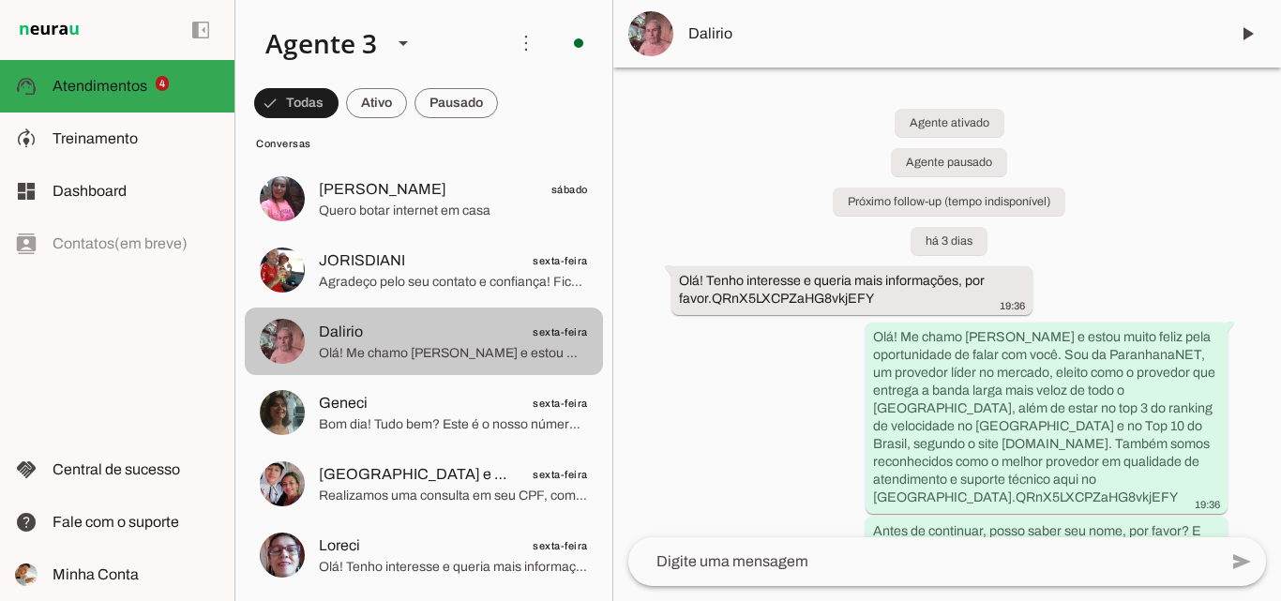
scroll to position [1969, 0]
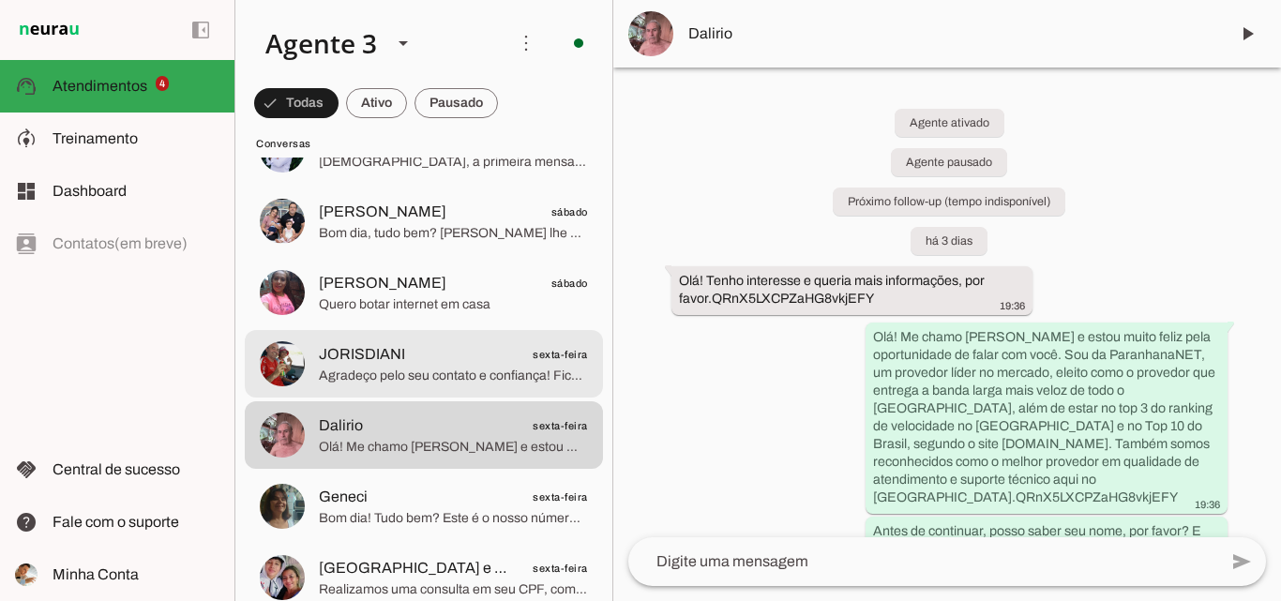
click at [470, 376] on span "Agradeço pelo seu contato e confiança! Fico muito feliz em poder ajudar você a …" at bounding box center [453, 376] width 269 height 19
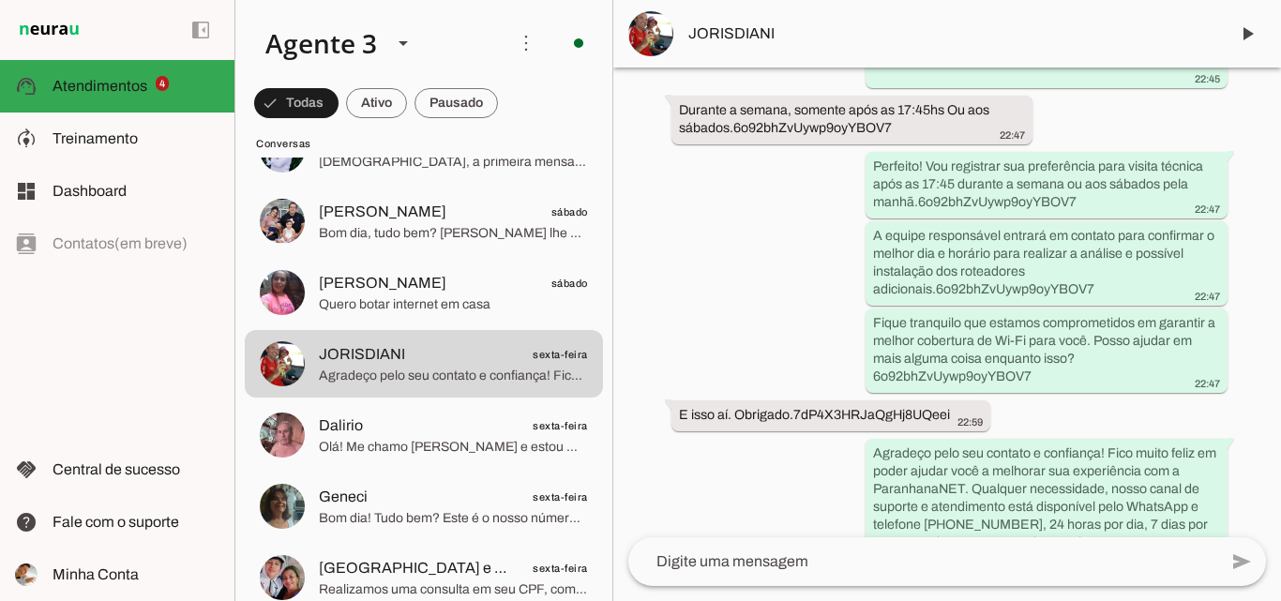
scroll to position [3270, 0]
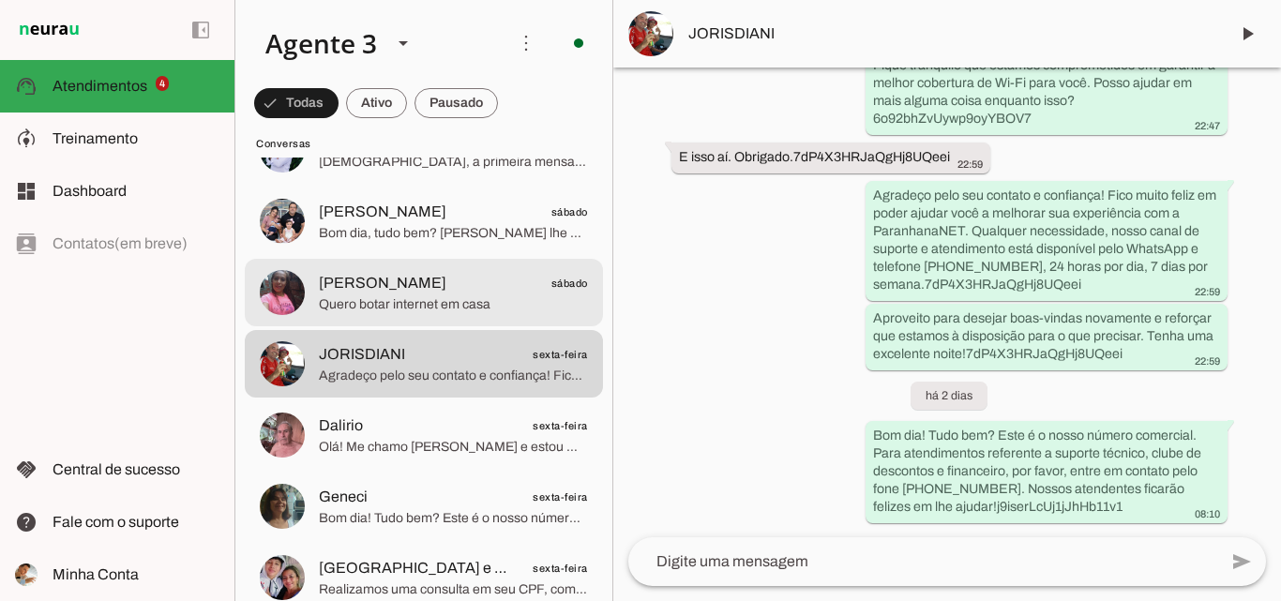
click at [478, 295] on span "Quero botar internet em casa" at bounding box center [453, 304] width 269 height 19
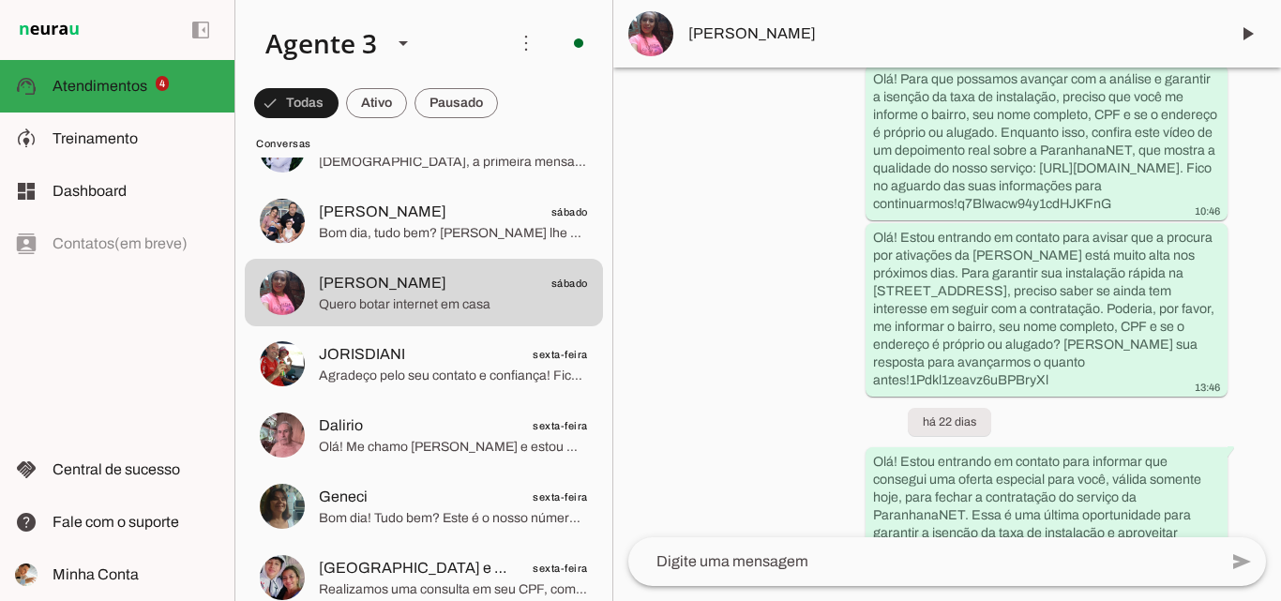
scroll to position [1665, 0]
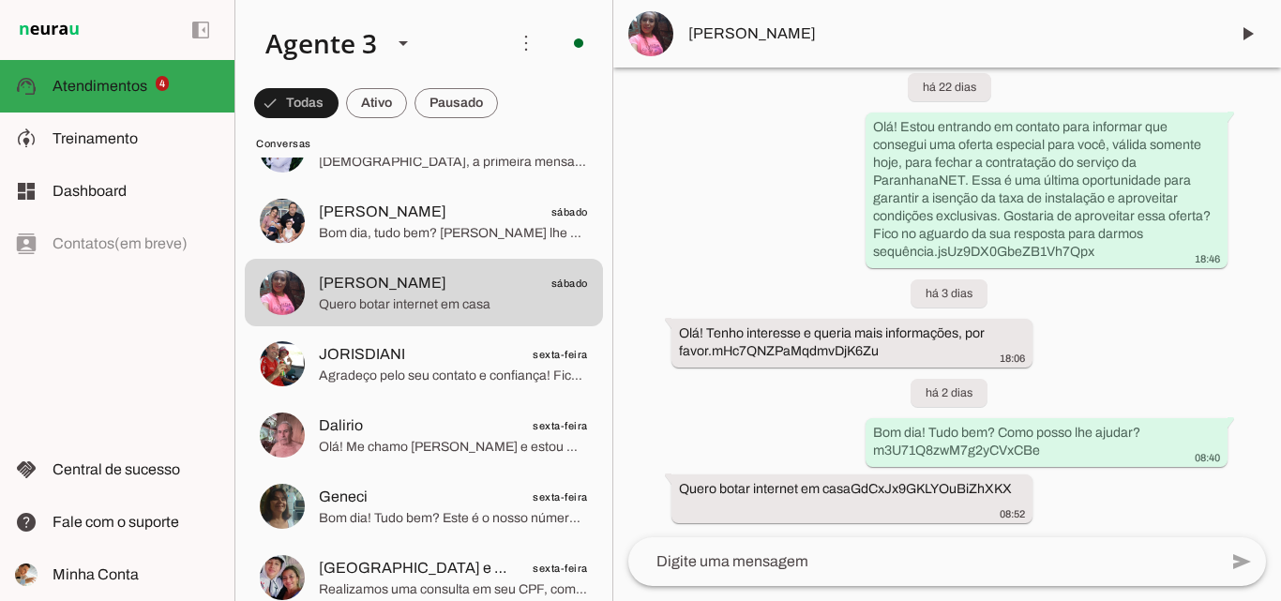
click at [808, 37] on span "[PERSON_NAME]" at bounding box center [950, 34] width 525 height 23
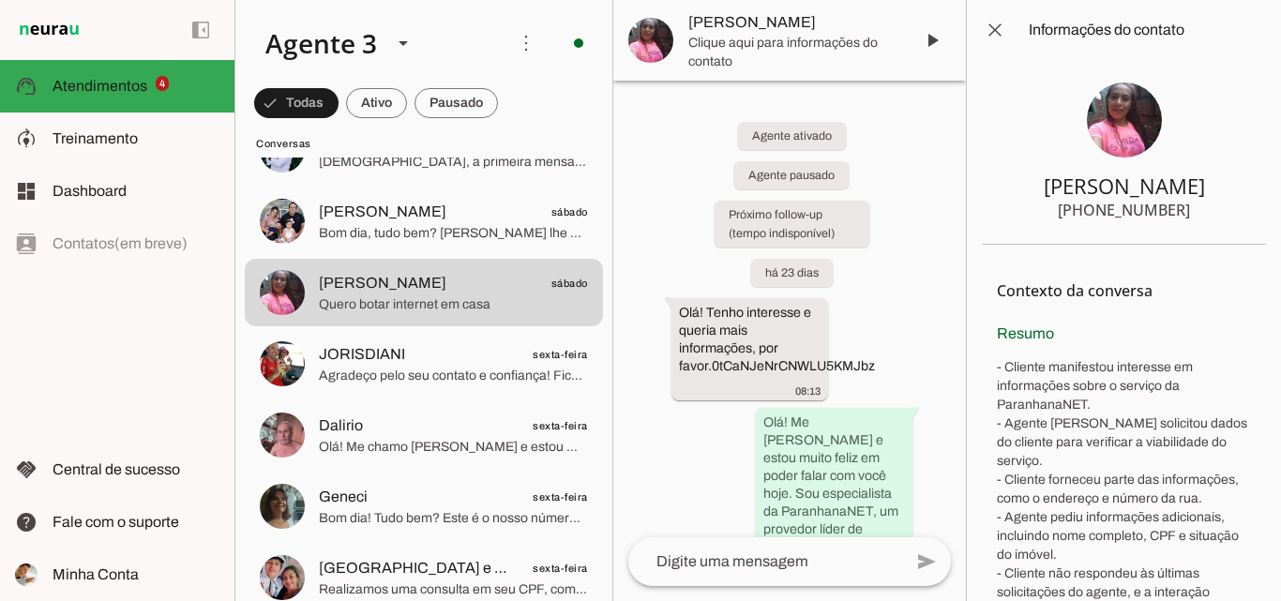
drag, startPoint x: 1091, startPoint y: 207, endPoint x: 1211, endPoint y: 214, distance: 120.2
click at [1211, 214] on section "Jonathan +55 5195272624" at bounding box center [1124, 152] width 284 height 185
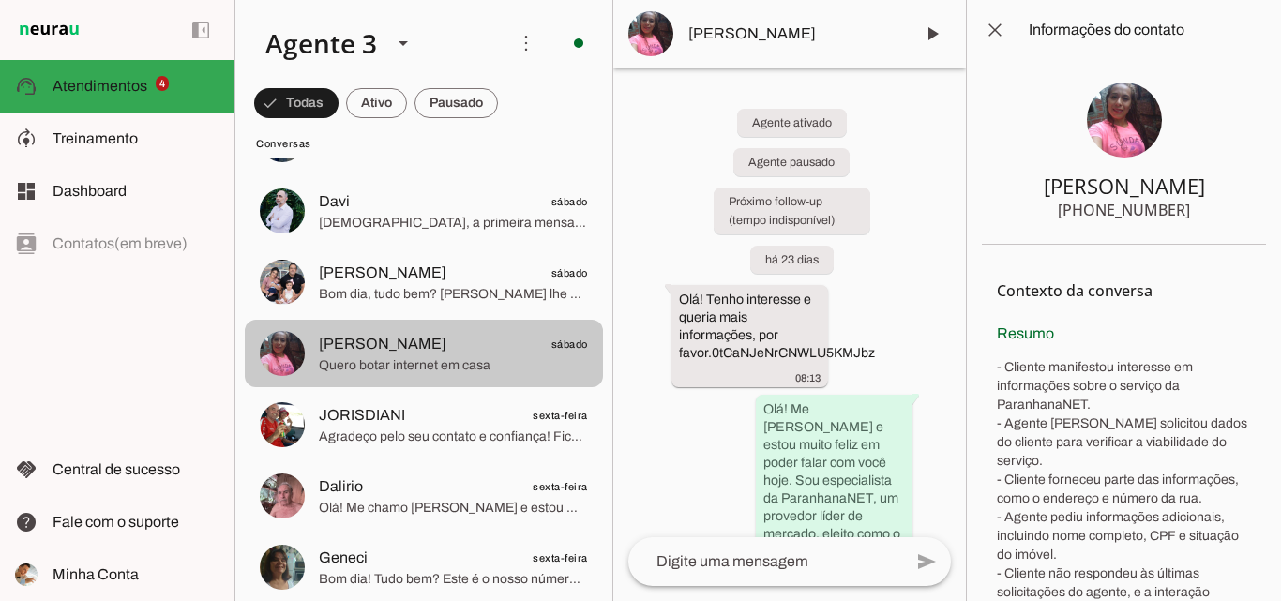
scroll to position [1875, 0]
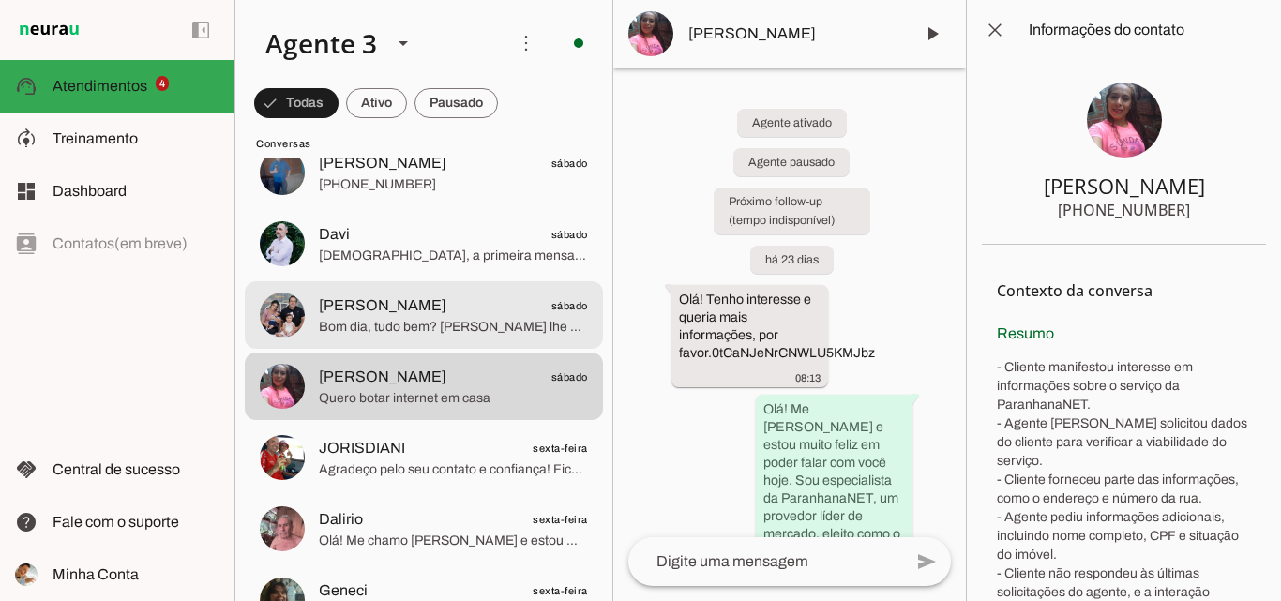
click at [489, 316] on span "Adalson sábado" at bounding box center [453, 305] width 269 height 23
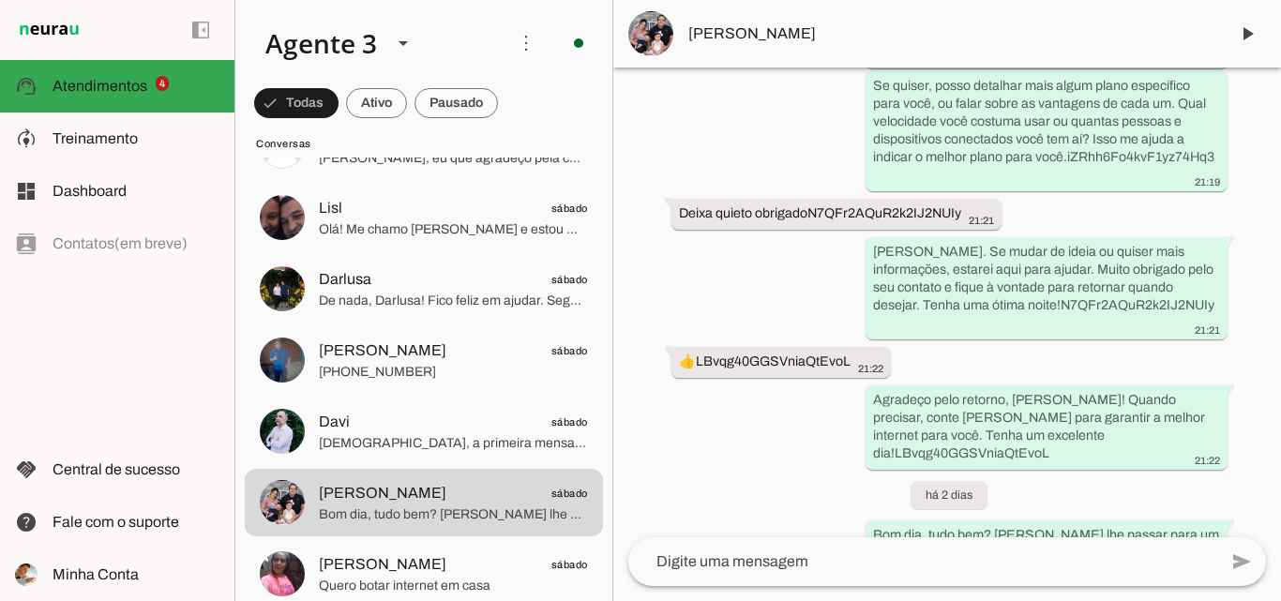
scroll to position [1459, 0]
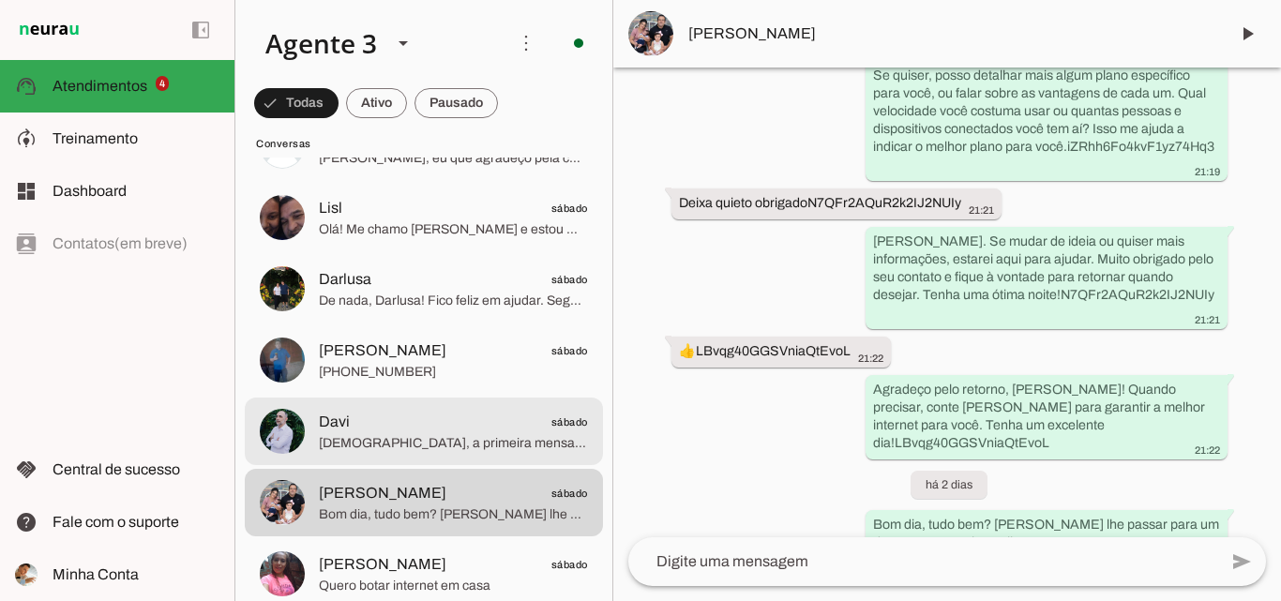
click at [379, 438] on span "[DEMOGRAPHIC_DATA], a primeira mensalidade tem vencimento para 7 dias a partir …" at bounding box center [453, 443] width 269 height 19
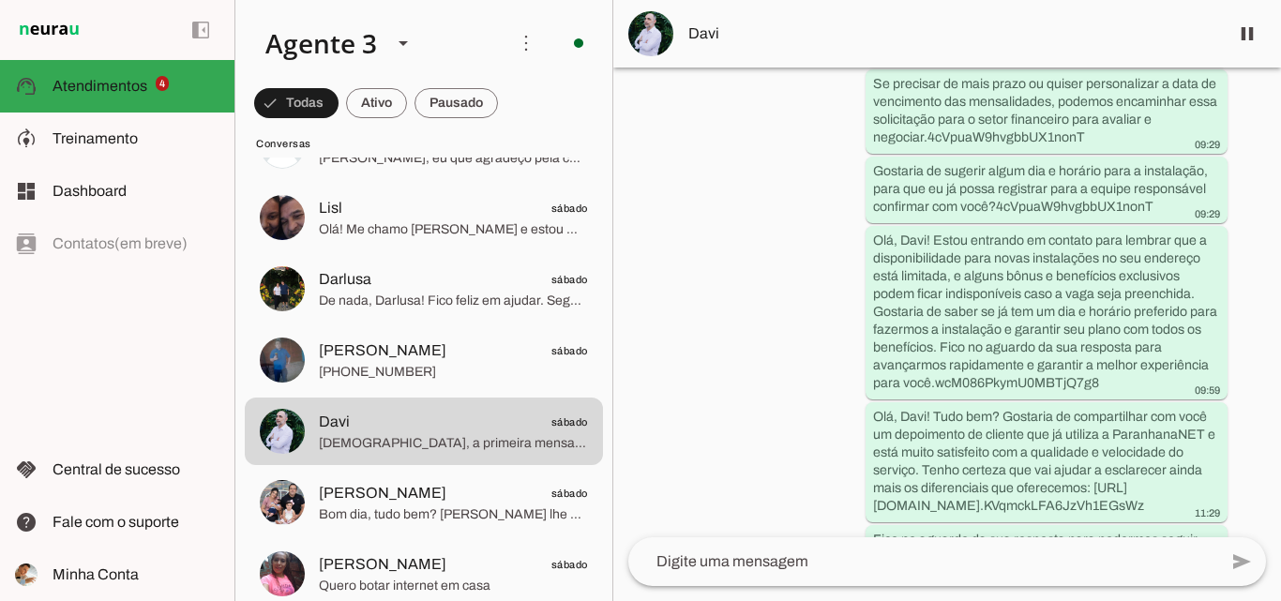
scroll to position [4049, 0]
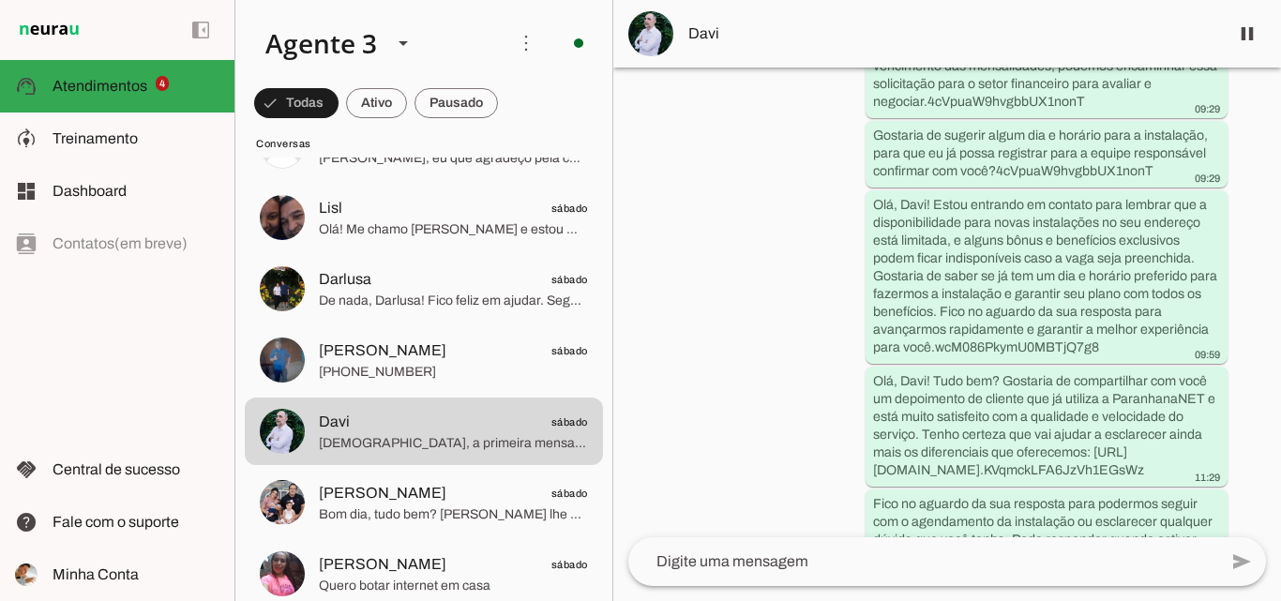
click at [933, 55] on md-item "Davi" at bounding box center [947, 34] width 668 height 68
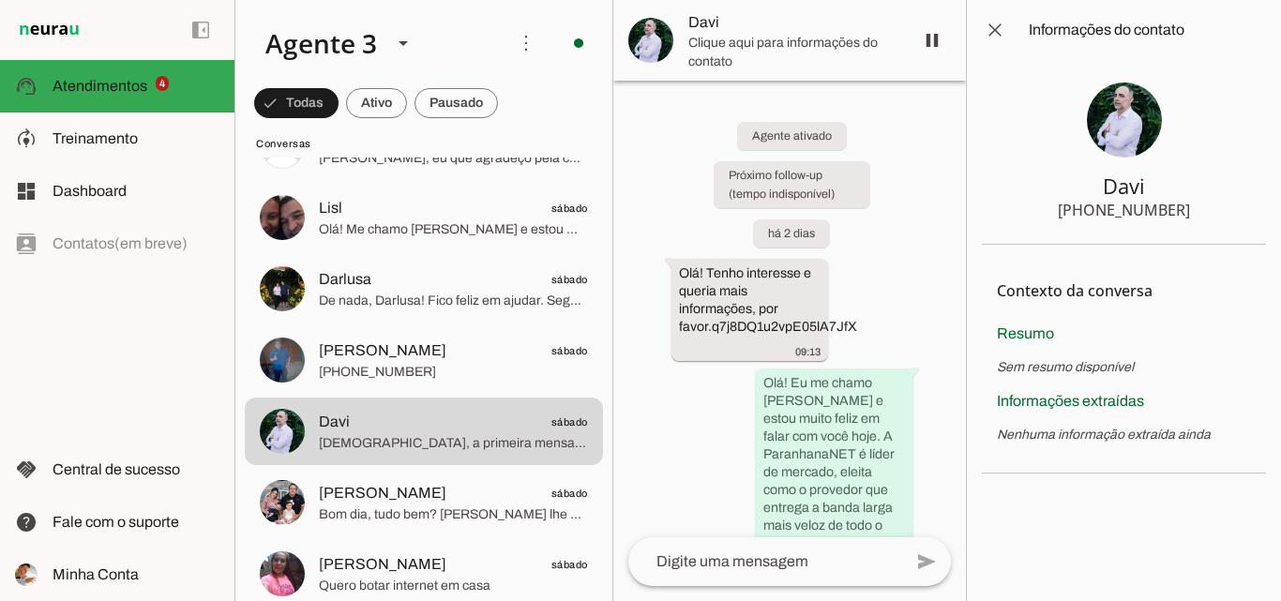
drag, startPoint x: 1099, startPoint y: 207, endPoint x: 1157, endPoint y: 205, distance: 58.2
click at [1209, 211] on section "Davi +55 5196756126" at bounding box center [1124, 152] width 284 height 185
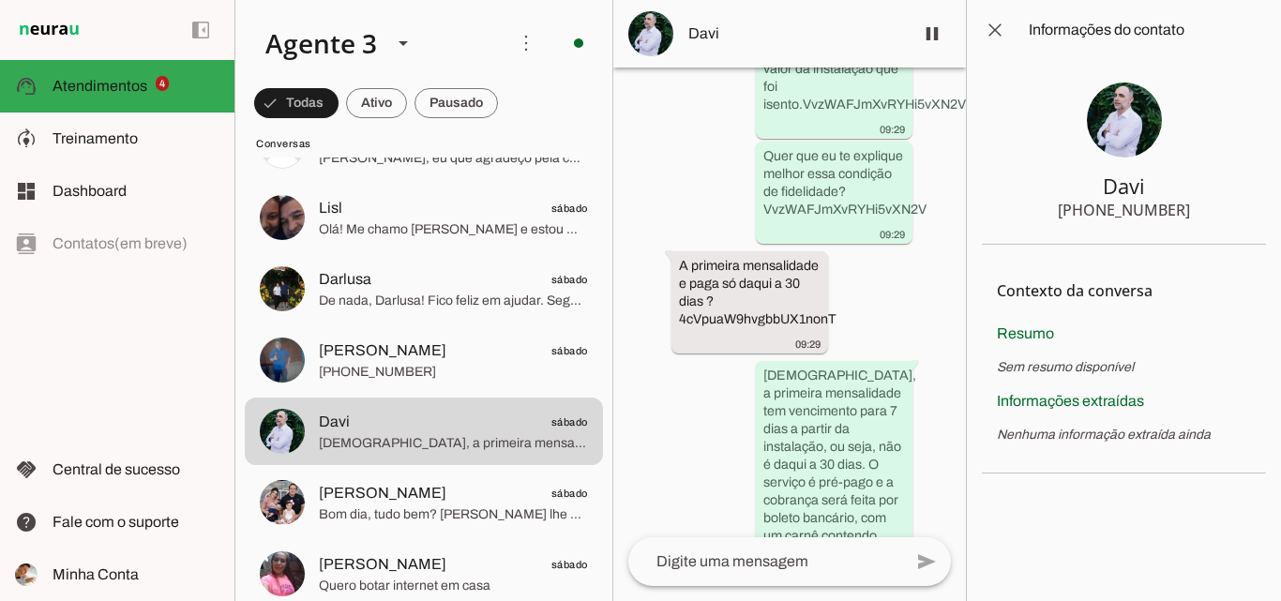
scroll to position [8642, 0]
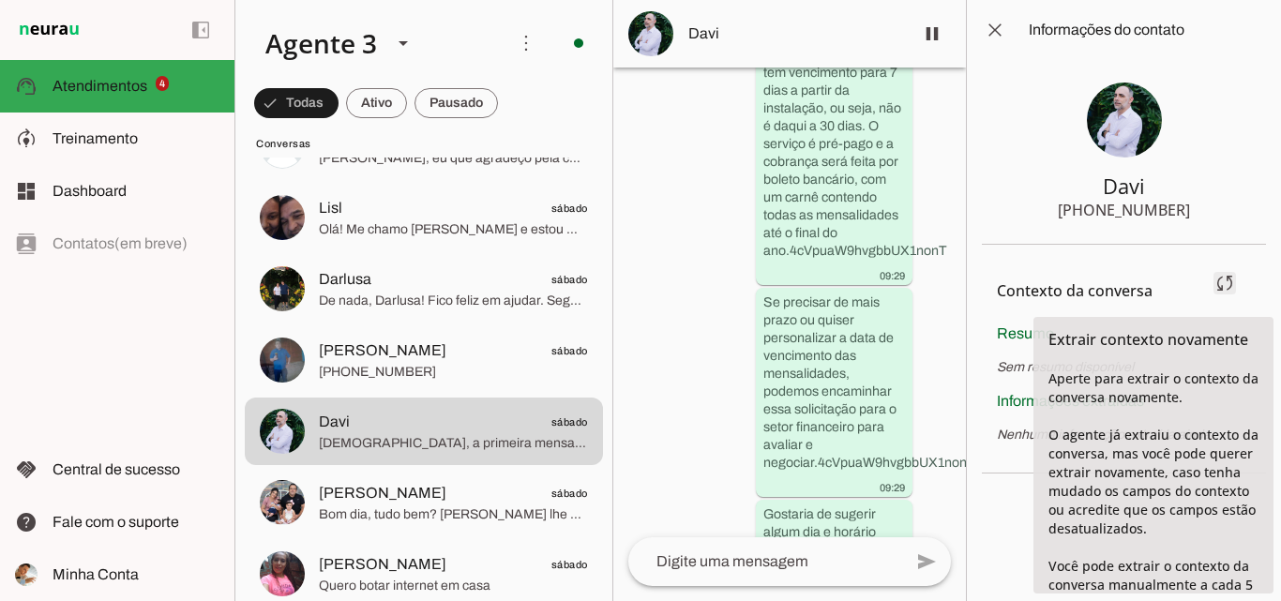
click at [1226, 278] on span at bounding box center [1224, 283] width 45 height 45
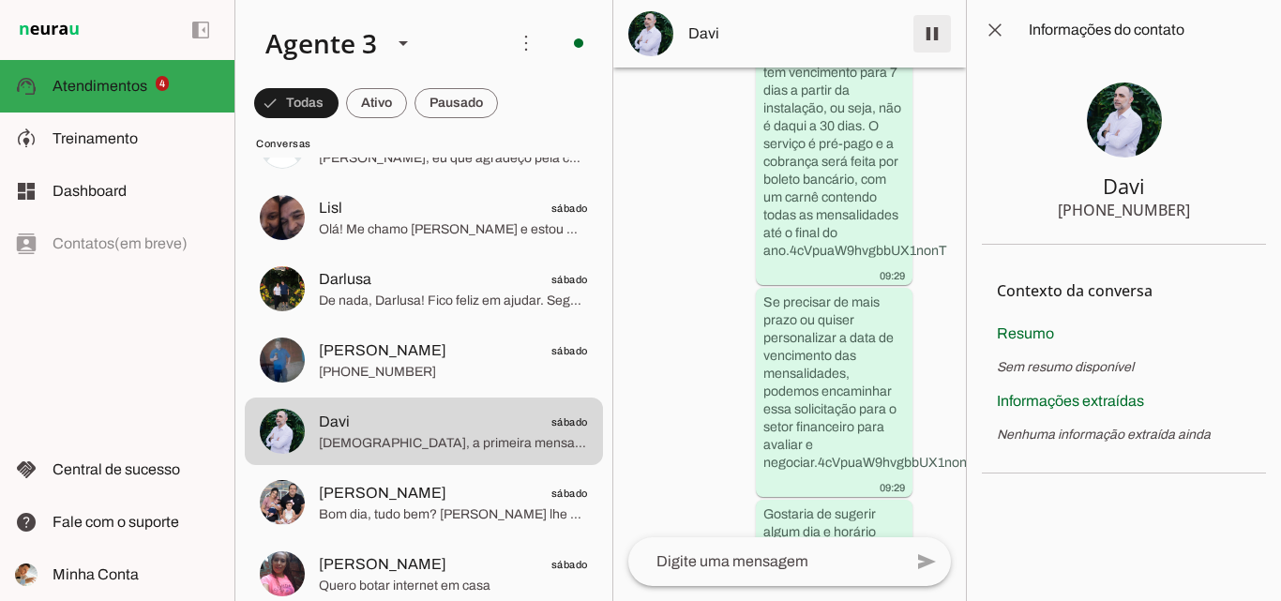
click at [928, 36] on span at bounding box center [932, 33] width 45 height 45
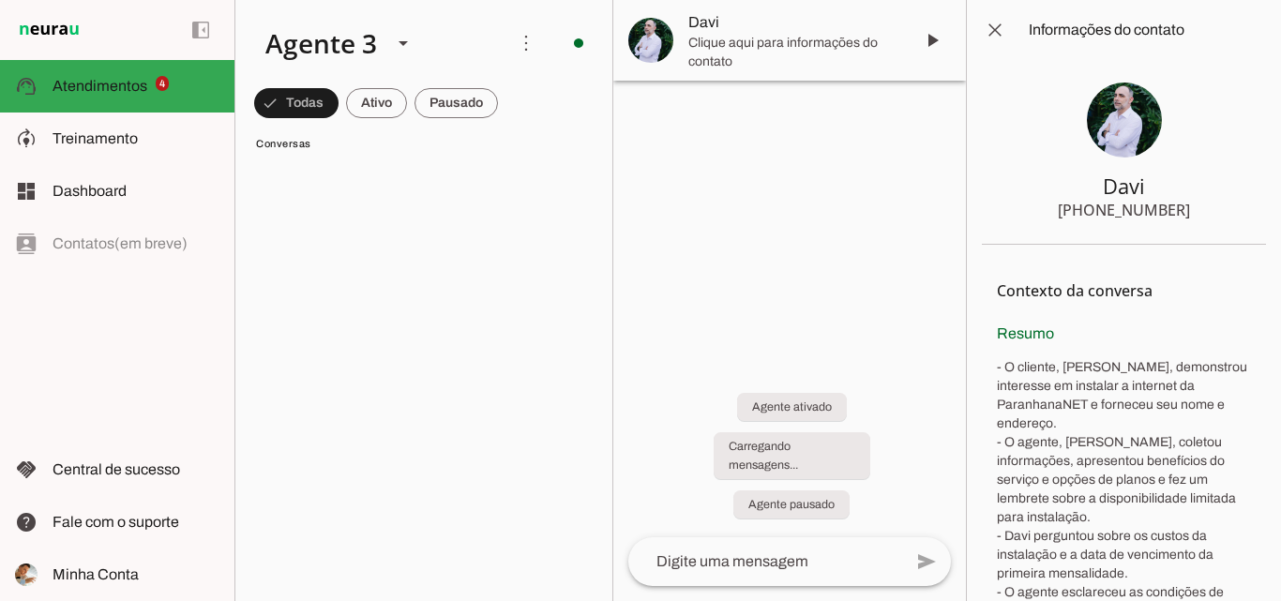
scroll to position [83, 0]
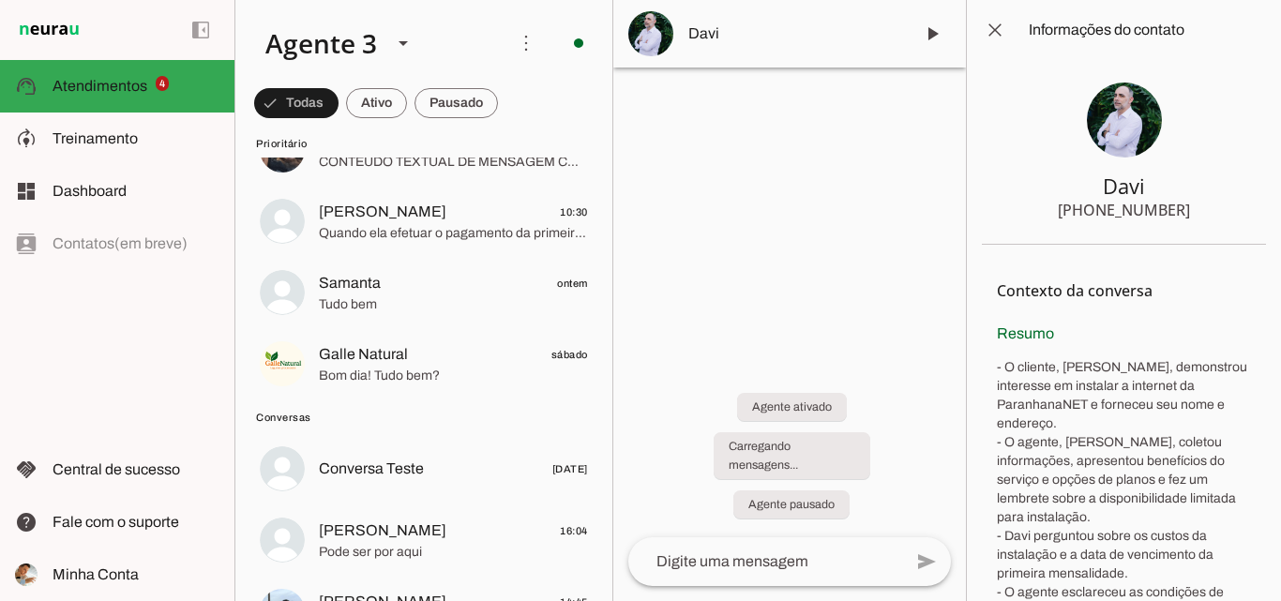
drag, startPoint x: 1088, startPoint y: 209, endPoint x: 1180, endPoint y: 213, distance: 92.0
click at [1180, 213] on section "Davi +55 5196756126" at bounding box center [1124, 152] width 284 height 185
drag, startPoint x: 1080, startPoint y: 191, endPoint x: 1171, endPoint y: 207, distance: 92.3
click at [1170, 209] on section "Davi +55 5196756126" at bounding box center [1124, 152] width 284 height 185
click at [1093, 185] on section "Davi +55 5196756126" at bounding box center [1124, 152] width 284 height 185
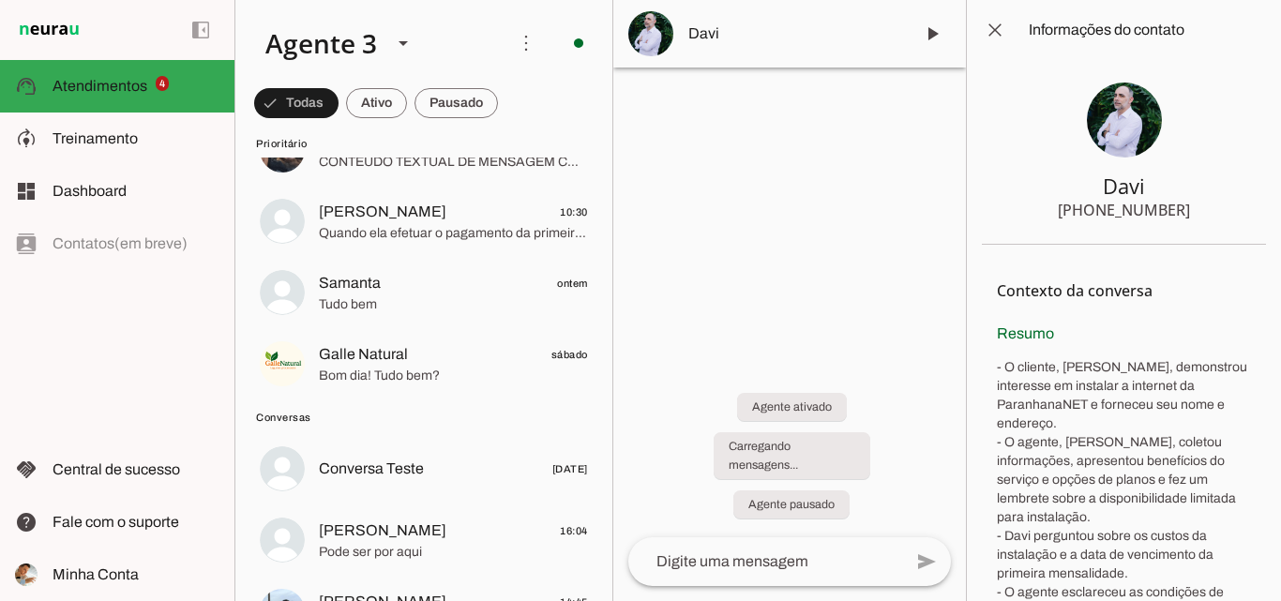
drag, startPoint x: 1092, startPoint y: 185, endPoint x: 700, endPoint y: 113, distance: 398.4
click at [1182, 209] on section "Davi +55 5196756126" at bounding box center [1124, 152] width 284 height 185
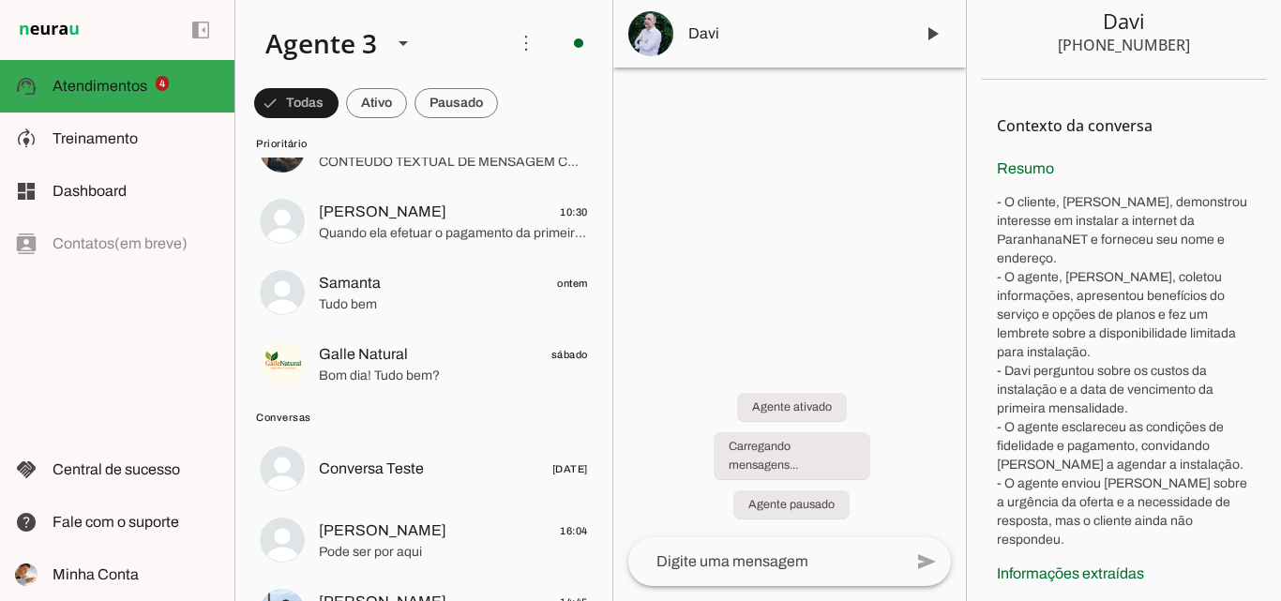
scroll to position [424, 0]
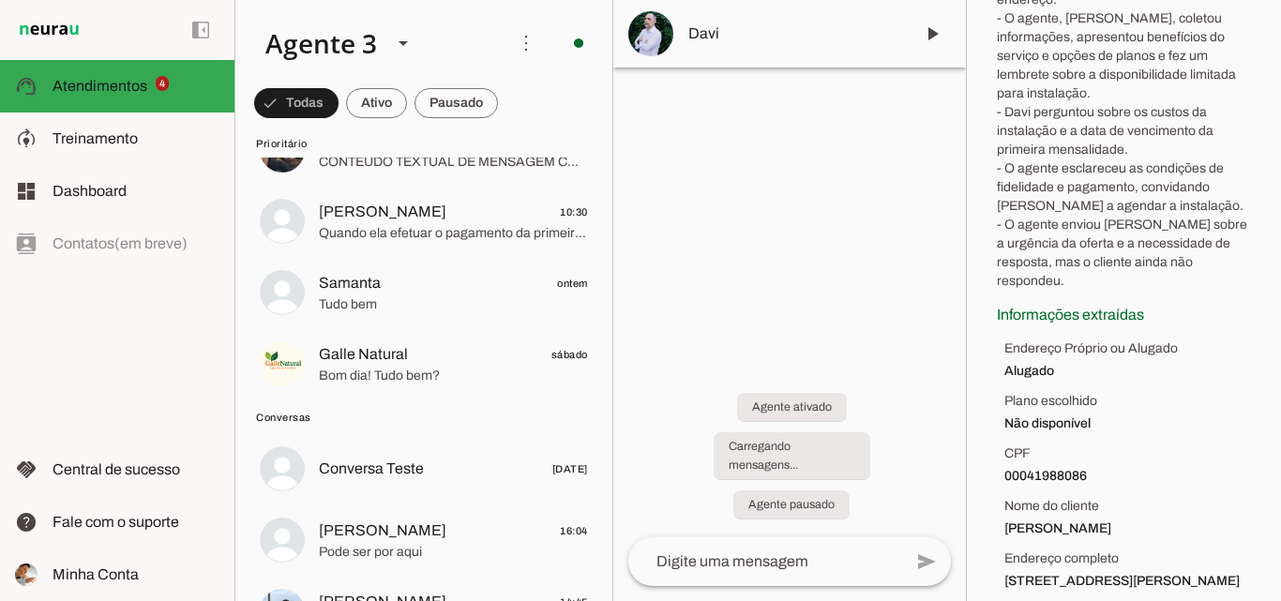
drag, startPoint x: 998, startPoint y: 325, endPoint x: 1232, endPoint y: 572, distance: 340.2
click at [1232, 572] on section "Contexto da conversa sync Extrair contexto novamente Aperte para extrair o cont…" at bounding box center [1124, 220] width 284 height 799
click at [1226, 362] on span "Alugado" at bounding box center [1127, 371] width 247 height 19
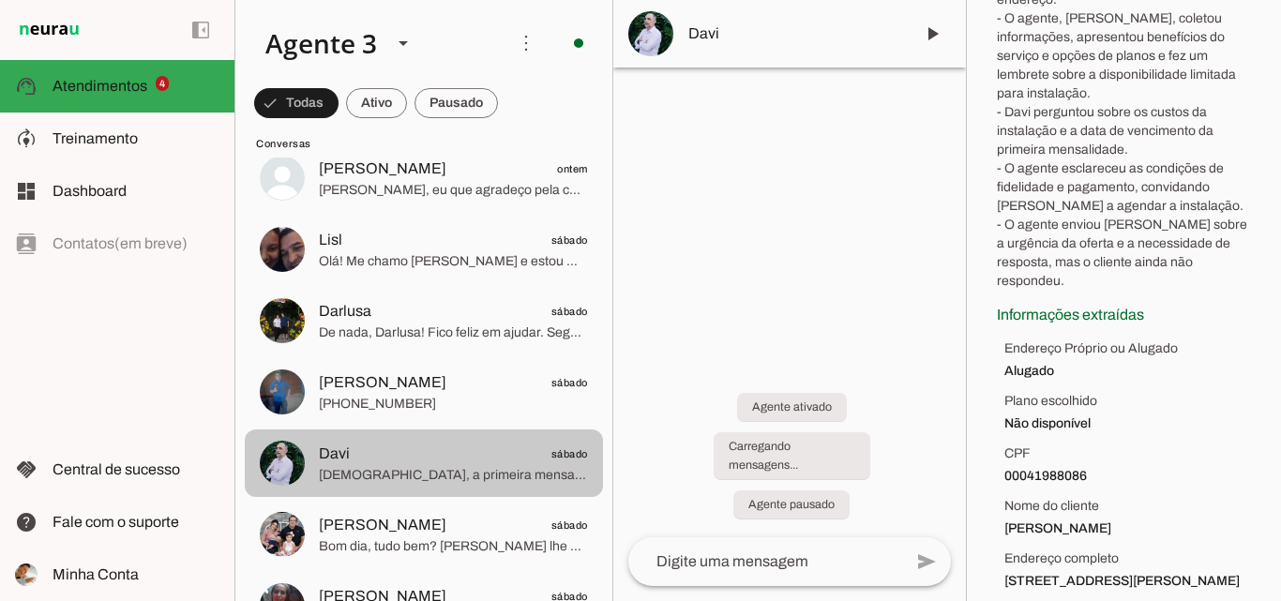
scroll to position [1677, 0]
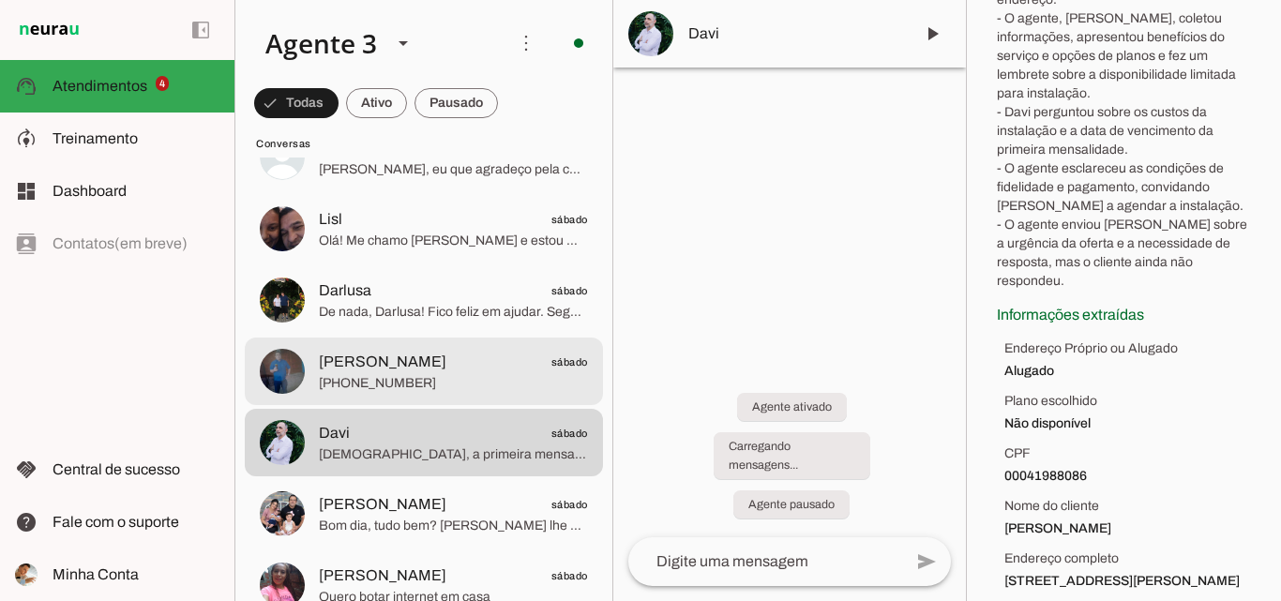
click at [444, 386] on span "[PHONE_NUMBER]" at bounding box center [453, 383] width 269 height 19
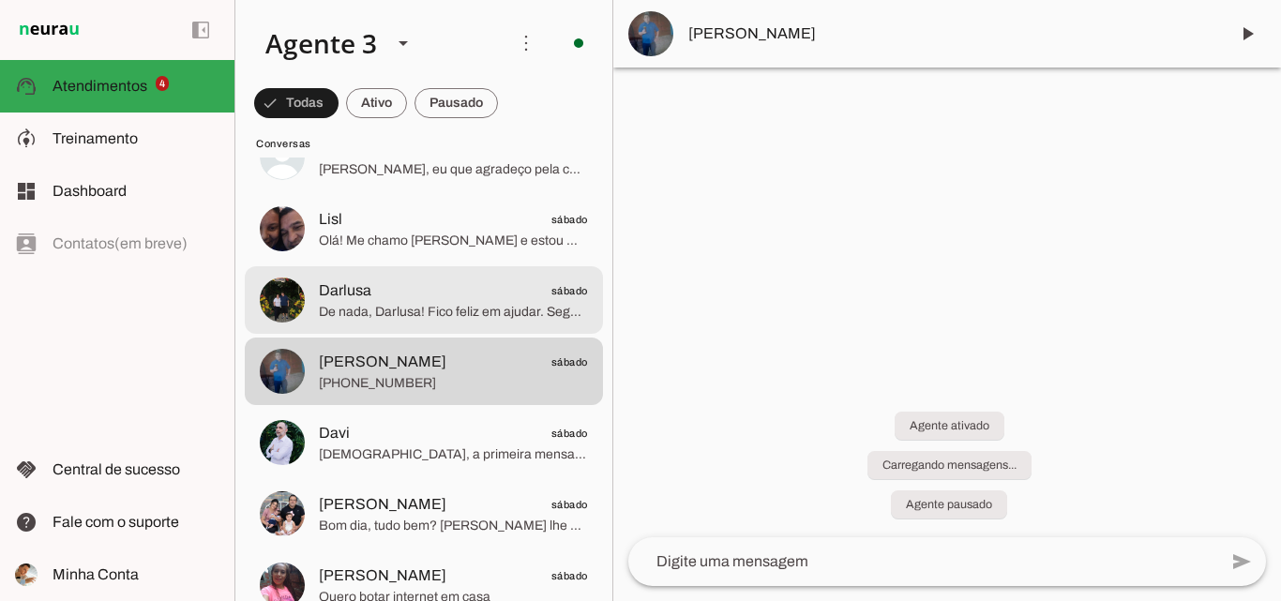
click at [523, 285] on span "Darlusa sábado" at bounding box center [453, 290] width 269 height 23
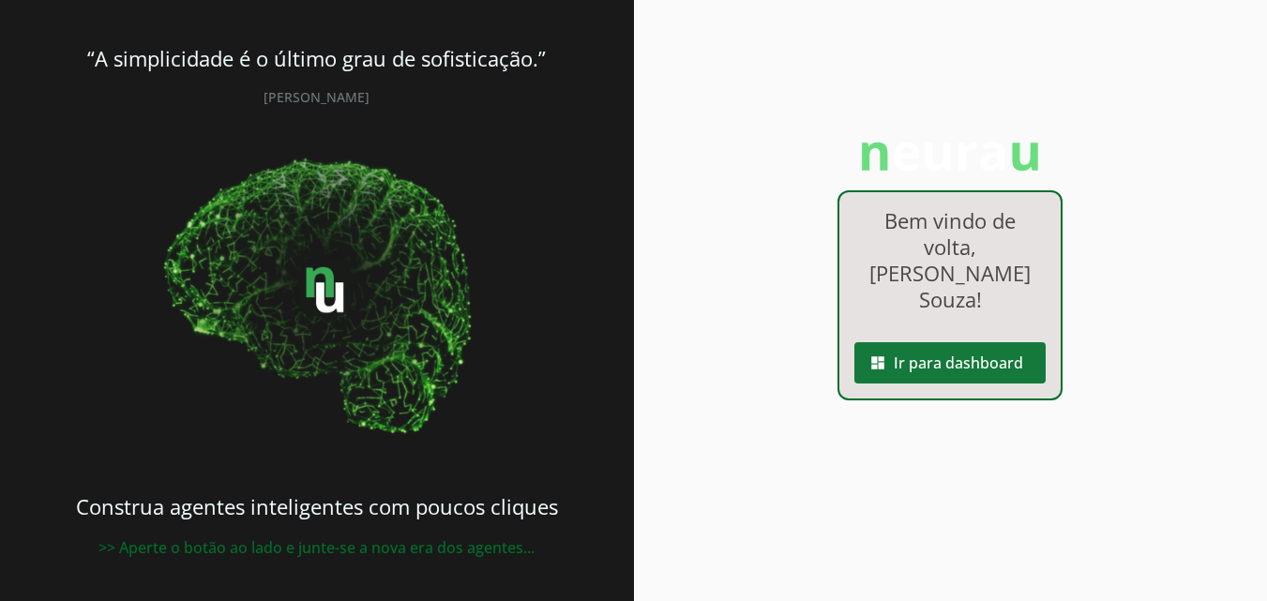
click at [945, 345] on span at bounding box center [949, 362] width 191 height 45
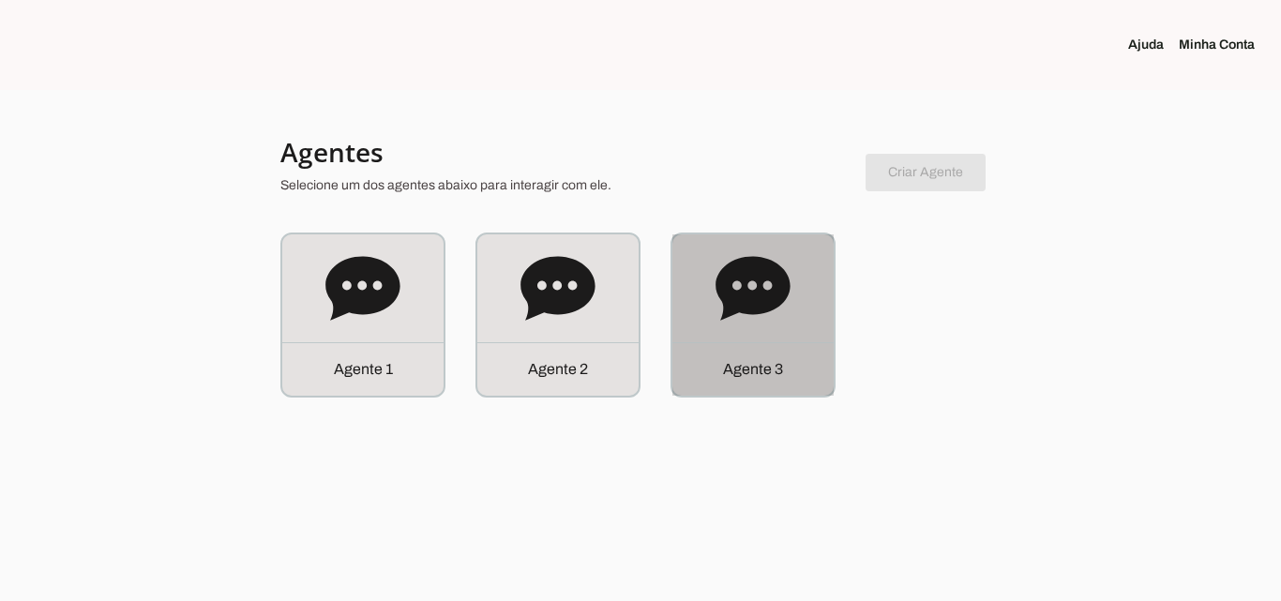
click at [799, 329] on div "Agente 3" at bounding box center [752, 314] width 161 height 161
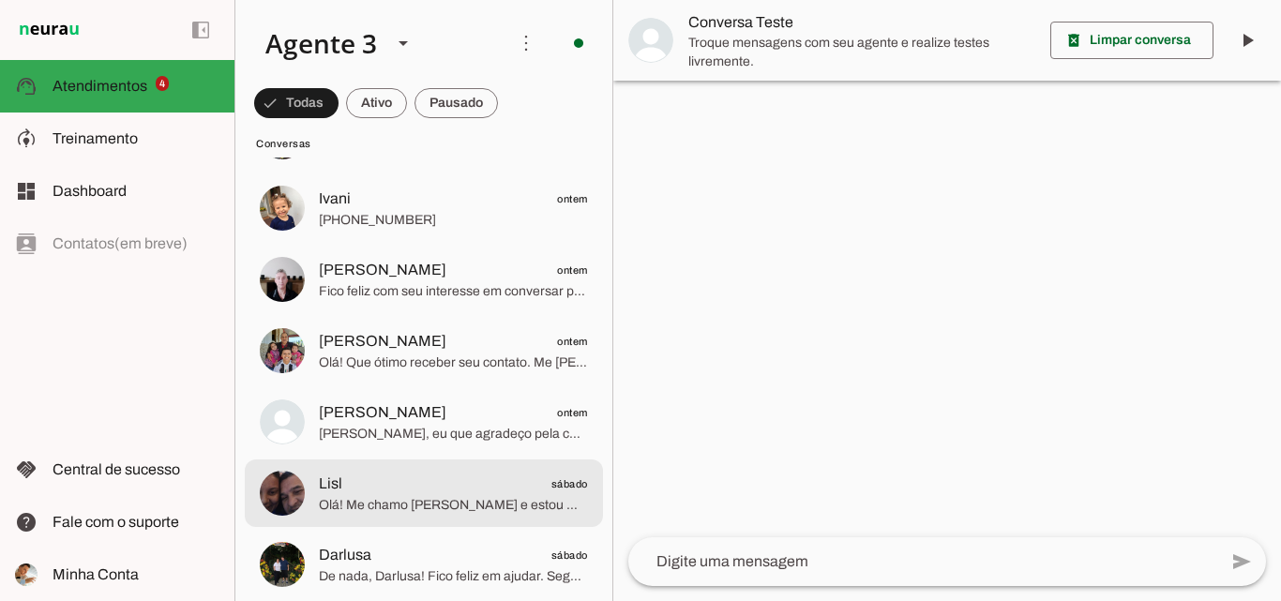
scroll to position [1500, 0]
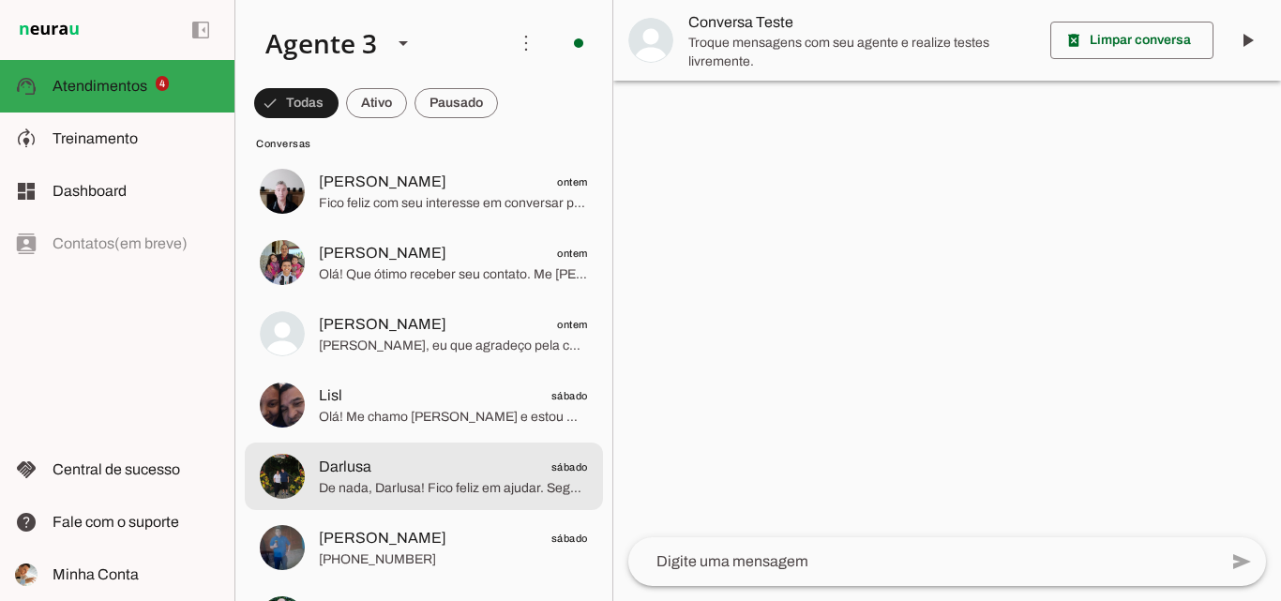
click at [453, 482] on span "De nada, Darlusa! Fico feliz em ajudar. Segunda-feira estaremos prontos para at…" at bounding box center [453, 488] width 269 height 19
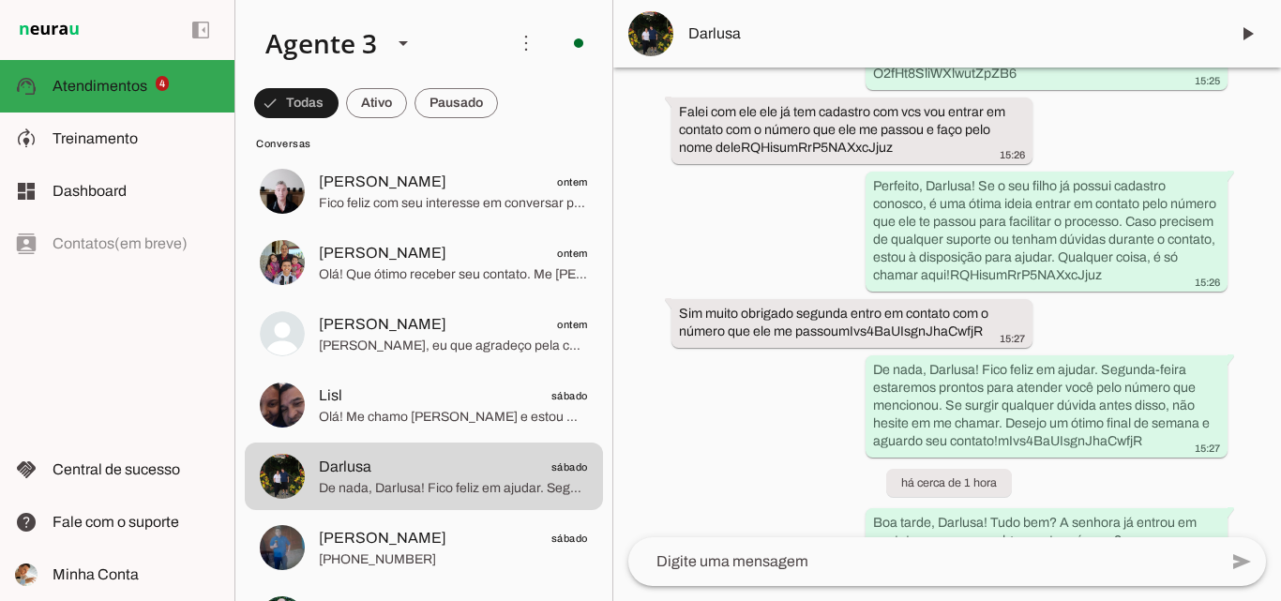
scroll to position [6174, 0]
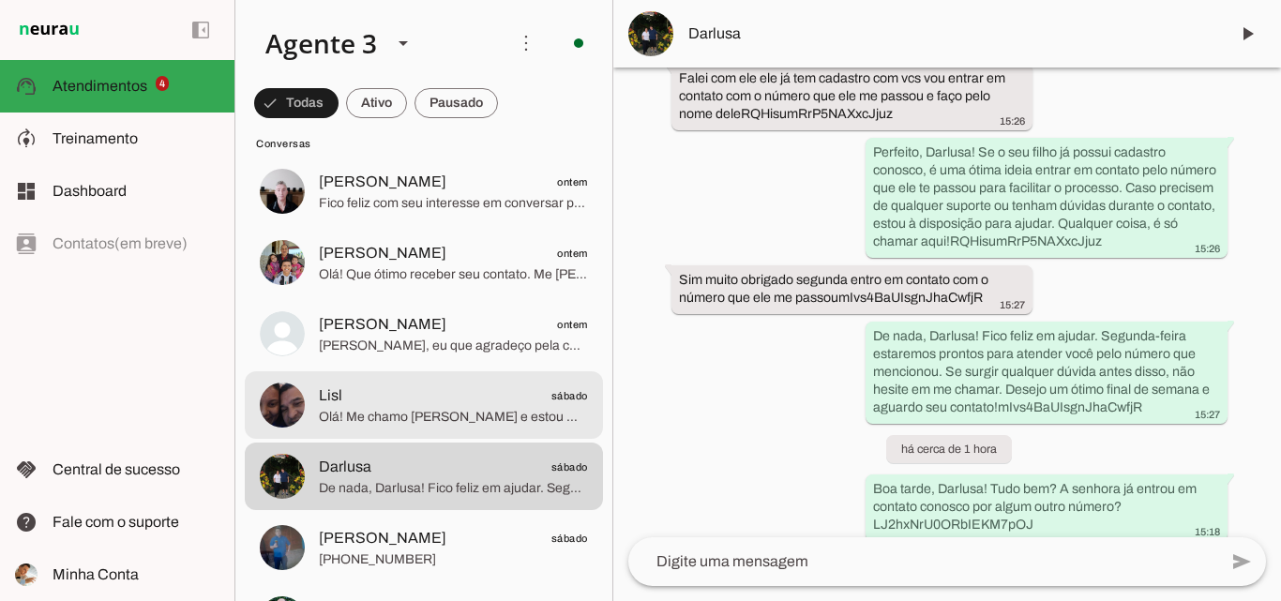
click at [551, 391] on span "sábado" at bounding box center [569, 395] width 37 height 23
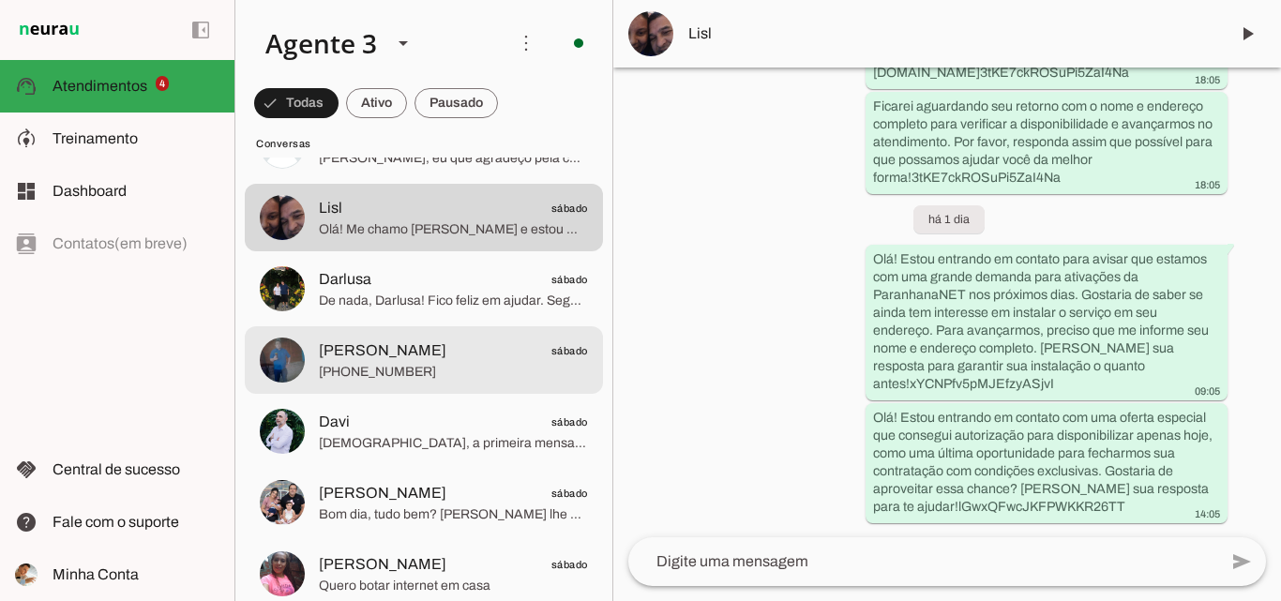
scroll to position [1406, 0]
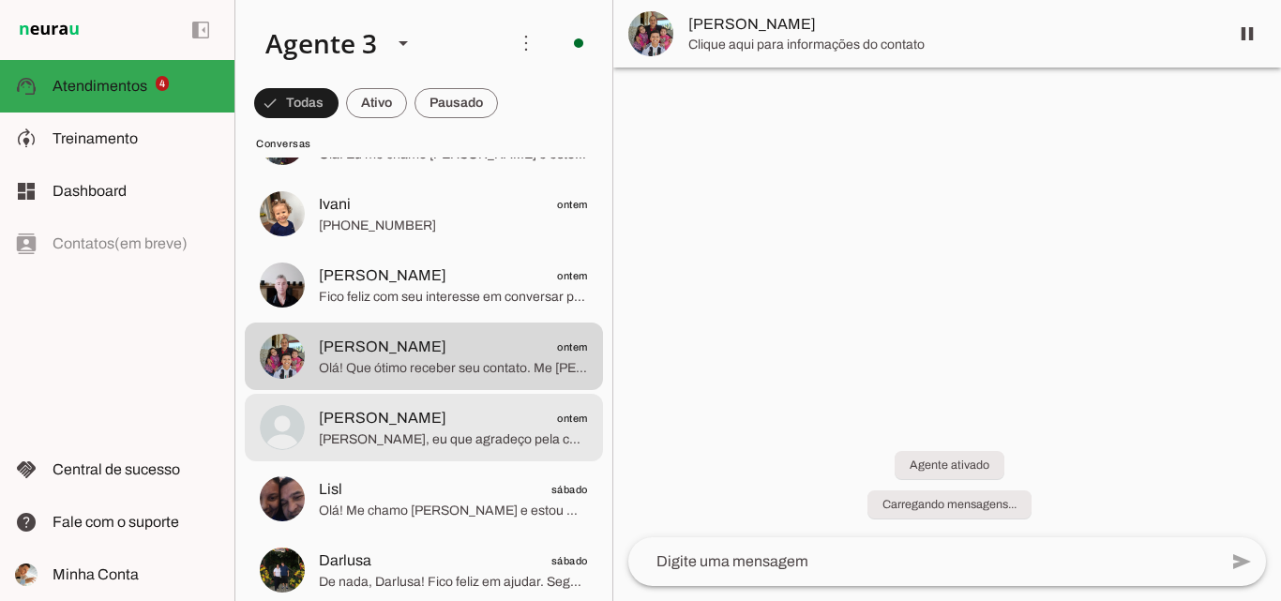
click at [509, 410] on span "[PERSON_NAME] ontem" at bounding box center [453, 418] width 269 height 23
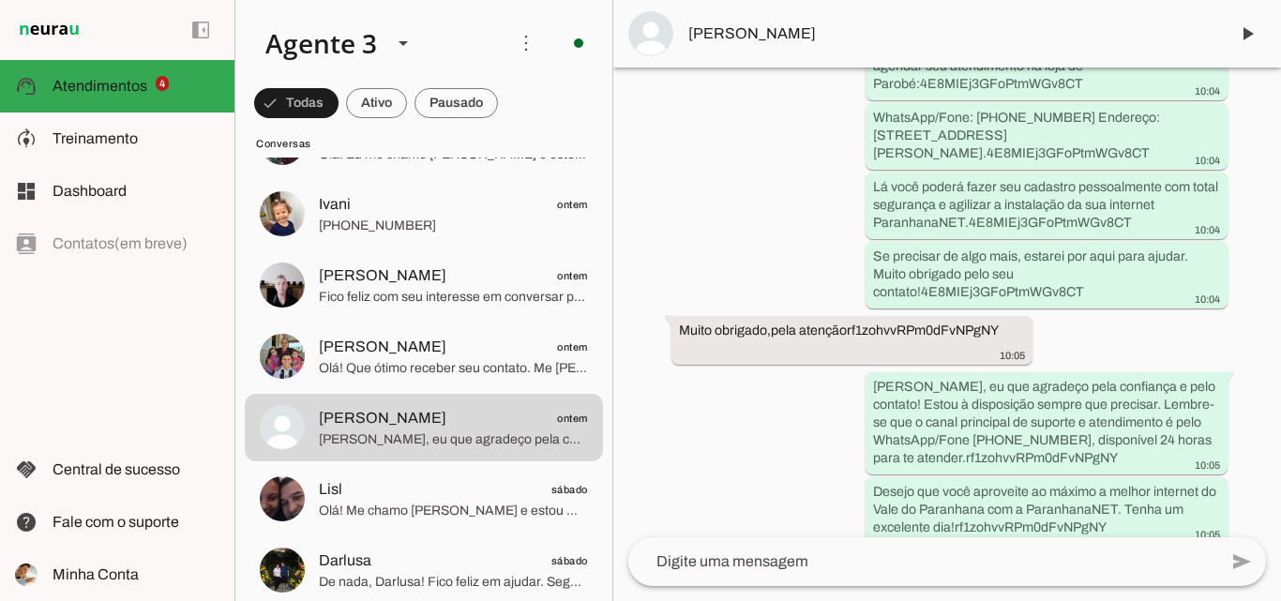
scroll to position [7268, 0]
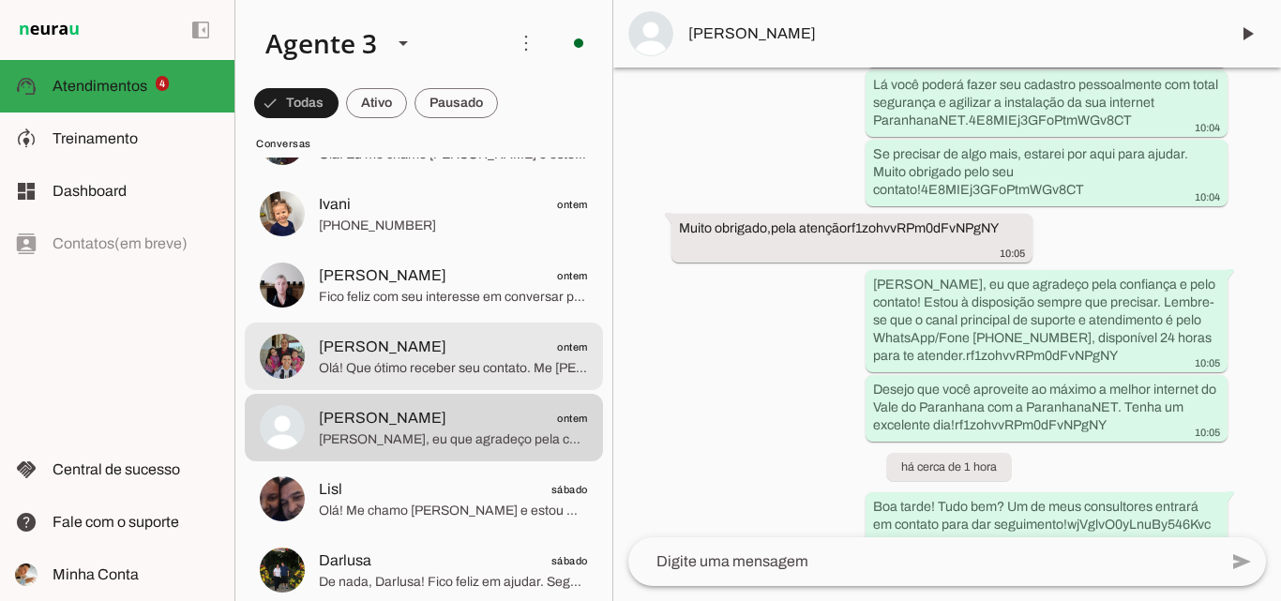
click at [456, 368] on span "Olá! Que ótimo receber seu contato. Me [PERSON_NAME] e estou muito feliz em pod…" at bounding box center [453, 368] width 269 height 19
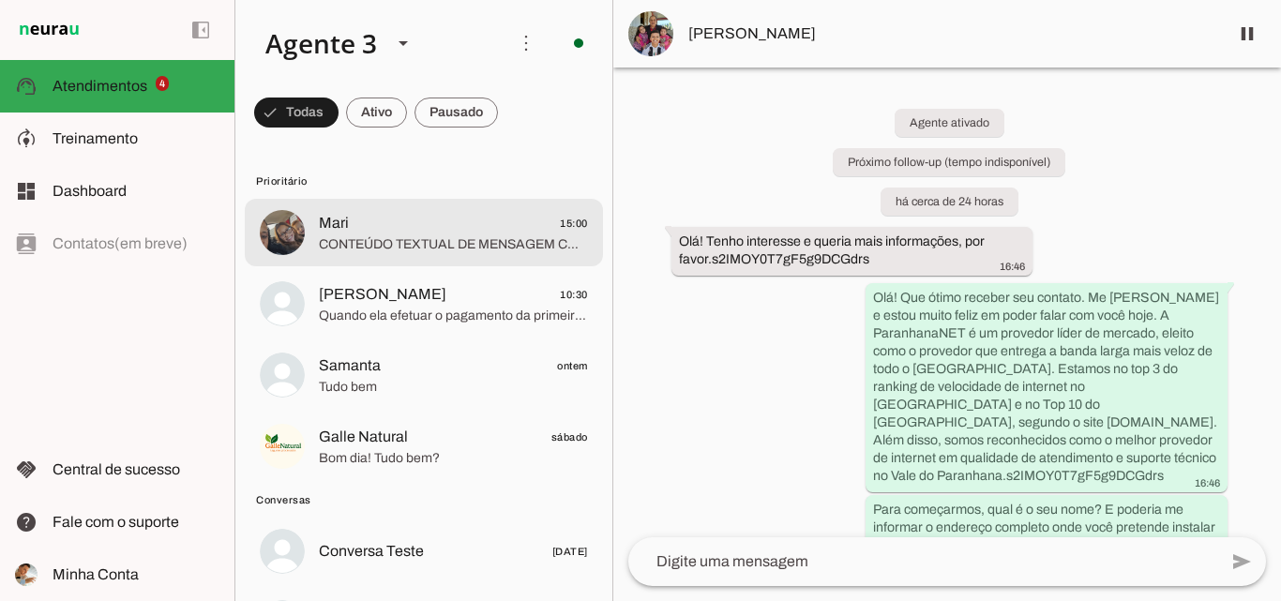
click at [515, 247] on span "CONTEÚDO TEXTUAL DE MENSAGEM COM IMAGEM (URL [URL][DOMAIN_NAME]) :" at bounding box center [453, 244] width 269 height 19
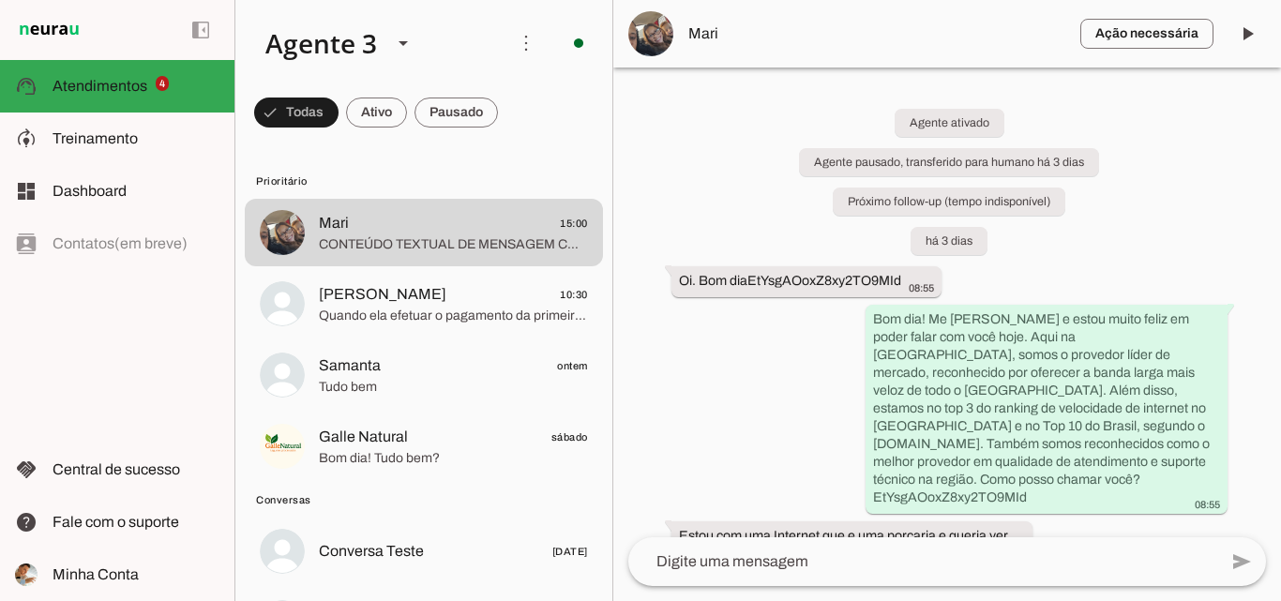
click at [771, 371] on div "Agente ativado Agente pausado, transferido para humano há 3 dias Próximo follow…" at bounding box center [947, 303] width 668 height 470
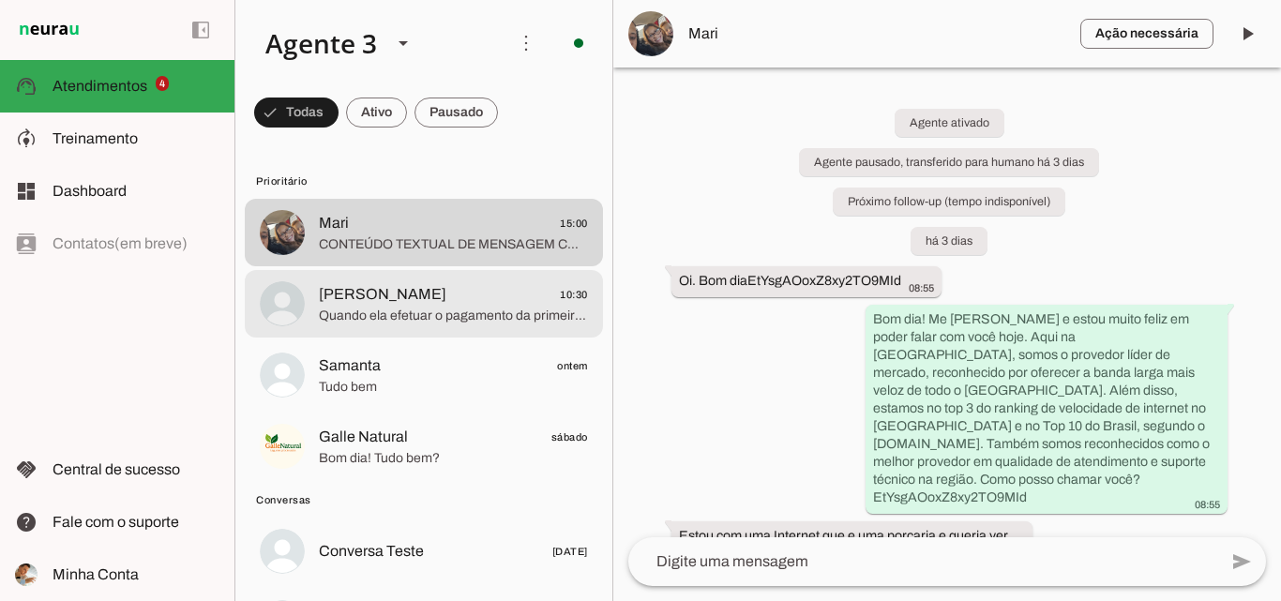
click at [540, 301] on span "[PERSON_NAME] 10:30" at bounding box center [453, 294] width 269 height 23
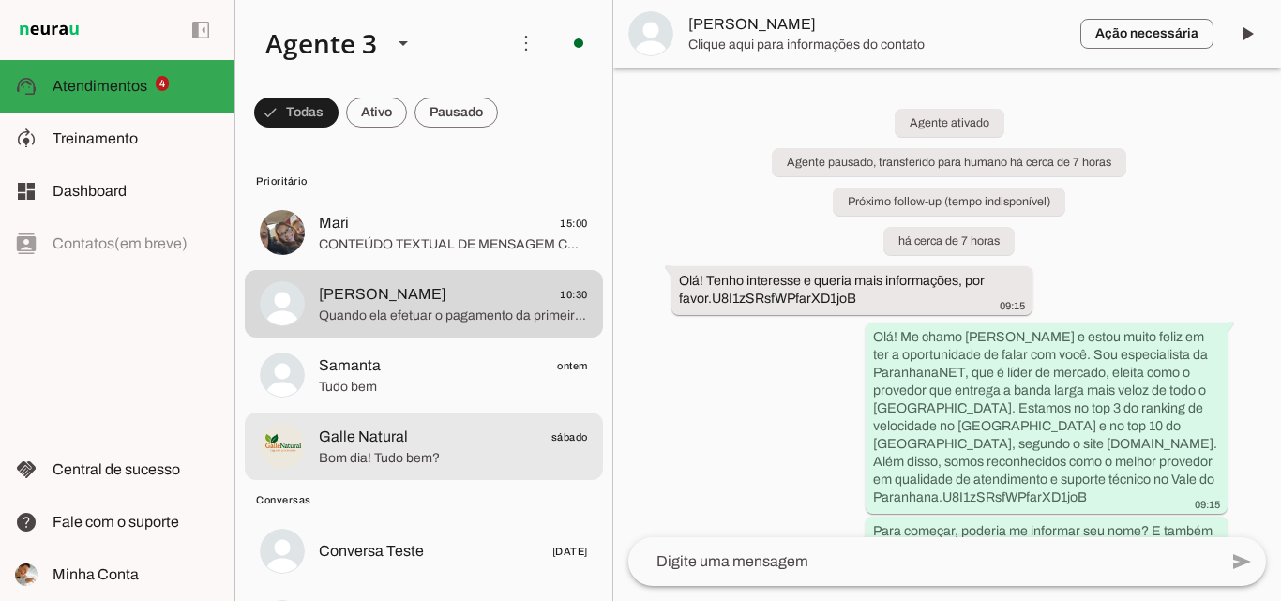
click at [551, 433] on span "sábado" at bounding box center [569, 437] width 37 height 23
